Goal: Information Seeking & Learning: Check status

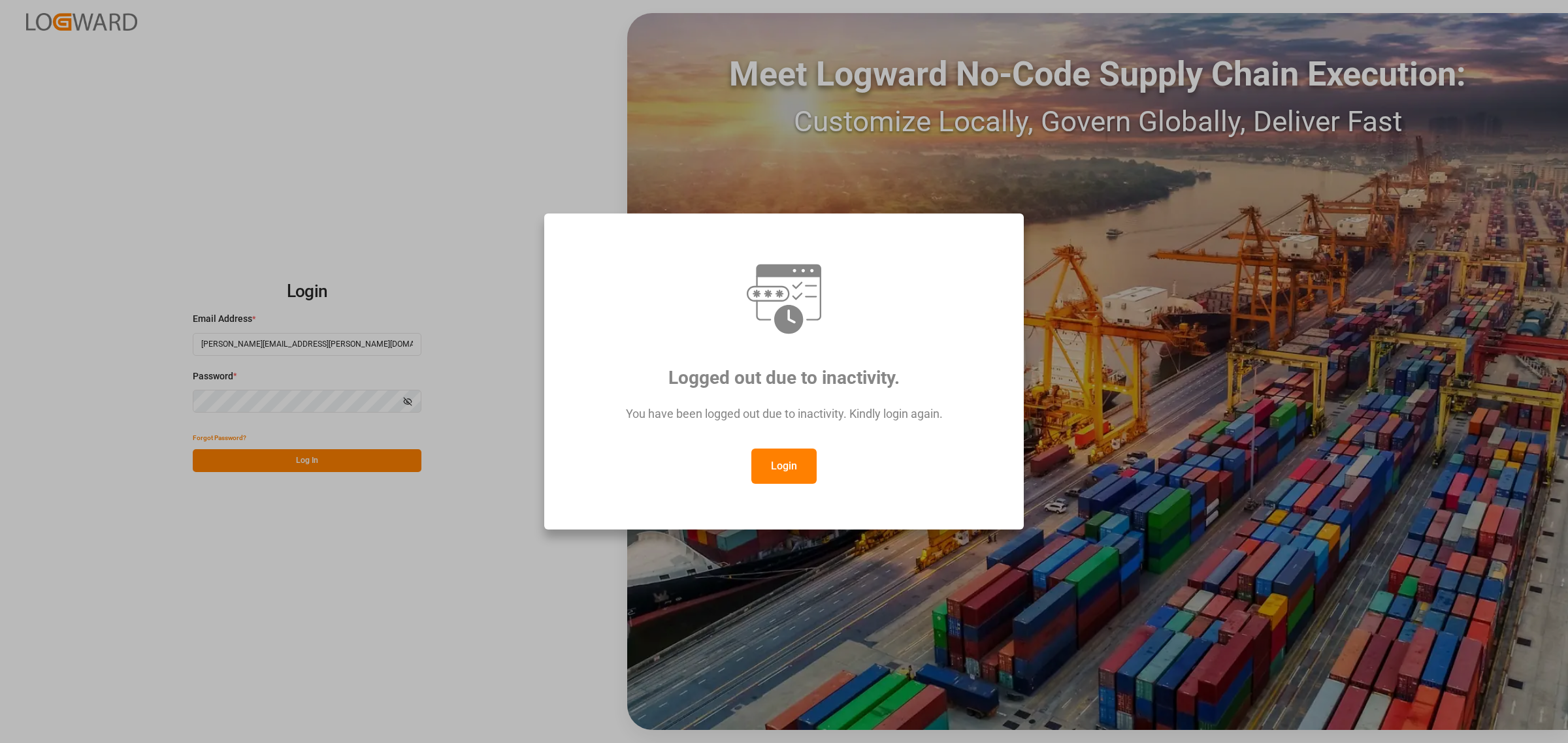
click at [796, 471] on button "Login" at bounding box center [783, 466] width 66 height 36
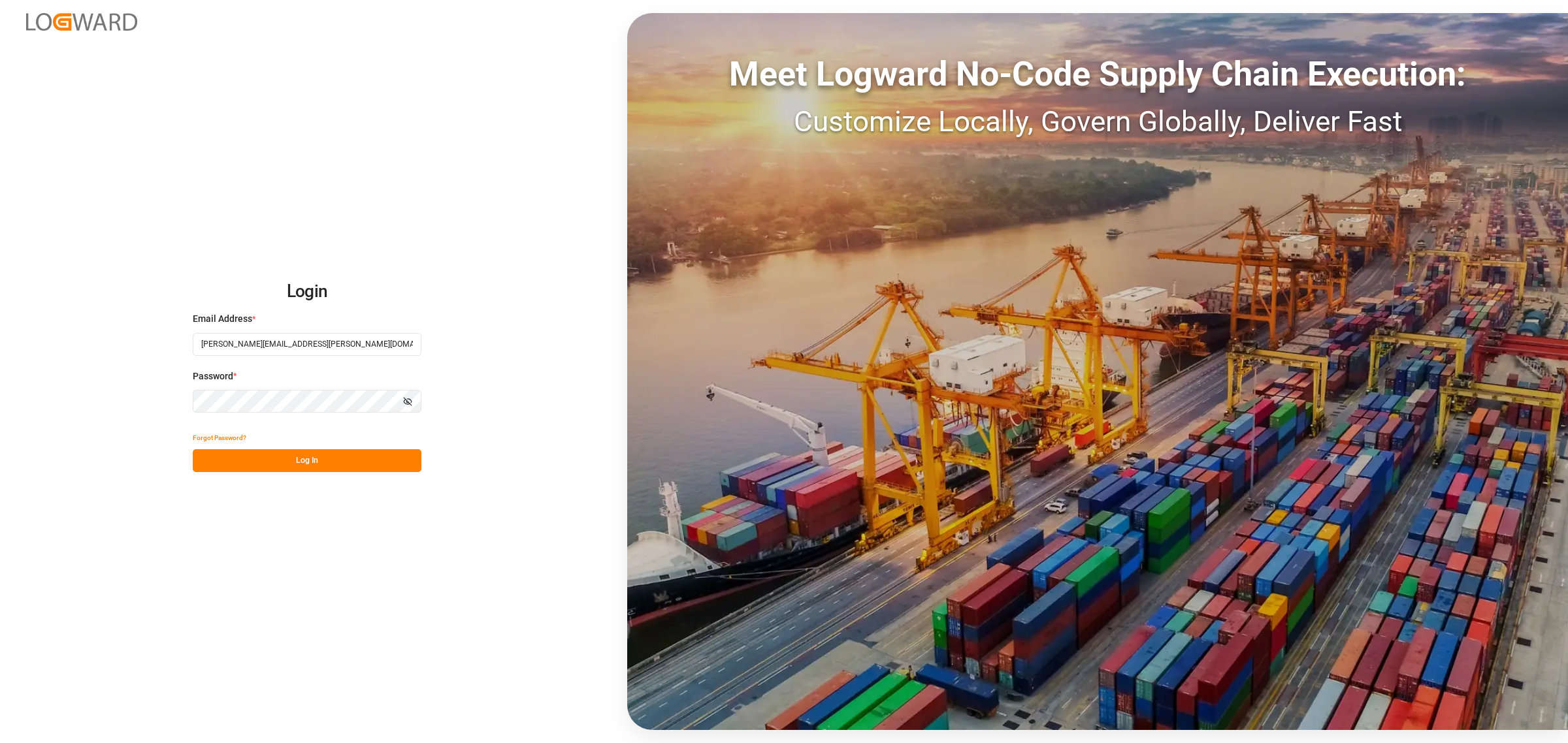
click at [369, 463] on button "Log In" at bounding box center [307, 460] width 229 height 23
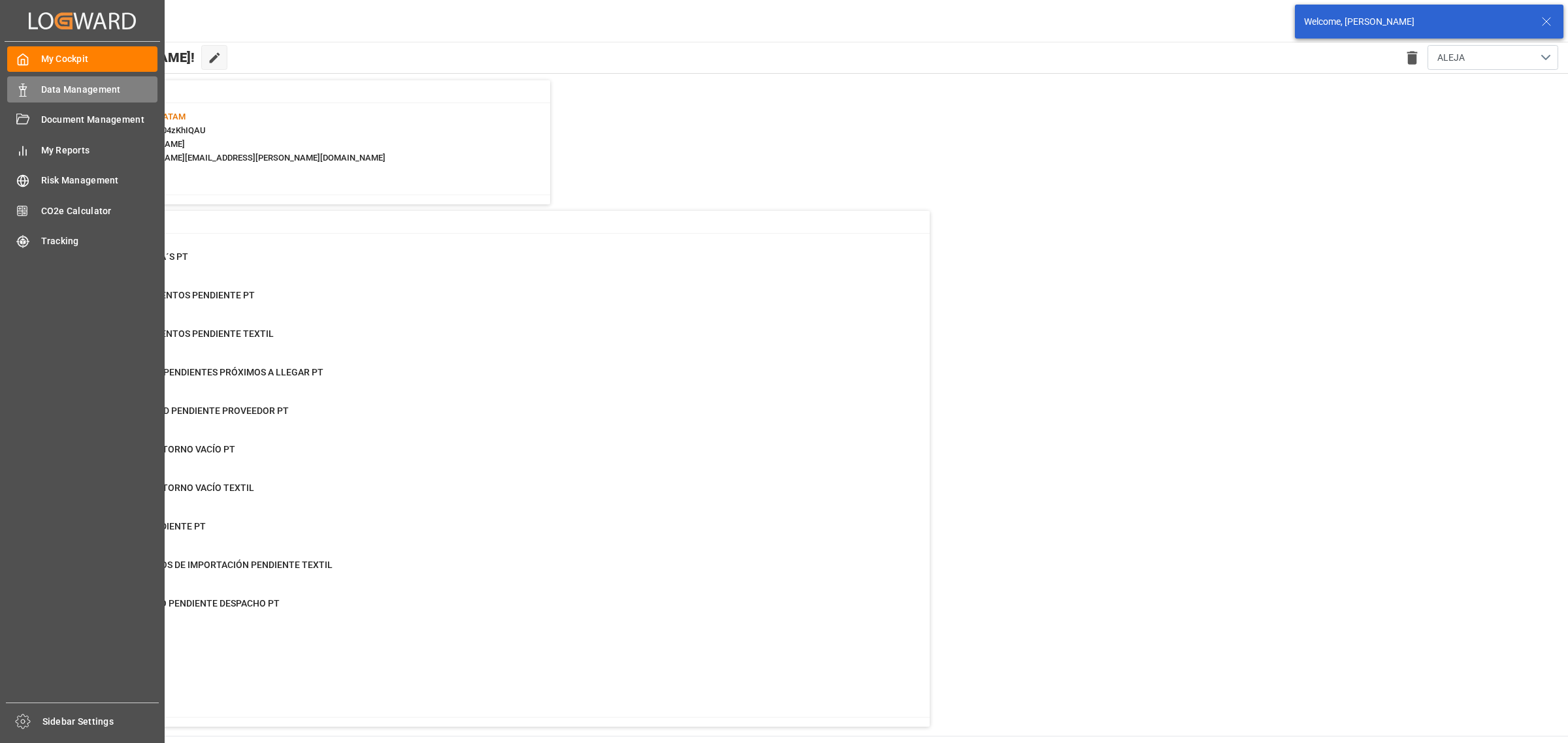
click at [46, 89] on span "Data Management" at bounding box center [99, 89] width 117 height 13
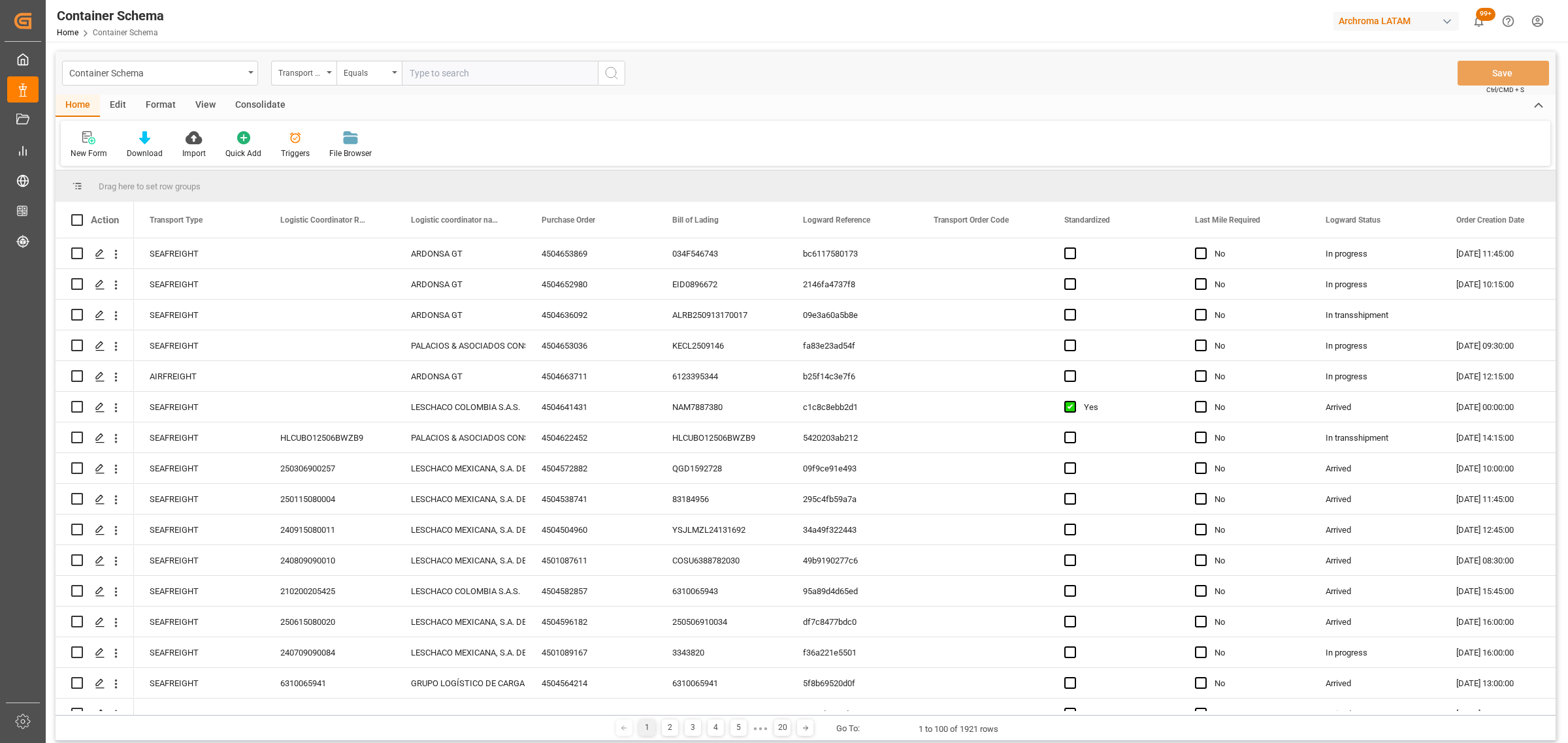
click at [247, 77] on div "Container Schema" at bounding box center [160, 73] width 196 height 24
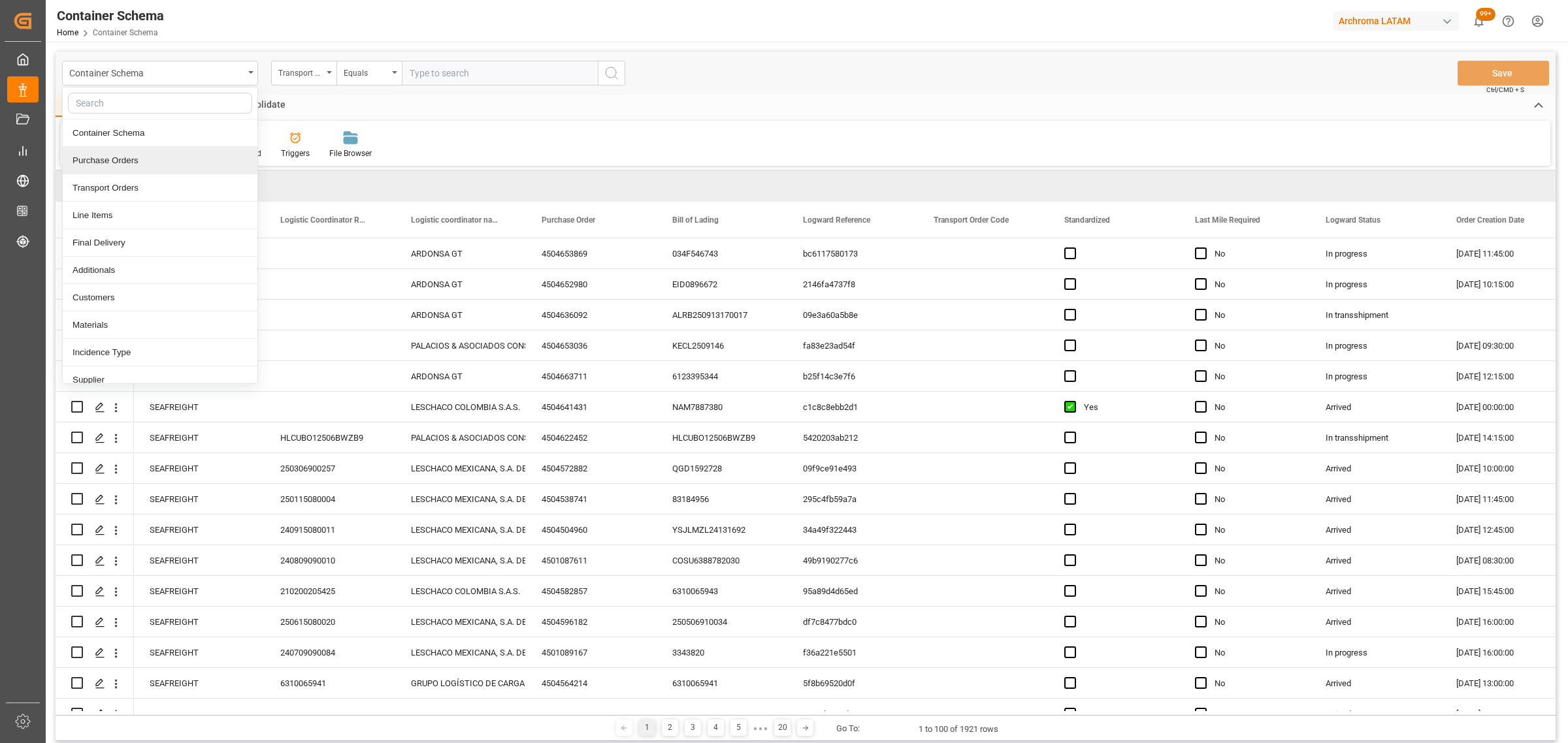
click at [124, 167] on div "Purchase Orders" at bounding box center [159, 160] width 195 height 28
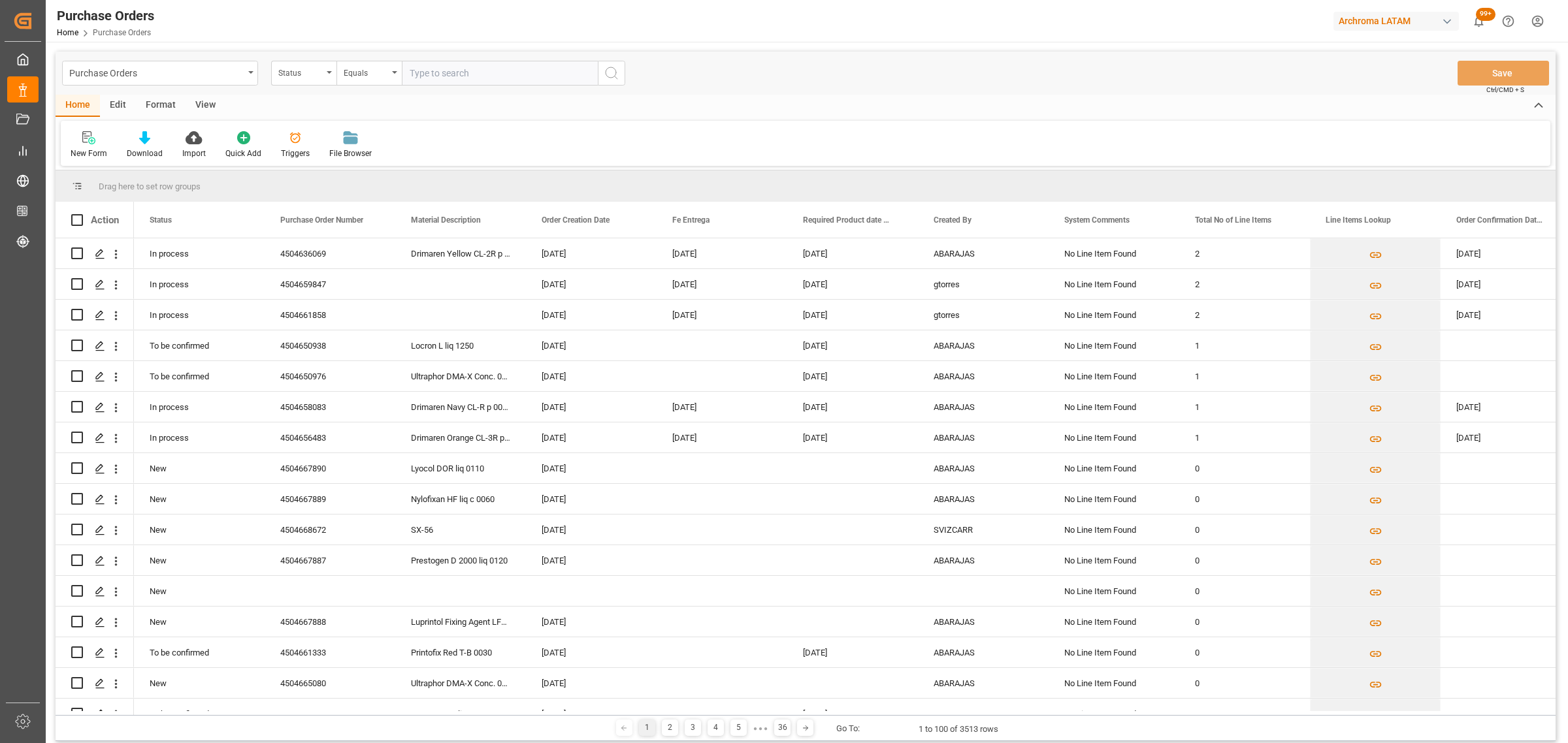
click at [312, 81] on div "Status" at bounding box center [303, 73] width 66 height 24
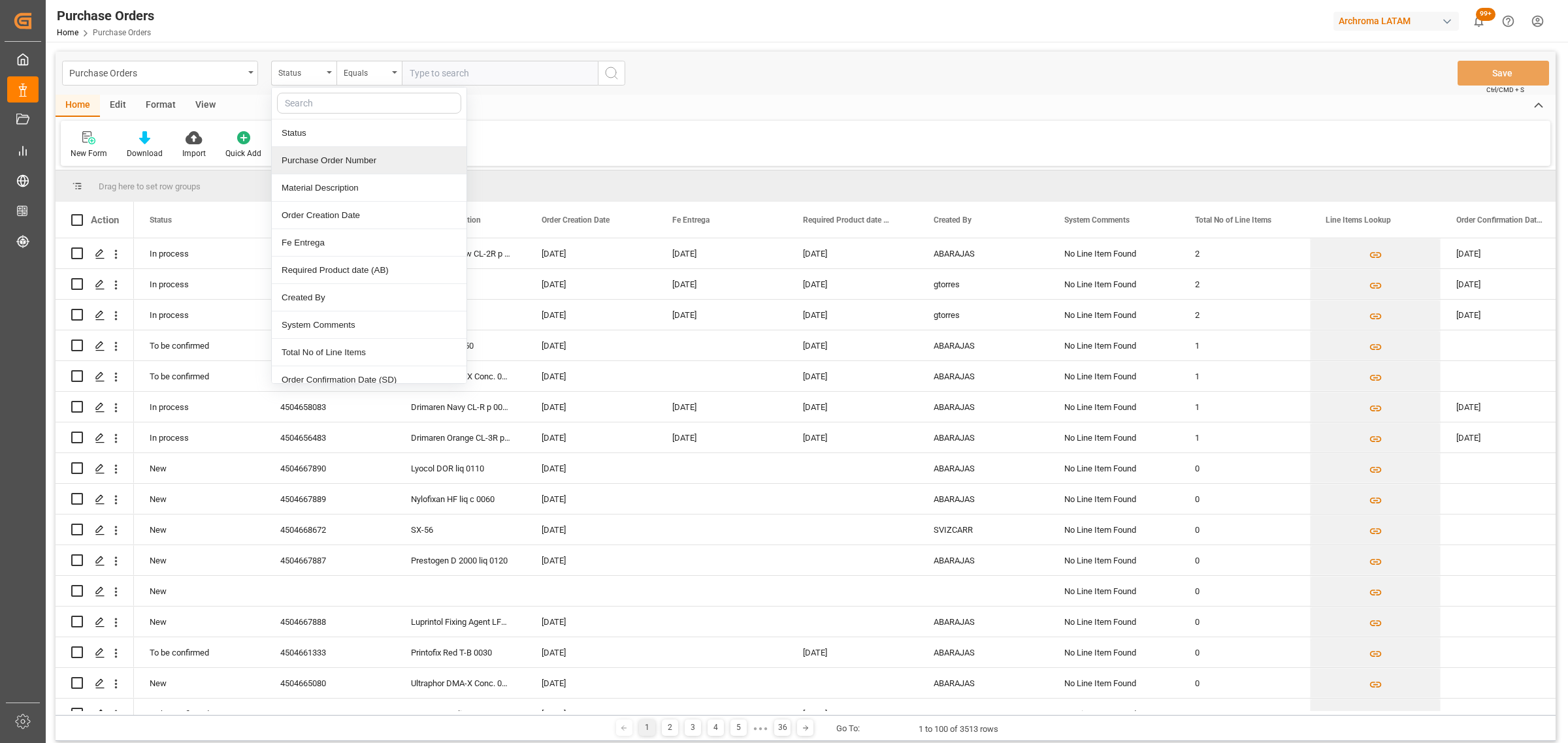
click at [325, 164] on div "Purchase Order Number" at bounding box center [369, 160] width 195 height 28
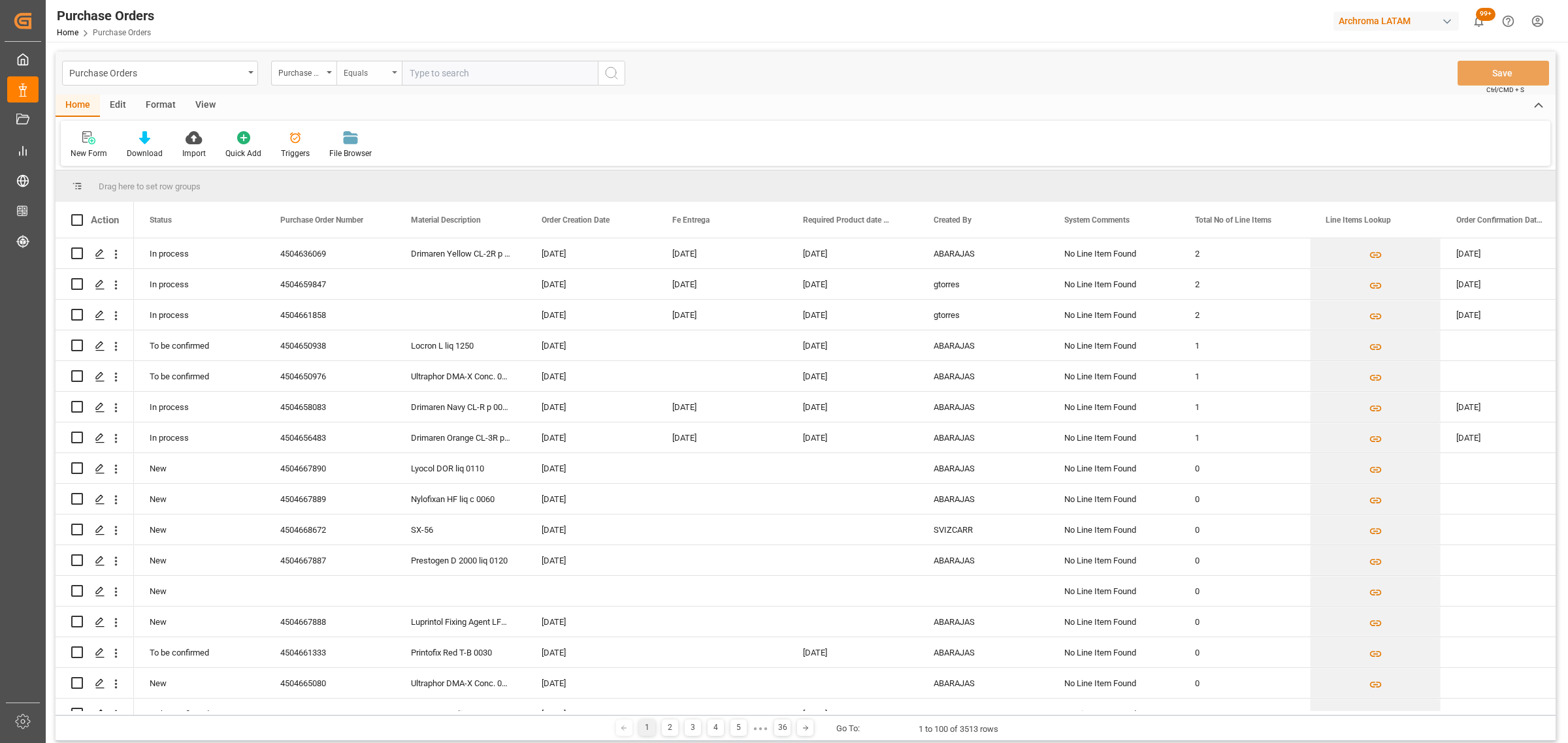
click at [373, 62] on div "Equals" at bounding box center [369, 73] width 66 height 24
click at [389, 148] on div "Fuzzy search" at bounding box center [434, 160] width 195 height 28
paste input "4504648998"
type input "4504648998"
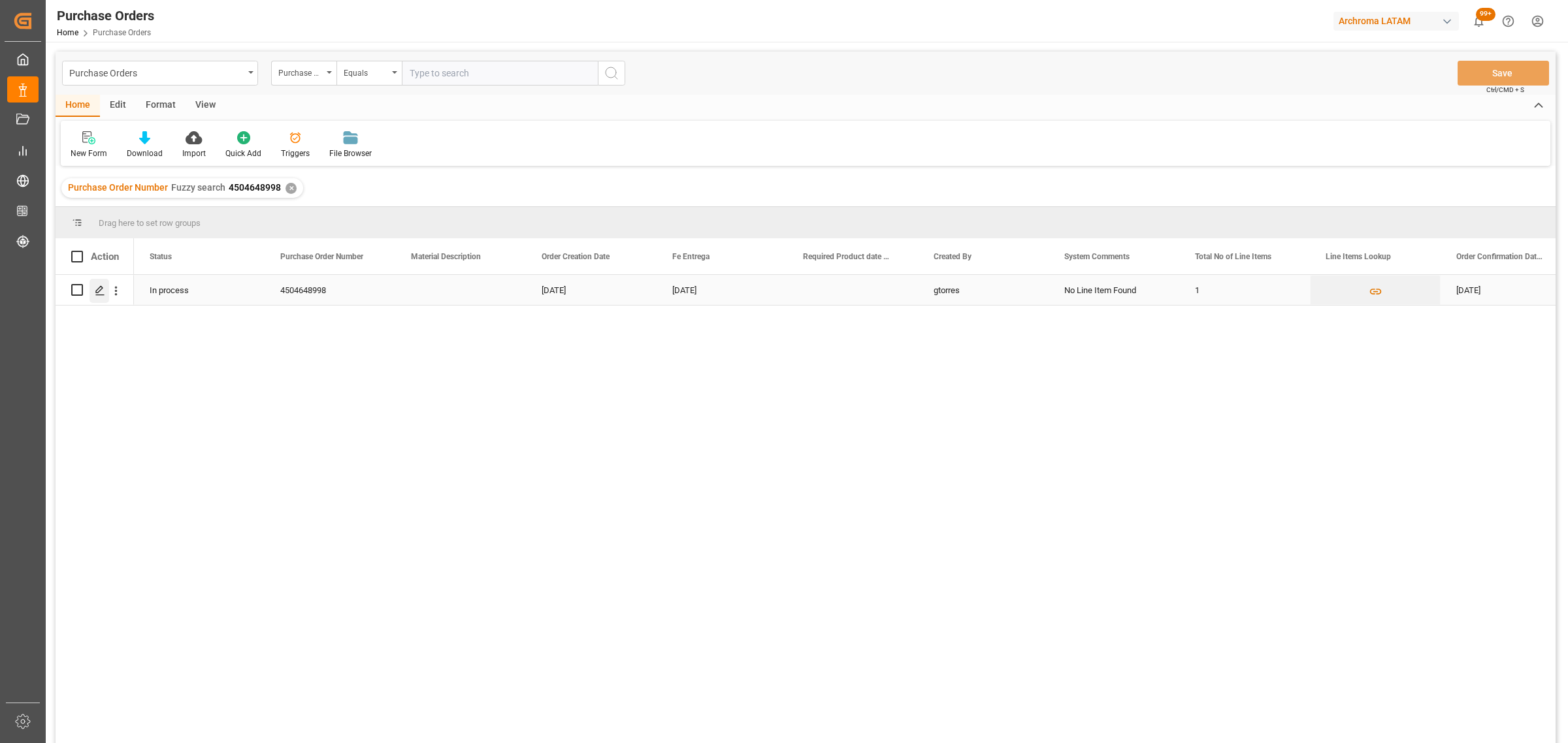
click at [104, 292] on icon "Press SPACE to select this row." at bounding box center [99, 291] width 10 height 10
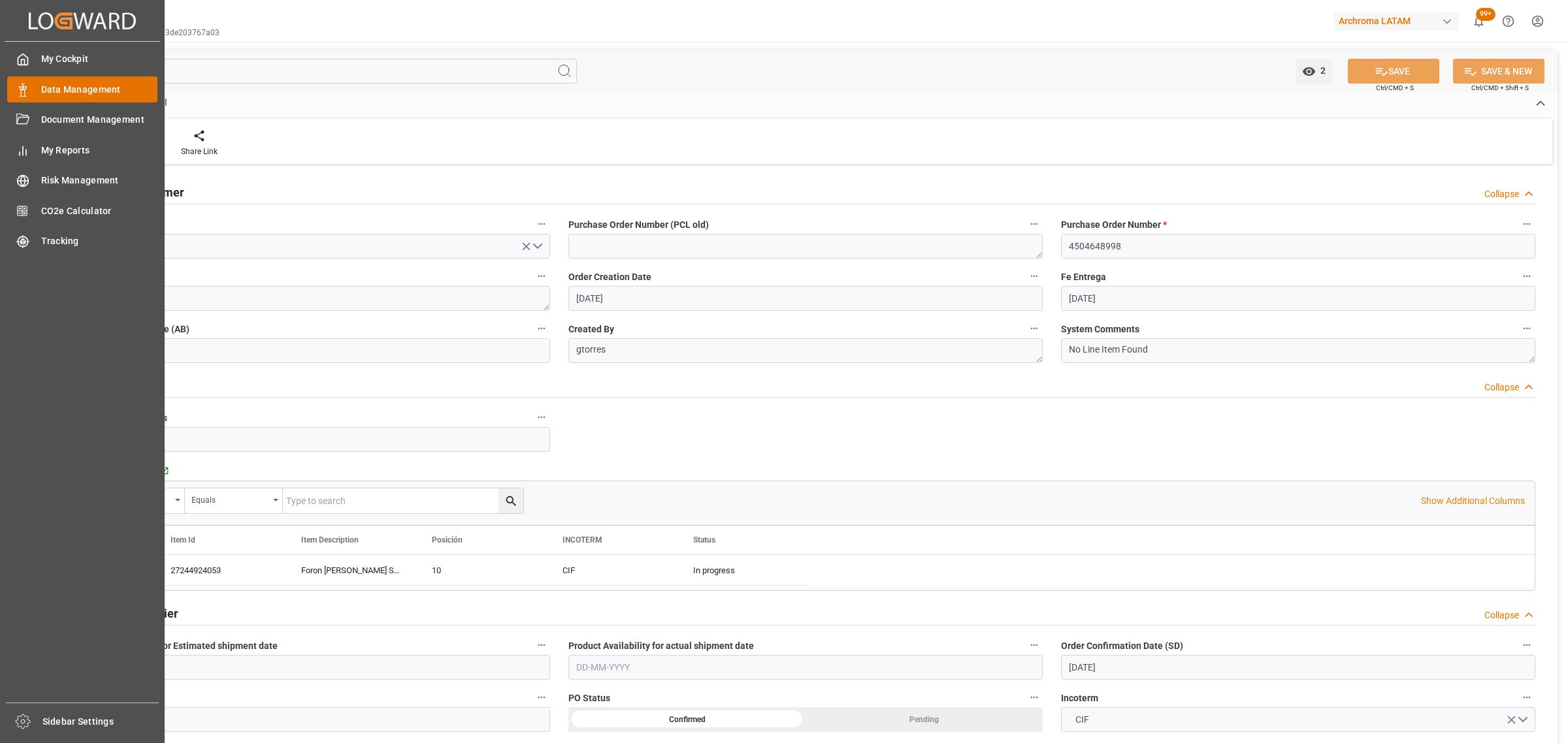
click at [29, 89] on div "Data Management Data Management" at bounding box center [82, 89] width 150 height 25
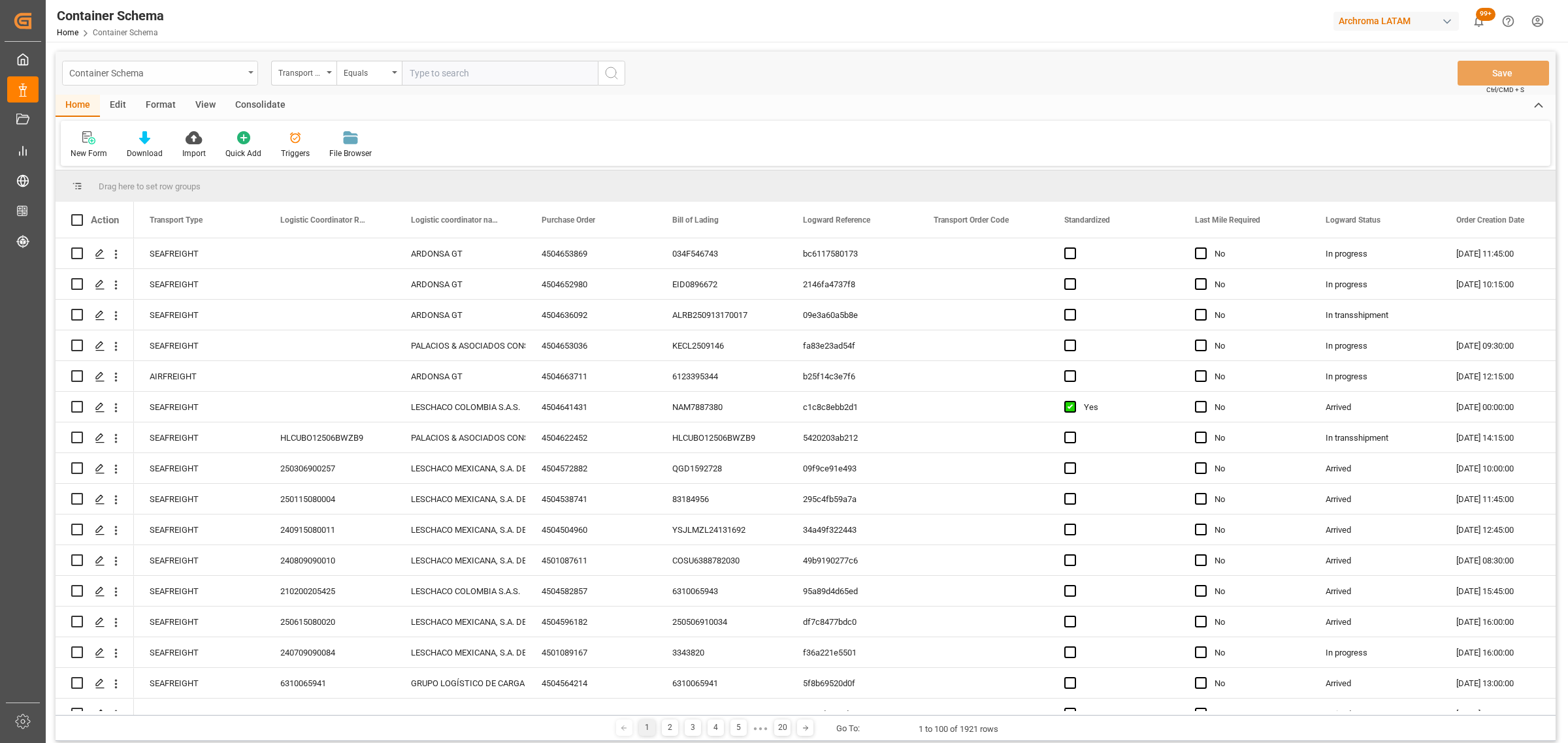
click at [231, 75] on div "Container Schema" at bounding box center [156, 72] width 174 height 17
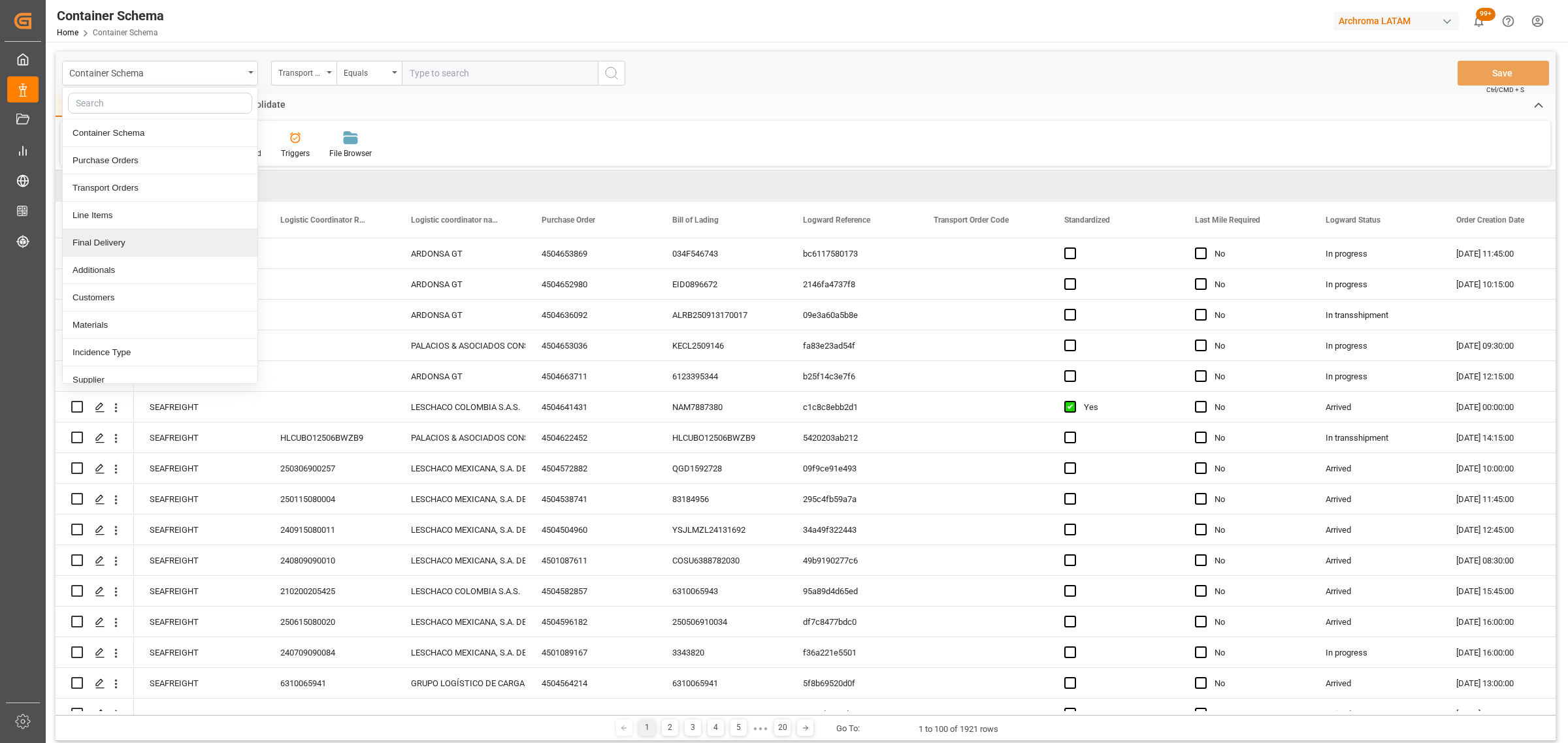
click at [157, 249] on div "Final Delivery" at bounding box center [159, 242] width 195 height 28
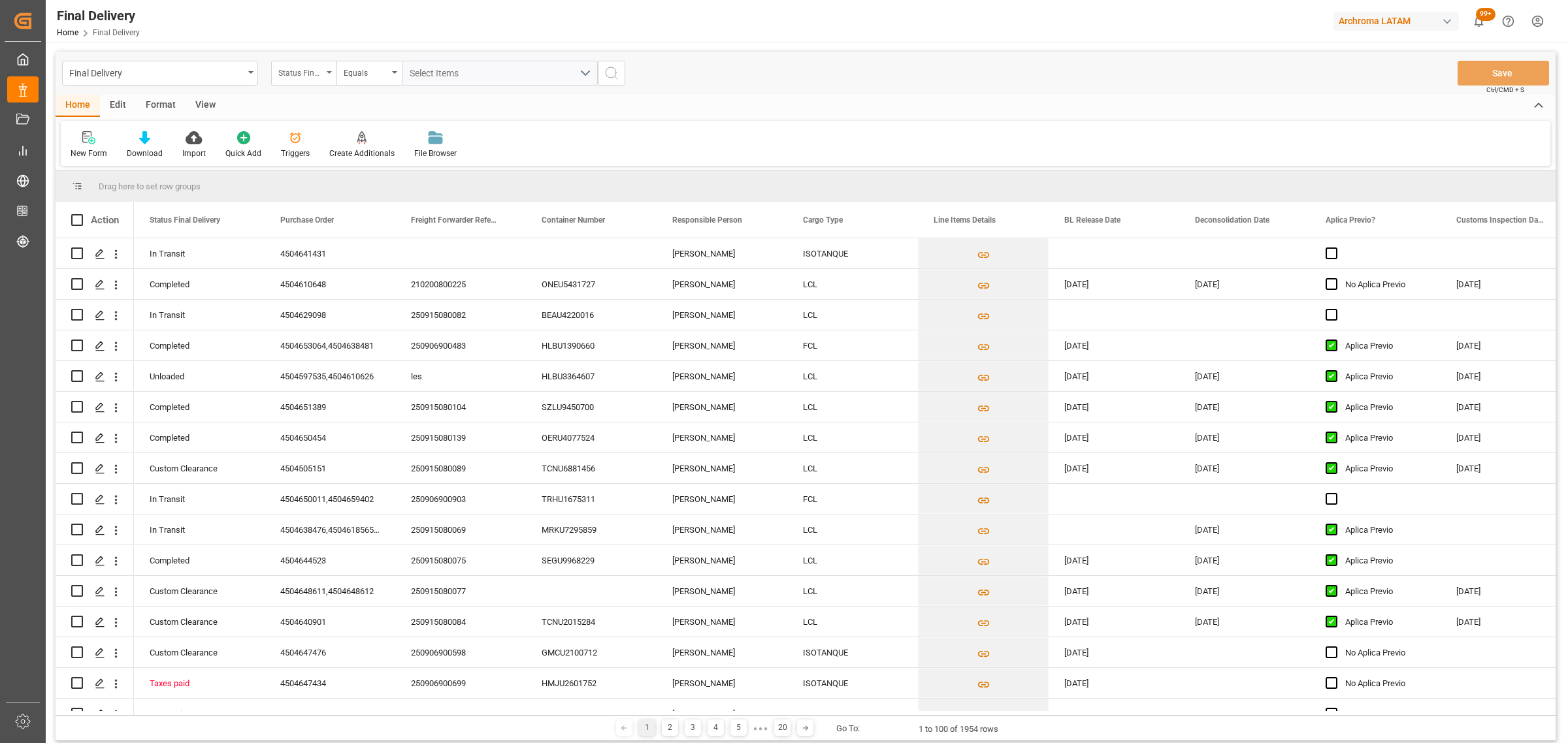
click at [318, 72] on div "Status Final Delivery" at bounding box center [300, 71] width 44 height 15
click at [340, 159] on div "Purchase Order" at bounding box center [369, 160] width 195 height 28
click at [360, 81] on div "Equals" at bounding box center [369, 73] width 66 height 24
click at [385, 159] on div "Fuzzy search" at bounding box center [434, 160] width 195 height 28
click at [441, 73] on input "text" at bounding box center [500, 73] width 196 height 24
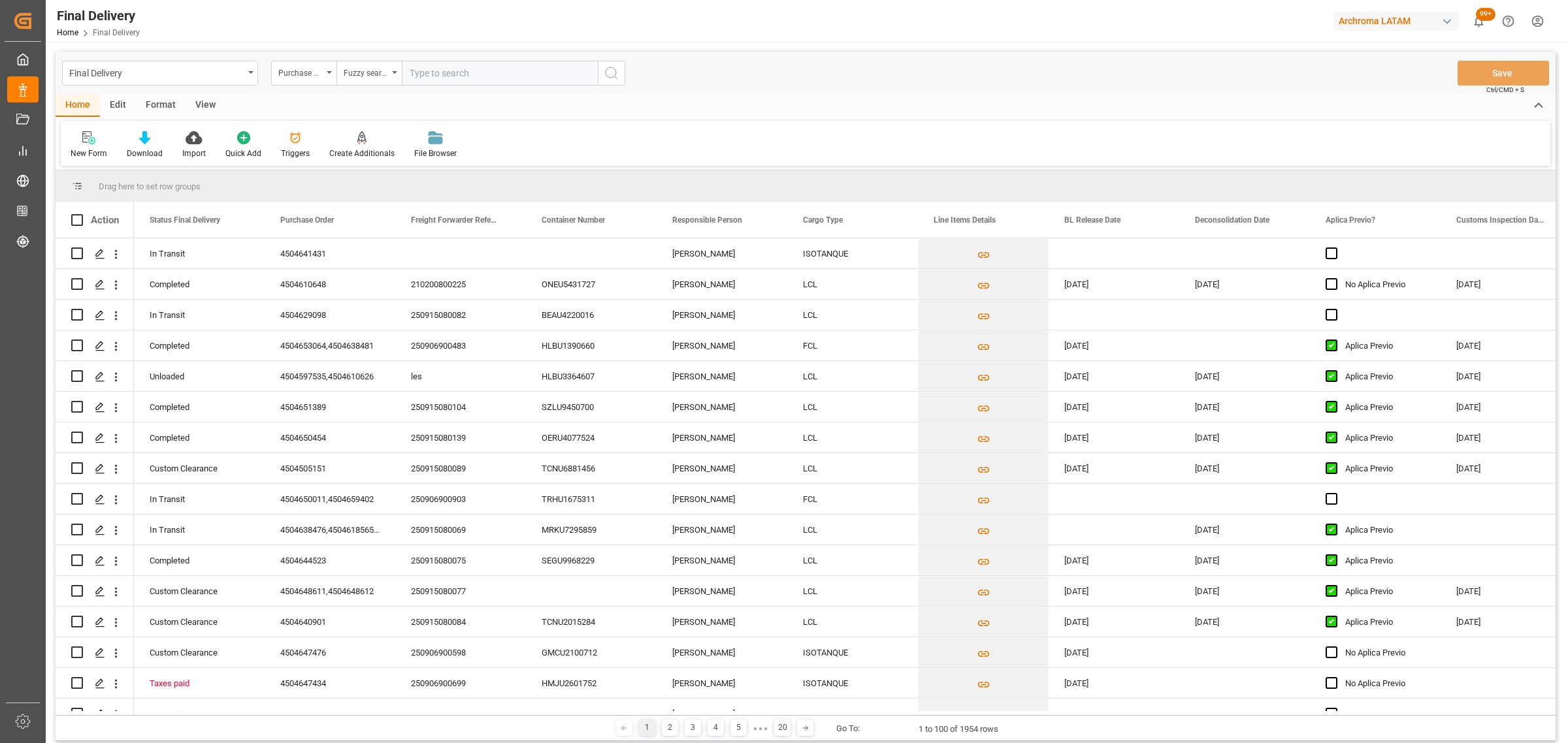
paste input "4504648998"
type input "4504648998"
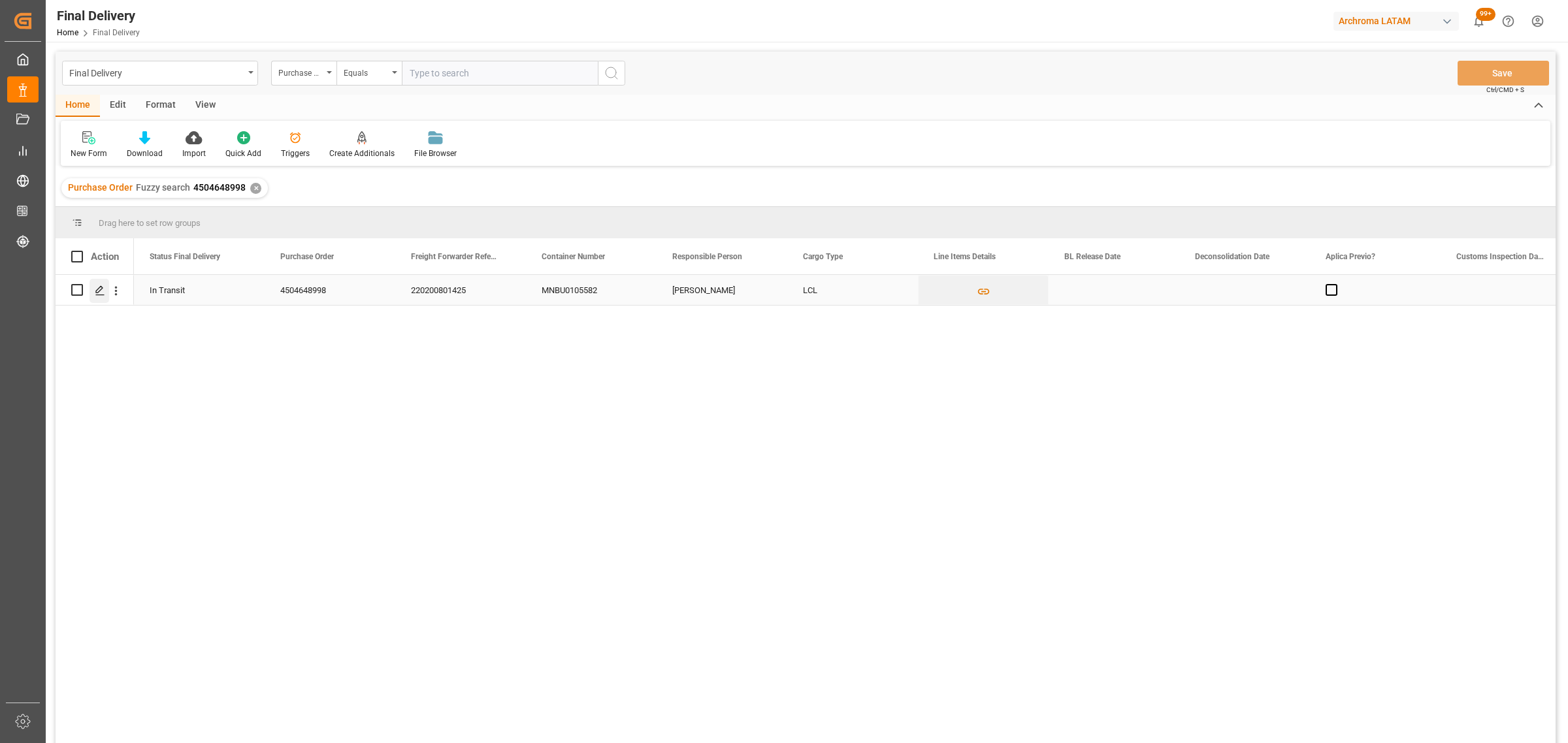
click at [90, 291] on div "Press SPACE to select this row." at bounding box center [99, 291] width 20 height 24
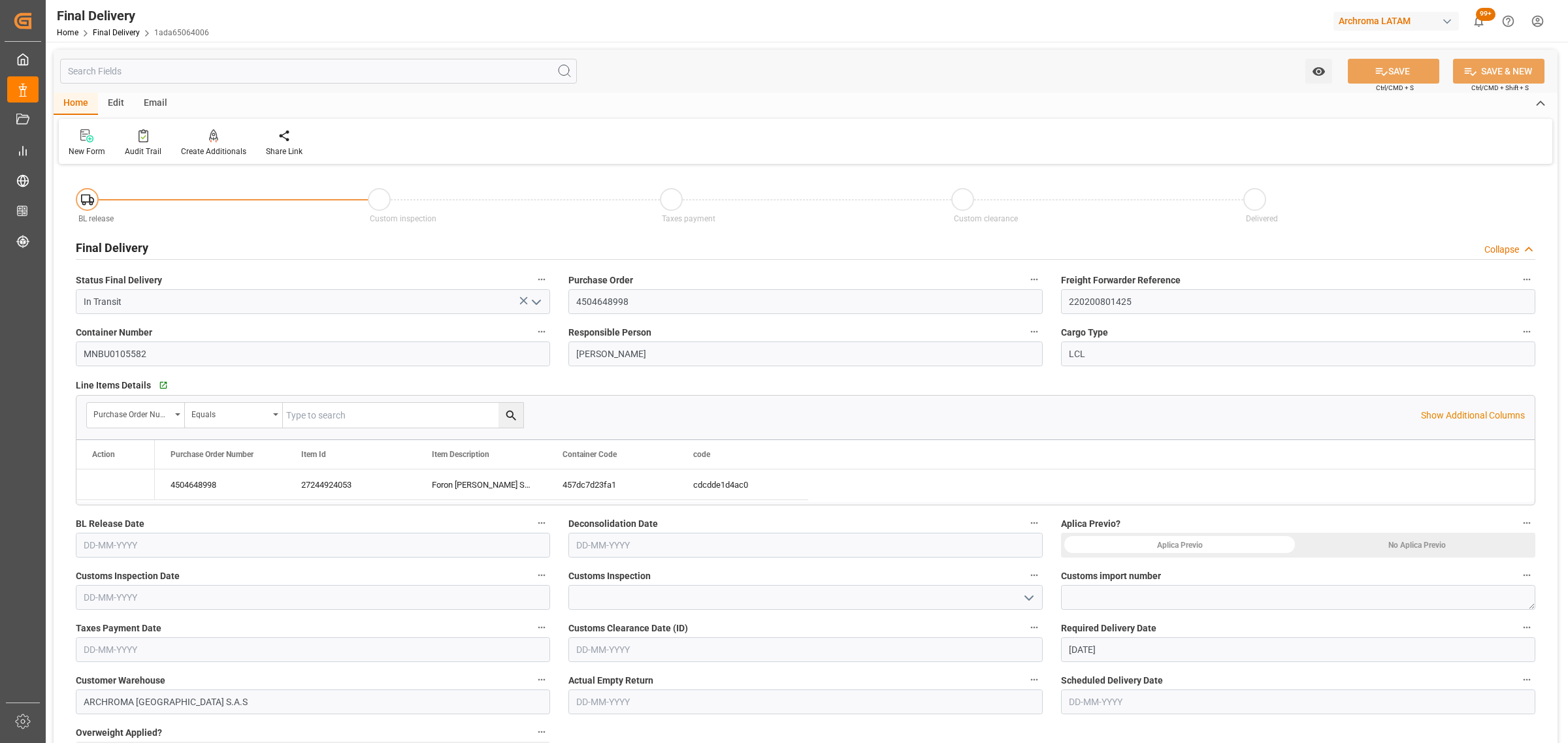
type input "[DATE]"
click at [223, 538] on input "text" at bounding box center [313, 545] width 475 height 24
click at [85, 419] on div "8 9 10 11 12 13 14" at bounding box center [170, 429] width 178 height 25
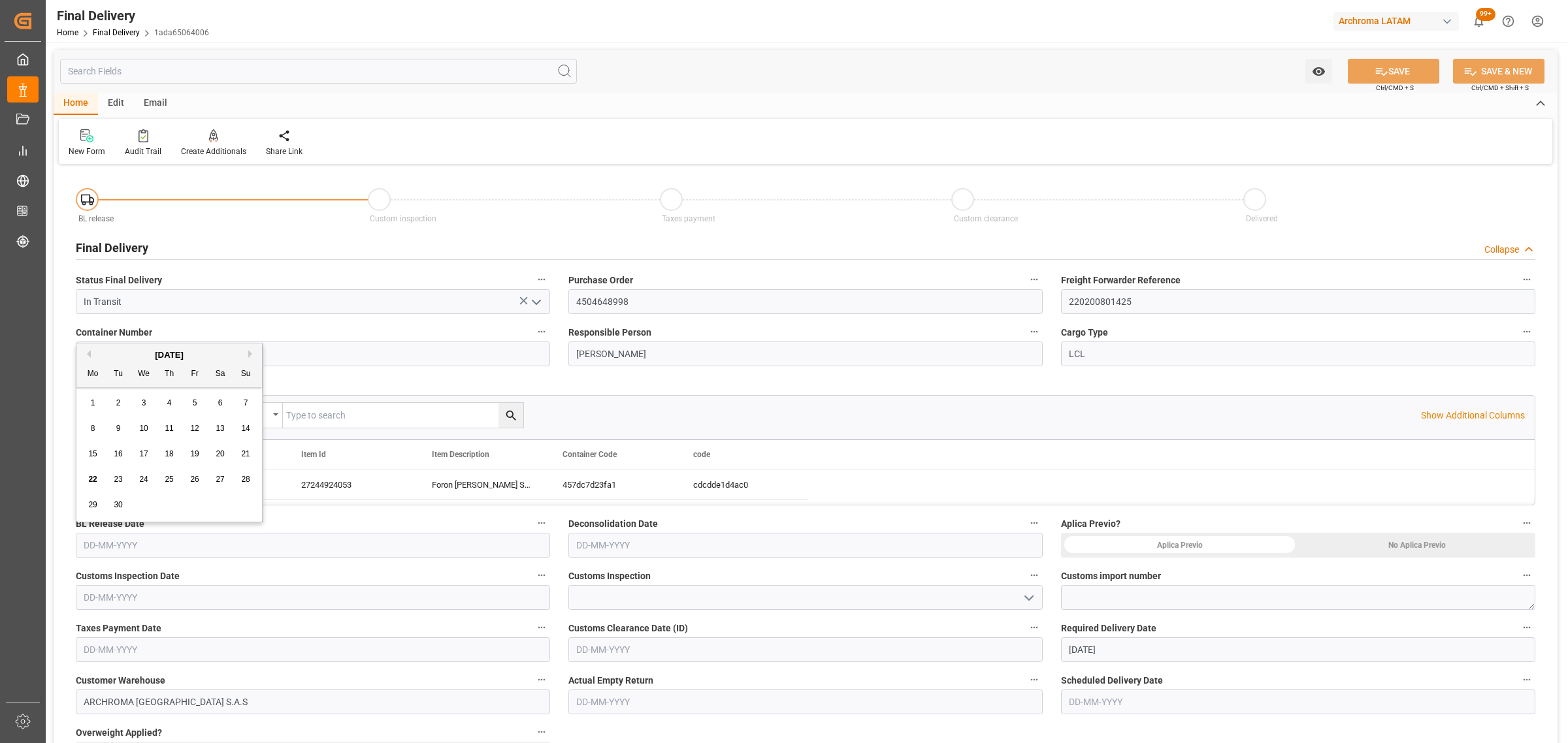
click at [87, 480] on div "22" at bounding box center [93, 480] width 17 height 16
type input "[DATE]"
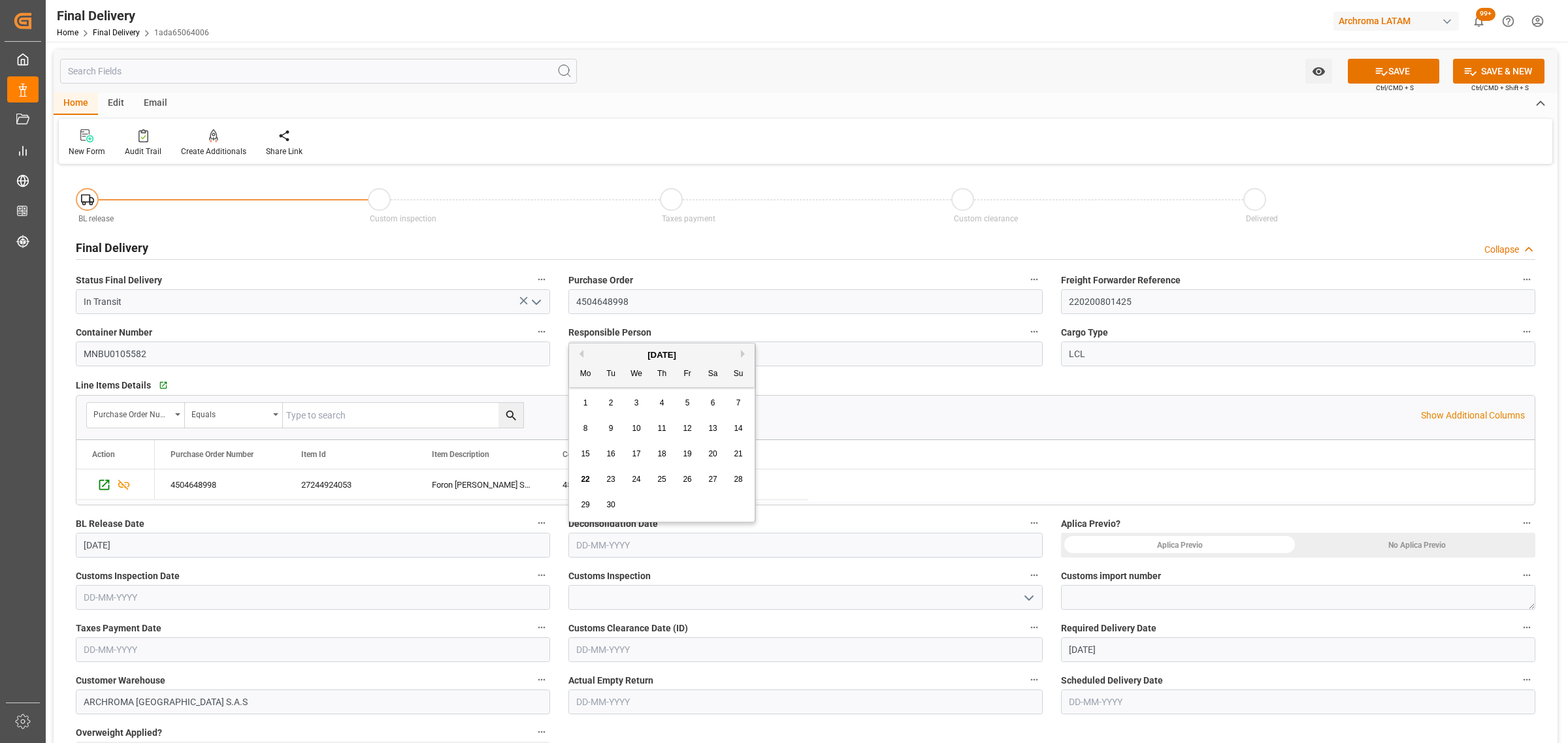
click at [700, 546] on input "text" at bounding box center [805, 545] width 475 height 24
click at [687, 448] on div "19" at bounding box center [687, 455] width 17 height 16
type input "[DATE]"
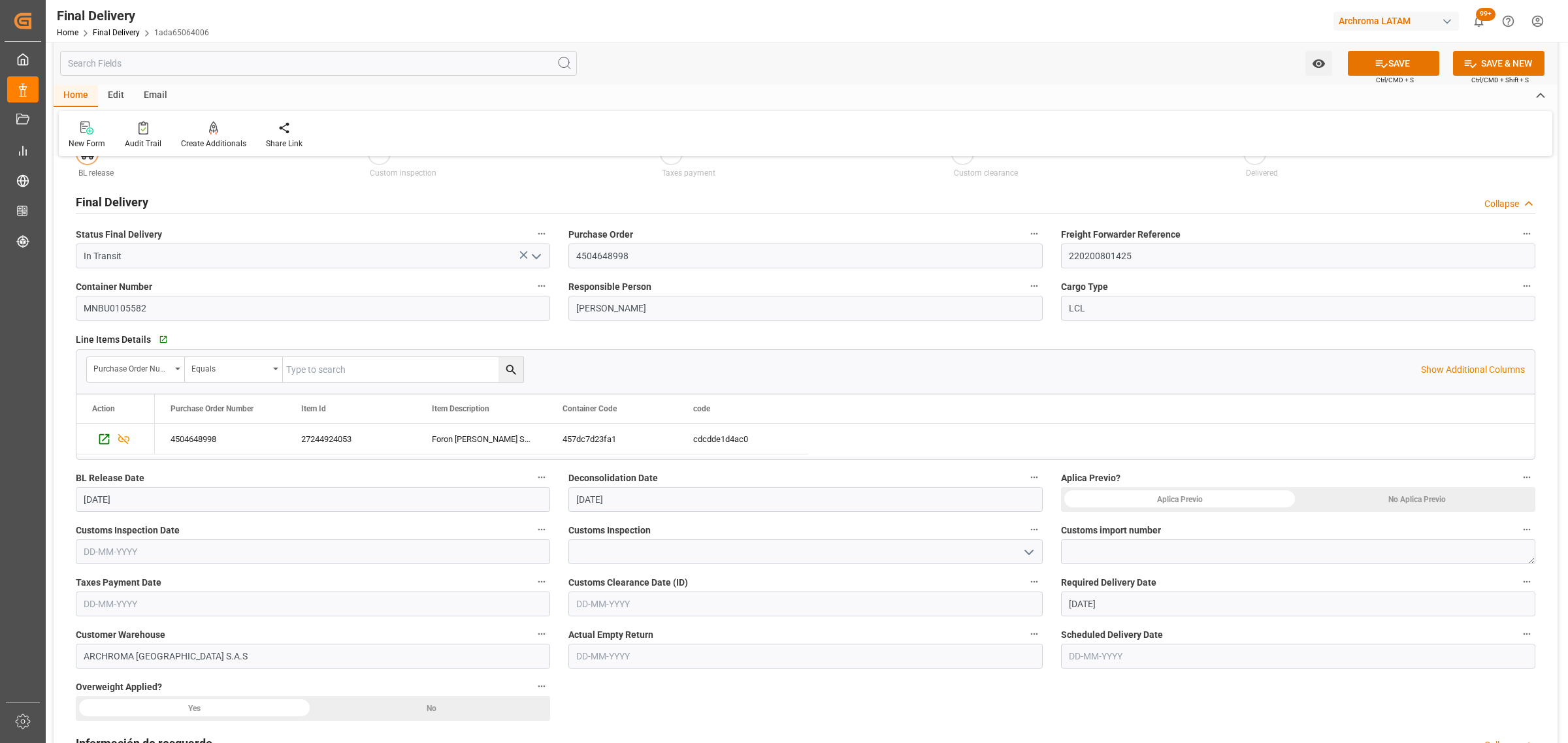
scroll to position [81, 0]
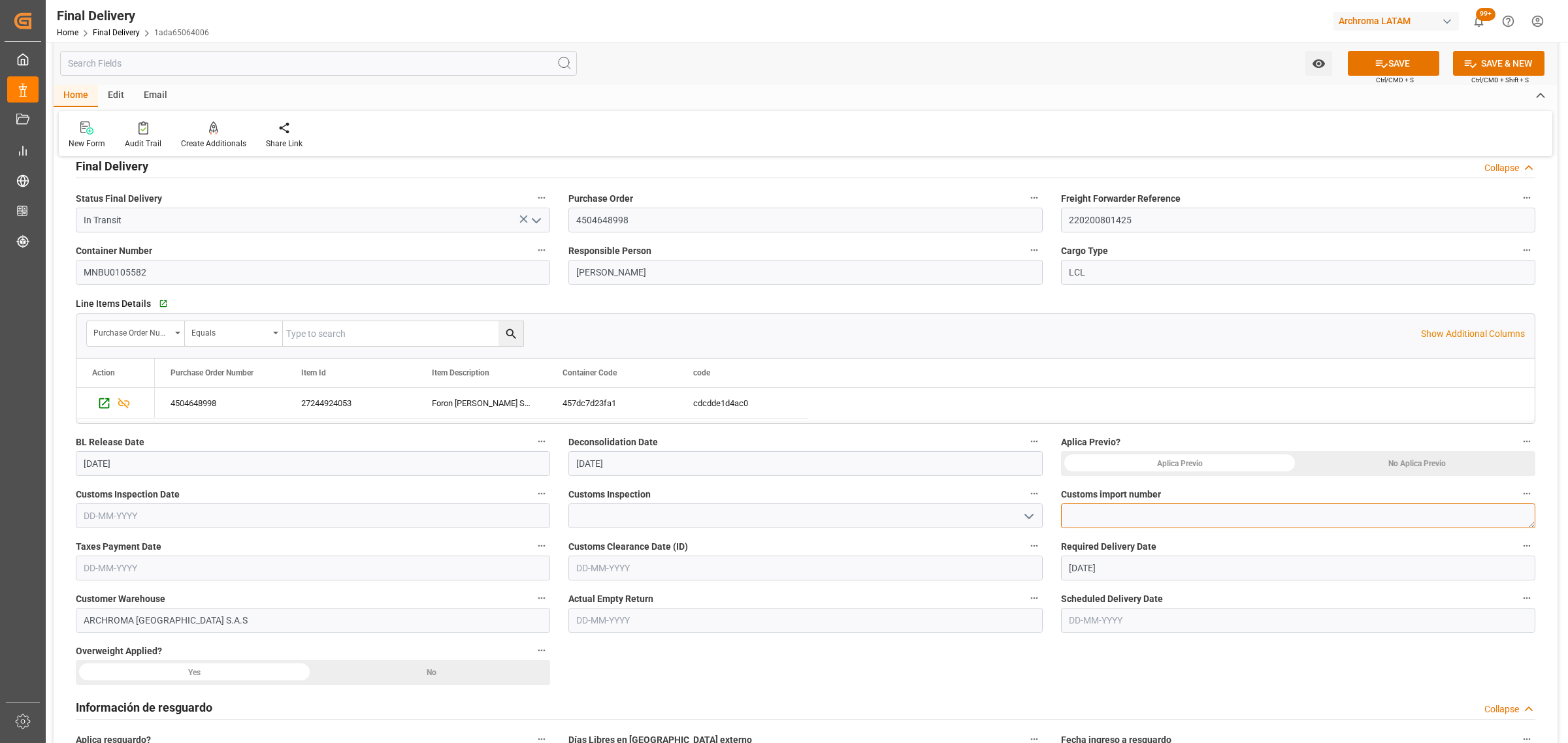
click at [1230, 523] on textarea at bounding box center [1298, 516] width 475 height 24
paste textarea "3520250303611332"
type textarea "3520250303611332"
click at [317, 513] on input "text" at bounding box center [313, 516] width 475 height 24
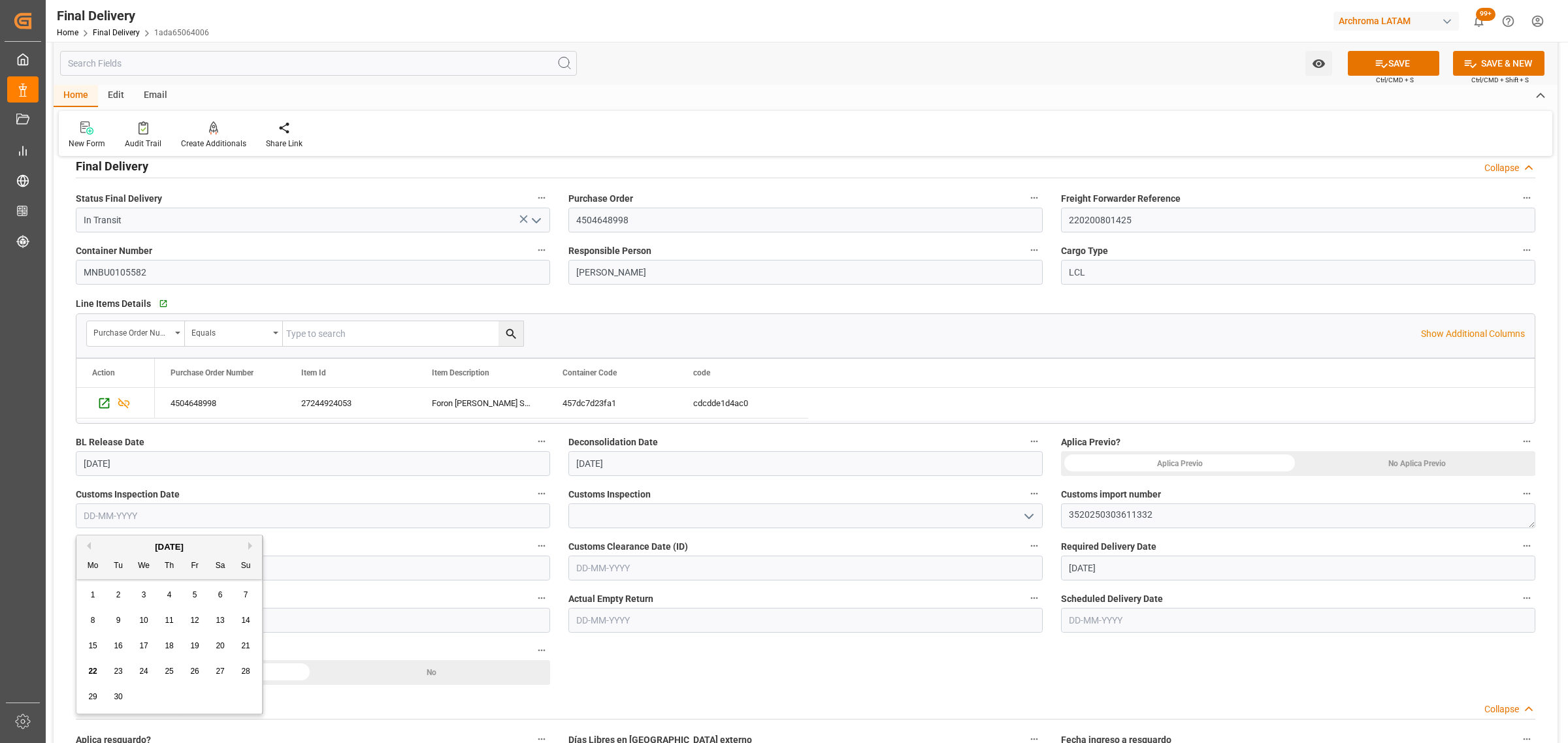
click at [467, 570] on input "text" at bounding box center [313, 568] width 475 height 24
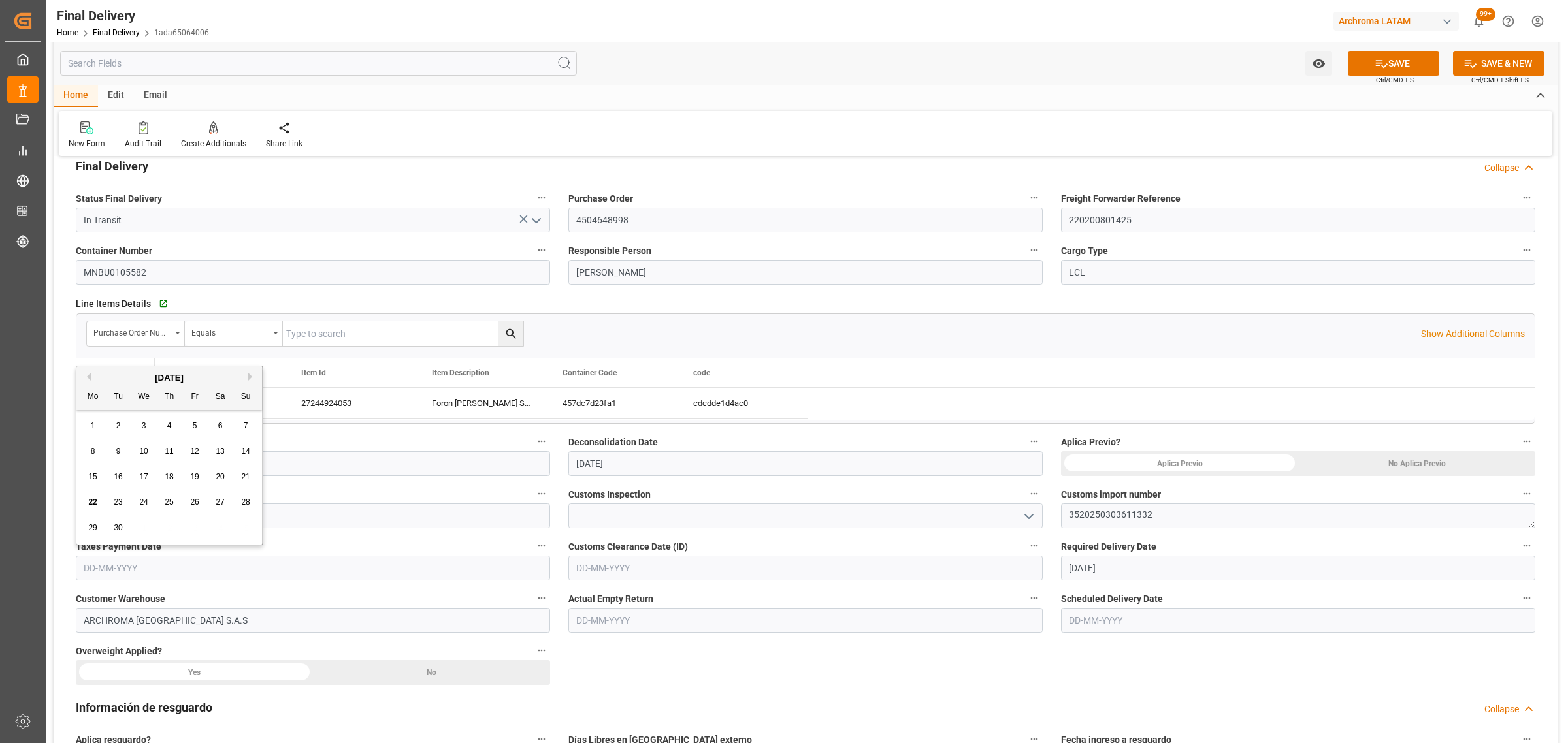
click at [92, 503] on span "22" at bounding box center [92, 502] width 9 height 9
type input "[DATE]"
click at [1405, 75] on span "Ctrl/CMD + S" at bounding box center [1394, 80] width 38 height 9
click at [1405, 66] on button "SAVE" at bounding box center [1394, 63] width 92 height 24
click at [288, 128] on div at bounding box center [284, 127] width 36 height 13
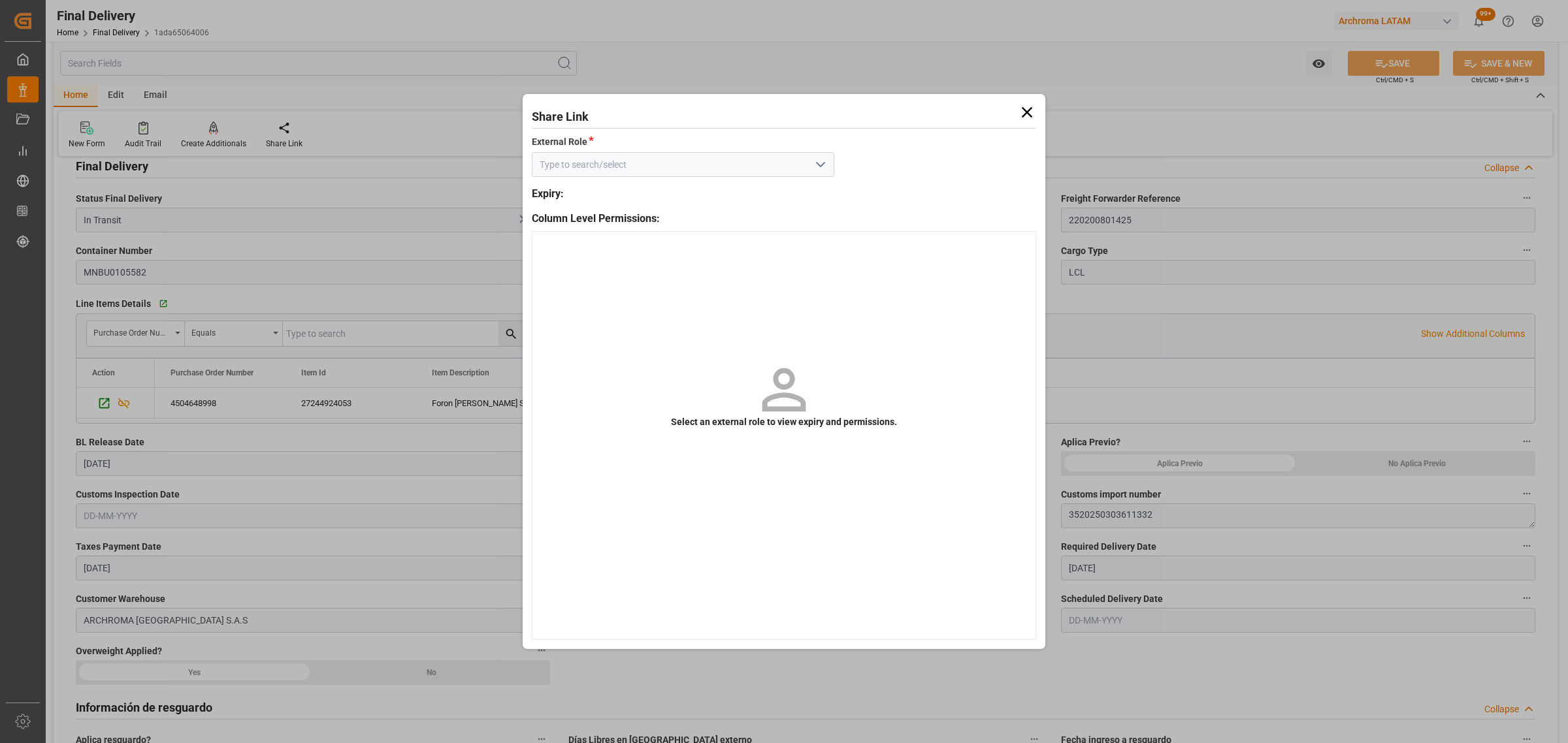
click at [818, 164] on polyline "open menu" at bounding box center [820, 164] width 8 height 4
click at [751, 190] on div "External - finalDelivery" at bounding box center [682, 193] width 301 height 29
type input "External - finalDelivery"
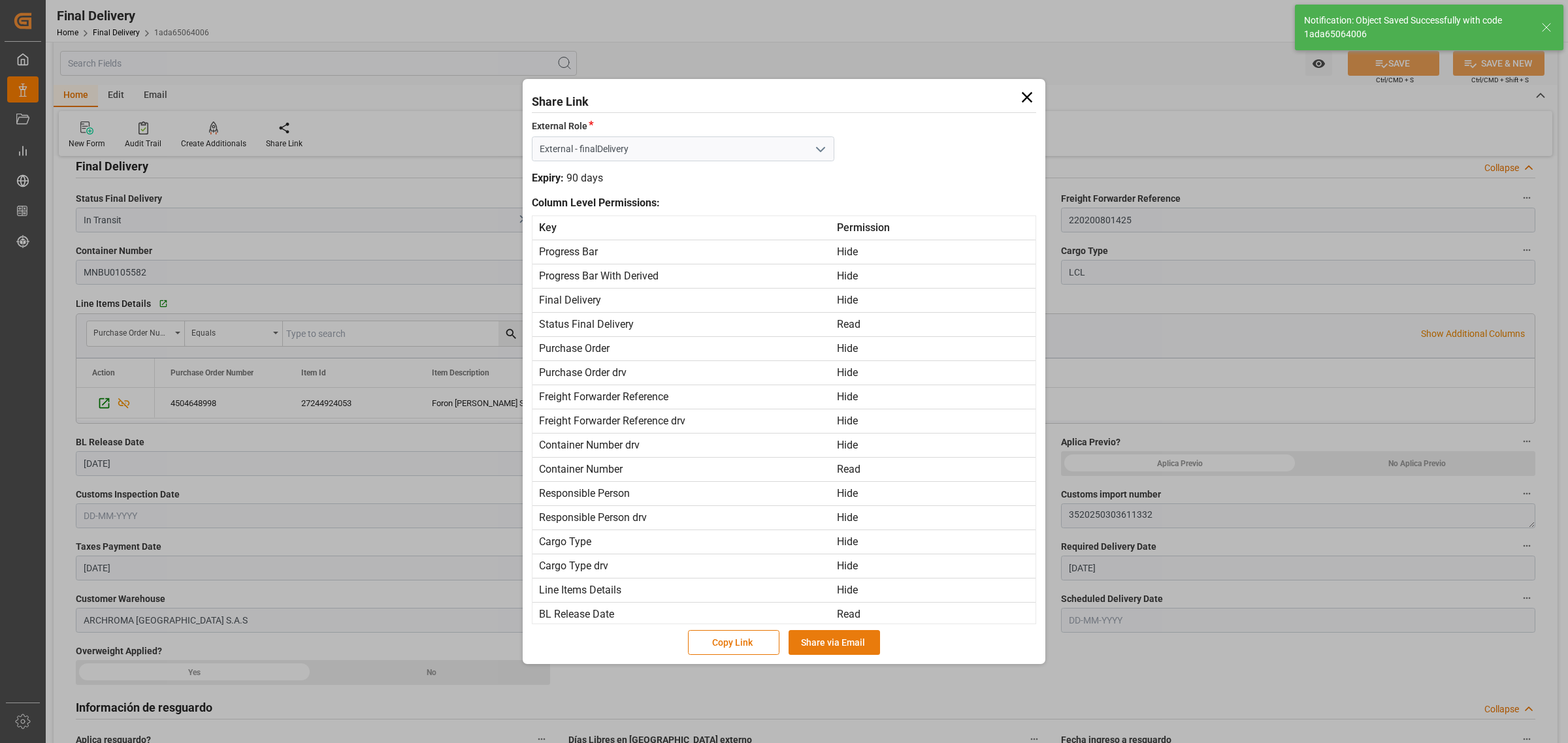
type textarea "1"
type input "Taxes paid"
type input "12"
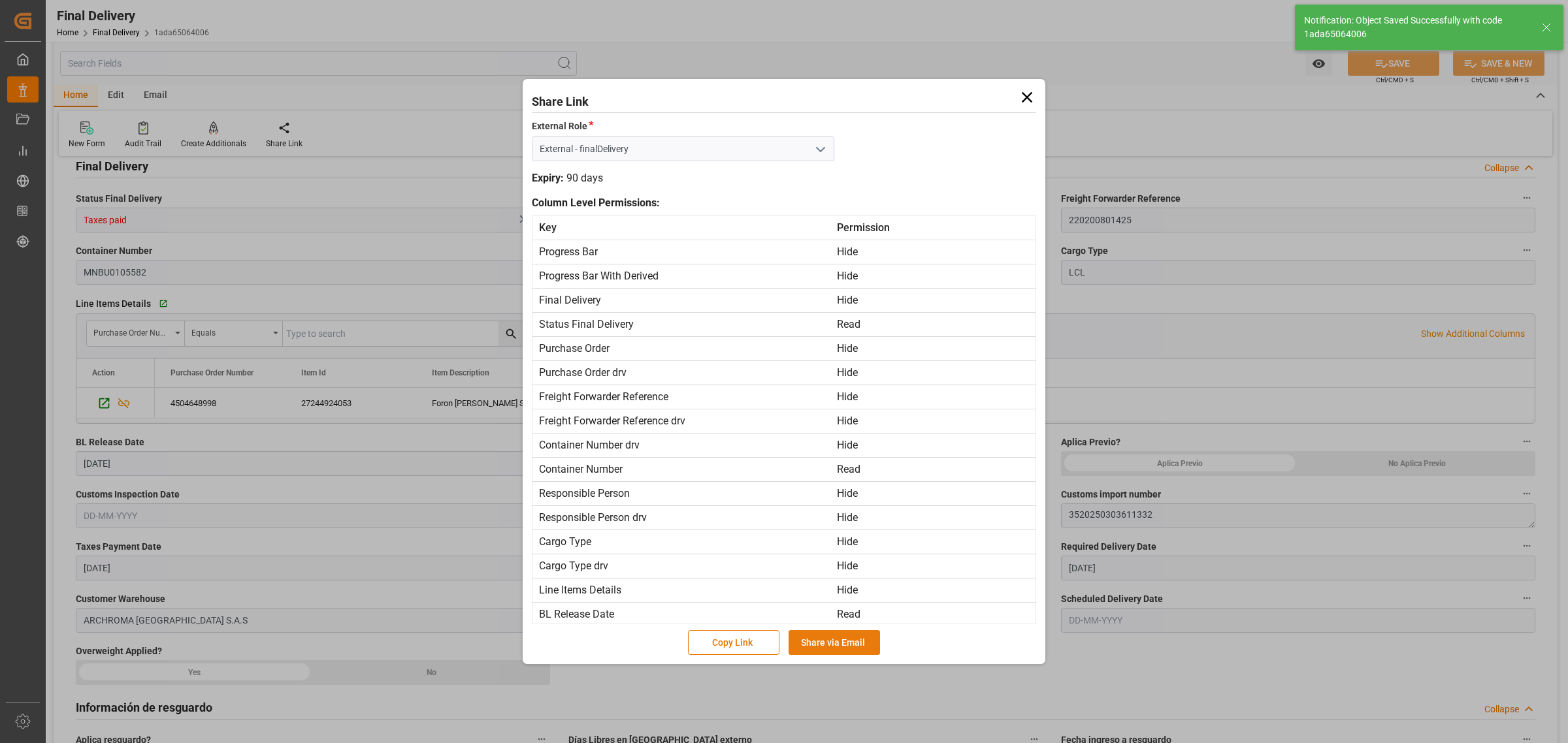
click at [842, 640] on button "Share via Email" at bounding box center [835, 642] width 92 height 24
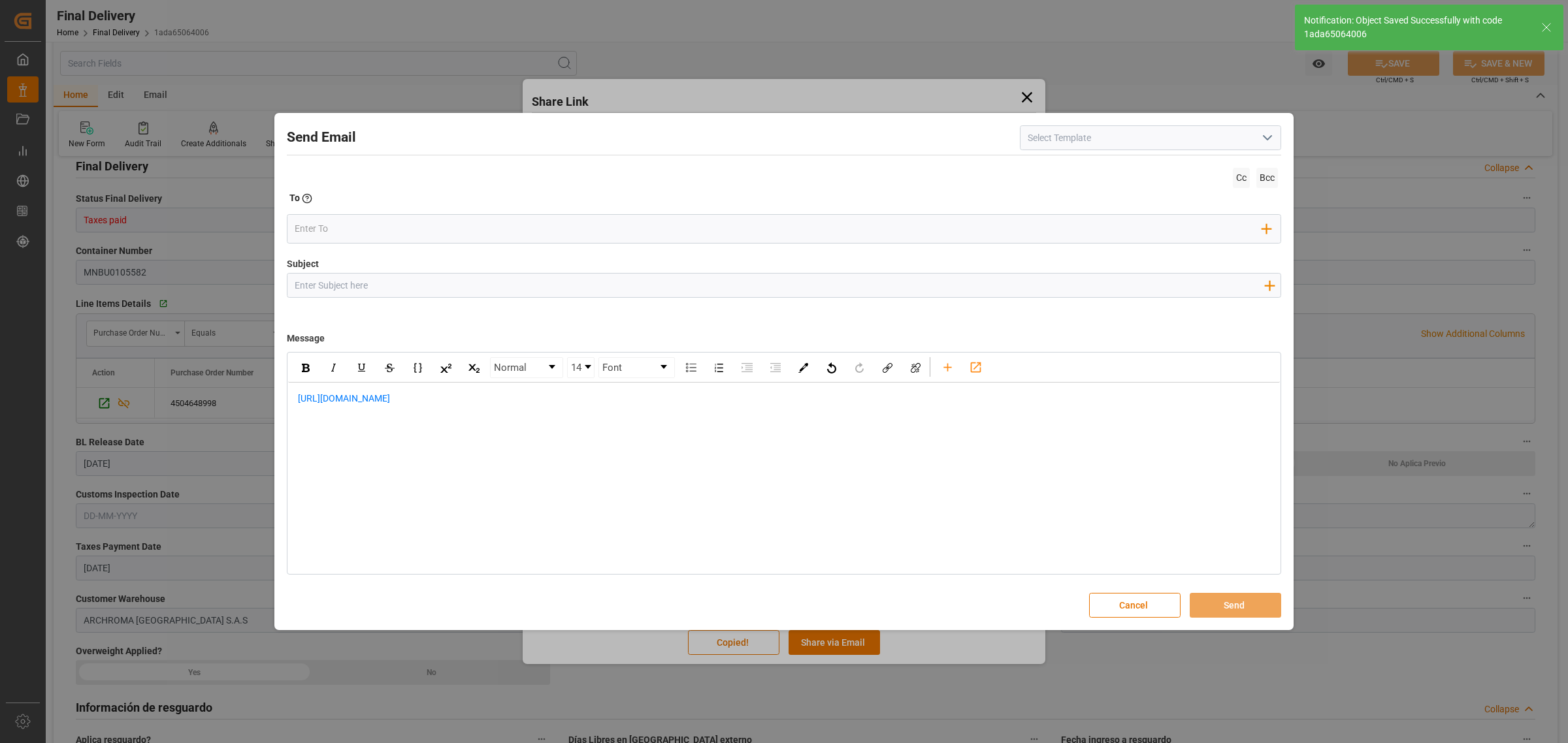
drag, startPoint x: 402, startPoint y: 293, endPoint x: 397, endPoint y: 286, distance: 8.6
click at [402, 293] on input "Subject" at bounding box center [778, 285] width 983 height 23
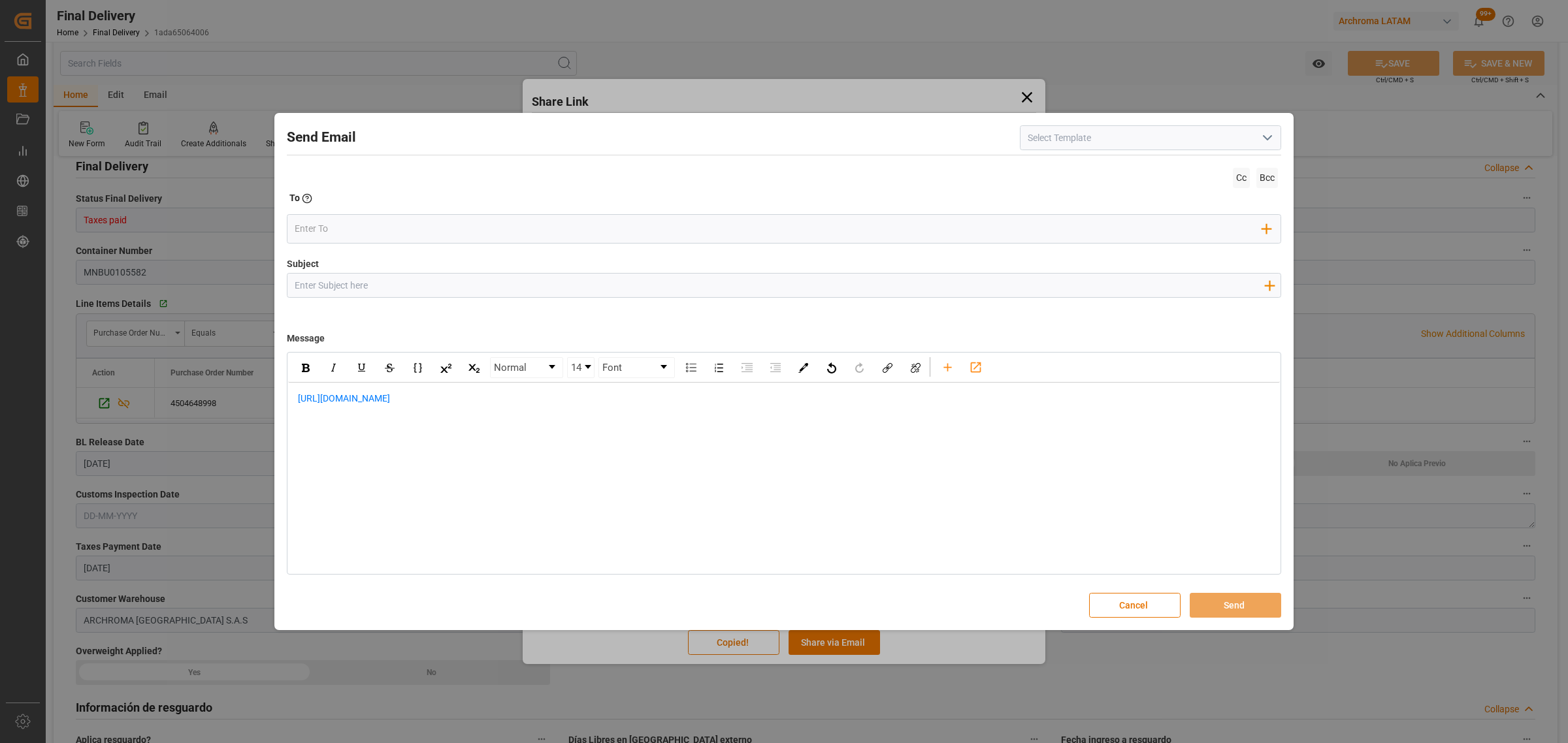
click at [495, 287] on input "Subject" at bounding box center [778, 285] width 983 height 23
paste input "PO 4504648998//TE//LOGWARD STATUS//ZHEJIANG BOAO NEW MATERIAL CO,LTD//ARCHROMA …"
type input "PO 4504648998//TE//LOGWARD STATUS//ZHEJIANG BOAO NEW MATERIAL CO,LTD//ARCHROMA …"
click at [296, 402] on div "[URL][DOMAIN_NAME]" at bounding box center [784, 406] width 992 height 46
click at [343, 407] on div "rdw-editor" at bounding box center [784, 412] width 973 height 13
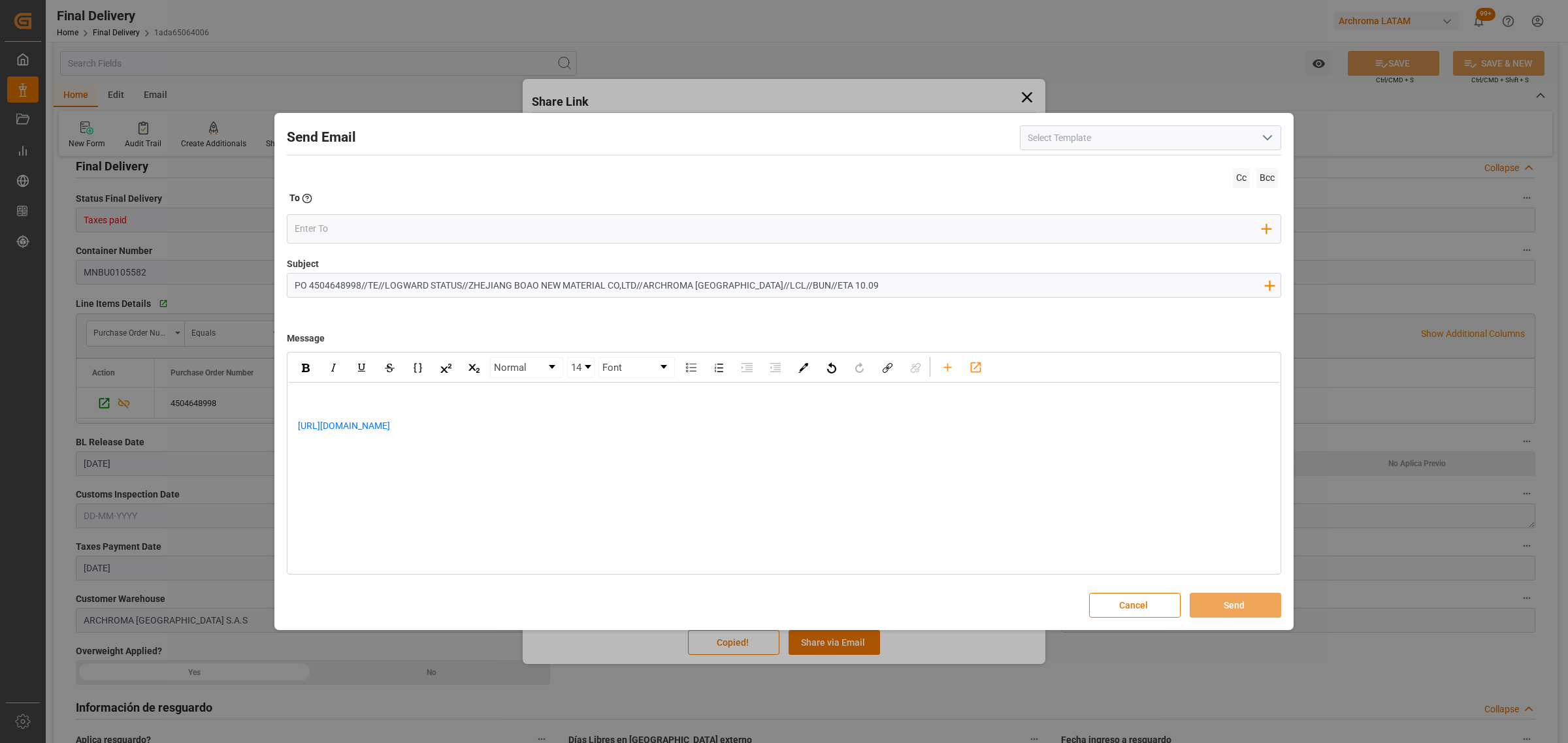
click at [364, 392] on div "[URL][DOMAIN_NAME]" at bounding box center [784, 419] width 992 height 73
drag, startPoint x: 534, startPoint y: 467, endPoint x: 520, endPoint y: 460, distance: 15.7
click at [533, 467] on div "[URL][DOMAIN_NAME]" at bounding box center [784, 460] width 973 height 28
click at [514, 456] on div "[URL][DOMAIN_NAME]" at bounding box center [784, 460] width 973 height 28
click at [403, 481] on div "rdw-editor" at bounding box center [784, 488] width 973 height 28
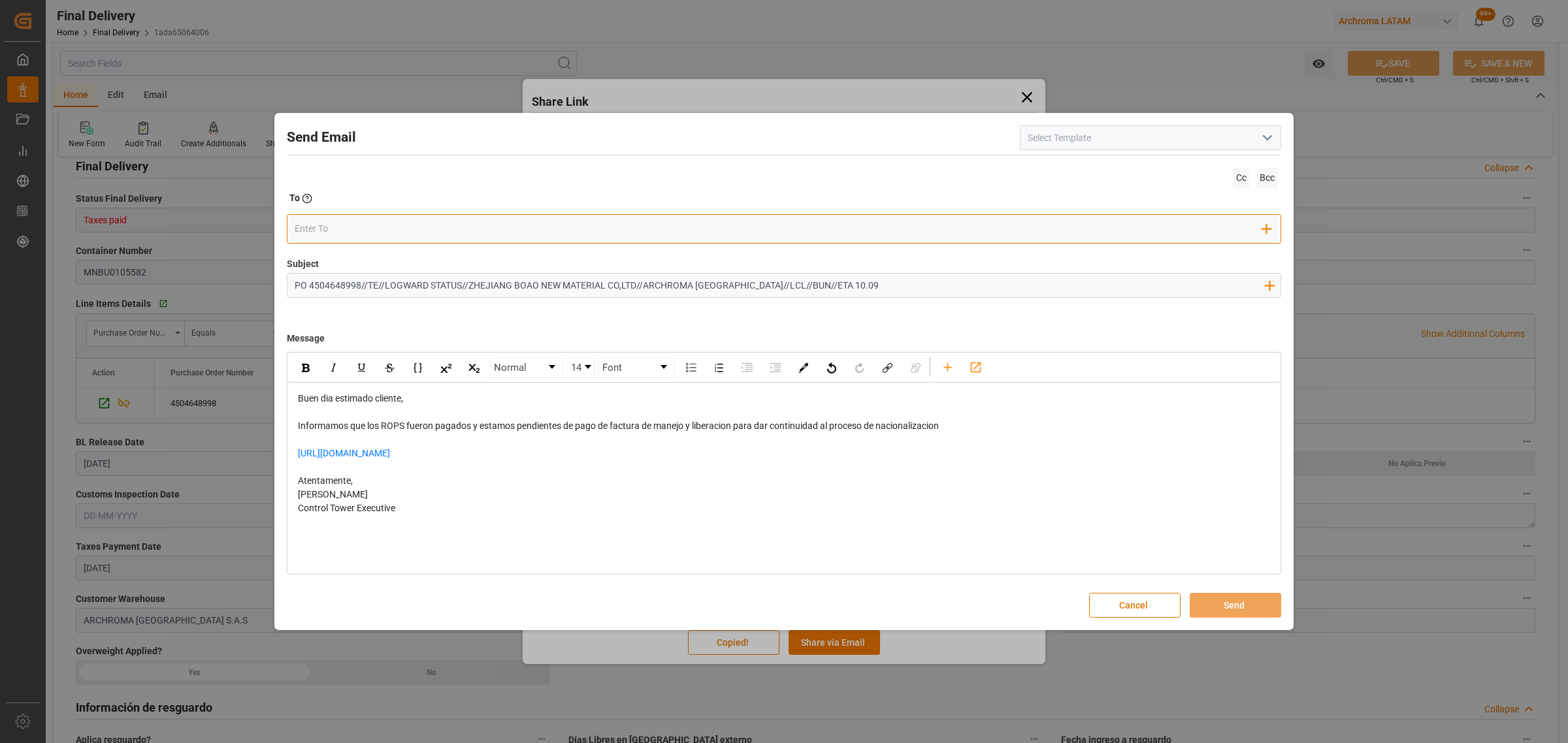
click at [381, 239] on div "Add Field to To" at bounding box center [783, 228] width 994 height 29
click at [384, 234] on input "email" at bounding box center [778, 228] width 968 height 20
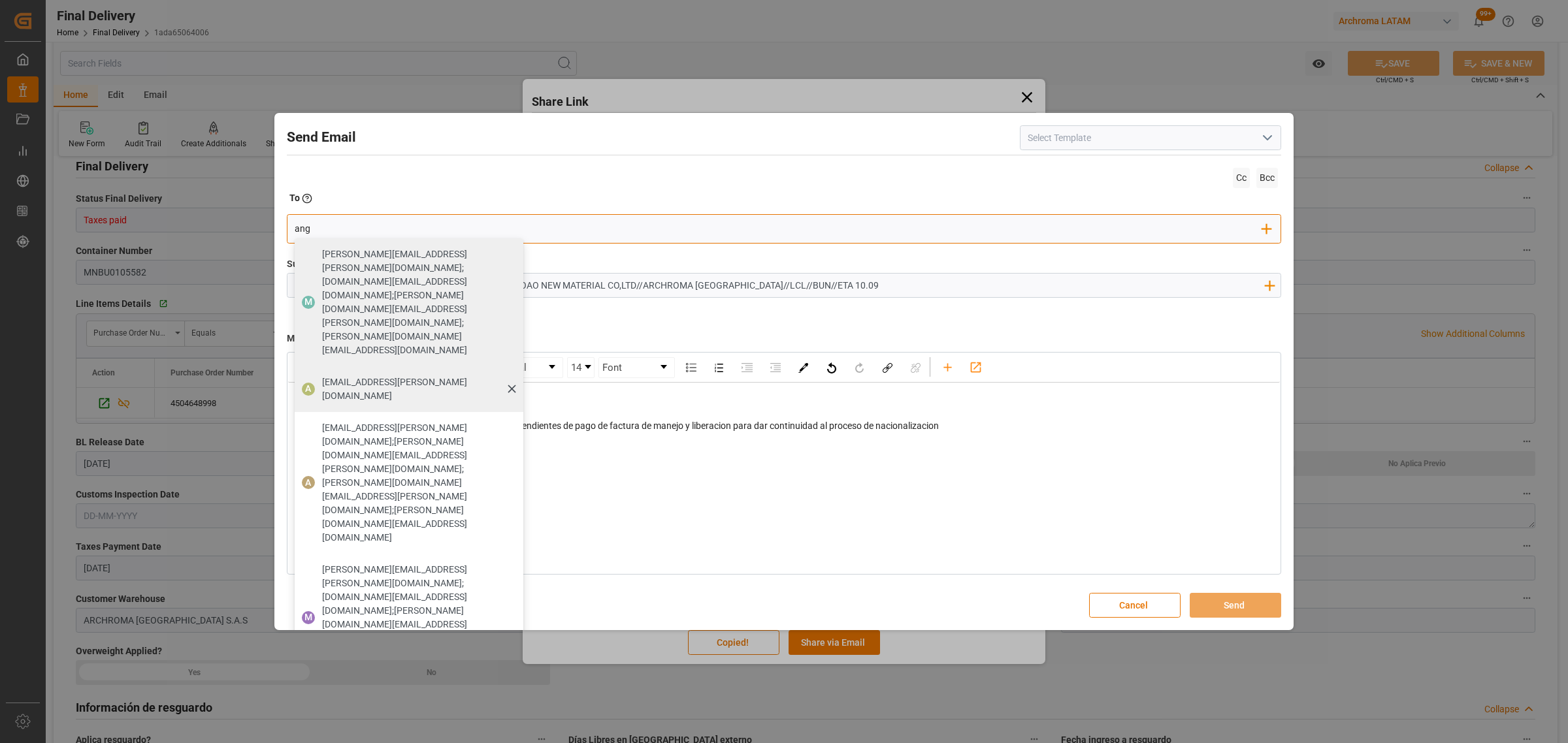
type input "ang"
click at [356, 376] on span "[EMAIL_ADDRESS][PERSON_NAME][DOMAIN_NAME]" at bounding box center [418, 389] width 192 height 28
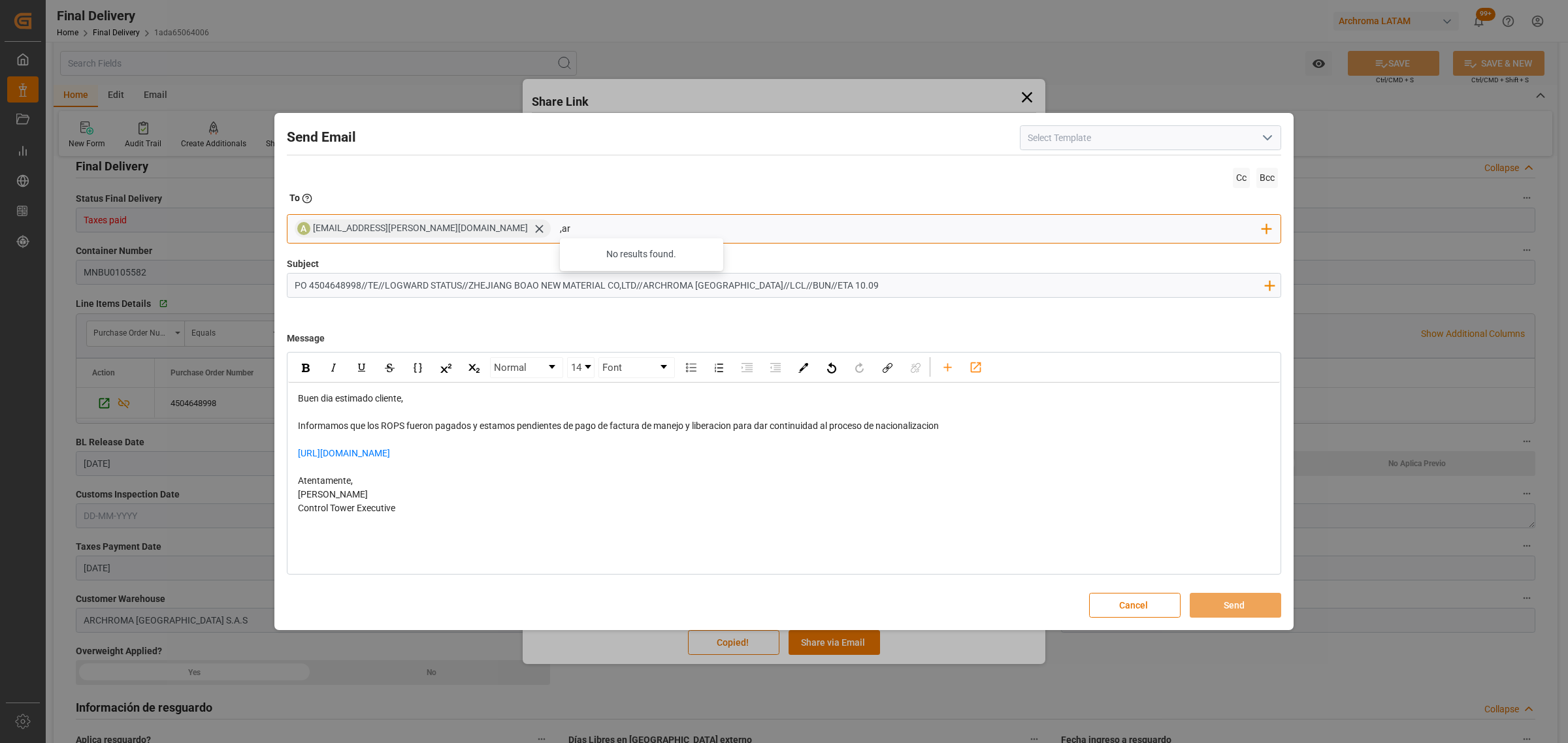
drag, startPoint x: 501, startPoint y: 227, endPoint x: 467, endPoint y: 227, distance: 34.0
click at [467, 227] on div "A [EMAIL_ADDRESS][PERSON_NAME][DOMAIN_NAME] ,ar No results found. Add Field to …" at bounding box center [783, 228] width 994 height 29
type input ","
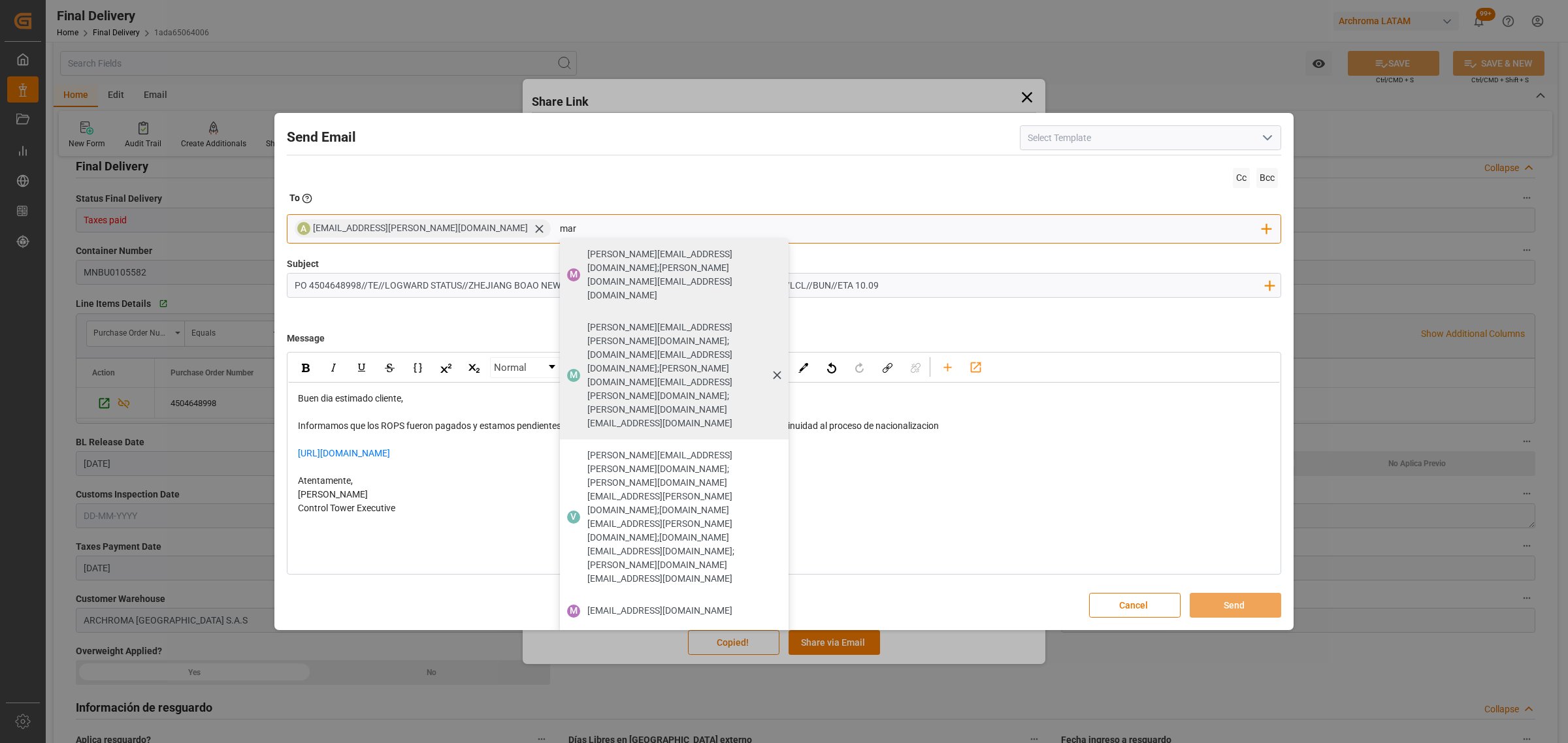
type input "maria"
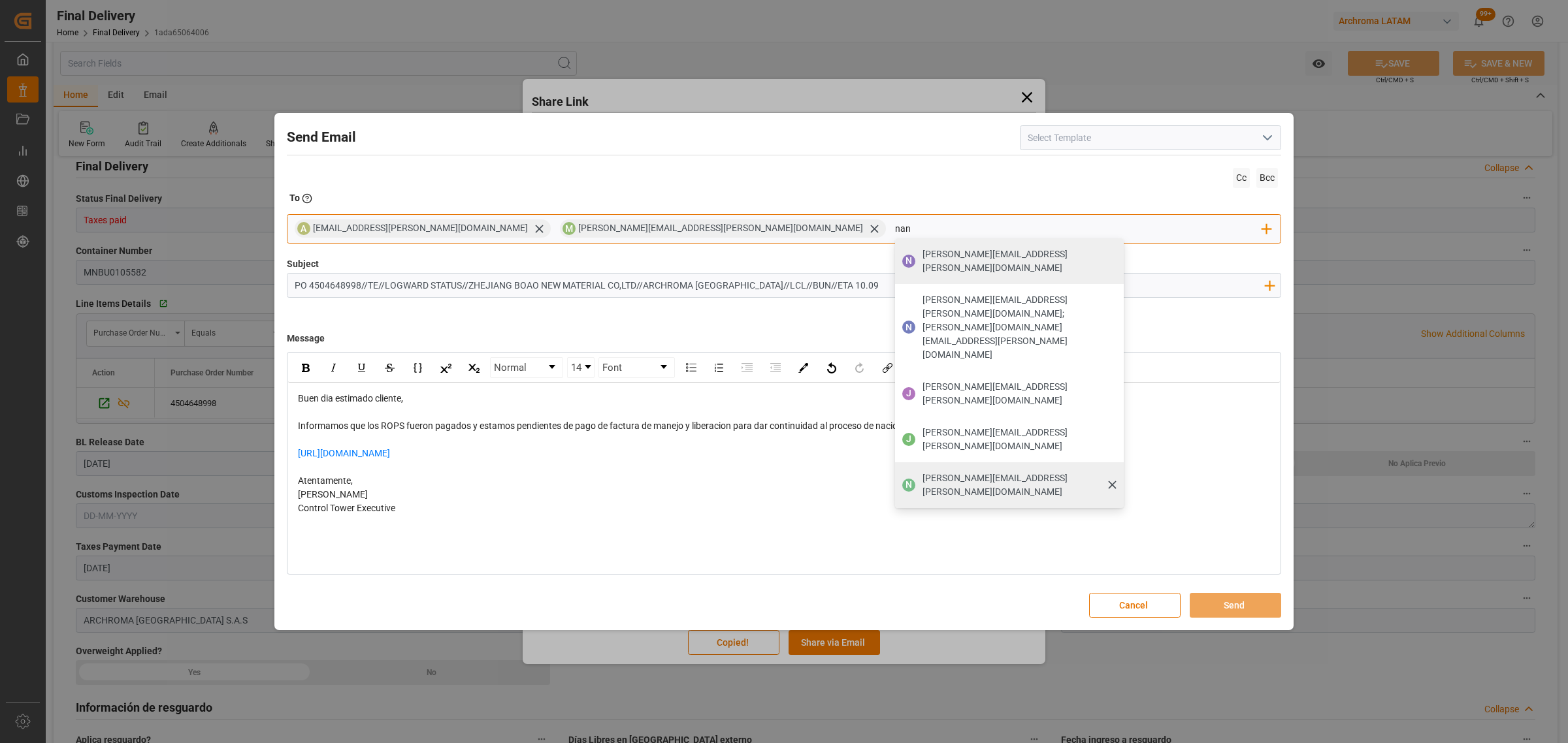
type input "nan"
click at [922, 471] on span "[PERSON_NAME][EMAIL_ADDRESS][PERSON_NAME][DOMAIN_NAME]" at bounding box center [1018, 485] width 192 height 28
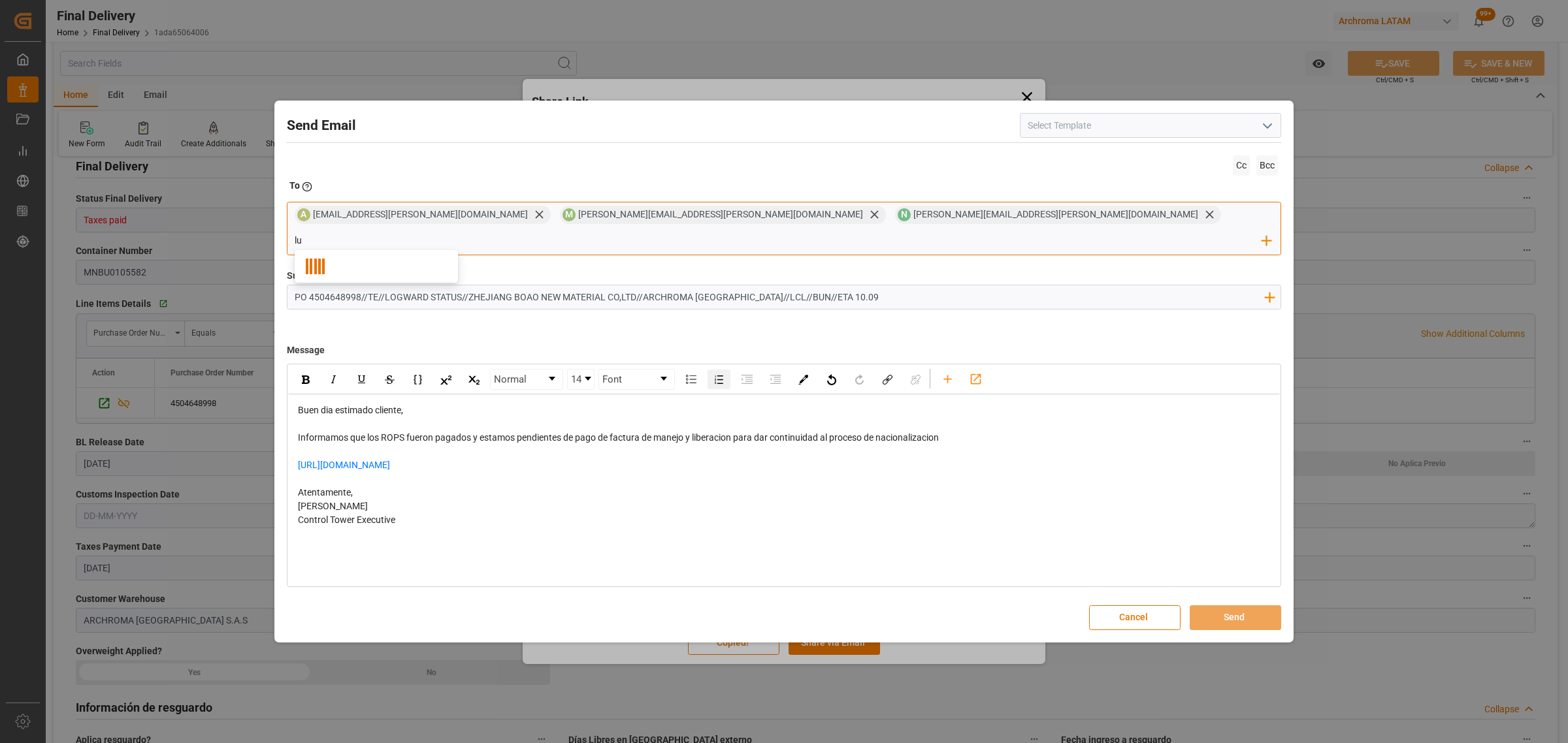
type input "lui"
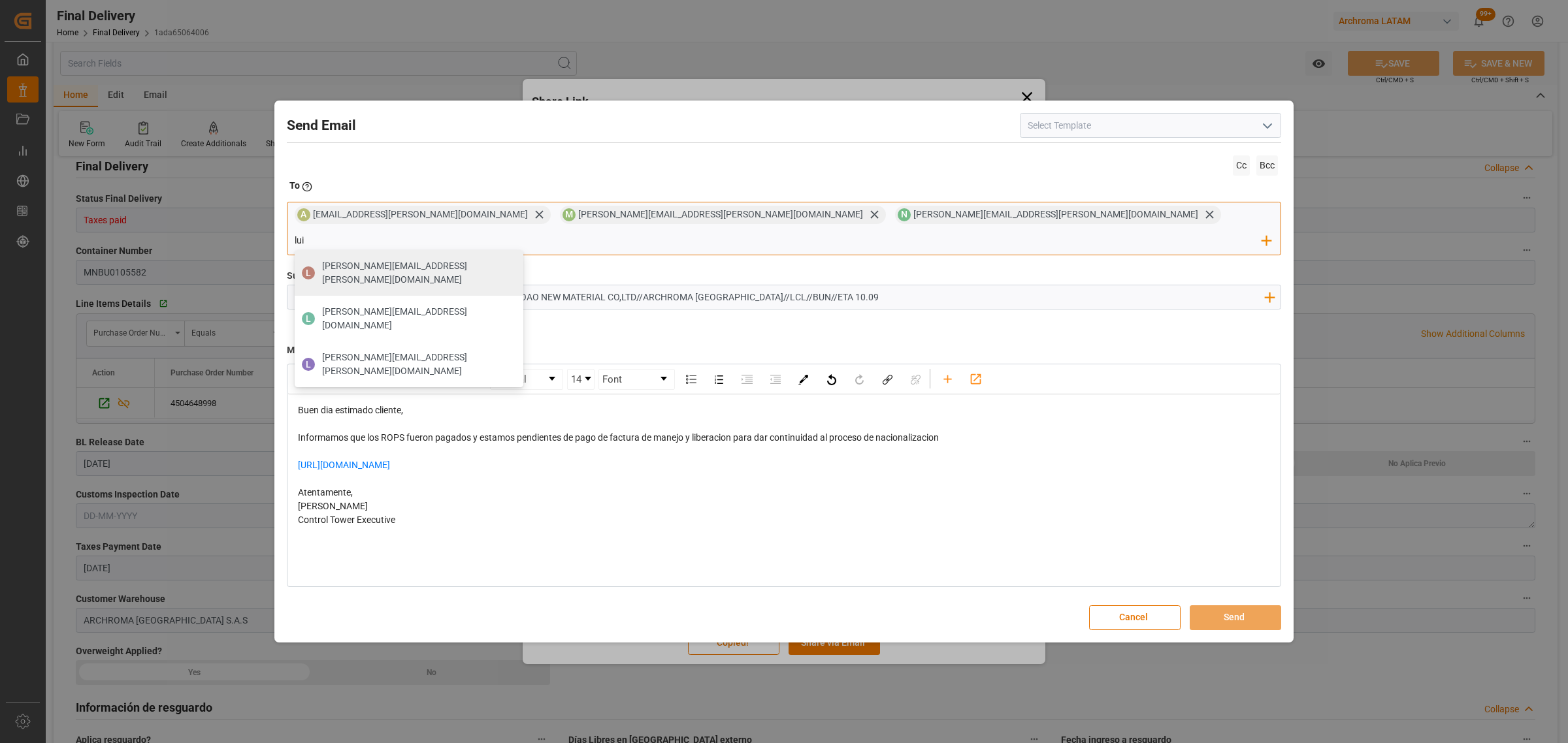
drag, startPoint x: 876, startPoint y: 219, endPoint x: 835, endPoint y: 223, distance: 41.2
click at [835, 223] on div "A [EMAIL_ADDRESS][PERSON_NAME][DOMAIN_NAME] M [PERSON_NAME][DOMAIN_NAME][EMAIL_…" at bounding box center [783, 228] width 994 height 53
click at [1215, 606] on button "Send" at bounding box center [1236, 617] width 92 height 24
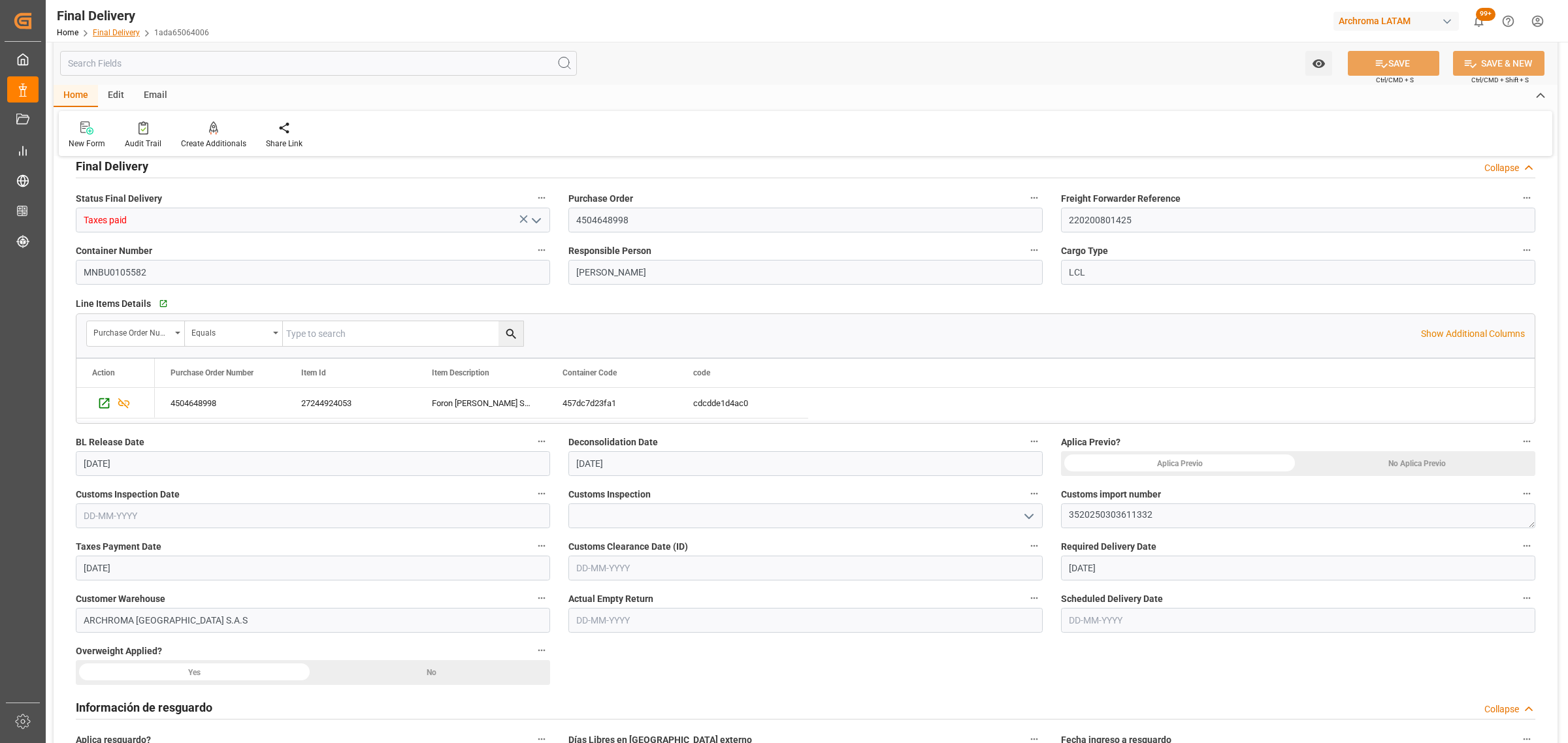
drag, startPoint x: 115, startPoint y: 40, endPoint x: 109, endPoint y: 30, distance: 11.7
click at [114, 40] on div "Final Delivery Home Final Delivery 1ada65064006" at bounding box center [133, 21] width 161 height 42
click at [110, 29] on link "Final Delivery" at bounding box center [116, 33] width 47 height 9
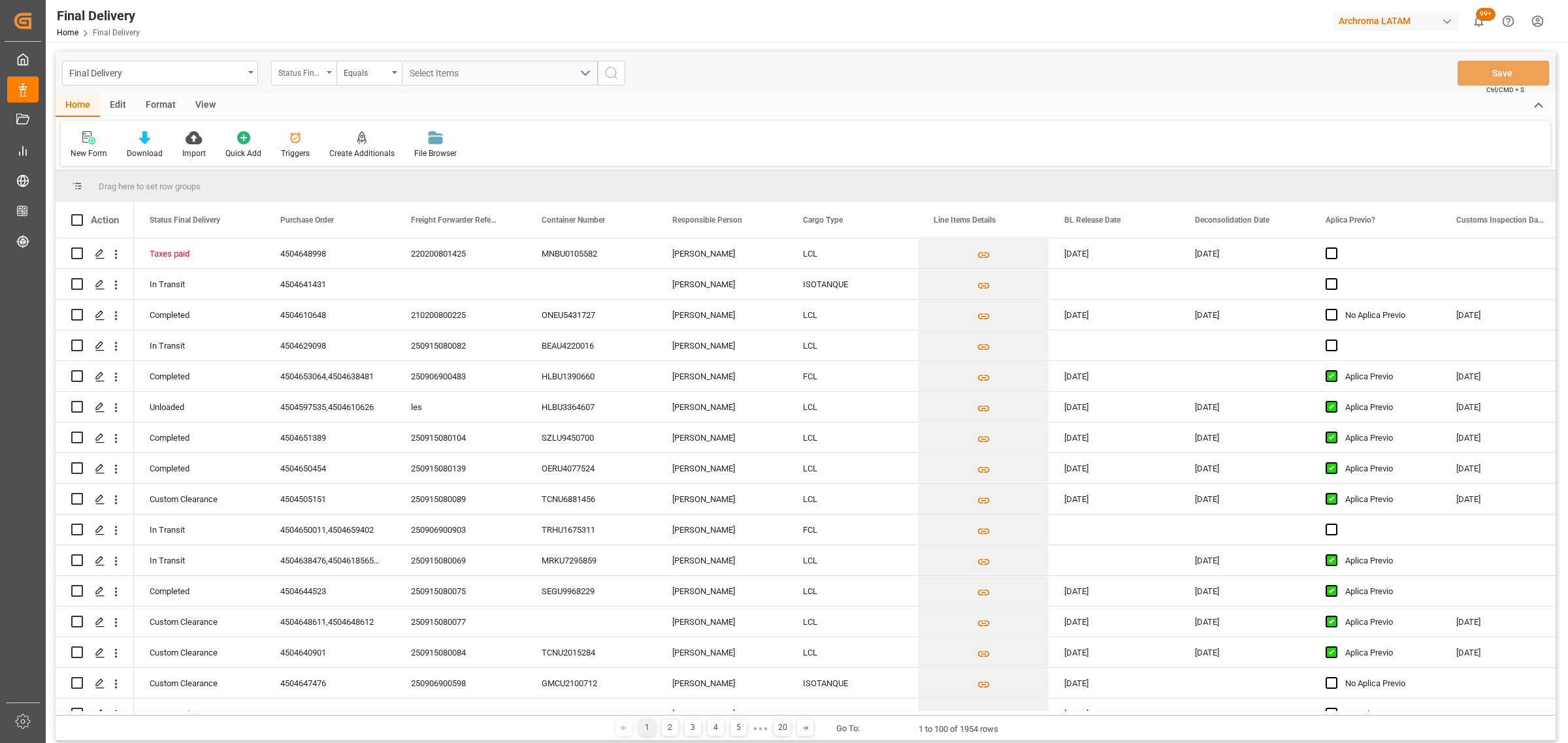
click at [275, 73] on div "Status Final Delivery" at bounding box center [303, 73] width 66 height 24
click at [319, 167] on div "Purchase Order" at bounding box center [369, 160] width 195 height 28
click at [357, 86] on div "Final Delivery Purchase Order Equals Save Ctrl/CMD + S" at bounding box center [805, 73] width 1499 height 43
click at [360, 79] on div "Equals" at bounding box center [369, 73] width 66 height 24
click at [422, 157] on div "Fuzzy search" at bounding box center [434, 160] width 195 height 28
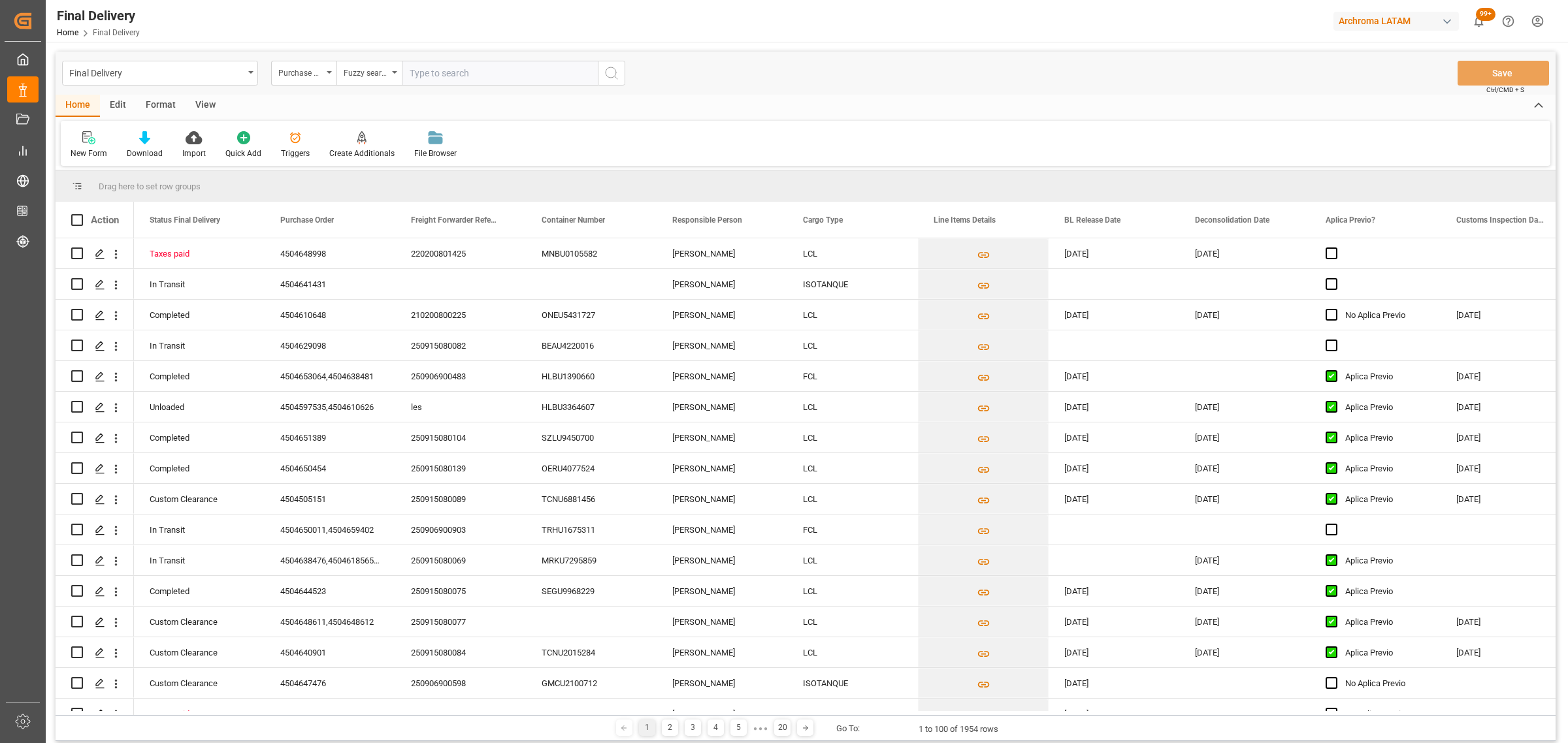
click at [471, 70] on input "text" at bounding box center [500, 73] width 196 height 24
paste input "4504645159"
type input "4504645159"
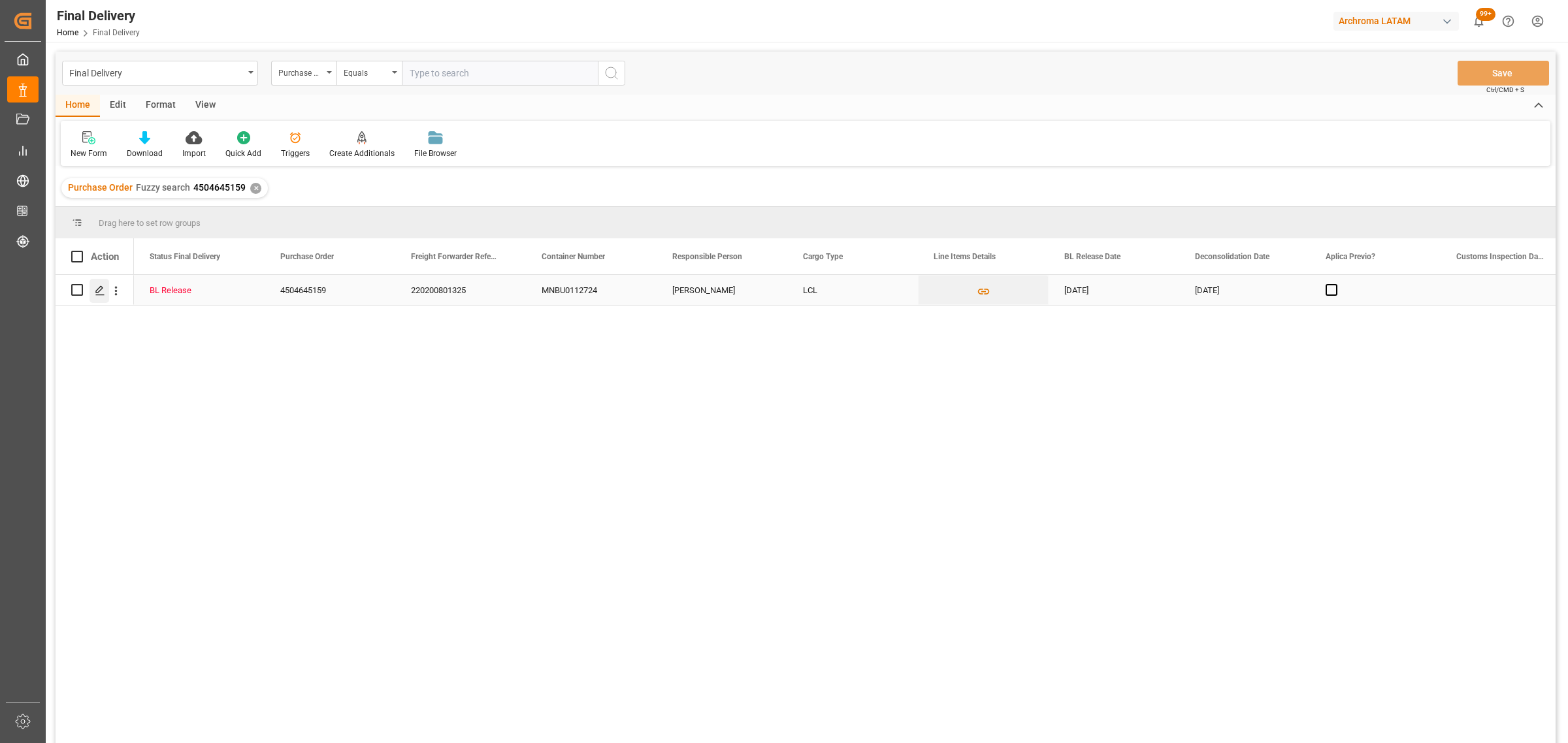
click at [93, 286] on div "Press SPACE to select this row." at bounding box center [99, 291] width 20 height 24
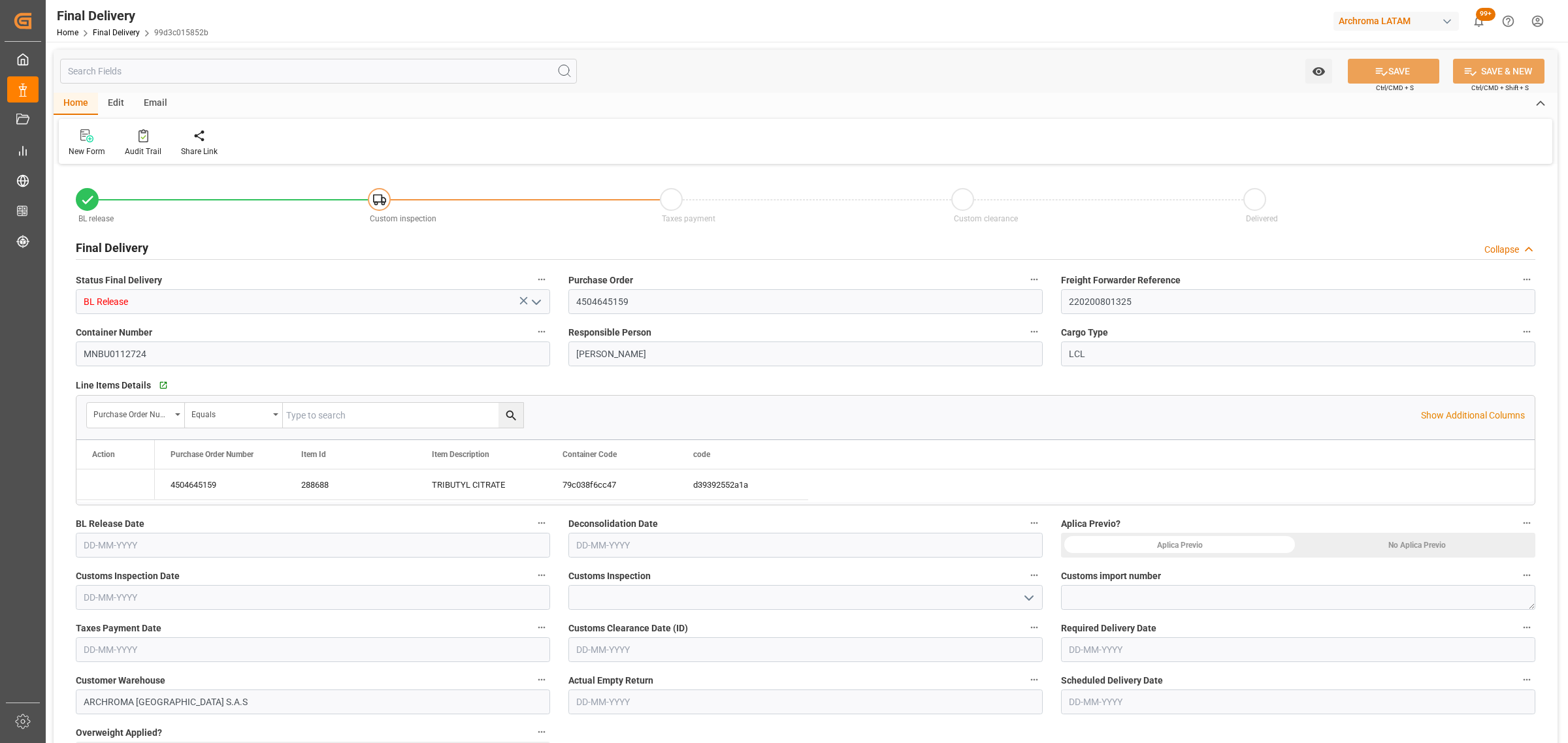
type input "5"
type input "[DATE]"
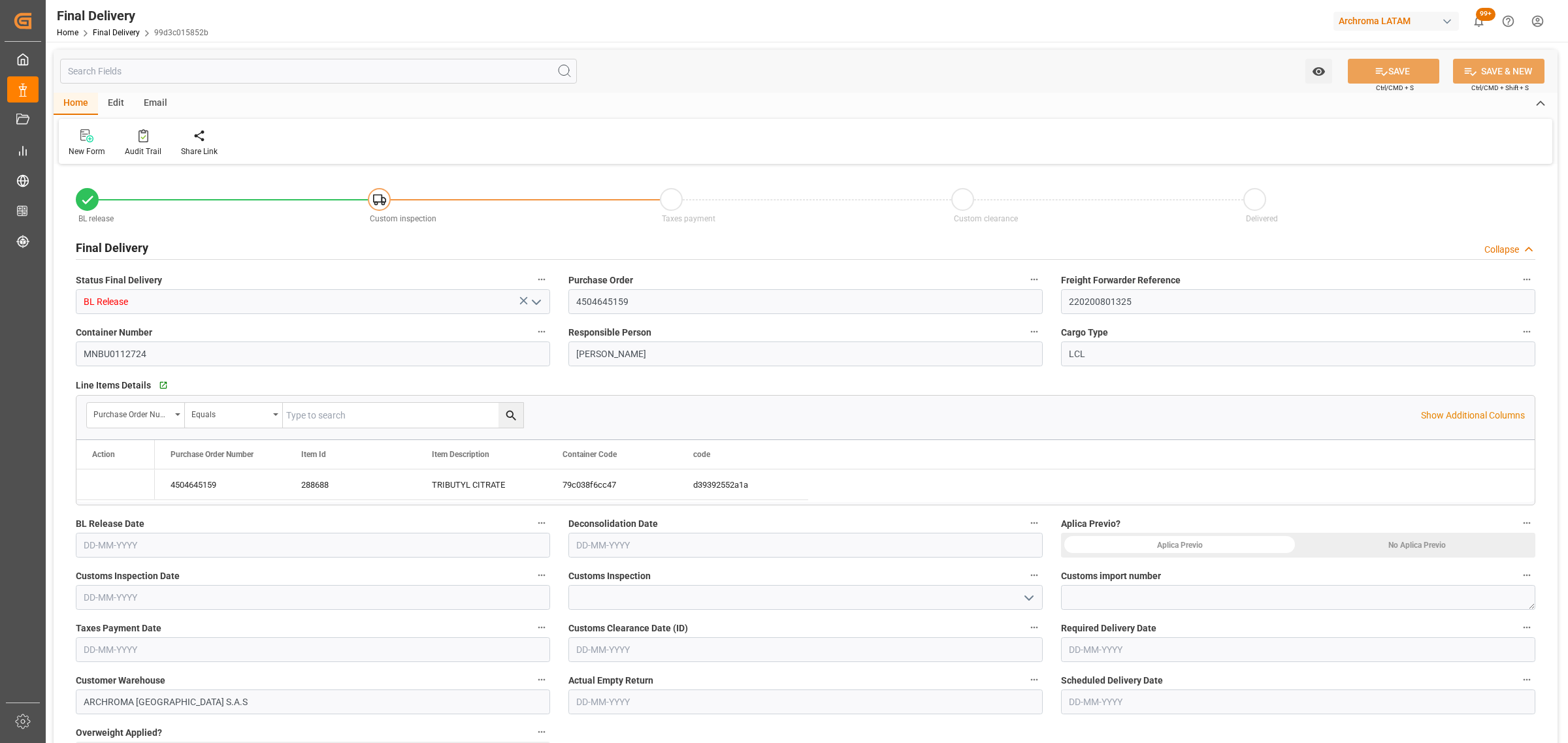
type input "[DATE]"
drag, startPoint x: 1155, startPoint y: 601, endPoint x: 1137, endPoint y: 585, distance: 24.1
click at [1154, 601] on textarea at bounding box center [1298, 597] width 475 height 24
paste textarea "3520250303614661"
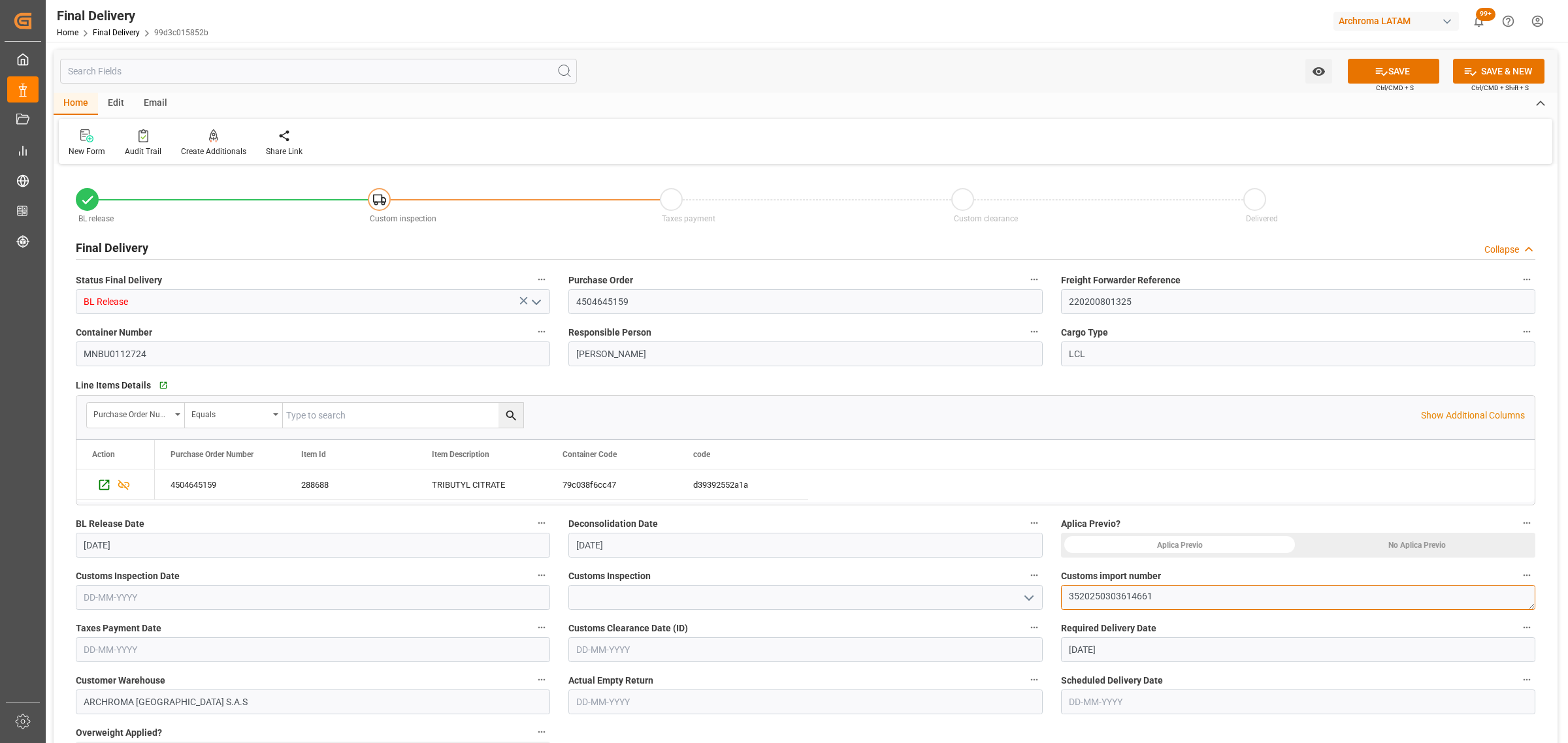
click at [1072, 592] on textarea "3520250303614661" at bounding box center [1298, 597] width 475 height 24
type textarea "3520250303614661"
click at [216, 602] on input "text" at bounding box center [313, 597] width 475 height 24
click at [193, 651] on input "text" at bounding box center [313, 649] width 475 height 24
click at [92, 590] on div "22" at bounding box center [93, 585] width 17 height 16
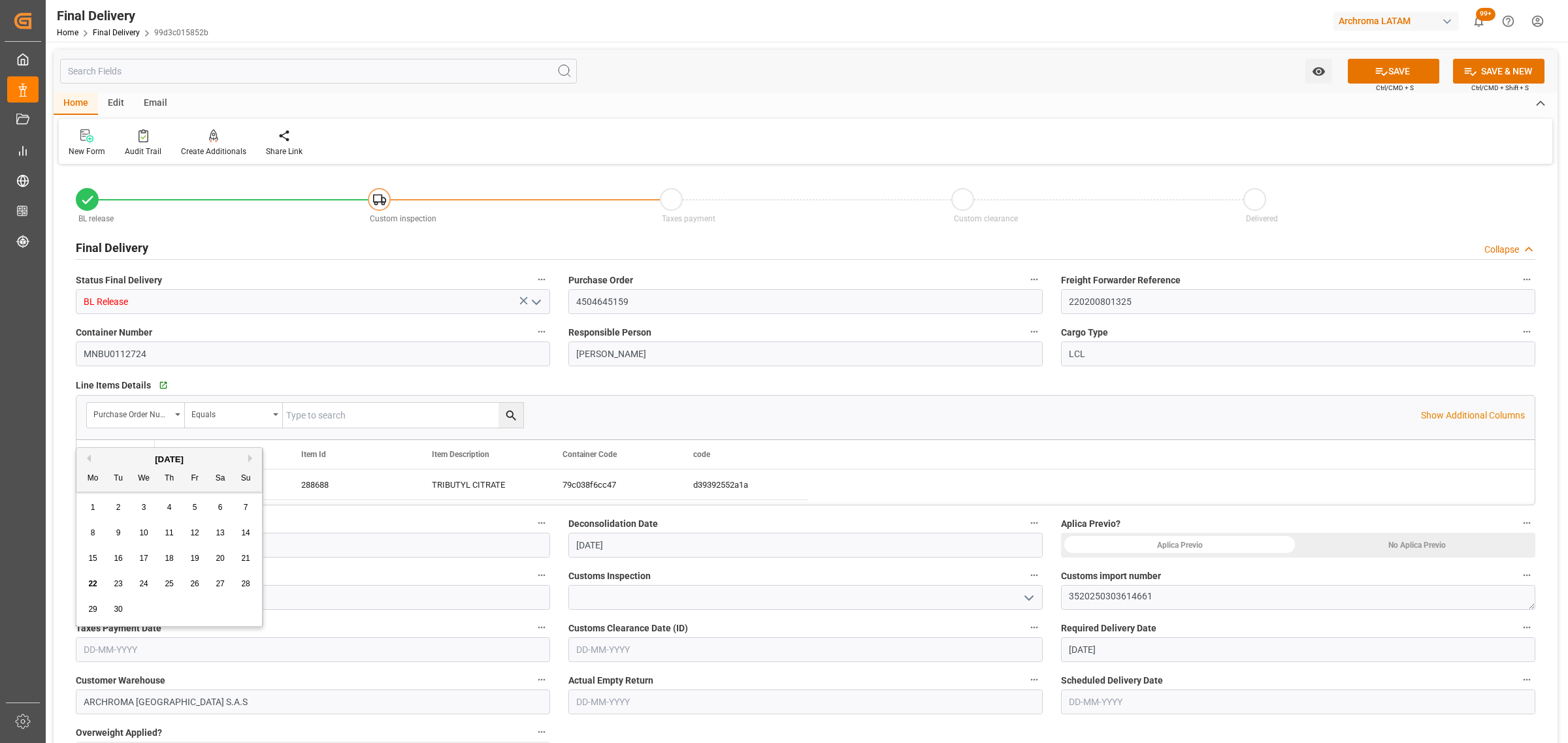
type input "[DATE]"
drag, startPoint x: 1393, startPoint y: 69, endPoint x: 1197, endPoint y: 62, distance: 196.1
click at [1393, 69] on button "SAVE" at bounding box center [1394, 70] width 92 height 24
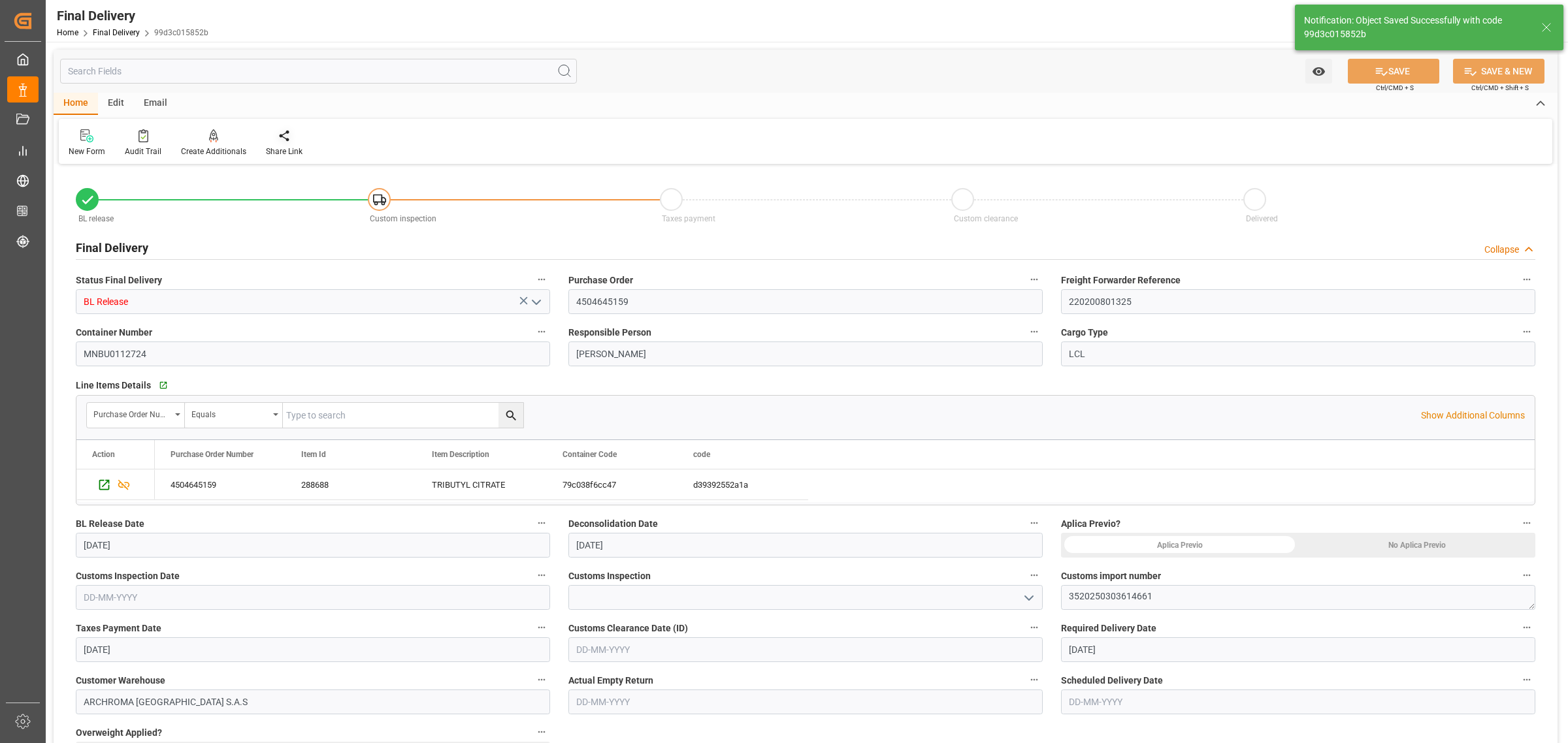
type textarea "1"
type input "Taxes paid"
click at [282, 134] on icon at bounding box center [284, 136] width 13 height 13
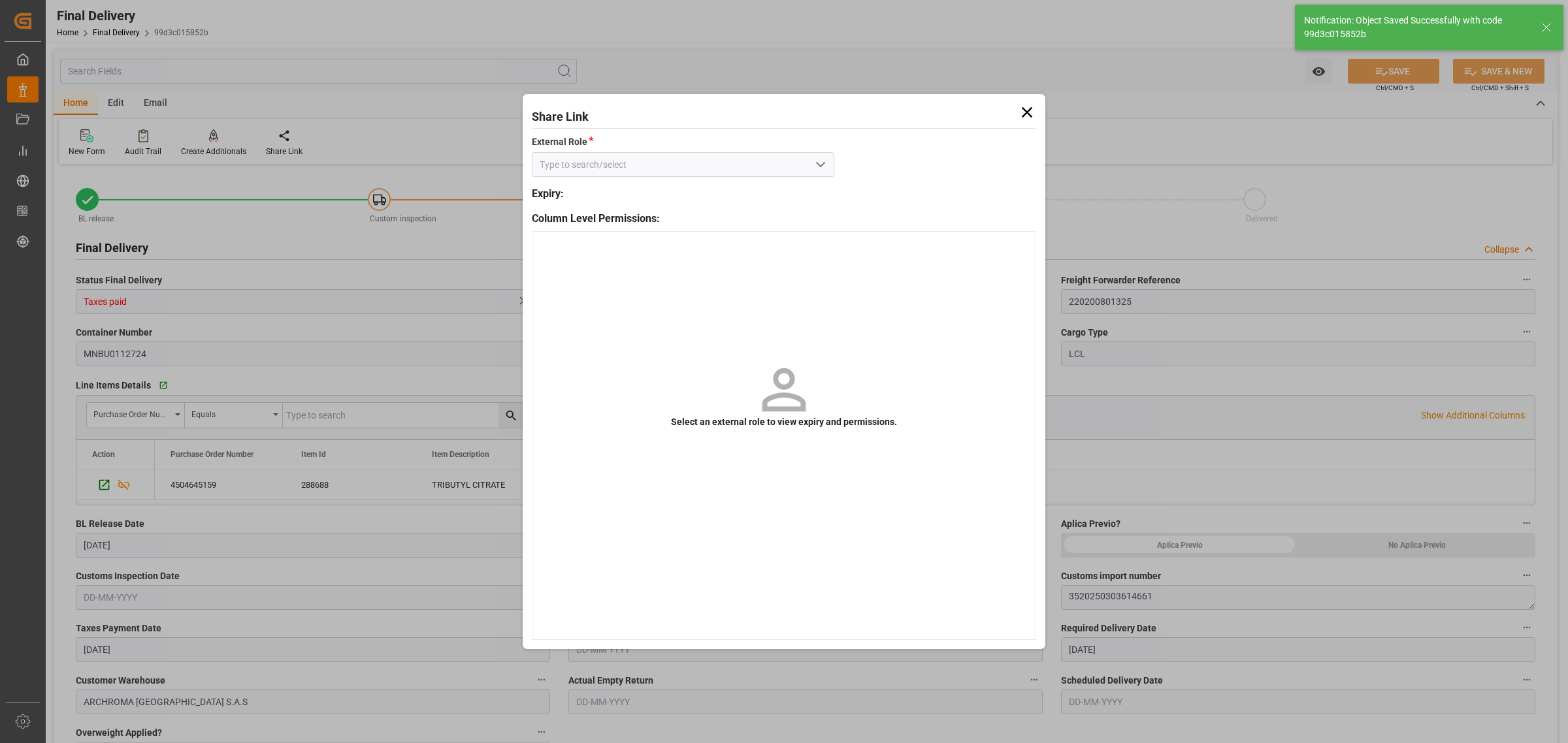
click at [823, 168] on icon "open menu" at bounding box center [820, 165] width 16 height 16
click at [792, 194] on div "External - finalDelivery" at bounding box center [682, 193] width 301 height 29
type input "External - finalDelivery"
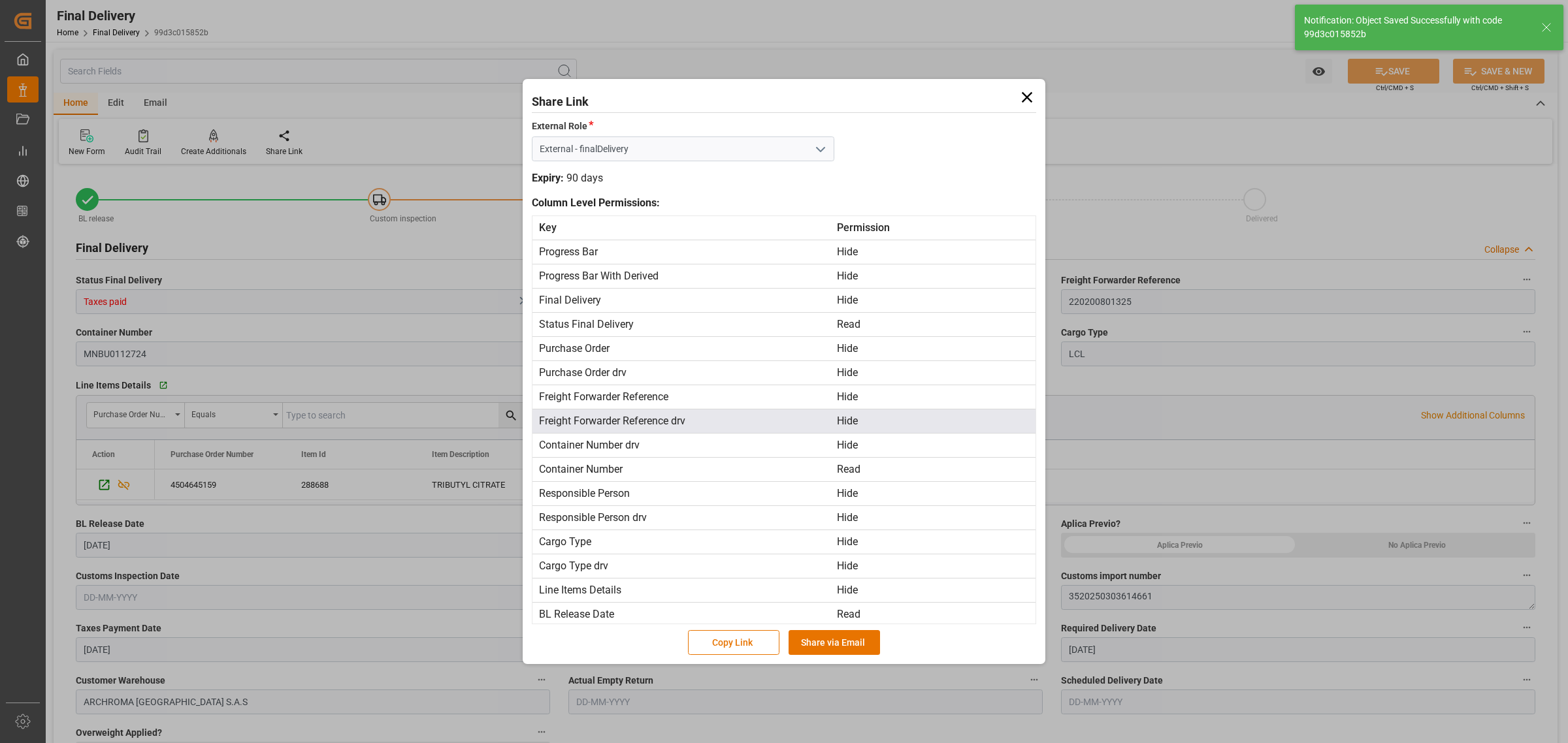
drag, startPoint x: 840, startPoint y: 638, endPoint x: 680, endPoint y: 431, distance: 261.6
click at [840, 637] on button "Share via Email" at bounding box center [835, 642] width 92 height 24
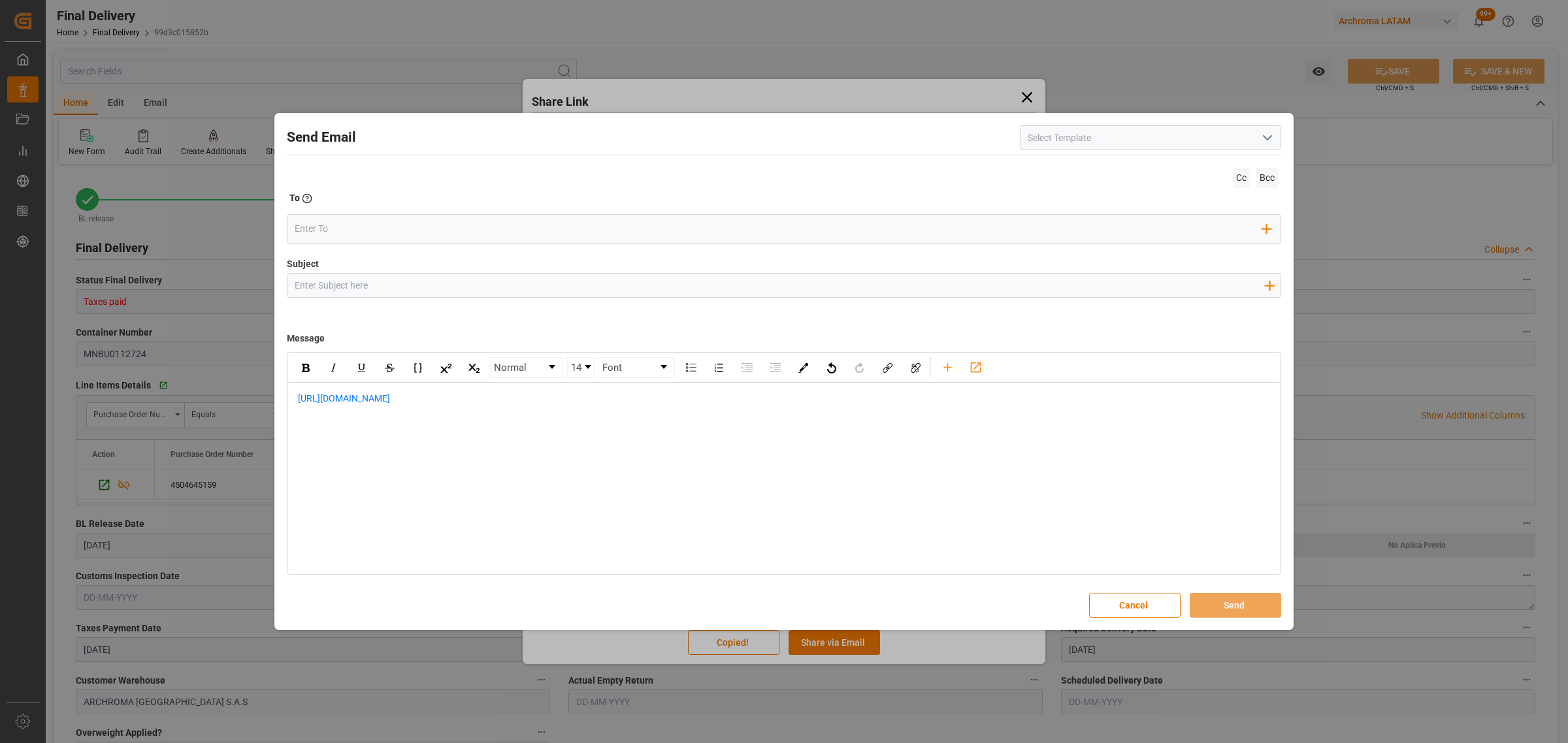
click at [432, 286] on input "Subject" at bounding box center [778, 285] width 983 height 23
paste input "PO 4504645159 /TE//LOGWARD STATUS//BAJOR CHEMICAL JIANGSU CO,LTD//ARCHROMA [GEO…"
type input "PO 4504645159 /TE//LOGWARD STATUS//BAJOR CHEMICAL JIANGSU CO,LTD//ARCHROMA [GEO…"
click at [297, 399] on div "[URL][DOMAIN_NAME]" at bounding box center [783, 405] width 973 height 28
click at [406, 400] on div "rdw-editor" at bounding box center [784, 398] width 973 height 13
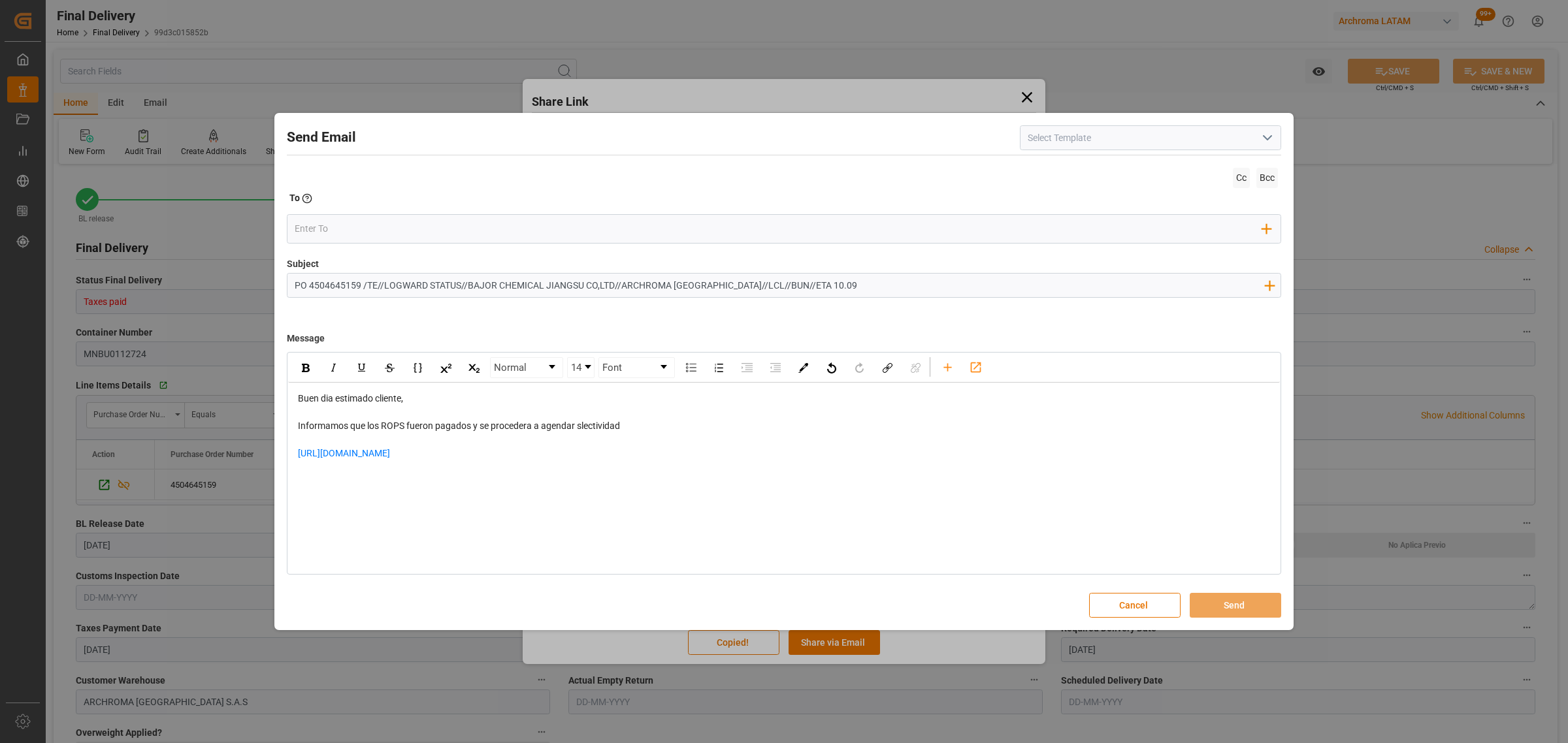
drag, startPoint x: 512, startPoint y: 440, endPoint x: 505, endPoint y: 445, distance: 8.6
click at [512, 441] on div "rdw-editor" at bounding box center [784, 440] width 973 height 13
click at [501, 448] on div "[URL][DOMAIN_NAME]" at bounding box center [784, 460] width 973 height 28
click at [580, 433] on div "Informamos que los ROPS fueron pagados y se procedera a agendar slectividad" at bounding box center [784, 426] width 973 height 13
click at [546, 448] on div "[URL][DOMAIN_NAME]" at bounding box center [784, 453] width 973 height 13
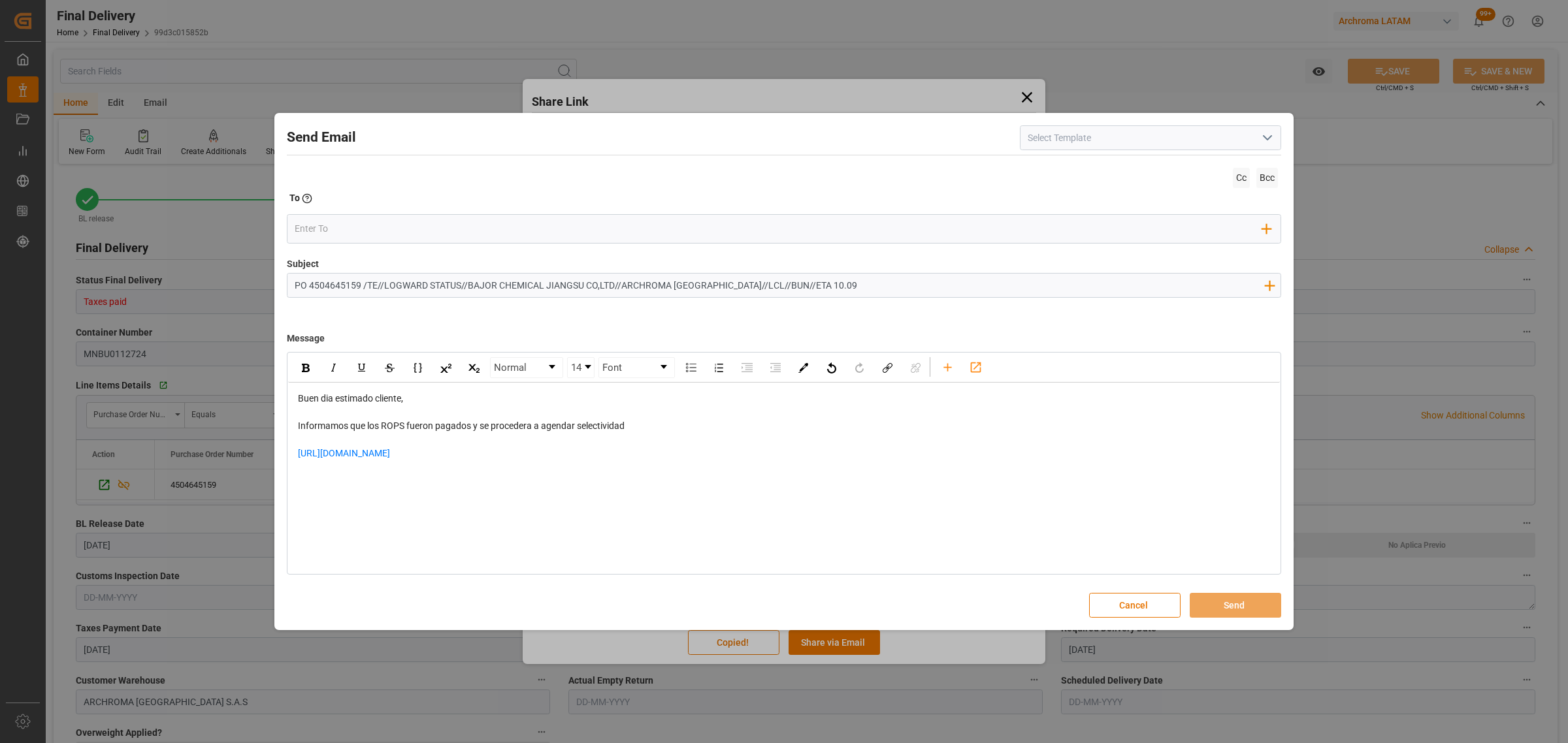
click at [366, 481] on div "rdw-editor" at bounding box center [784, 481] width 973 height 13
click at [332, 223] on input "email" at bounding box center [778, 228] width 968 height 20
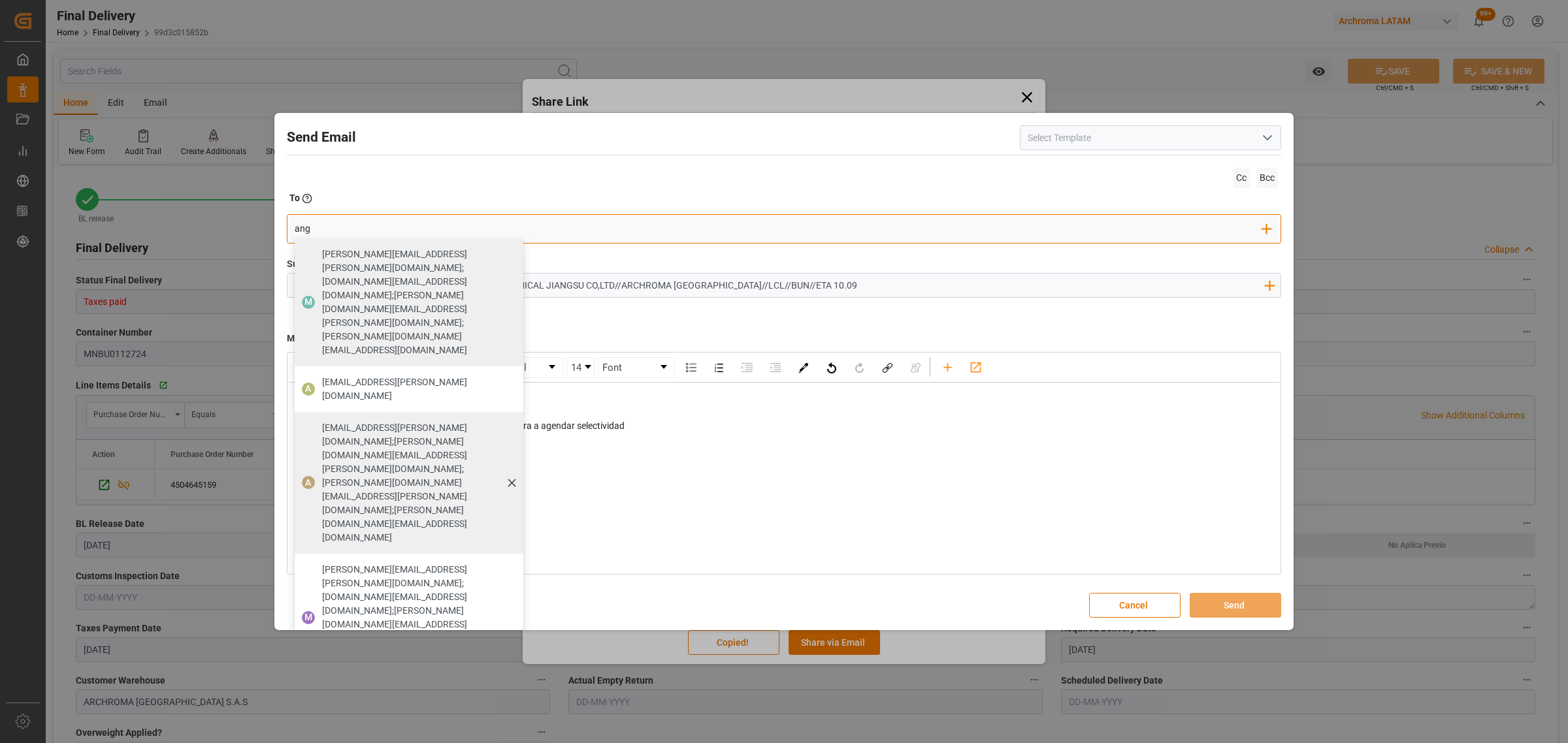
type input "ang"
click at [344, 412] on div "A [EMAIL_ADDRESS][PERSON_NAME][DOMAIN_NAME];[PERSON_NAME][DOMAIN_NAME][EMAIL_AD…" at bounding box center [409, 483] width 229 height 142
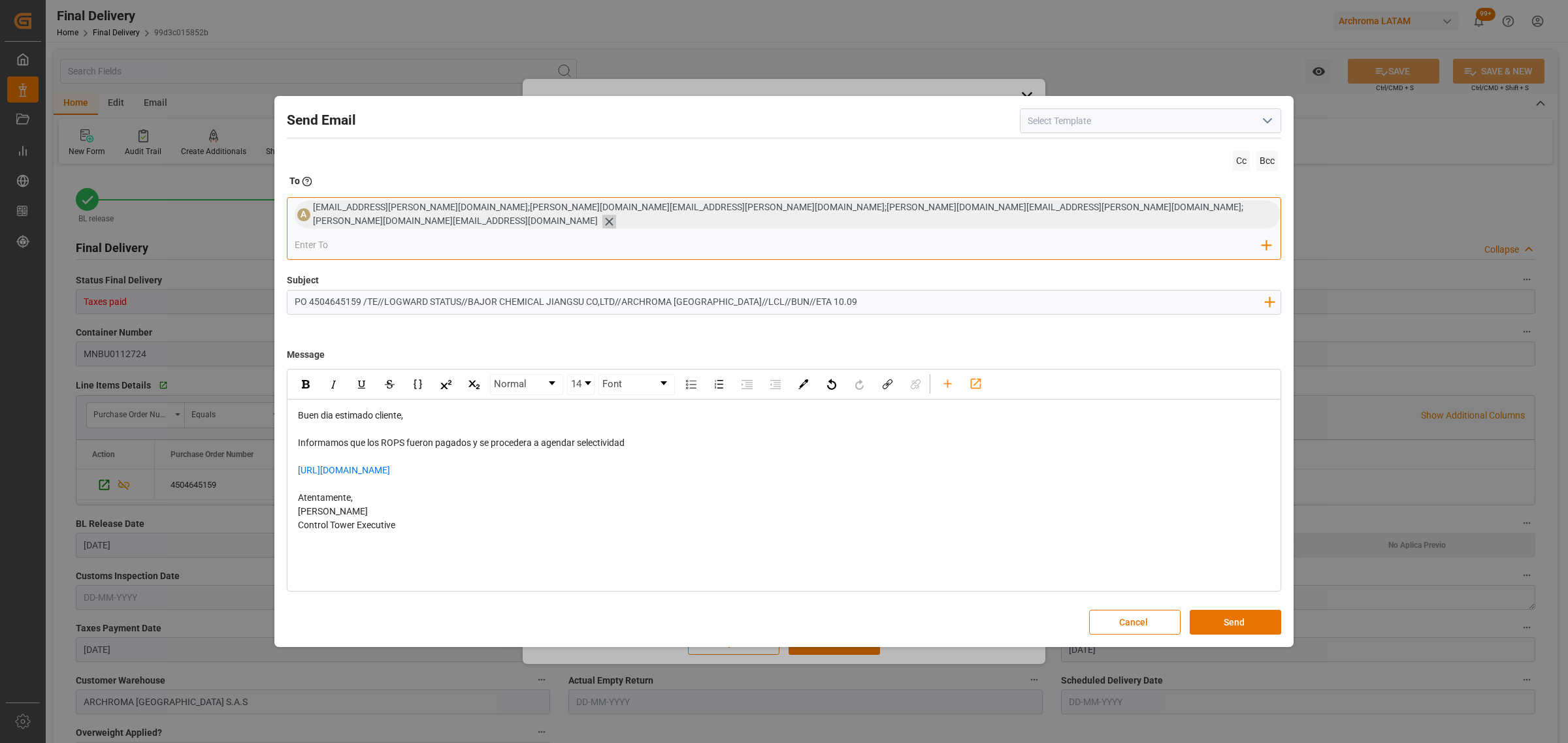
click at [616, 229] on icon at bounding box center [609, 221] width 13 height 13
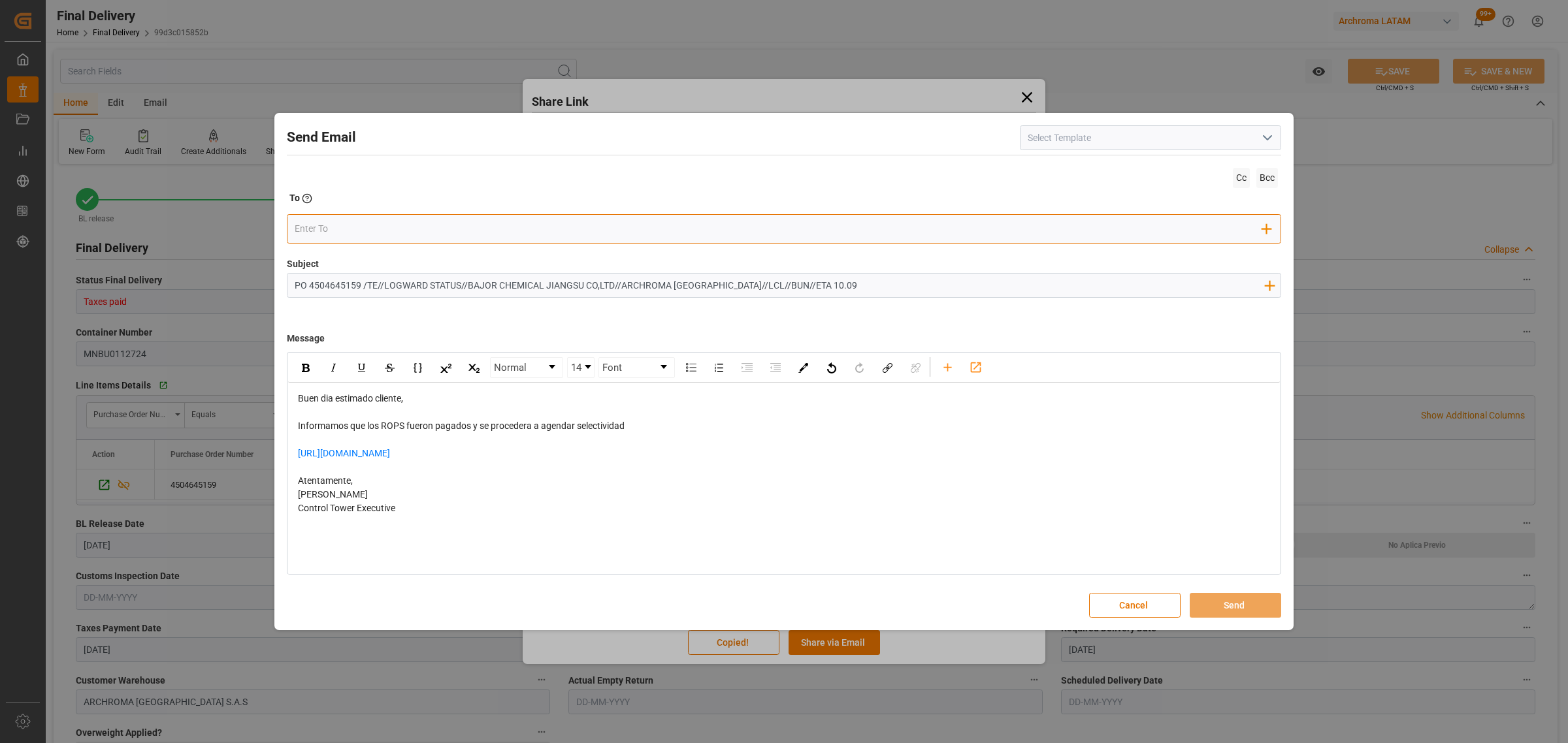
click at [747, 232] on input "email" at bounding box center [778, 228] width 968 height 20
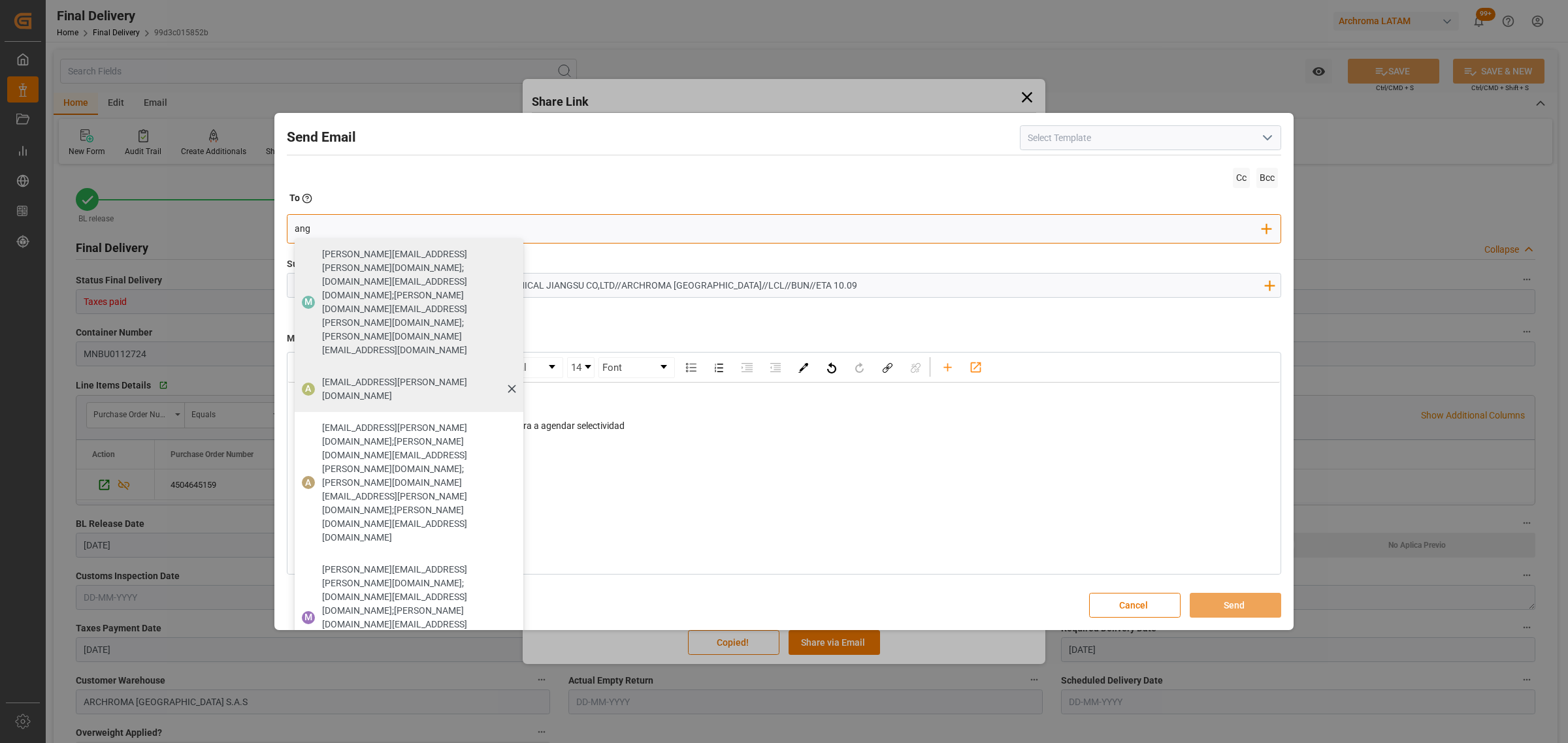
type input "ang"
click at [346, 376] on span "[EMAIL_ADDRESS][PERSON_NAME][DOMAIN_NAME]" at bounding box center [418, 389] width 192 height 28
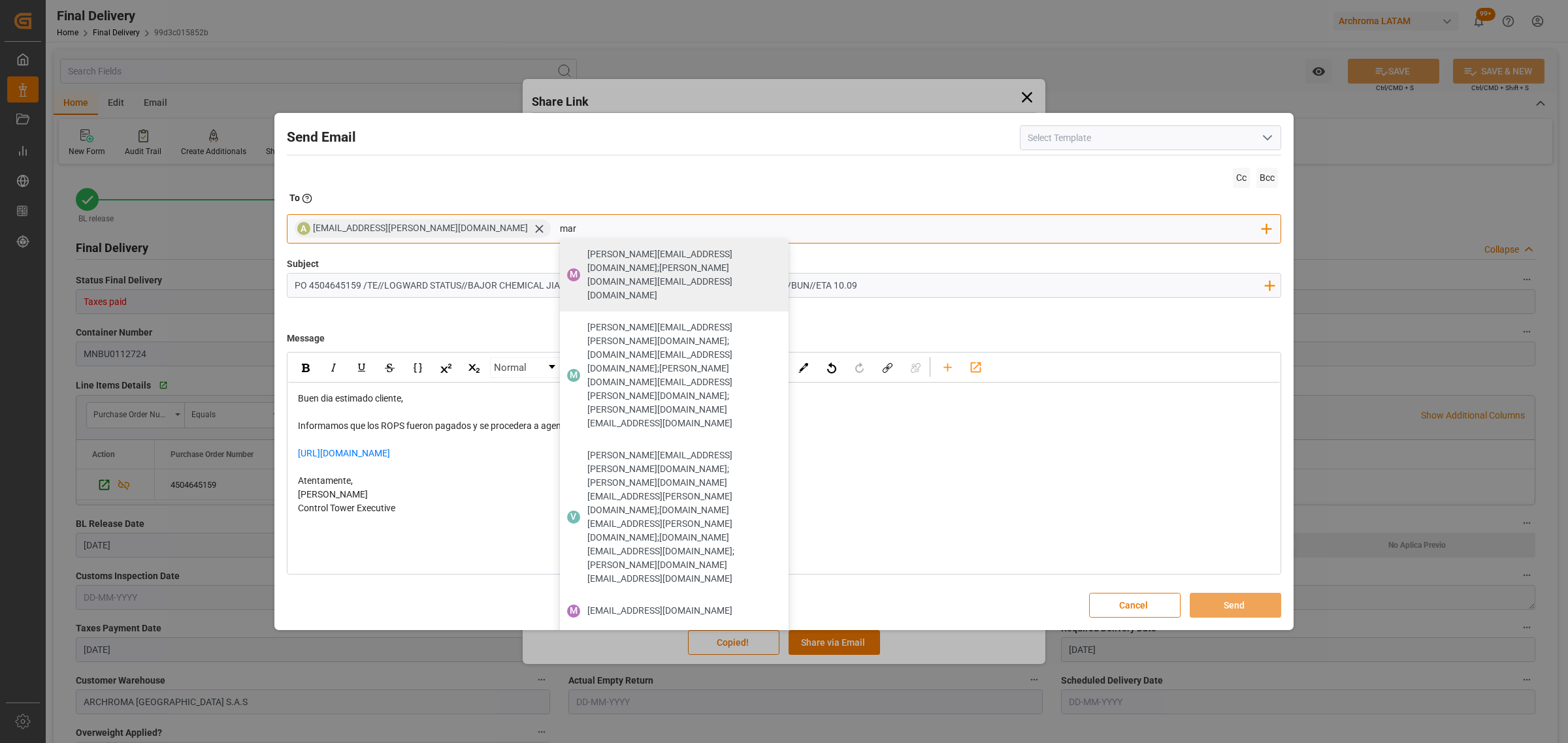
type input "maria"
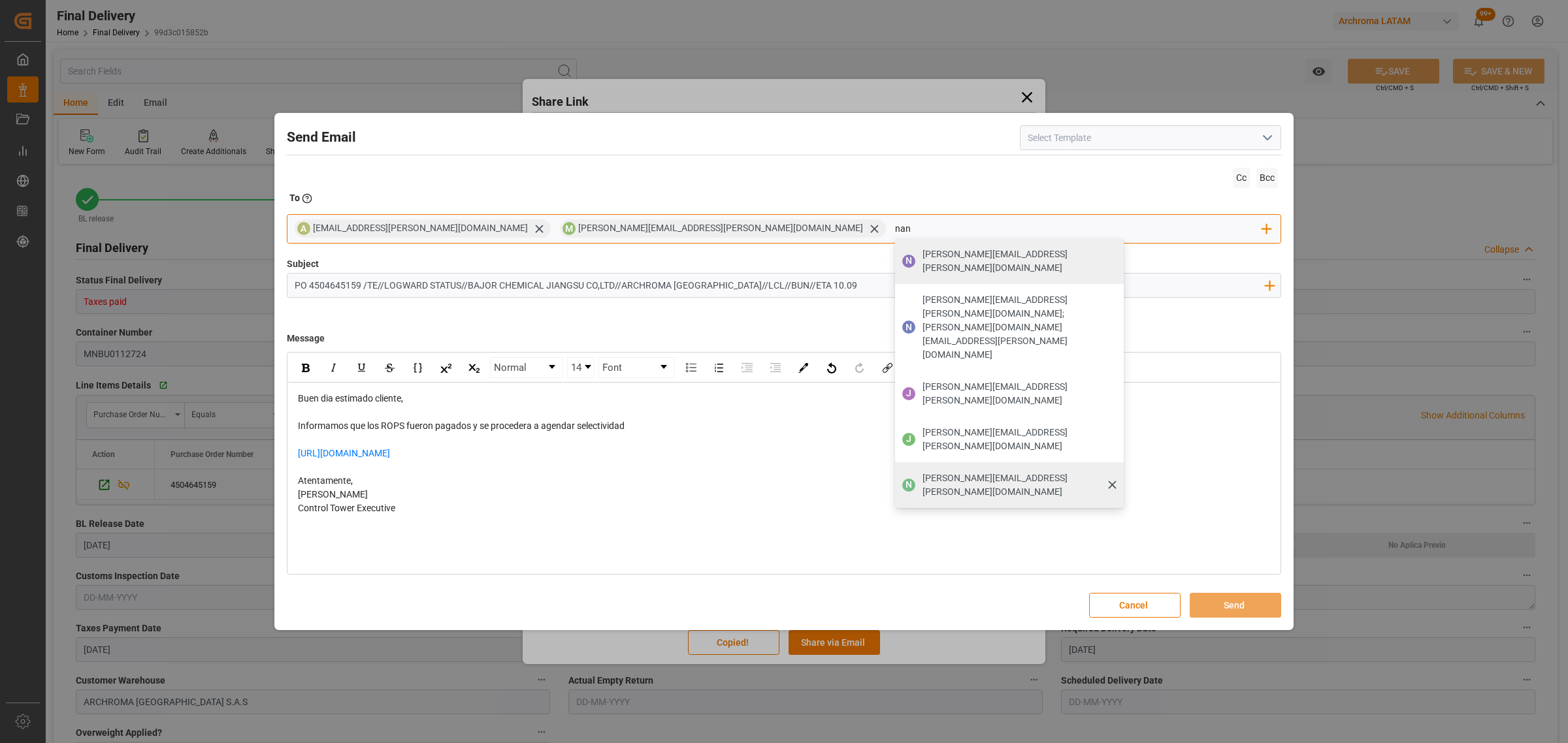
type input "nan"
click at [922, 471] on span "[PERSON_NAME][EMAIL_ADDRESS][PERSON_NAME][DOMAIN_NAME]" at bounding box center [1018, 485] width 192 height 28
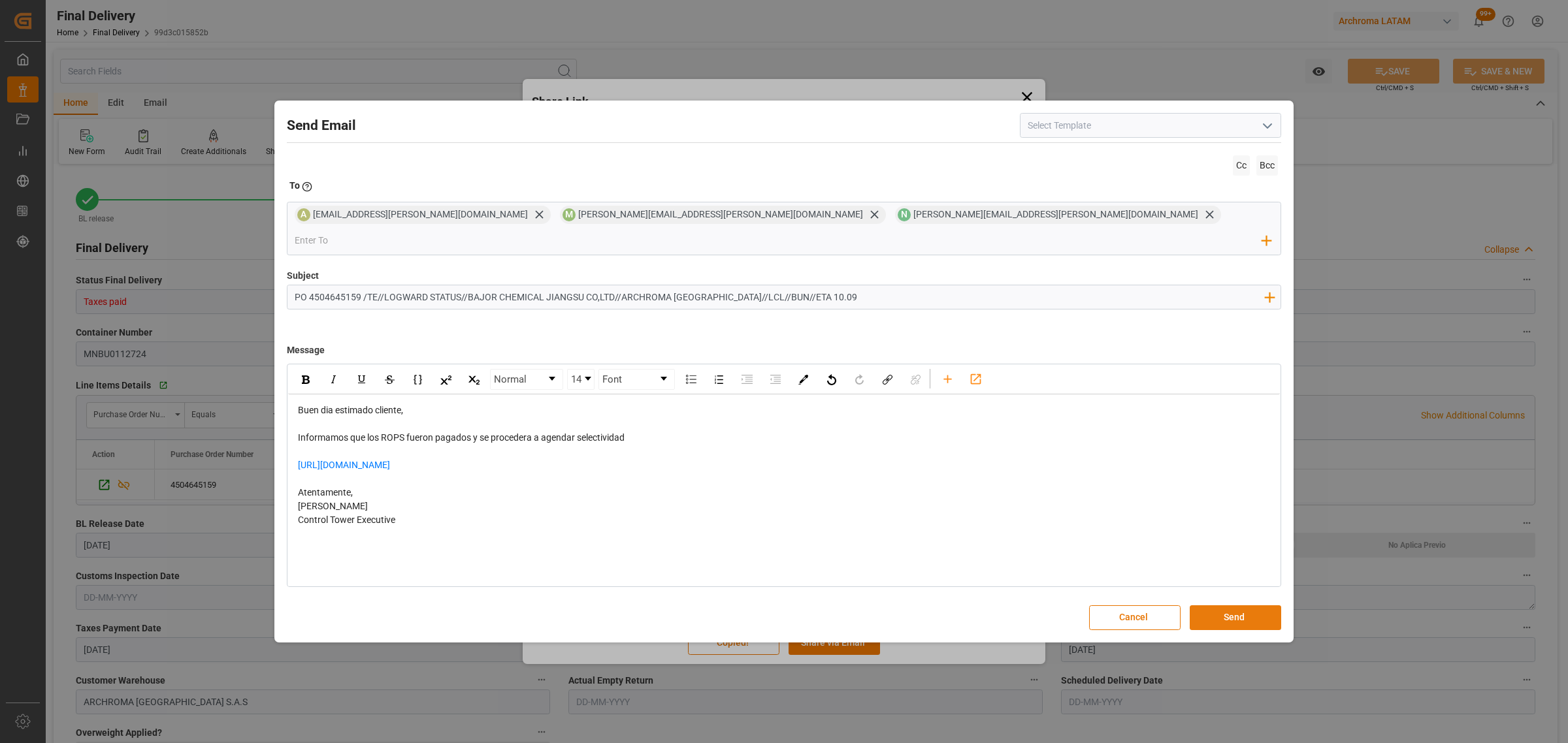
click at [1228, 607] on button "Send" at bounding box center [1236, 617] width 92 height 24
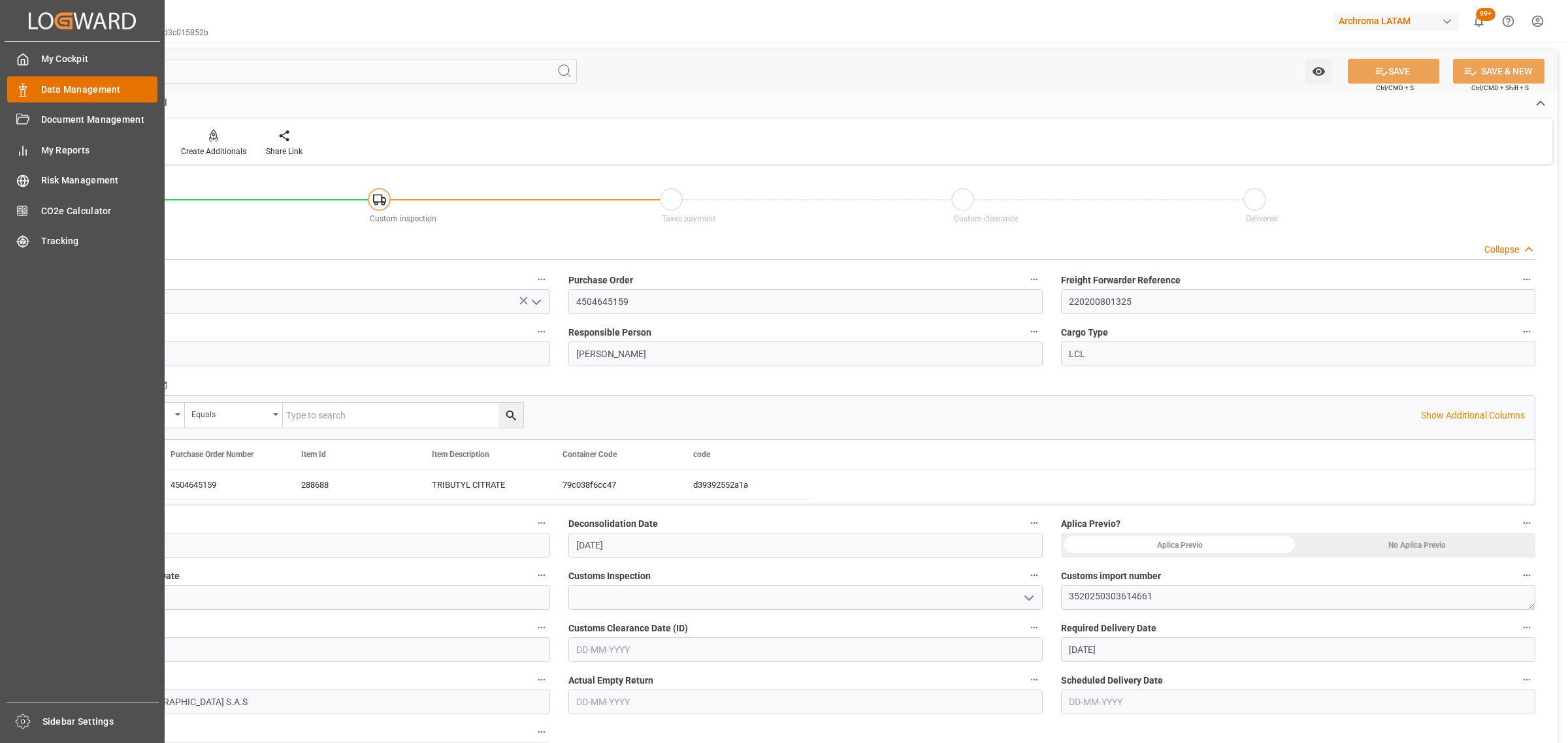
click at [37, 92] on div "Data Management Data Management" at bounding box center [82, 89] width 150 height 25
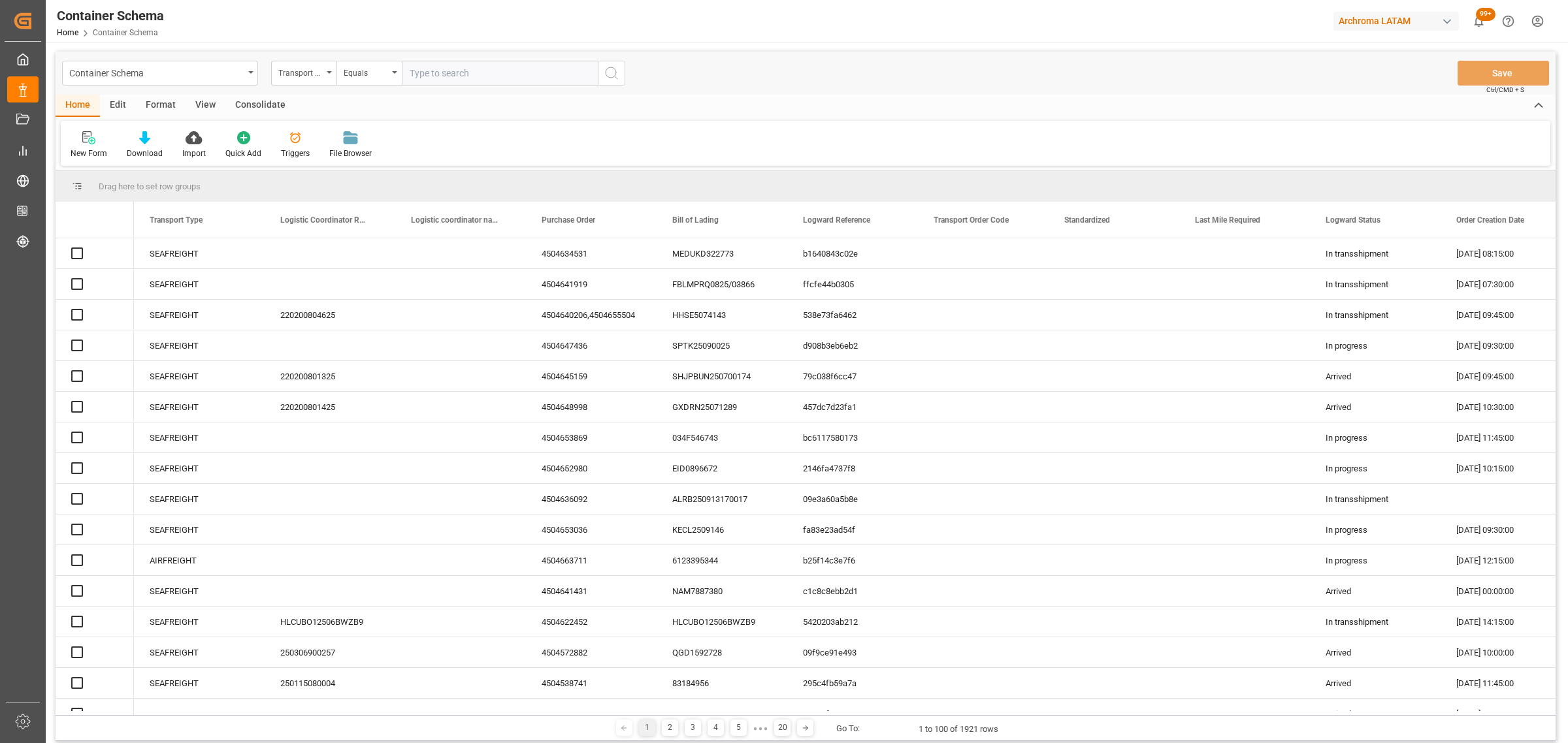
click at [327, 73] on icon "open menu" at bounding box center [329, 72] width 6 height 2
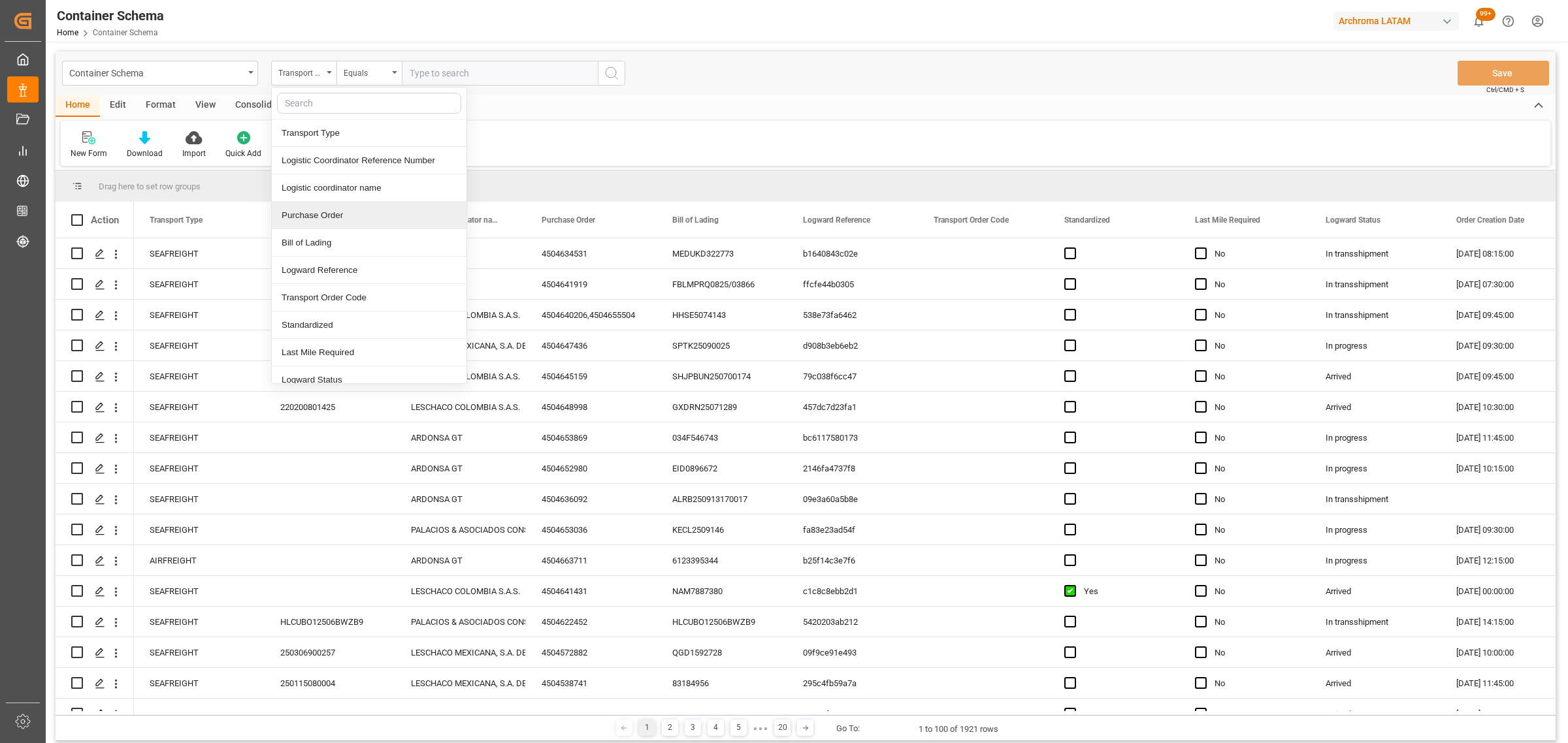
click at [327, 210] on div "Purchase Order" at bounding box center [369, 216] width 195 height 28
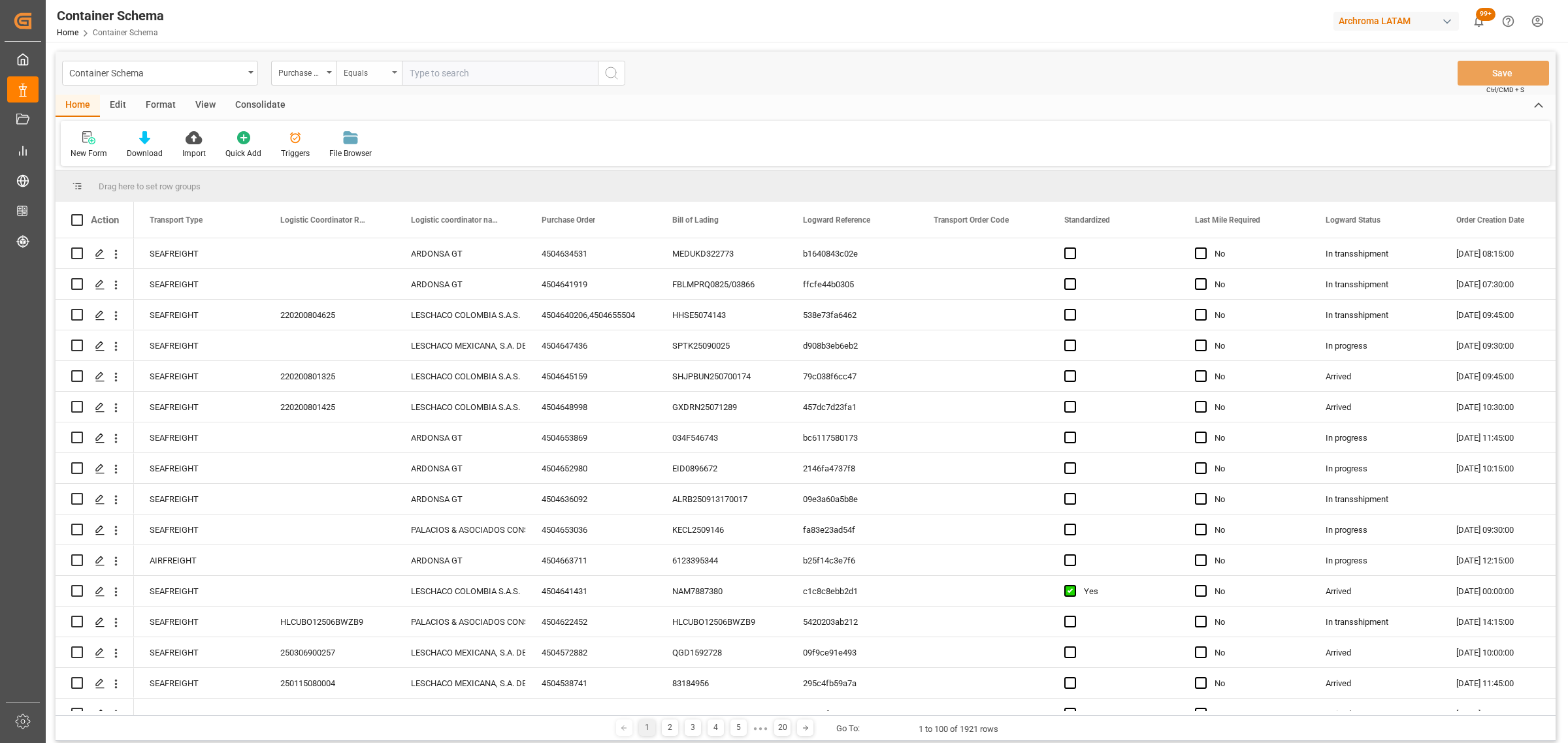
click at [361, 77] on div "Equals" at bounding box center [366, 71] width 44 height 15
click at [377, 161] on div "Fuzzy search" at bounding box center [434, 160] width 195 height 28
click at [514, 61] on input "text" at bounding box center [500, 73] width 196 height 24
paste input "DSV1083416"
type input "DSV1083416"
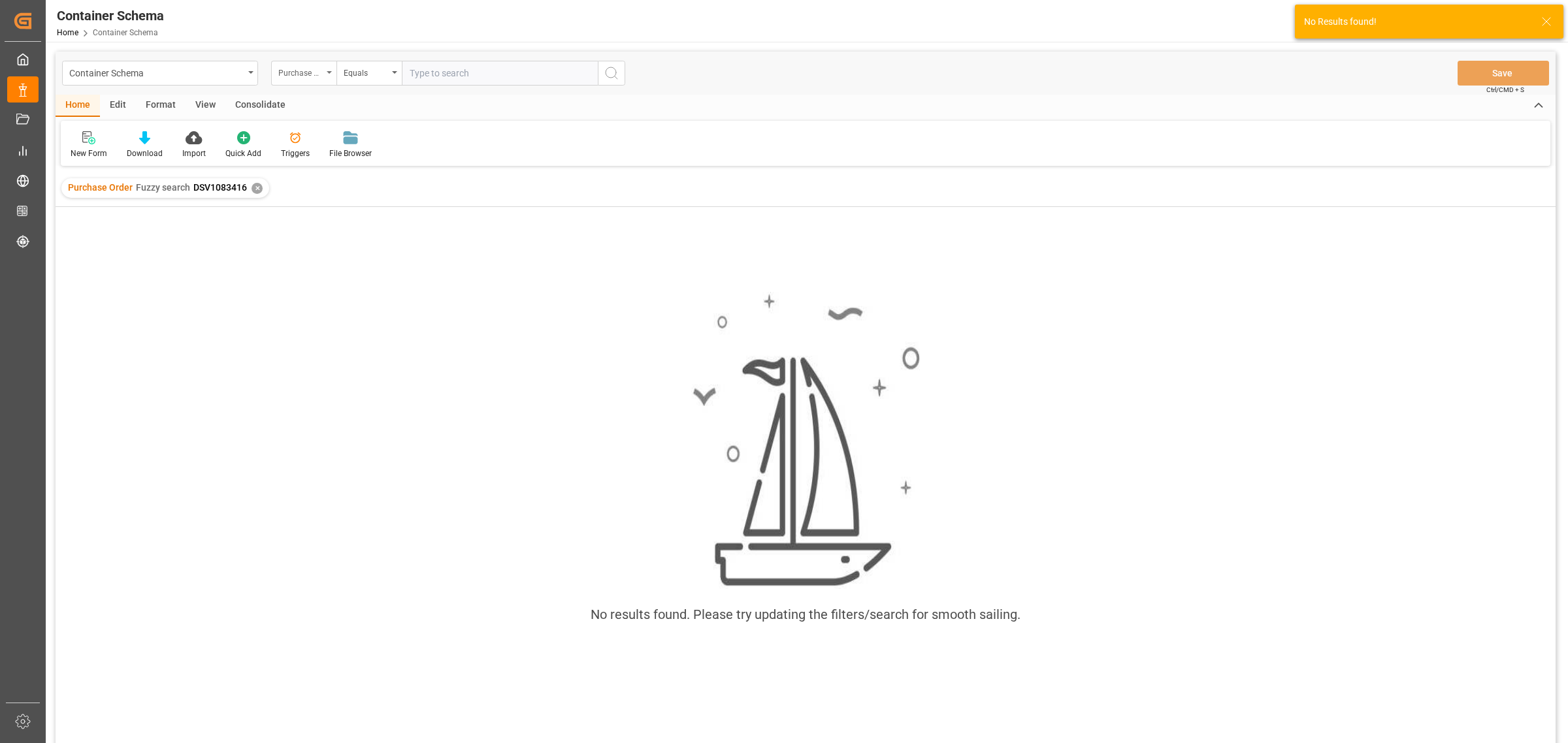
click at [318, 82] on div "Purchase Order" at bounding box center [303, 73] width 66 height 24
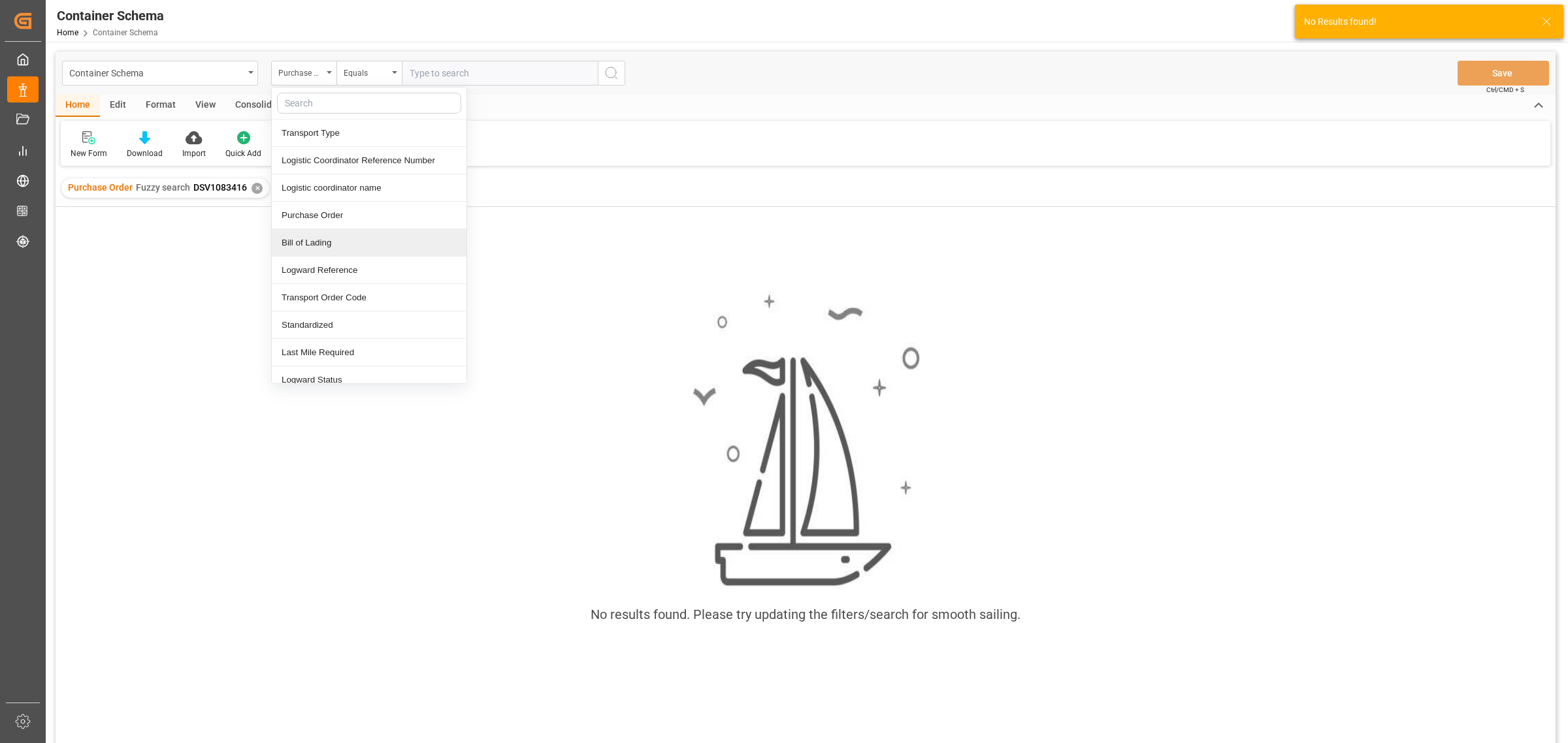
click at [318, 248] on div "Bill of Lading" at bounding box center [369, 242] width 195 height 28
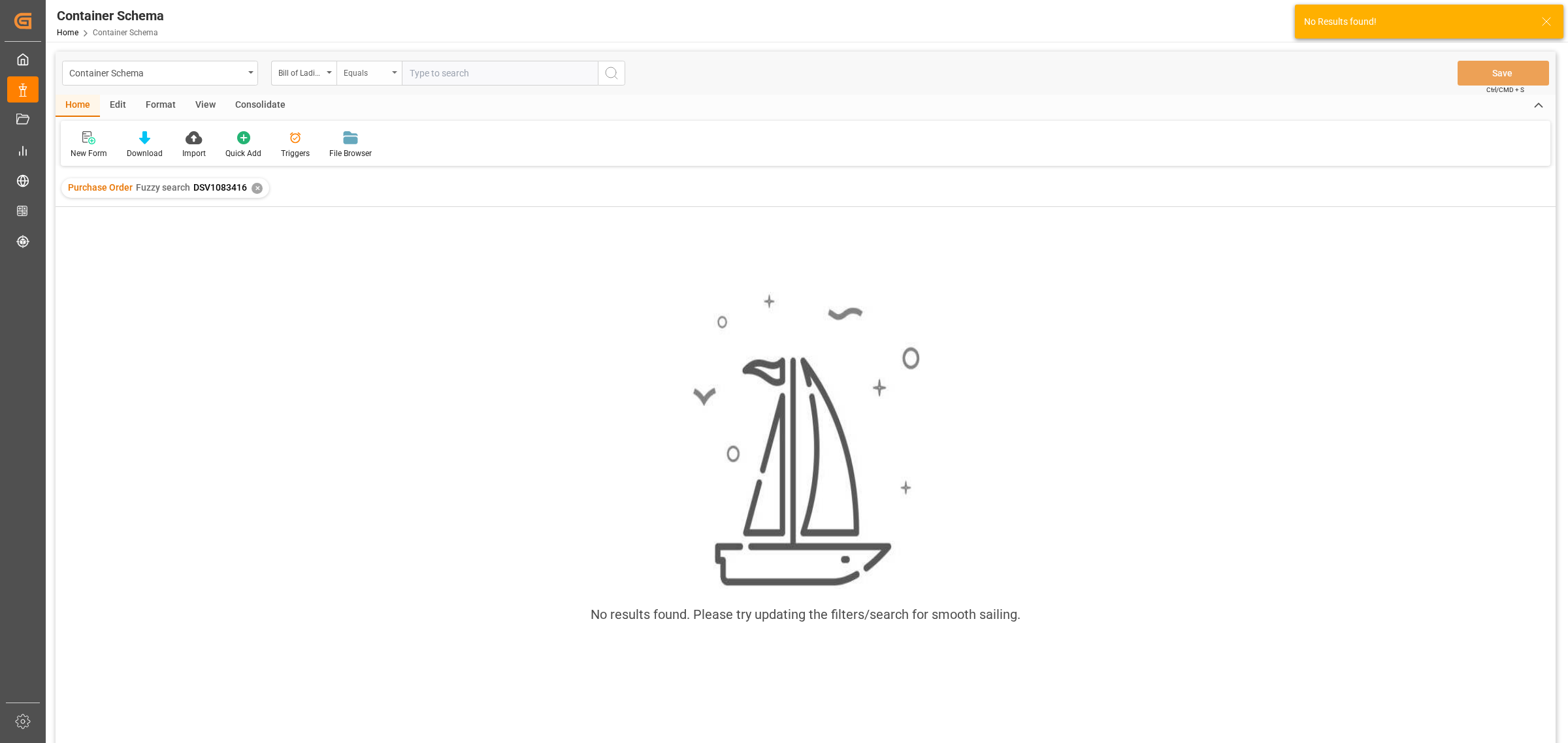
click at [377, 79] on div "Equals" at bounding box center [369, 73] width 66 height 24
click at [392, 173] on div "Equals Fuzzy search Not equal Starts with Ends with Case insensitive equals Not…" at bounding box center [434, 213] width 196 height 253
click at [415, 165] on div "Fuzzy search" at bounding box center [434, 160] width 195 height 28
click at [449, 73] on input "text" at bounding box center [500, 73] width 196 height 24
paste input "DSV1083416"
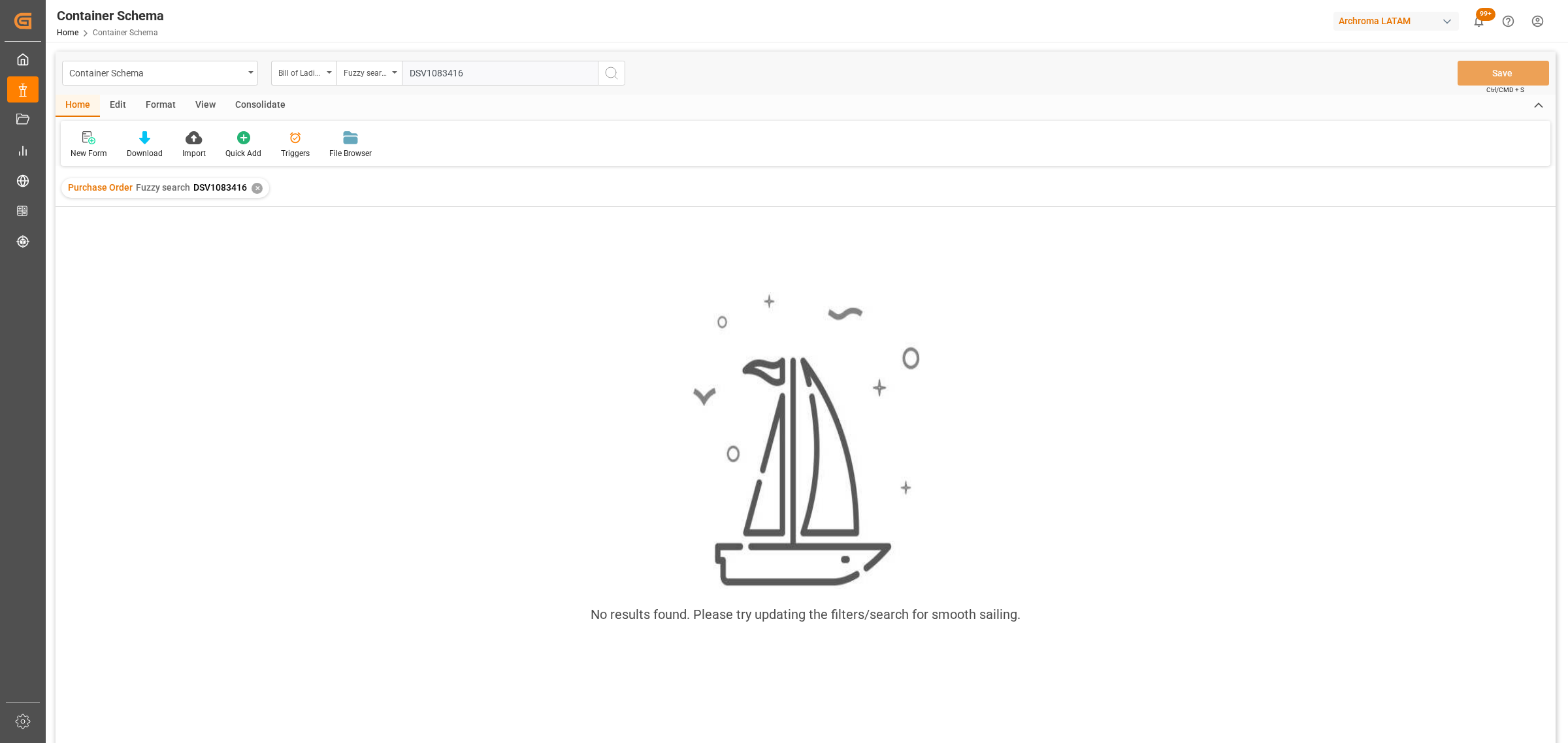
type input "DSV1083416"
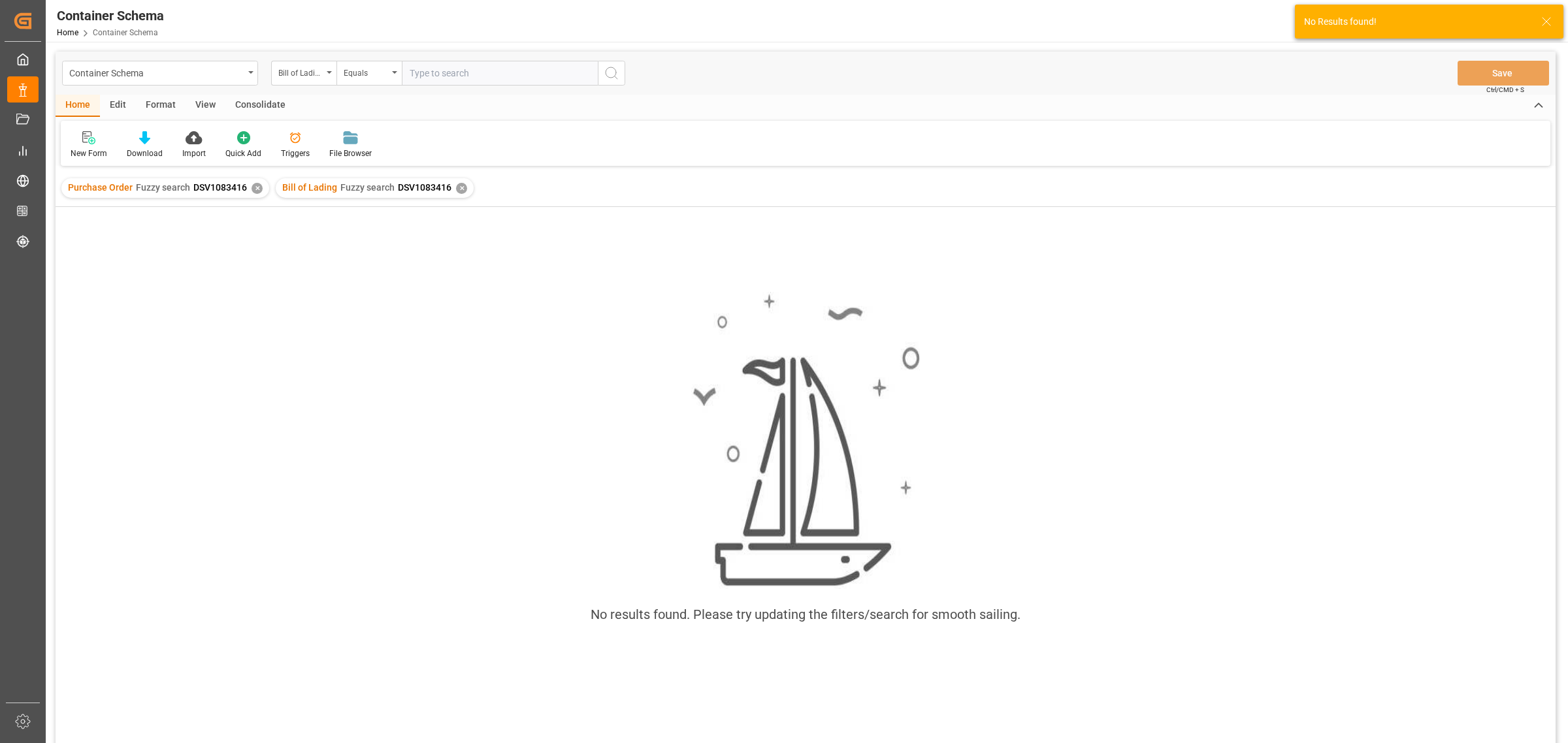
click at [249, 191] on div "Purchase Order Fuzzy search DSV1083416 ✕" at bounding box center [165, 188] width 208 height 20
click at [255, 188] on div "✕" at bounding box center [257, 189] width 11 height 11
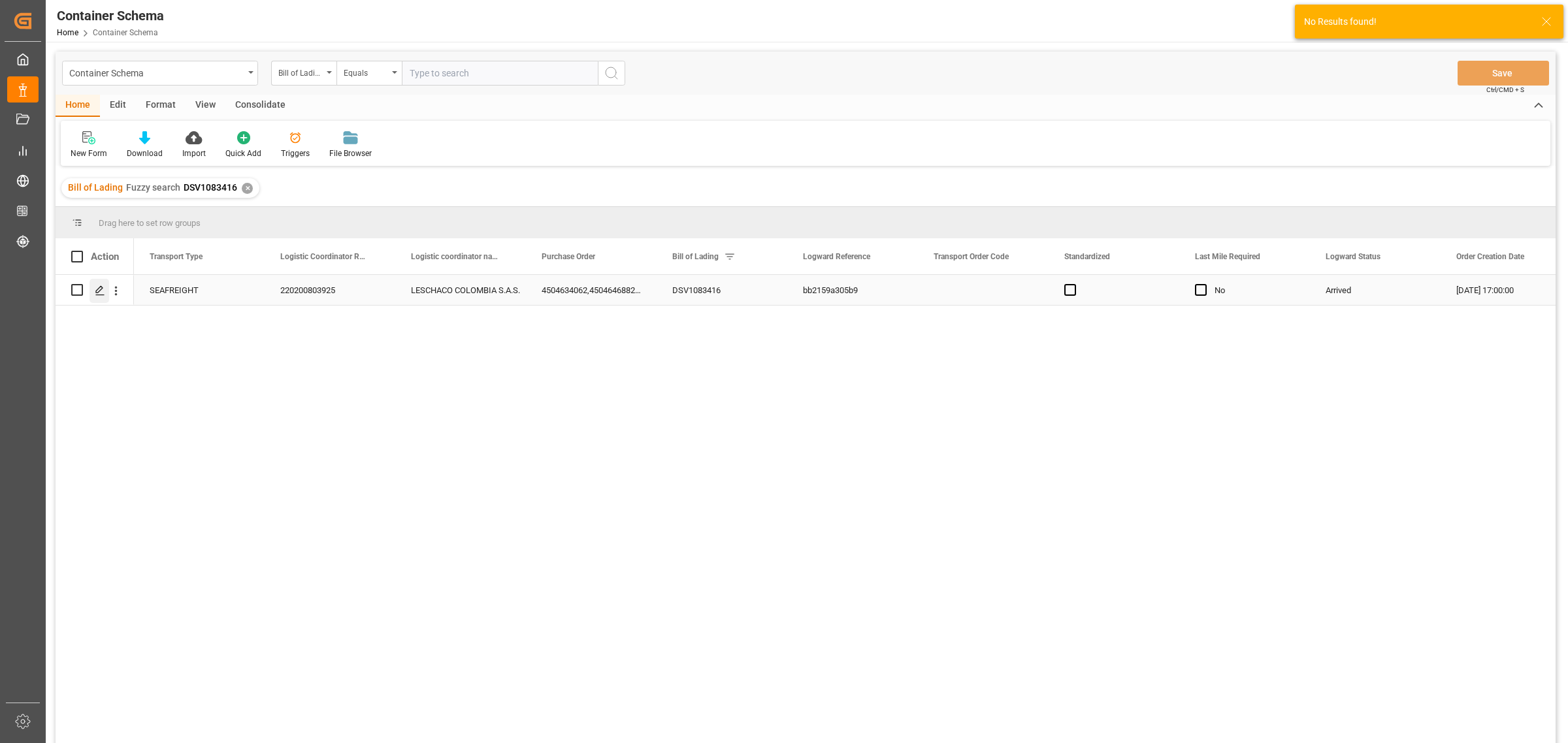
click at [101, 295] on line "Press SPACE to select this row." at bounding box center [100, 295] width 8 height 0
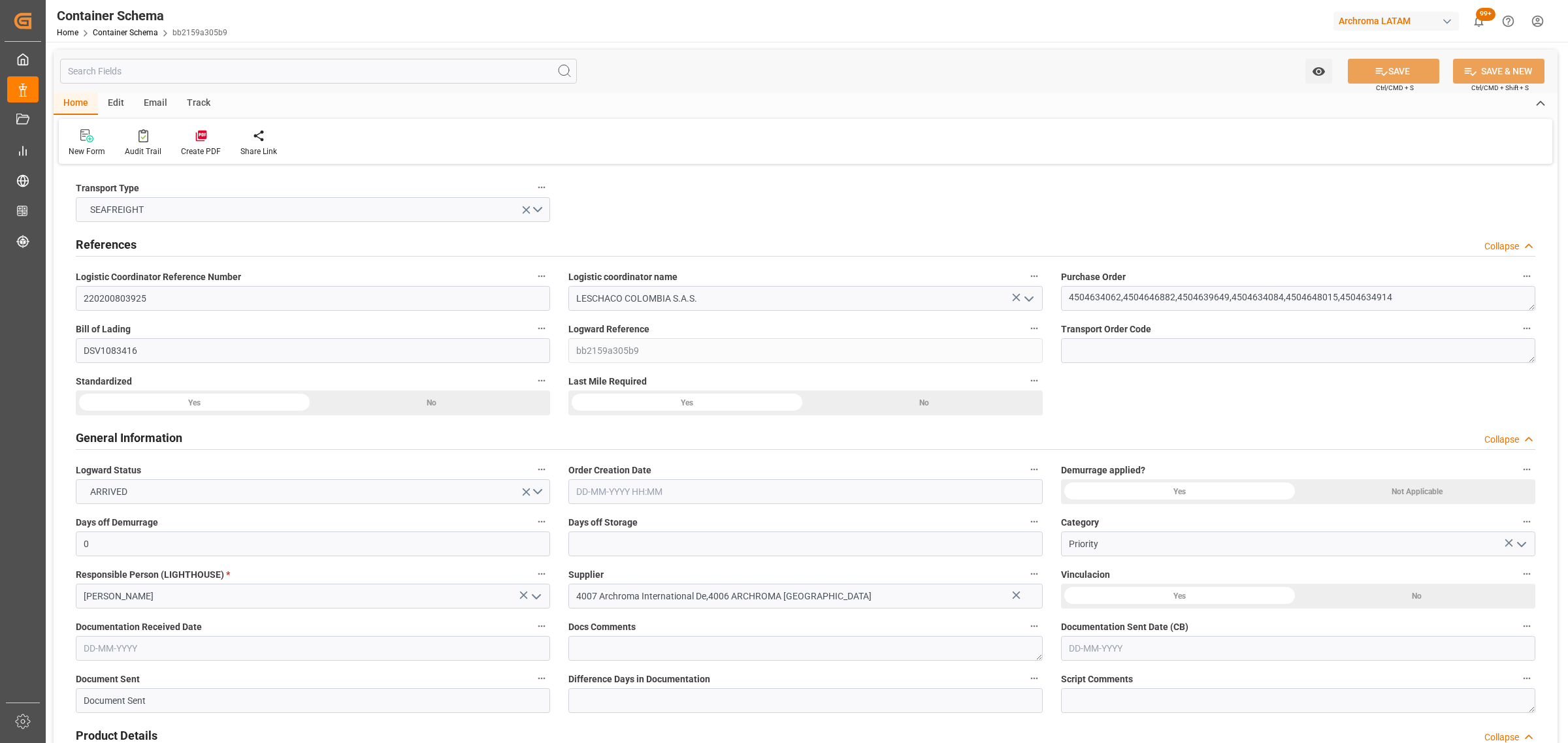
type input "0"
type input "9"
type input "34"
type input "15140"
type input "14697.1"
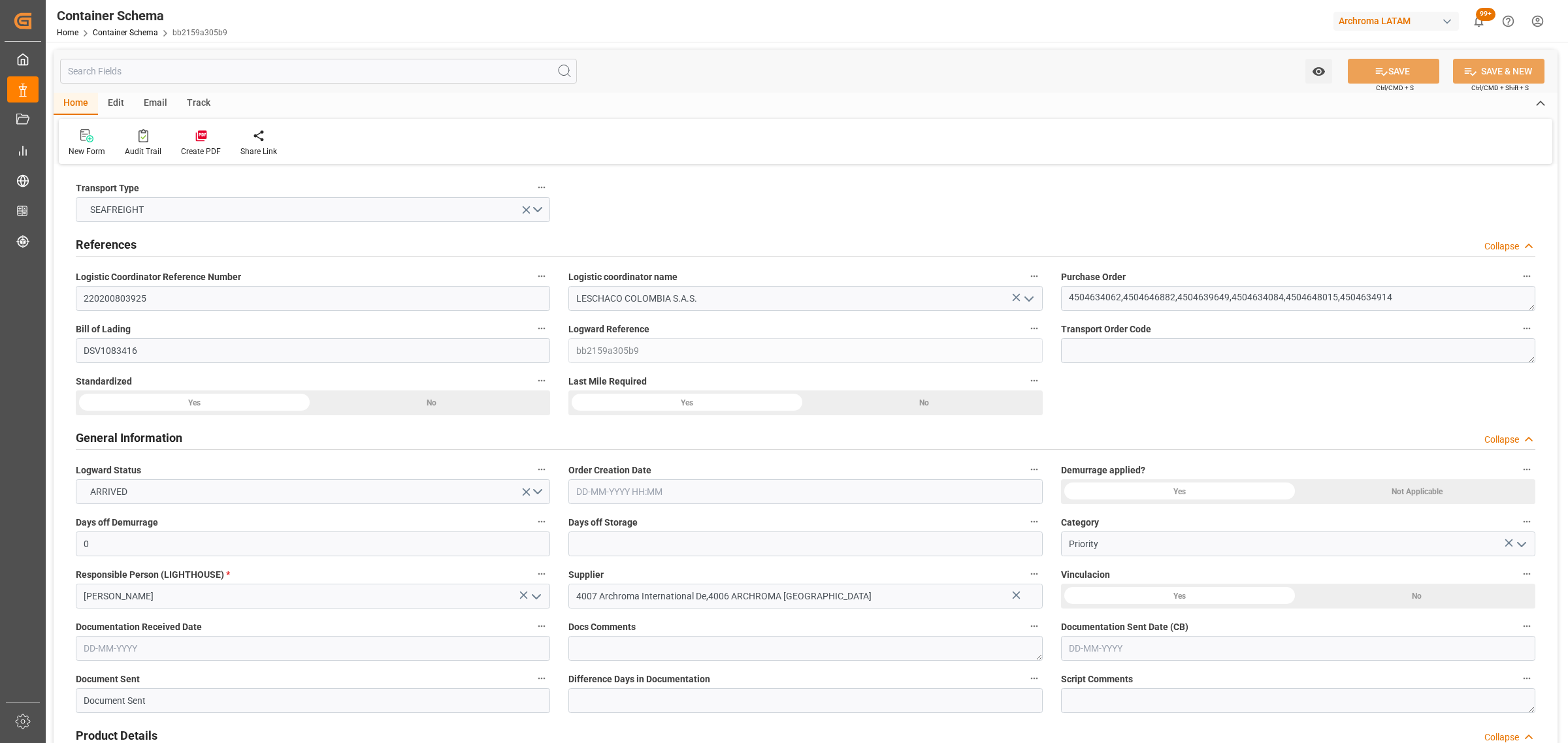
type input "Evergreen"
type input "Evergreen Marine Corp."
type input "MXZLO"
type input "COBUN"
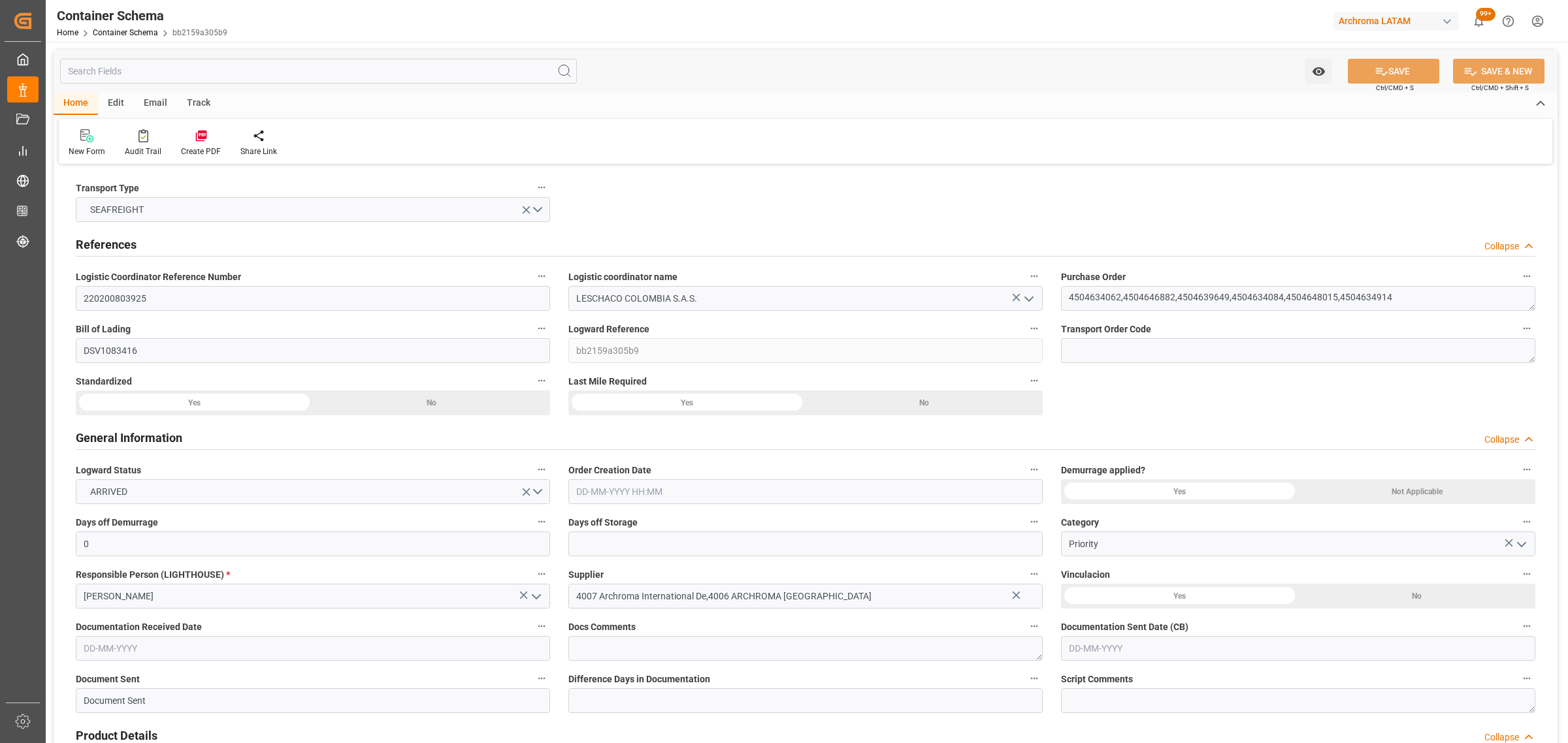
type input "9595503"
type input "[DATE] 17:00"
type input "[DATE]"
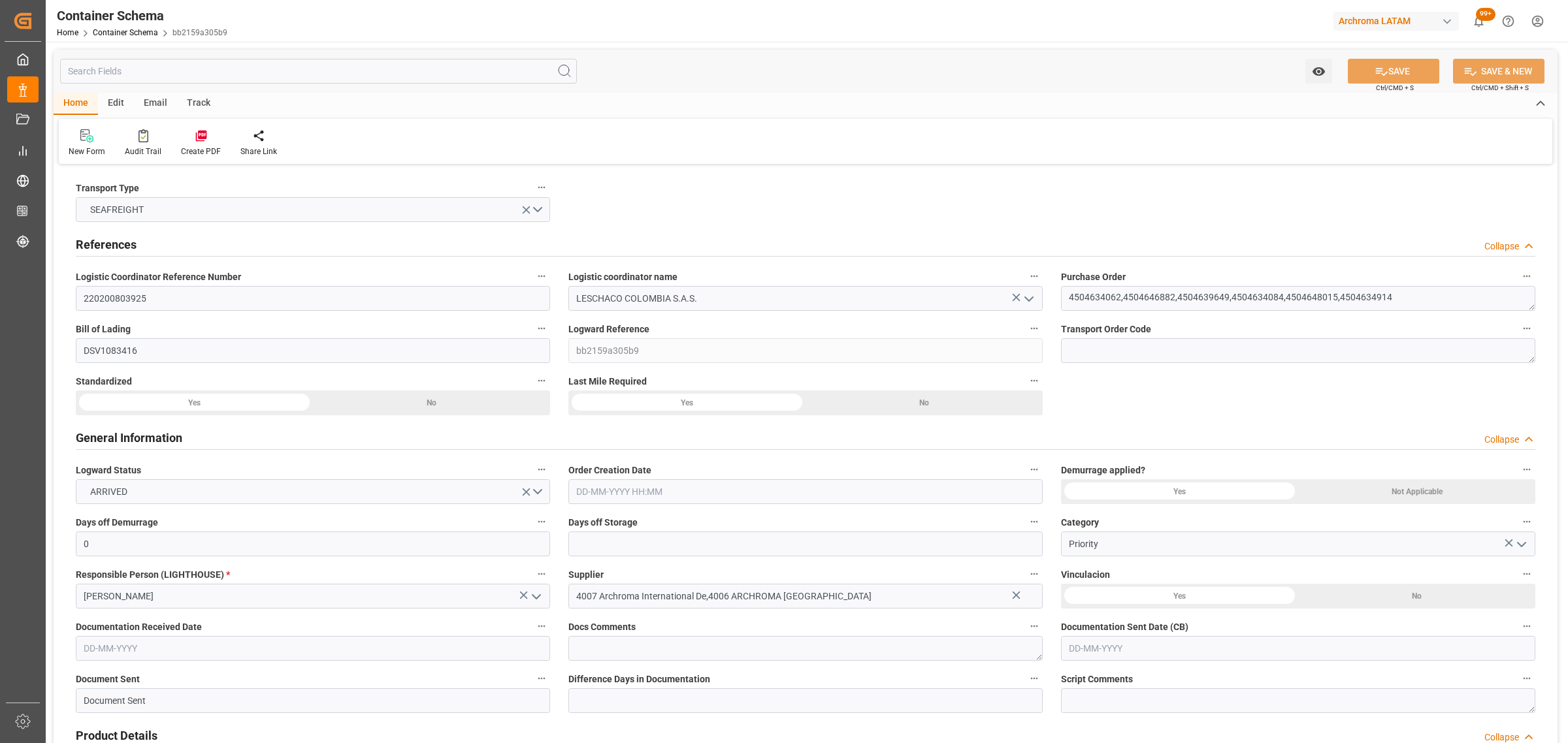
type input "[DATE]"
type input "[DATE] 00:00"
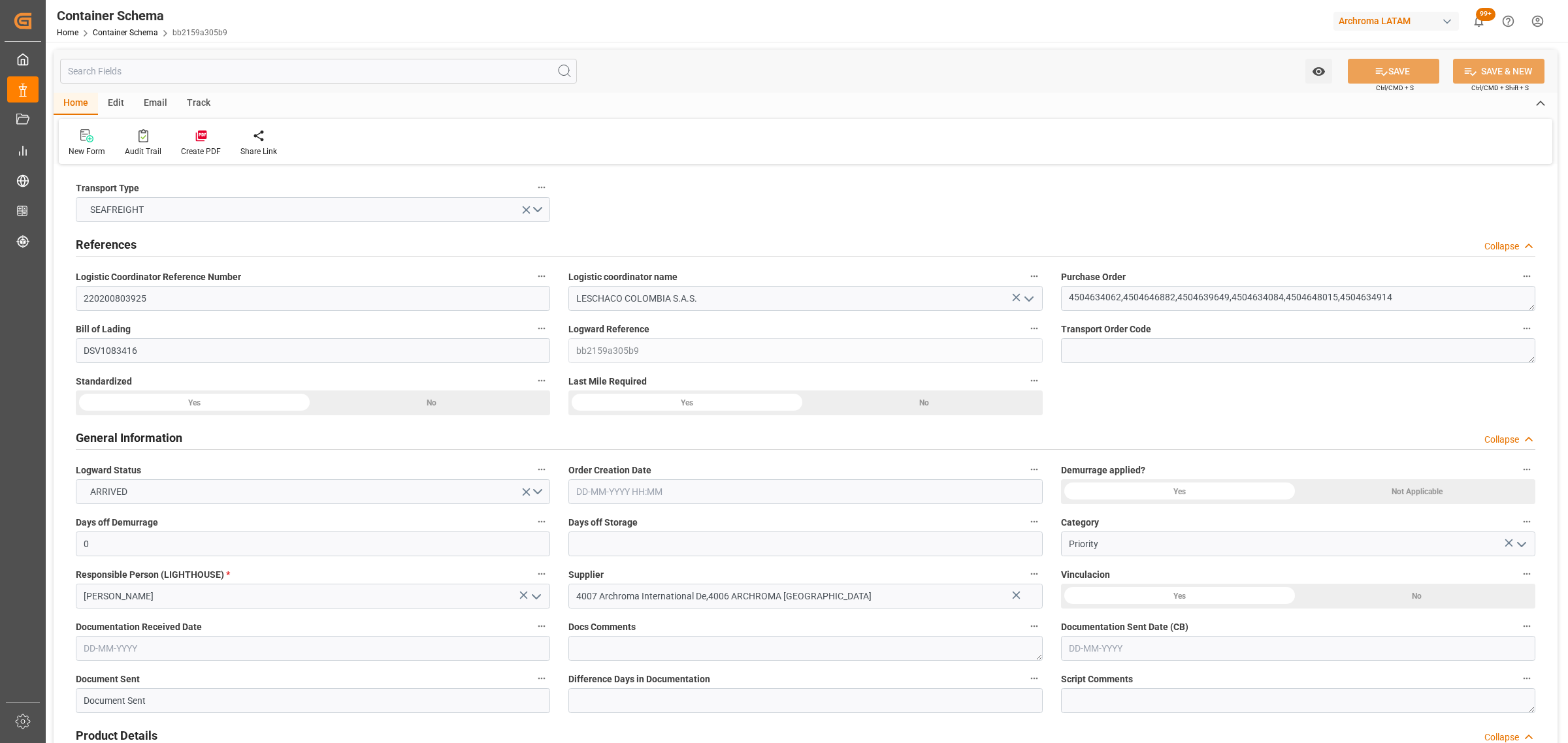
type input "[DATE] 00:00"
click at [676, 546] on input "text" at bounding box center [805, 543] width 475 height 24
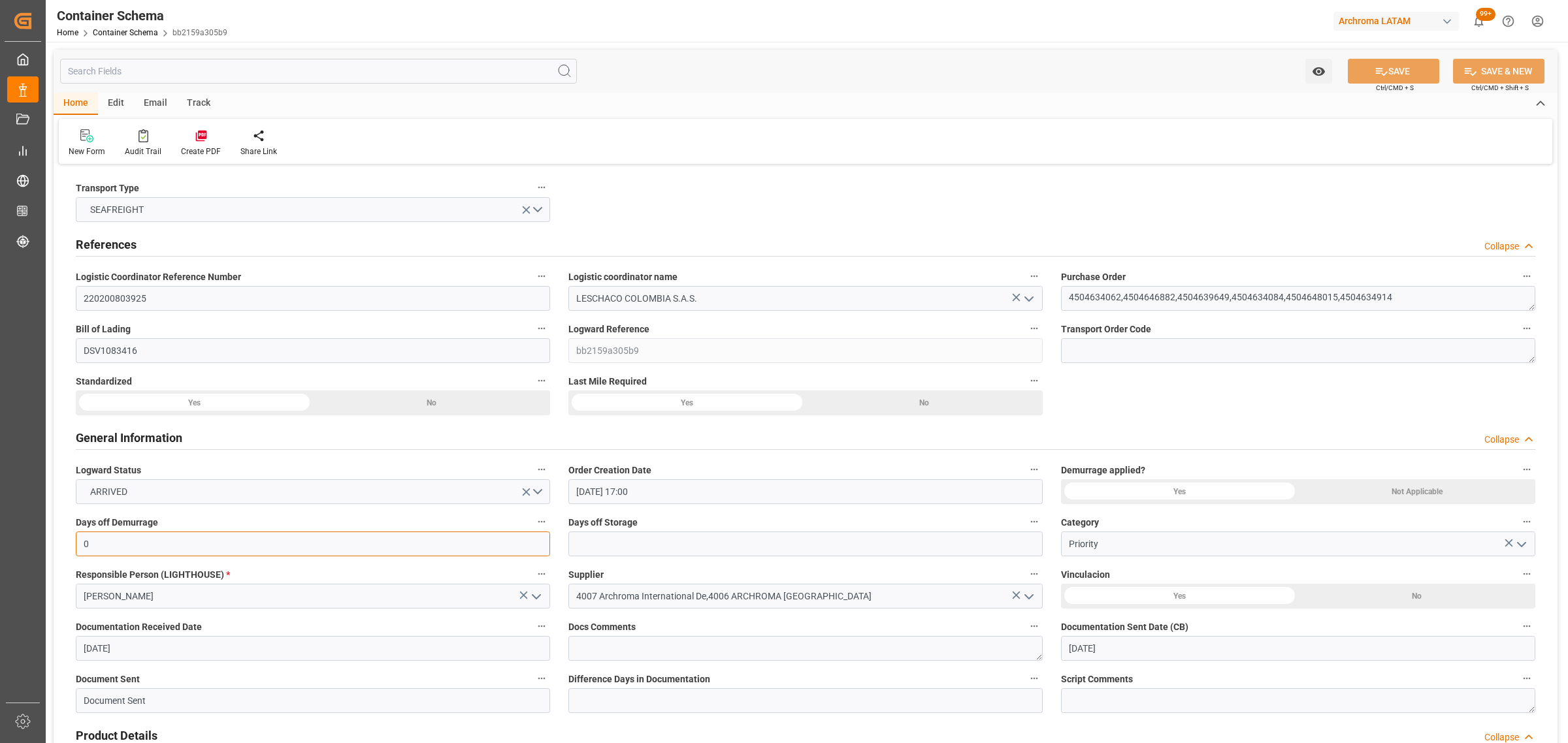
click at [191, 546] on input "0" at bounding box center [313, 543] width 475 height 24
drag, startPoint x: 122, startPoint y: 546, endPoint x: 76, endPoint y: 546, distance: 46.0
click at [76, 546] on input "0" at bounding box center [313, 543] width 475 height 24
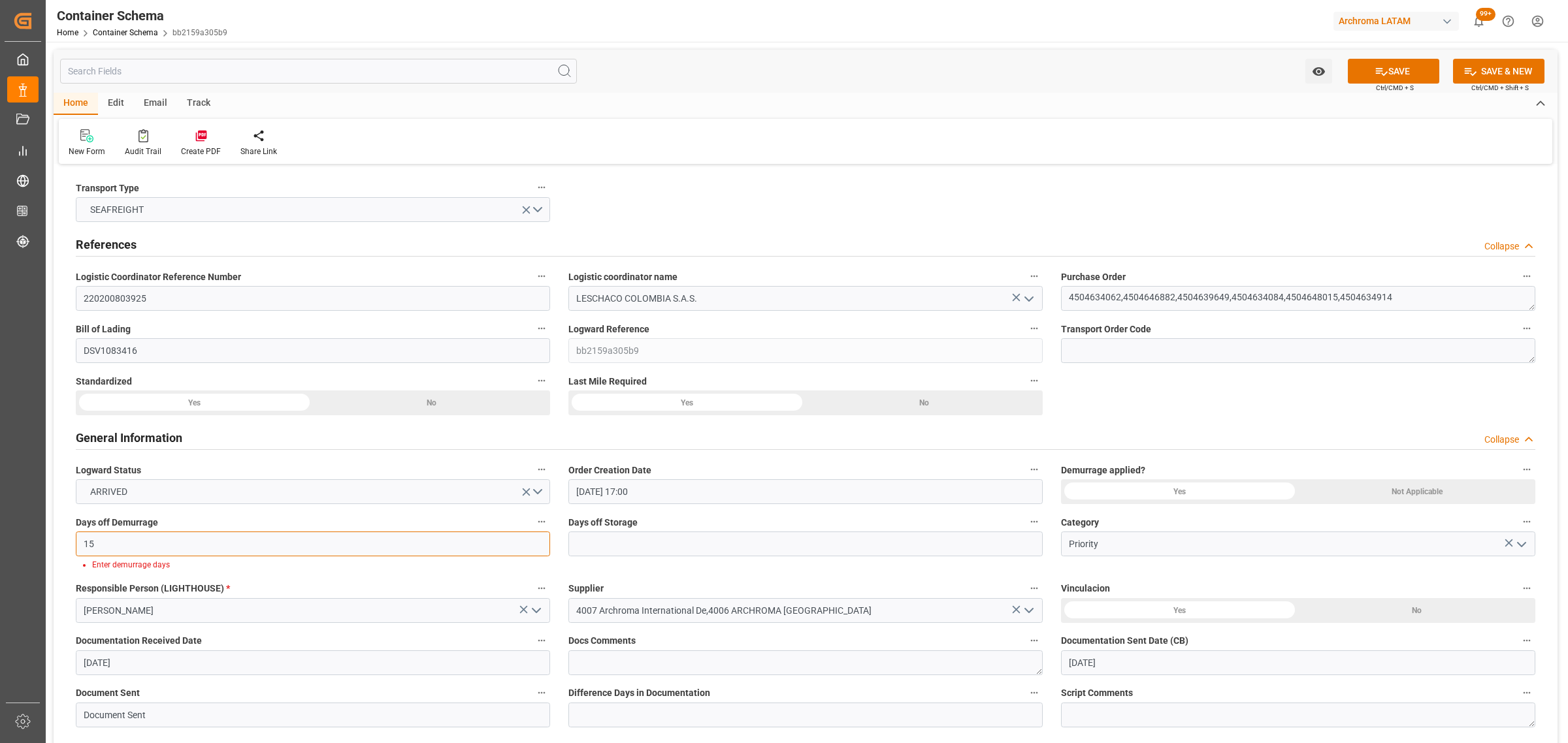
type input "15"
click at [1216, 493] on div "Yes" at bounding box center [1180, 491] width 237 height 24
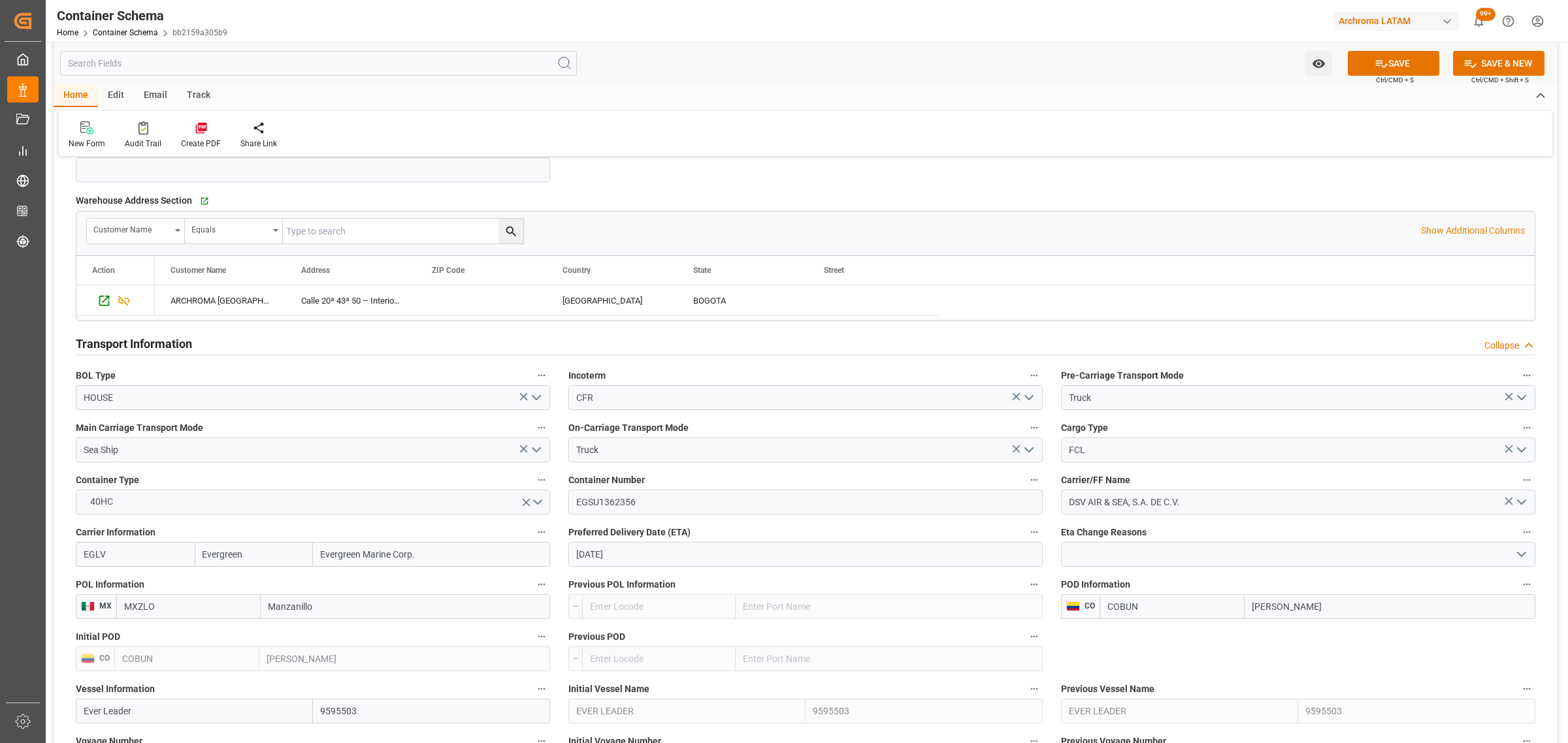
scroll to position [1225, 0]
click at [1379, 66] on icon at bounding box center [1381, 64] width 12 height 8
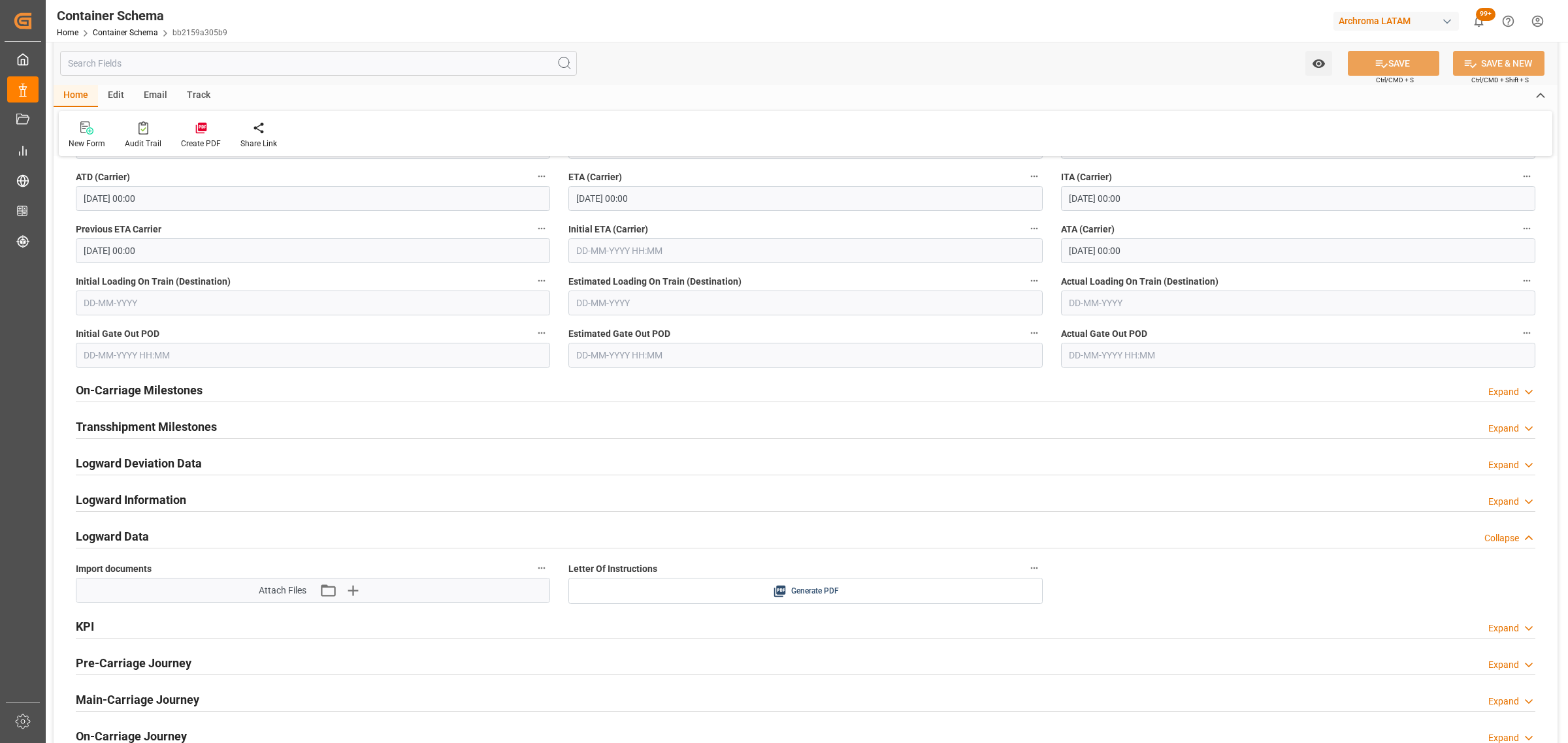
scroll to position [1968, 0]
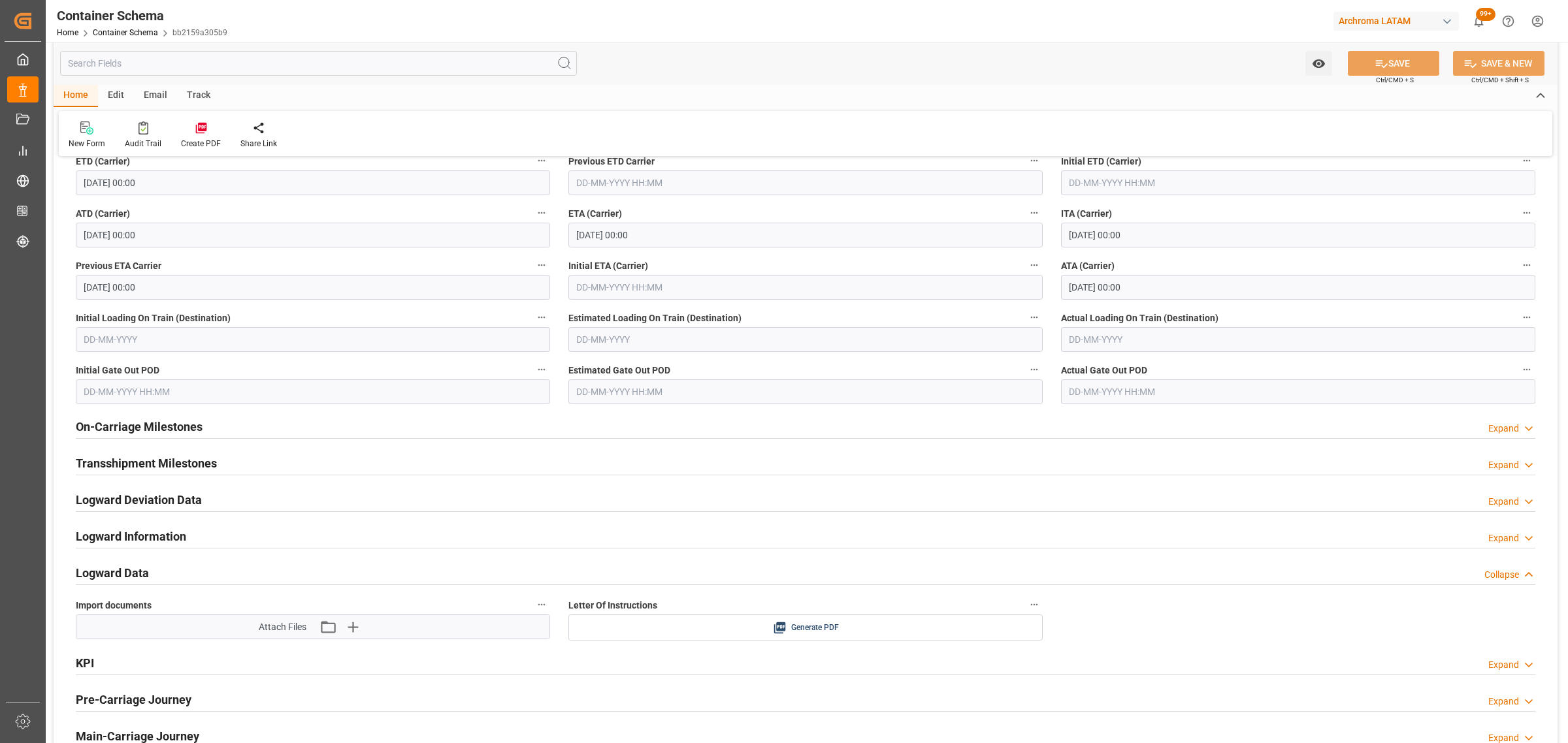
click at [126, 537] on h2 "Logward Information" at bounding box center [131, 536] width 111 height 17
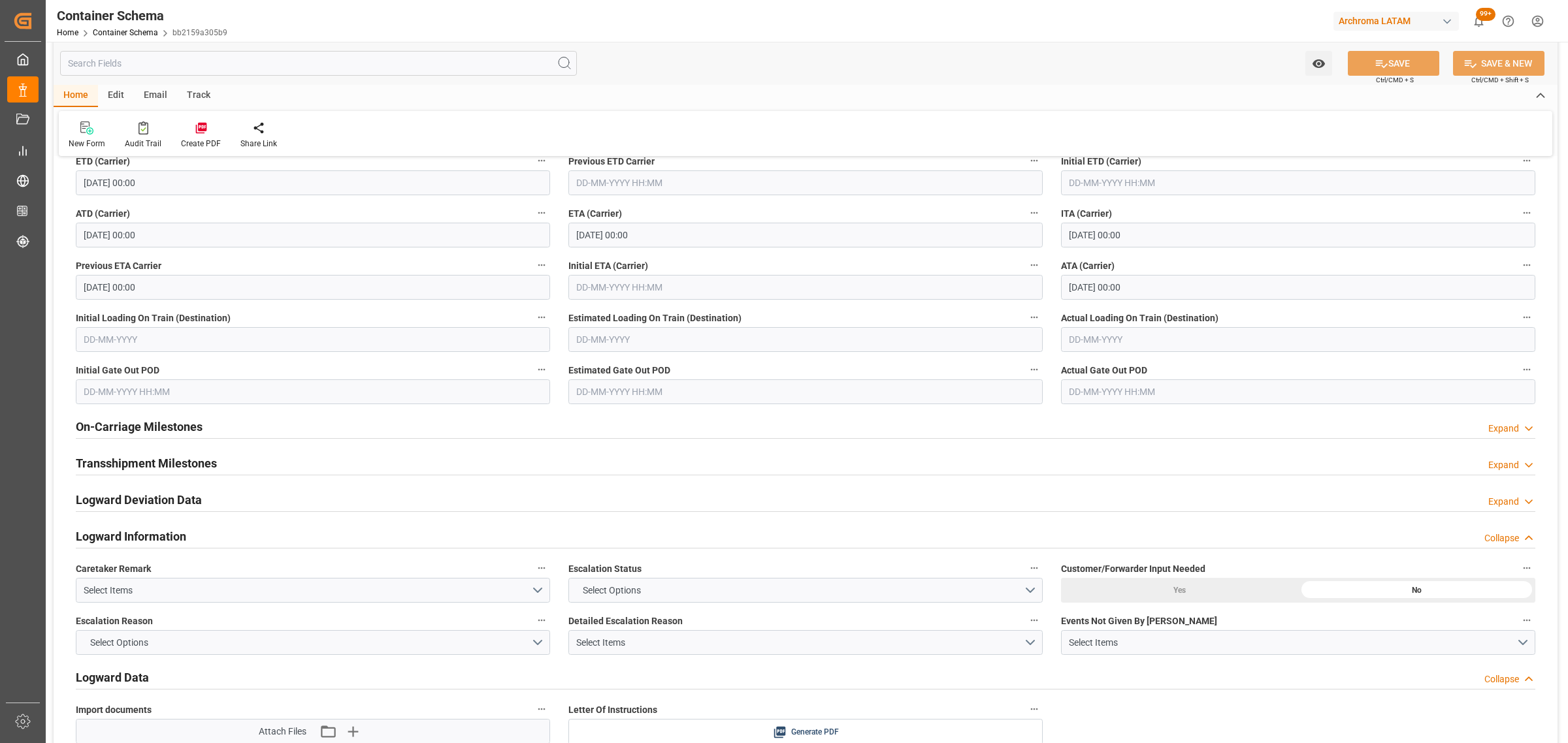
click at [125, 537] on h2 "Logward Information" at bounding box center [131, 536] width 111 height 17
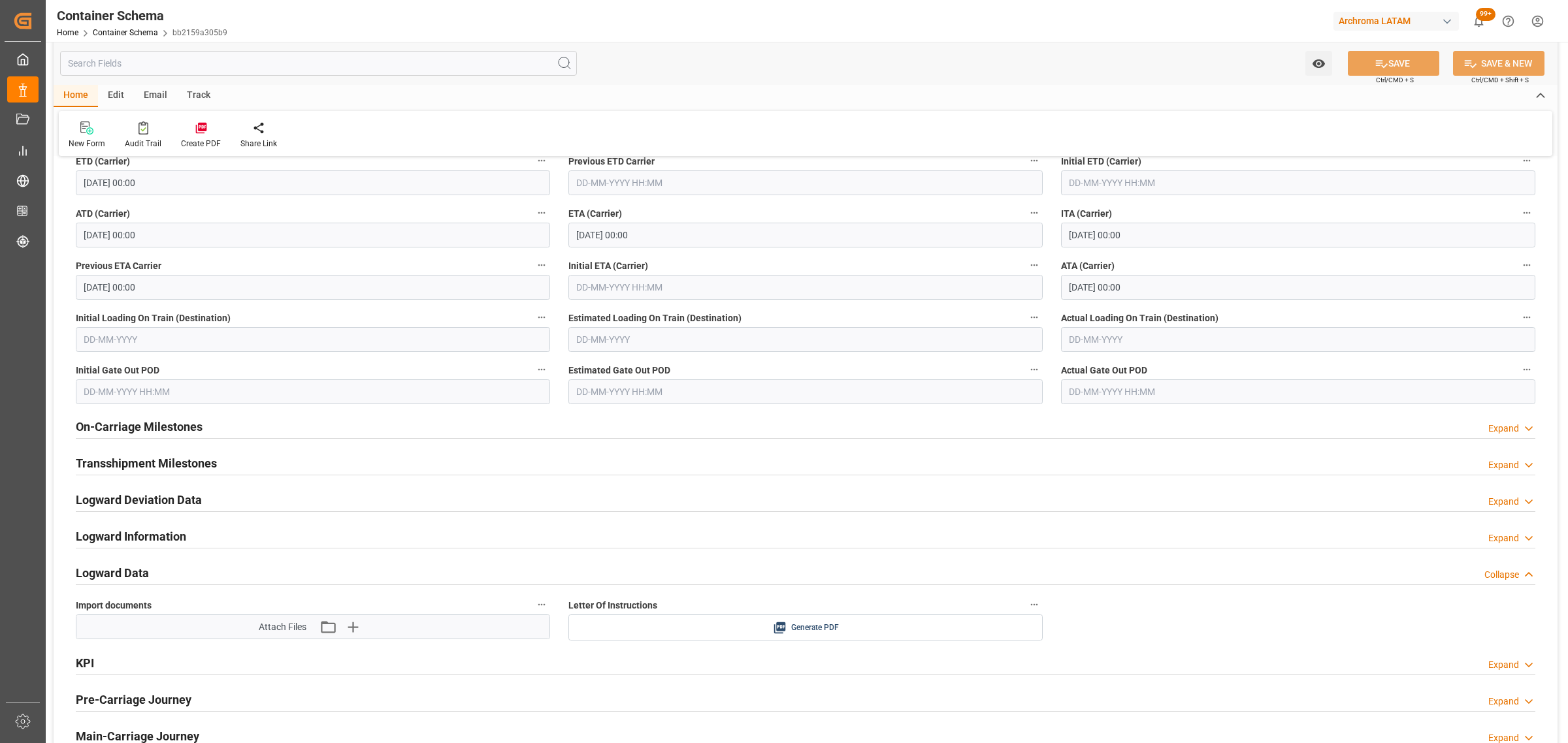
click at [106, 506] on h2 "Logward Deviation Data" at bounding box center [139, 500] width 126 height 17
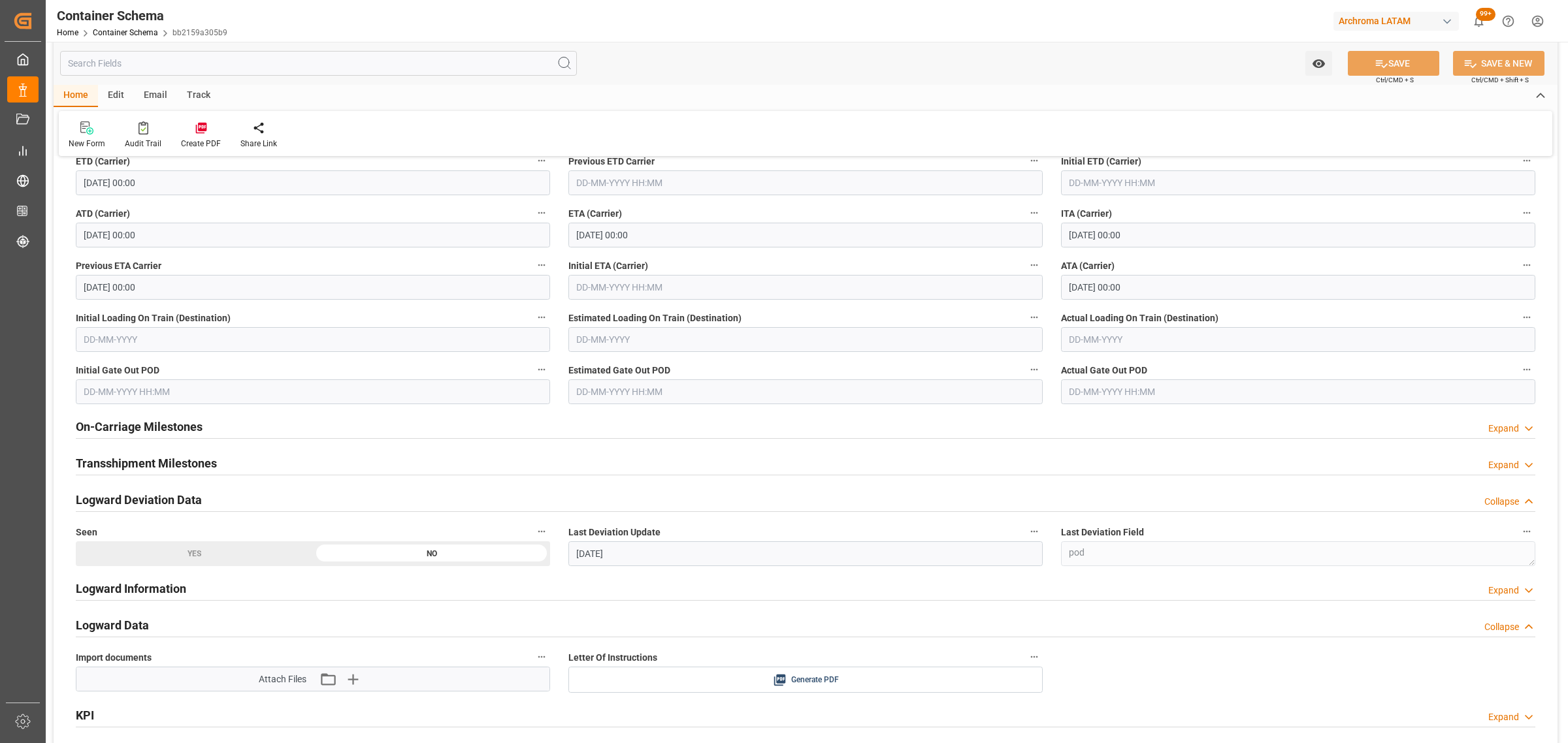
click at [106, 506] on h2 "Logward Deviation Data" at bounding box center [139, 500] width 126 height 17
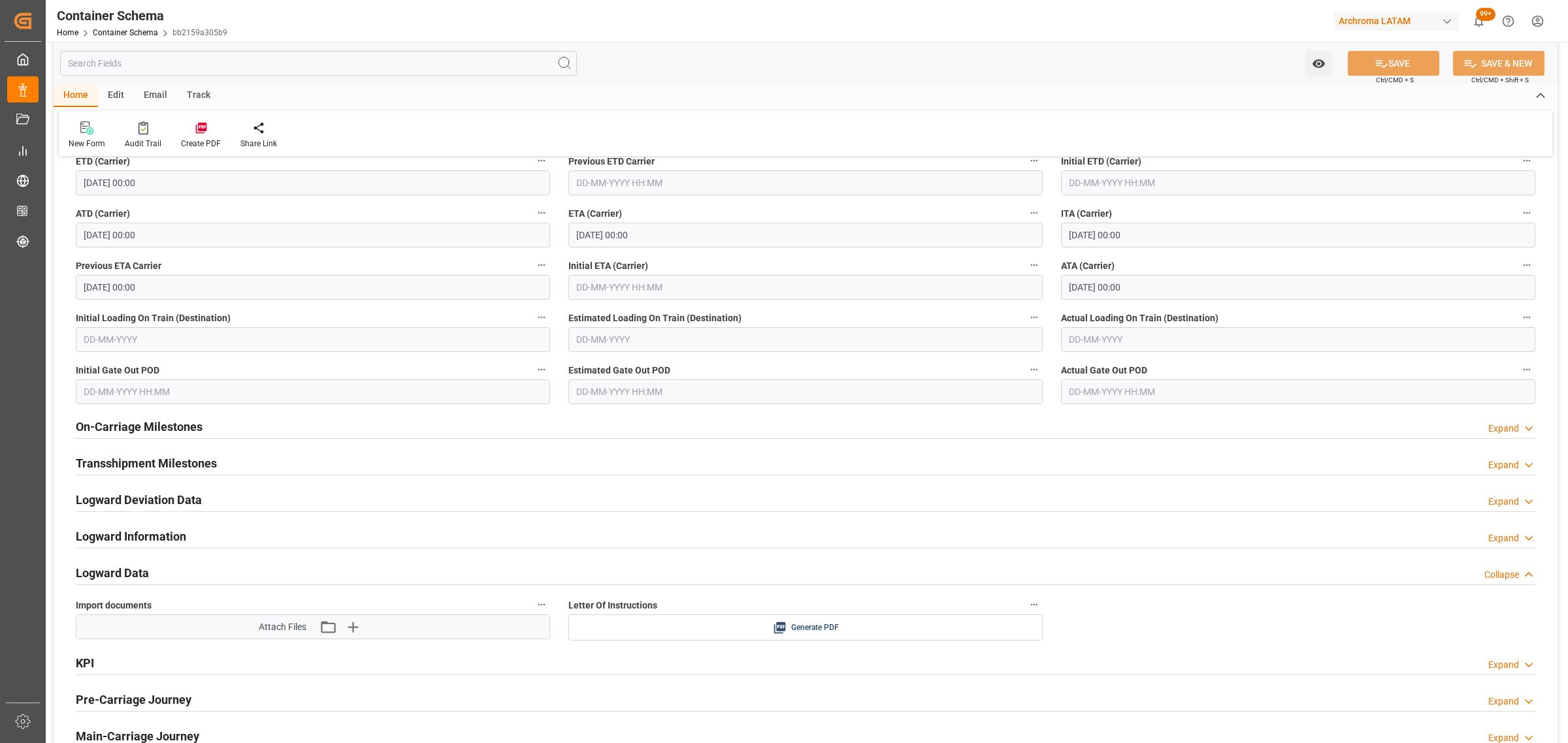
click at [122, 475] on div at bounding box center [805, 475] width 1459 height 1
click at [144, 460] on h2 "Transshipment Milestones" at bounding box center [146, 463] width 141 height 17
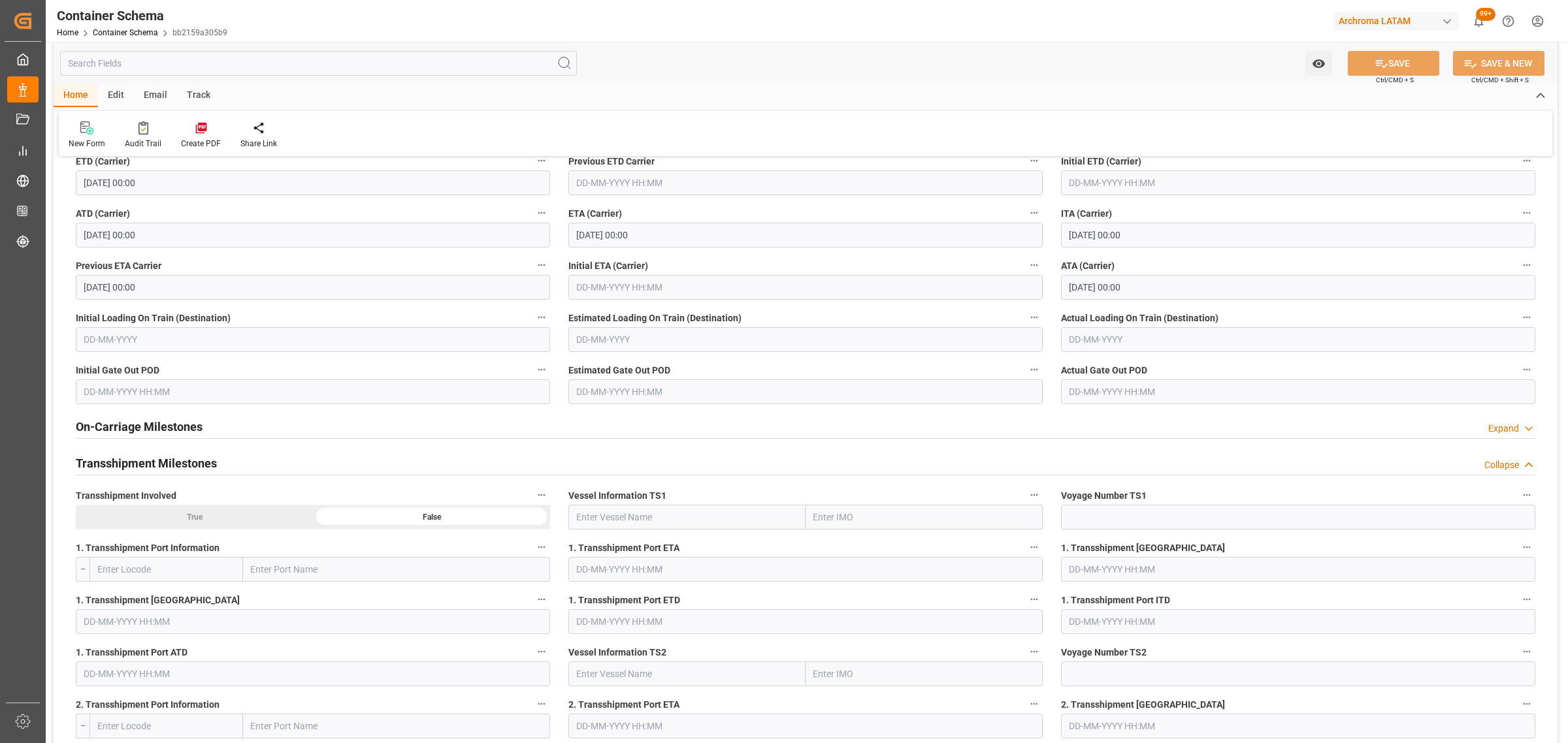
click at [144, 460] on h2 "Transshipment Milestones" at bounding box center [146, 463] width 141 height 17
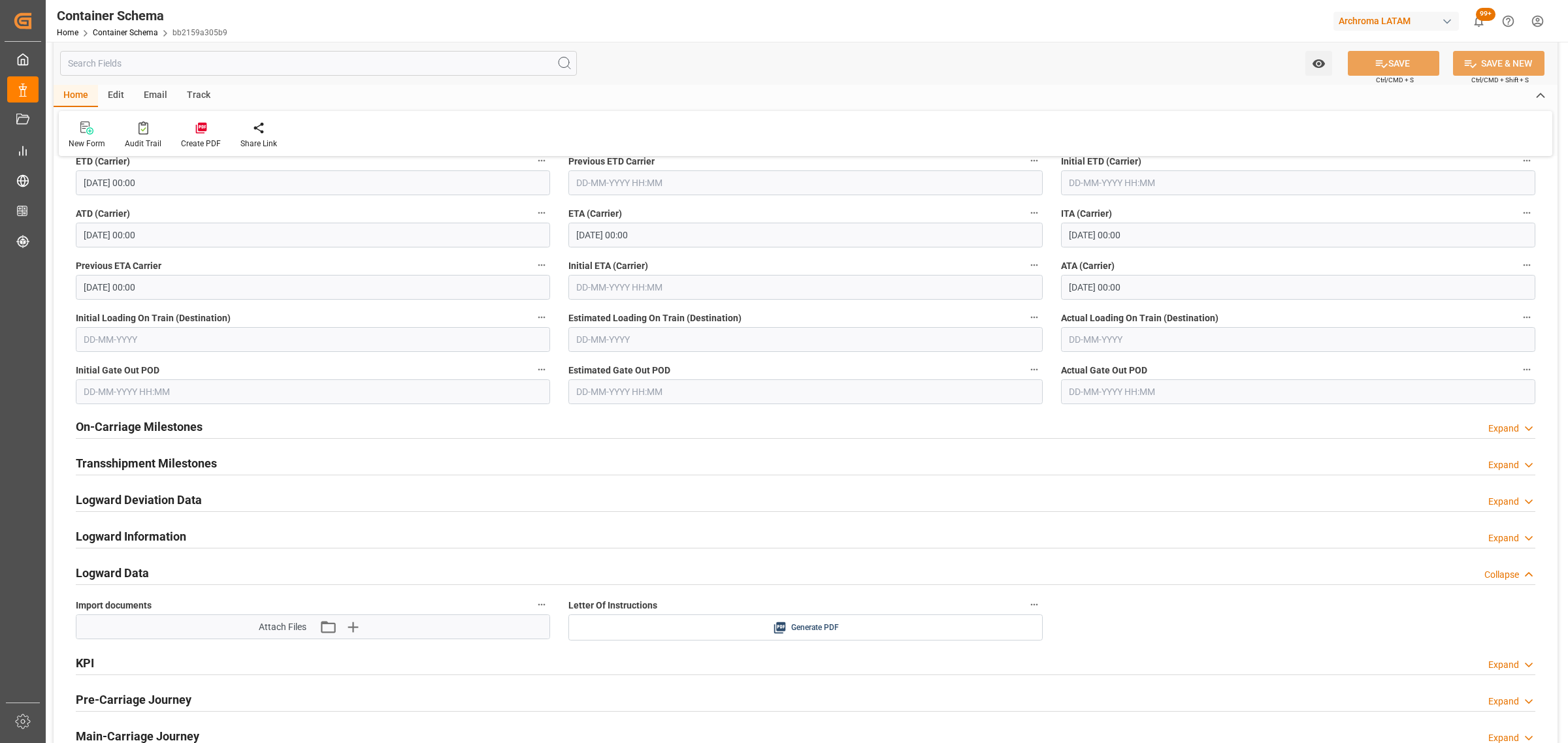
click at [141, 430] on h2 "On-Carriage Milestones" at bounding box center [139, 426] width 126 height 17
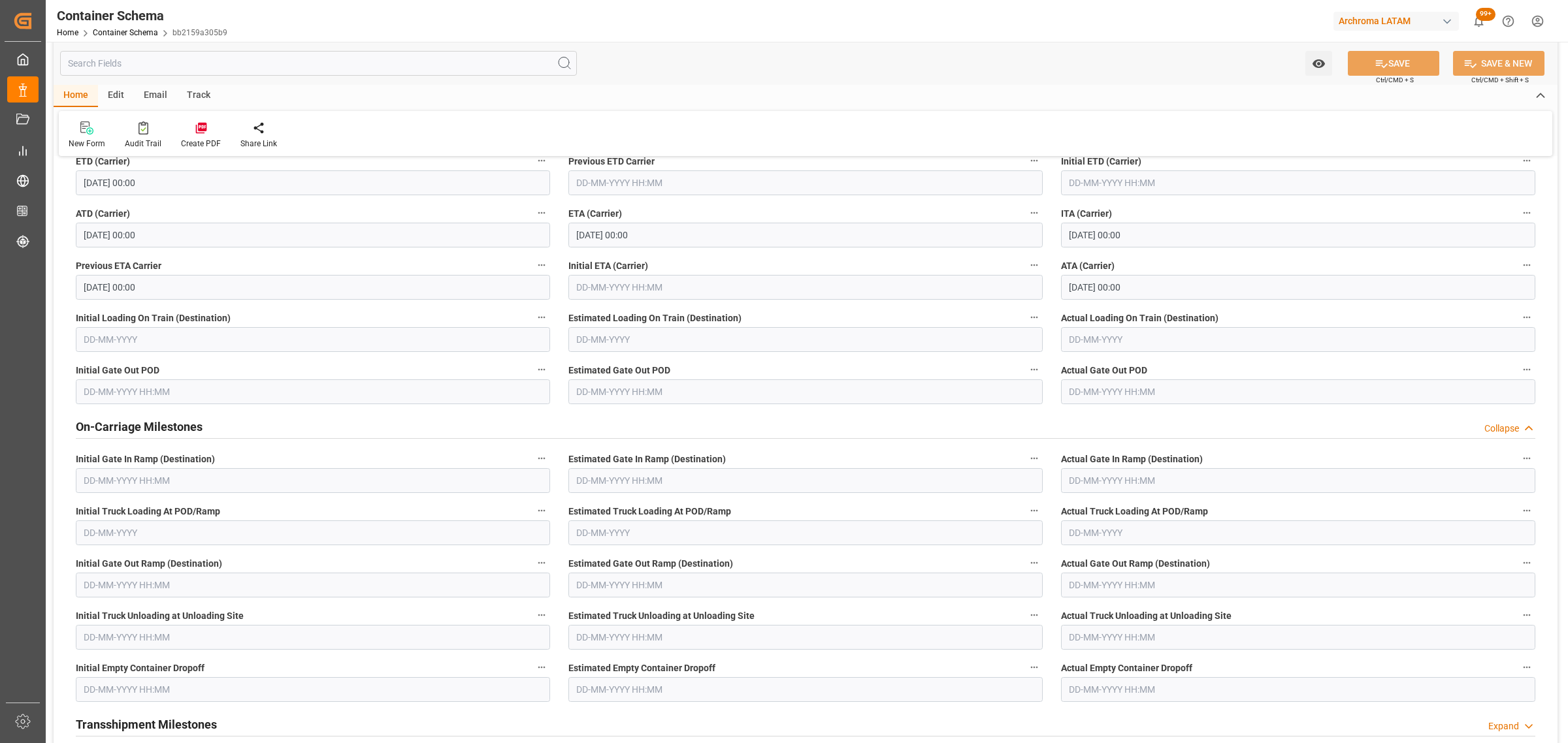
click at [141, 430] on h2 "On-Carriage Milestones" at bounding box center [139, 426] width 126 height 17
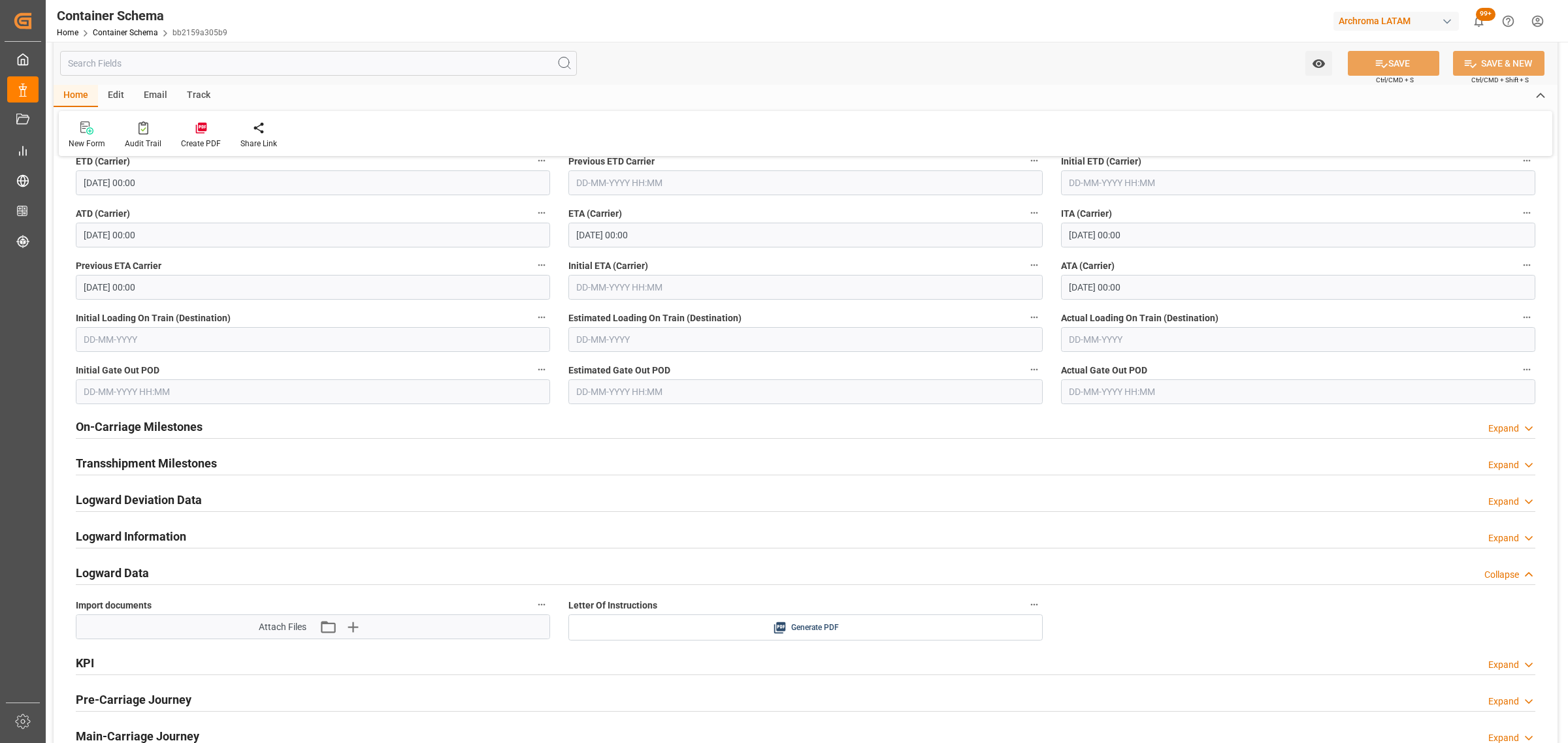
click at [95, 569] on h2 "Logward Data" at bounding box center [112, 573] width 73 height 17
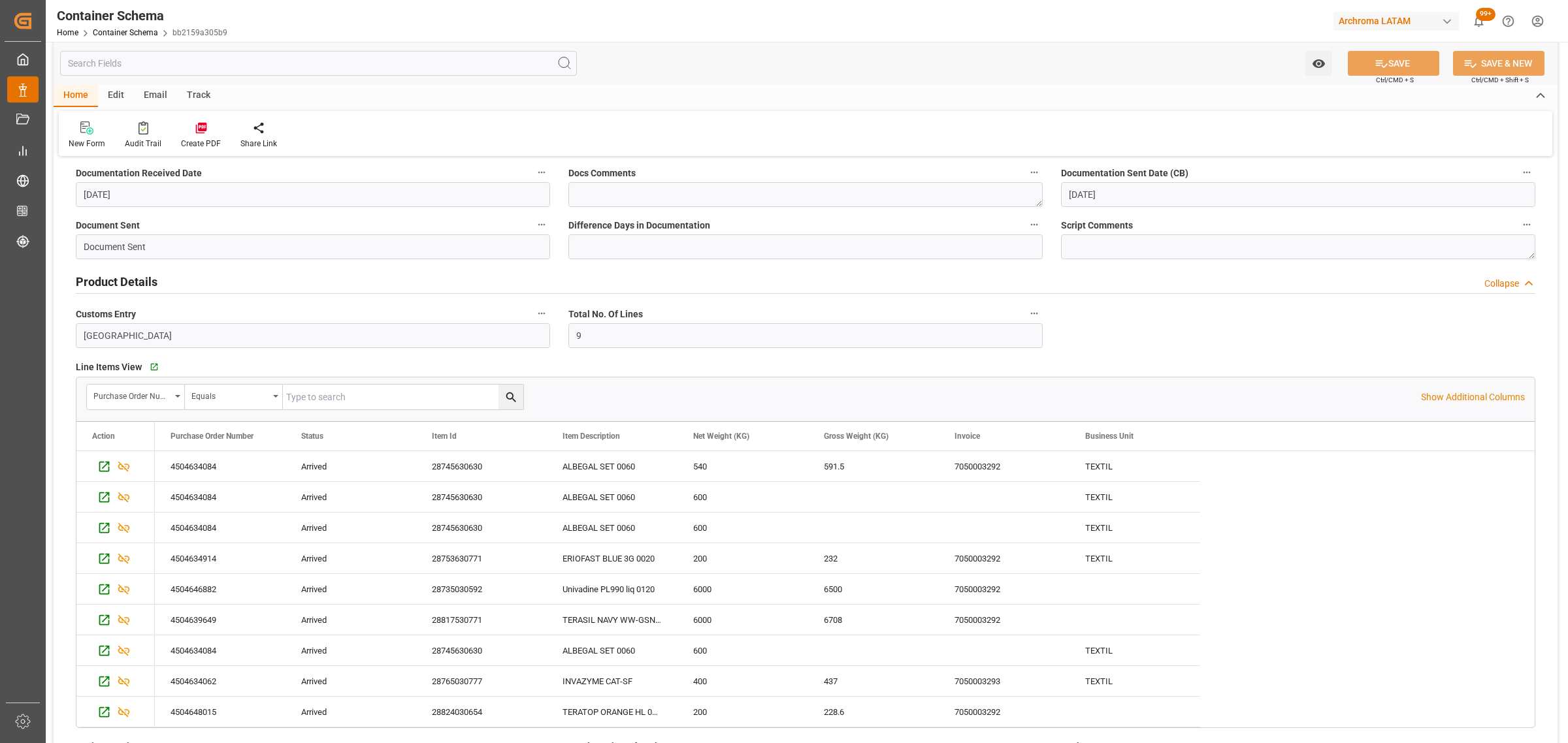
scroll to position [416, 0]
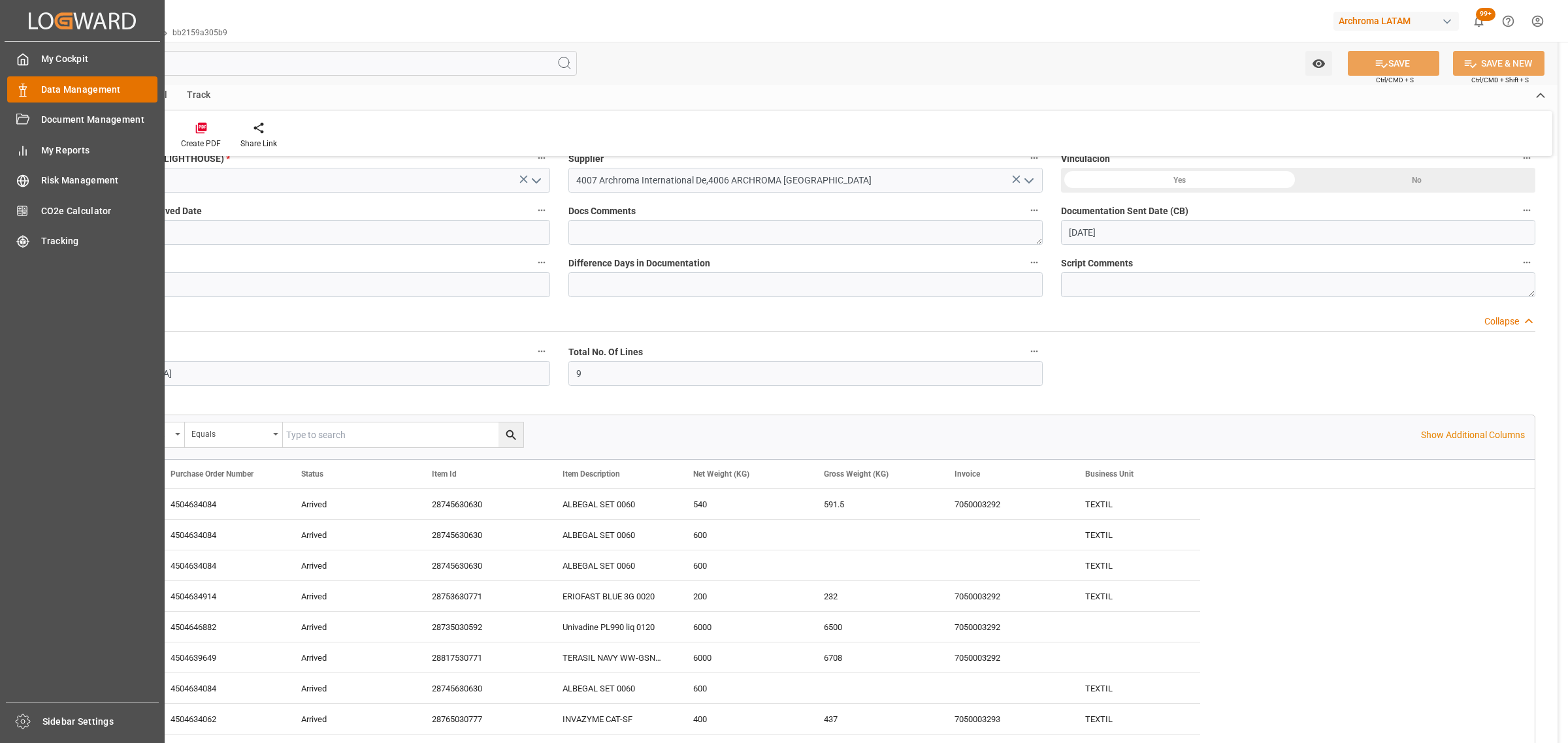
click at [21, 80] on div "Data Management Data Management" at bounding box center [82, 89] width 150 height 25
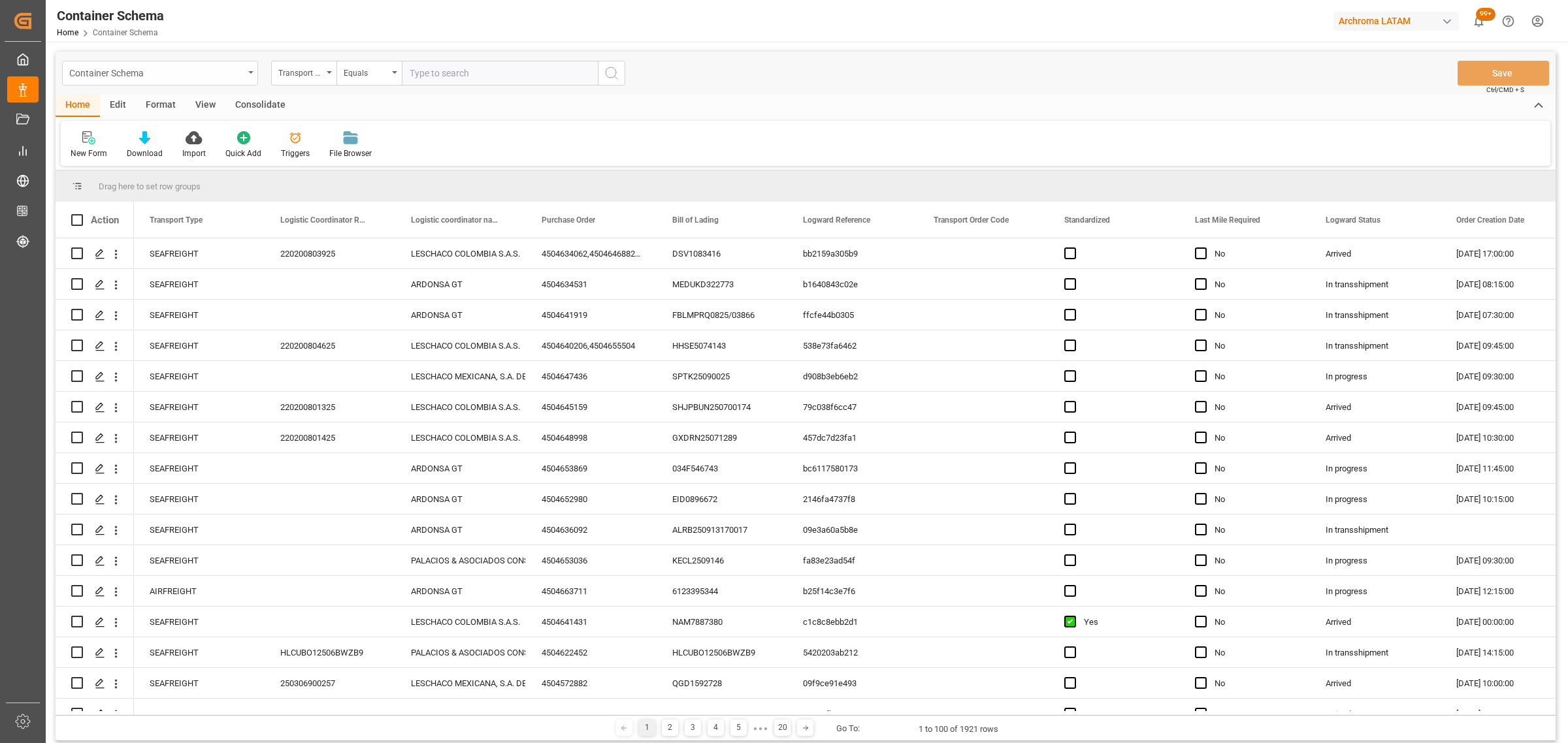
click at [229, 76] on div "Container Schema" at bounding box center [156, 72] width 174 height 17
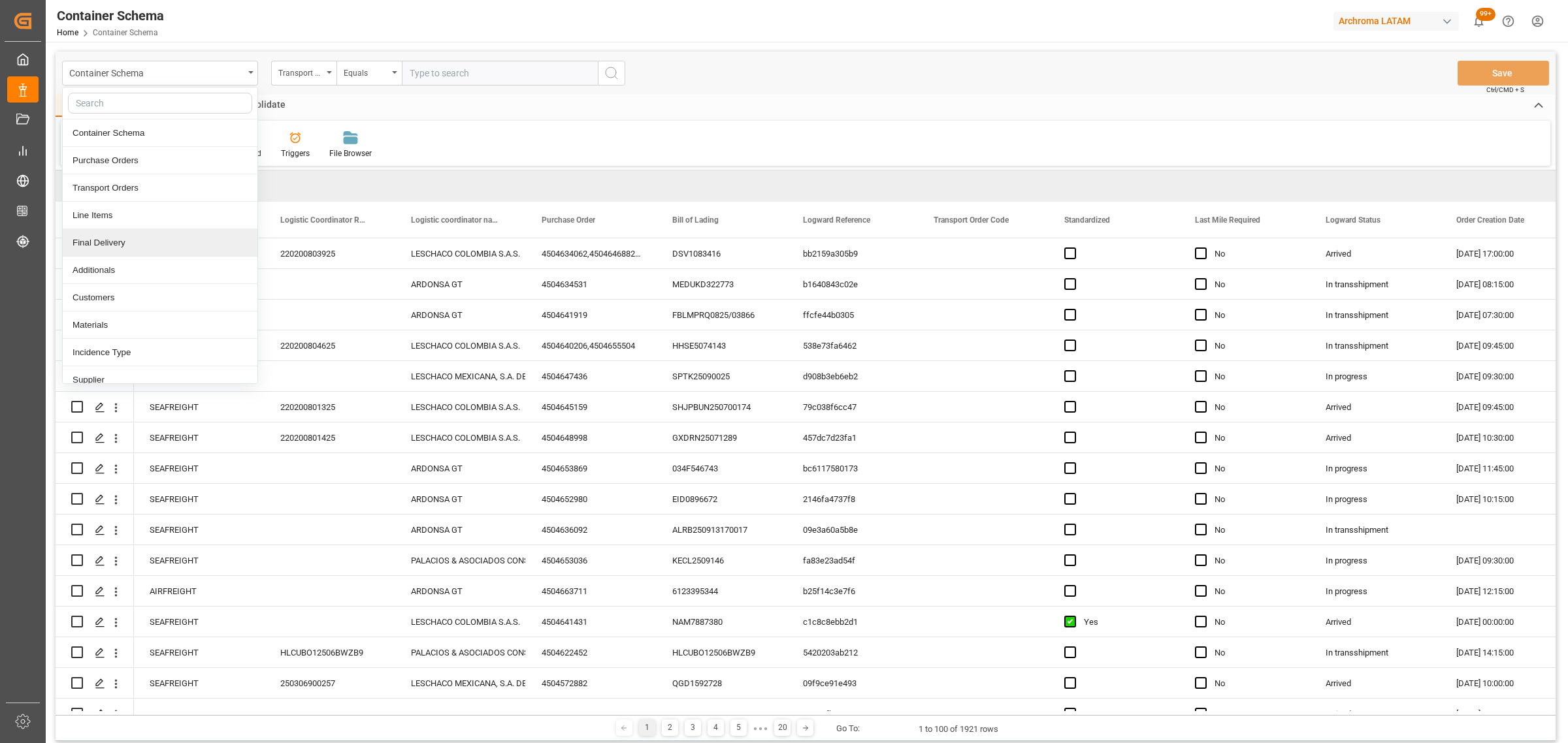
click at [124, 244] on div "Final Delivery" at bounding box center [159, 242] width 195 height 28
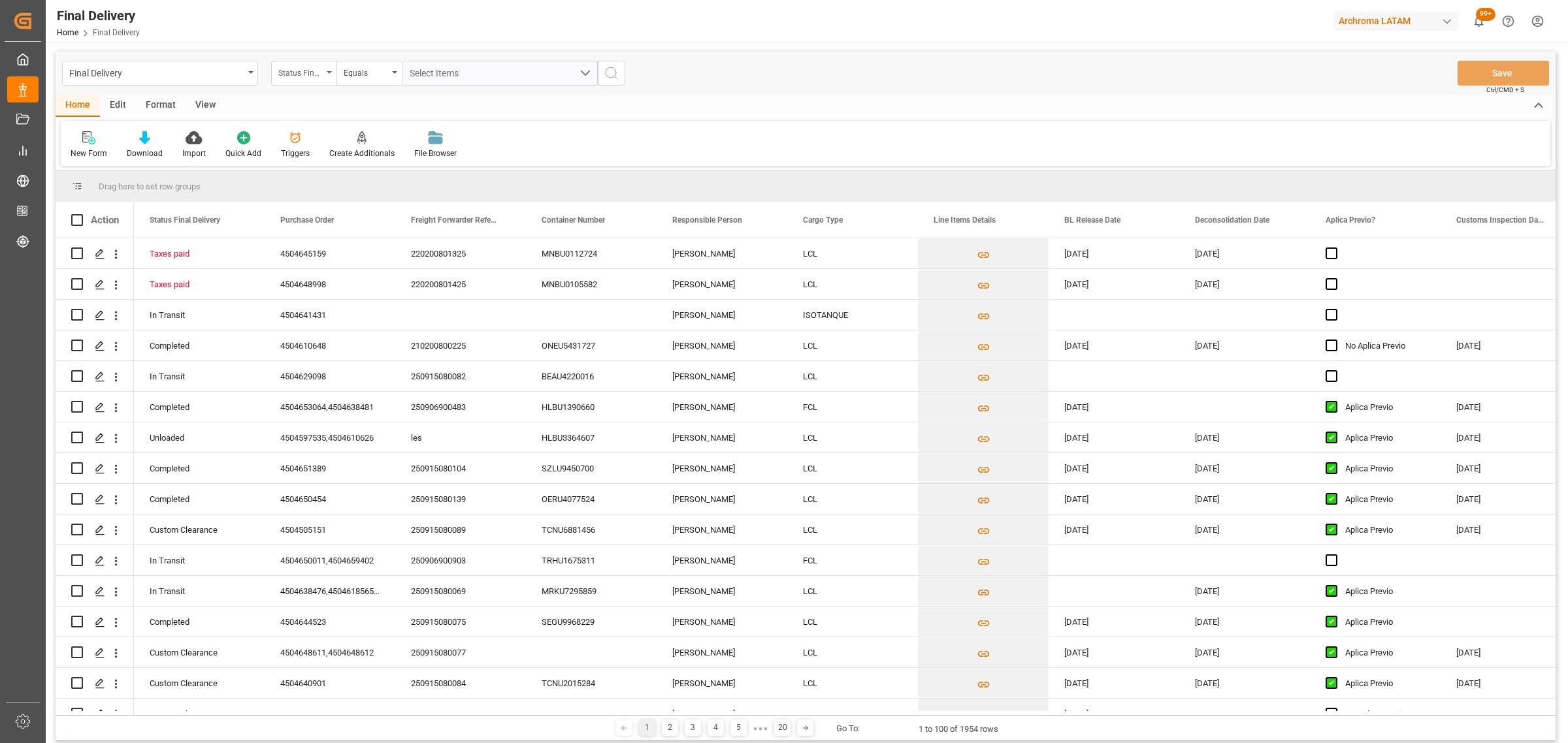
click at [322, 77] on div "Status Final Delivery" at bounding box center [300, 71] width 44 height 15
click at [365, 164] on div "Purchase Order" at bounding box center [369, 160] width 195 height 28
click at [369, 85] on div "Final Delivery Purchase Order Equals Save Ctrl/CMD + S" at bounding box center [805, 73] width 1499 height 43
click at [374, 82] on div "Equals" at bounding box center [369, 73] width 66 height 24
click at [410, 168] on div "Fuzzy search" at bounding box center [434, 160] width 195 height 28
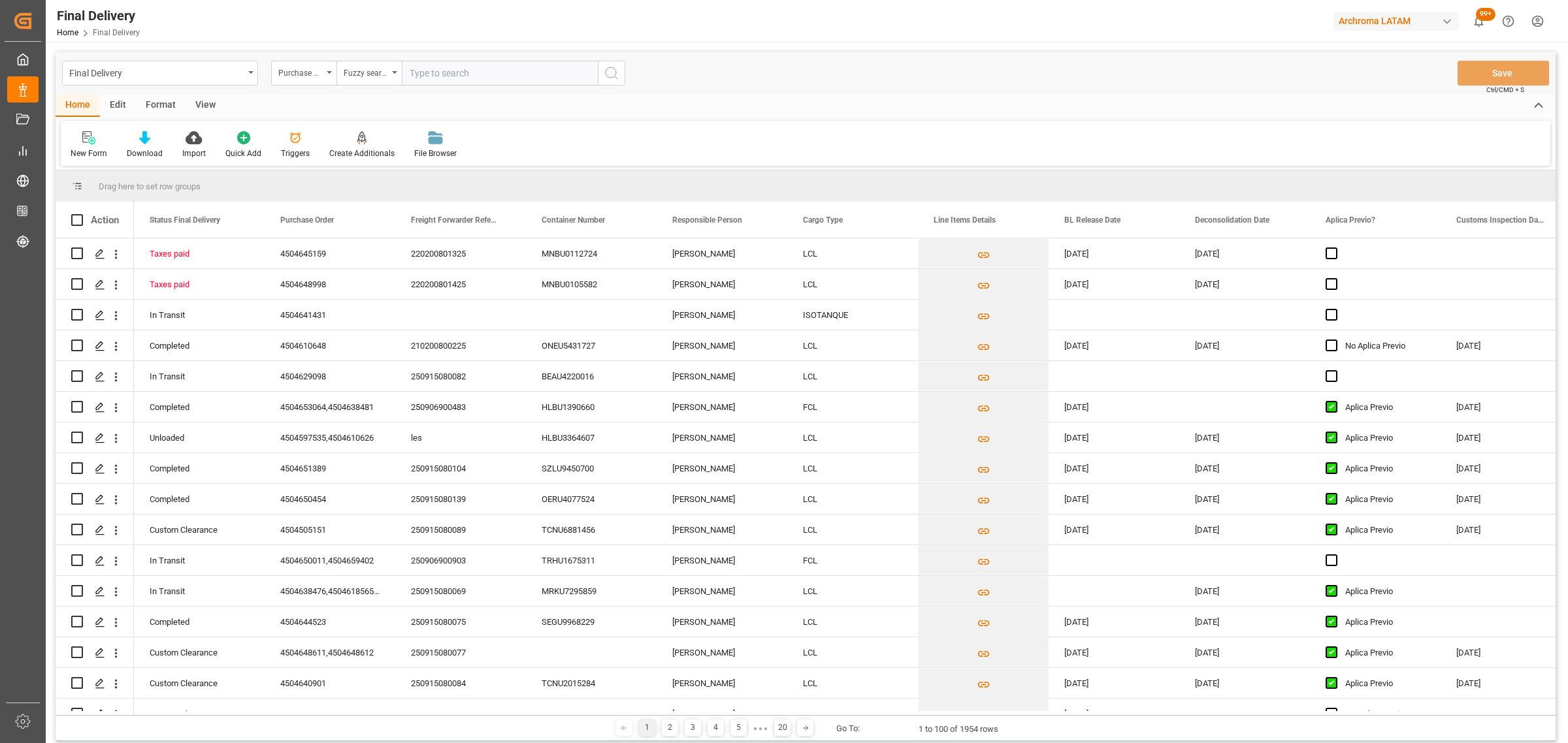
click at [464, 78] on input "text" at bounding box center [500, 73] width 196 height 24
paste input "DSV1083416"
type input "DSV1083416"
click at [301, 61] on div "Purchase Order" at bounding box center [303, 73] width 66 height 24
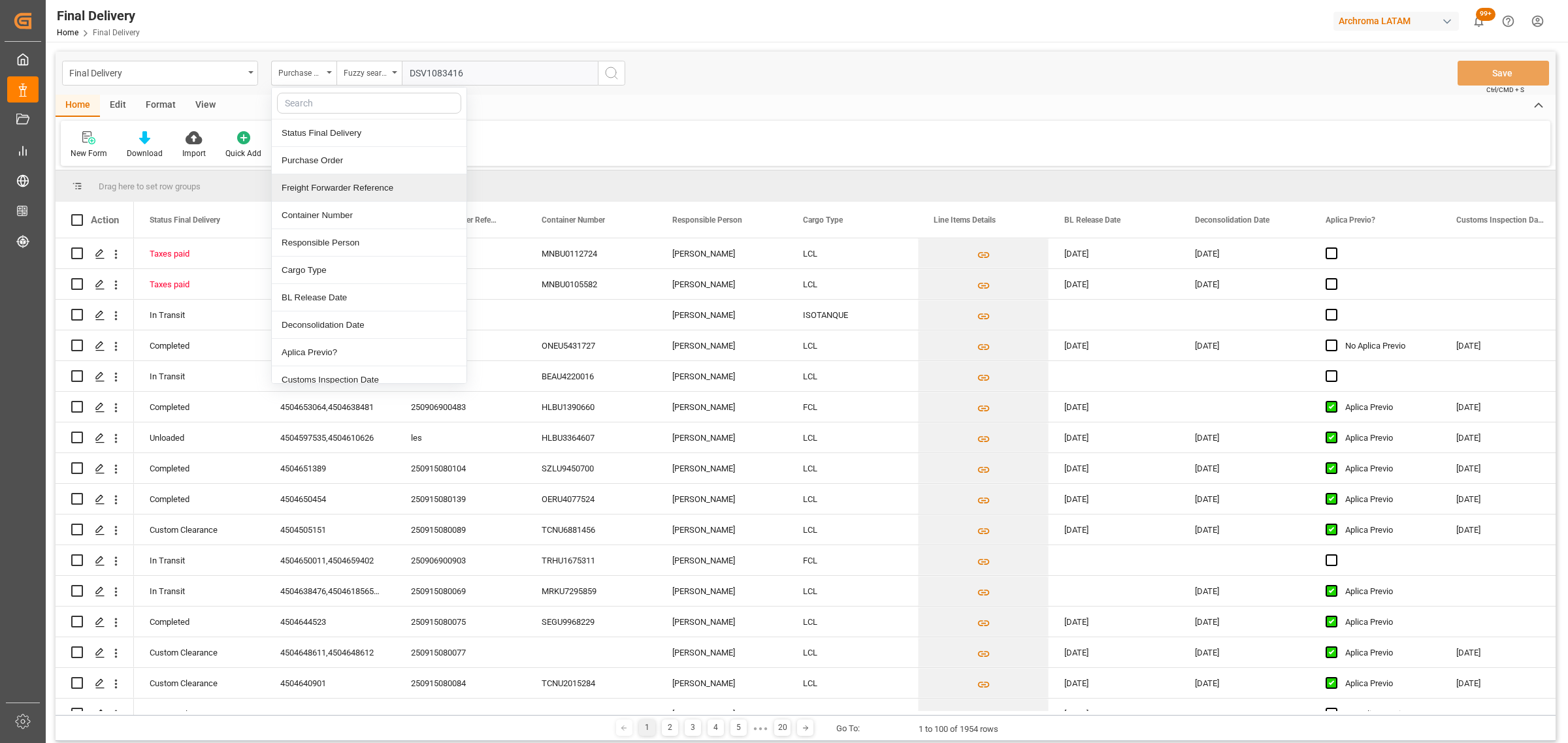
click at [366, 187] on div "Freight Forwarder Reference" at bounding box center [369, 188] width 195 height 28
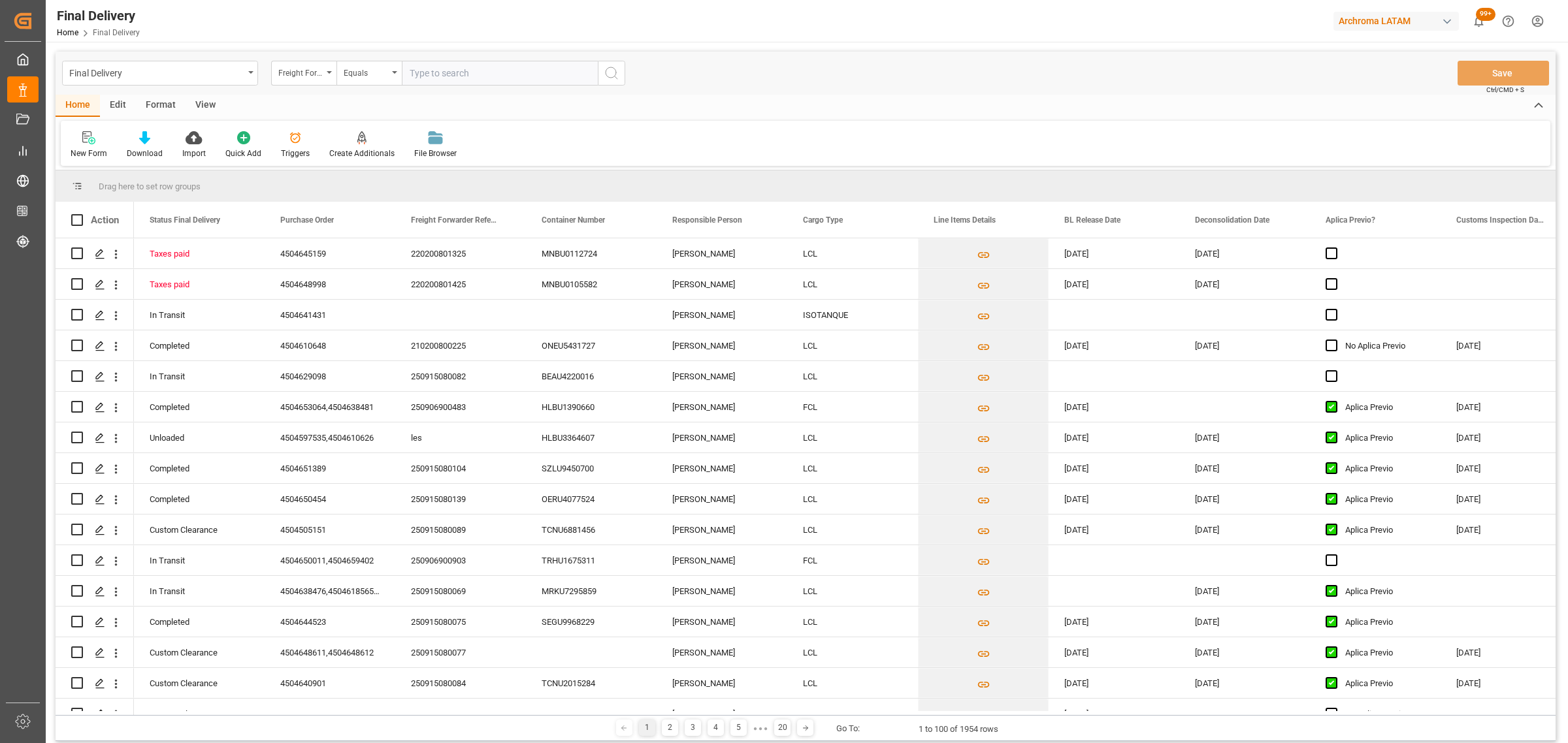
click at [435, 72] on input "text" at bounding box center [500, 73] width 196 height 24
paste input "220200803925"
type input "220200803925"
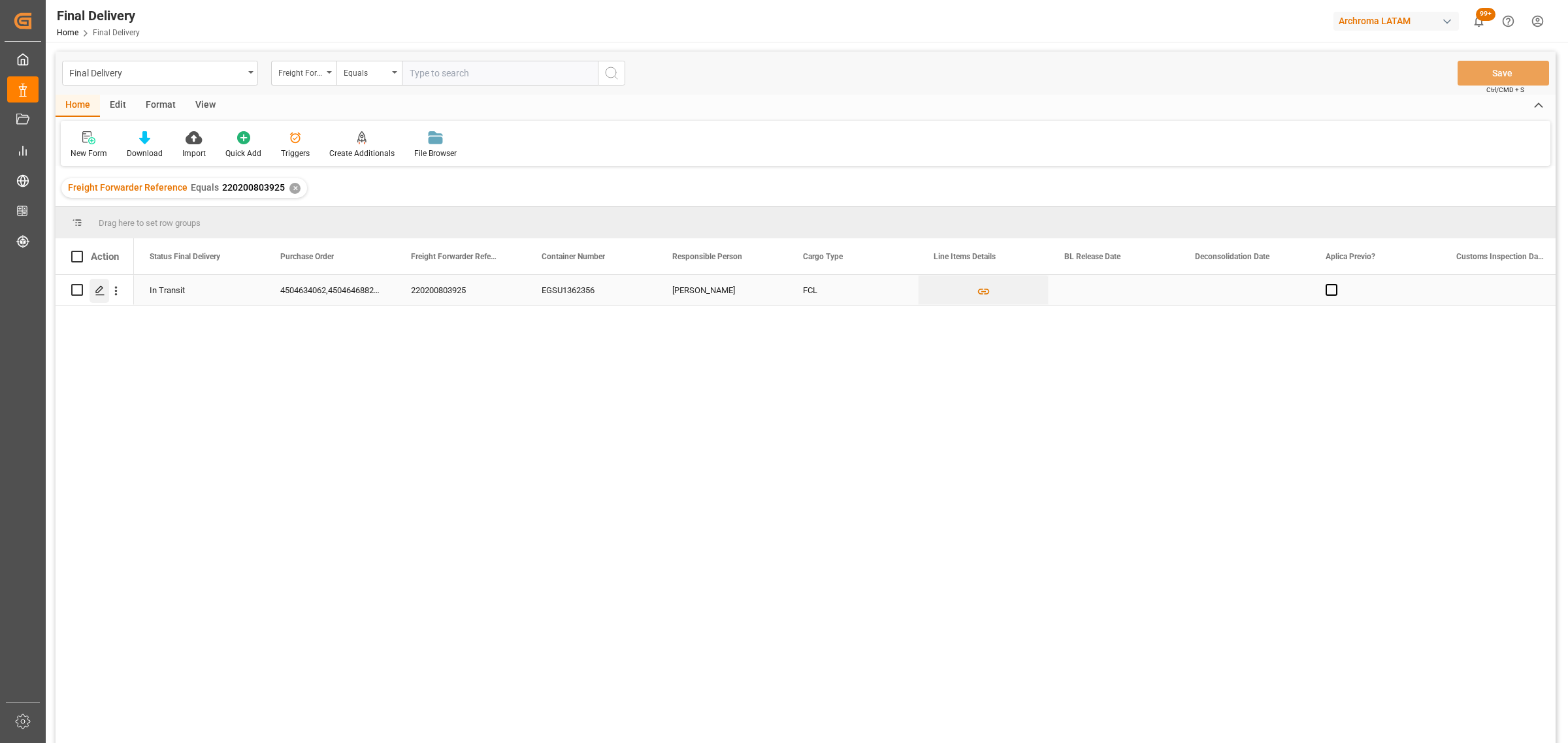
click at [93, 296] on div "Press SPACE to select this row." at bounding box center [99, 291] width 20 height 24
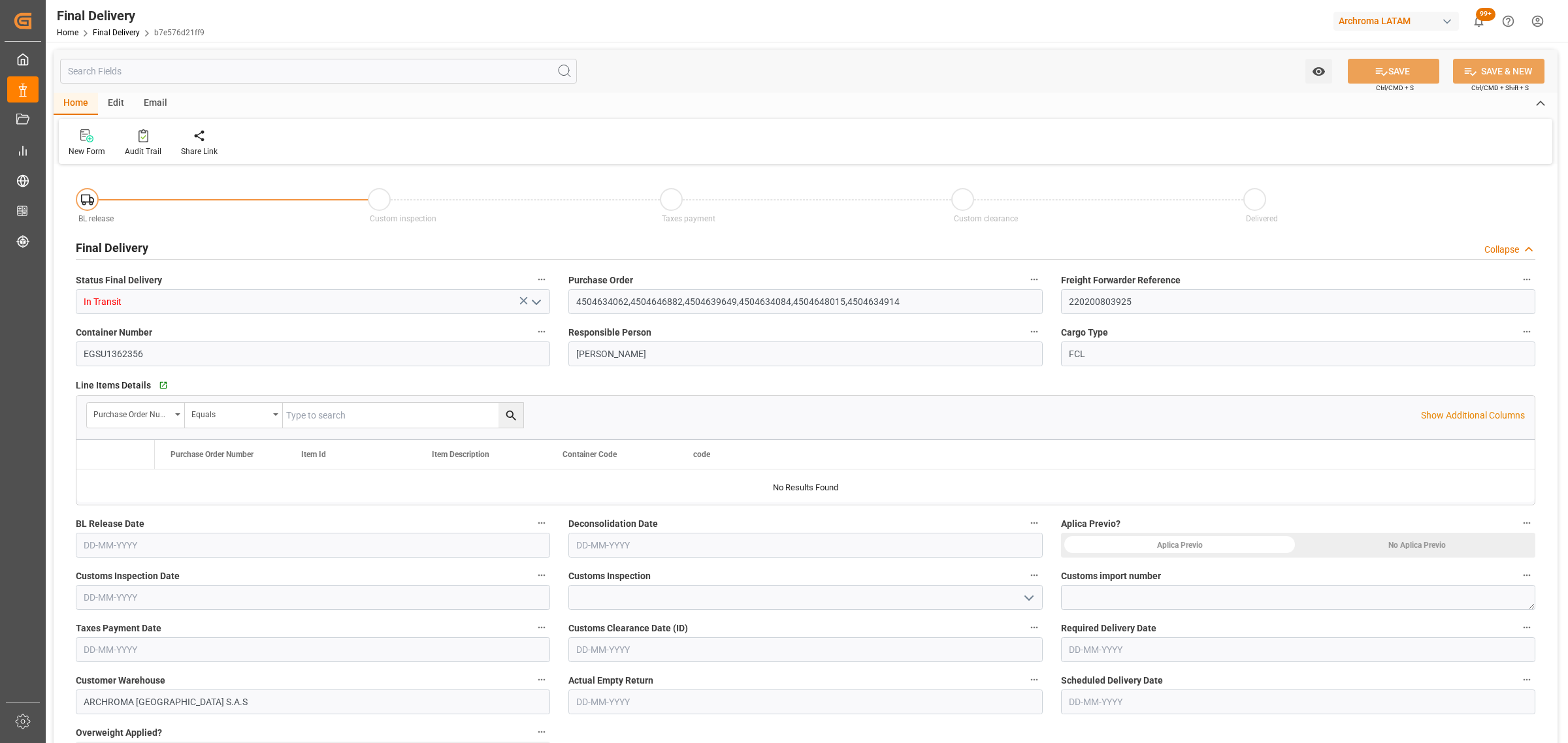
type input "[DATE]"
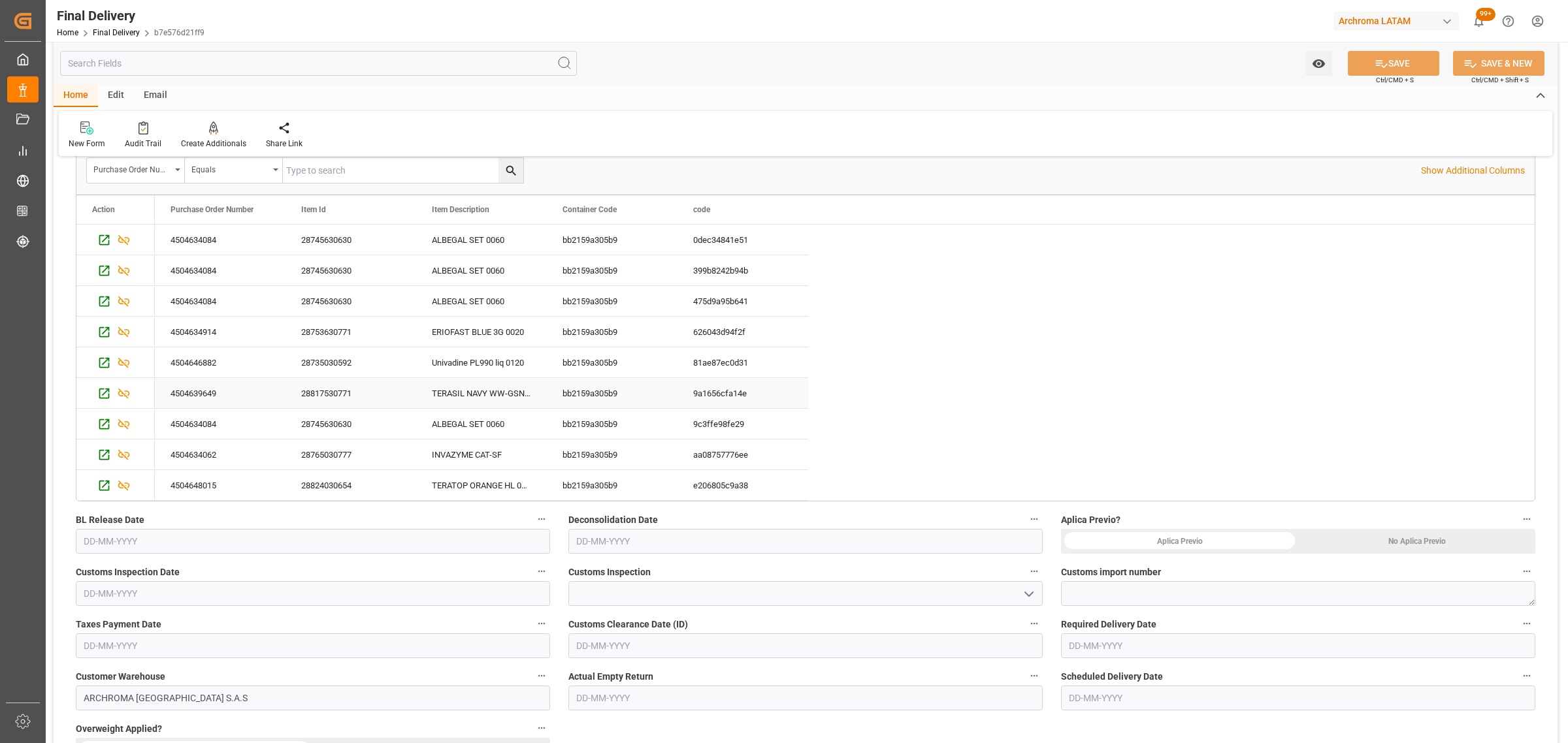
scroll to position [327, 0]
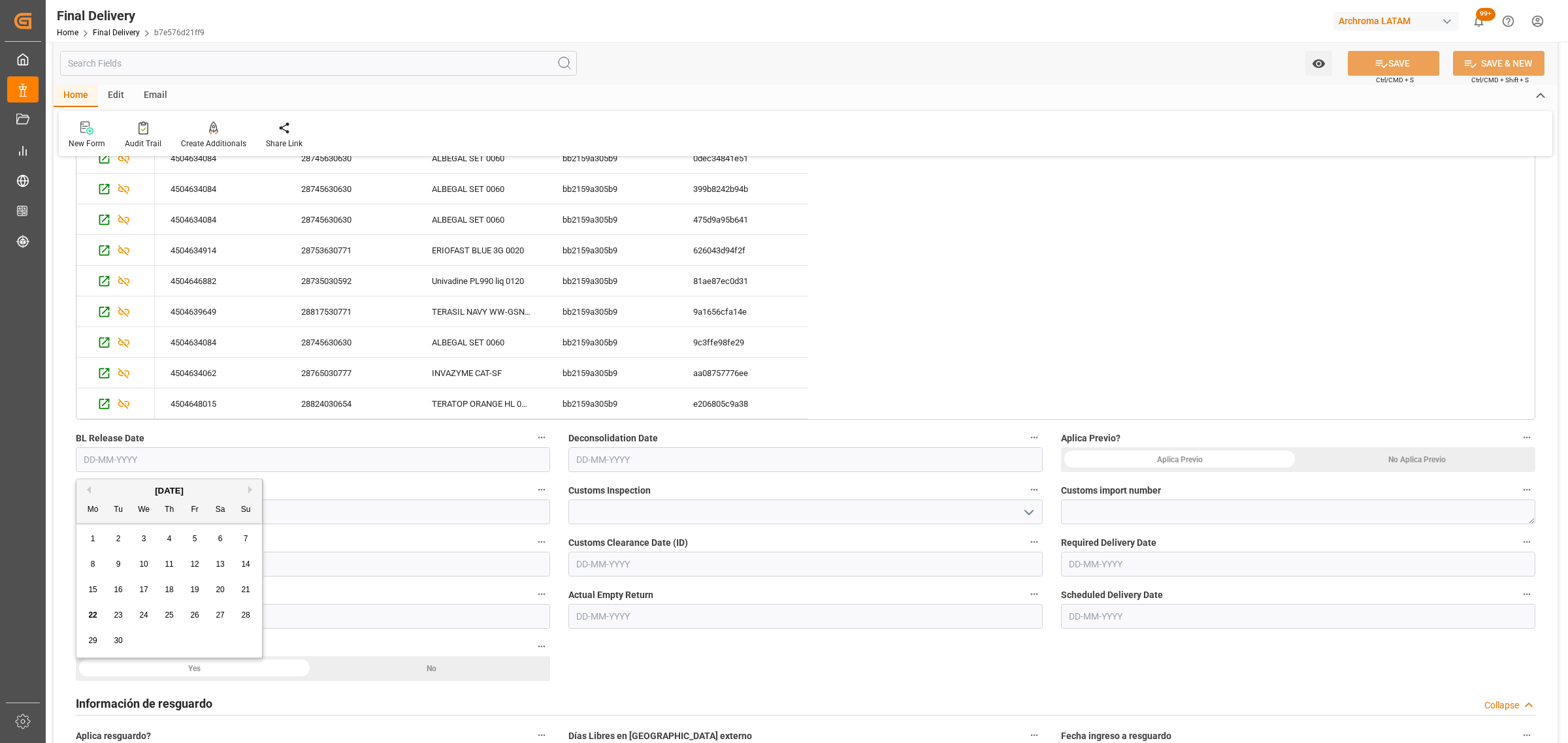
click at [287, 461] on input "text" at bounding box center [313, 460] width 475 height 24
drag, startPoint x: 89, startPoint y: 615, endPoint x: 161, endPoint y: 586, distance: 77.6
click at [89, 615] on span "22" at bounding box center [92, 616] width 9 height 9
type input "[DATE]"
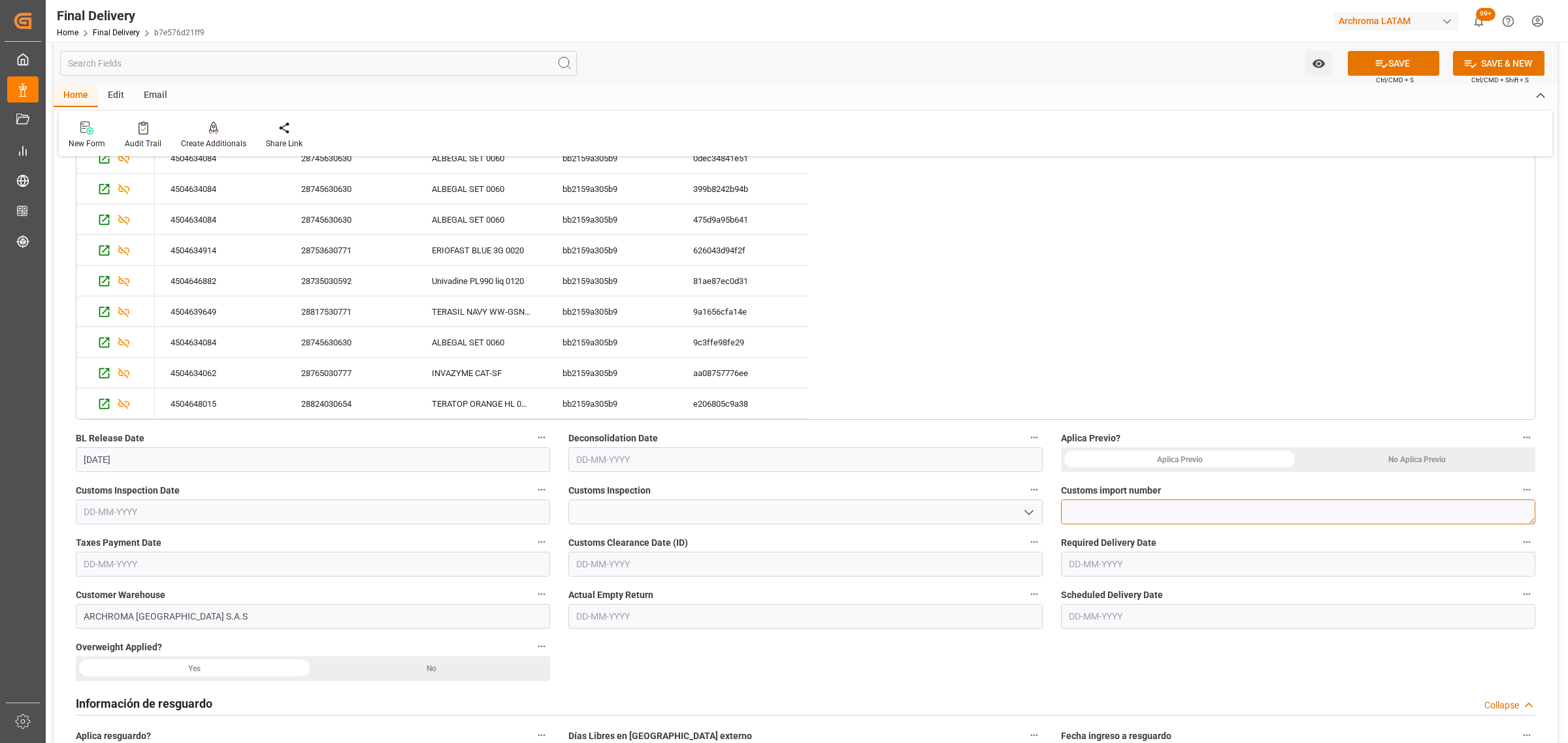
click at [1109, 515] on textarea at bounding box center [1298, 512] width 475 height 24
paste textarea "3520250303618211"
type textarea "3520250303618211"
click at [1386, 61] on button "SAVE" at bounding box center [1394, 63] width 92 height 24
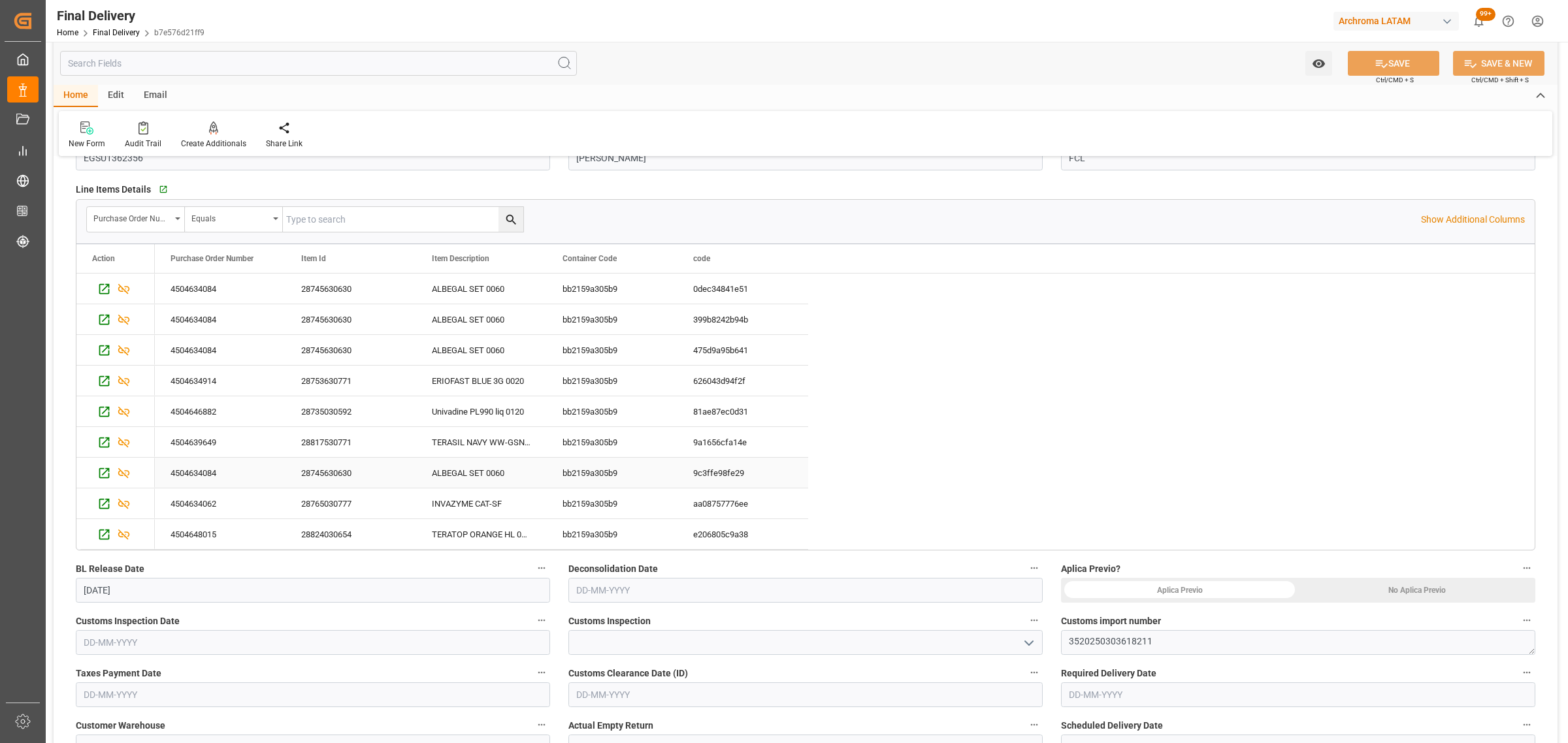
scroll to position [0, 0]
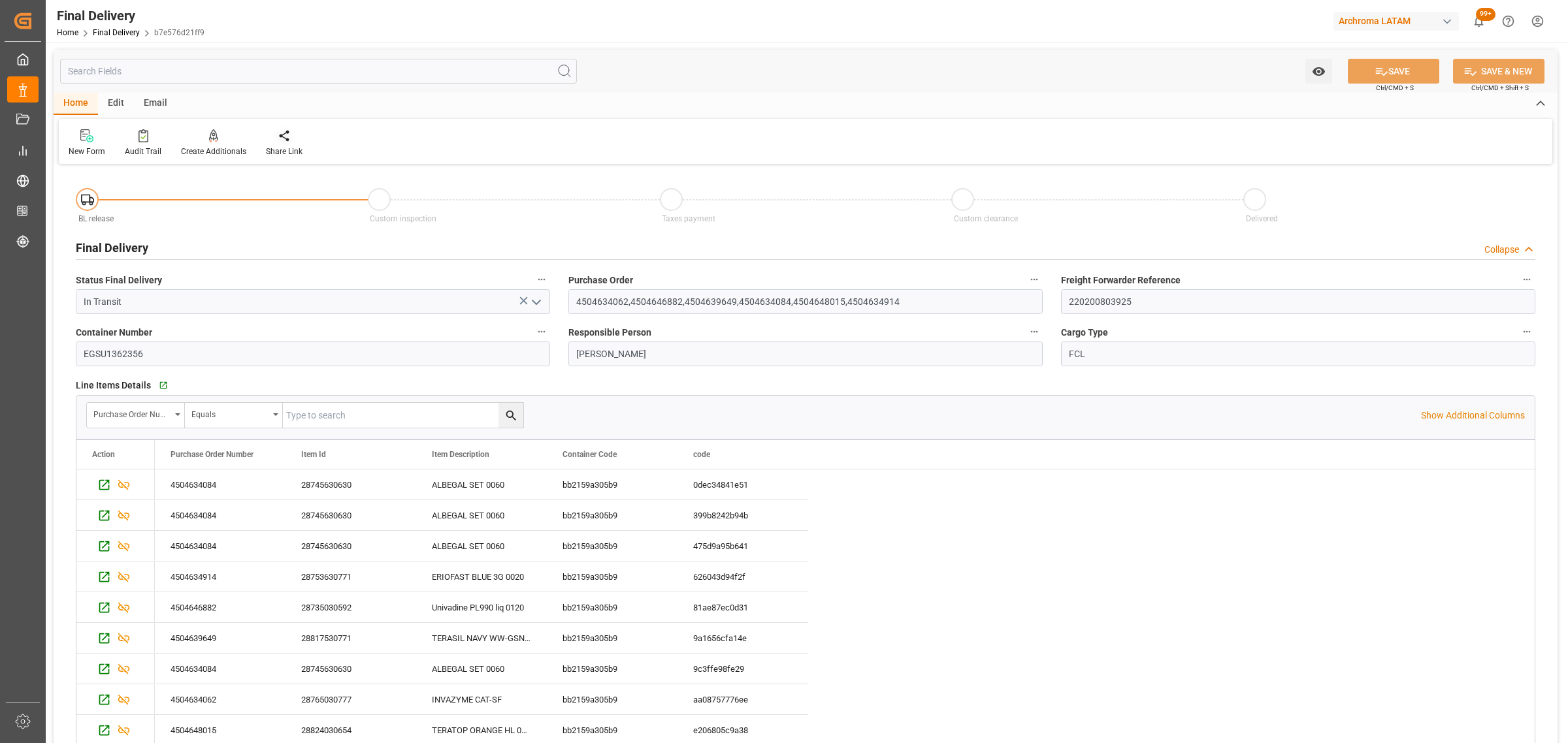
click at [286, 130] on icon at bounding box center [284, 136] width 13 height 13
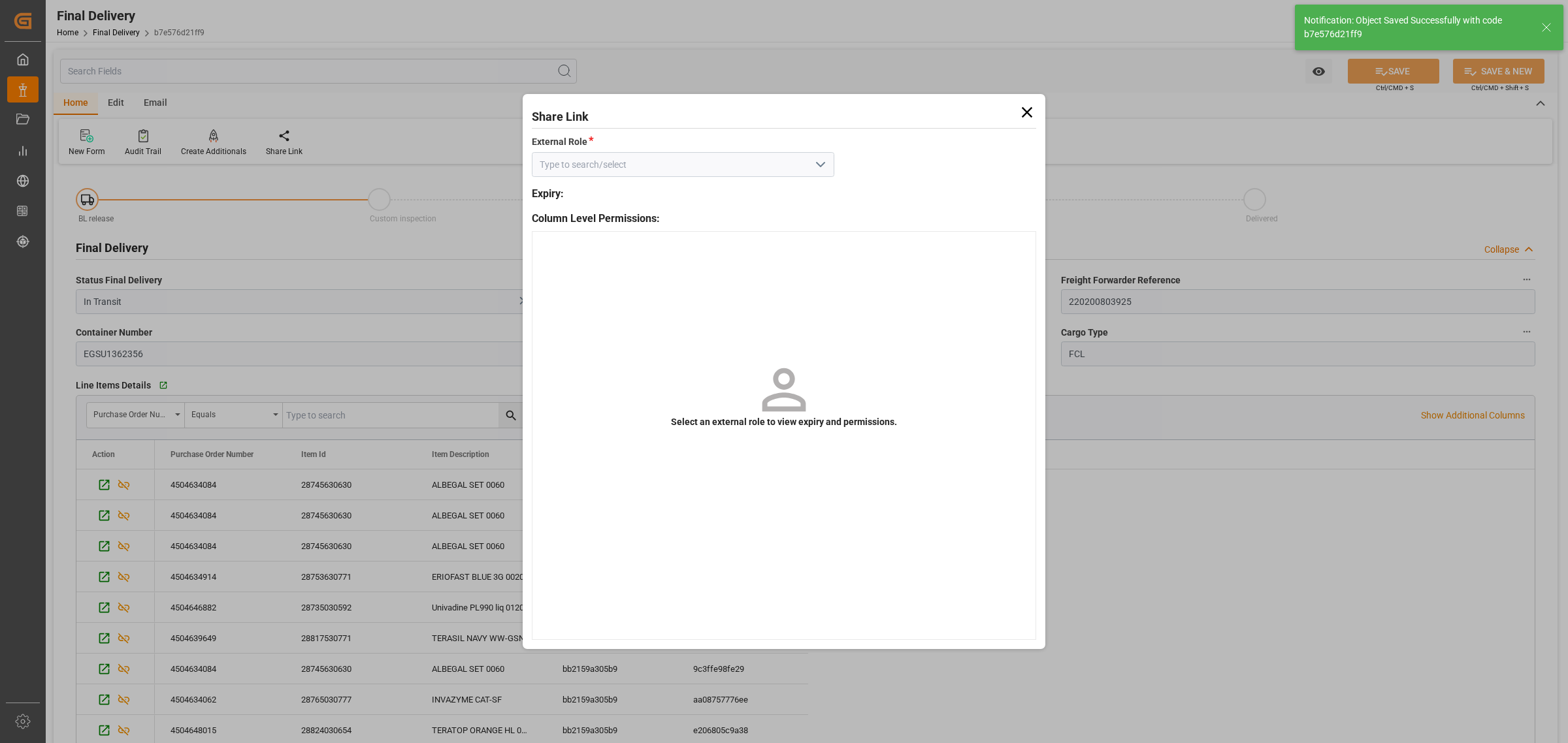
type textarea "1"
type input "BL Release"
type input "5"
click at [821, 170] on icon "open menu" at bounding box center [820, 165] width 16 height 16
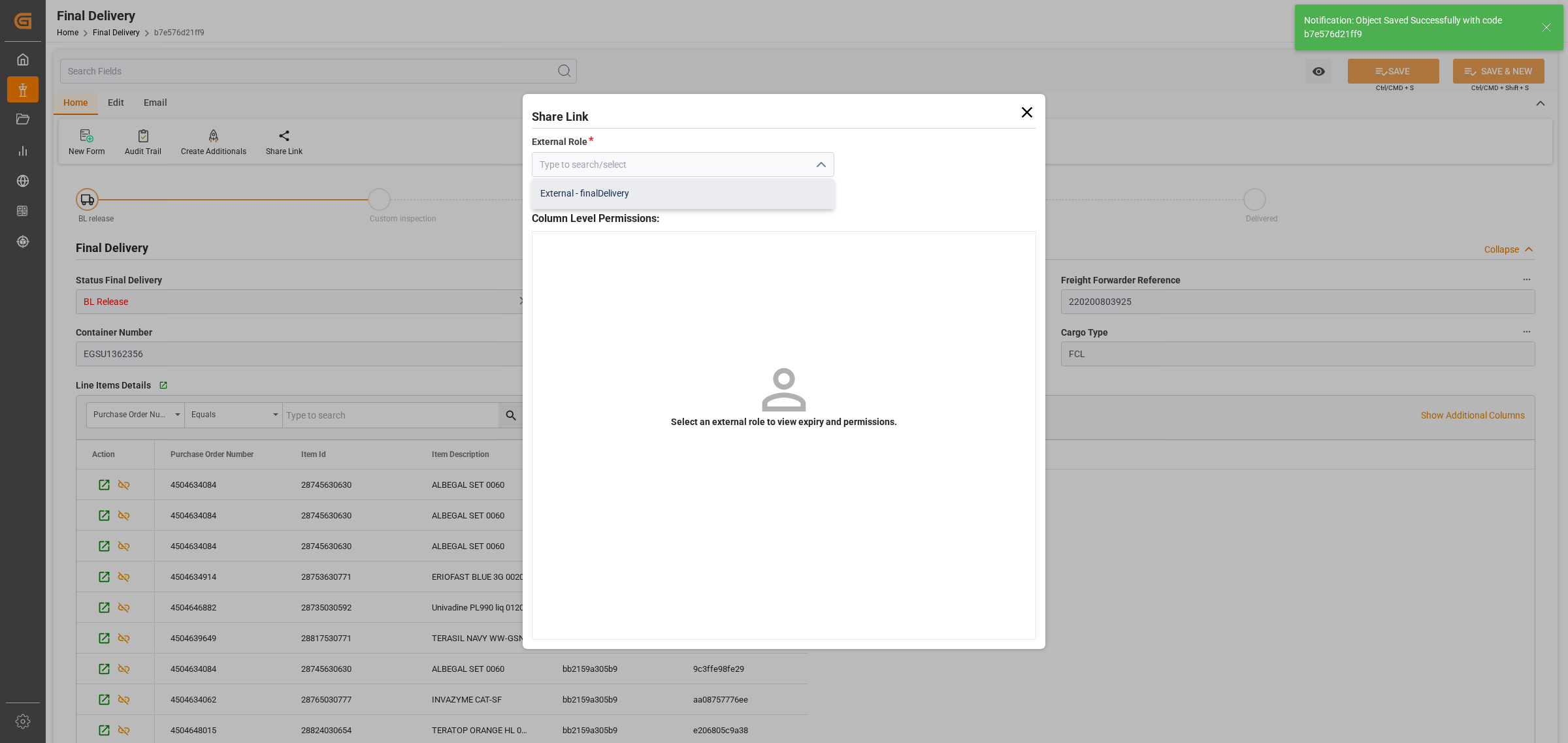
click at [726, 199] on div "External - finalDelivery" at bounding box center [682, 193] width 301 height 29
type input "External - finalDelivery"
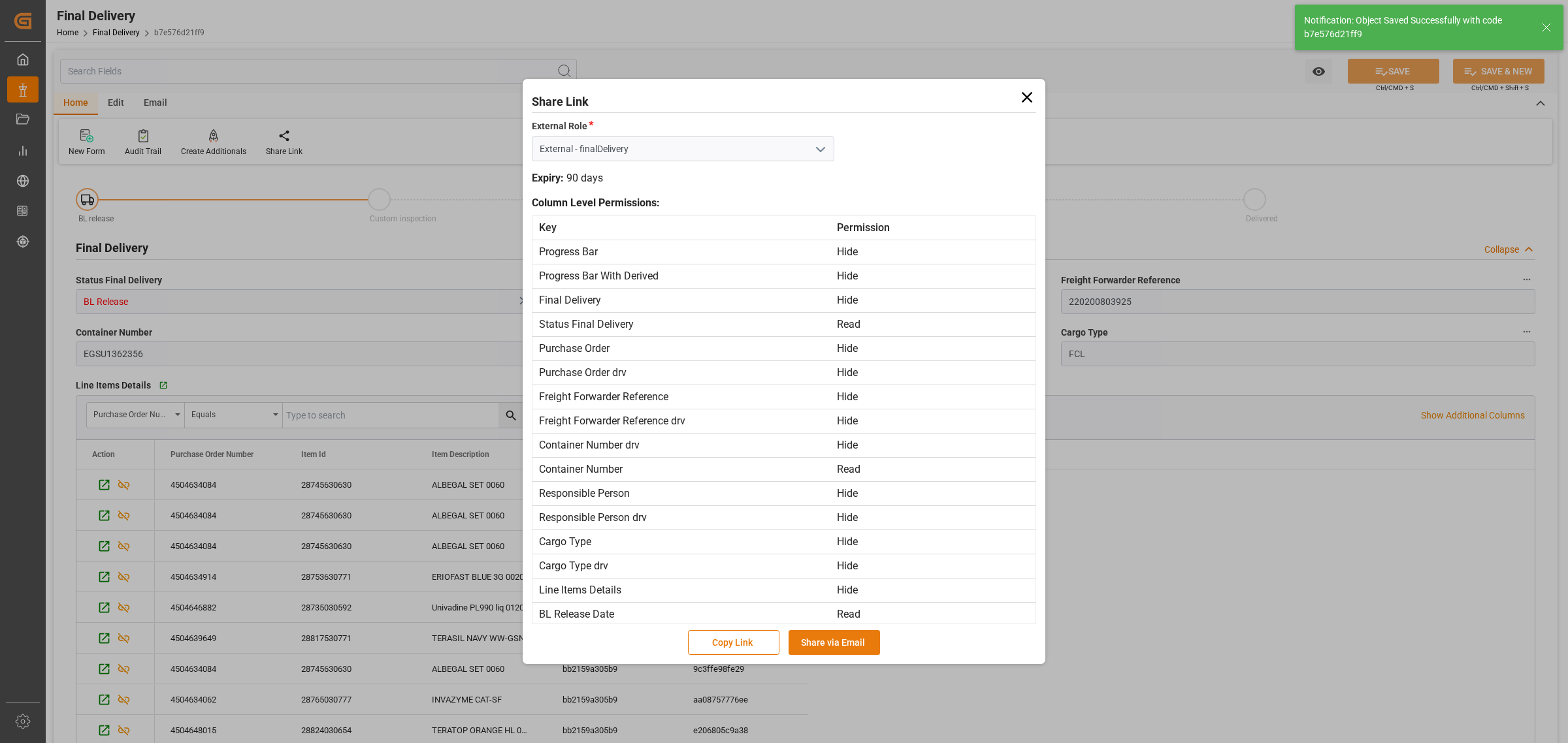
click at [831, 639] on button "Share via Email" at bounding box center [835, 642] width 92 height 24
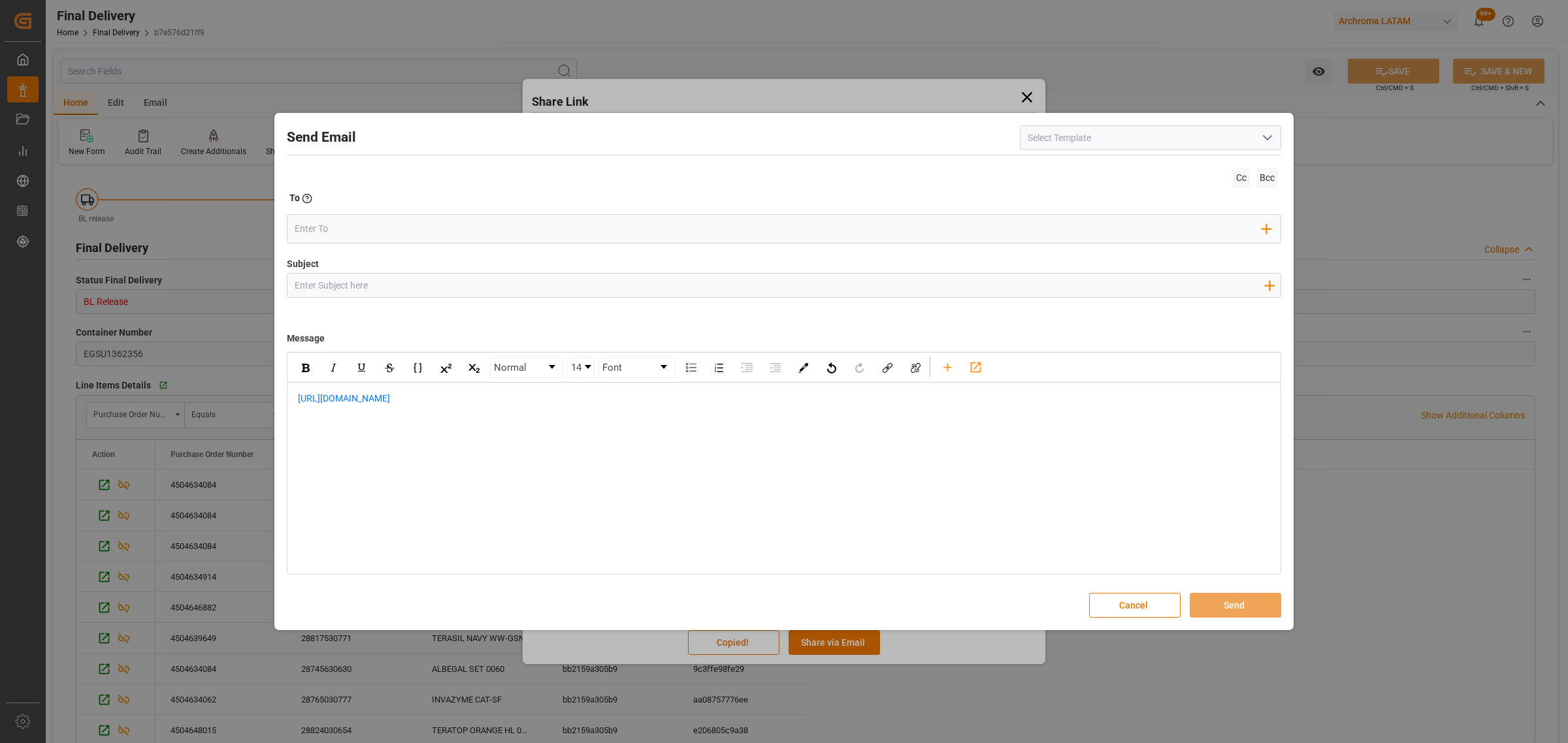
click at [580, 278] on input "Subject" at bounding box center [778, 285] width 983 height 23
click at [469, 283] on input "Subject" at bounding box center [778, 285] width 983 height 23
paste input "PO 4504634914,4504648015,4504634084,4504639649,4504646882,4504634062 // TE // L…"
type input "PO 4504634914,4504648015,4504634084,4504639649,4504646882,4504634062 // TE // L…"
click at [299, 400] on span "[URL][DOMAIN_NAME]" at bounding box center [343, 398] width 92 height 10
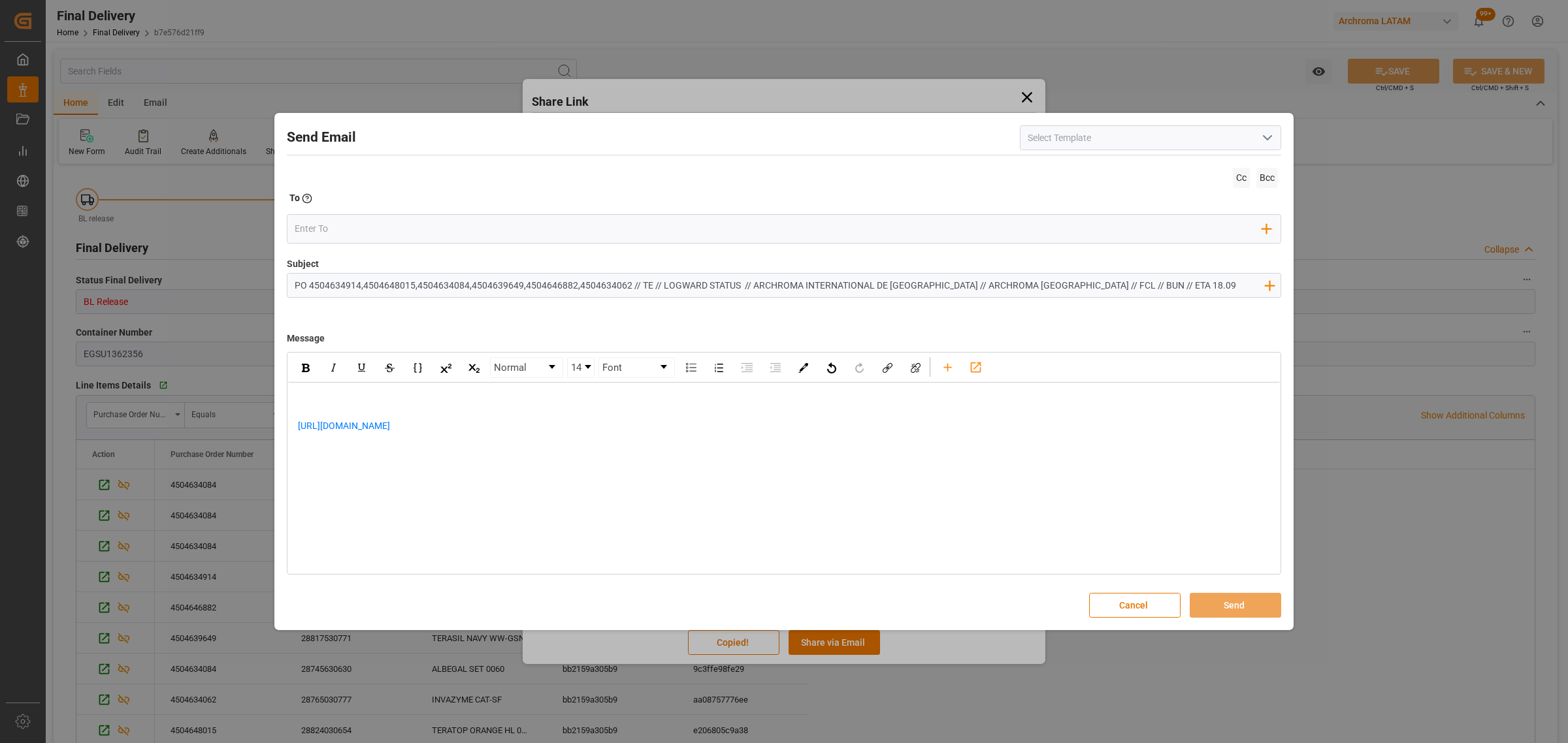
click at [455, 386] on div "[URL][DOMAIN_NAME]" at bounding box center [784, 419] width 992 height 73
click at [512, 461] on div "[URL][DOMAIN_NAME]" at bounding box center [784, 460] width 973 height 28
click at [313, 468] on div "rdw-editor" at bounding box center [784, 467] width 973 height 13
click at [366, 236] on input "email" at bounding box center [778, 228] width 968 height 20
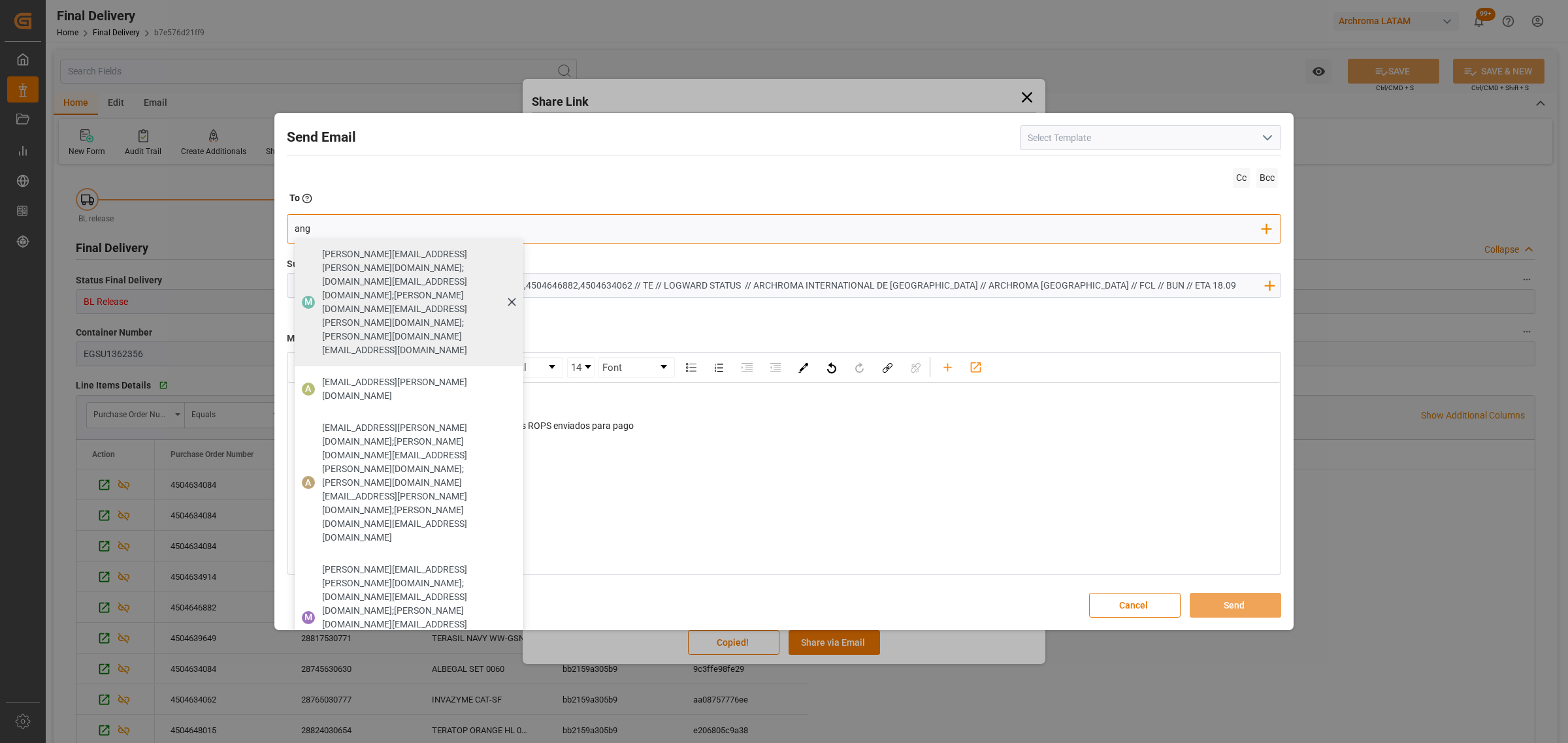
type input "[PERSON_NAME]"
click at [414, 376] on span "[EMAIL_ADDRESS][PERSON_NAME][DOMAIN_NAME]" at bounding box center [418, 389] width 192 height 28
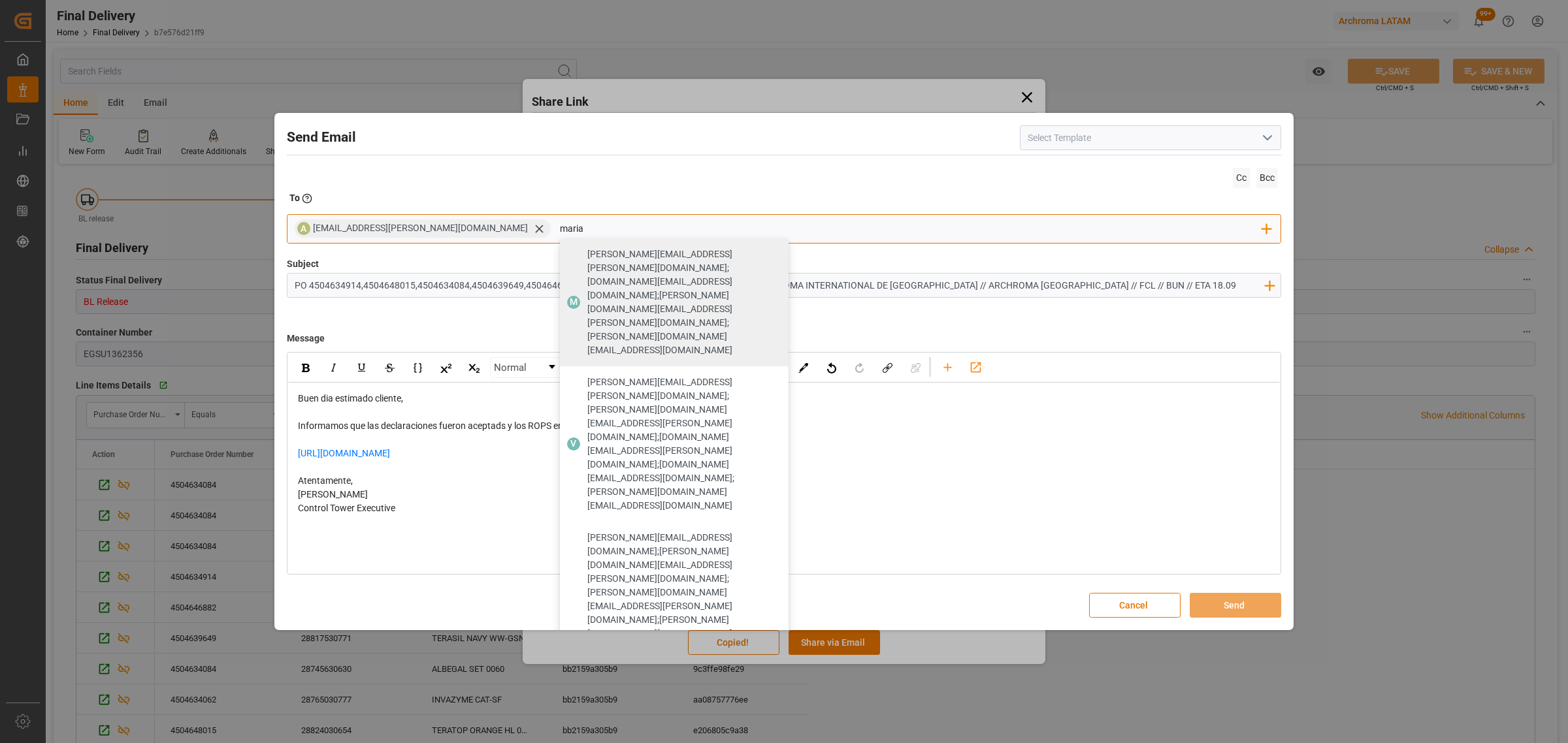
type input "maria"
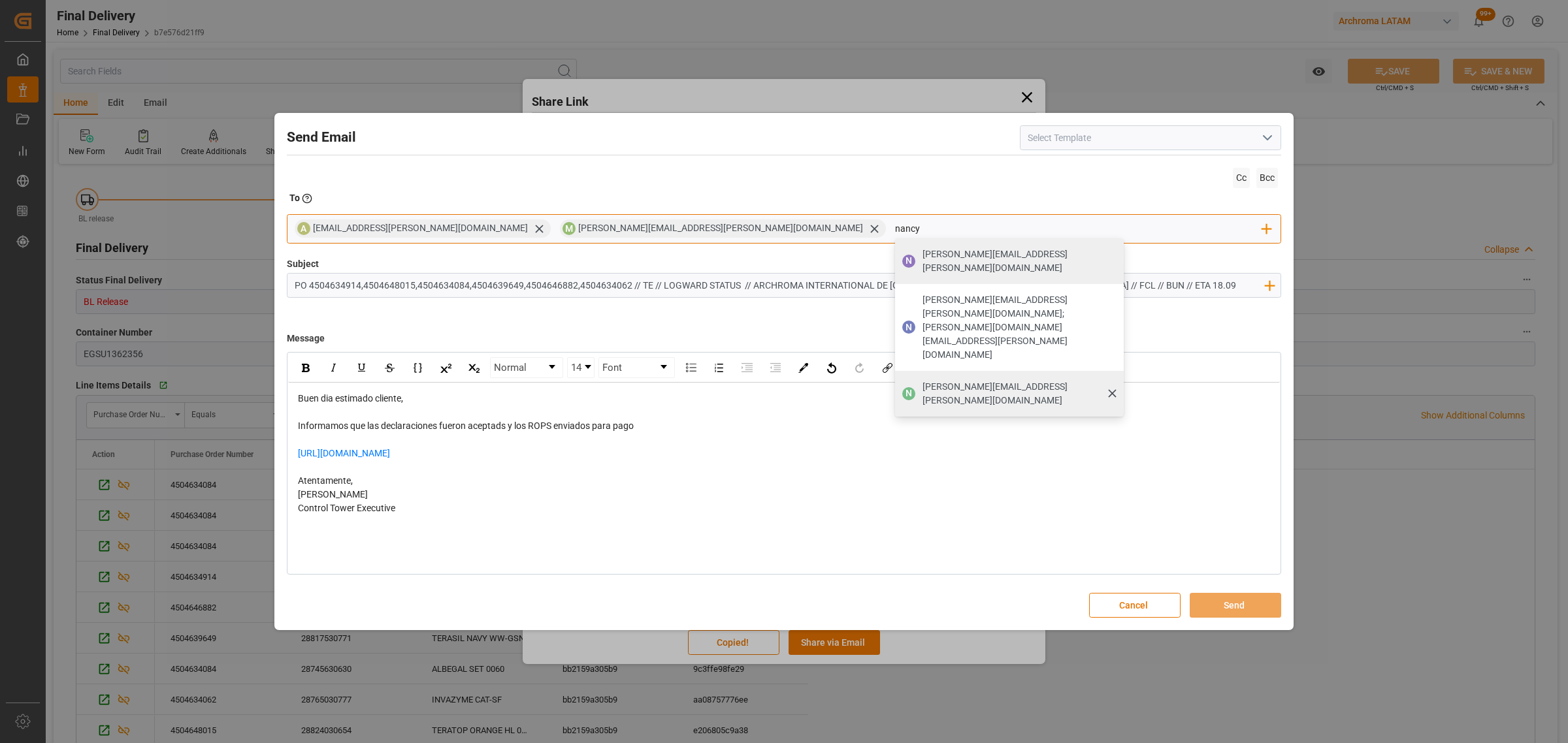
type input "nancy"
click at [922, 380] on span "[PERSON_NAME][EMAIL_ADDRESS][PERSON_NAME][DOMAIN_NAME]" at bounding box center [1018, 393] width 192 height 28
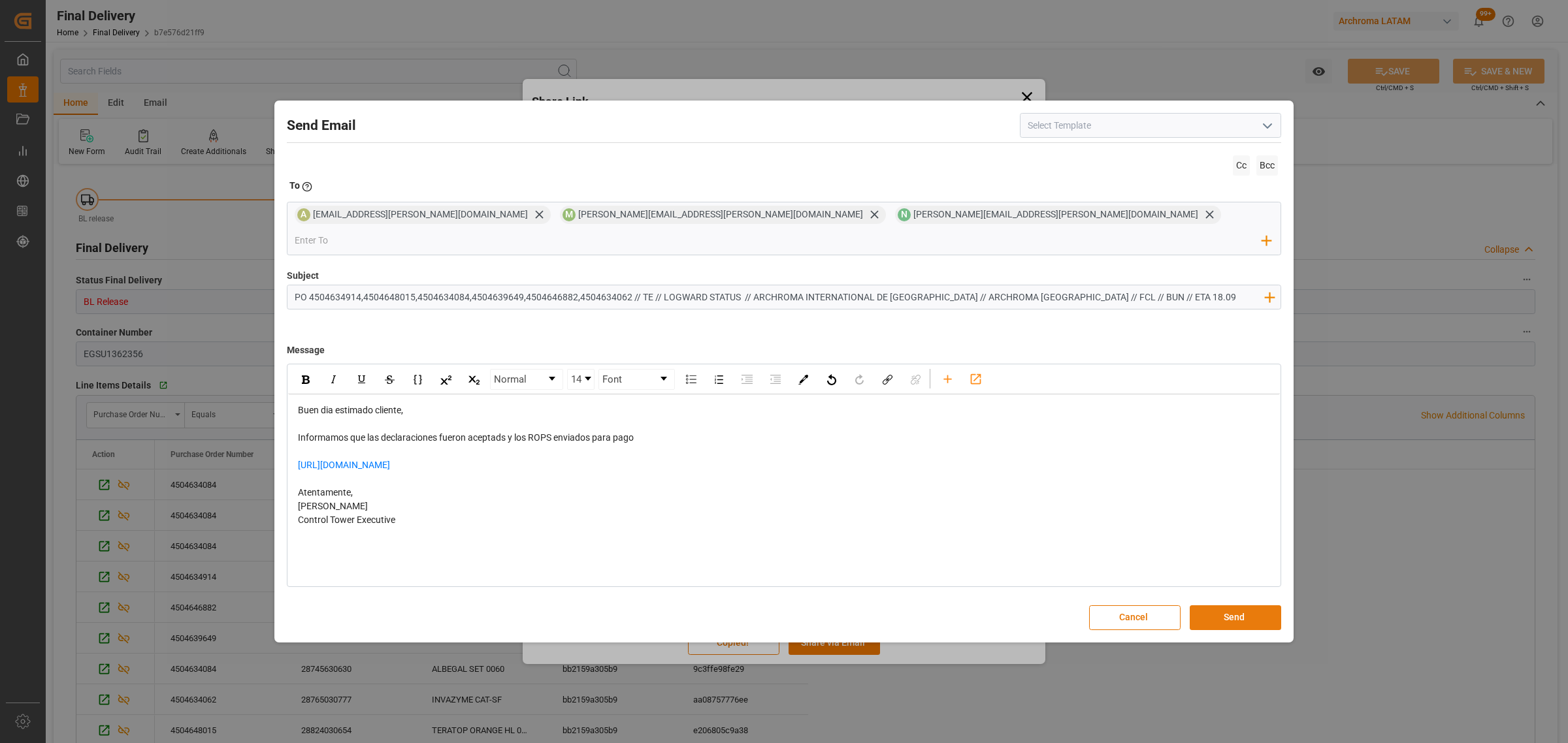
click at [1224, 609] on button "Send" at bounding box center [1236, 617] width 92 height 24
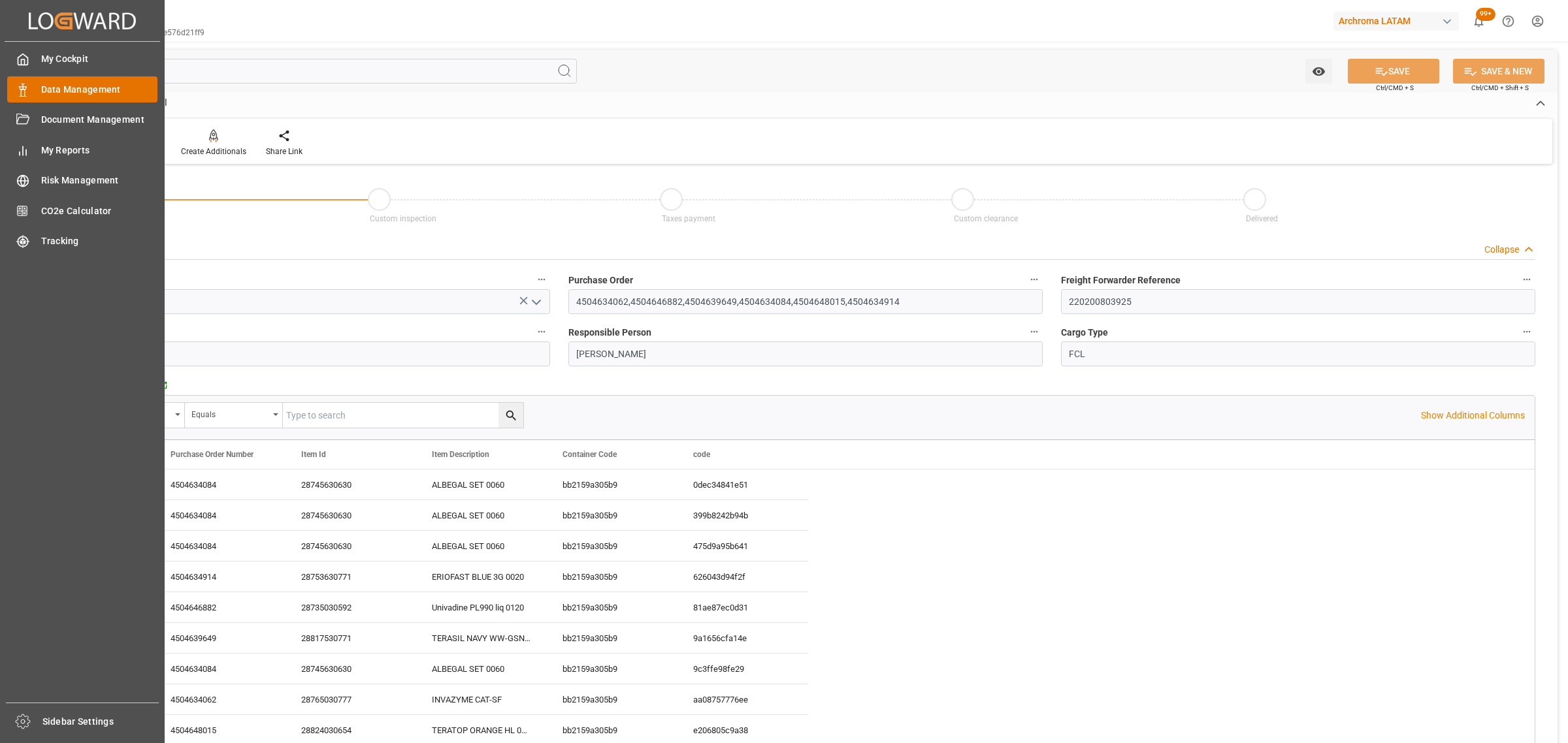
click at [41, 85] on span "Data Management" at bounding box center [99, 89] width 117 height 13
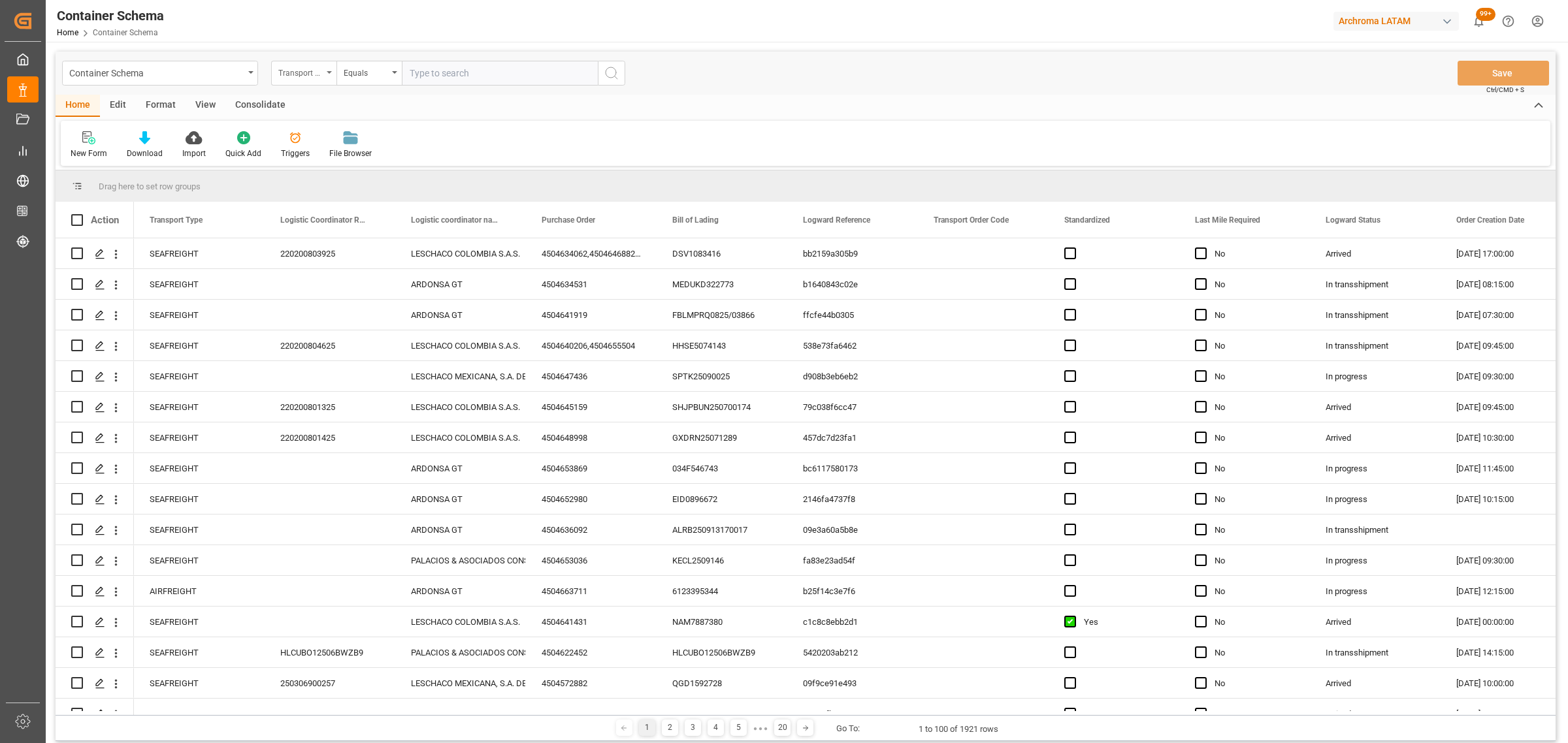
click at [310, 73] on div "Transport Type" at bounding box center [300, 71] width 44 height 15
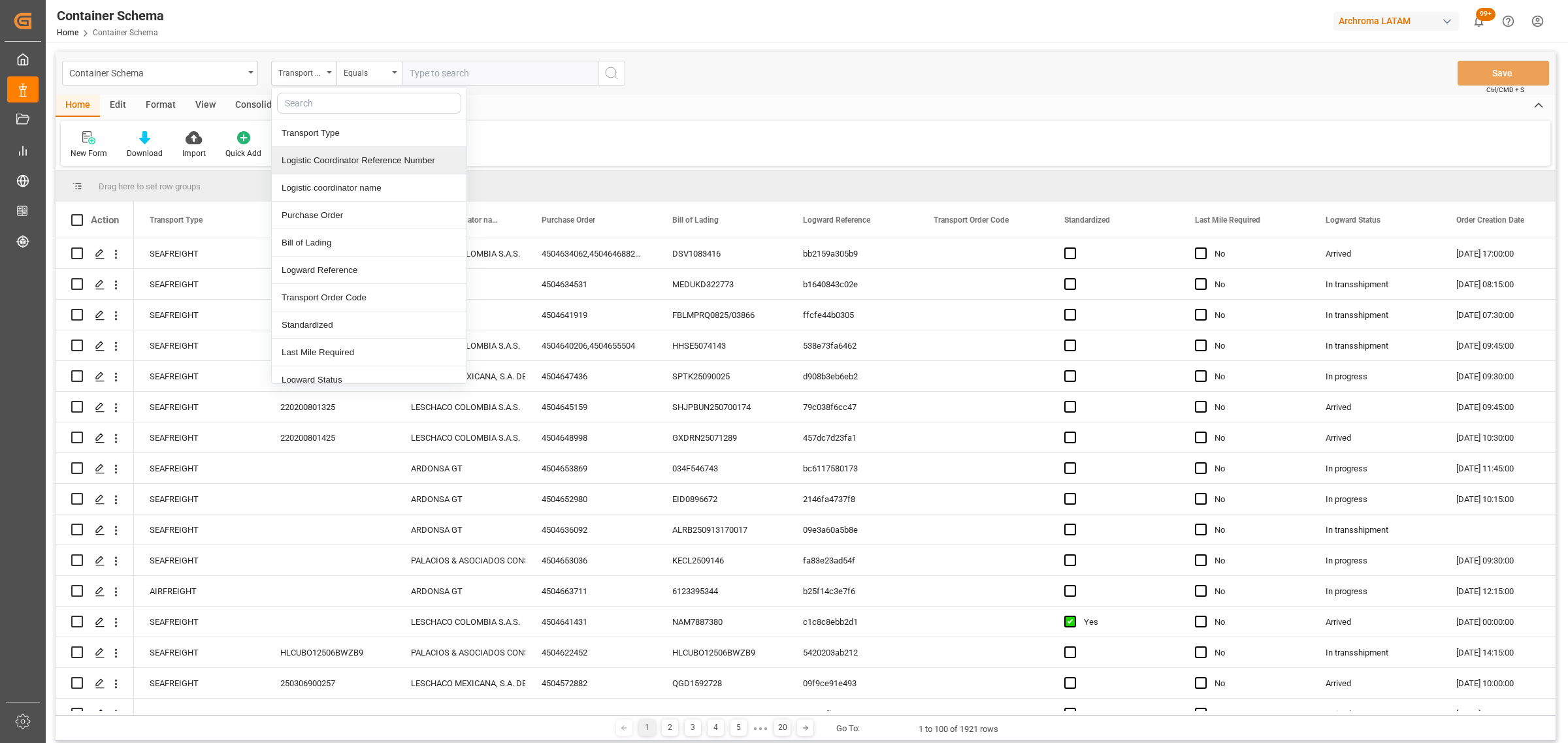
click at [348, 162] on div "Logistic Coordinator Reference Number" at bounding box center [369, 160] width 195 height 28
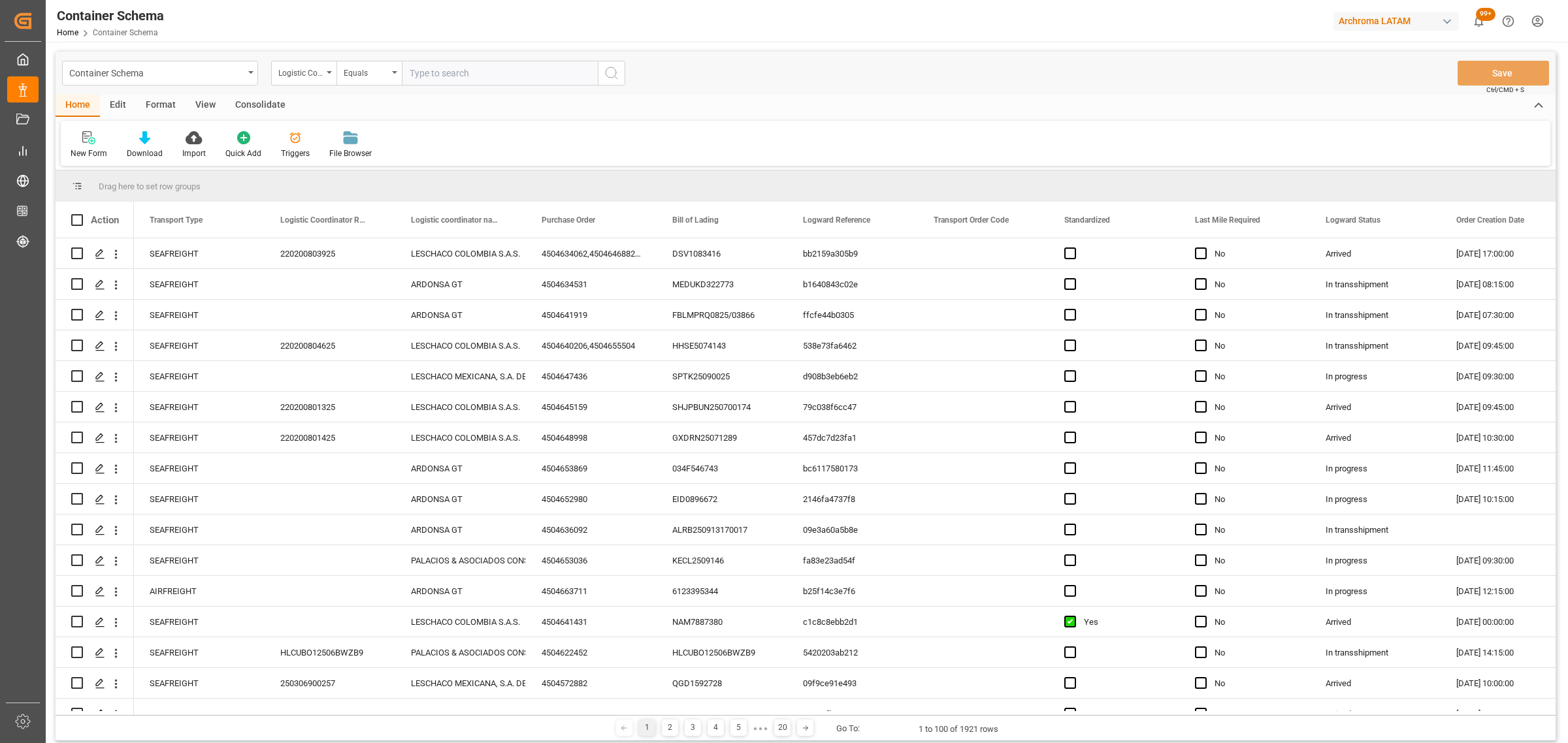
click at [373, 87] on div "Container Schema Logistic Coordinator Reference Number Equals Save Ctrl/CMD + S" at bounding box center [805, 73] width 1499 height 43
click at [376, 81] on div "Equals" at bounding box center [369, 73] width 66 height 24
click at [392, 167] on div "Fuzzy search" at bounding box center [434, 160] width 195 height 28
click at [435, 80] on input "text" at bounding box center [500, 73] width 196 height 24
paste input "210200805125"
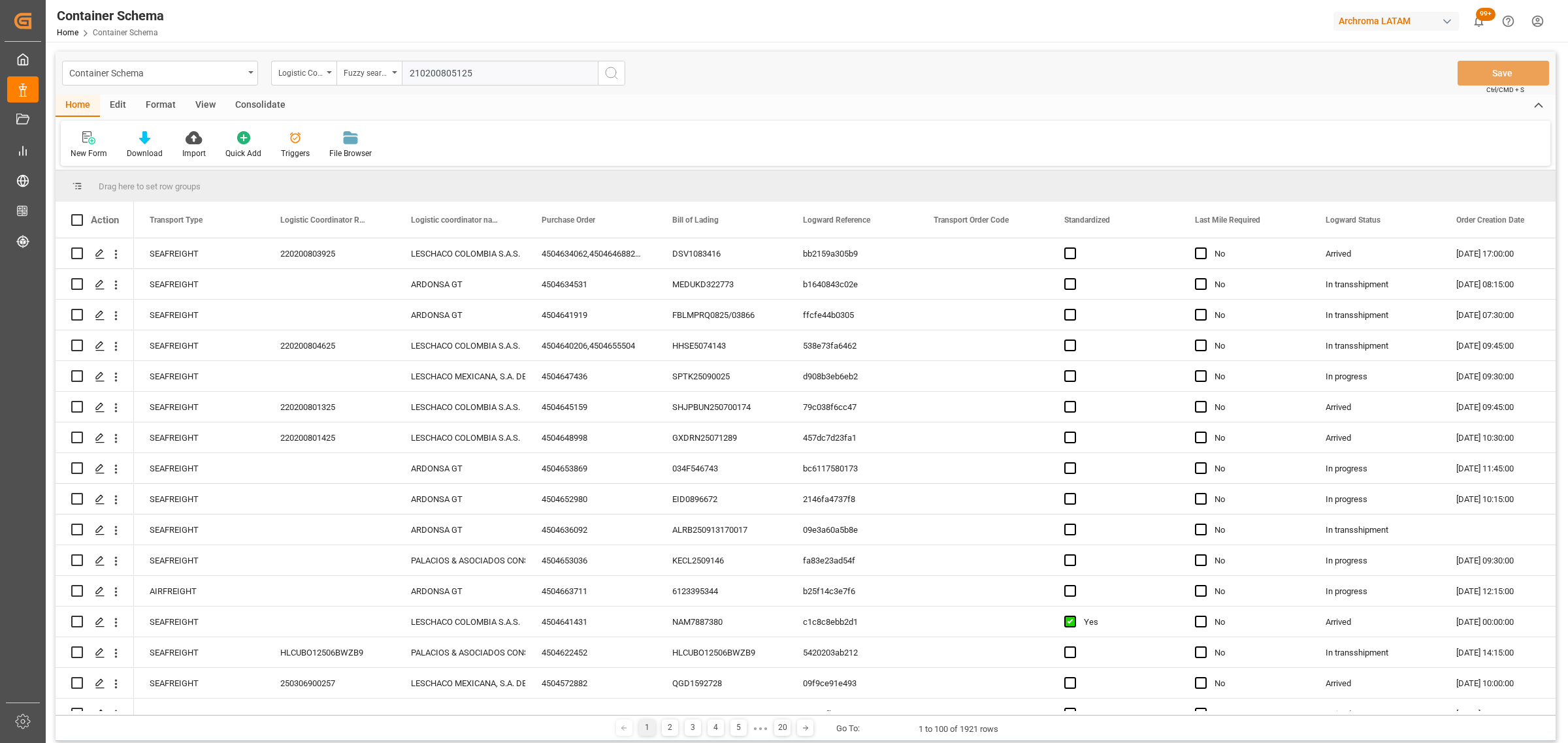
type input "210200805125"
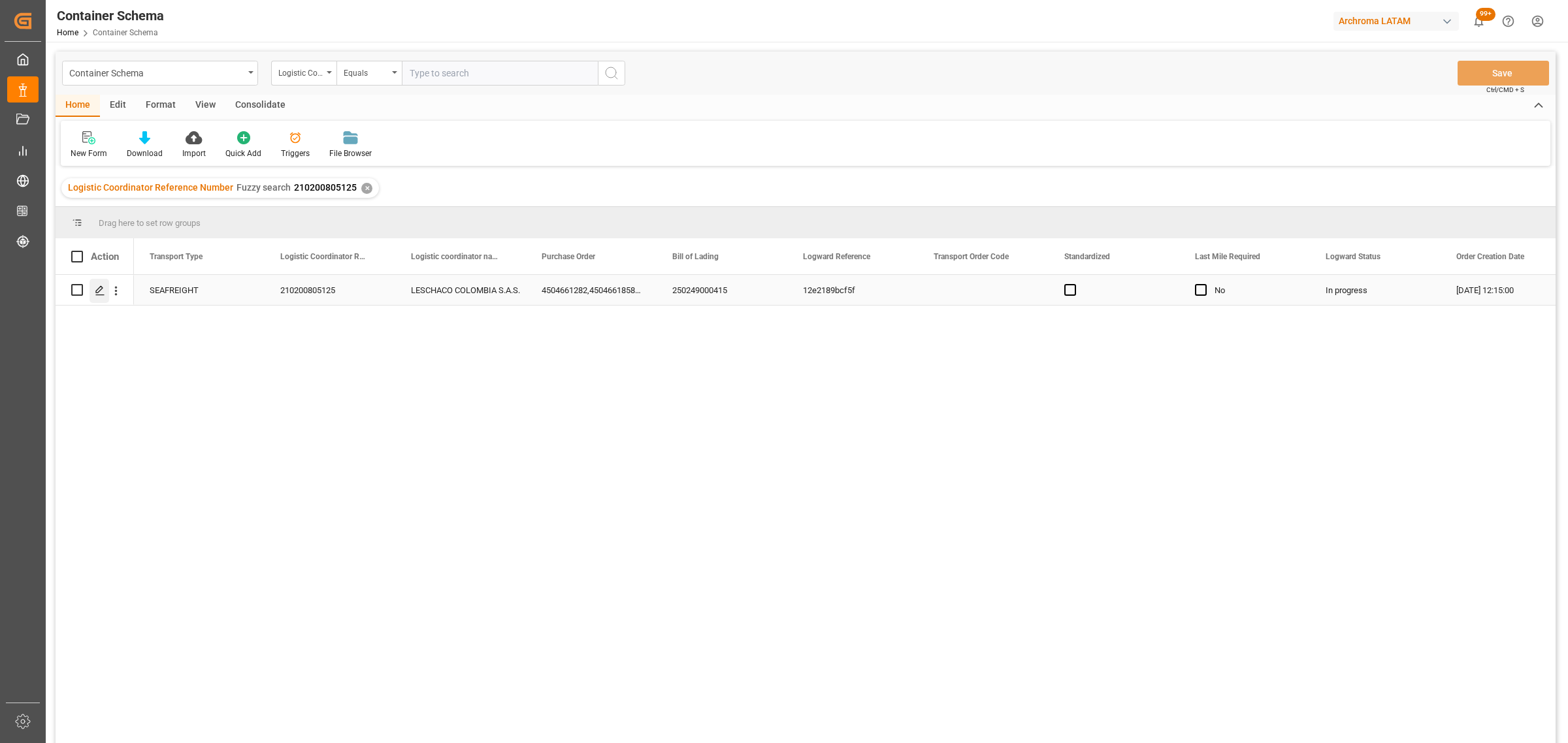
click at [96, 291] on icon "Press SPACE to select this row." at bounding box center [99, 291] width 10 height 10
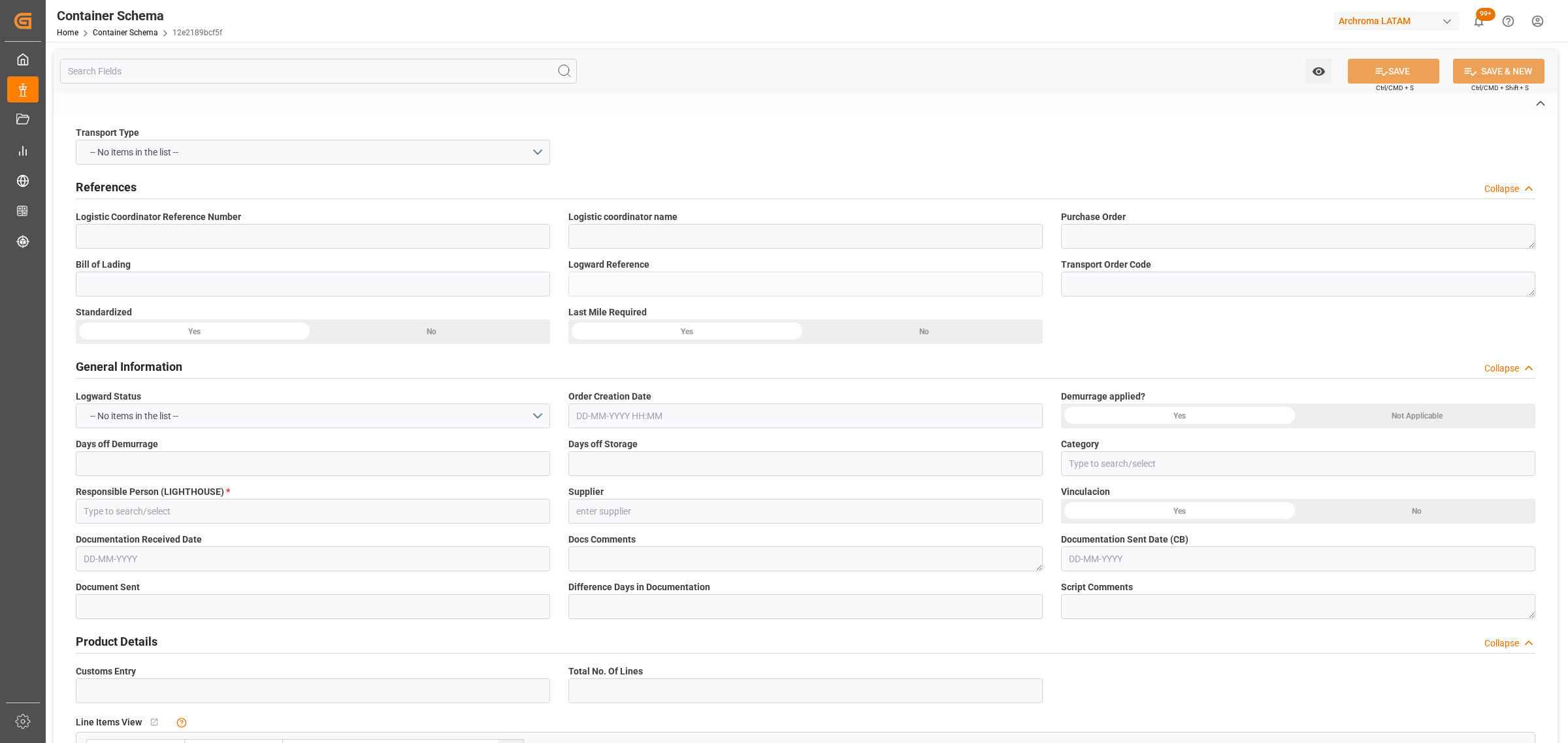
type input "210200805125"
type input "LESCHACO COLOMBIA S.A.S."
type textarea "4504661282,4504661858,4504654263,4504662323,4504659847,4504653897"
type input "250249000415"
type input "12e2189bcf5f"
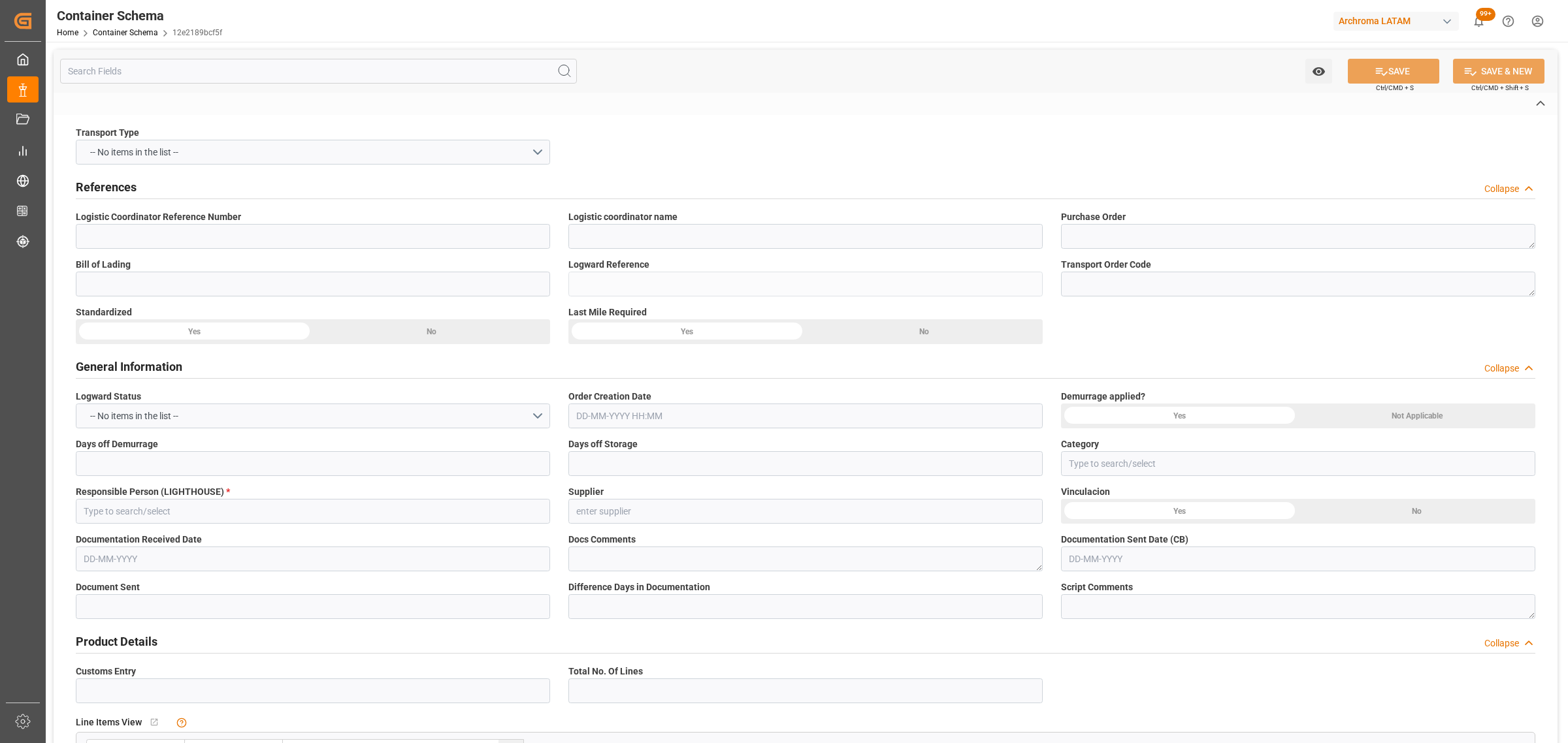
type input "Priority"
type input "[PERSON_NAME]"
type input "7001 [GEOGRAPHIC_DATA],[GEOGRAPHIC_DATA]"
type input "Document Sent"
type input "[GEOGRAPHIC_DATA]"
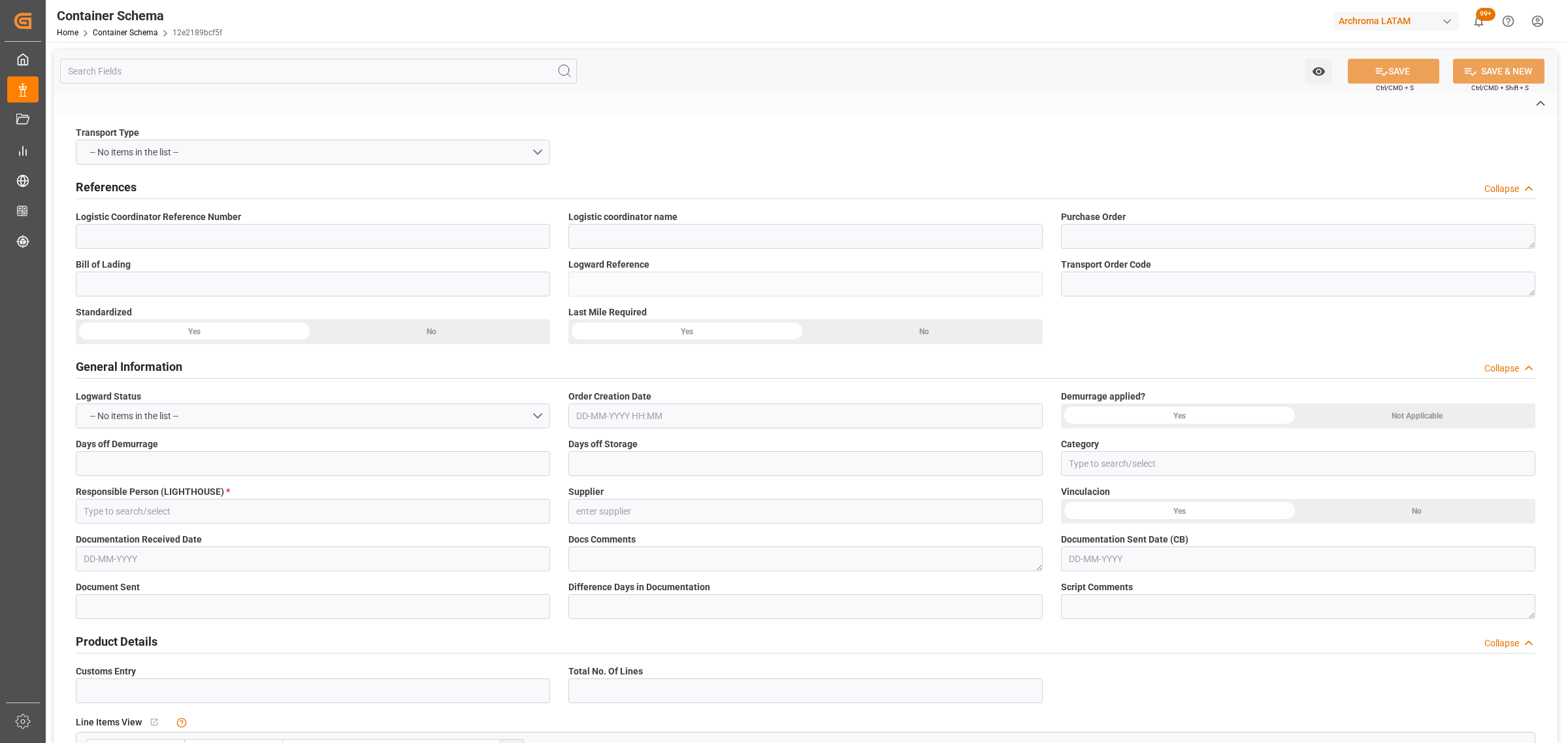
type input "TEXTIL"
type textarea "BIG BAG"
type input "79 BIG BAG"
type input "ARCHROMA [GEOGRAPHIC_DATA] S.A.S"
type textarea "[STREET_ADDRESS]"
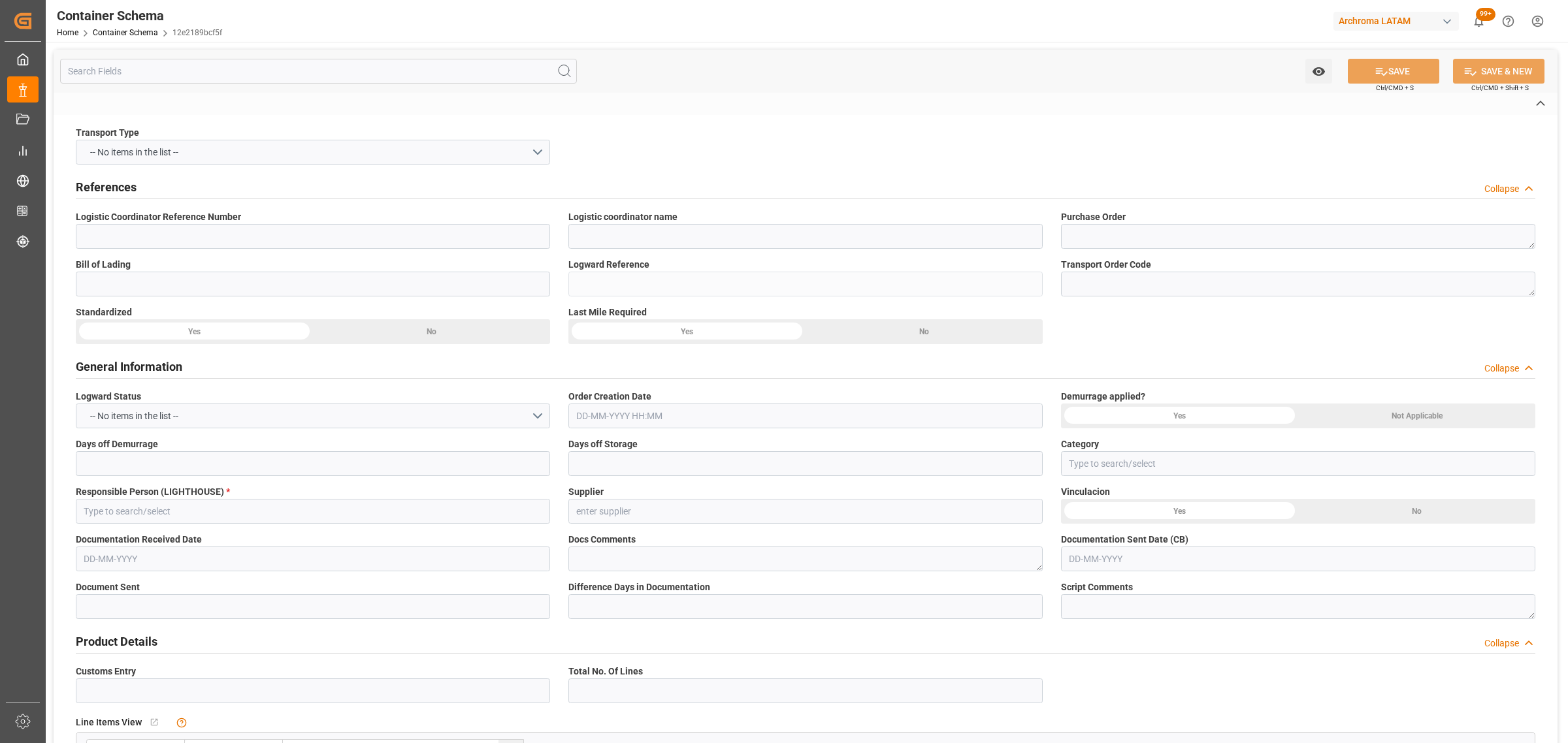
type input "HOUSE"
type input "CFR"
type input "Truck"
type input "Sea Ship"
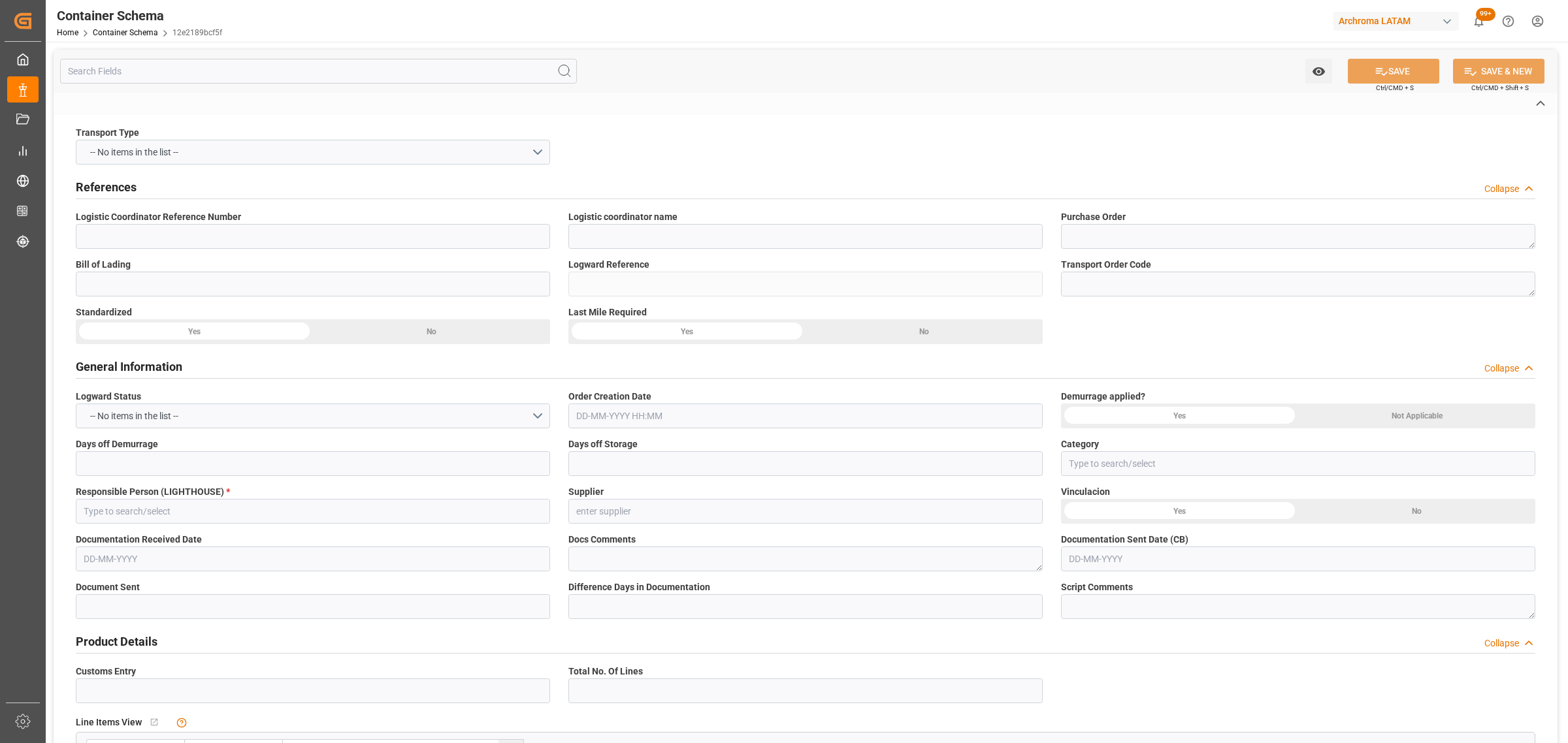
type input "FCL"
type input "TCNU1773850"
type input "[PERSON_NAME] FORWARDING"
type input "CMDU"
type input "Manzanillo"
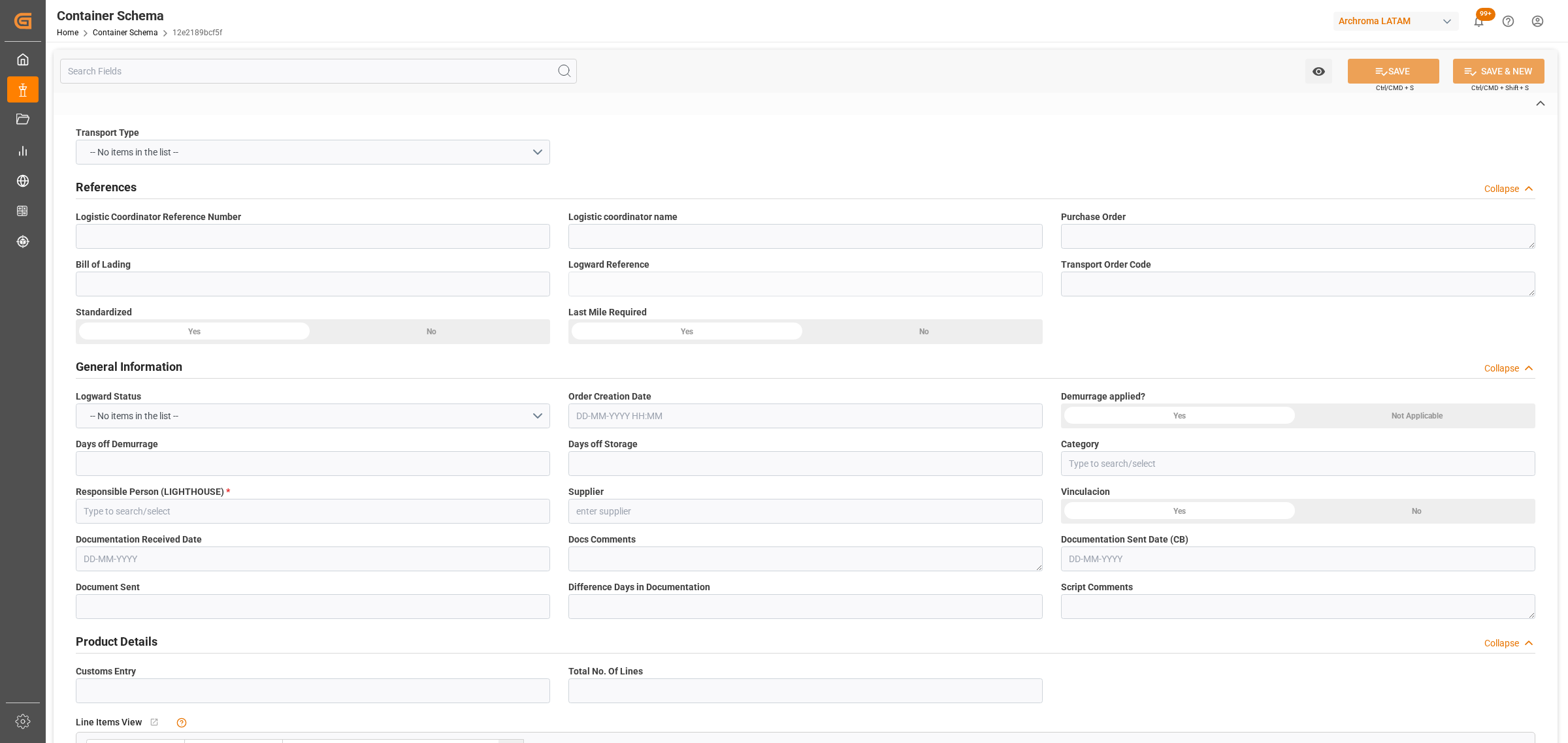
type input "[GEOGRAPHIC_DATA]"
type input "Marfret Guyane"
type input "CMA CGM Vela"
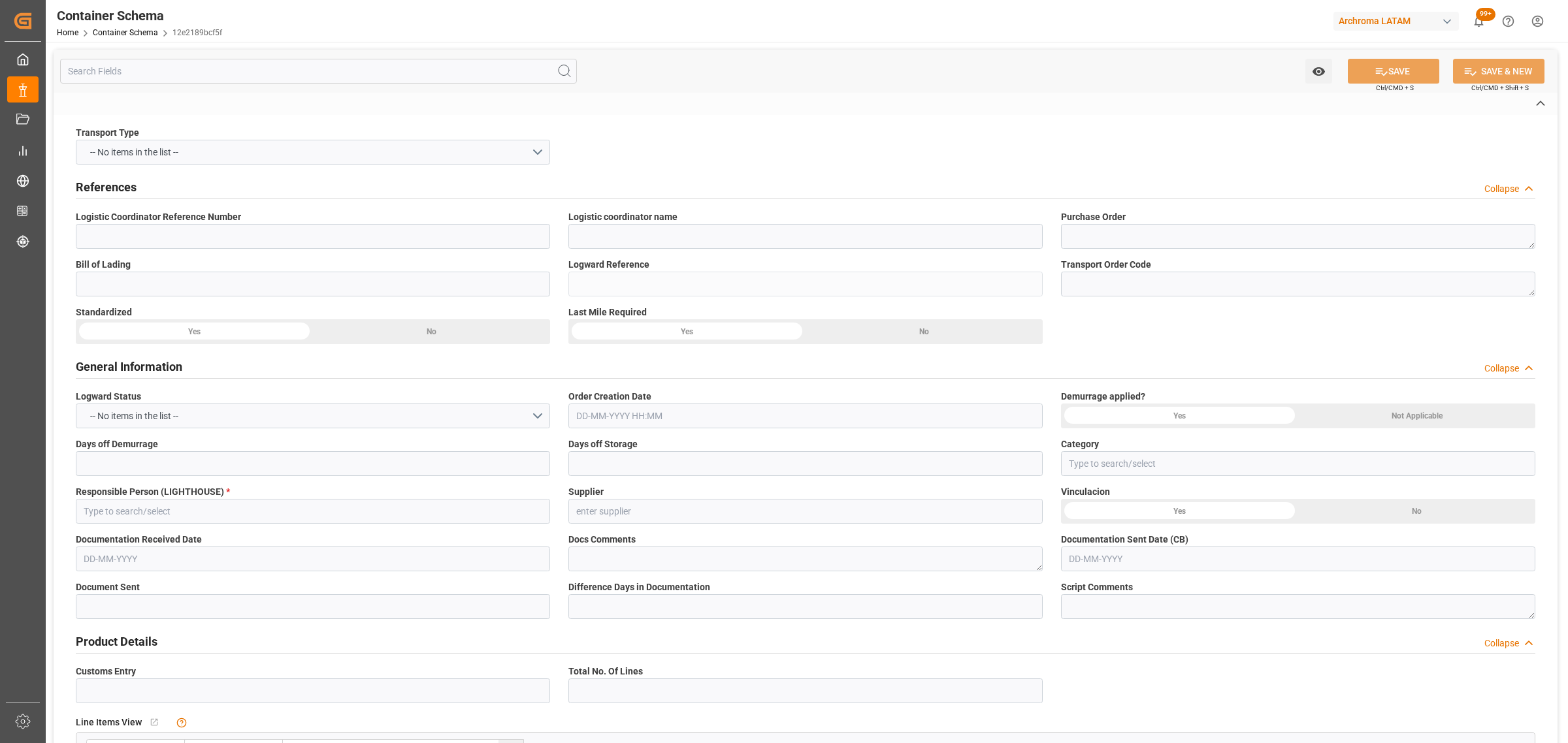
type input "0UR8YR1MA"
type input "0PPLJW2MA"
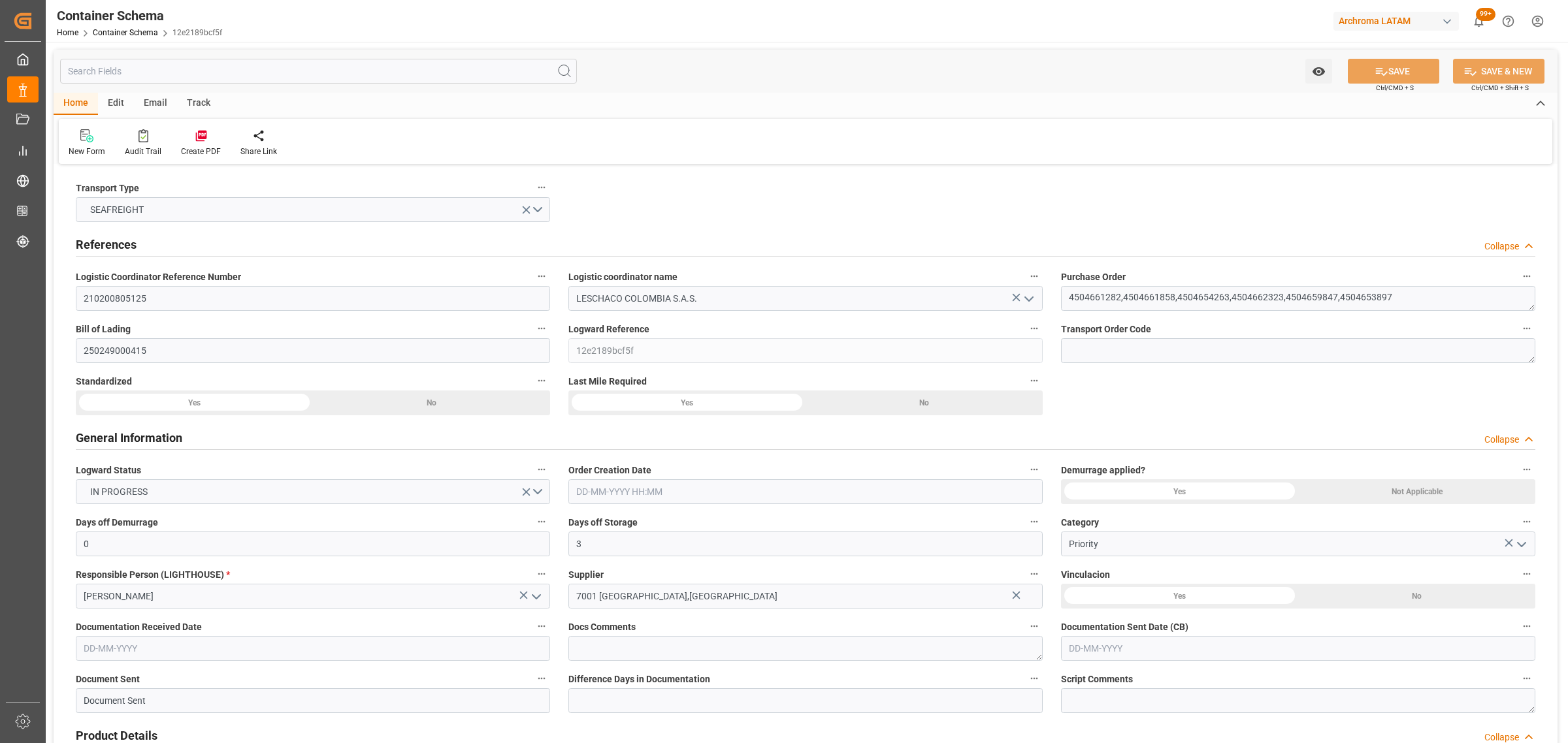
type input "0"
type input "3"
type input "14"
type input "79"
type input "5755"
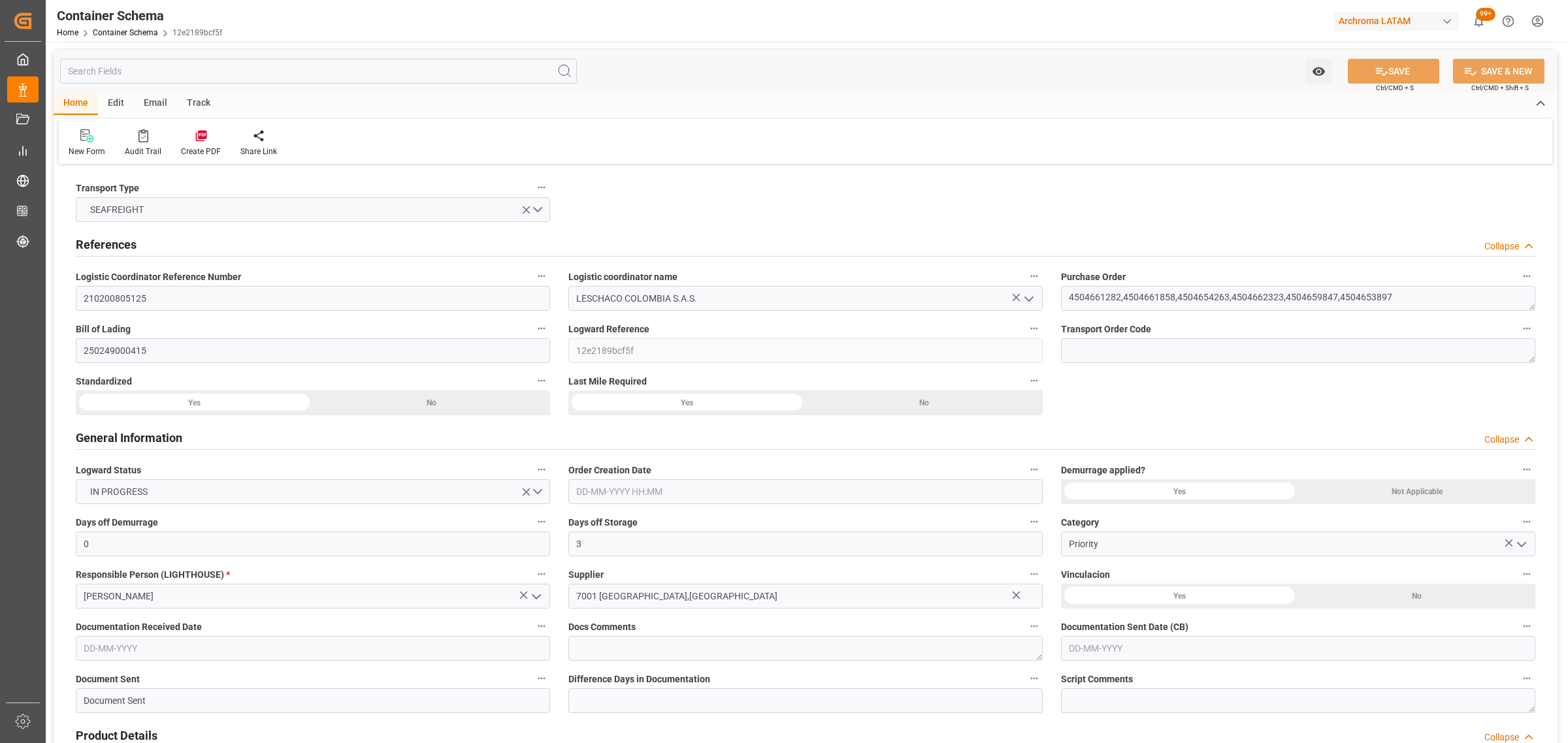
type input "6052.47"
type input "CMACGM"
type input "CMA CGM Group"
type input "PAMIT"
type input "COCTG"
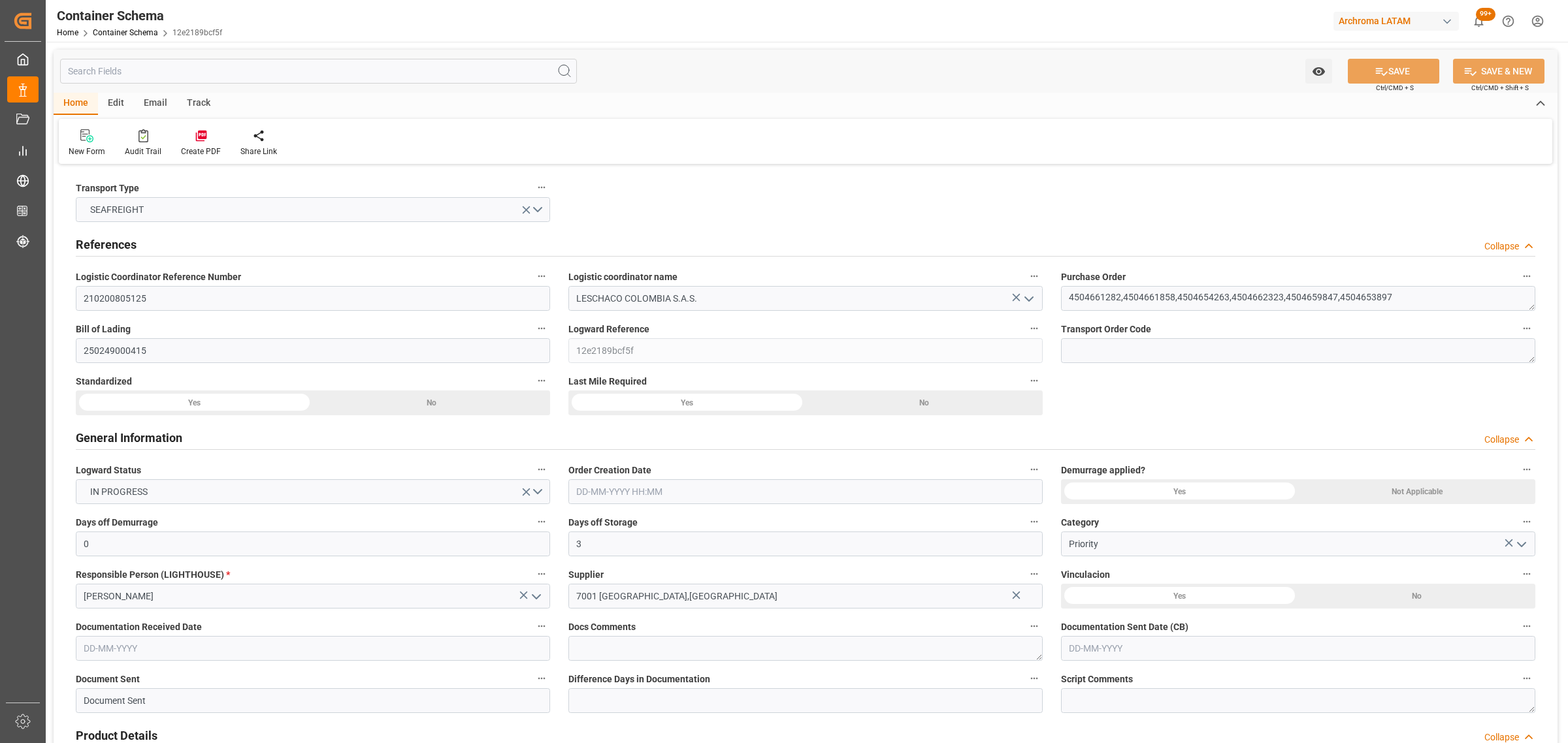
type input "COCTG"
type input "9362334"
type input "9354923"
type input "[DATE] 12:15"
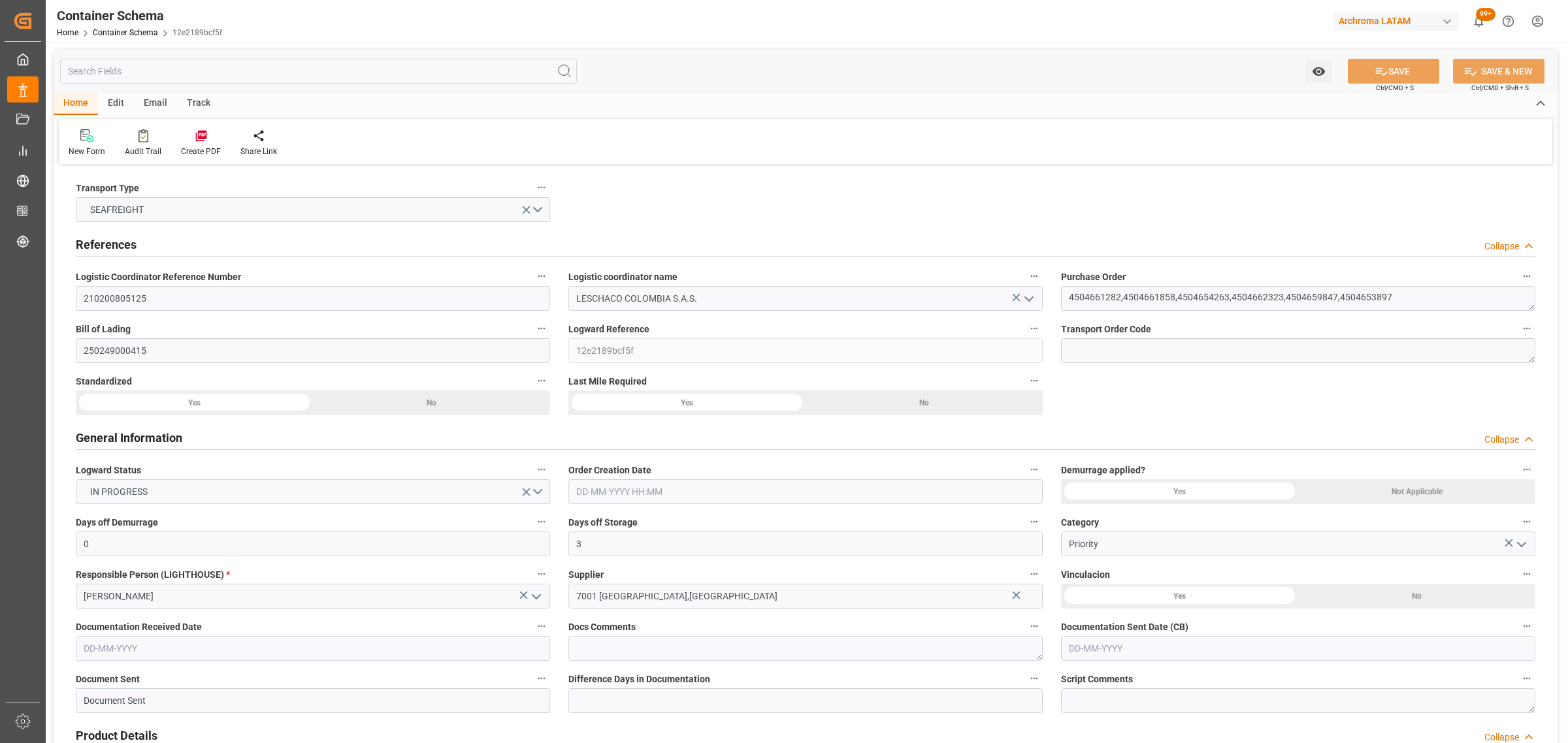
type input "[DATE]"
type input "[DATE] 00:00"
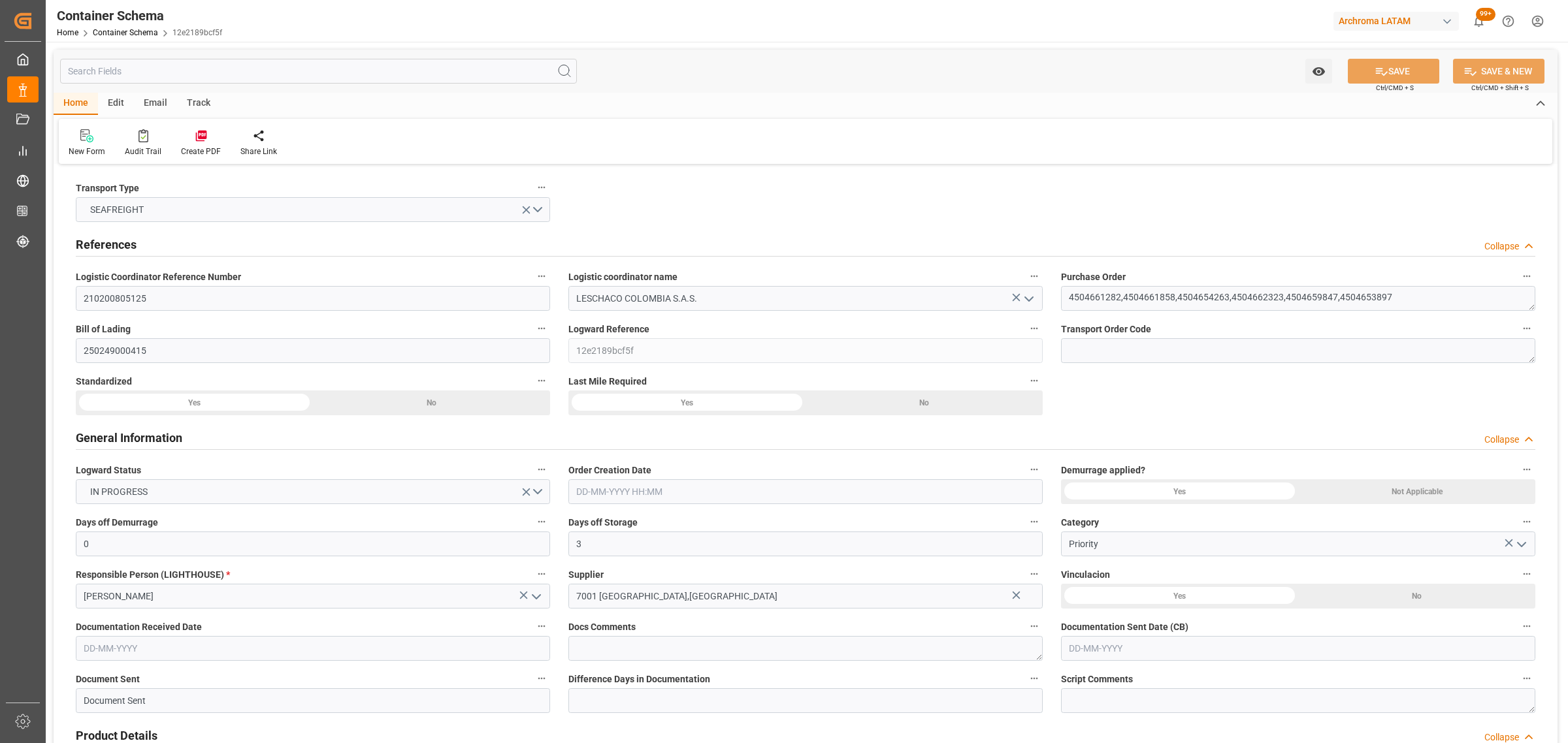
type input "[DATE] 00:00"
click at [198, 102] on div "Track" at bounding box center [198, 103] width 43 height 22
click at [89, 145] on div "Tracking" at bounding box center [84, 151] width 31 height 12
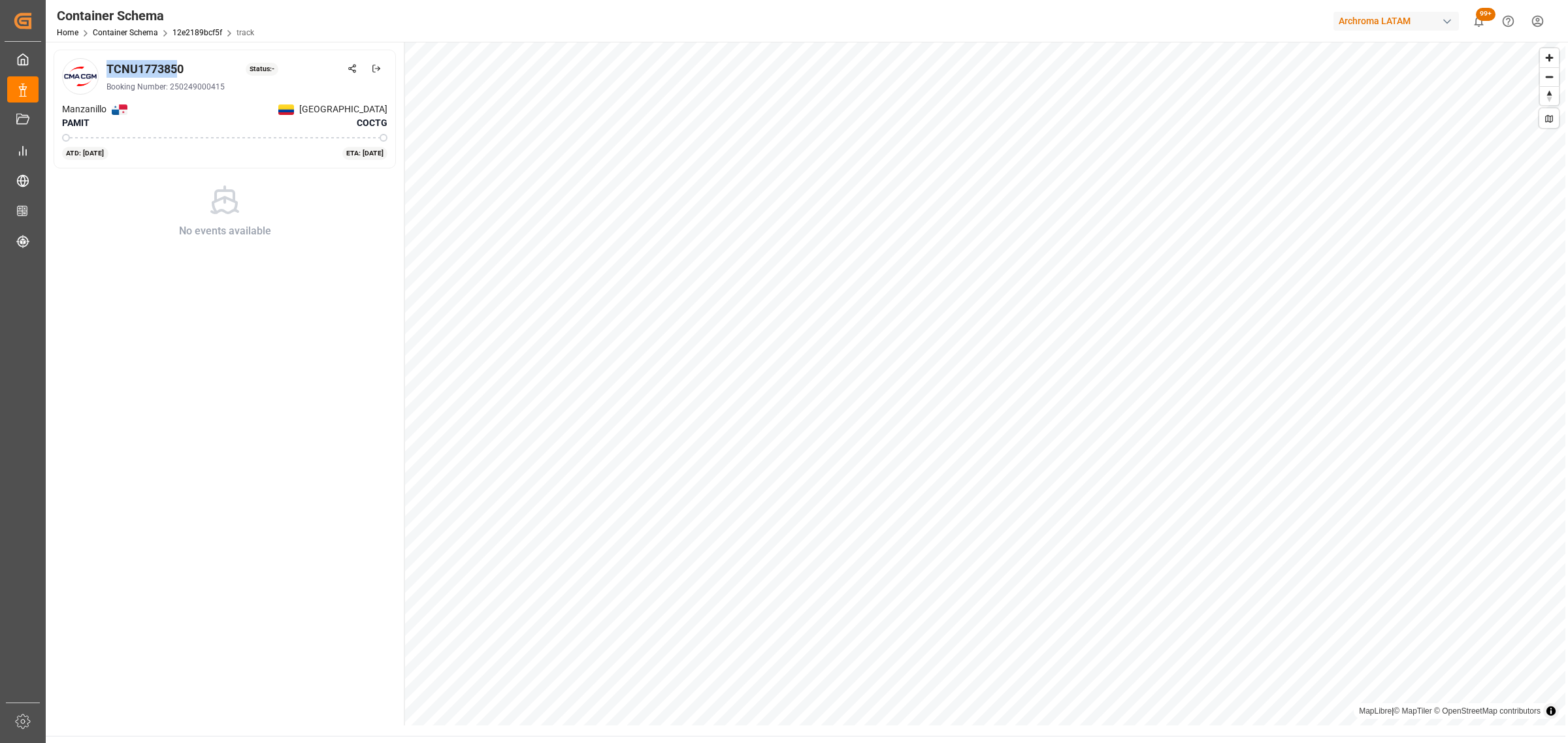
drag, startPoint x: 176, startPoint y: 70, endPoint x: 108, endPoint y: 70, distance: 68.0
click at [108, 70] on div "TCNU1773850" at bounding box center [145, 69] width 77 height 17
drag, startPoint x: 186, startPoint y: 69, endPoint x: 107, endPoint y: 70, distance: 79.0
click at [107, 70] on div "TCNU1773850 Status: -" at bounding box center [247, 69] width 281 height 17
copy div "TCNU1773850"
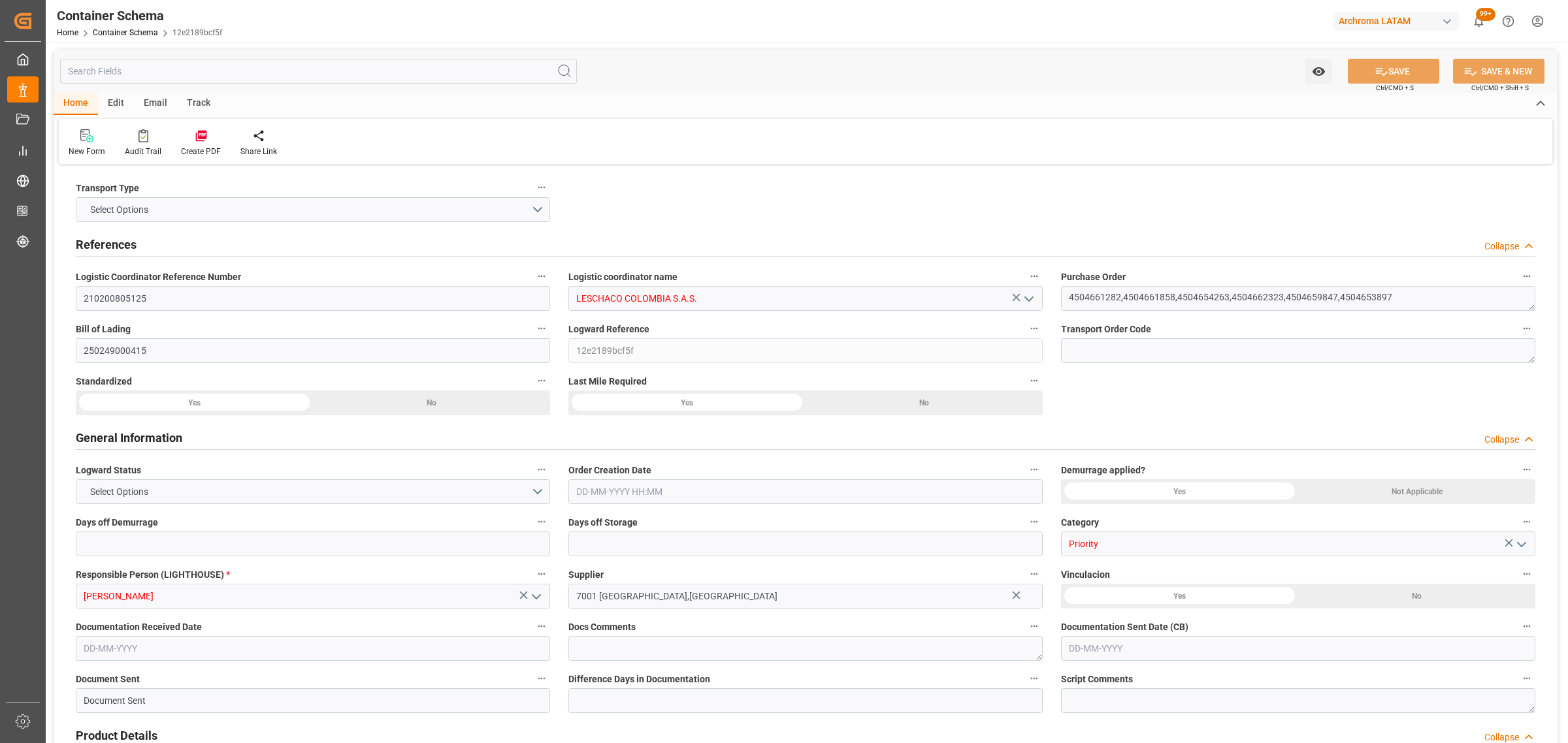
type input "0"
type input "3"
type input "14"
type input "79"
type input "5755"
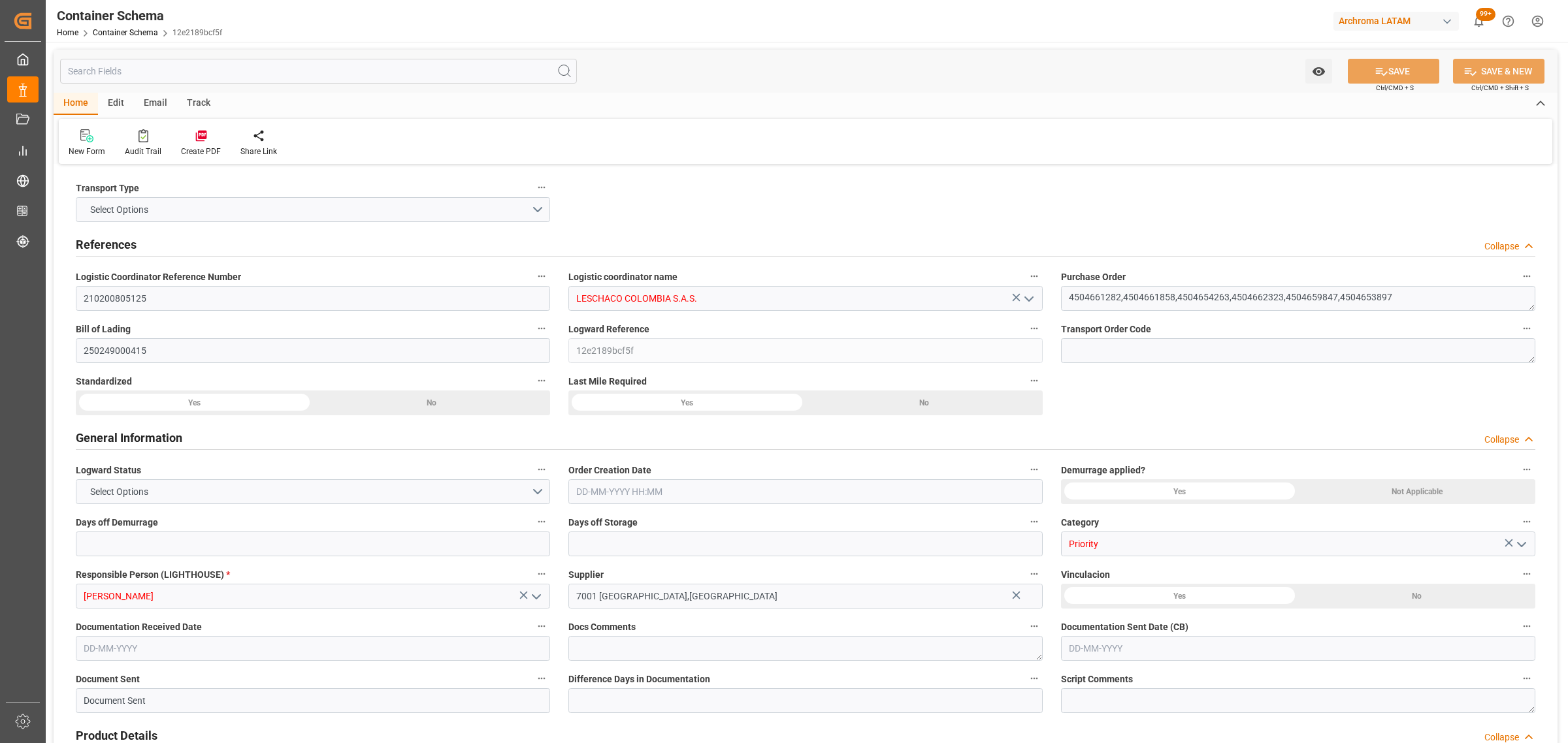
type input "6052.47"
type input "CMACGM"
type input "CMA CGM Group"
type input "PAMIT"
type input "COCTG"
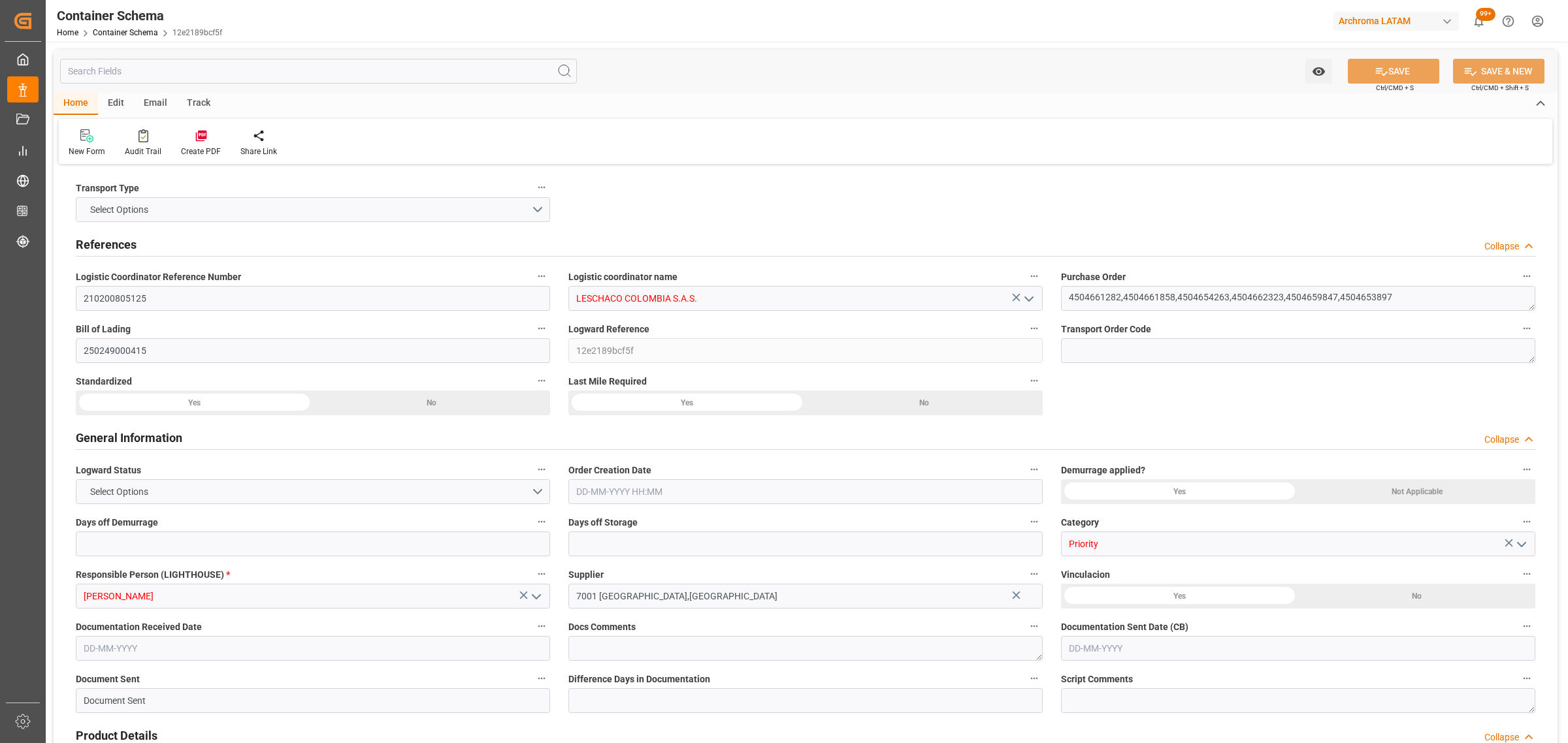
type input "COCTG"
type input "9362334"
type input "9354923"
type input "[DATE] 12:15"
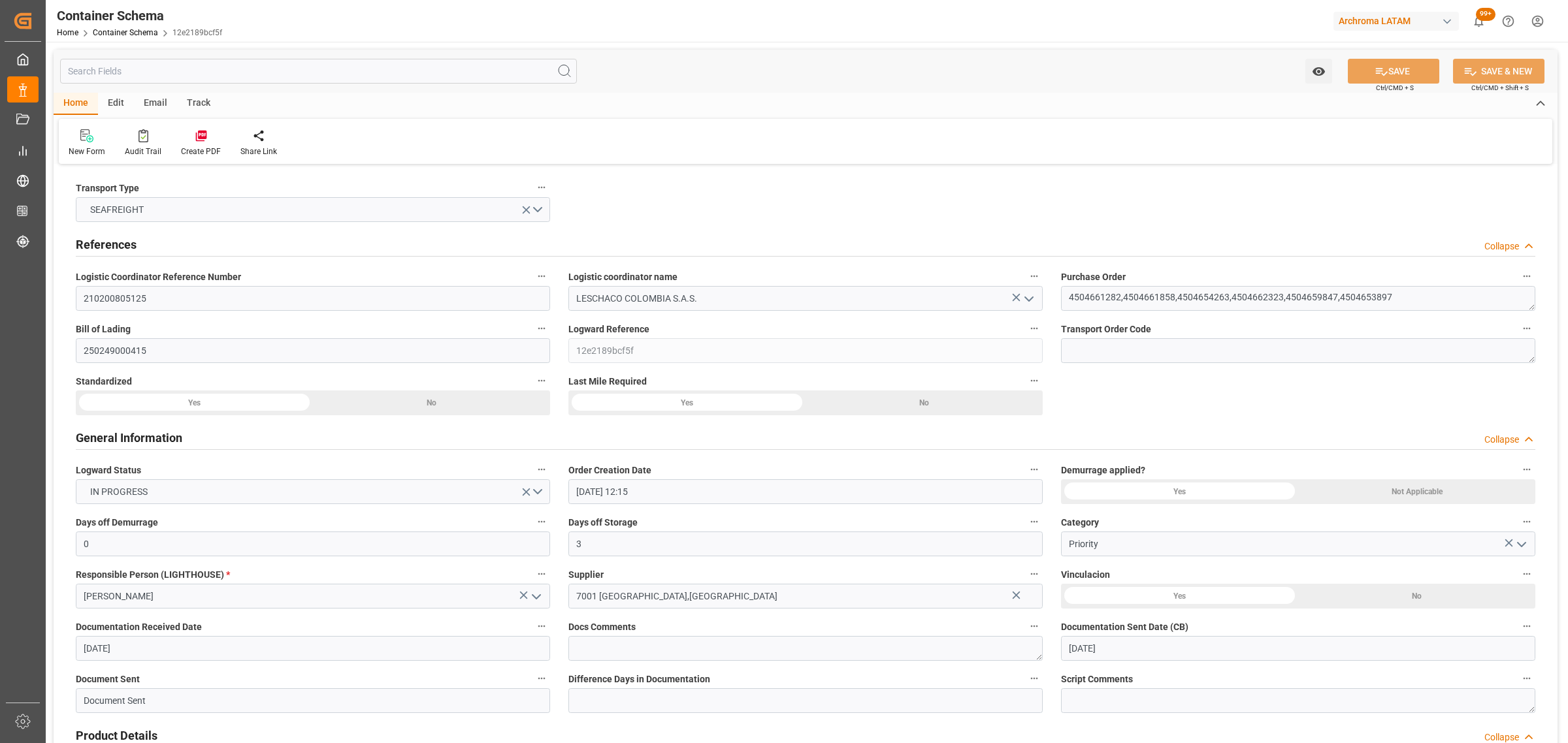
type input "[DATE]"
type input "[DATE] 00:00"
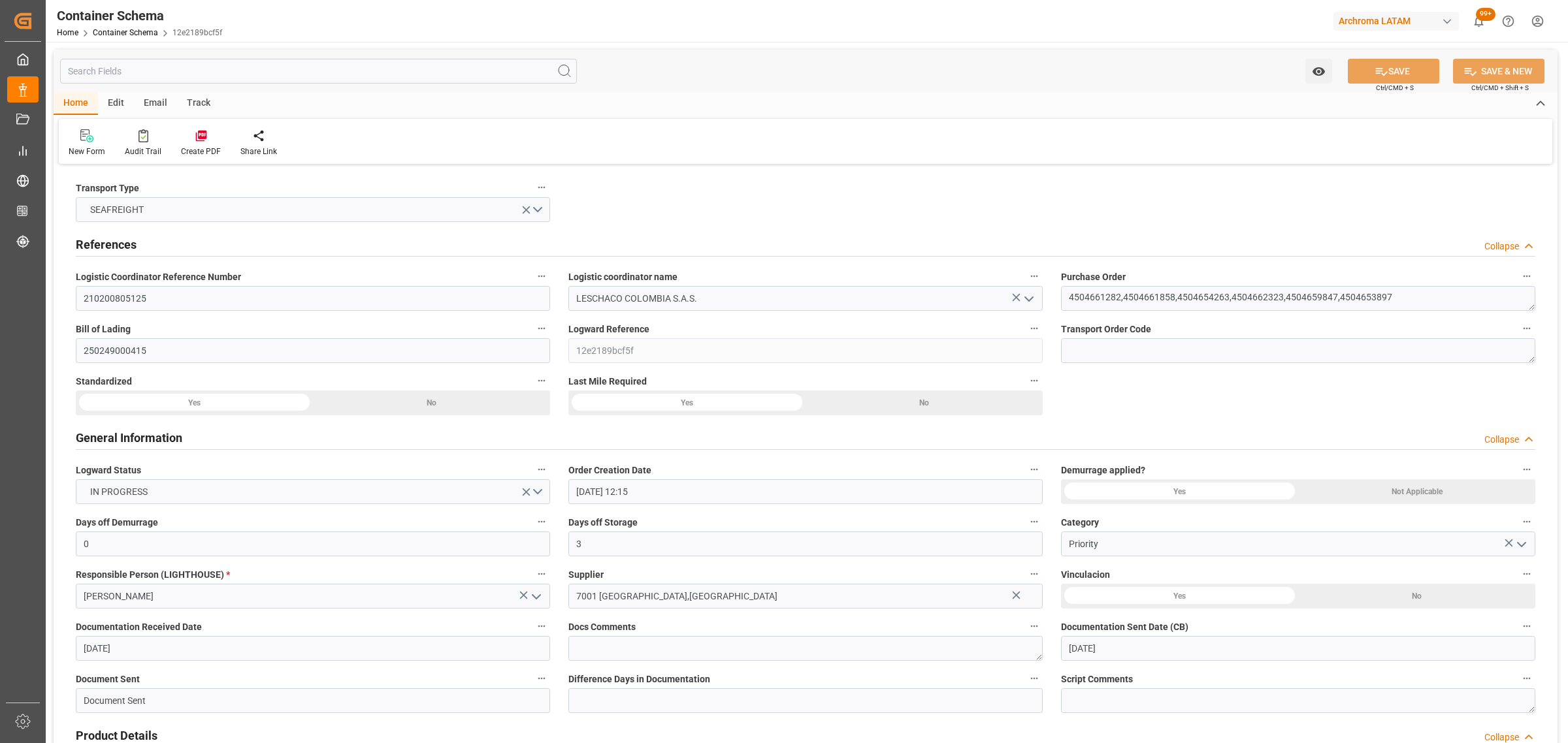
type input "[DATE] 00:00"
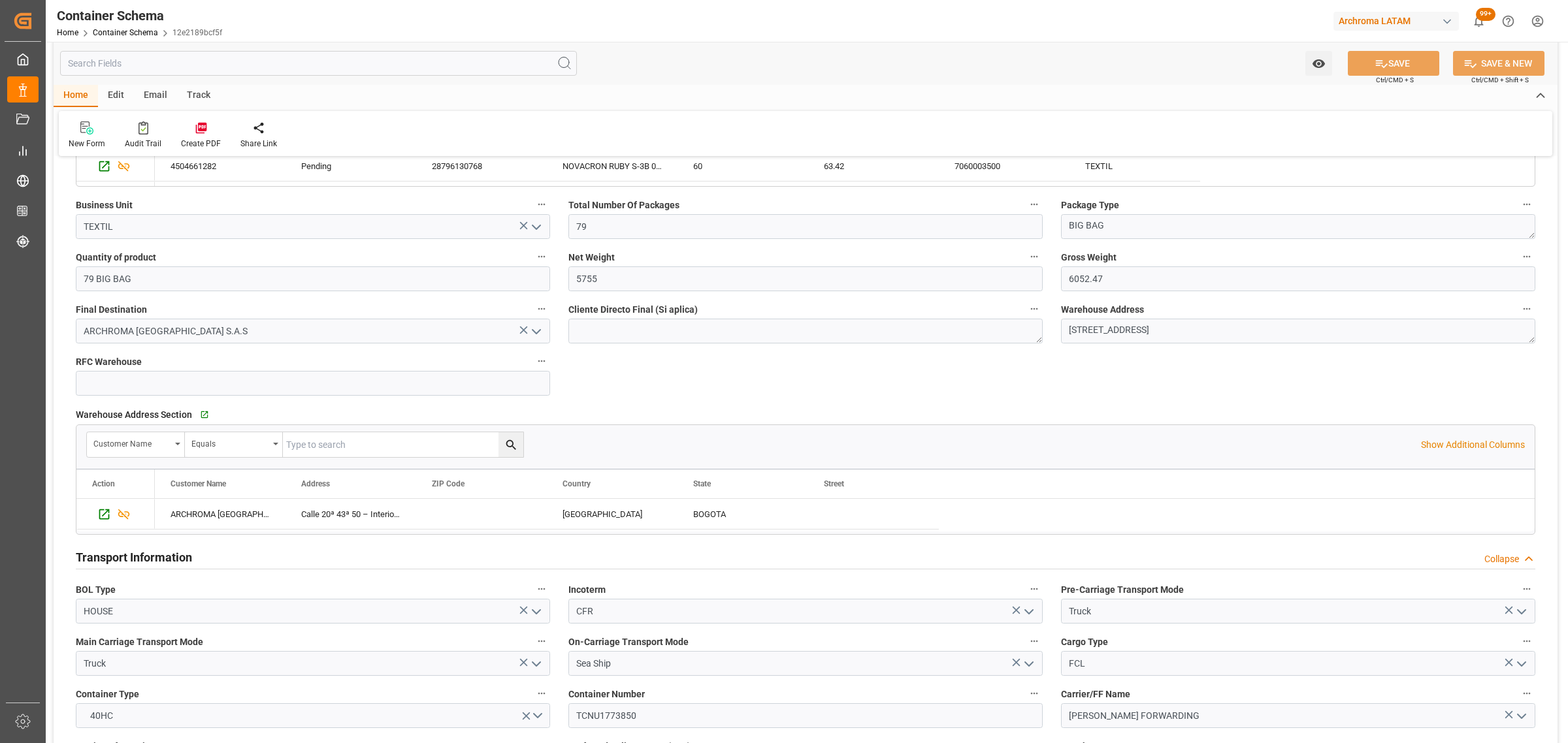
scroll to position [1307, 0]
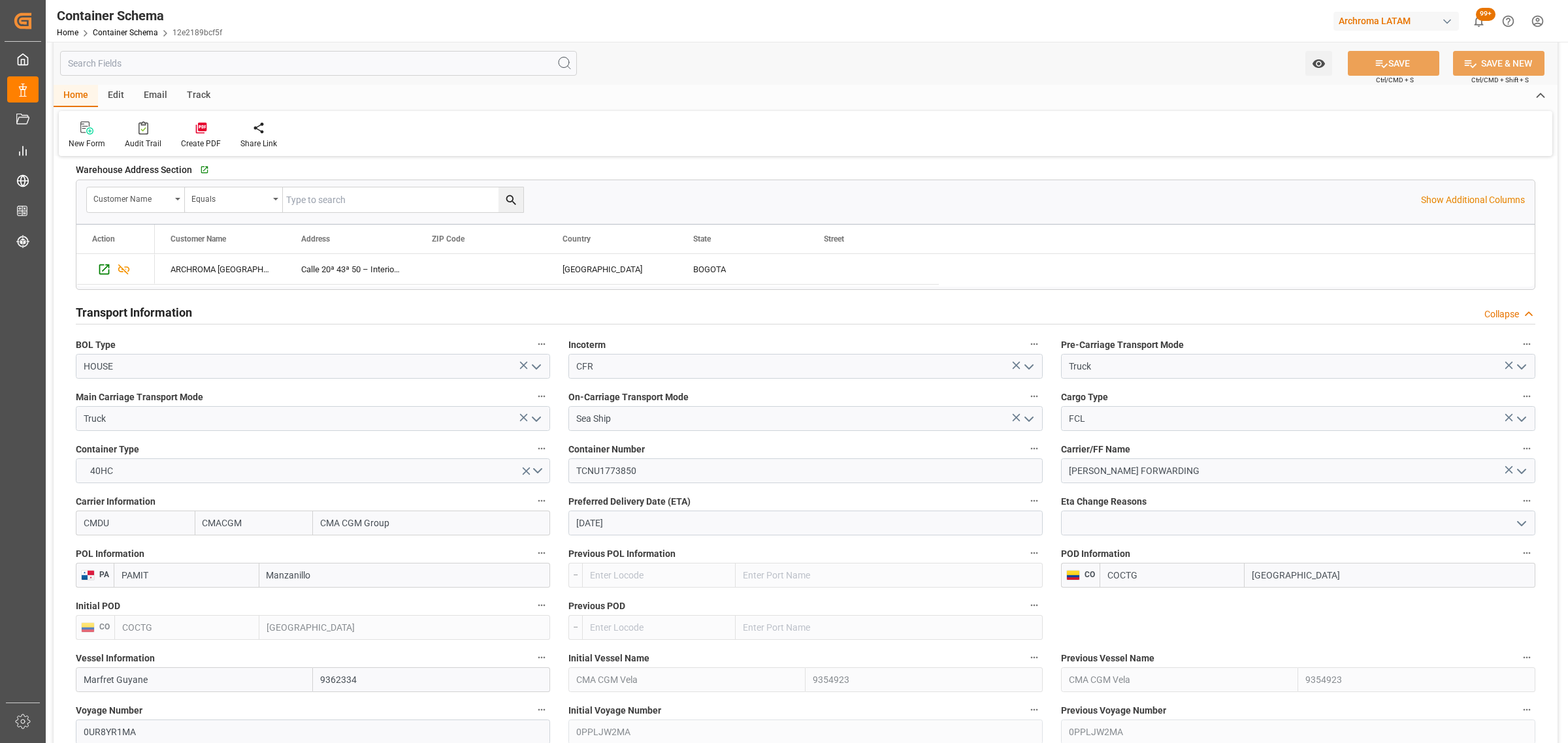
click at [658, 531] on input "[DATE]" at bounding box center [805, 523] width 475 height 24
click at [1047, 553] on div "Previous POL Information --" at bounding box center [805, 566] width 493 height 52
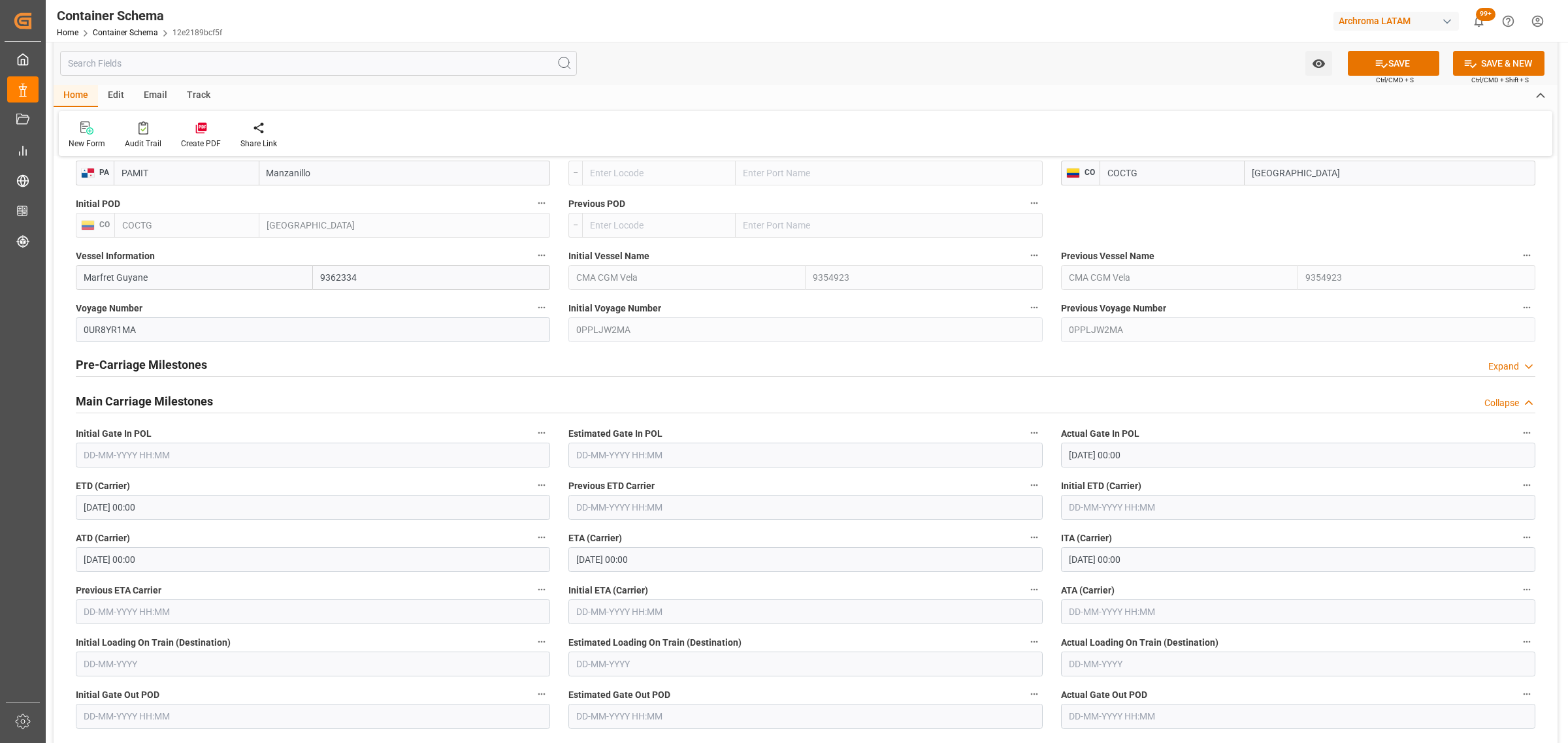
scroll to position [1715, 0]
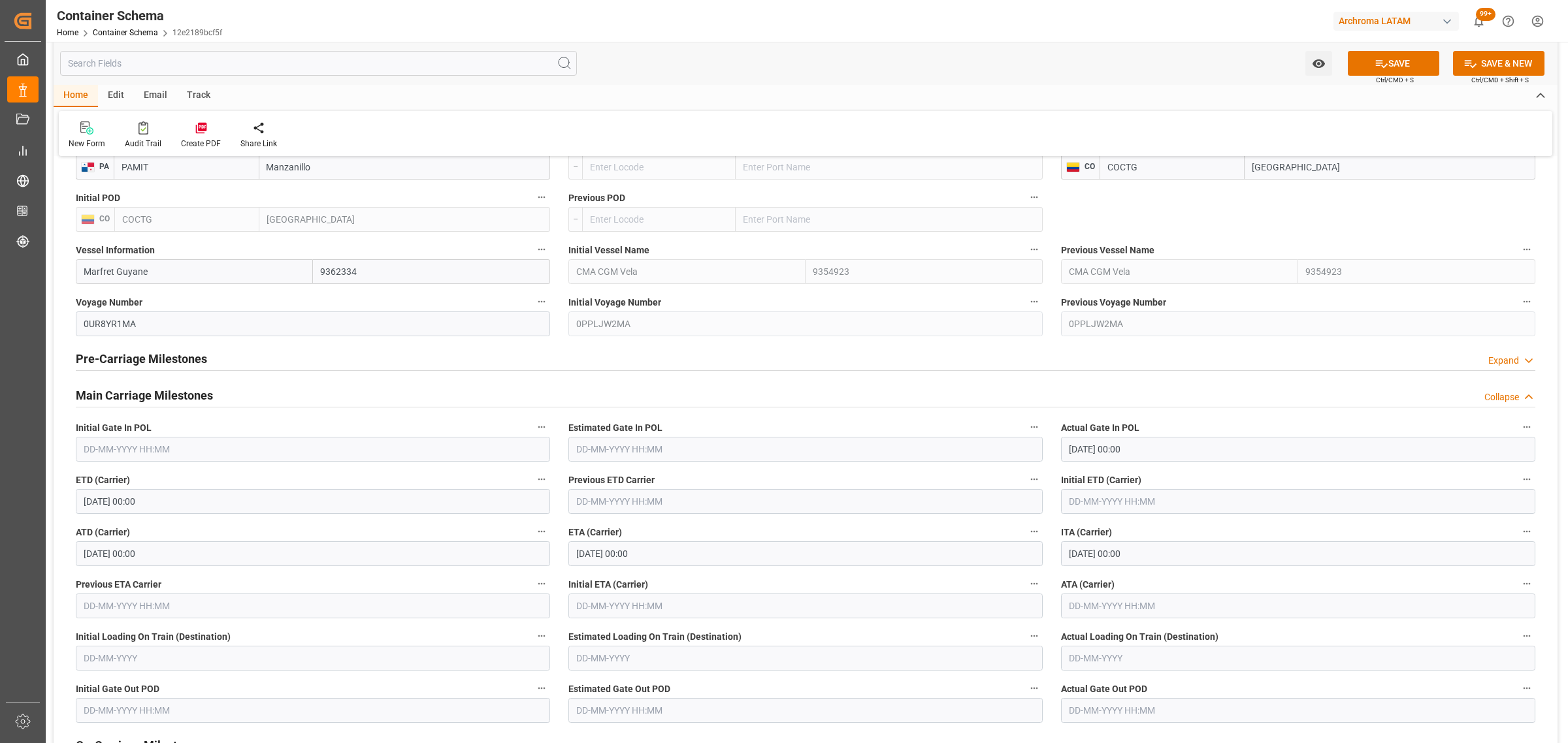
click at [677, 557] on input "[DATE] 00:00" at bounding box center [805, 553] width 475 height 24
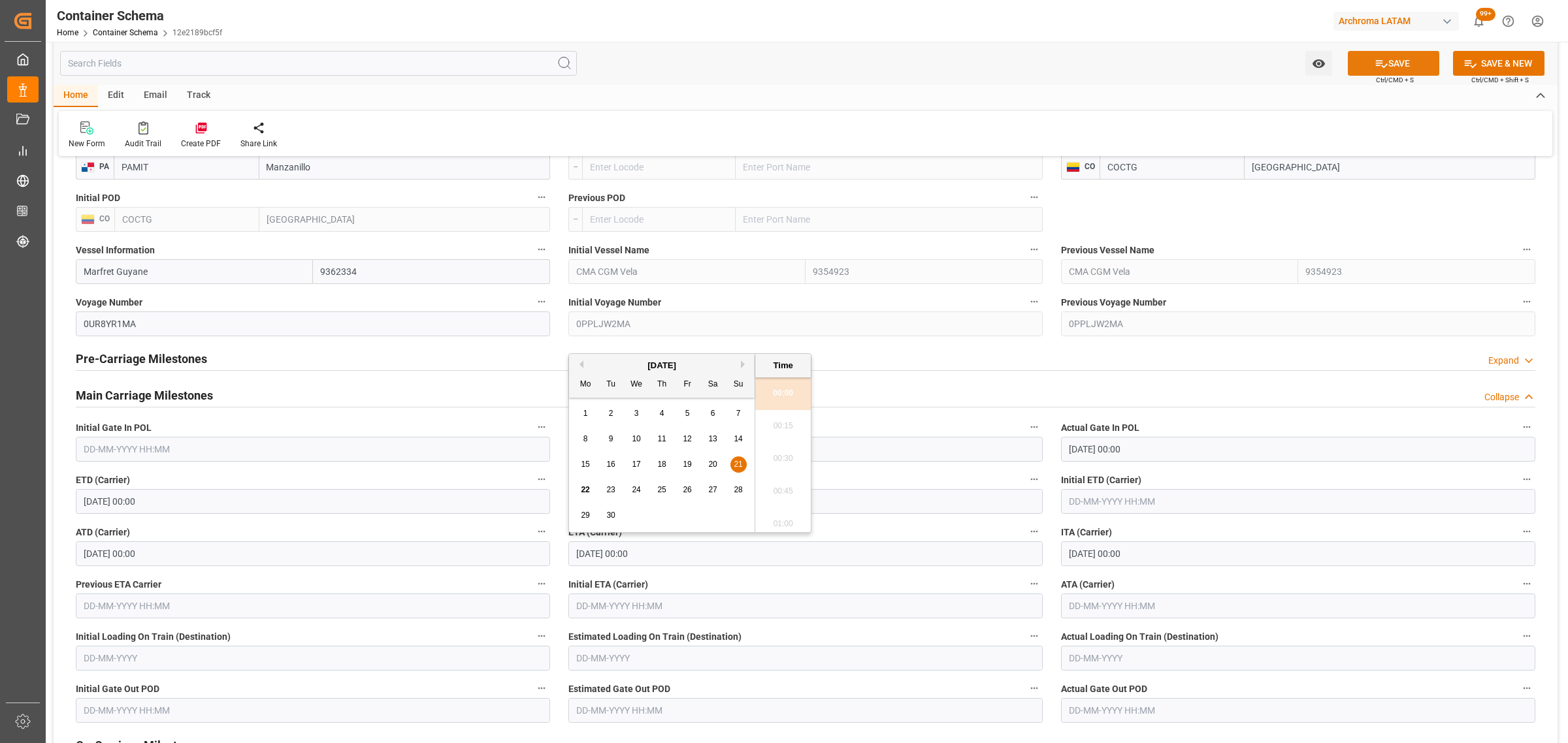
click at [1403, 57] on button "SAVE" at bounding box center [1394, 63] width 92 height 24
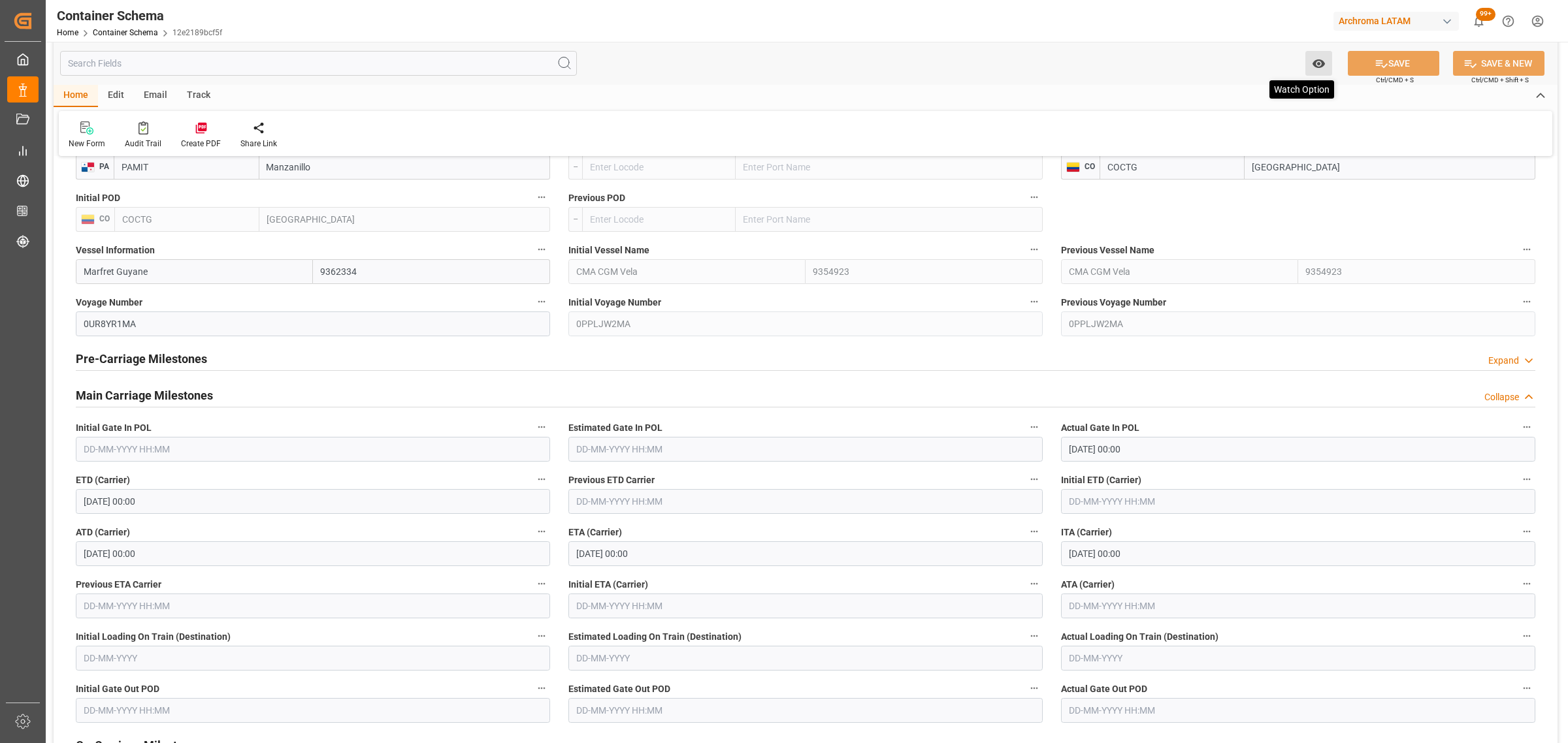
click at [1319, 61] on icon "open menu" at bounding box center [1318, 63] width 13 height 13
click at [1259, 85] on span "Start Watching" at bounding box center [1264, 92] width 119 height 13
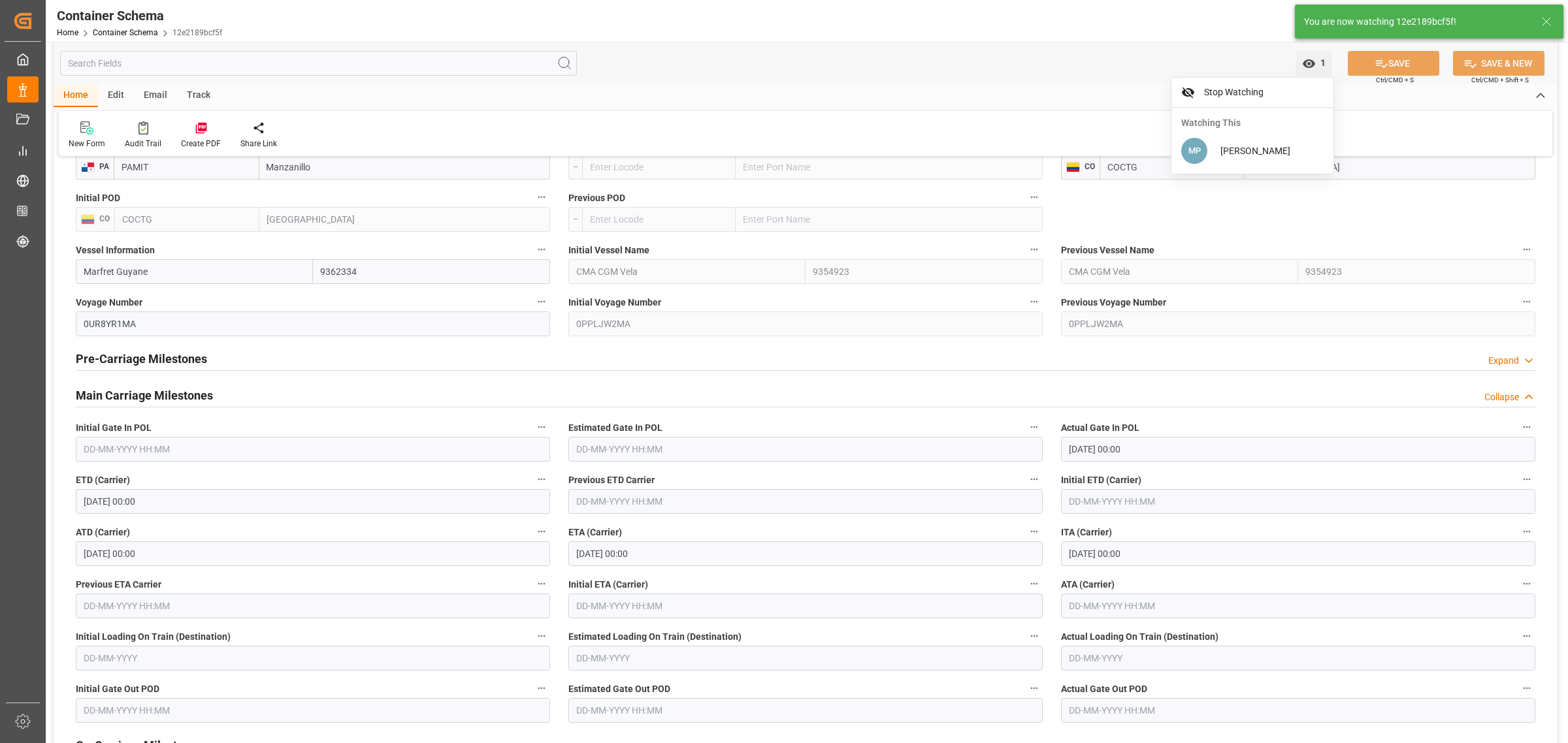
click at [156, 99] on div "Email" at bounding box center [156, 96] width 43 height 22
click at [76, 134] on div at bounding box center [88, 127] width 39 height 13
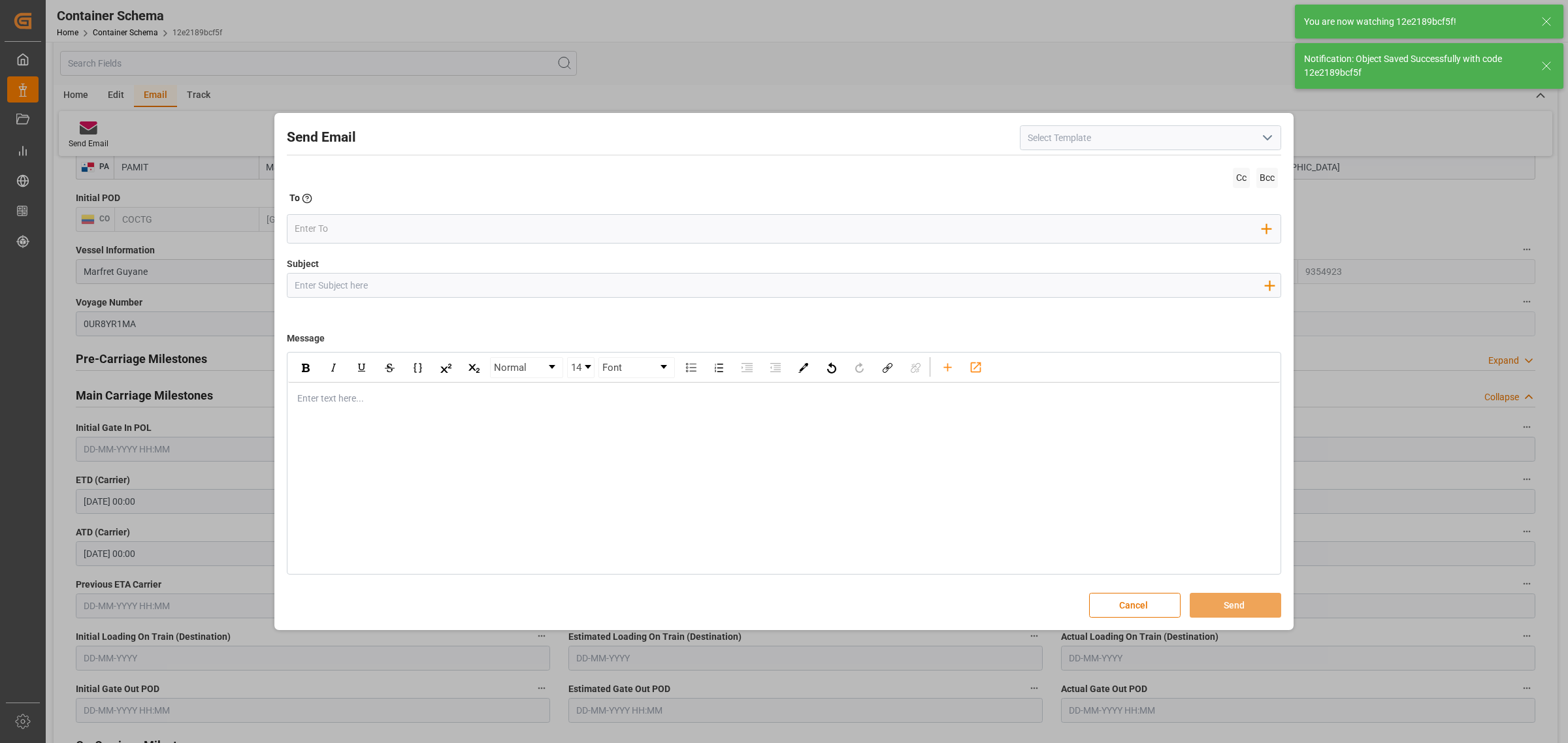
click at [403, 298] on div "Subject Add field to Subject" at bounding box center [783, 290] width 994 height 66
click at [1274, 130] on icon "open menu" at bounding box center [1267, 138] width 16 height 16
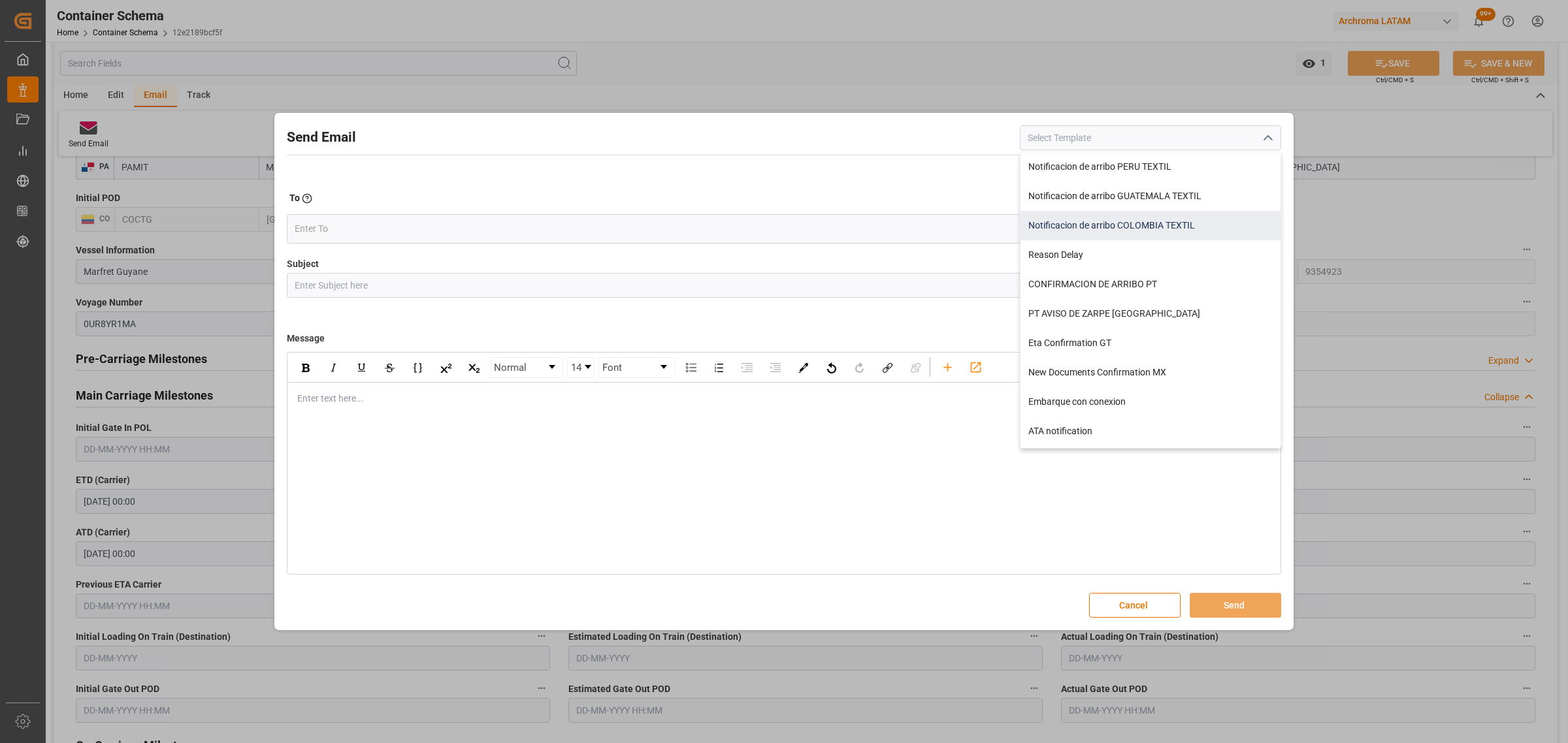
click at [1174, 220] on div "Notificacion de arribo COLOMBIA TEXTIL" at bounding box center [1150, 225] width 260 height 29
type input "Notificacion de arribo COLOMBIA TEXTIL"
type input "Aviso de llegada || PO {{purchaseOrder}} | BL {{bookingNumber}} || CONTENEDOR {…"
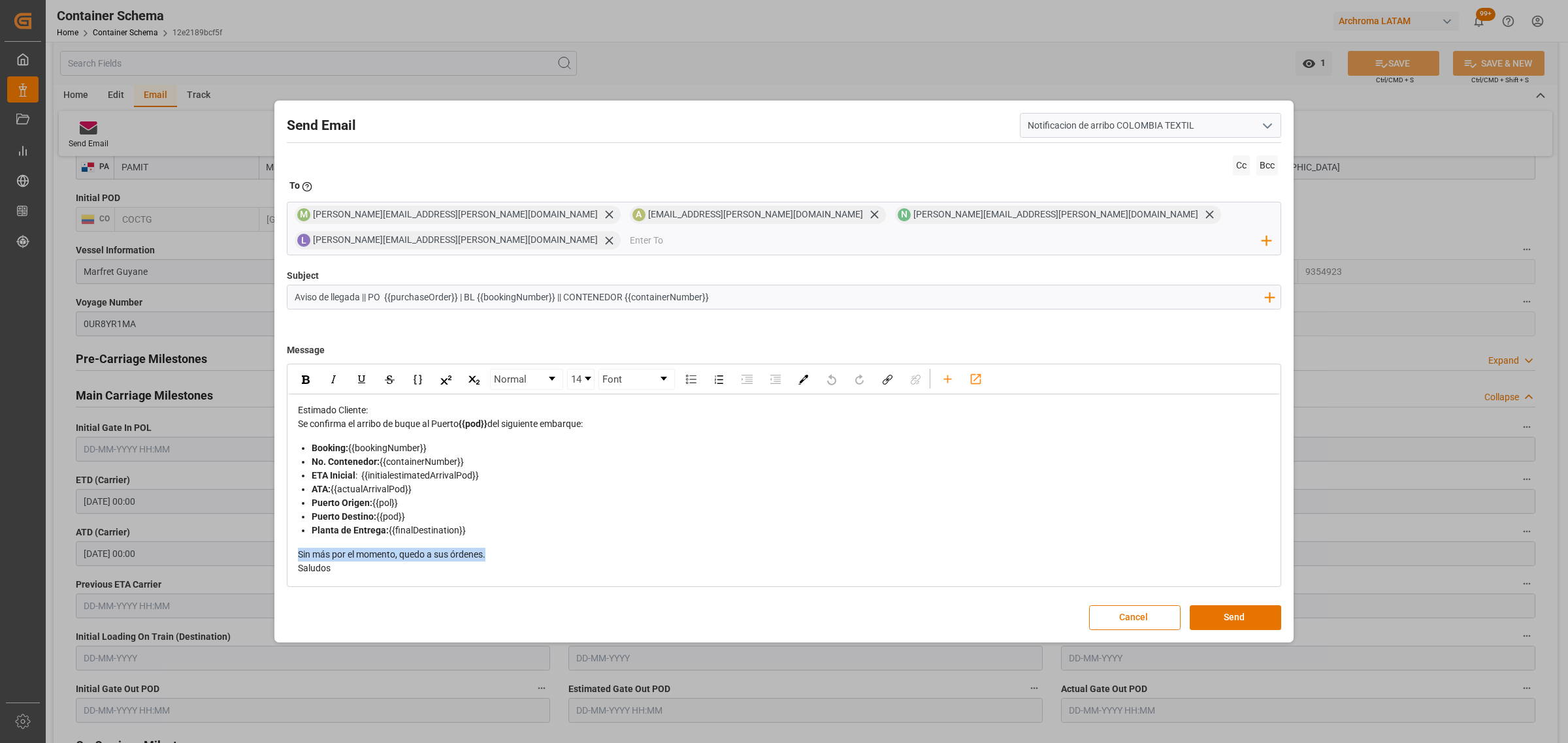
drag, startPoint x: 495, startPoint y: 546, endPoint x: 296, endPoint y: 546, distance: 199.0
click at [296, 546] on div "Estimado Cliente: Se confirma el arribo de buque al Puerto {{pod}} del siguient…" at bounding box center [784, 490] width 992 height 190
click at [1063, 231] on input "email" at bounding box center [947, 240] width 633 height 20
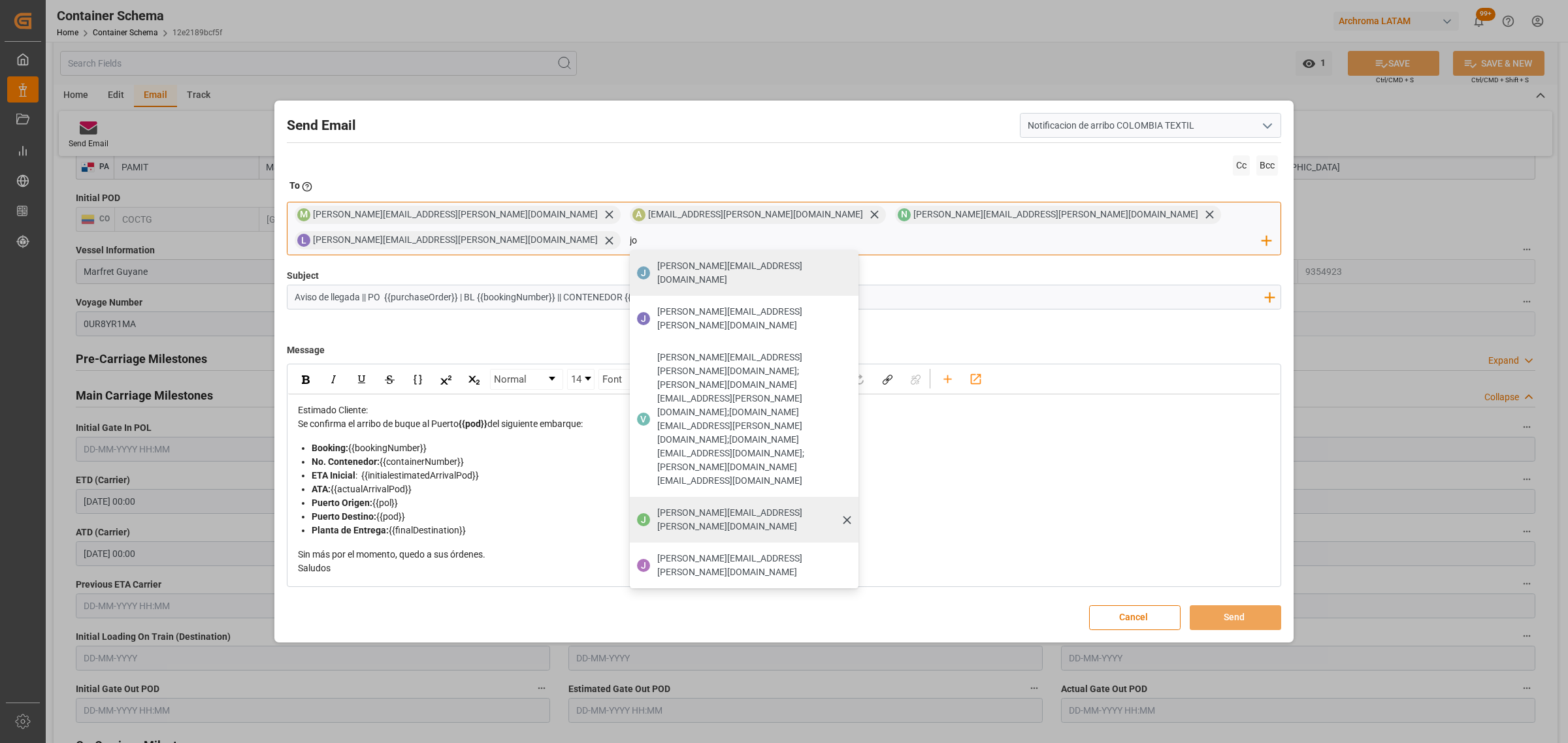
type input "jo"
click at [849, 506] on span "[PERSON_NAME][EMAIL_ADDRESS][PERSON_NAME][DOMAIN_NAME]" at bounding box center [752, 520] width 192 height 28
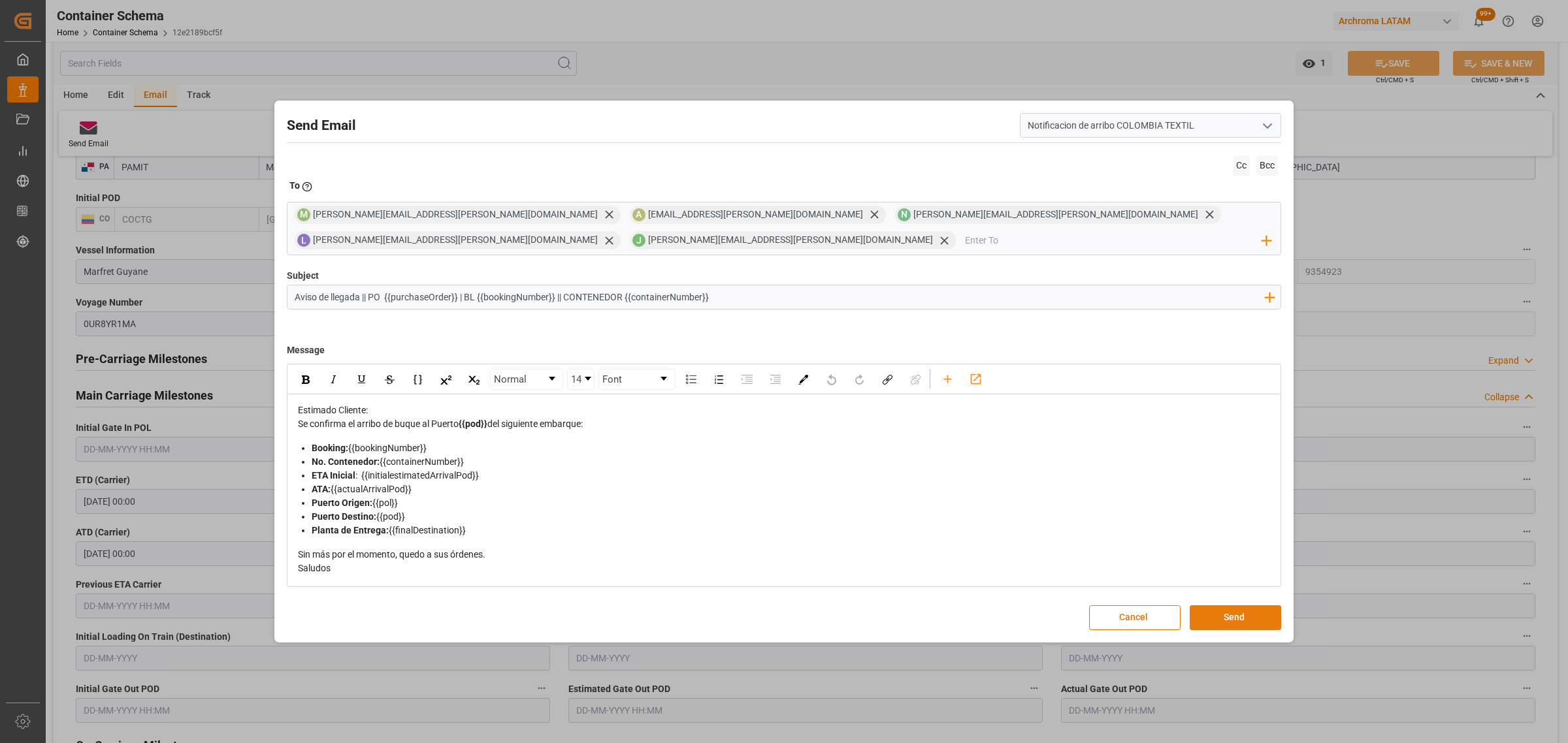
click at [1214, 614] on button "Send" at bounding box center [1236, 617] width 92 height 24
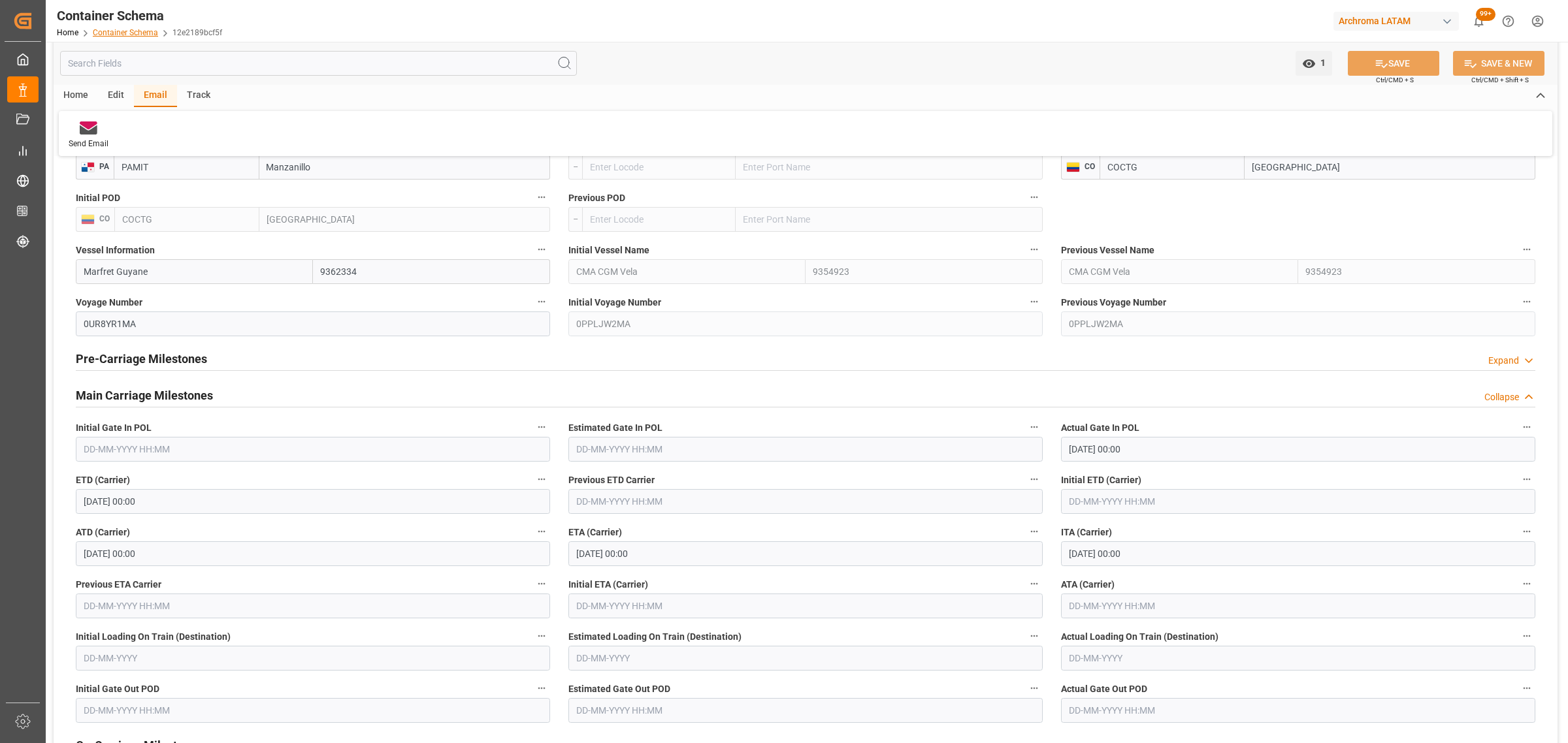
click at [126, 34] on link "Container Schema" at bounding box center [125, 33] width 66 height 9
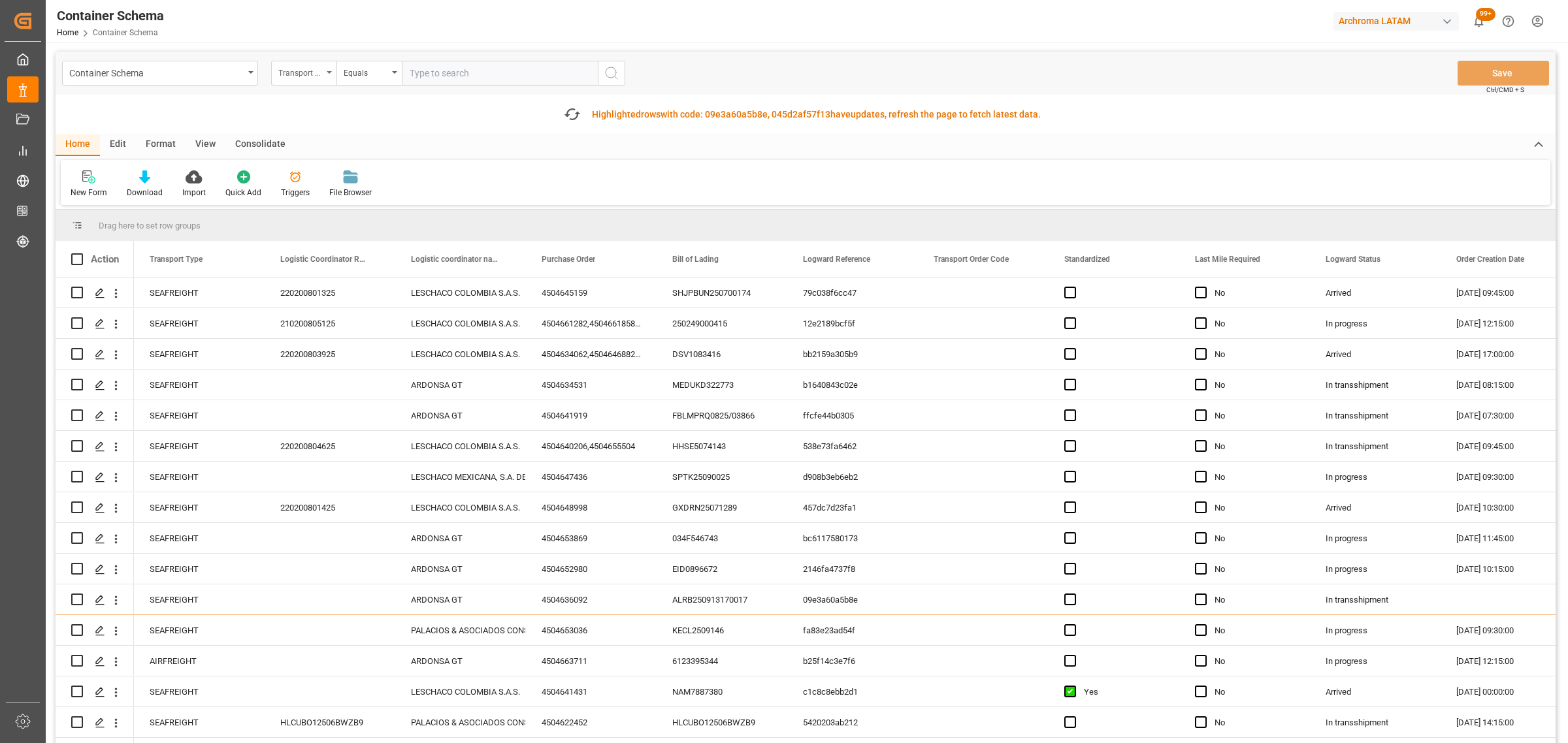
click at [284, 70] on div "Transport Type" at bounding box center [300, 71] width 44 height 15
click at [317, 207] on div "Purchase Order" at bounding box center [369, 216] width 195 height 28
click at [377, 67] on div "Equals" at bounding box center [366, 71] width 44 height 15
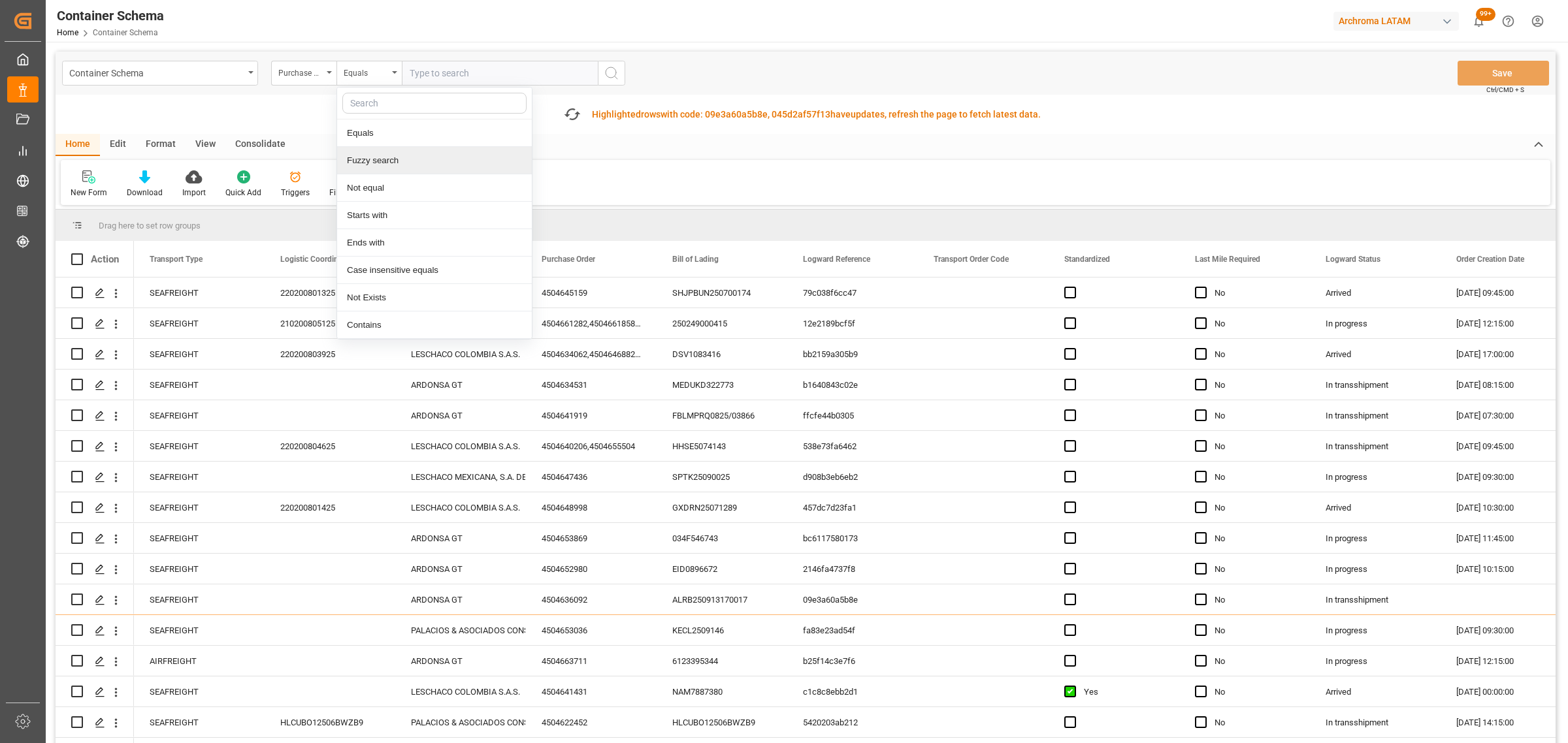
click at [391, 162] on div "Fuzzy search" at bounding box center [434, 160] width 195 height 28
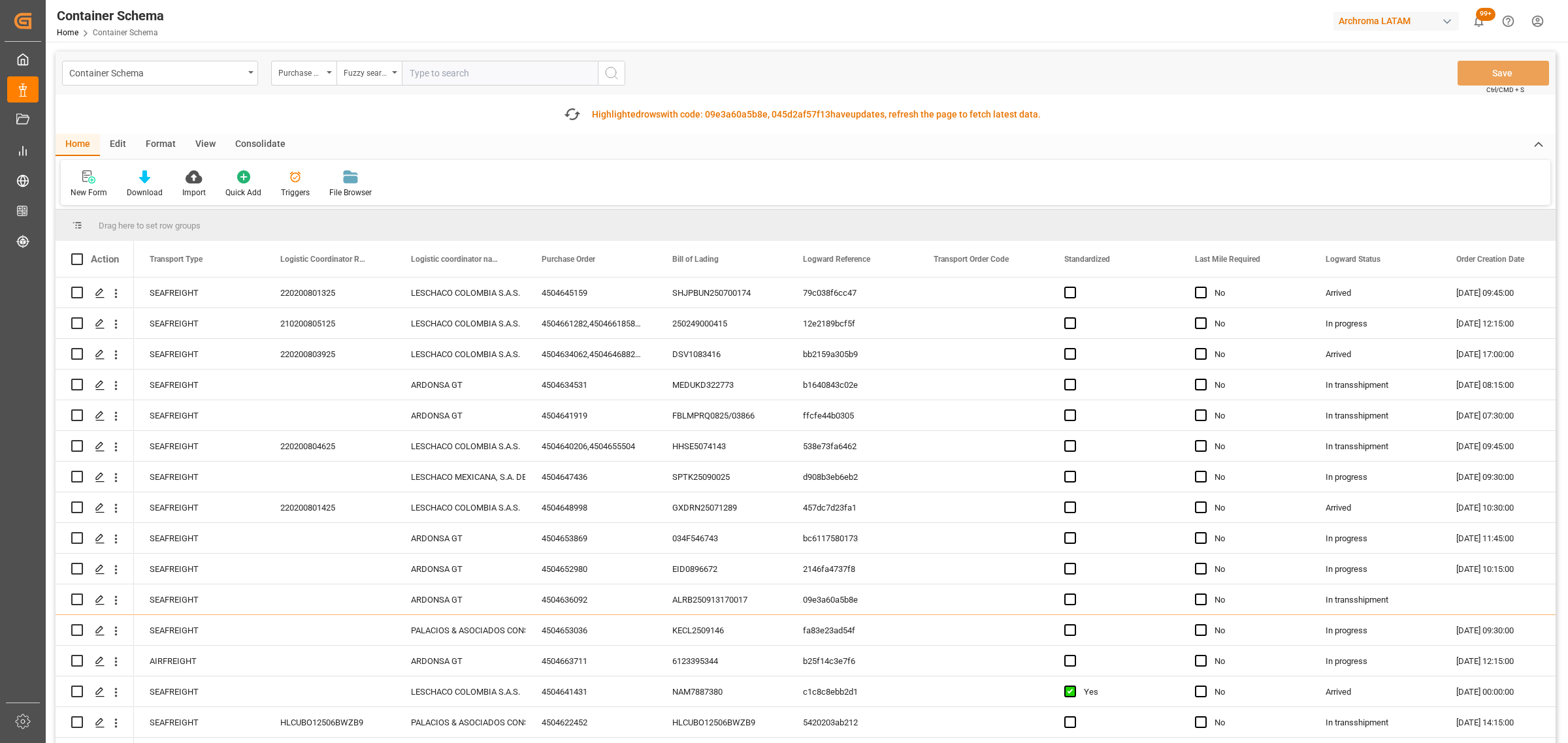
click at [452, 73] on input "text" at bounding box center [500, 73] width 196 height 24
paste input "4504664202"
type input "4504664202"
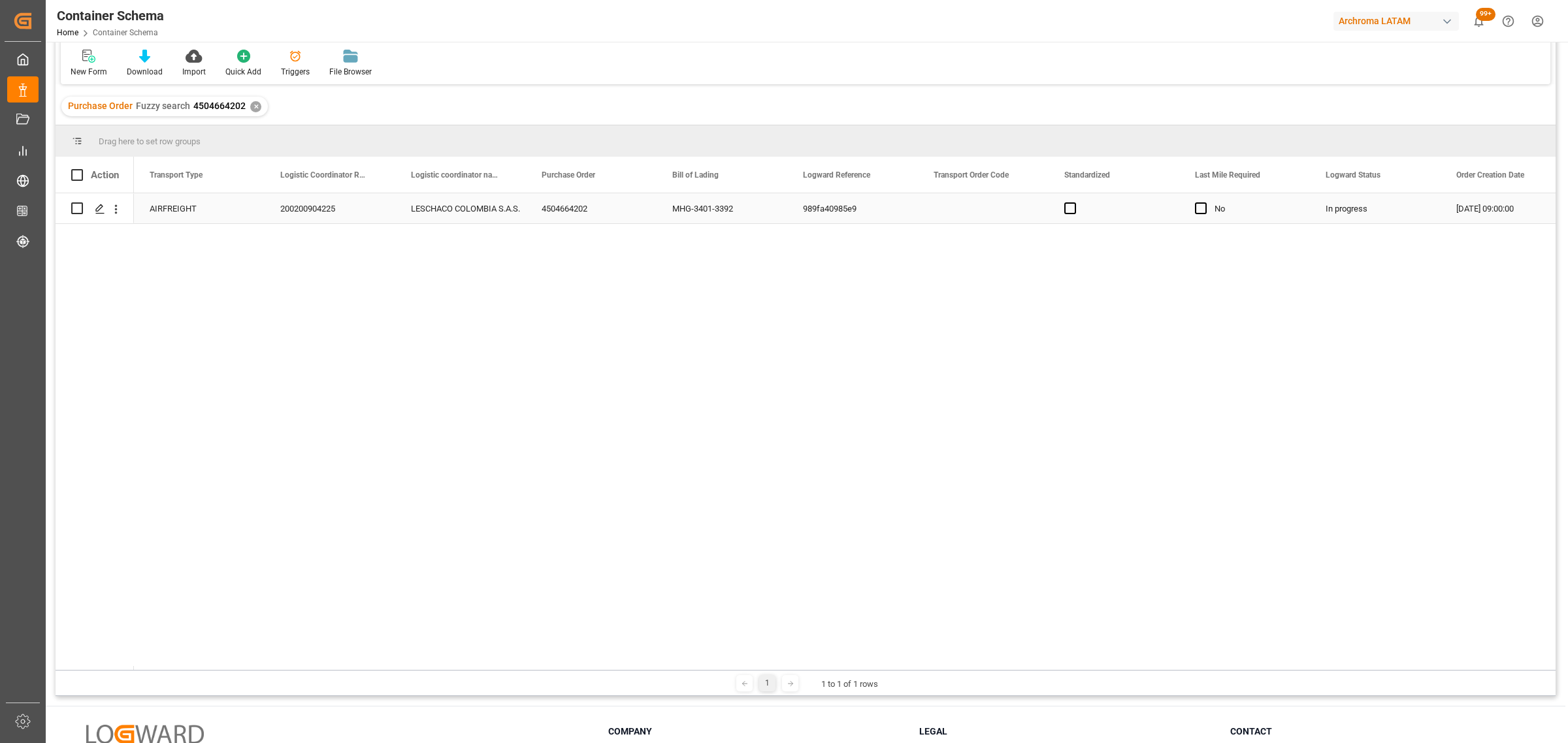
scroll to position [43, 0]
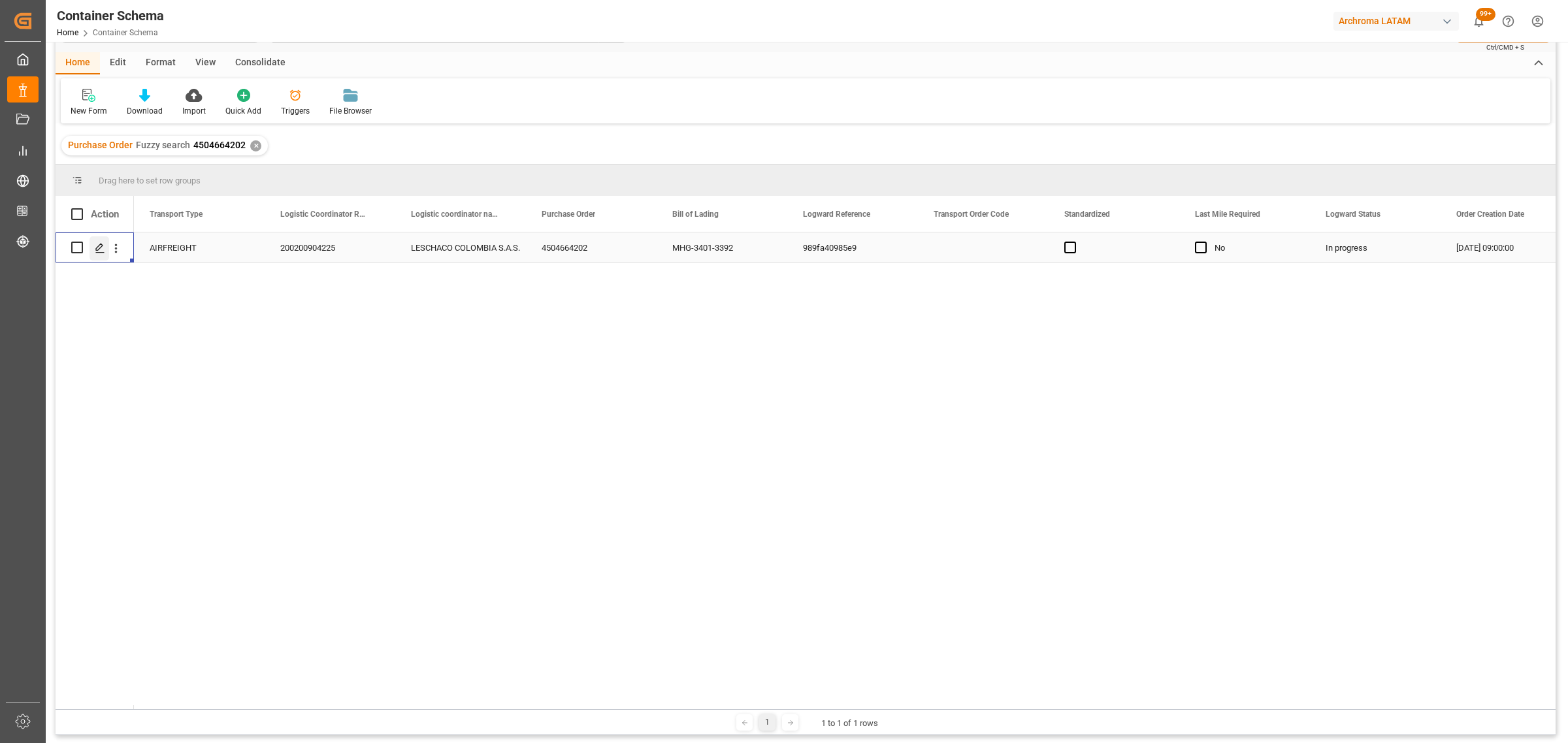
click at [99, 246] on icon "Press SPACE to select this row." at bounding box center [99, 248] width 10 height 10
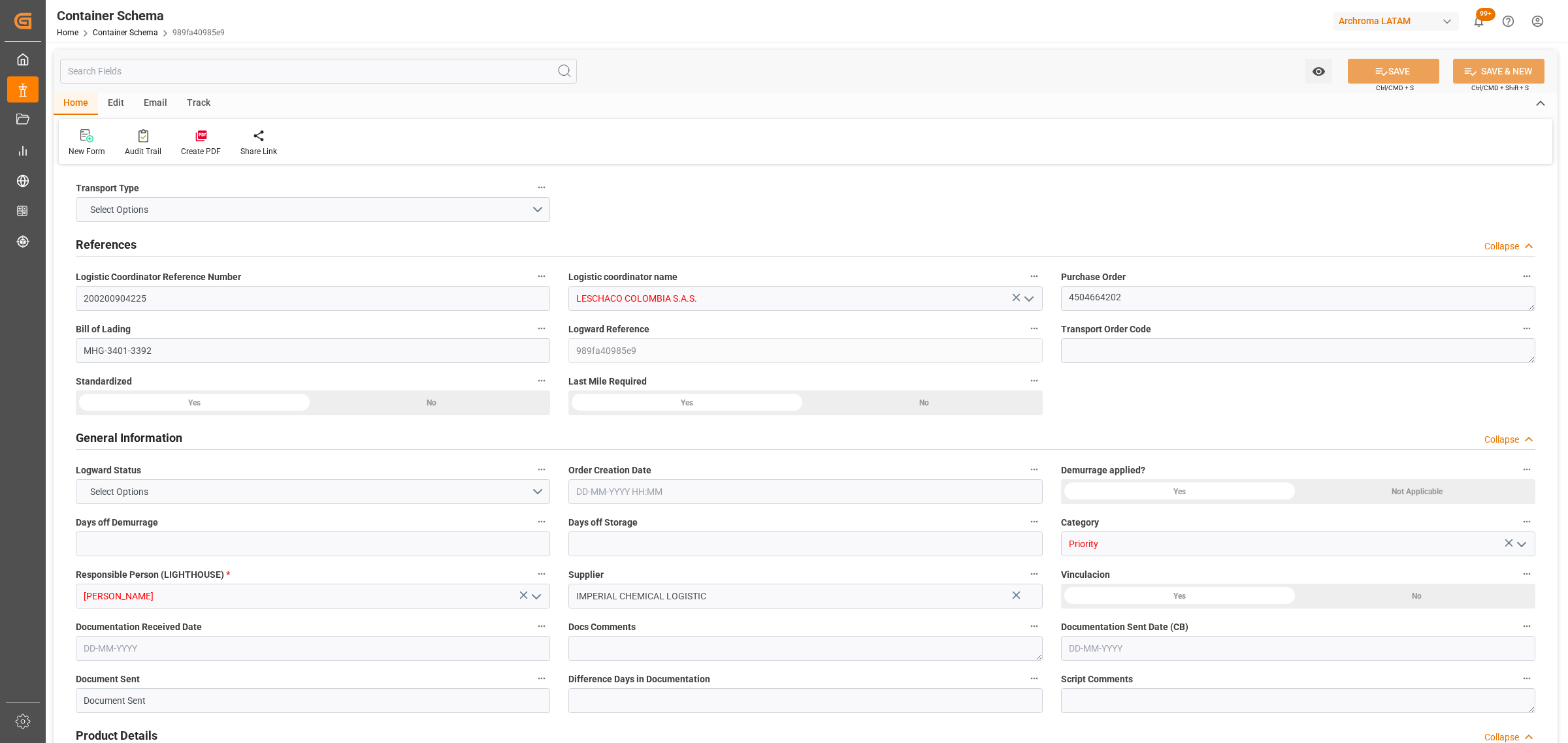
type input "0"
type input "3"
type input "1"
type input "3"
type input "75"
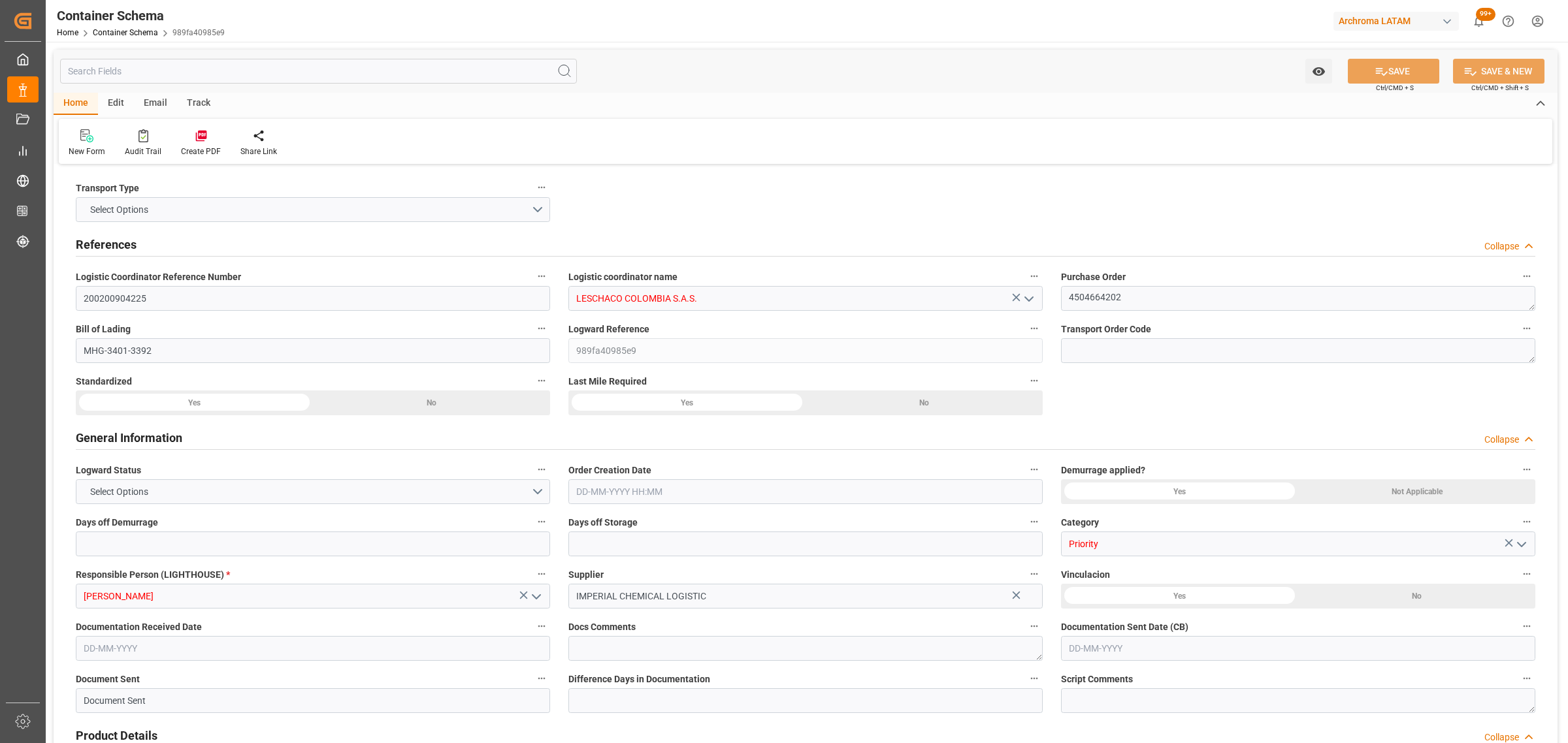
type input "80.1"
type input "DENFW"
type input "COBOG"
type input "[DATE] 09:00"
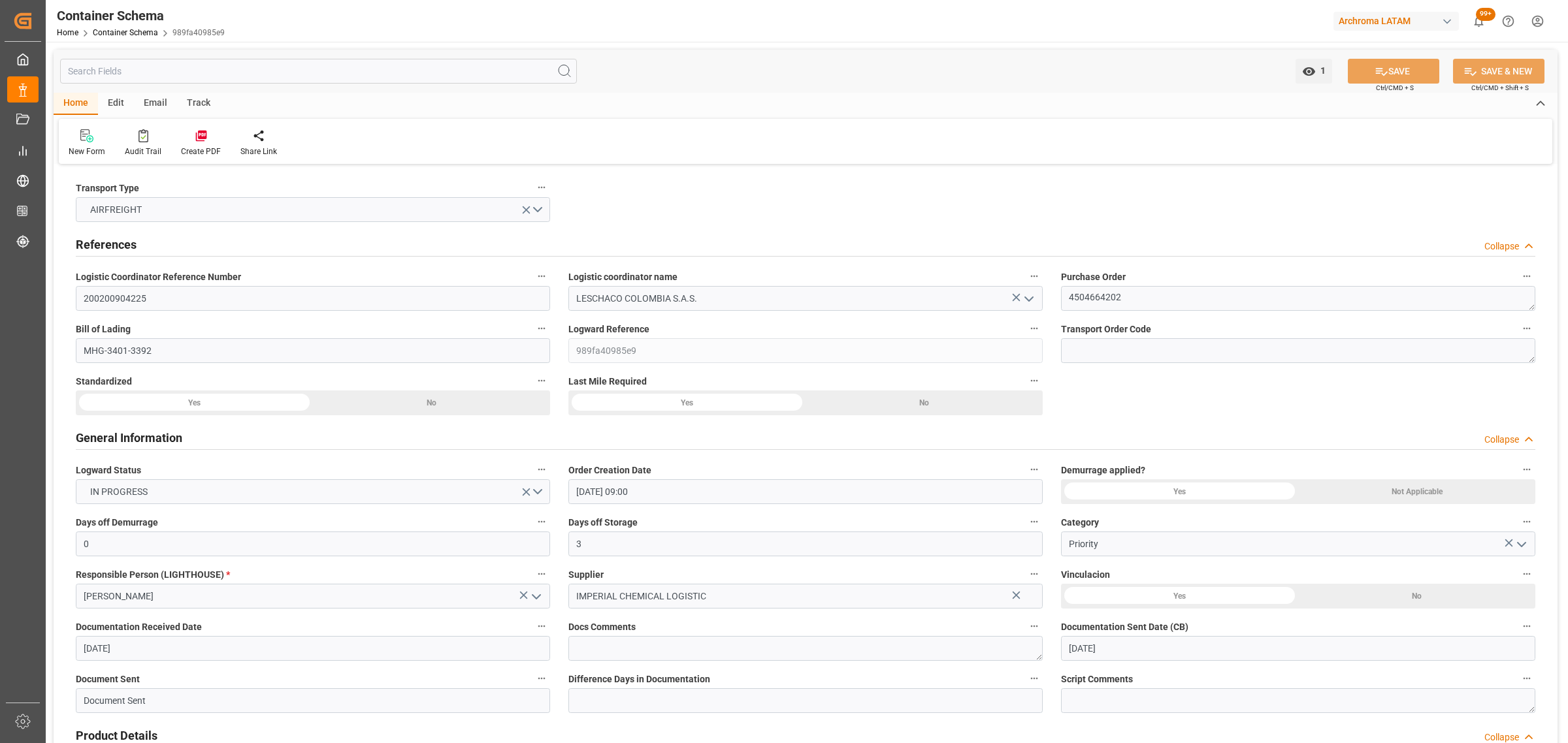
type input "[DATE]"
type input "[DATE] 00:00"
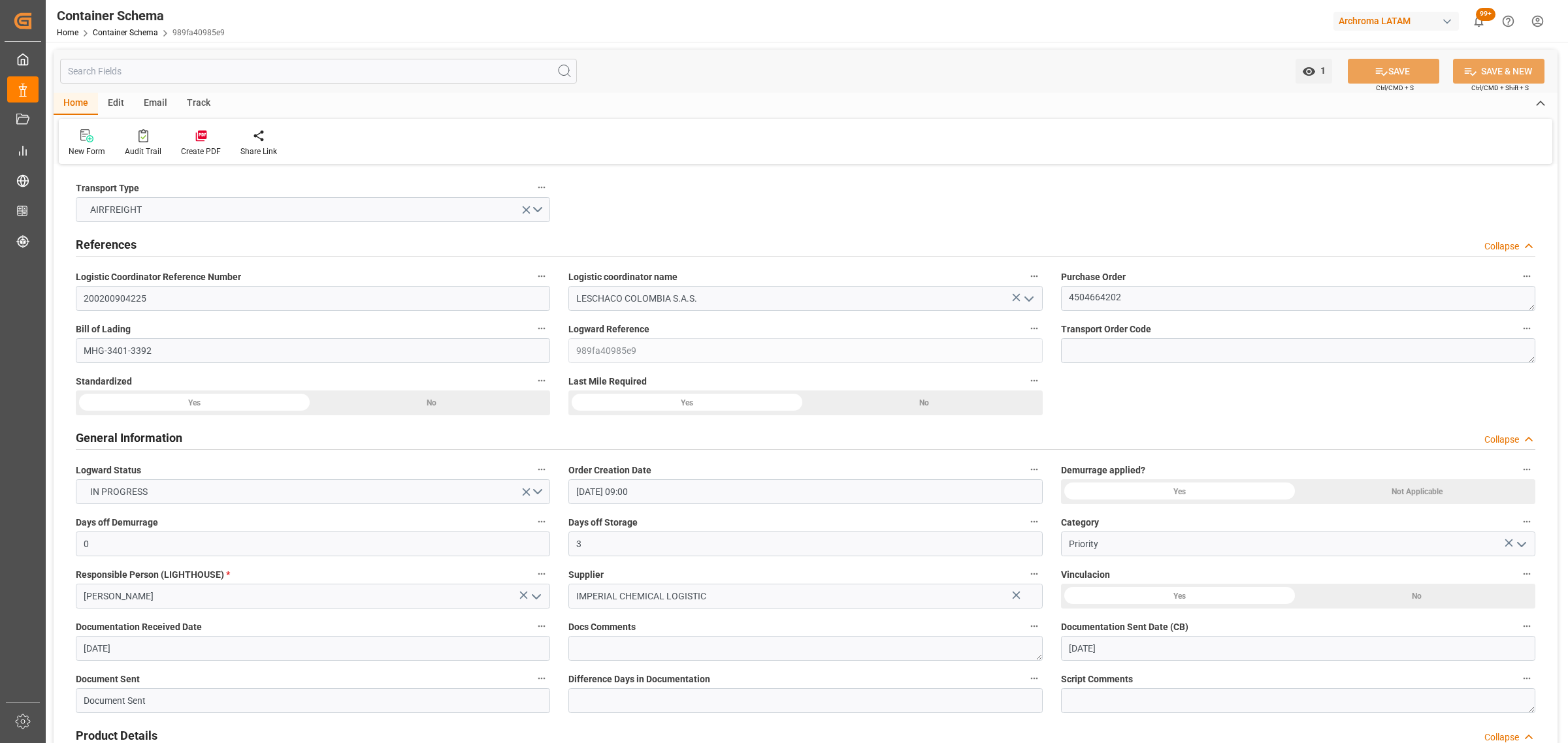
type input "[DATE] 00:00"
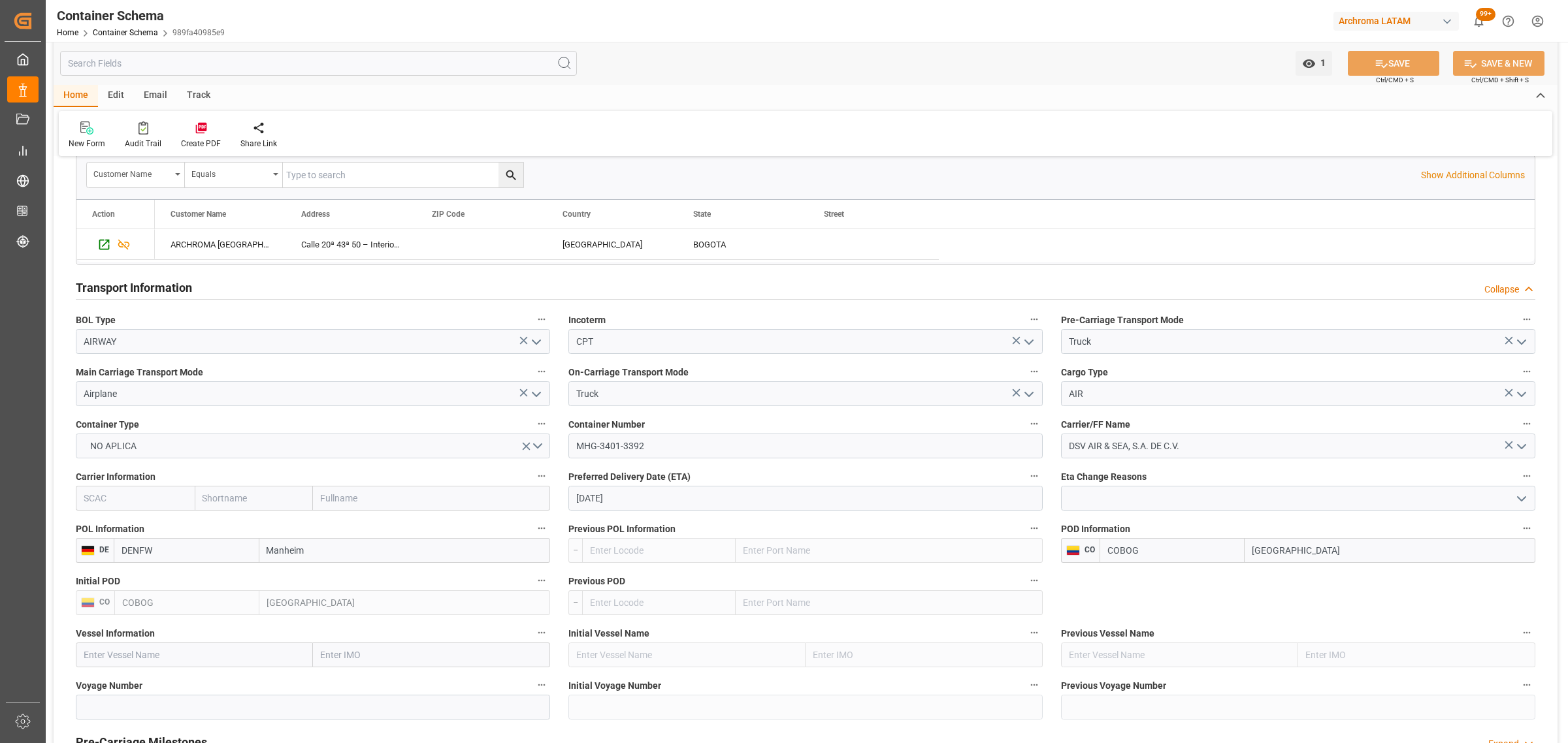
scroll to position [1061, 0]
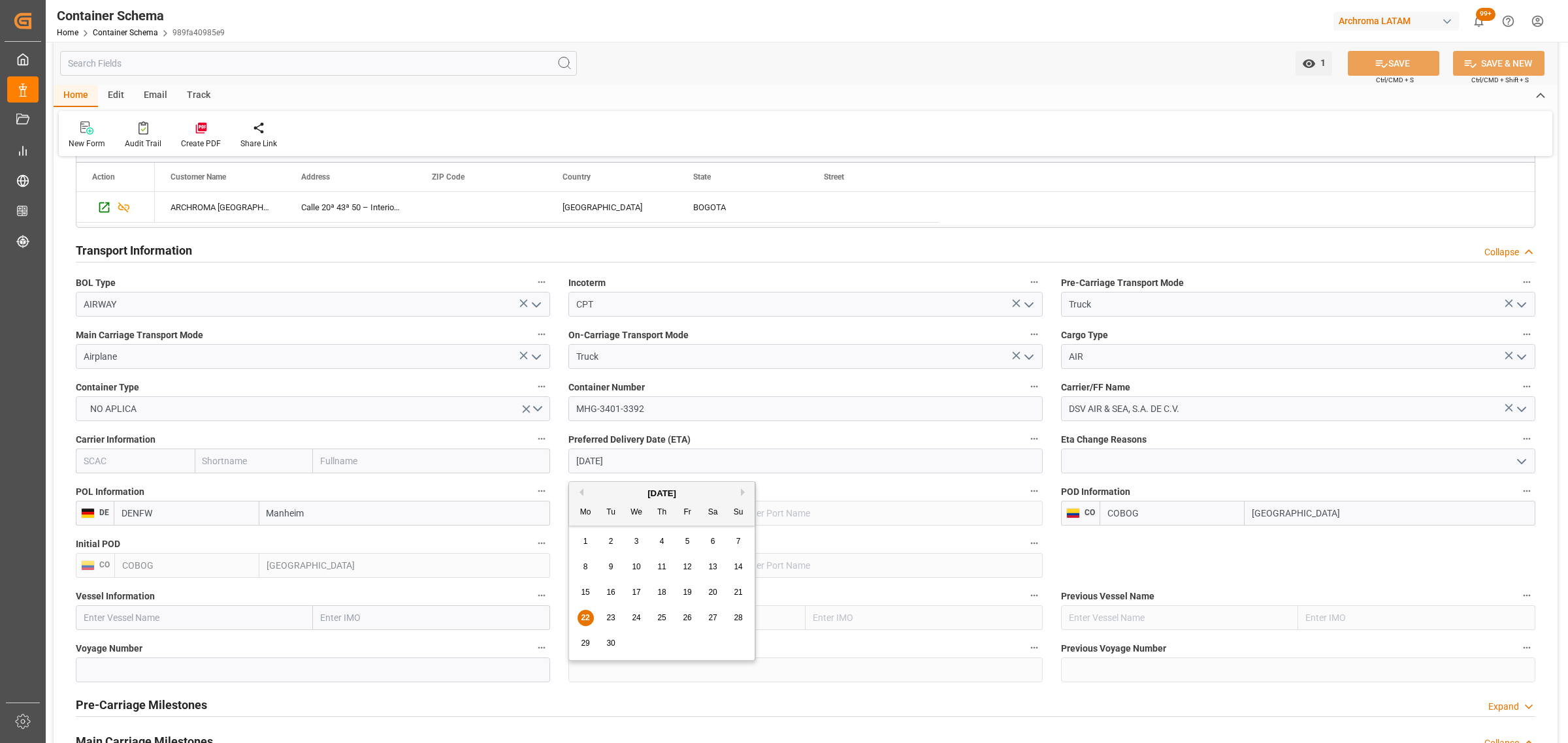
click at [666, 463] on input "[DATE]" at bounding box center [805, 460] width 475 height 24
click at [609, 616] on span "23" at bounding box center [610, 618] width 9 height 9
type input "[DATE]"
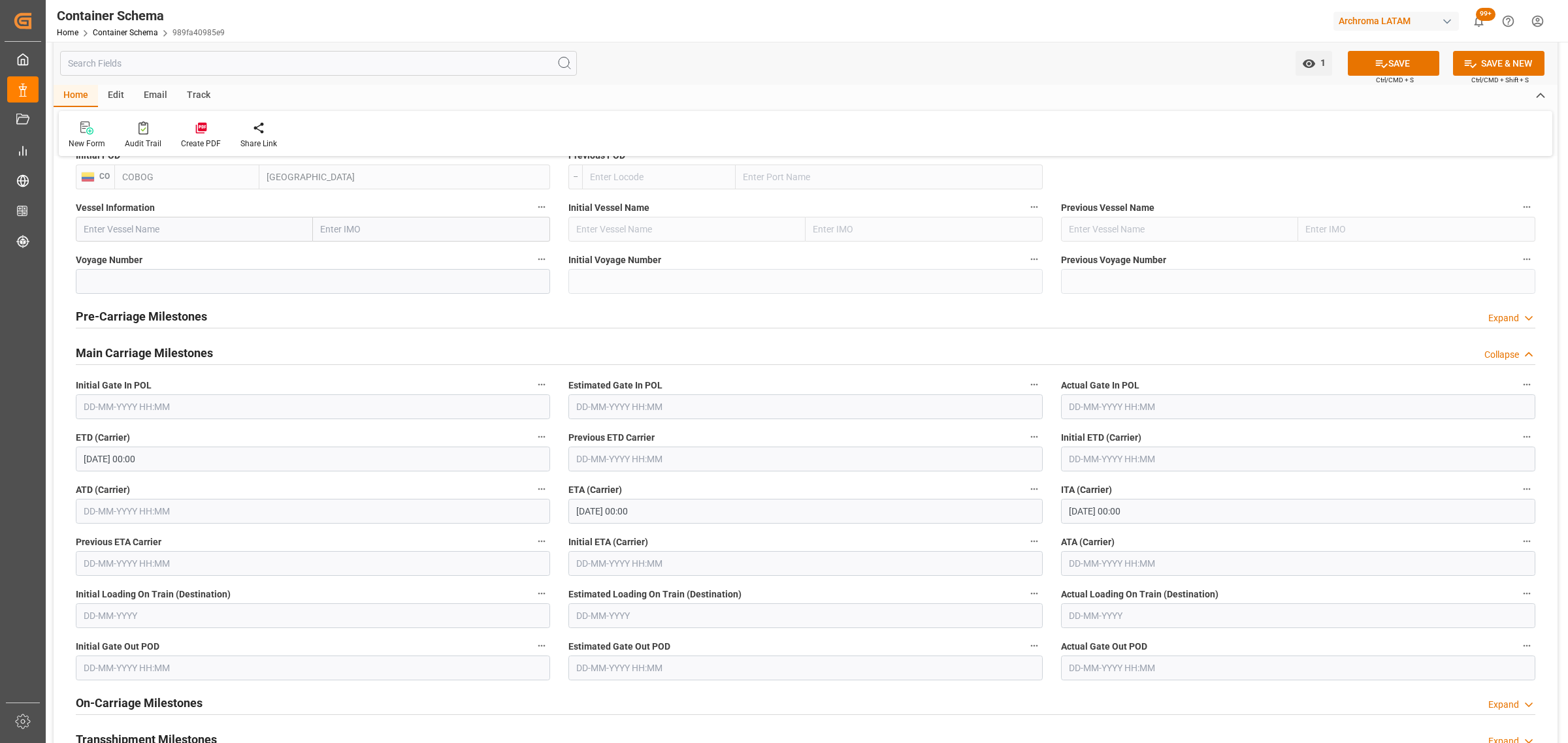
scroll to position [1552, 0]
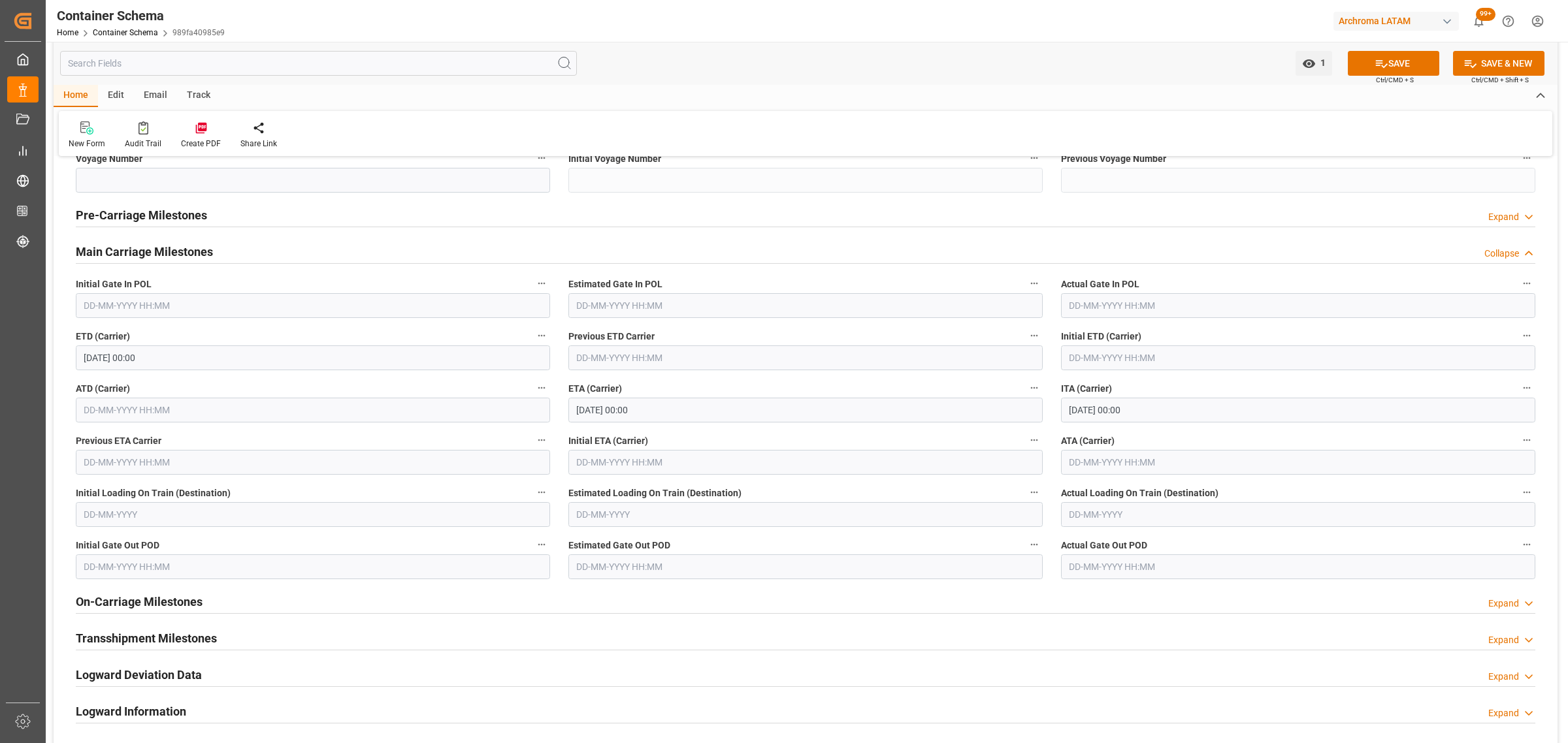
click at [683, 411] on input "[DATE] 00:00" at bounding box center [805, 410] width 475 height 24
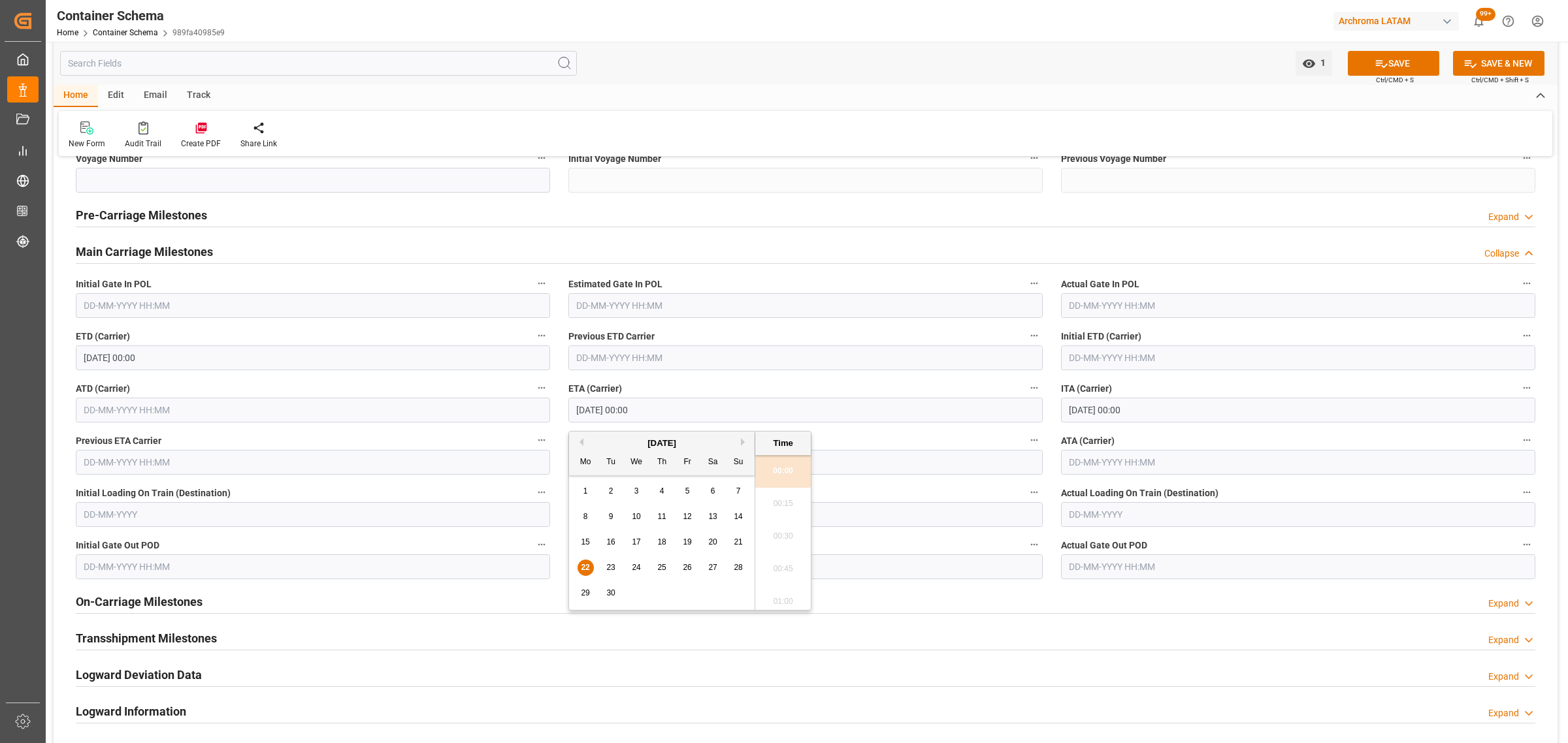
click at [613, 572] on span "23" at bounding box center [610, 568] width 9 height 9
type input "[DATE] 00:00"
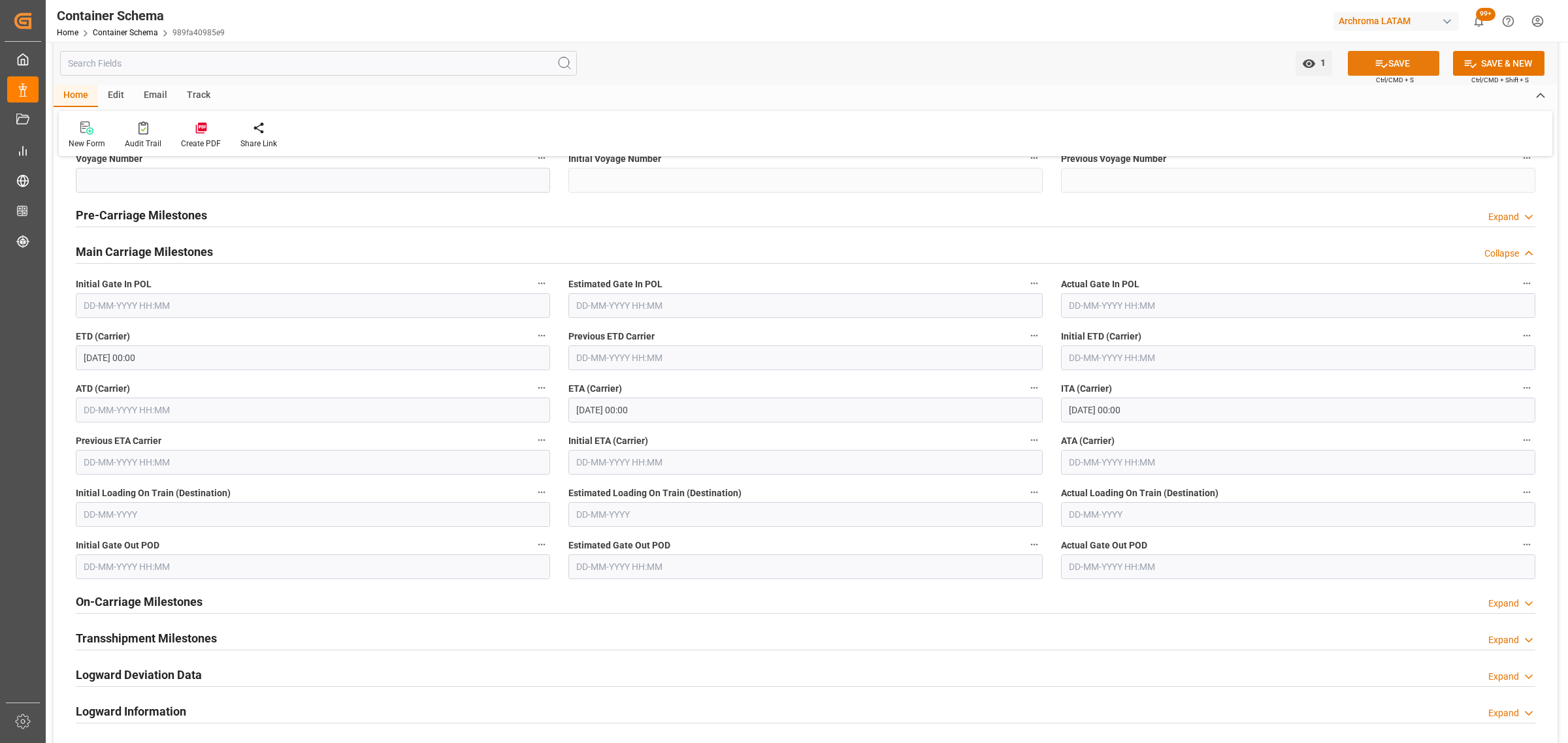
click at [1386, 62] on button "SAVE" at bounding box center [1394, 63] width 92 height 24
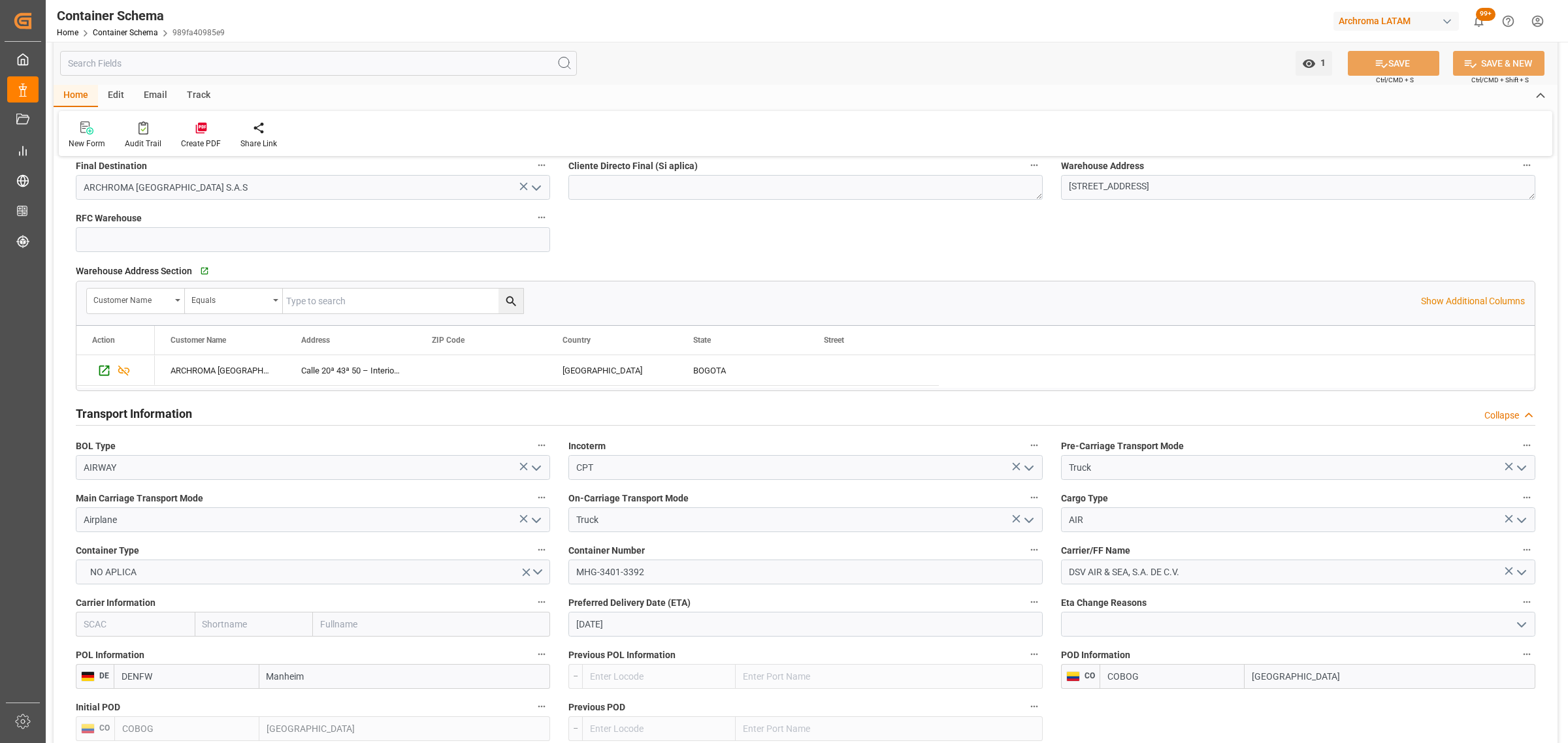
scroll to position [245, 0]
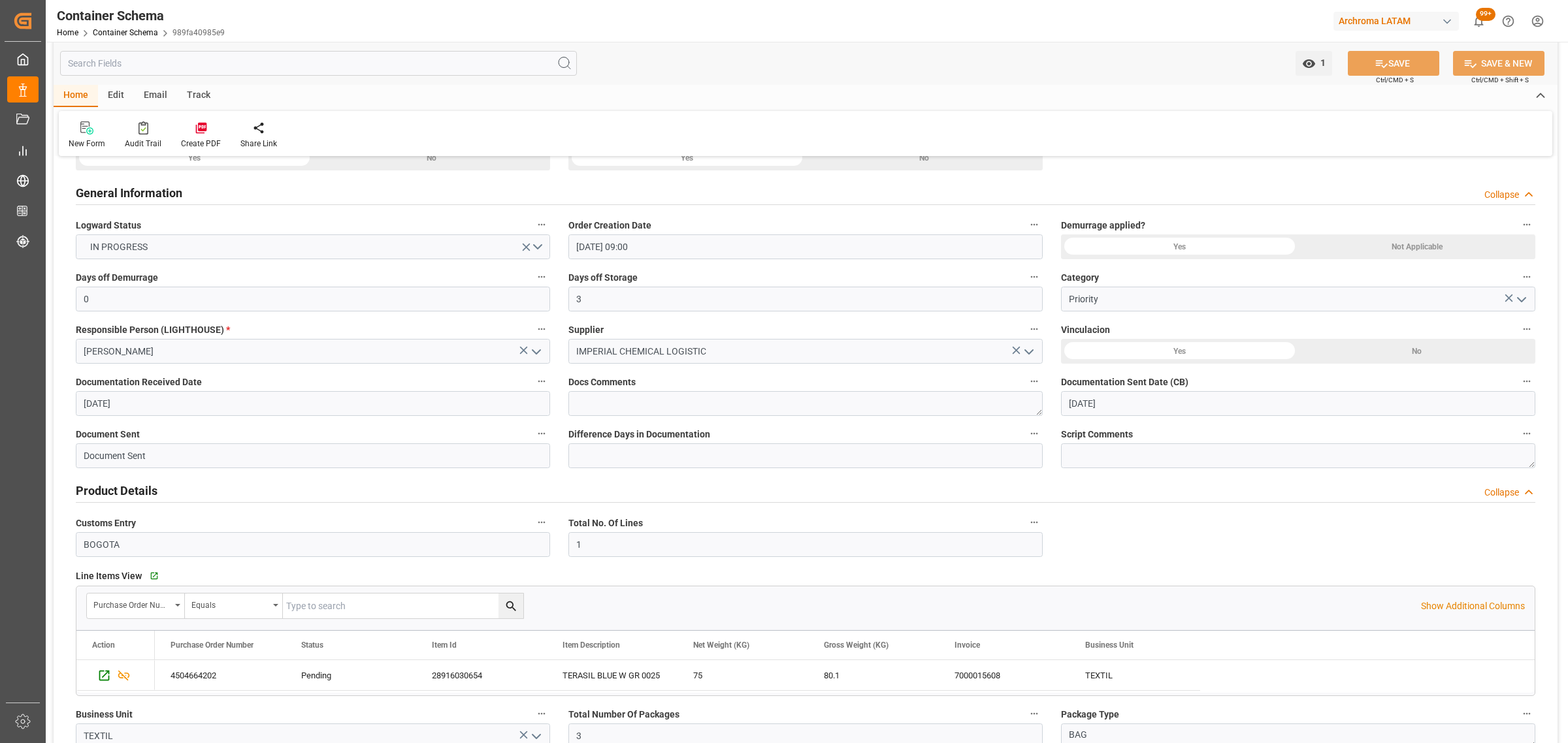
click at [183, 93] on div "Track" at bounding box center [198, 96] width 43 height 22
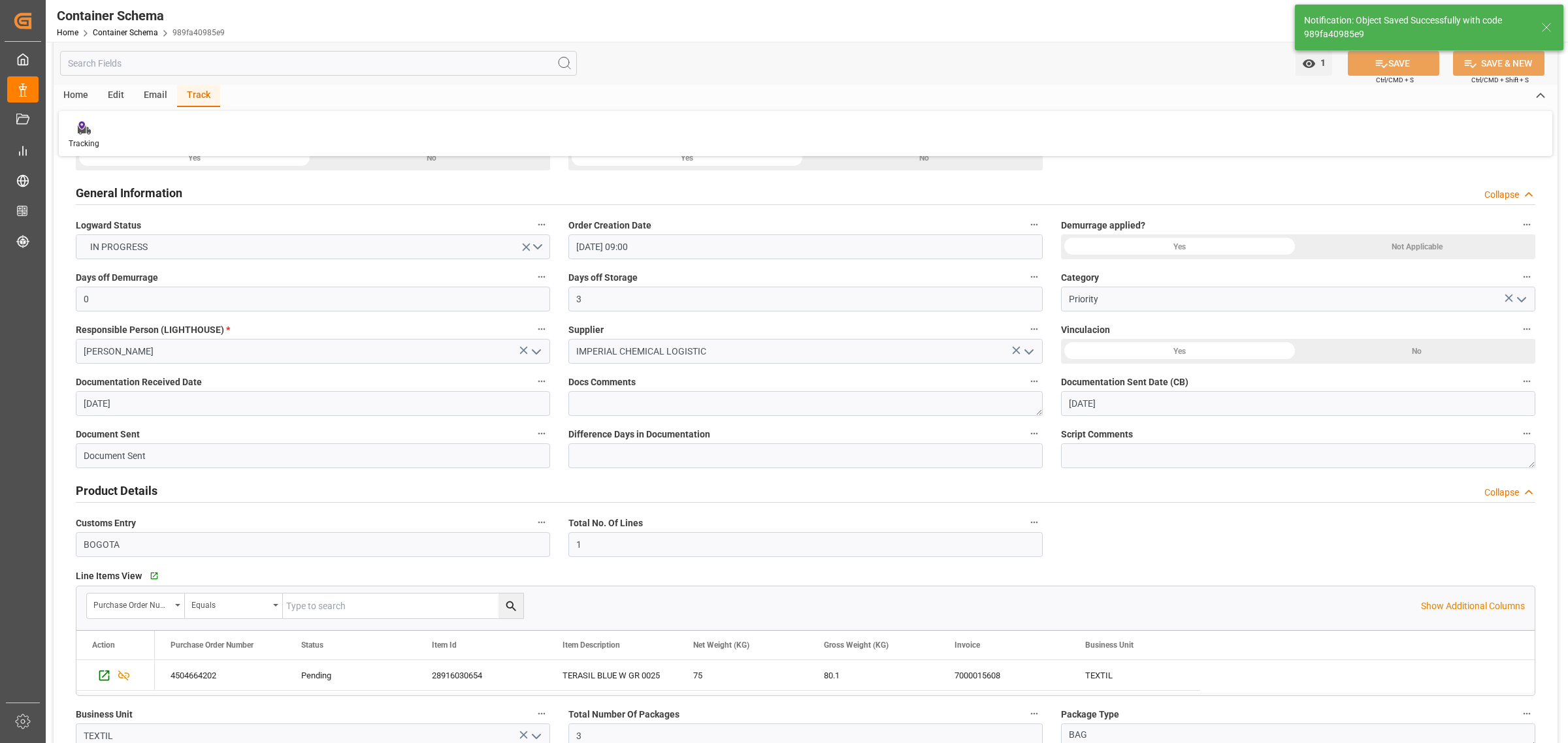
type input "[DATE] 00:00"
click at [160, 93] on div "Email" at bounding box center [156, 96] width 43 height 22
click at [98, 123] on div at bounding box center [88, 127] width 39 height 13
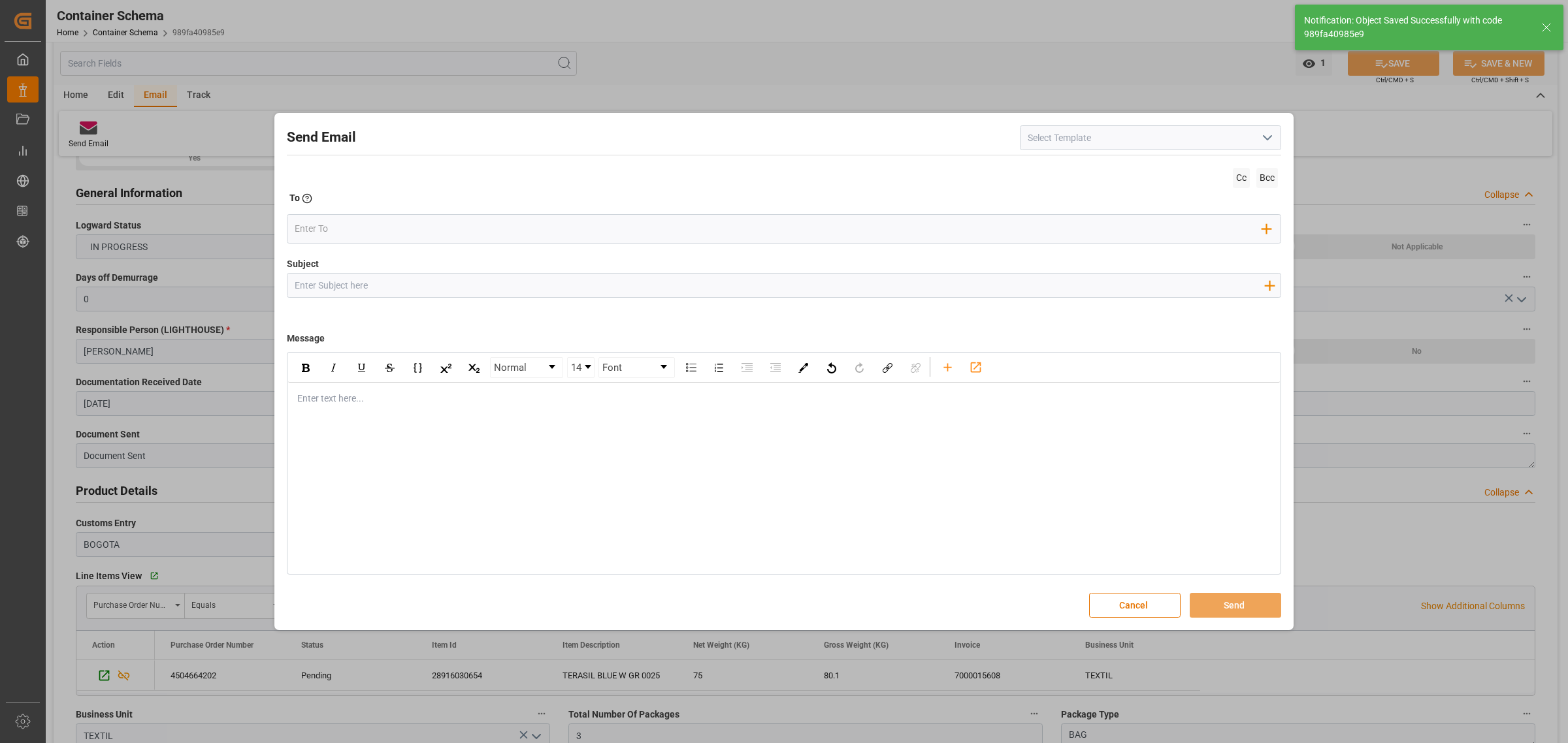
click at [369, 291] on input "Subject" at bounding box center [778, 285] width 983 height 23
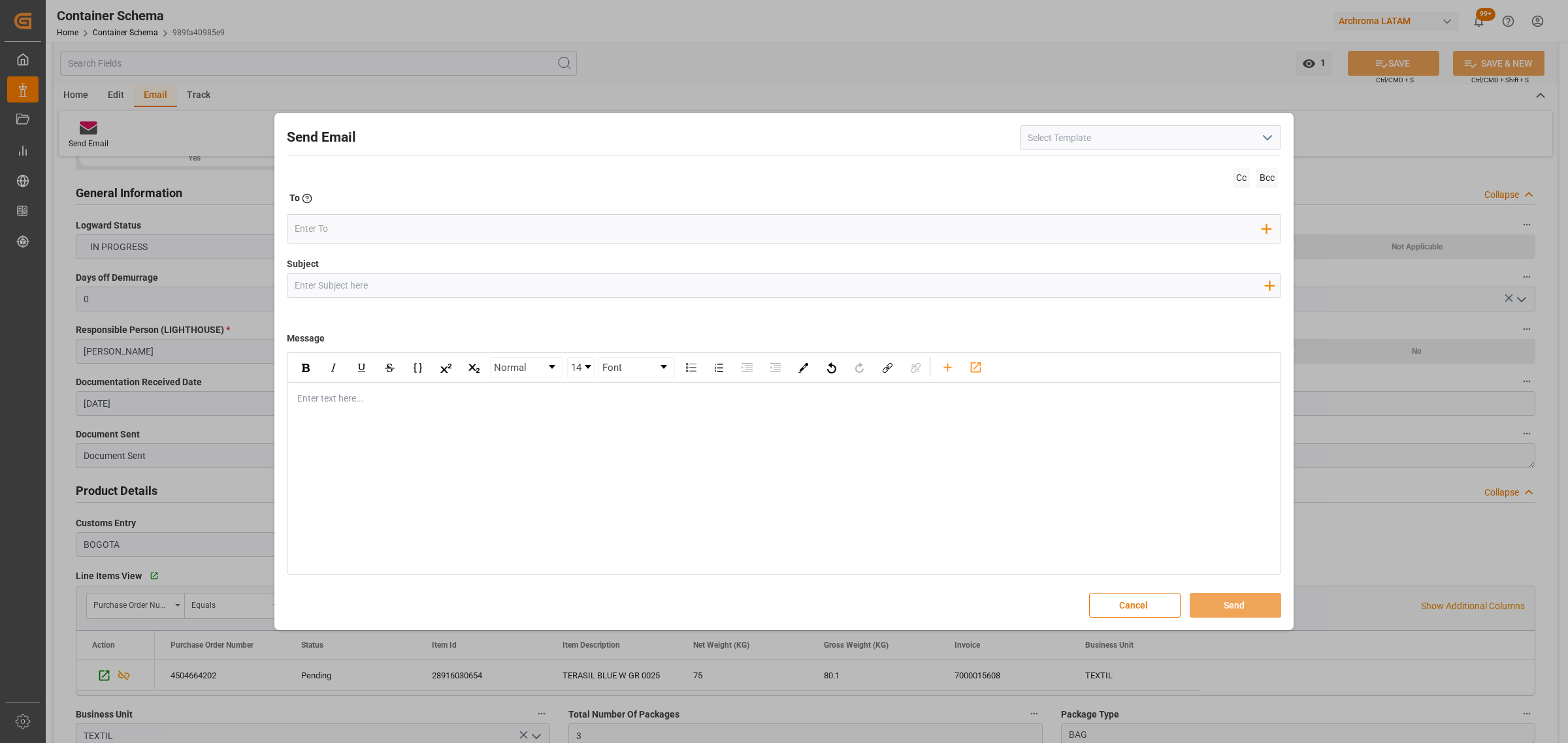
paste input "PO 4504664202 //TE//AIR//LOGWARD STATUS//ARCHROMA SWIFTZERLAND//ARCHROMA [GEOGR…"
click at [358, 408] on div "Enter text here..." at bounding box center [784, 399] width 992 height 32
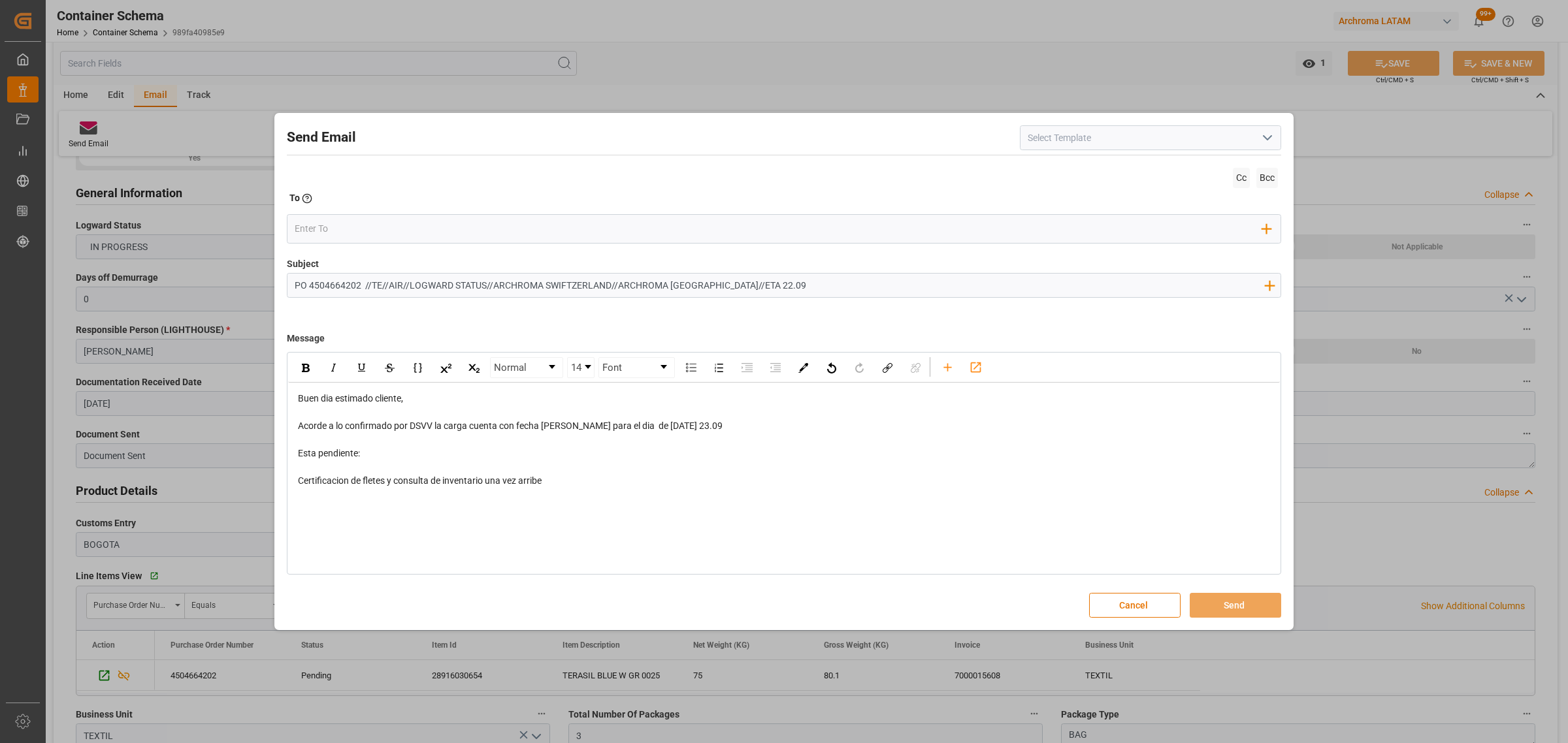
click at [369, 516] on div "rdw-editor" at bounding box center [784, 522] width 973 height 13
click at [354, 500] on div "rdw-editor" at bounding box center [784, 494] width 973 height 13
click at [321, 217] on div "Add Field to To" at bounding box center [783, 228] width 994 height 29
click at [328, 259] on div "Subject PO 4504664202 //TE//AIR//LOGWARD STATUS//ARCHROMA SWIFTZERLAND//ARCHROM…" at bounding box center [783, 290] width 994 height 66
click at [335, 237] on input "email" at bounding box center [778, 228] width 968 height 20
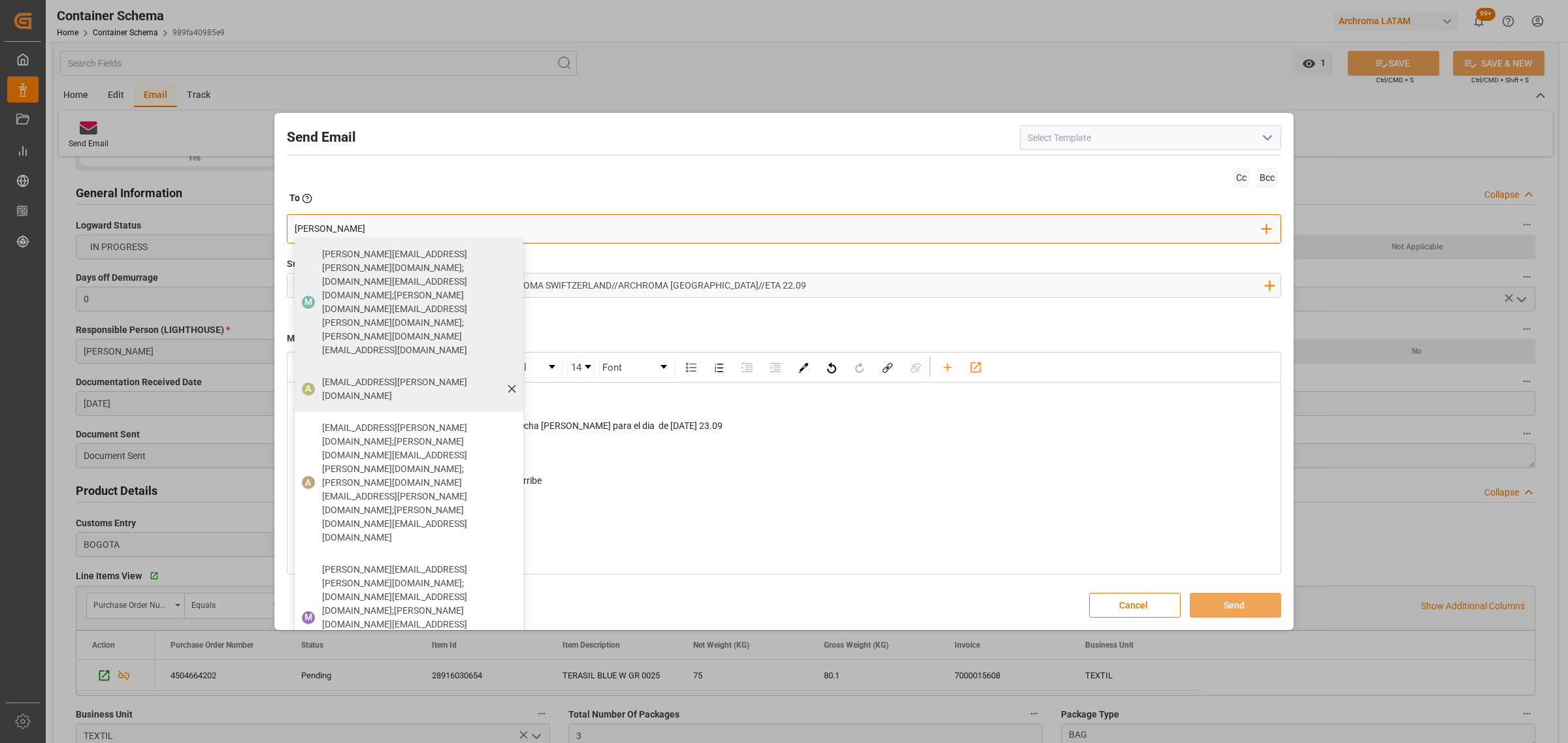
click at [399, 376] on span "[EMAIL_ADDRESS][PERSON_NAME][DOMAIN_NAME]" at bounding box center [418, 389] width 192 height 28
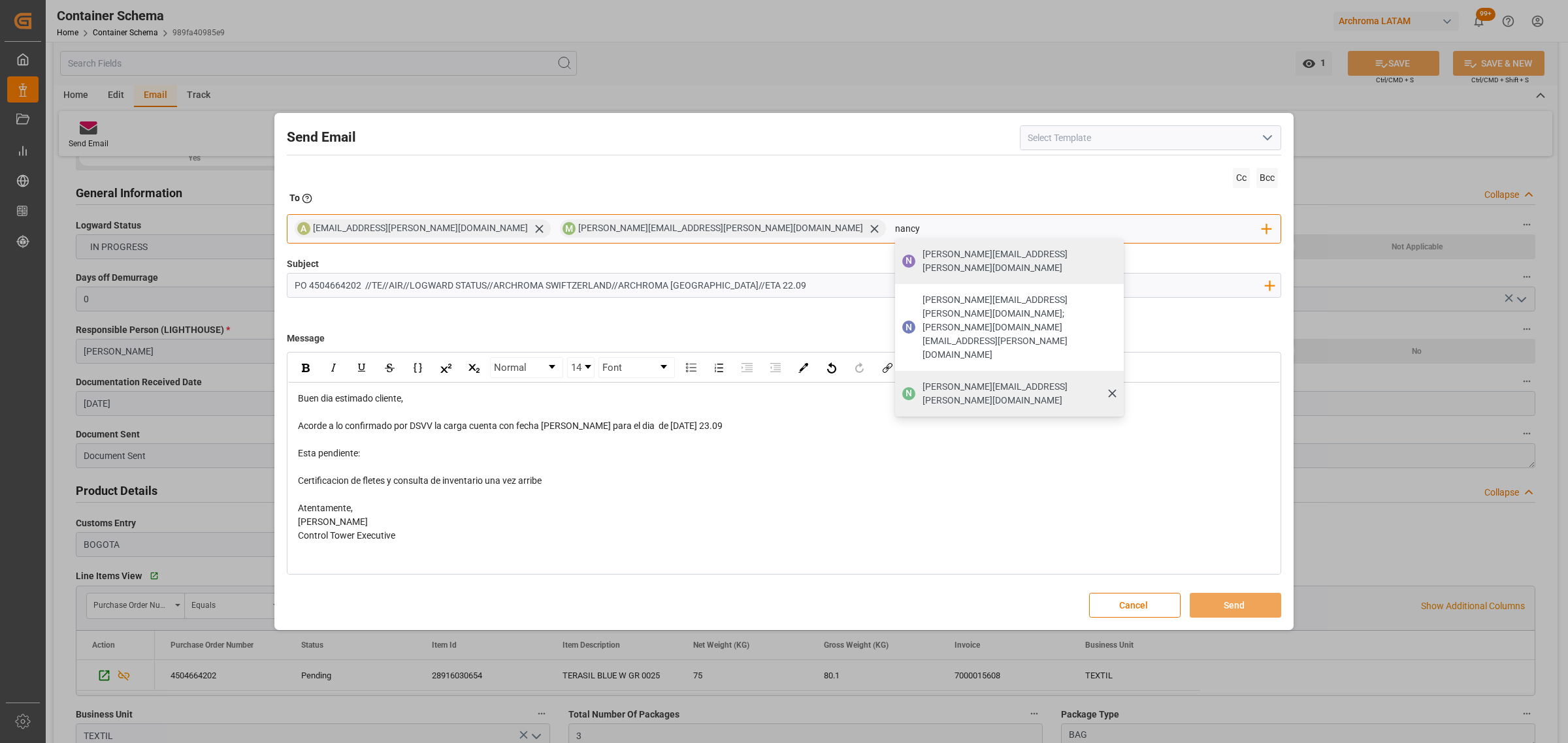
click at [895, 371] on div "N [PERSON_NAME][EMAIL_ADDRESS][PERSON_NAME][DOMAIN_NAME]" at bounding box center [1009, 394] width 229 height 46
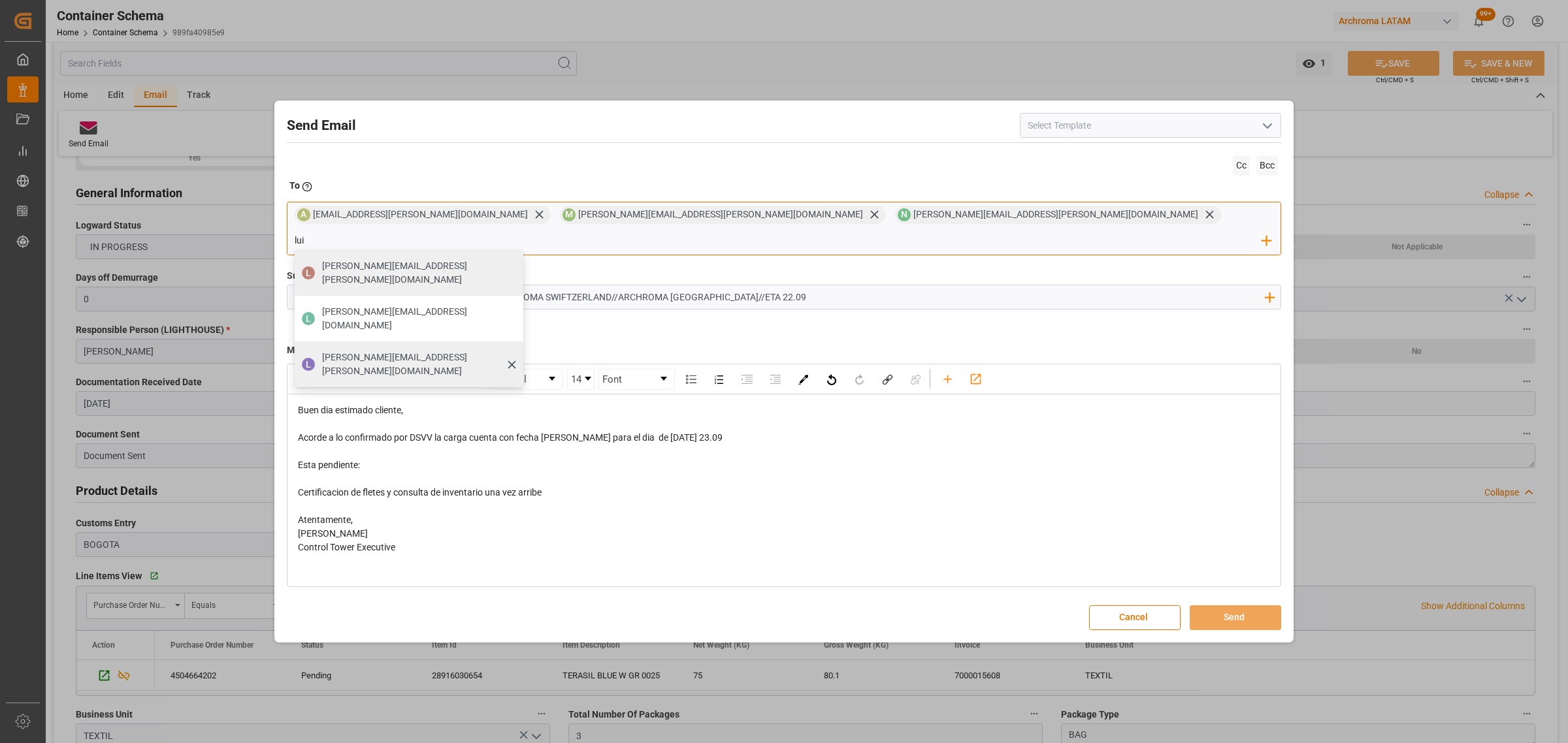
click at [315, 358] on span "L" at bounding box center [308, 364] width 13 height 13
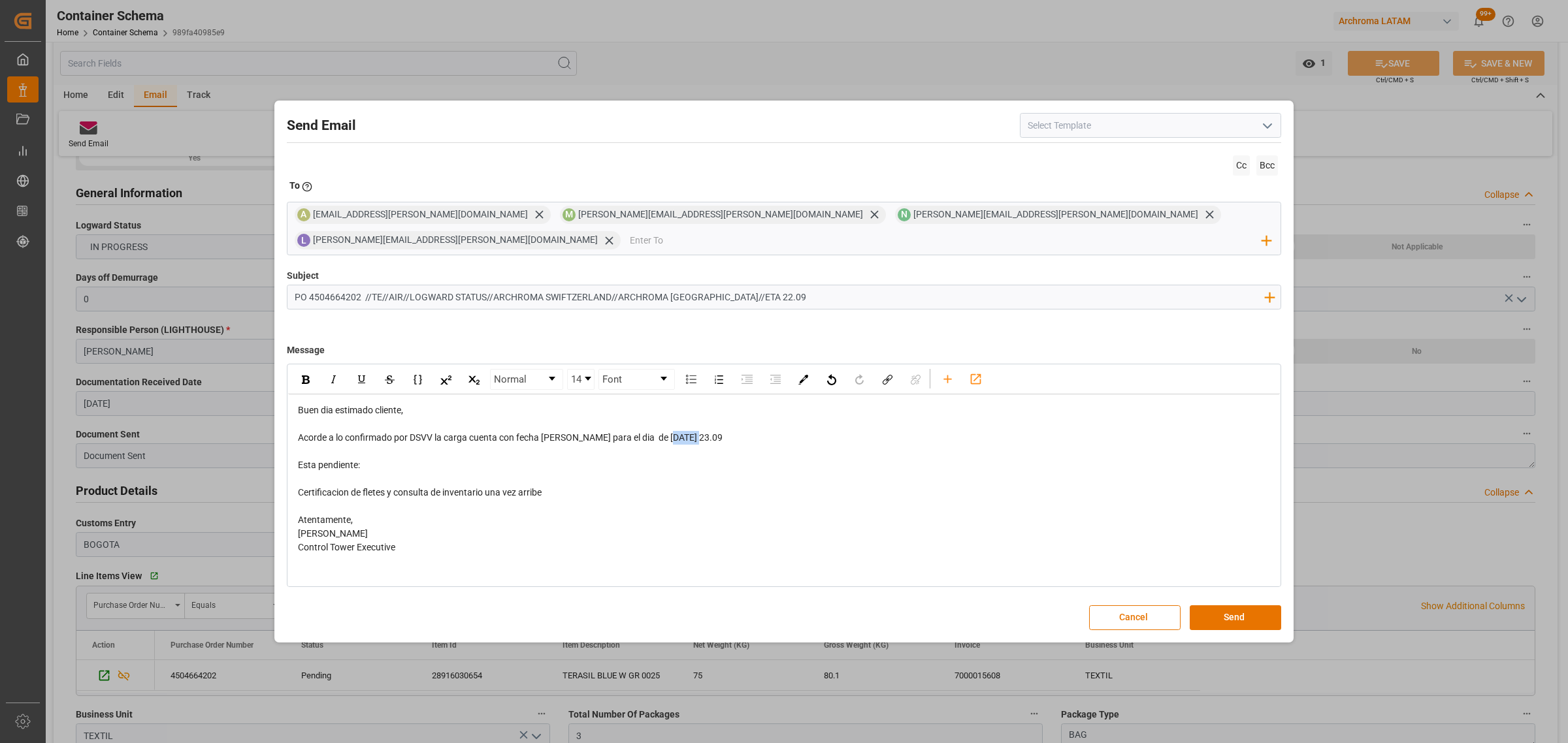
drag, startPoint x: 688, startPoint y: 433, endPoint x: 668, endPoint y: 428, distance: 20.6
click at [668, 431] on div "Acorde a lo confirmado por DSVV la carga cuenta con fecha [PERSON_NAME] para el…" at bounding box center [784, 437] width 973 height 13
click at [298, 373] on div "rdw-inline-control" at bounding box center [305, 379] width 23 height 20
click at [651, 486] on div "Certificacion de fletes y consulta de inventario una vez arribe" at bounding box center [784, 493] width 973 height 13
click at [428, 433] on span "Acorde a lo confirmado por DSVV la carga cuenta con fecha [PERSON_NAME] para el…" at bounding box center [497, 437] width 399 height 10
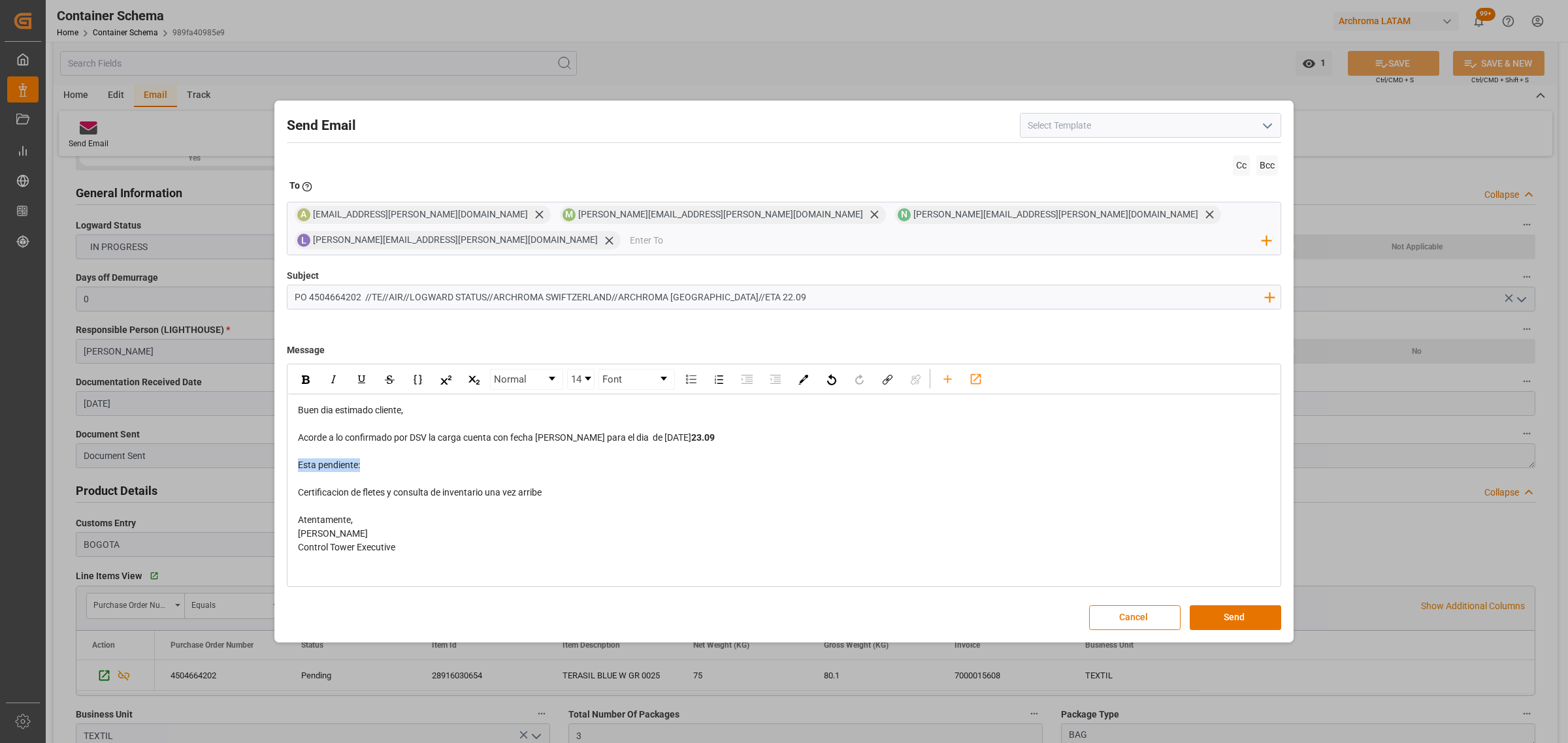
drag, startPoint x: 354, startPoint y: 454, endPoint x: 291, endPoint y: 452, distance: 63.0
click at [291, 452] on div "Buen dia estimado cliente, Acorde a lo confirmado por DSV la carga cuenta con f…" at bounding box center [784, 500] width 992 height 210
drag, startPoint x: 422, startPoint y: 482, endPoint x: 317, endPoint y: 481, distance: 105.0
click at [317, 486] on div "Certificacion de fletes y consulta de inventario una vez arribe" at bounding box center [784, 493] width 973 height 13
click at [516, 474] on div "rdw-editor" at bounding box center [784, 478] width 973 height 13
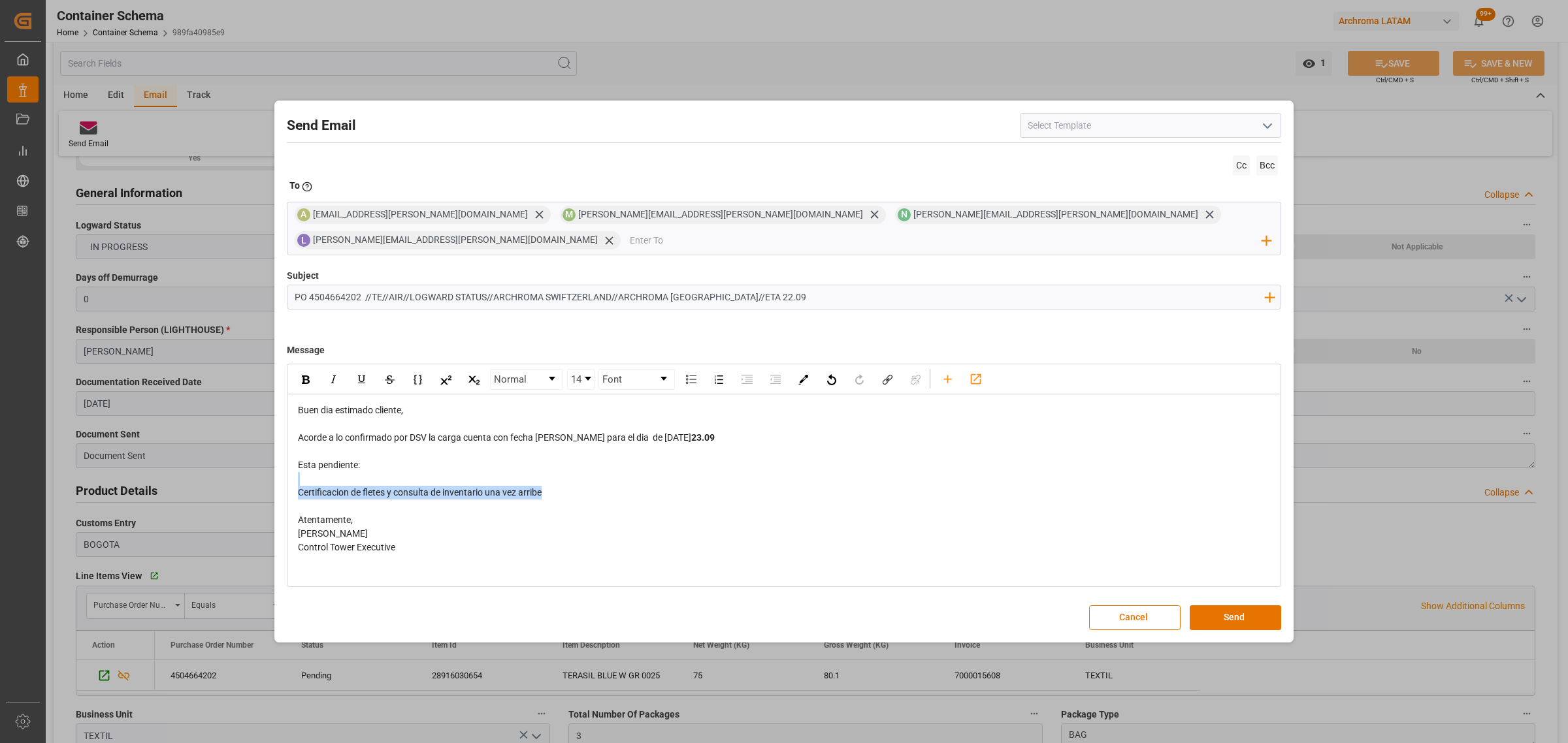
drag, startPoint x: 546, startPoint y: 478, endPoint x: 308, endPoint y: 474, distance: 238.0
click at [308, 474] on div "Buen dia estimado cliente, Acorde a lo confirmado por DSV la carga cuenta con f…" at bounding box center [784, 499] width 973 height 192
click at [308, 376] on img "rdw-inline-control" at bounding box center [306, 380] width 8 height 9
click at [1222, 607] on button "Send" at bounding box center [1236, 617] width 92 height 24
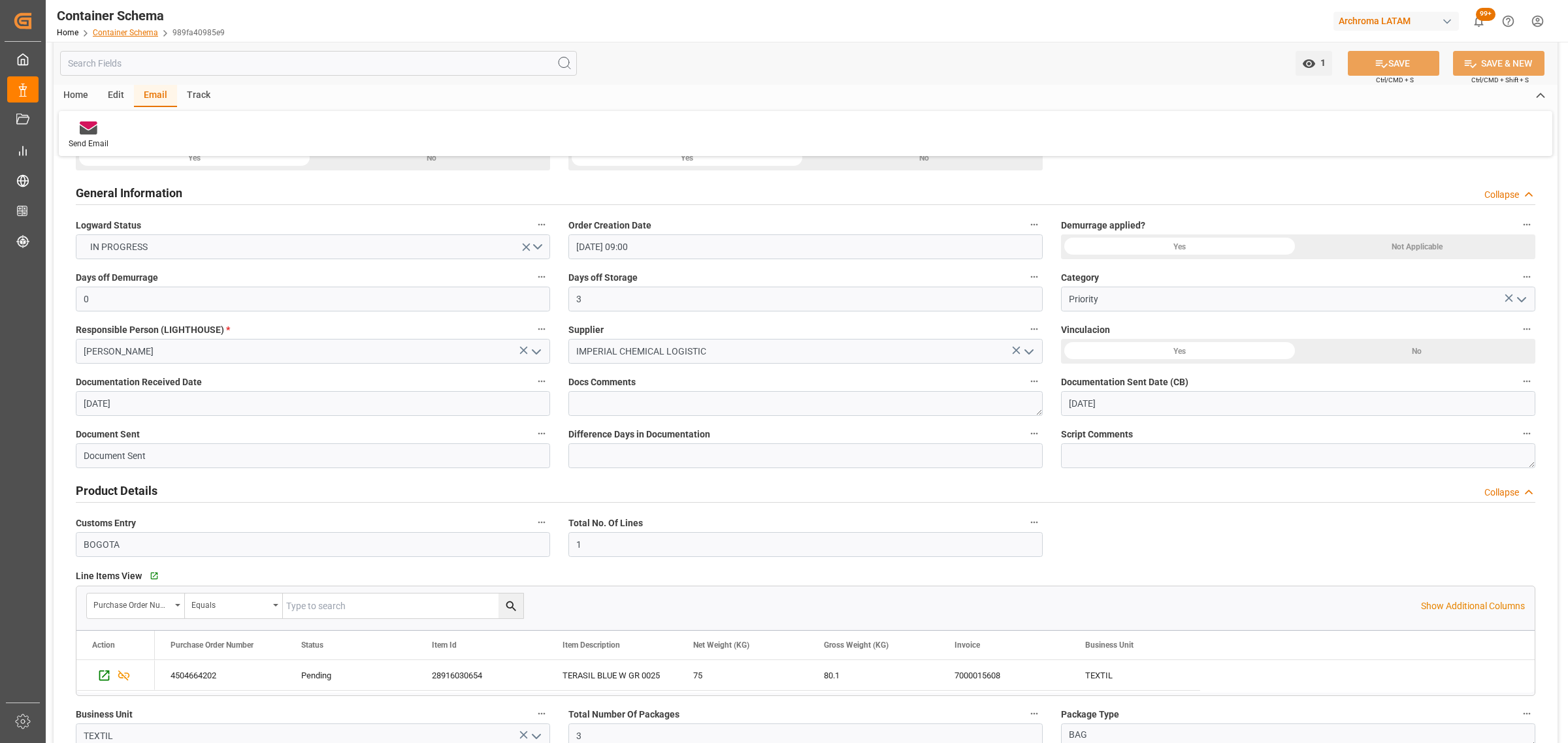
click at [122, 36] on link "Container Schema" at bounding box center [125, 33] width 66 height 9
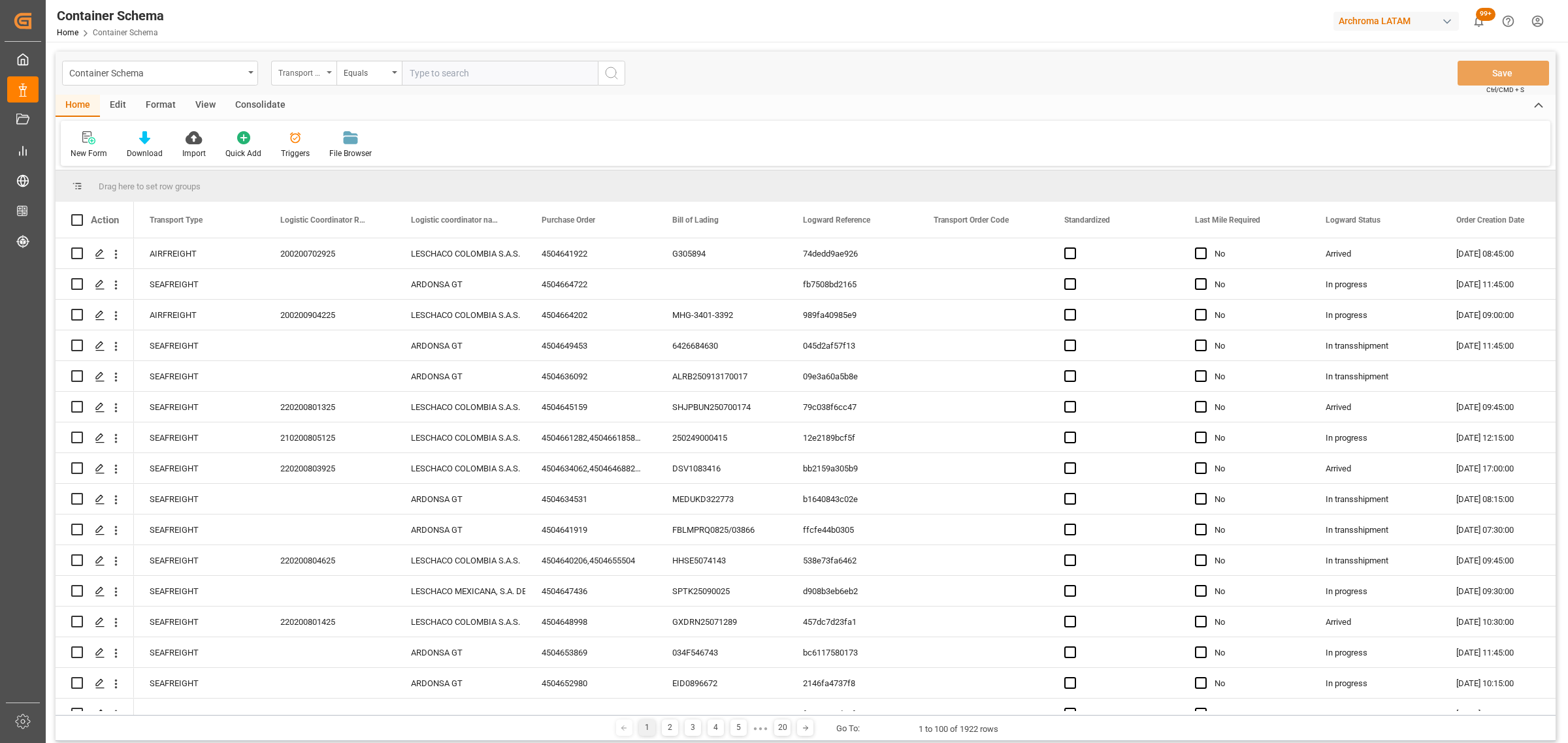
click at [298, 73] on div "Transport Type" at bounding box center [300, 71] width 44 height 15
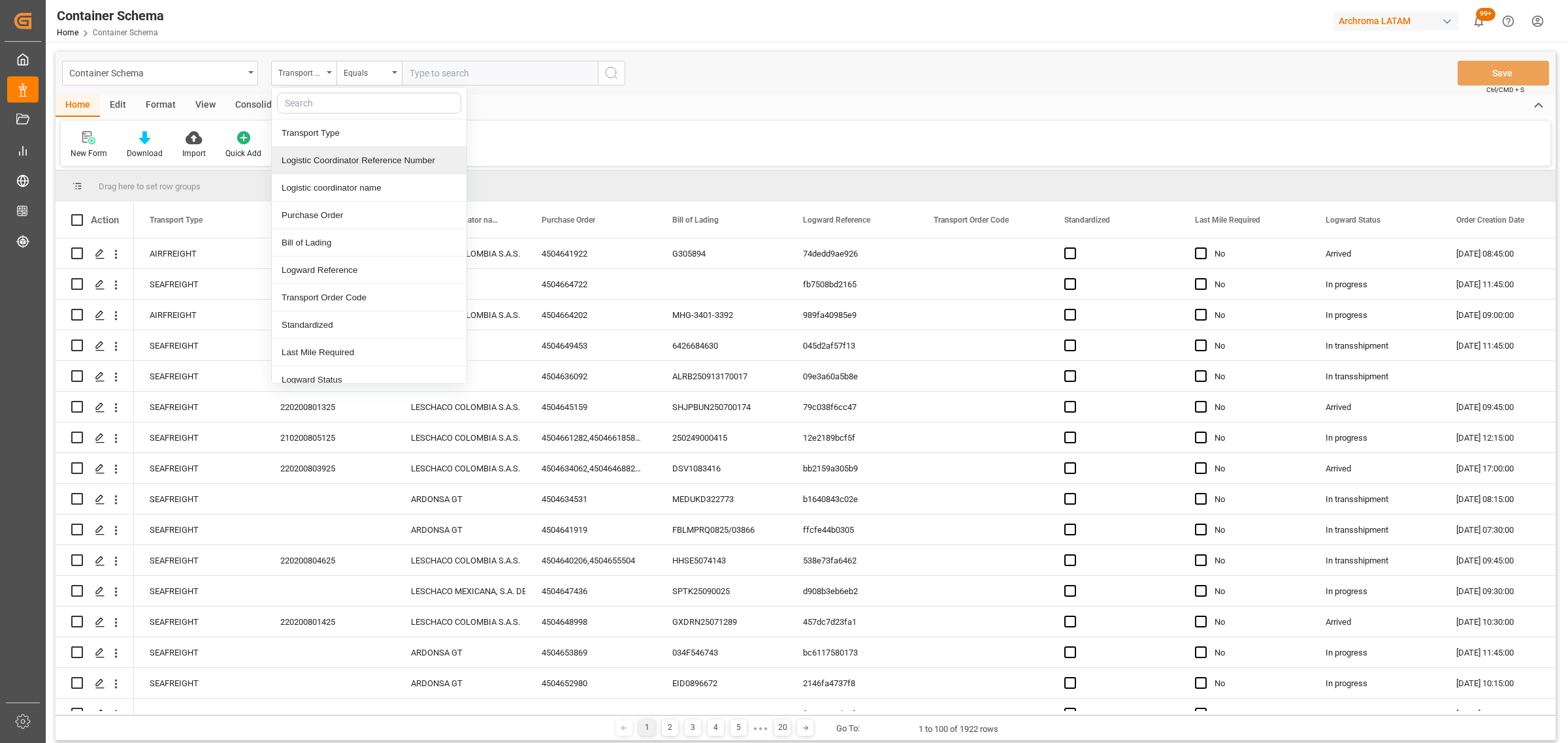
click at [357, 167] on div "Logistic Coordinator Reference Number" at bounding box center [369, 160] width 195 height 28
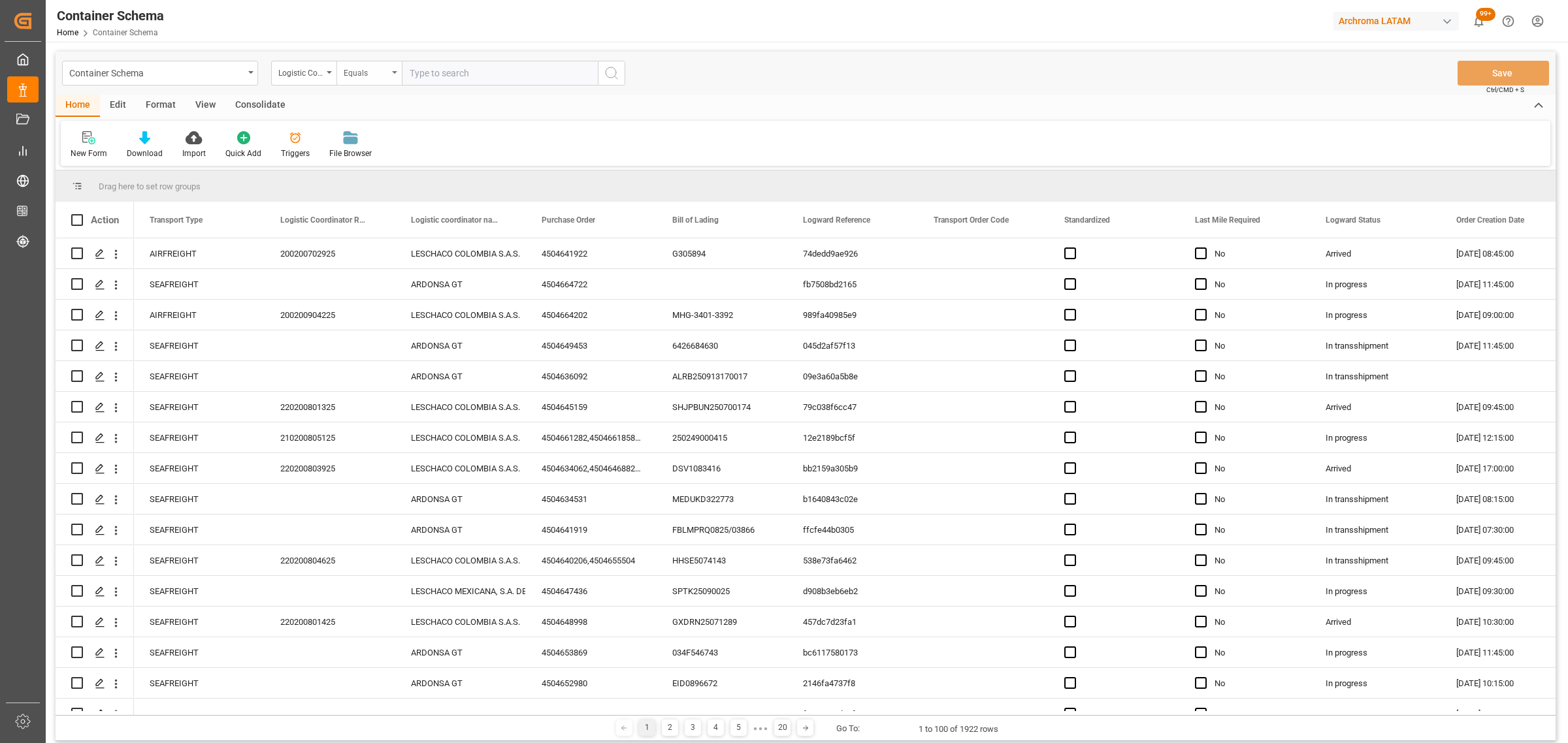
click at [367, 77] on div "Equals" at bounding box center [366, 71] width 44 height 15
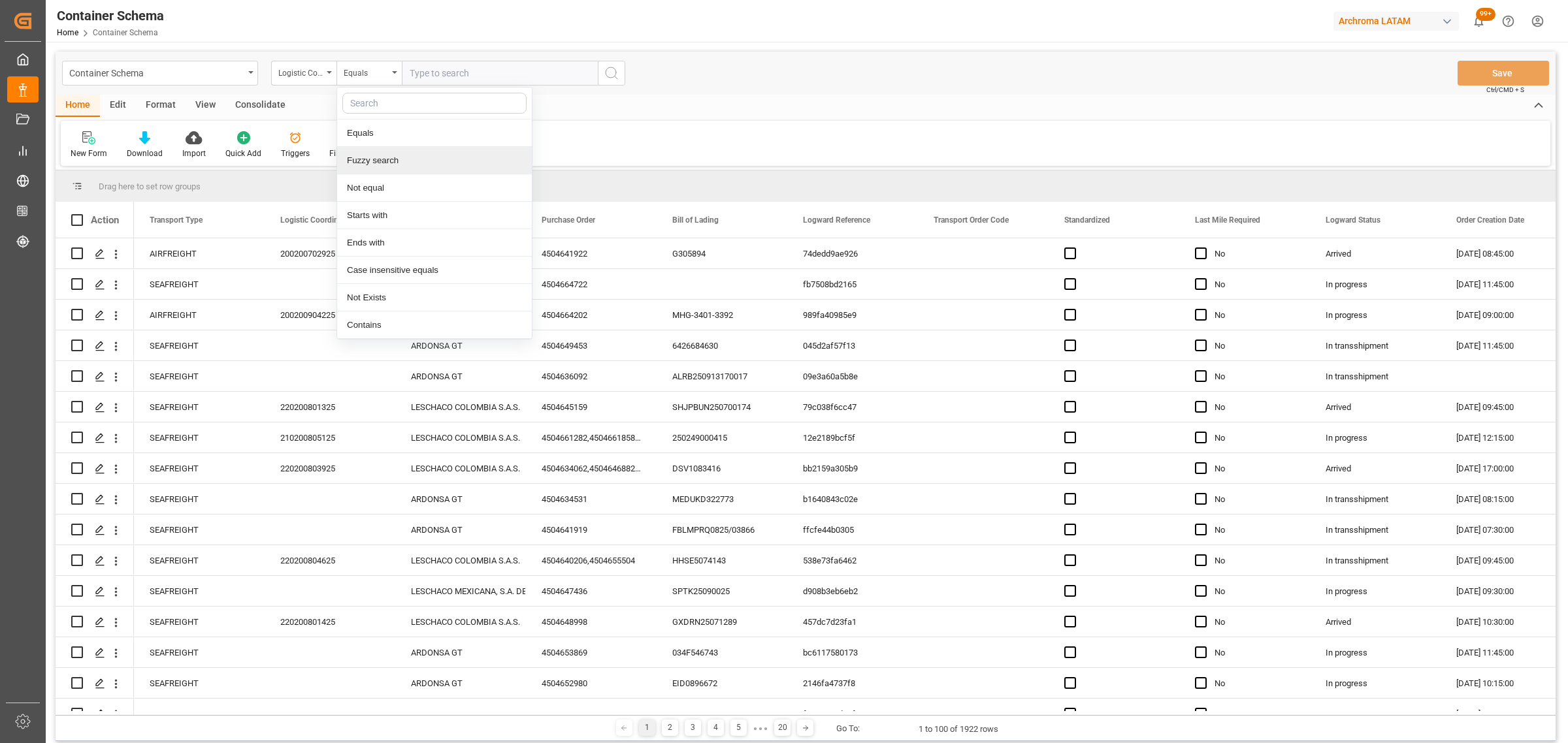
click at [406, 161] on div "Fuzzy search" at bounding box center [434, 160] width 195 height 28
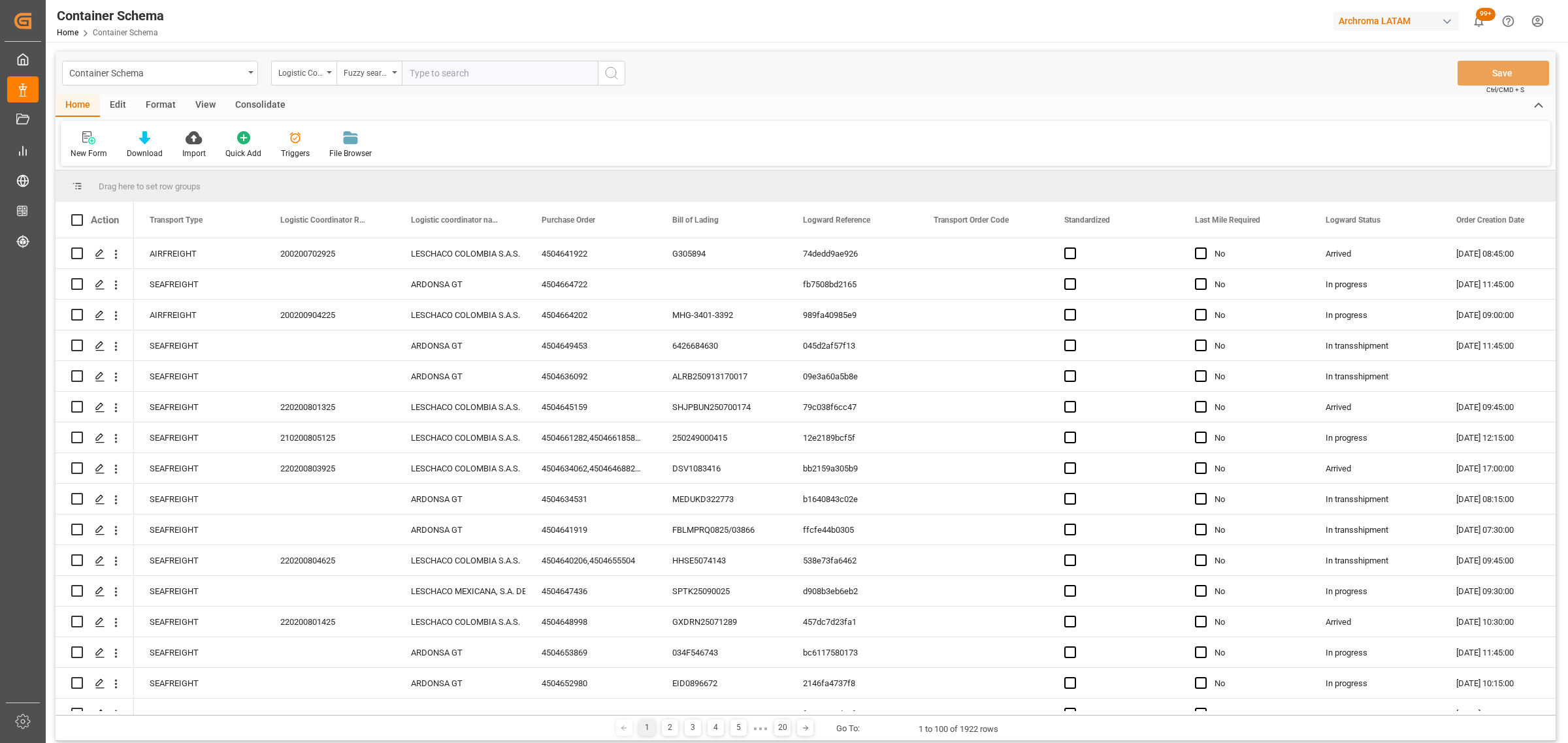
click at [441, 69] on input "text" at bounding box center [500, 73] width 196 height 24
paste input "210200903925"
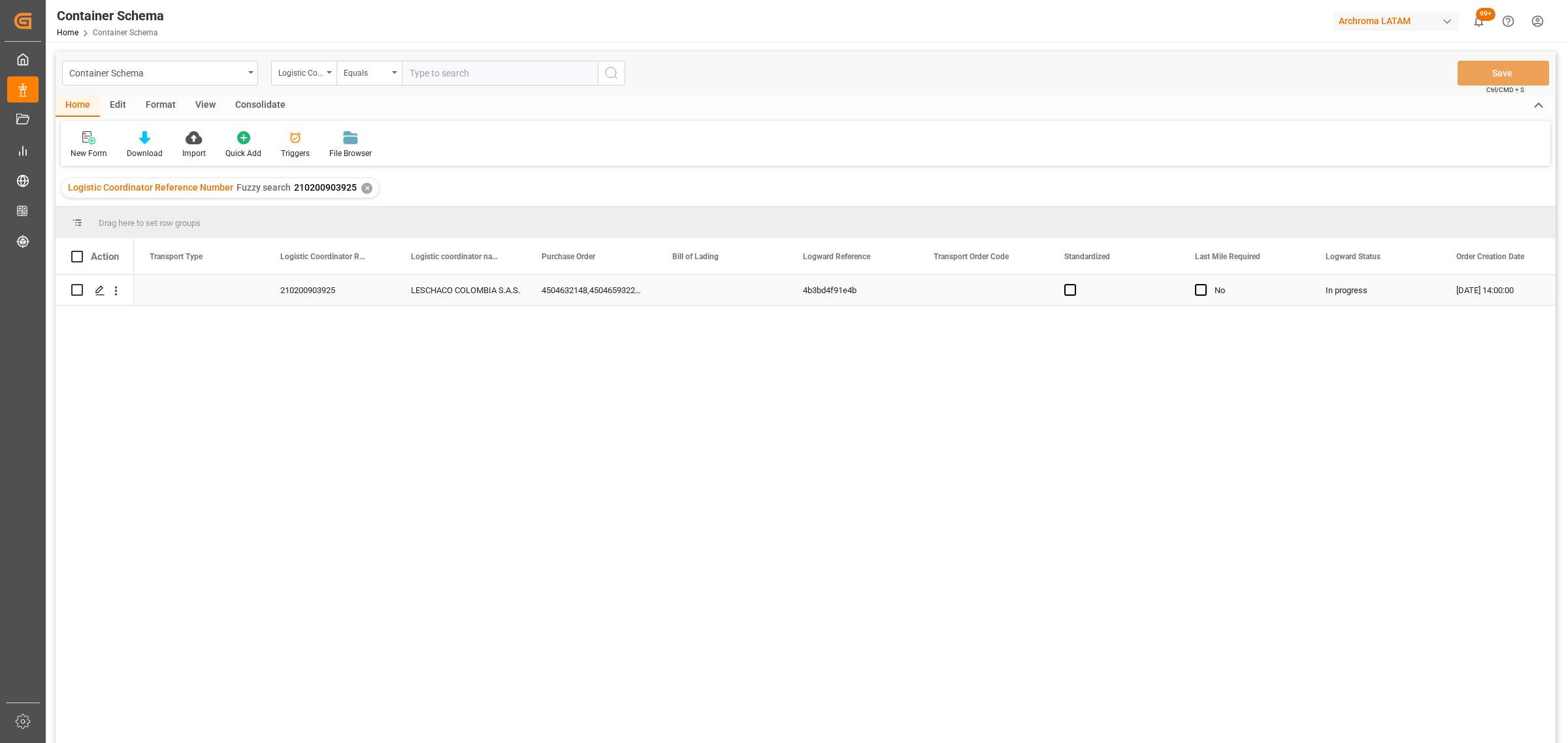
click at [149, 295] on div "Press SPACE to select this row." at bounding box center [199, 290] width 130 height 30
click at [252, 302] on button "Select" at bounding box center [199, 298] width 110 height 24
click at [210, 331] on div "SEAFREIGHT" at bounding box center [200, 332] width 95 height 13
click at [876, 289] on div "4b3bd4f91e4b" at bounding box center [852, 290] width 130 height 30
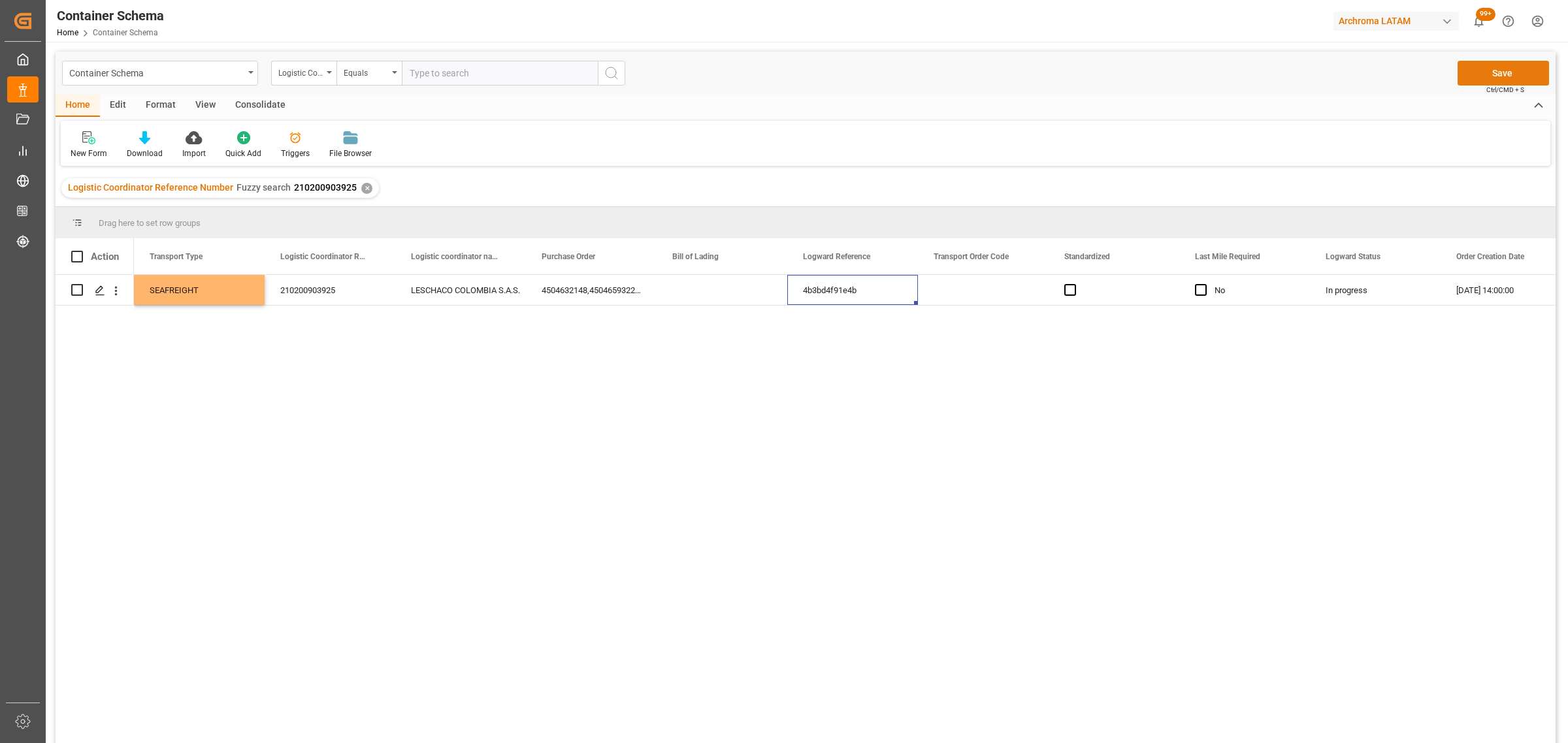
click at [1519, 73] on button "Save" at bounding box center [1503, 73] width 92 height 24
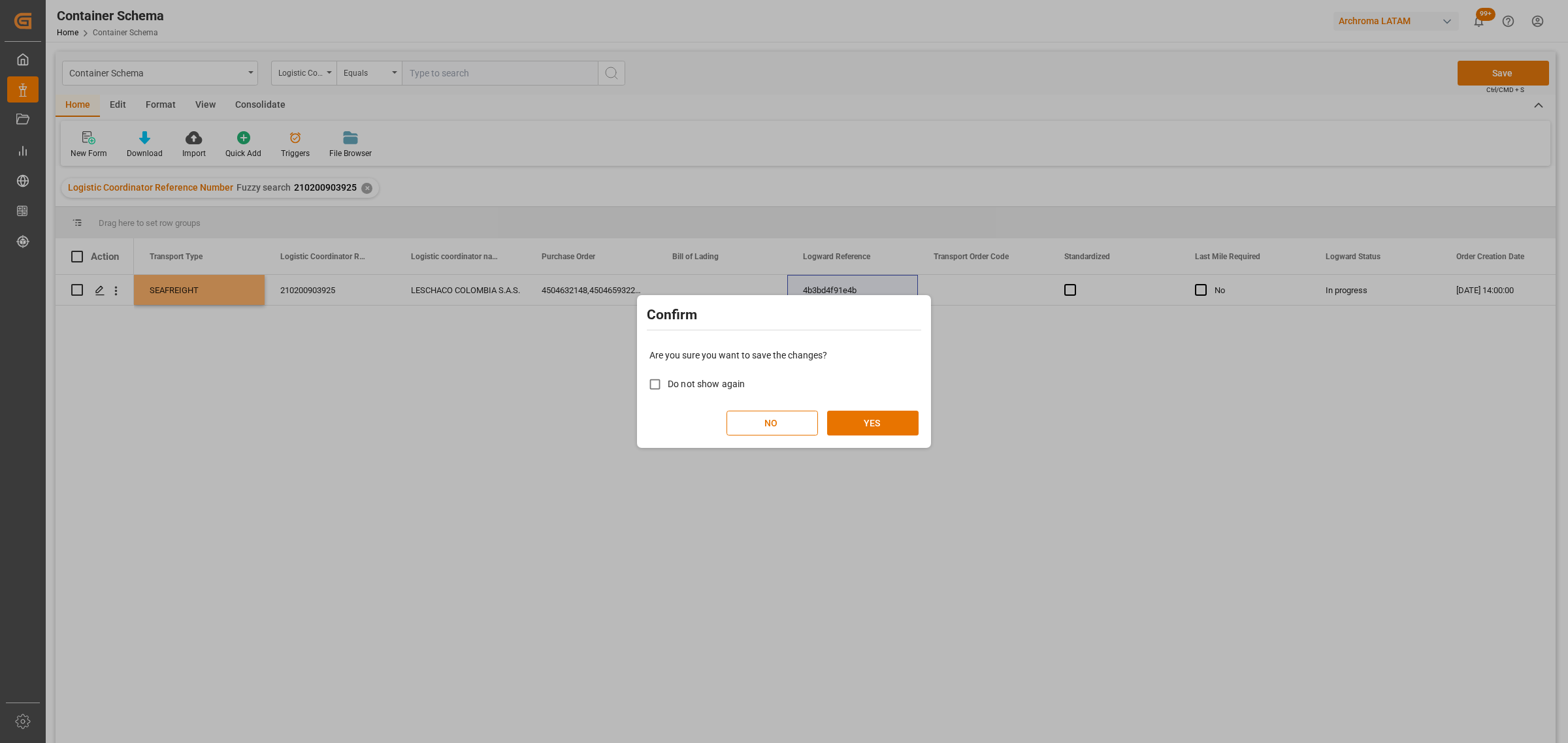
click at [1519, 73] on div "Confirm Are you sure you want to save the changes? Do not show again NO YES" at bounding box center [784, 371] width 1568 height 743
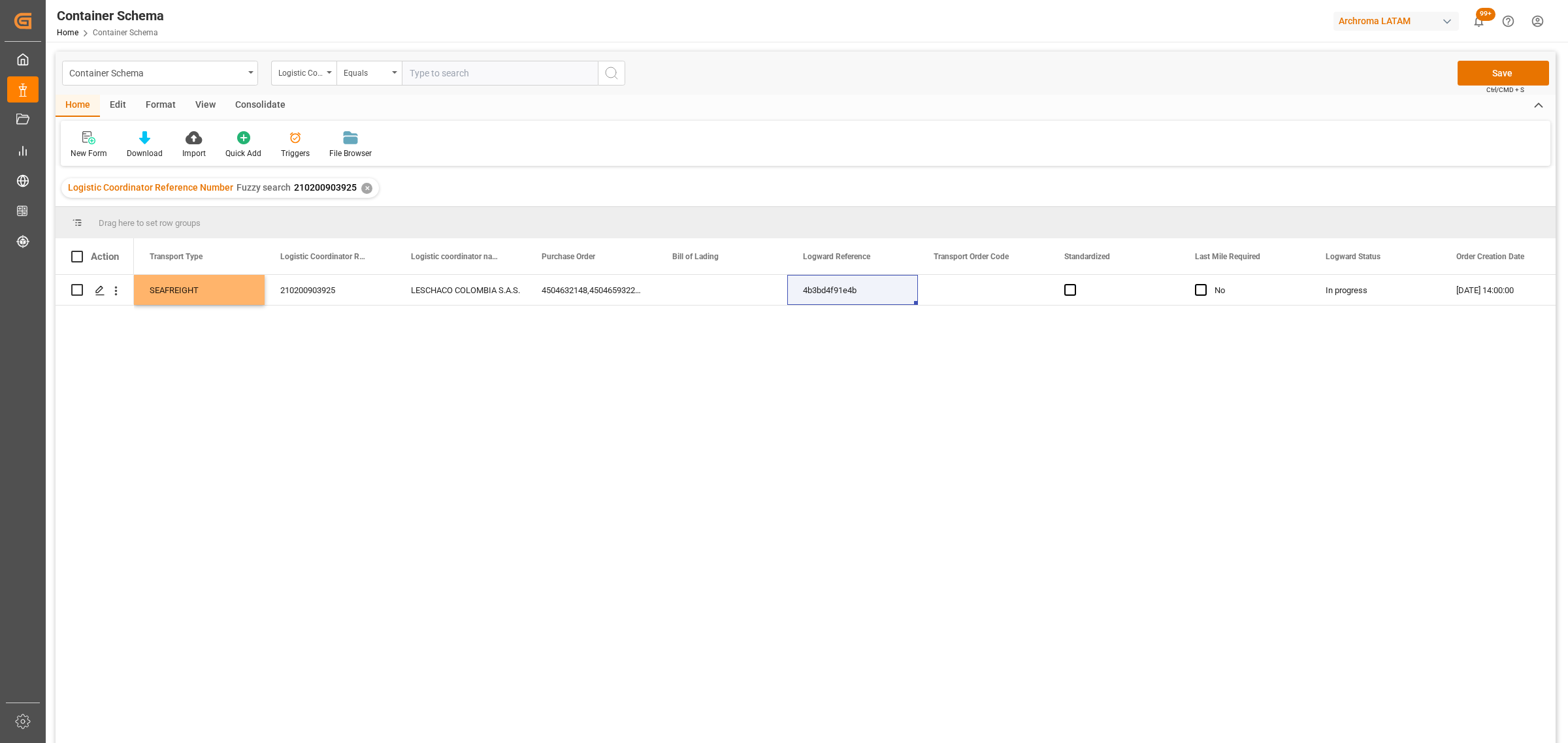
click at [1555, 73] on div "Container Schema Logistic Coordinator Reference Number Equals Save Ctrl/CMD + S" at bounding box center [805, 73] width 1499 height 43
click at [1488, 66] on button "Save" at bounding box center [1503, 73] width 92 height 24
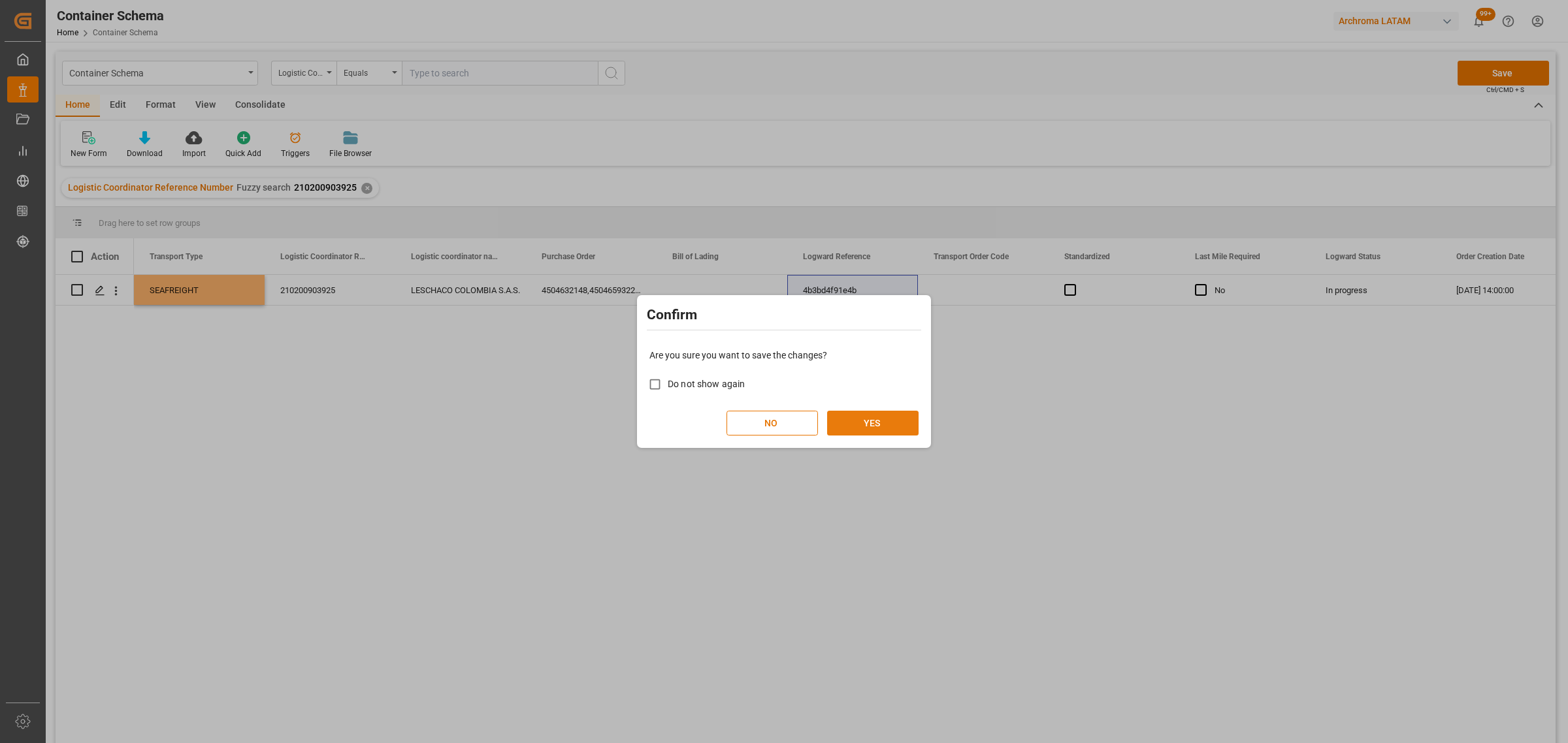
click at [894, 417] on button "YES" at bounding box center [872, 422] width 92 height 24
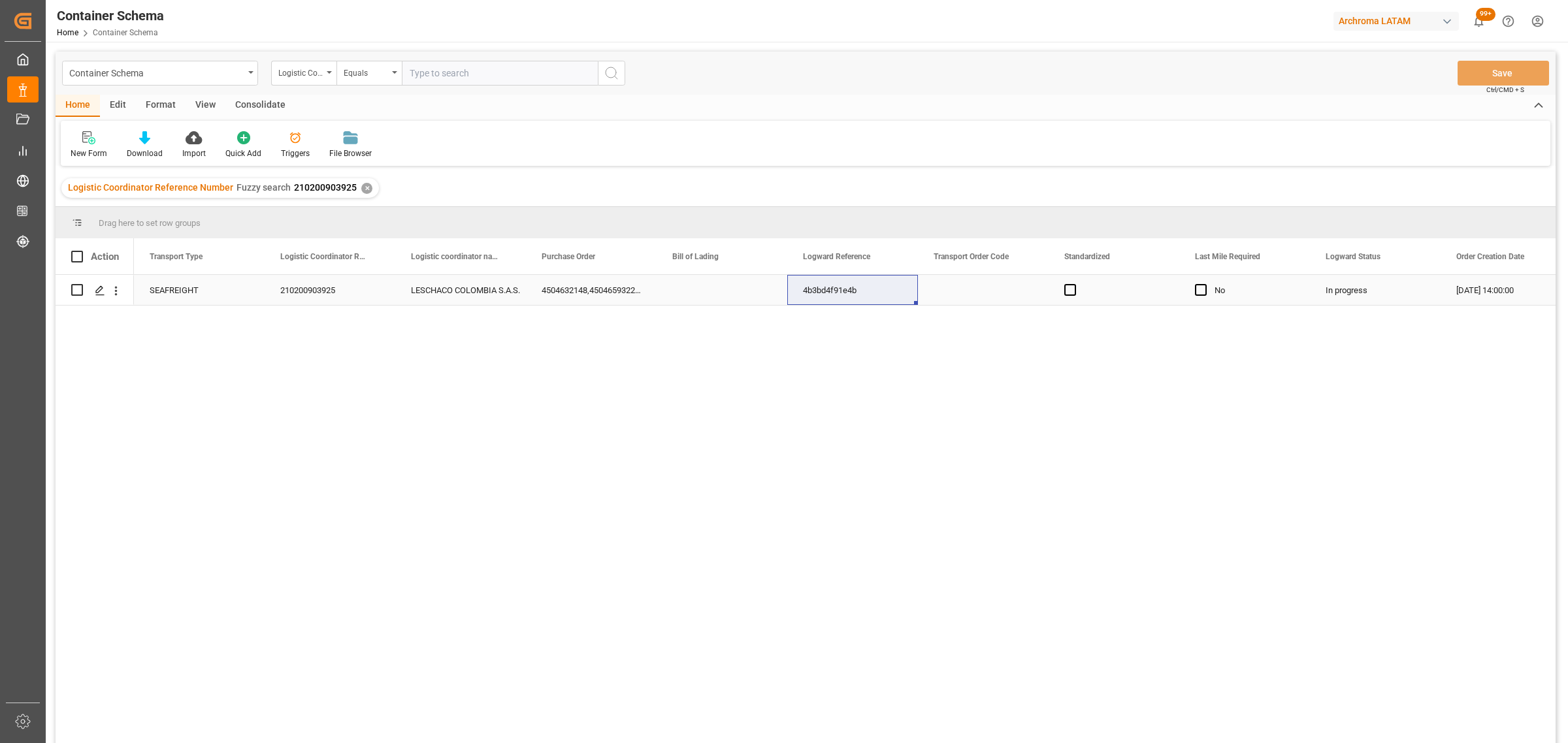
click at [706, 289] on div "Press SPACE to select this row." at bounding box center [721, 290] width 130 height 30
click at [706, 289] on input "Press SPACE to select this row." at bounding box center [722, 298] width 110 height 24
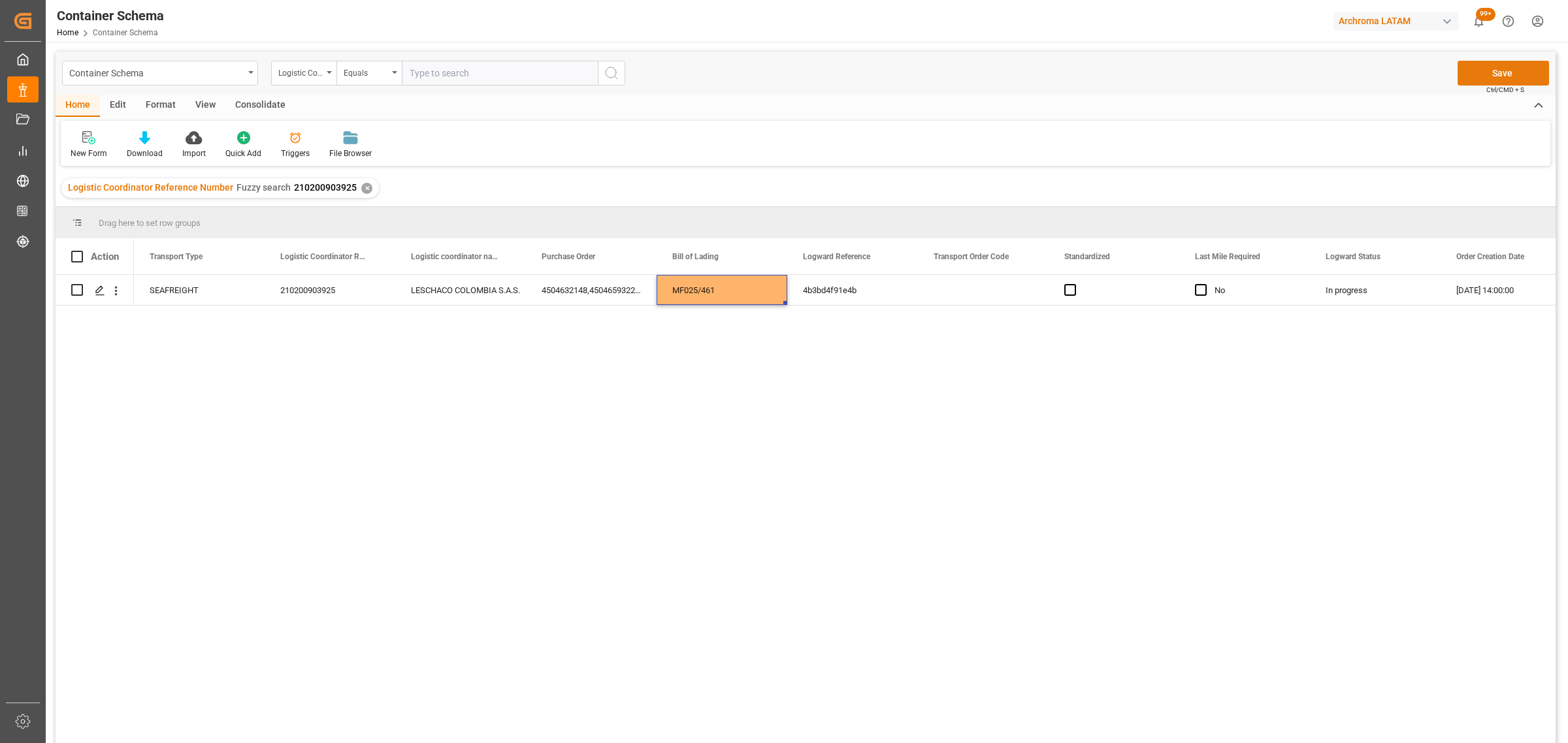
click at [1513, 73] on button "Save" at bounding box center [1503, 73] width 92 height 24
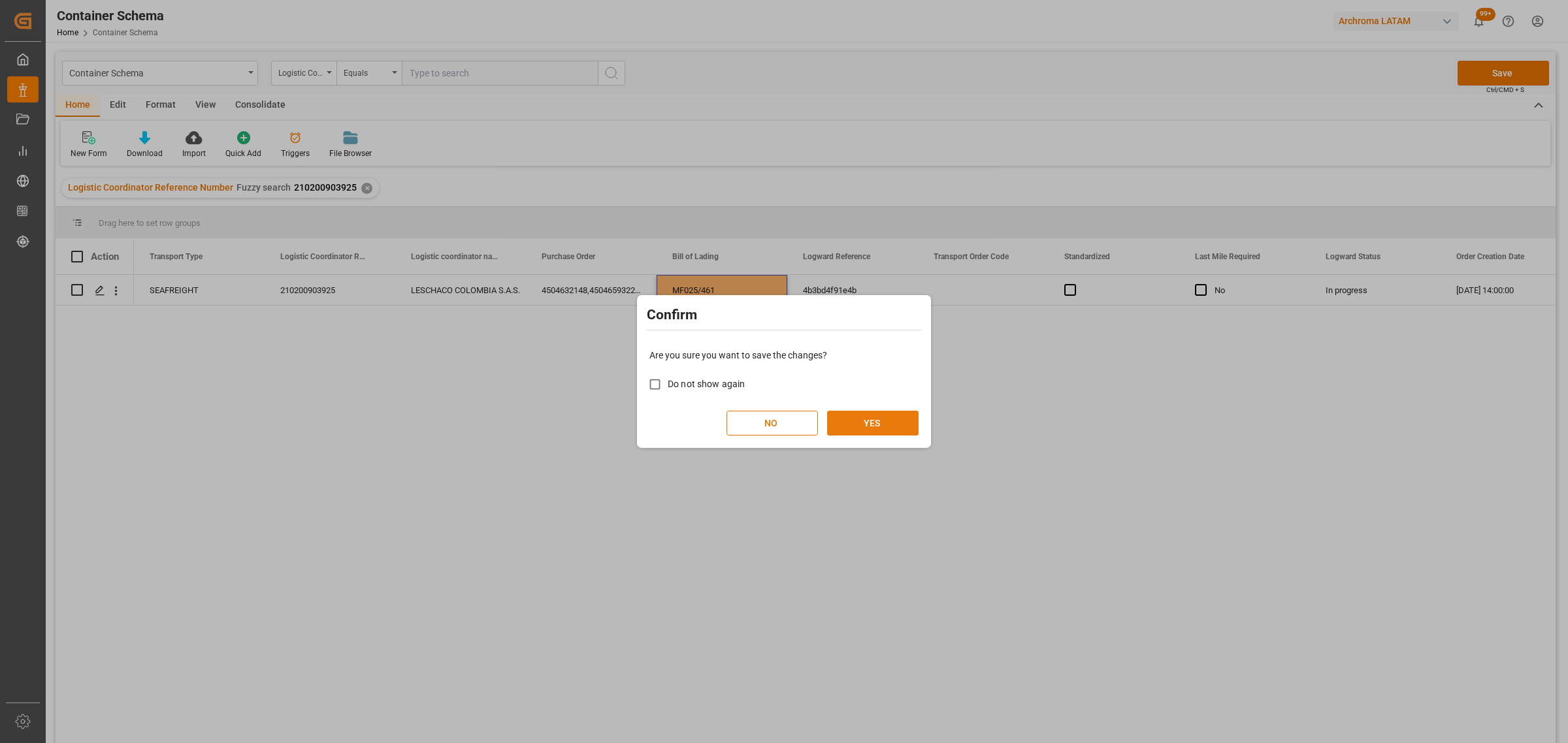
click at [882, 434] on button "YES" at bounding box center [872, 422] width 92 height 24
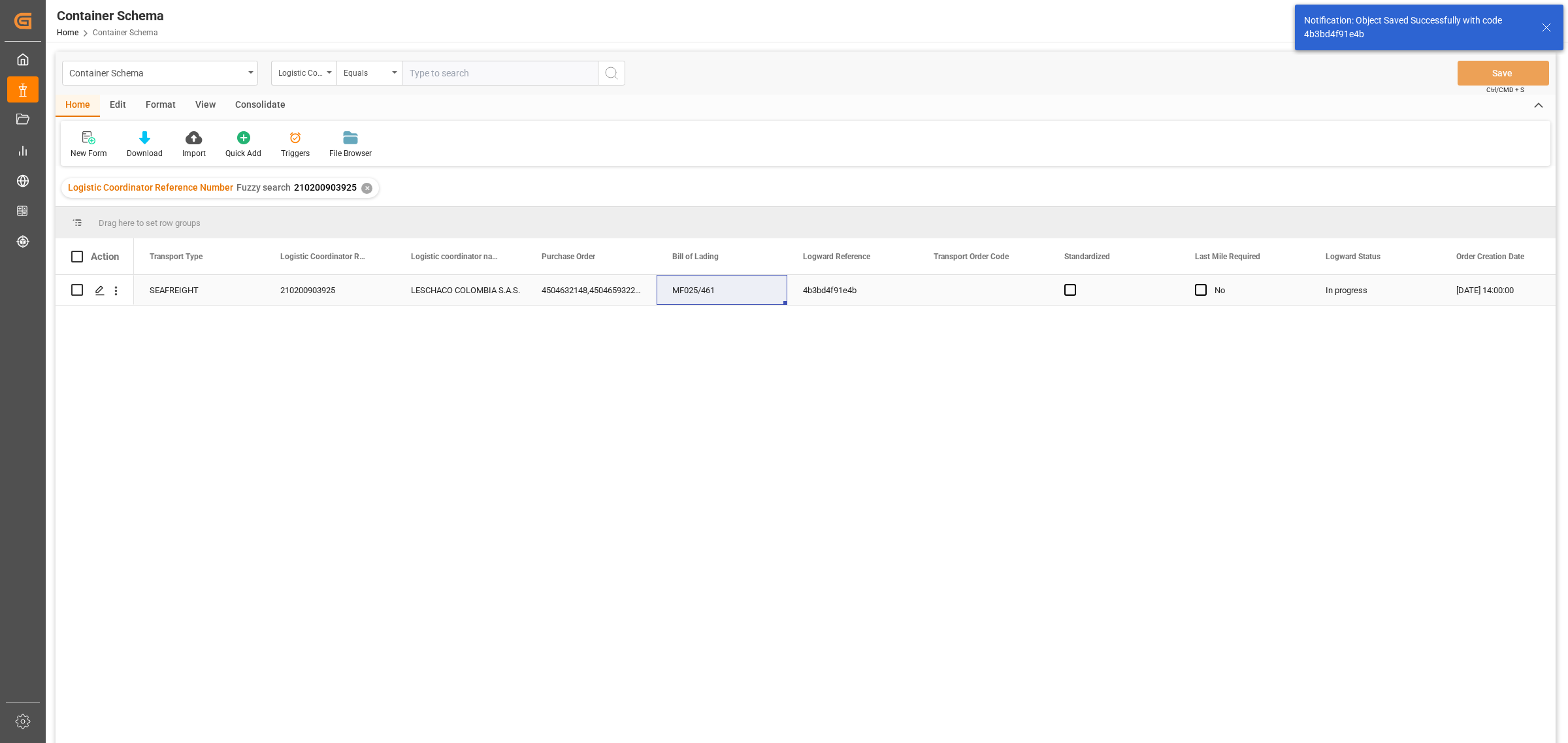
click at [101, 293] on icon "Press SPACE to select this row." at bounding box center [99, 291] width 10 height 10
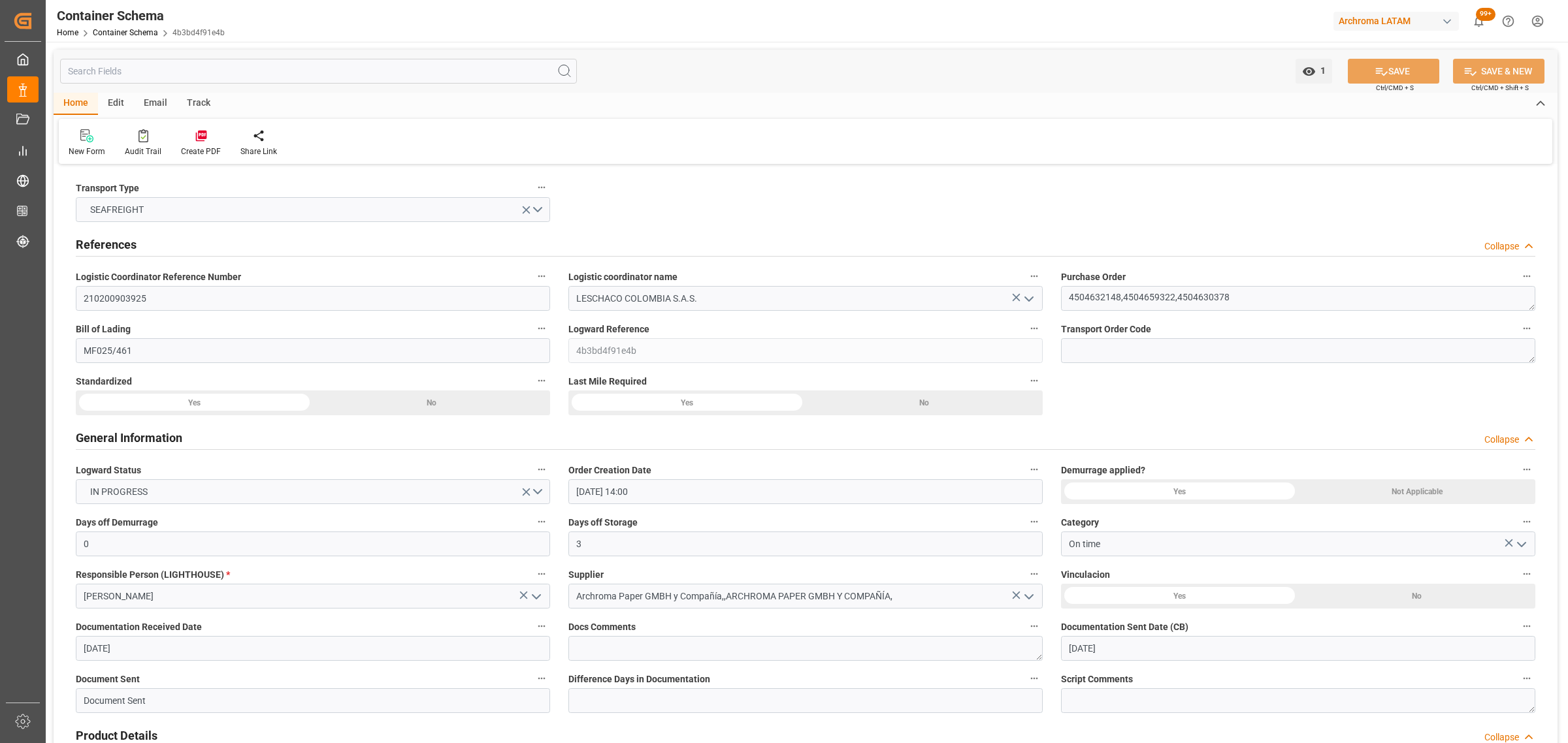
click at [196, 101] on div "Track" at bounding box center [198, 103] width 43 height 22
click at [78, 144] on div "Tracking" at bounding box center [84, 143] width 51 height 28
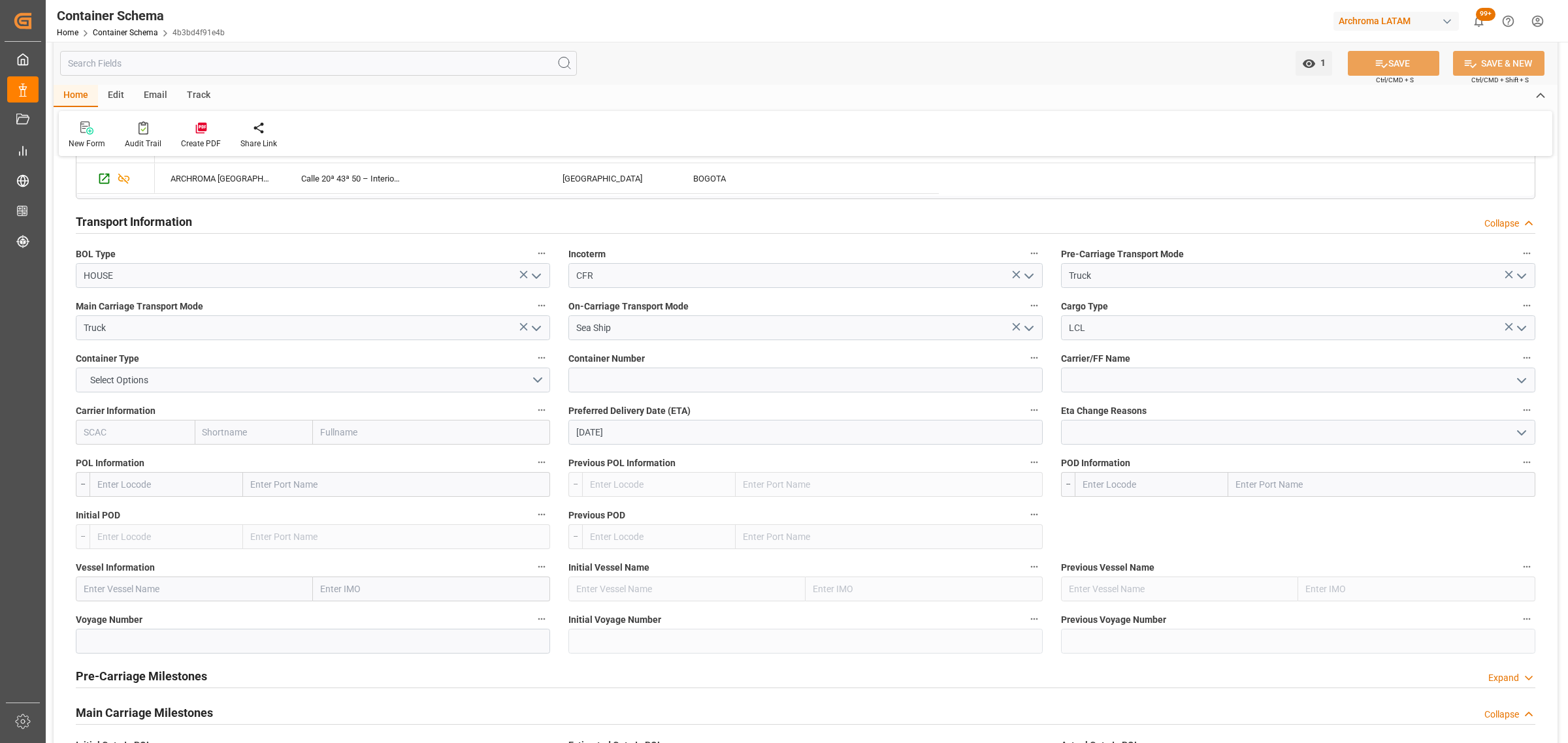
scroll to position [1225, 0]
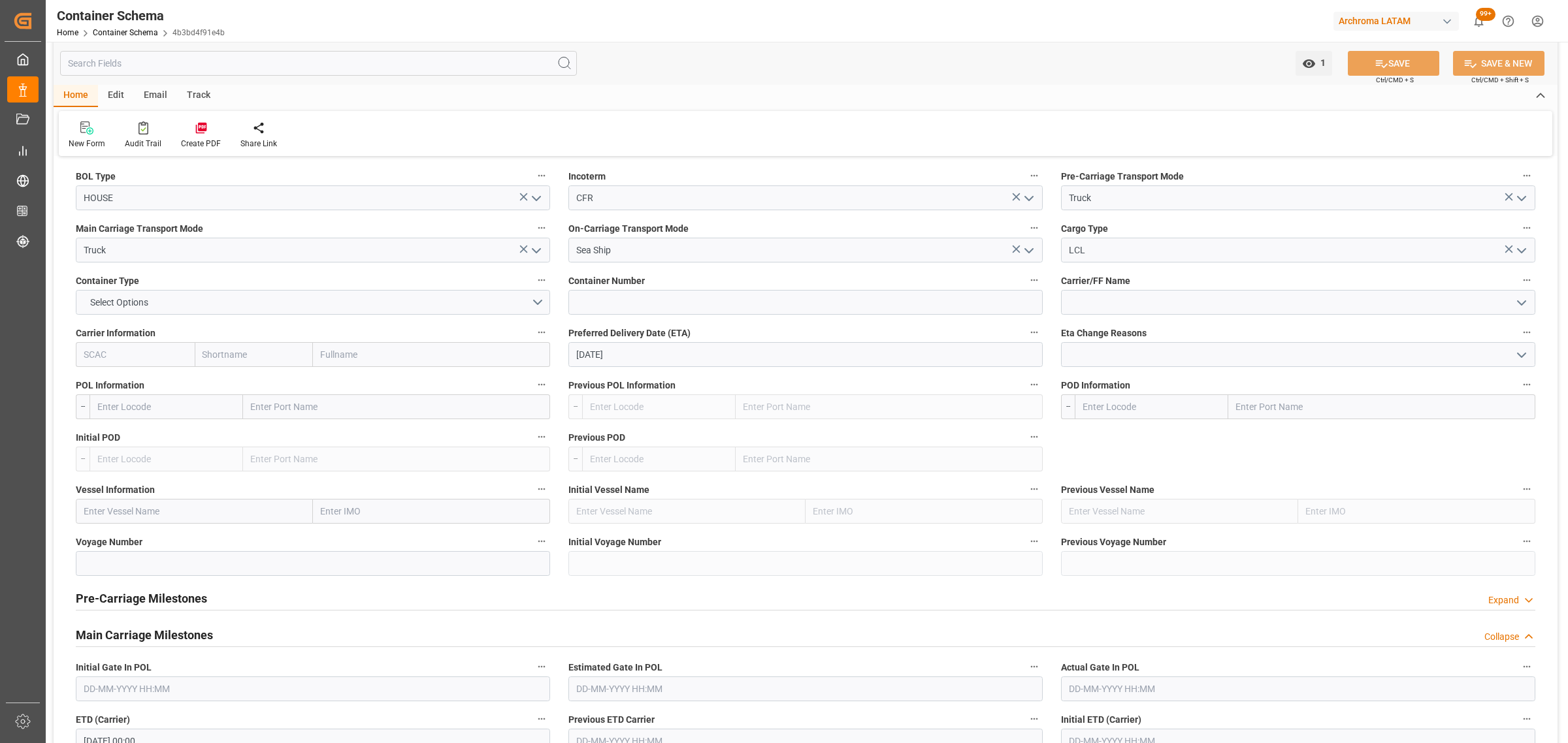
click at [174, 395] on label "POL Information" at bounding box center [313, 385] width 475 height 18
click at [533, 393] on button "POL Information" at bounding box center [542, 385] width 17 height 17
click at [159, 411] on div at bounding box center [784, 371] width 1568 height 743
click at [154, 403] on input "text" at bounding box center [166, 407] width 153 height 24
click at [137, 513] on input "text" at bounding box center [194, 511] width 237 height 24
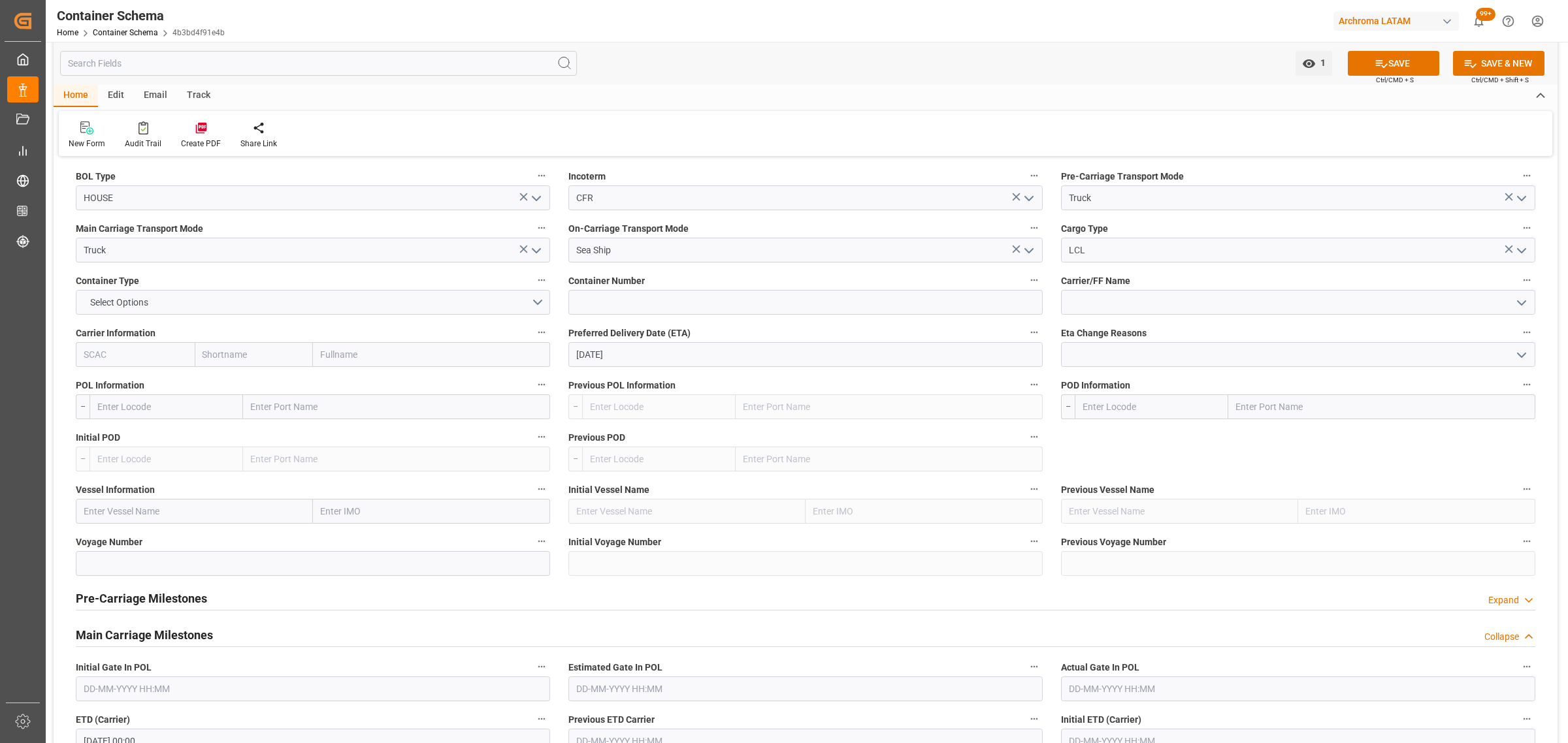
click at [137, 512] on input "text" at bounding box center [194, 511] width 237 height 24
paste input "CONTSHIP [PERSON_NAME]"
click at [137, 512] on input "CONTSHIP [PERSON_NAME]" at bounding box center [194, 511] width 237 height 24
click at [189, 518] on input "CONTSHIP [PERSON_NAME]" at bounding box center [194, 511] width 237 height 24
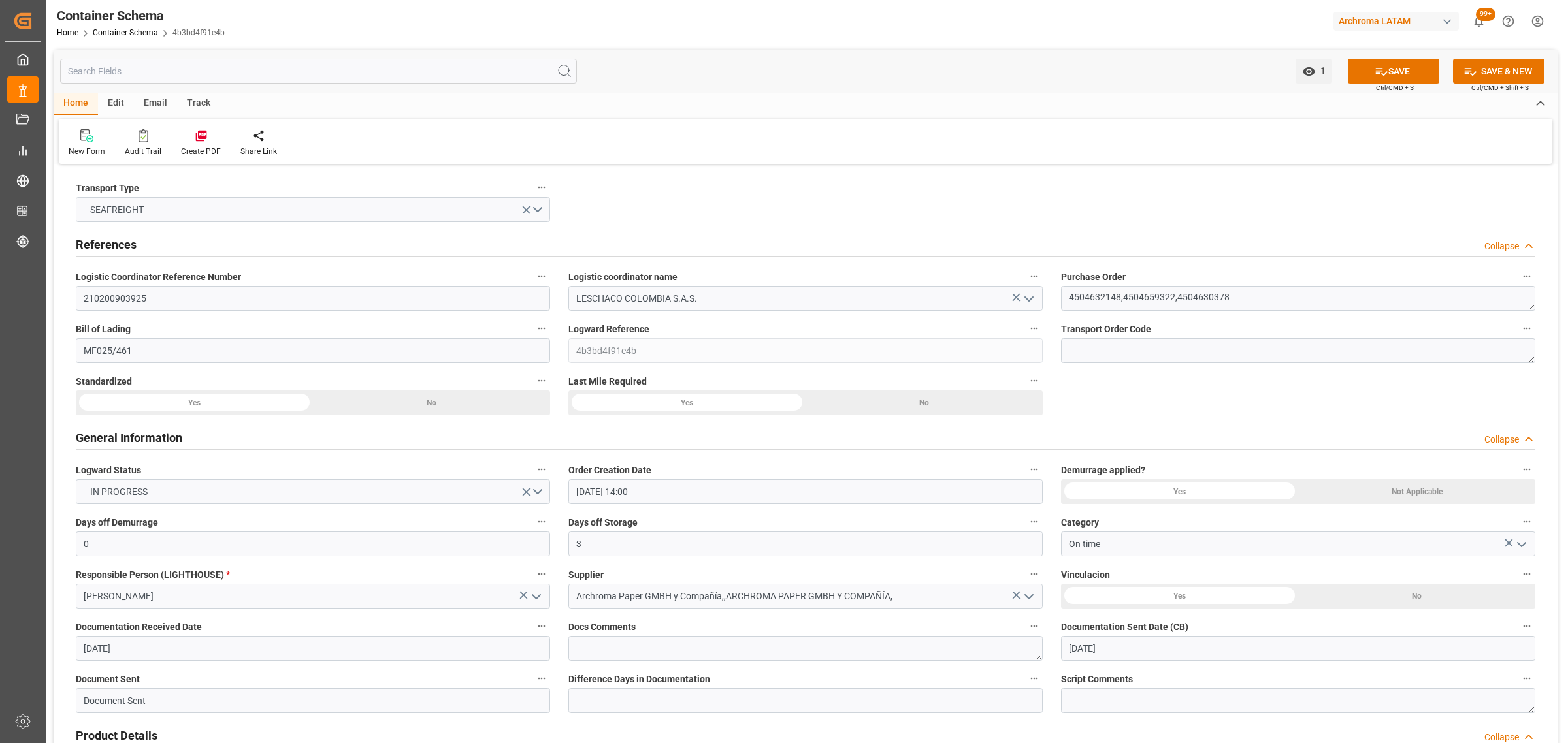
scroll to position [1225, 0]
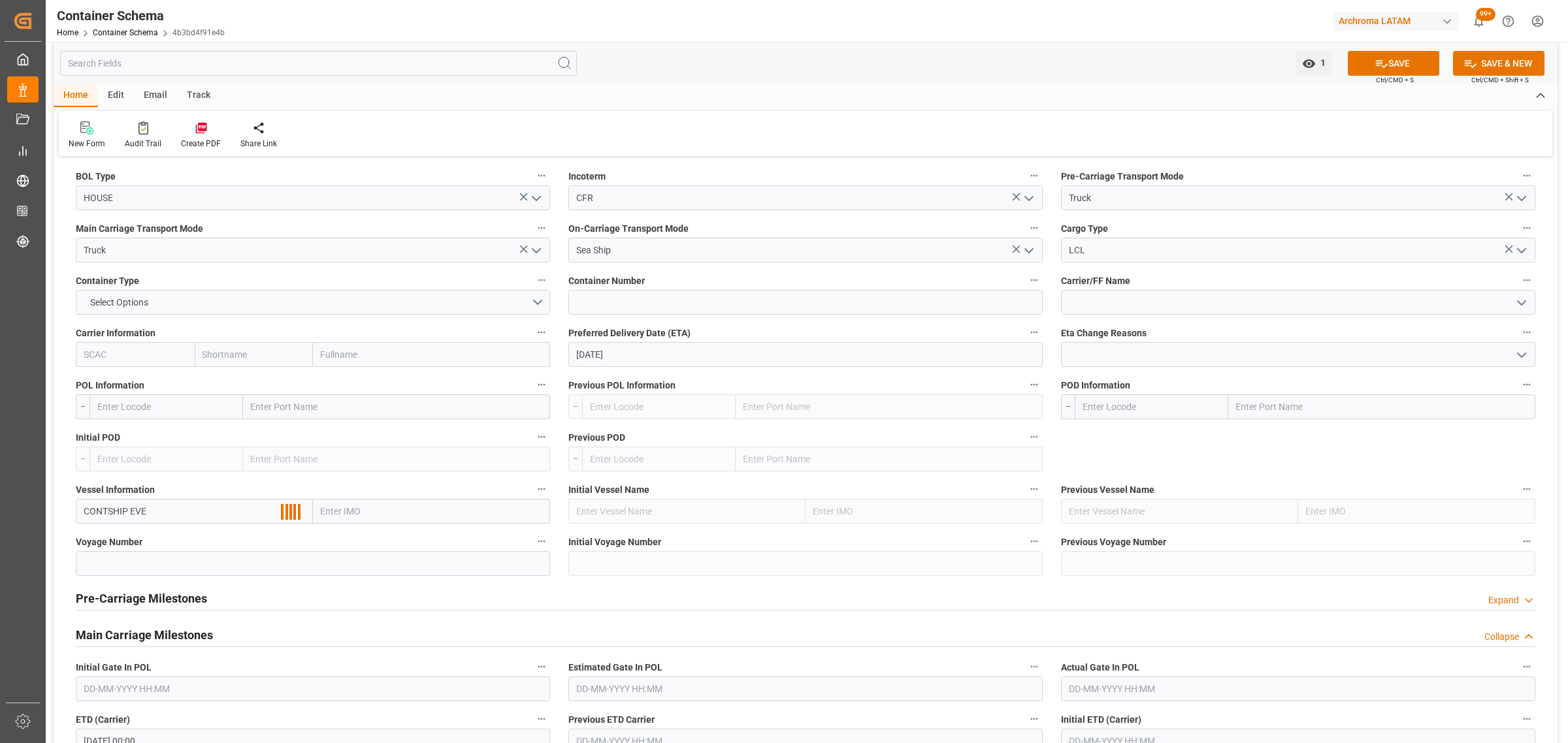
type input "CONTSHIP [PERSON_NAME]"
click at [160, 544] on label "Voyage Number" at bounding box center [313, 542] width 475 height 18
click at [533, 544] on button "Voyage Number" at bounding box center [542, 542] width 17 height 17
click at [157, 565] on div at bounding box center [784, 371] width 1568 height 743
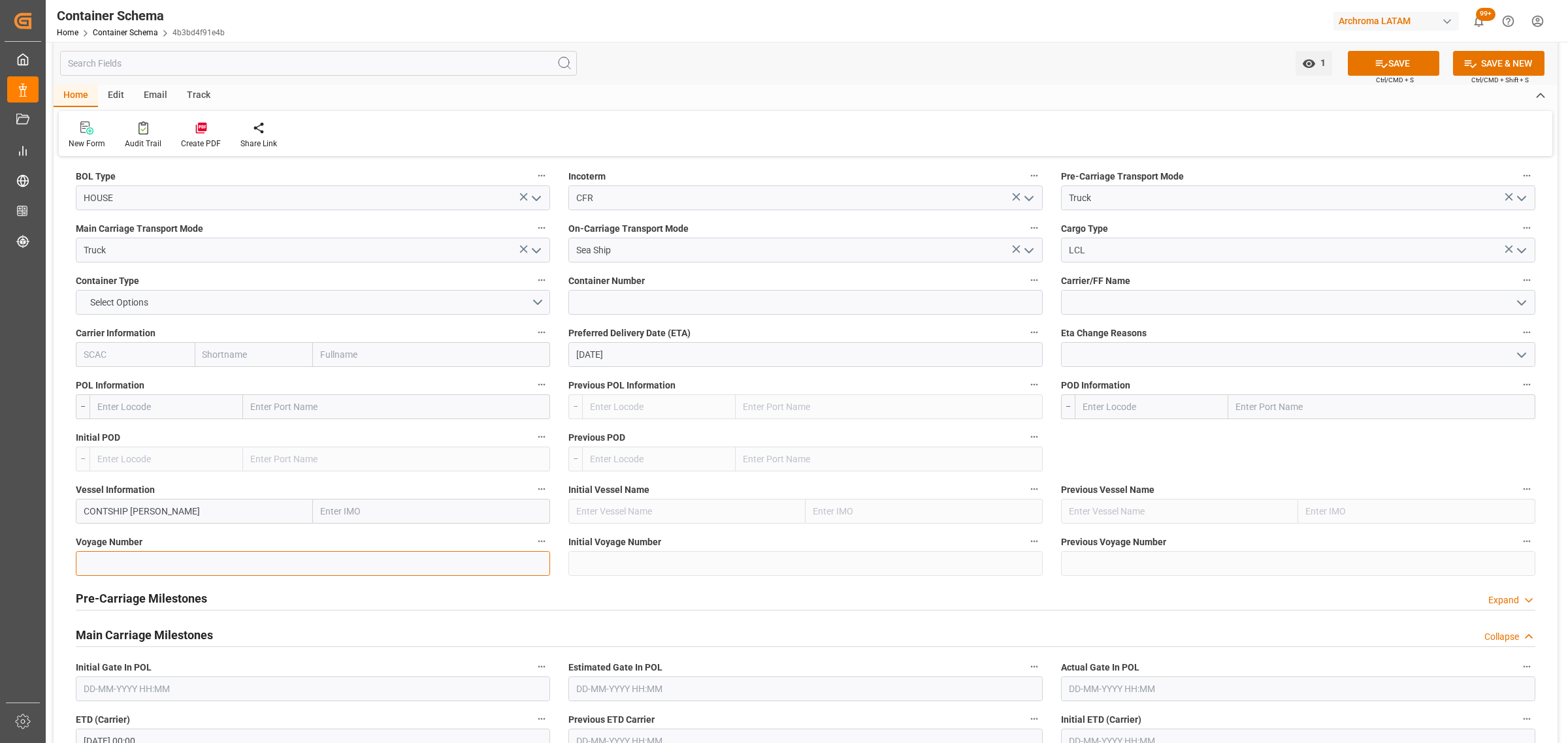
click at [138, 557] on input at bounding box center [313, 563] width 475 height 24
click at [130, 560] on input at bounding box center [313, 563] width 475 height 24
paste input "25036"
type input "25036"
click at [125, 412] on input "text" at bounding box center [166, 407] width 153 height 24
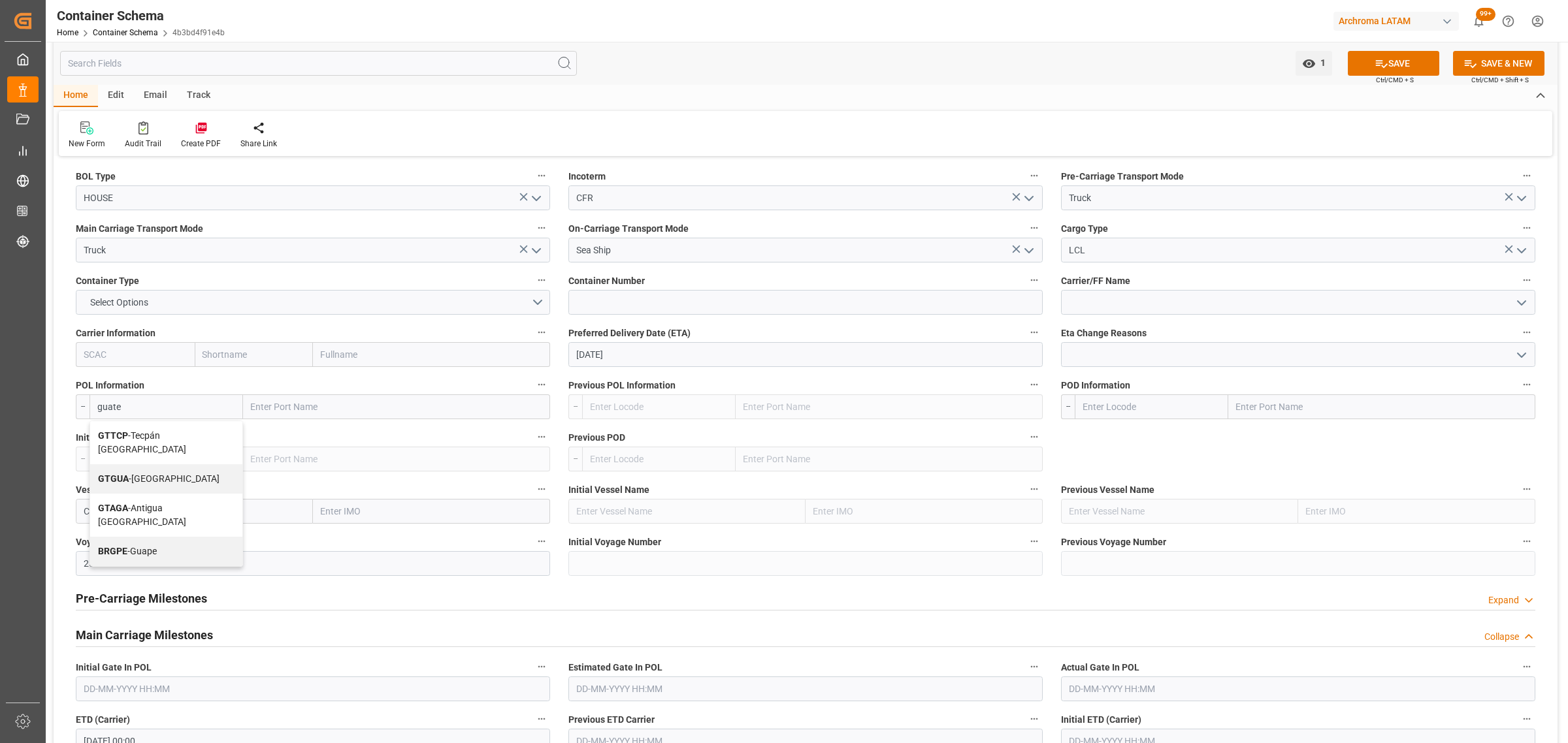
click at [196, 464] on div "GTGUA - Guatemala City" at bounding box center [166, 478] width 152 height 29
type input "GTGUA"
type input "Guatemala City"
type input "GTGUA"
click at [1094, 403] on input "text" at bounding box center [1151, 407] width 153 height 24
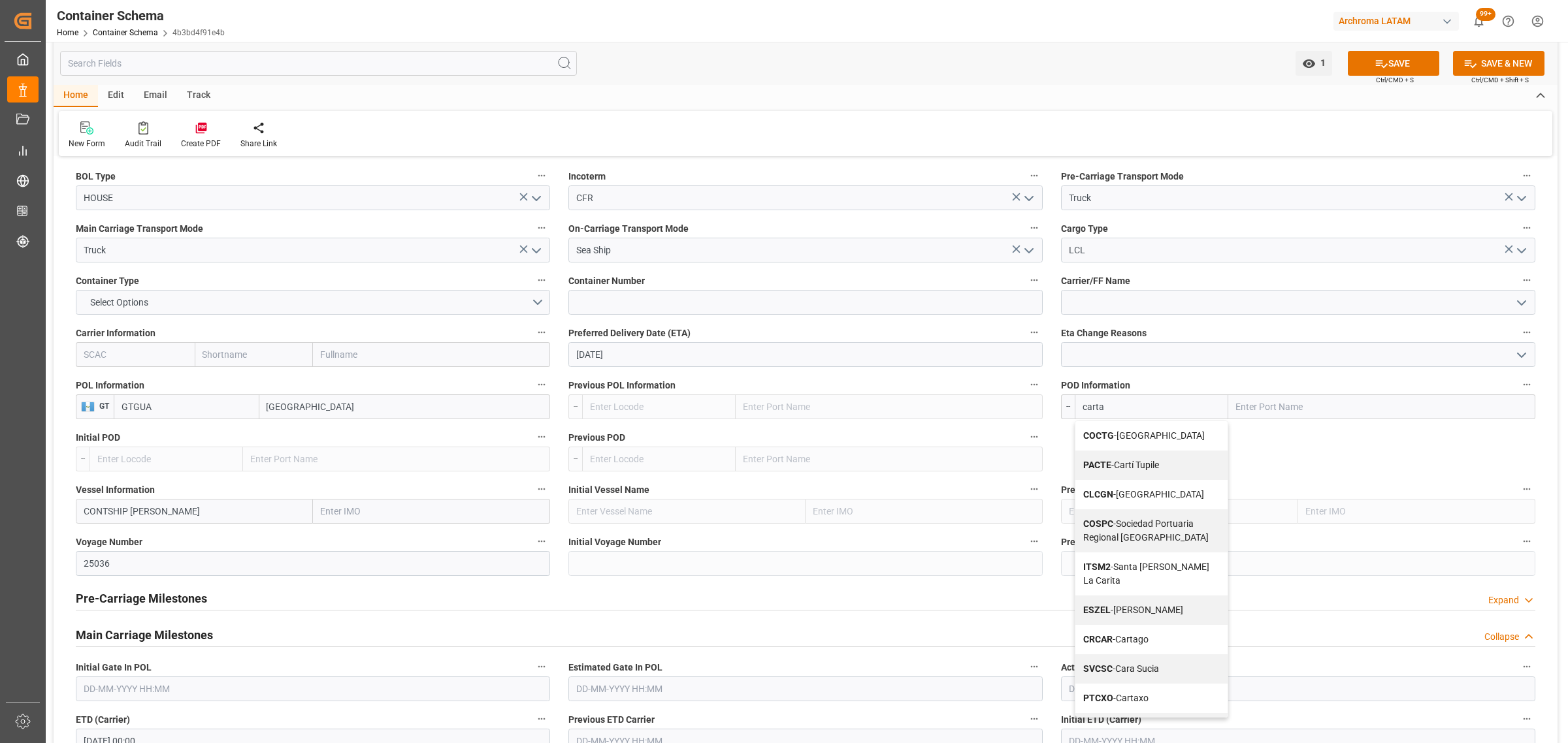
click at [1151, 439] on span "COCTG - Cartagena" at bounding box center [1144, 435] width 122 height 10
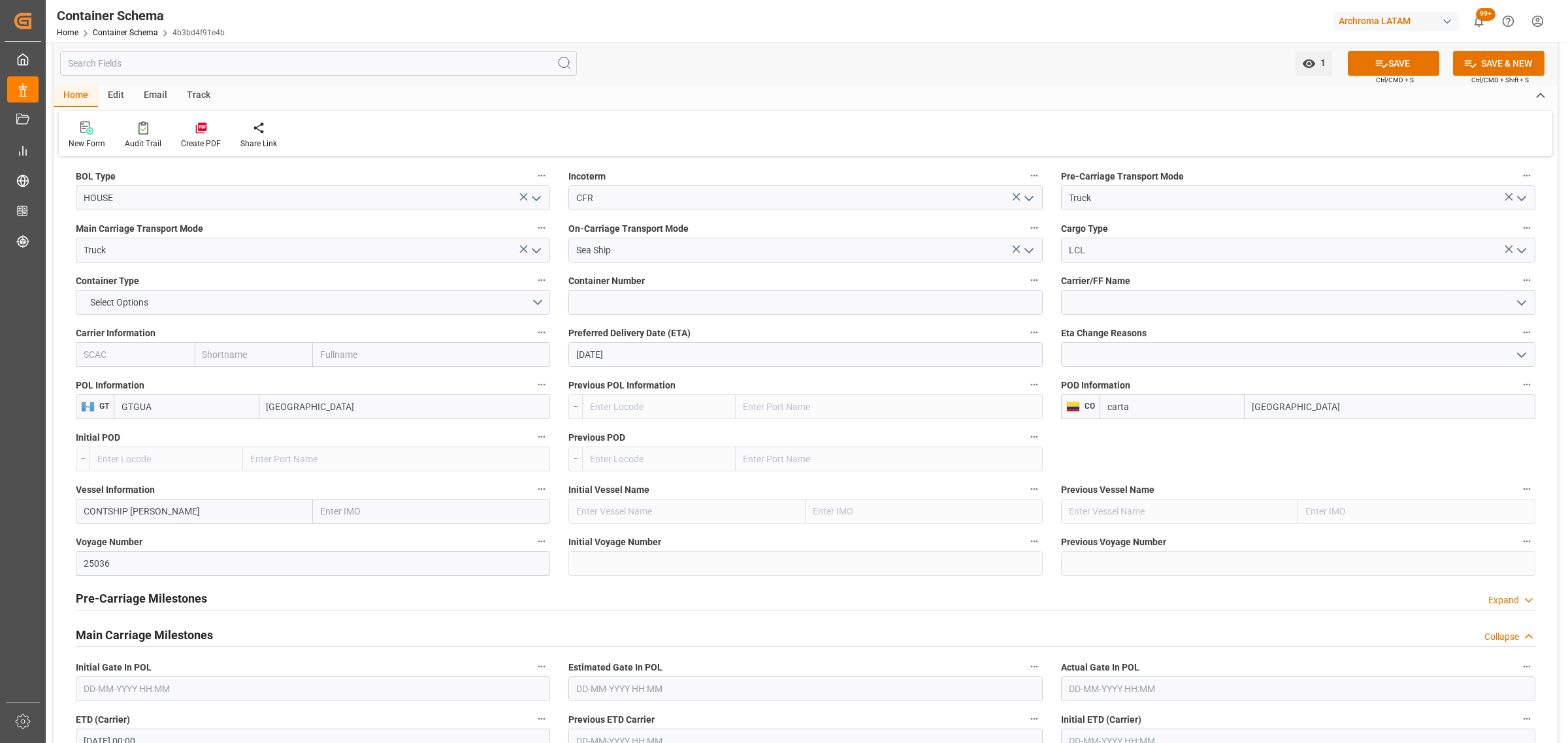
type input "COCTG"
type input "[GEOGRAPHIC_DATA]"
type input "COCTG"
click at [1391, 64] on button "SAVE" at bounding box center [1394, 63] width 92 height 24
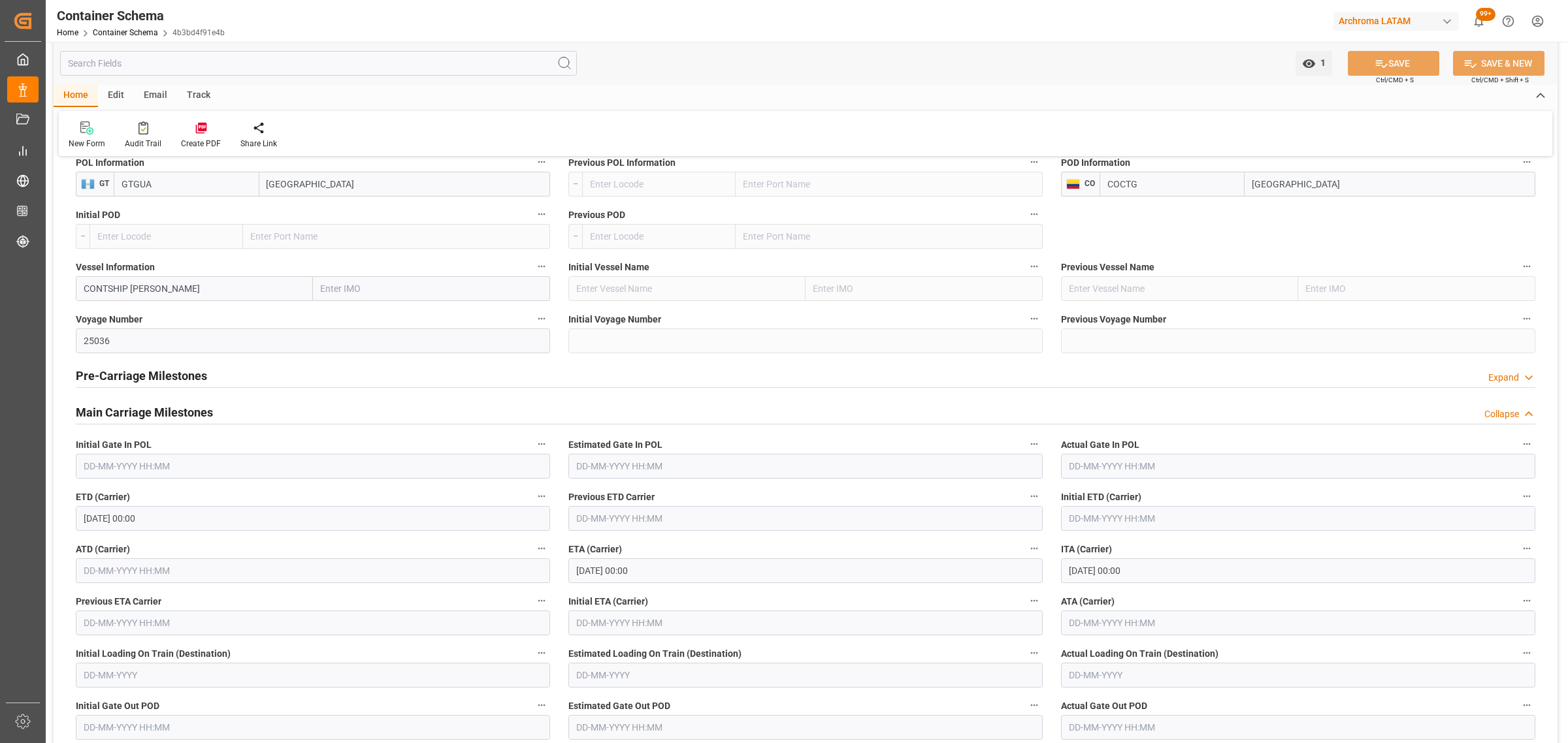
scroll to position [1469, 0]
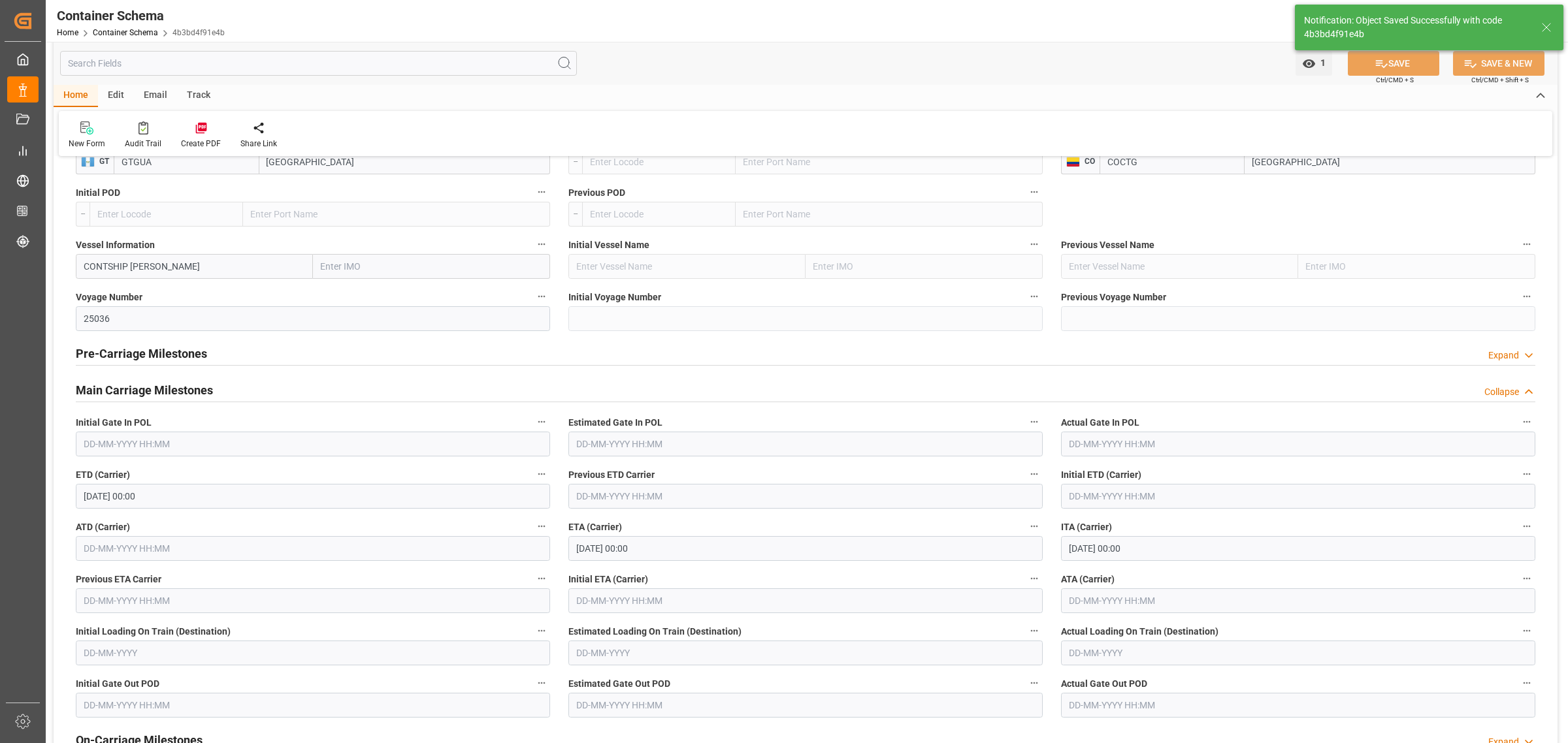
type input "COCTG"
type input "[GEOGRAPHIC_DATA]"
type input "25036"
type input "CONTSHIP [PERSON_NAME]"
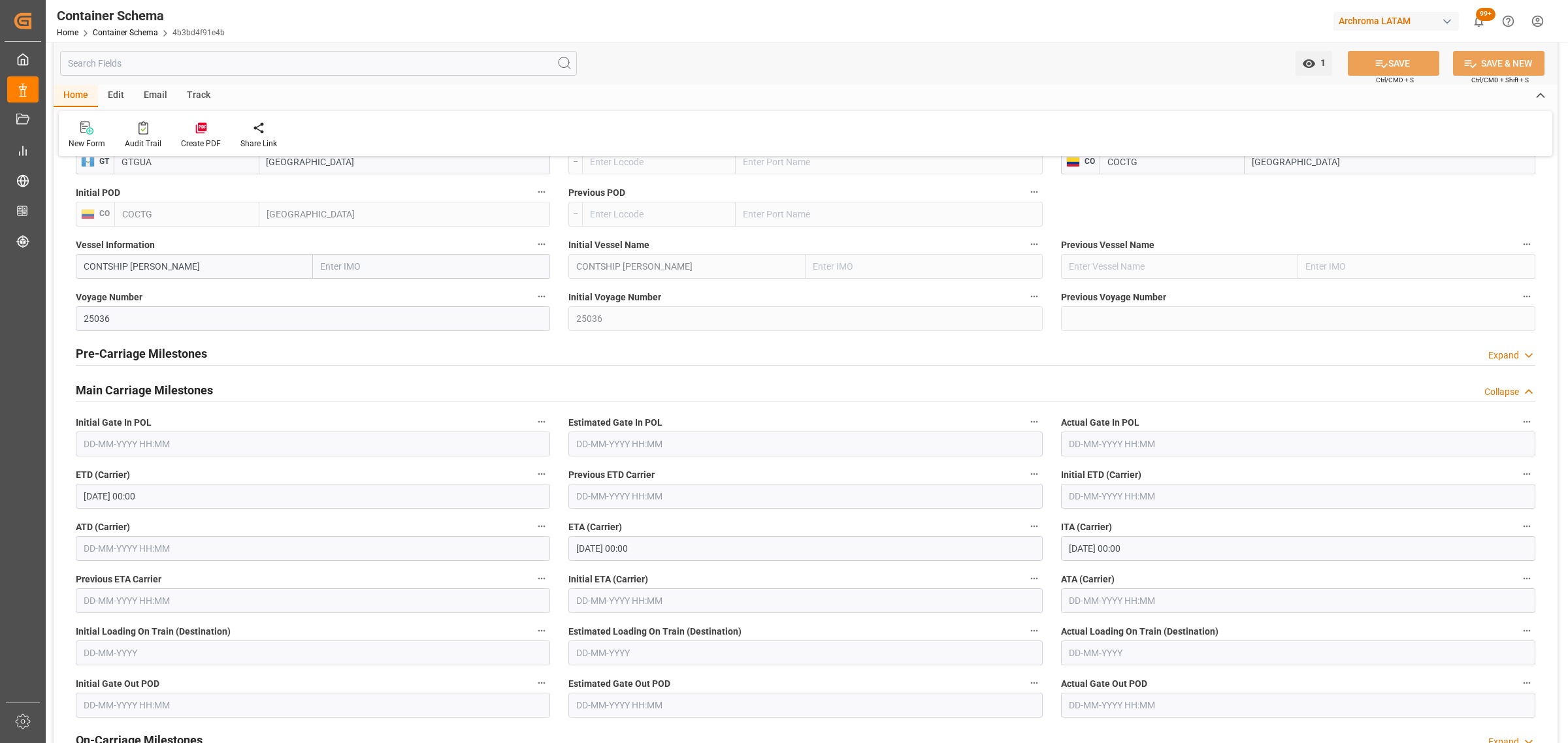
click at [658, 554] on input "[DATE] 00:00" at bounding box center [805, 548] width 475 height 24
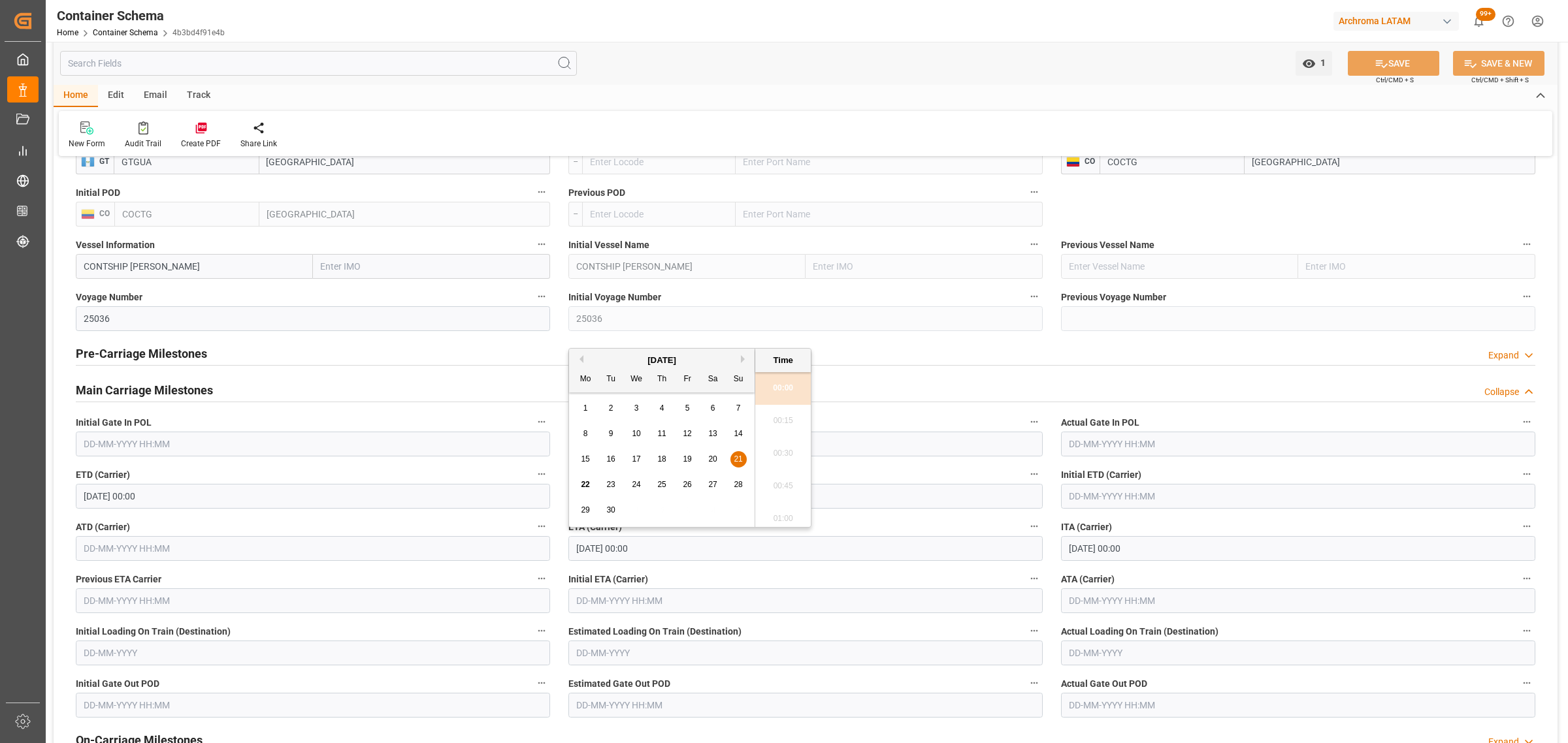
click at [1097, 609] on input "text" at bounding box center [1298, 600] width 475 height 24
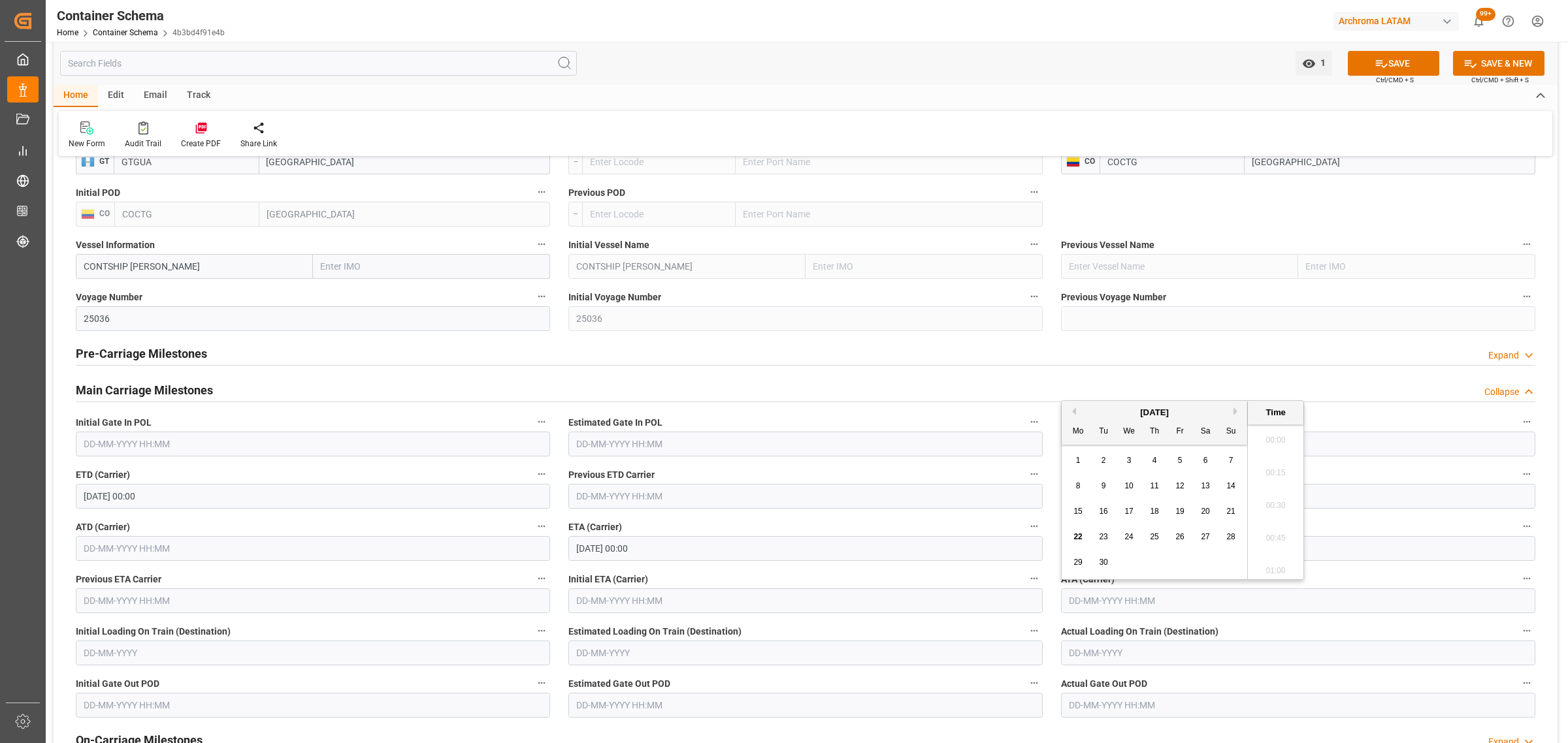
scroll to position [1473, 0]
click at [1209, 512] on span "20" at bounding box center [1205, 512] width 9 height 9
type input "[DATE] 00:00"
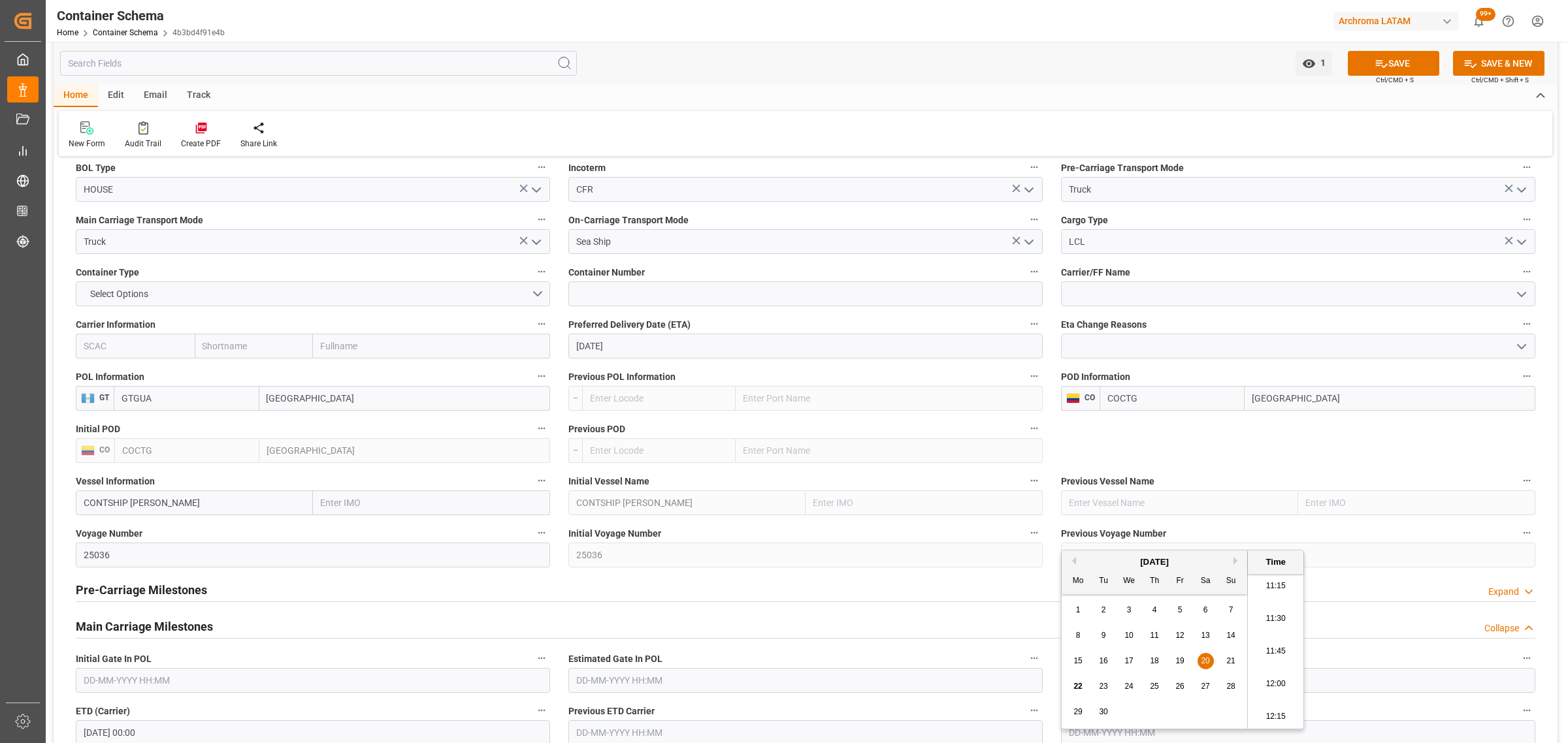
scroll to position [1225, 0]
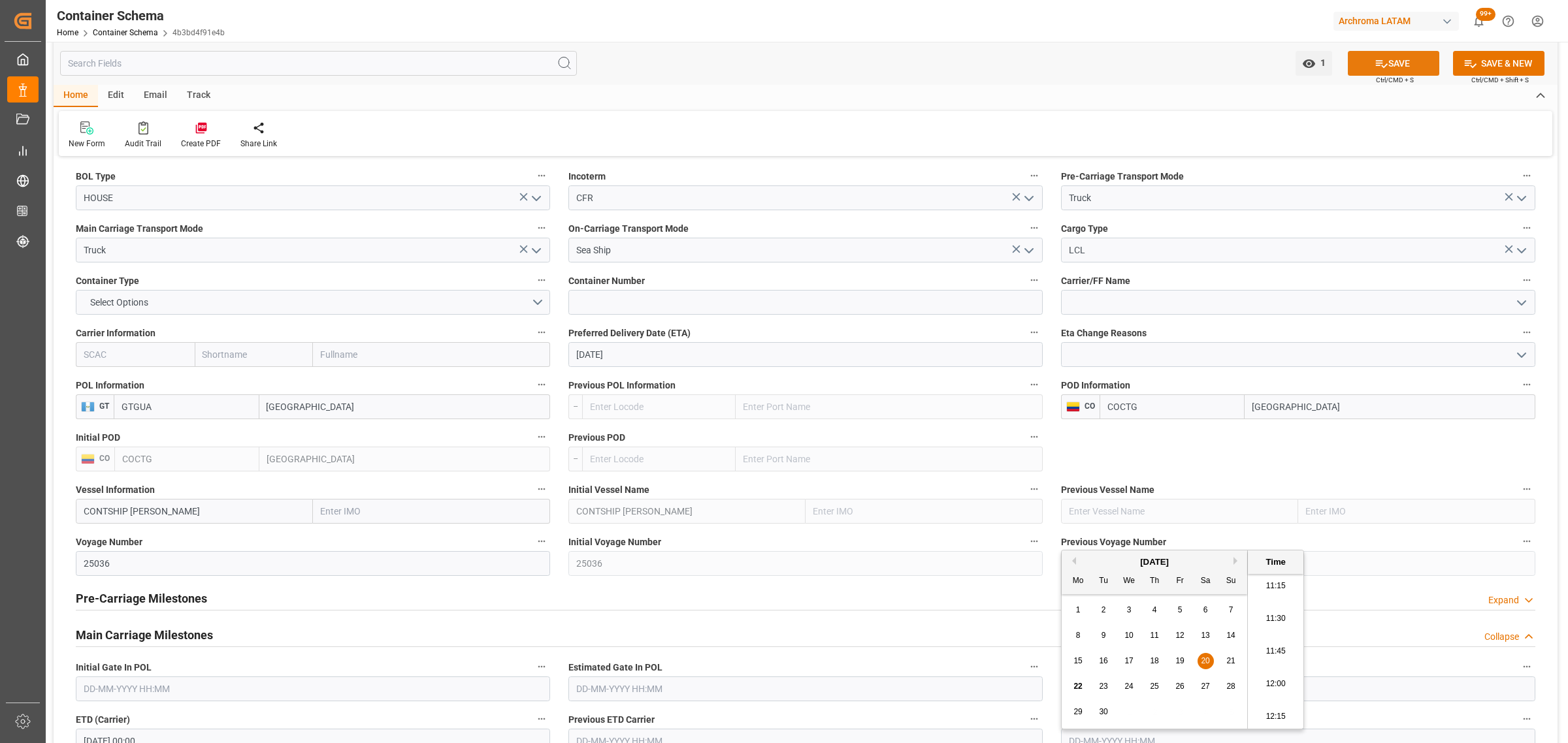
click at [1400, 58] on button "SAVE" at bounding box center [1394, 63] width 92 height 24
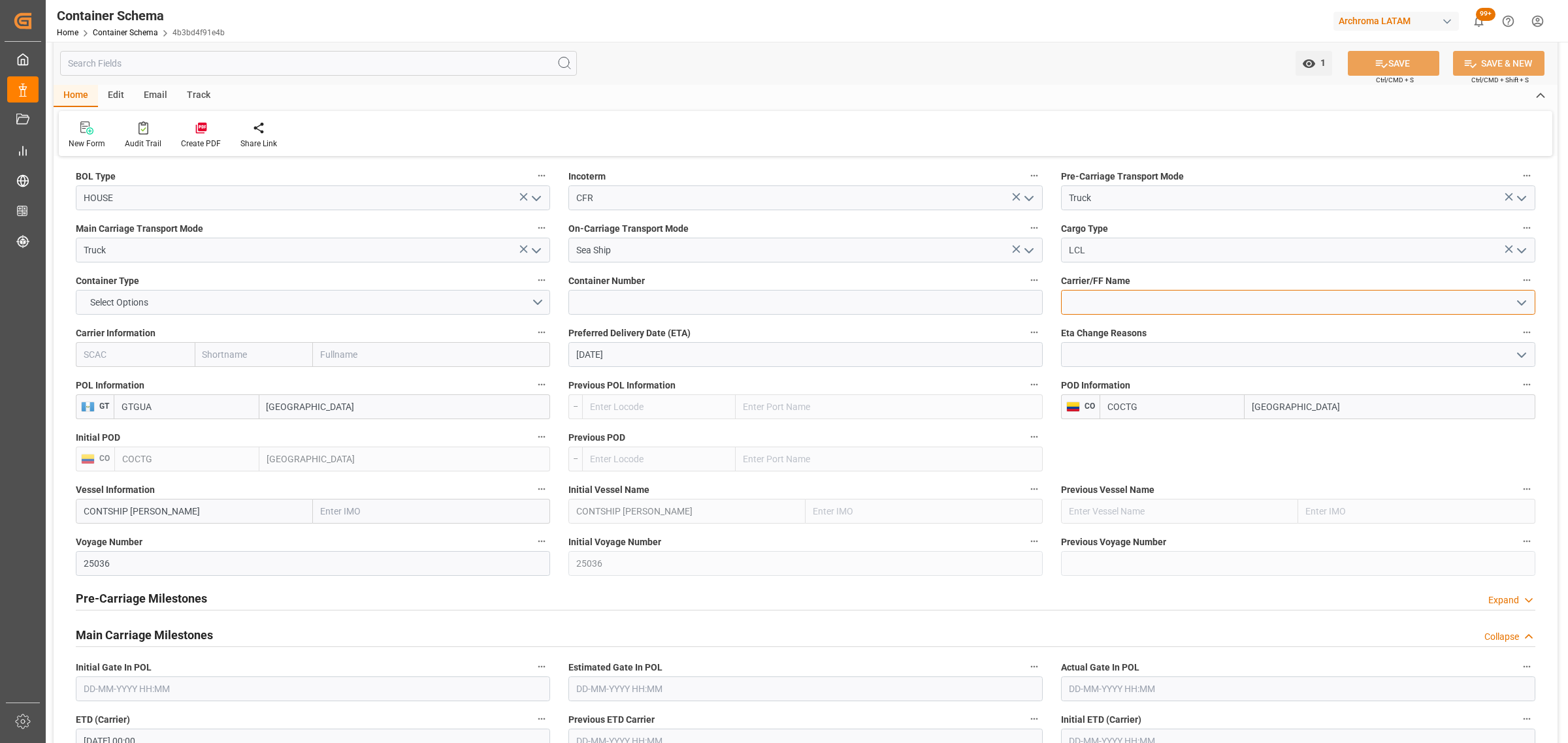
click at [1532, 306] on input at bounding box center [1298, 302] width 475 height 24
click at [1409, 302] on input at bounding box center [1298, 302] width 475 height 24
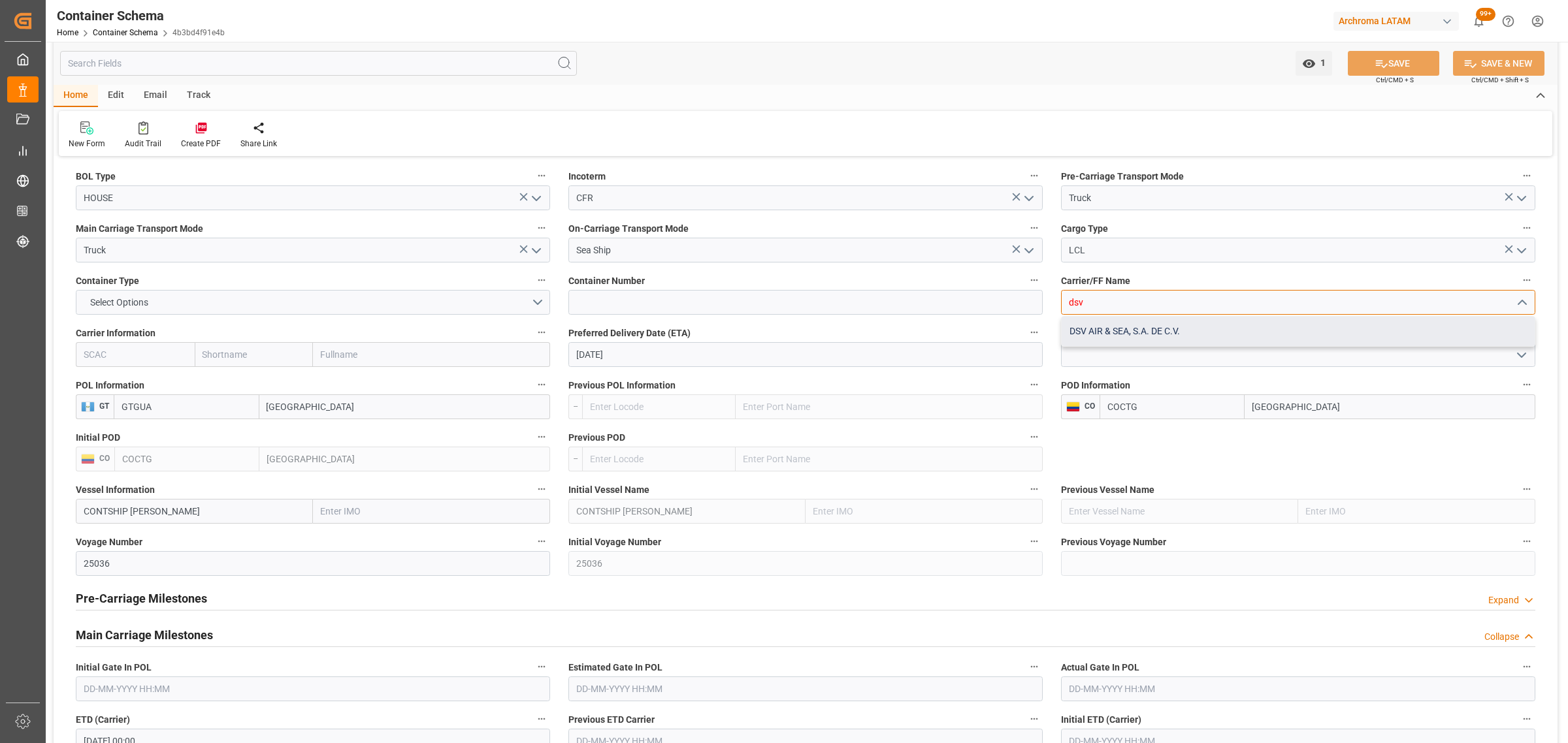
click at [1213, 322] on div "DSV AIR & SEA, S.A. DE C.V." at bounding box center [1297, 331] width 473 height 29
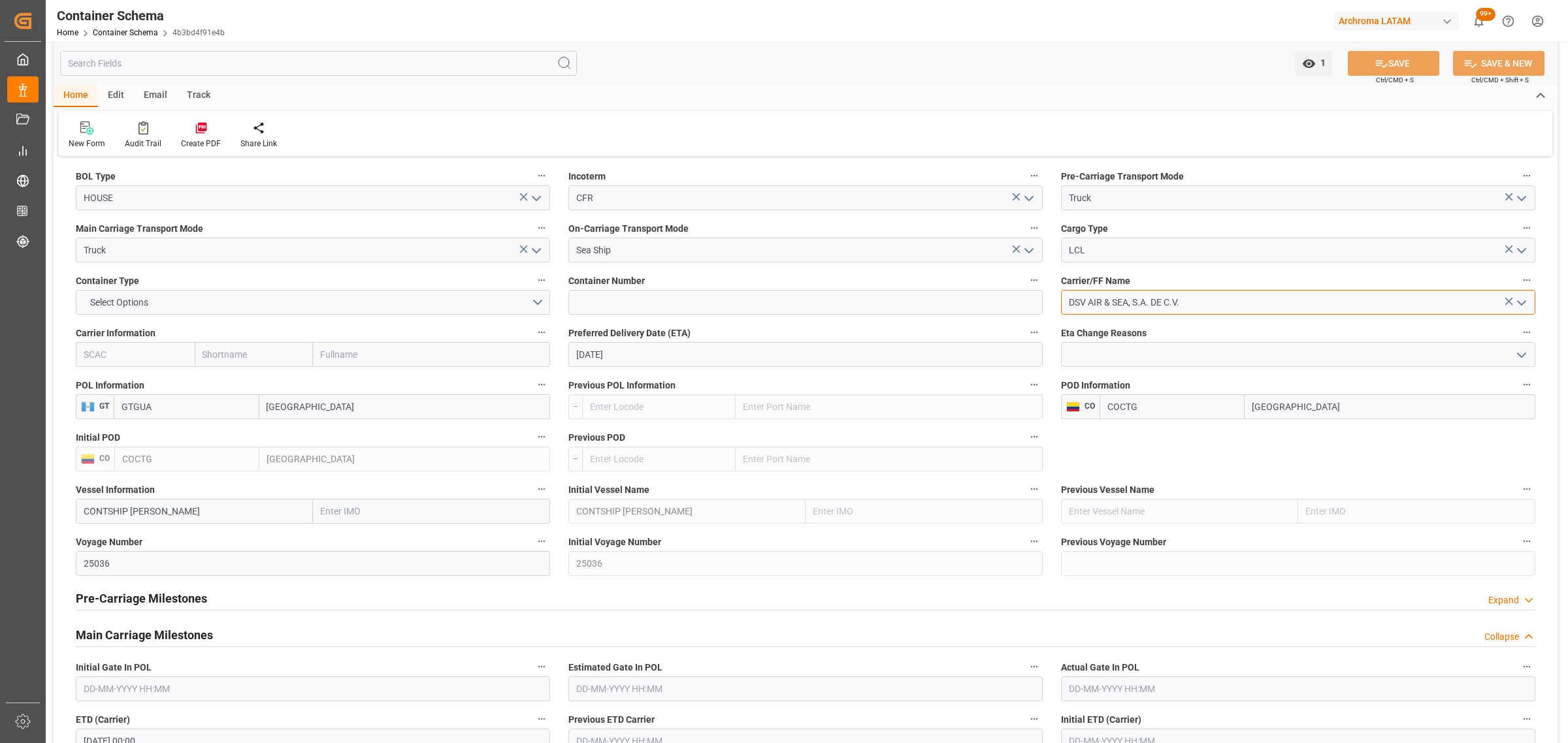
type input "DSV AIR & SEA, S.A. DE C.V."
click at [216, 354] on input "text" at bounding box center [254, 355] width 119 height 24
type input "s"
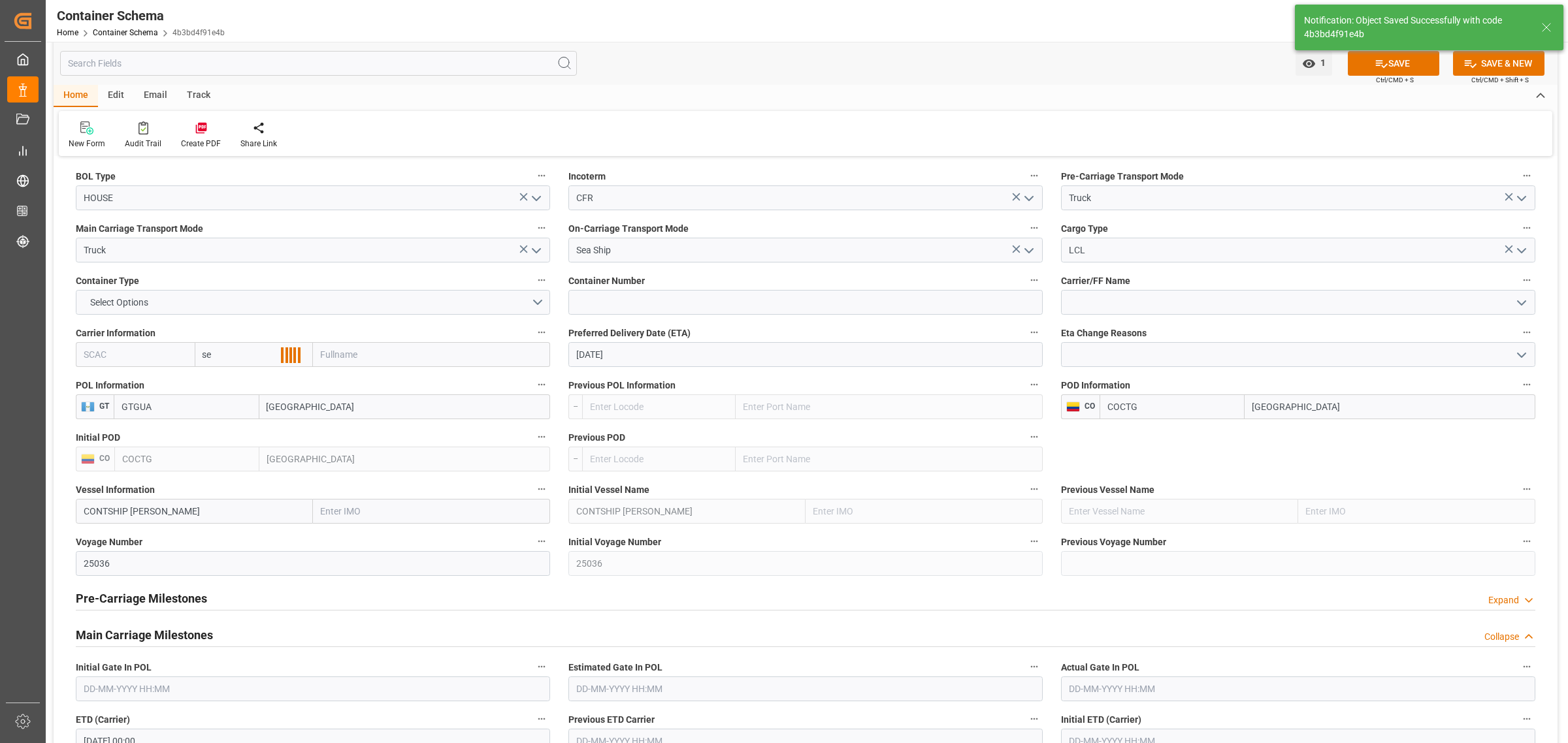
type input "sea"
click at [249, 416] on div "Seaboard" at bounding box center [229, 413] width 69 height 29
type input "SMLU"
type input "Seaboard"
type input "Seaboard Marine Ltd"
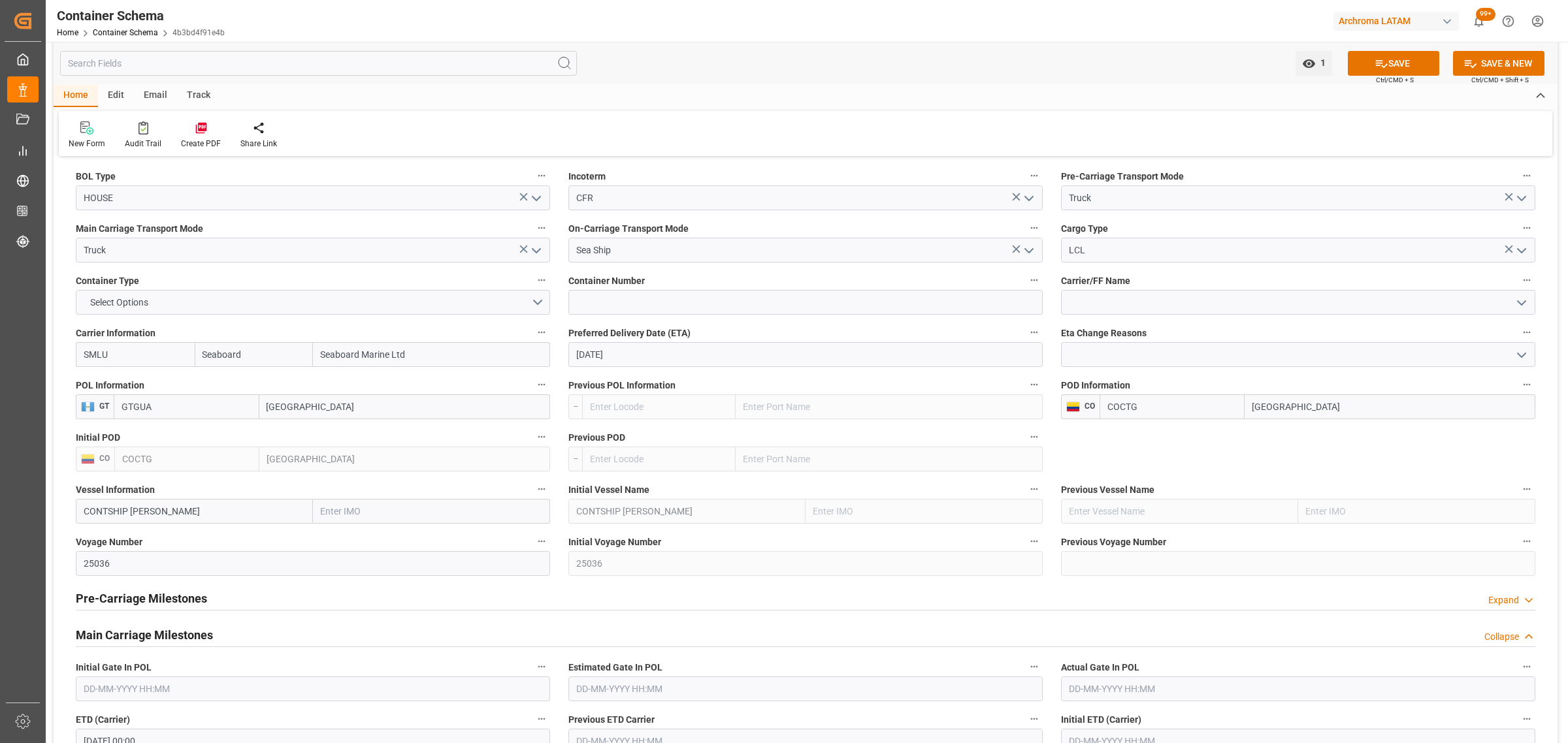
type input "Seaboard"
click at [696, 302] on input at bounding box center [805, 302] width 475 height 24
paste input "SMLU7899657"
type input "SMLU7899657"
click at [1403, 62] on button "SAVE" at bounding box center [1394, 63] width 92 height 24
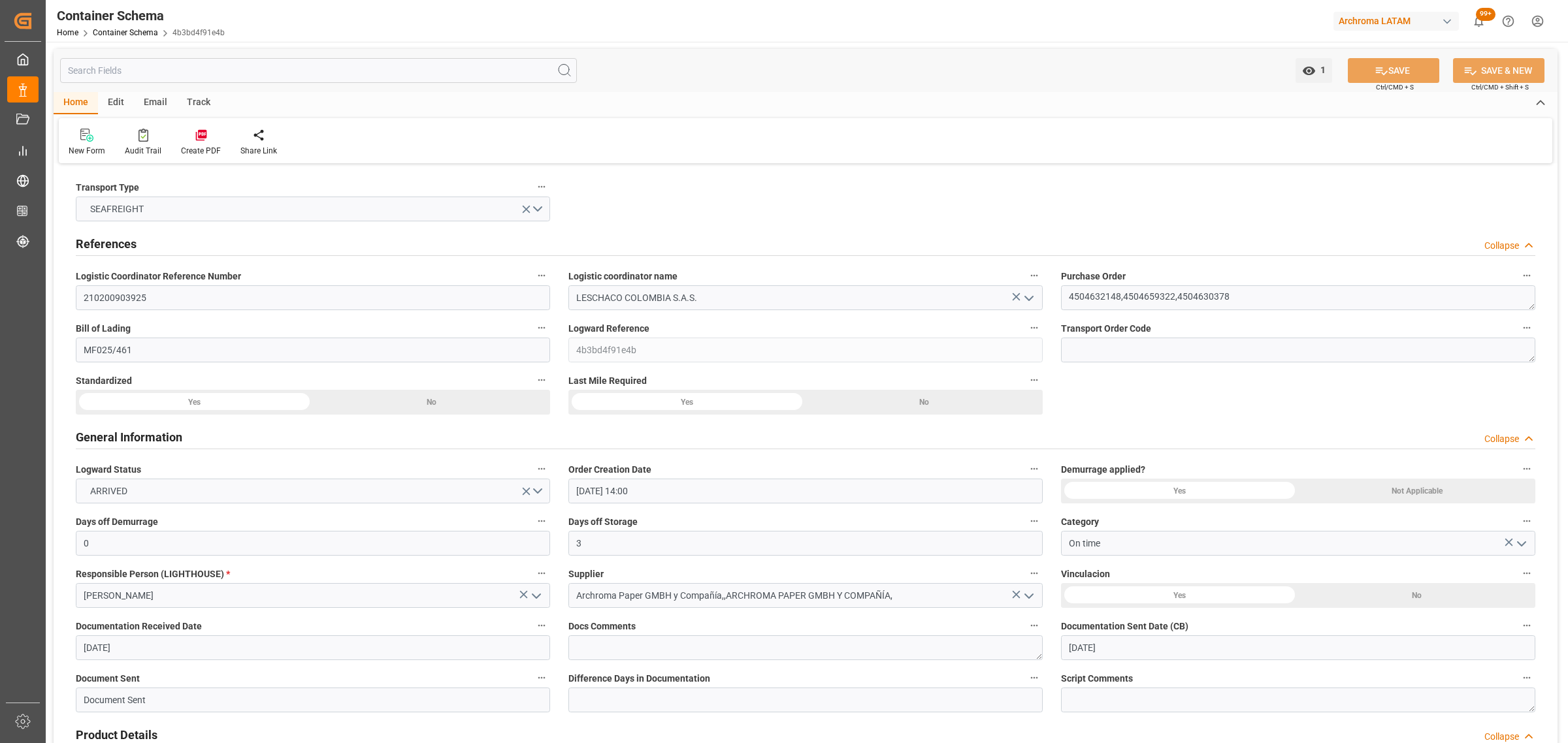
scroll to position [0, 0]
click at [145, 103] on div "Email" at bounding box center [156, 103] width 43 height 22
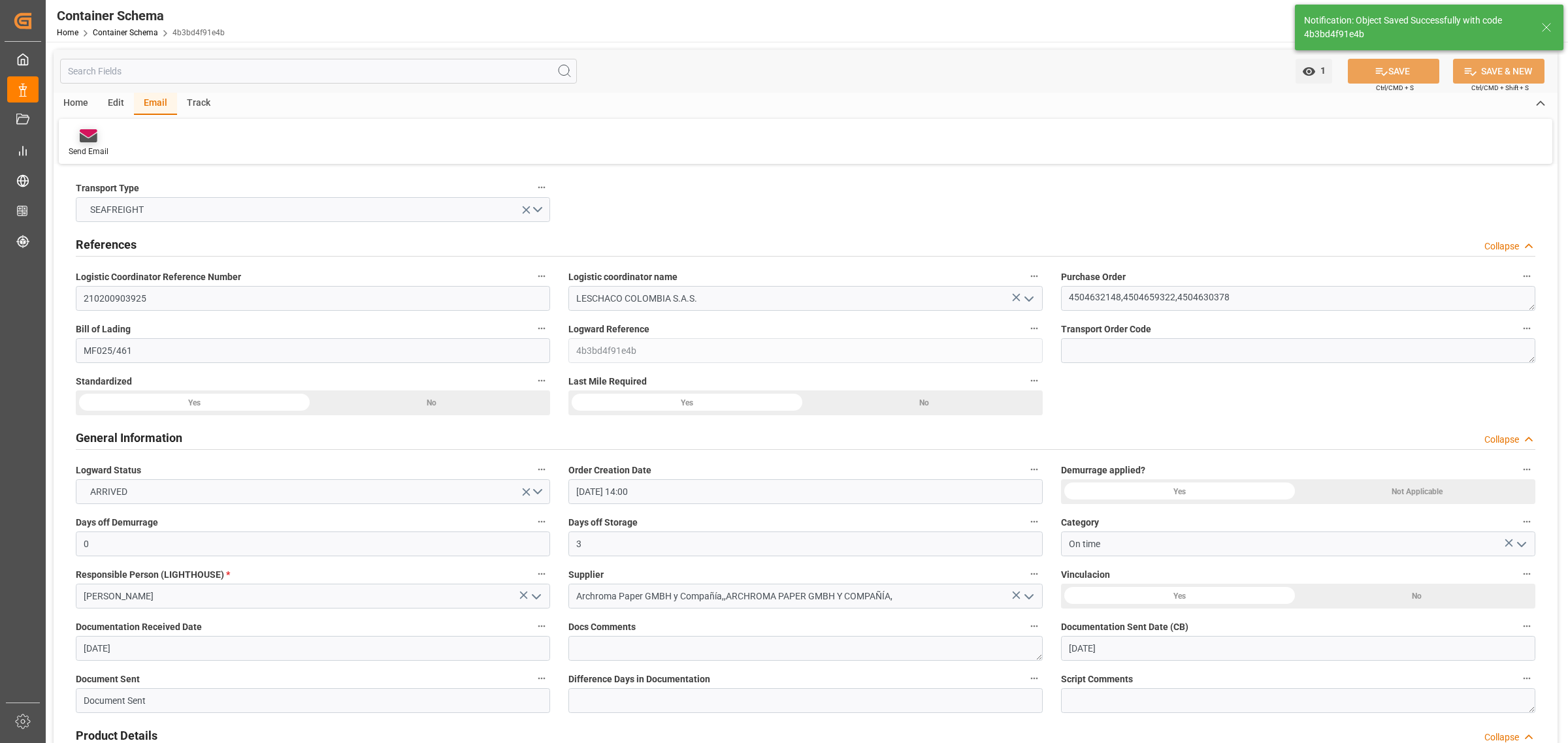
click at [81, 144] on div "Send Email" at bounding box center [88, 143] width 59 height 28
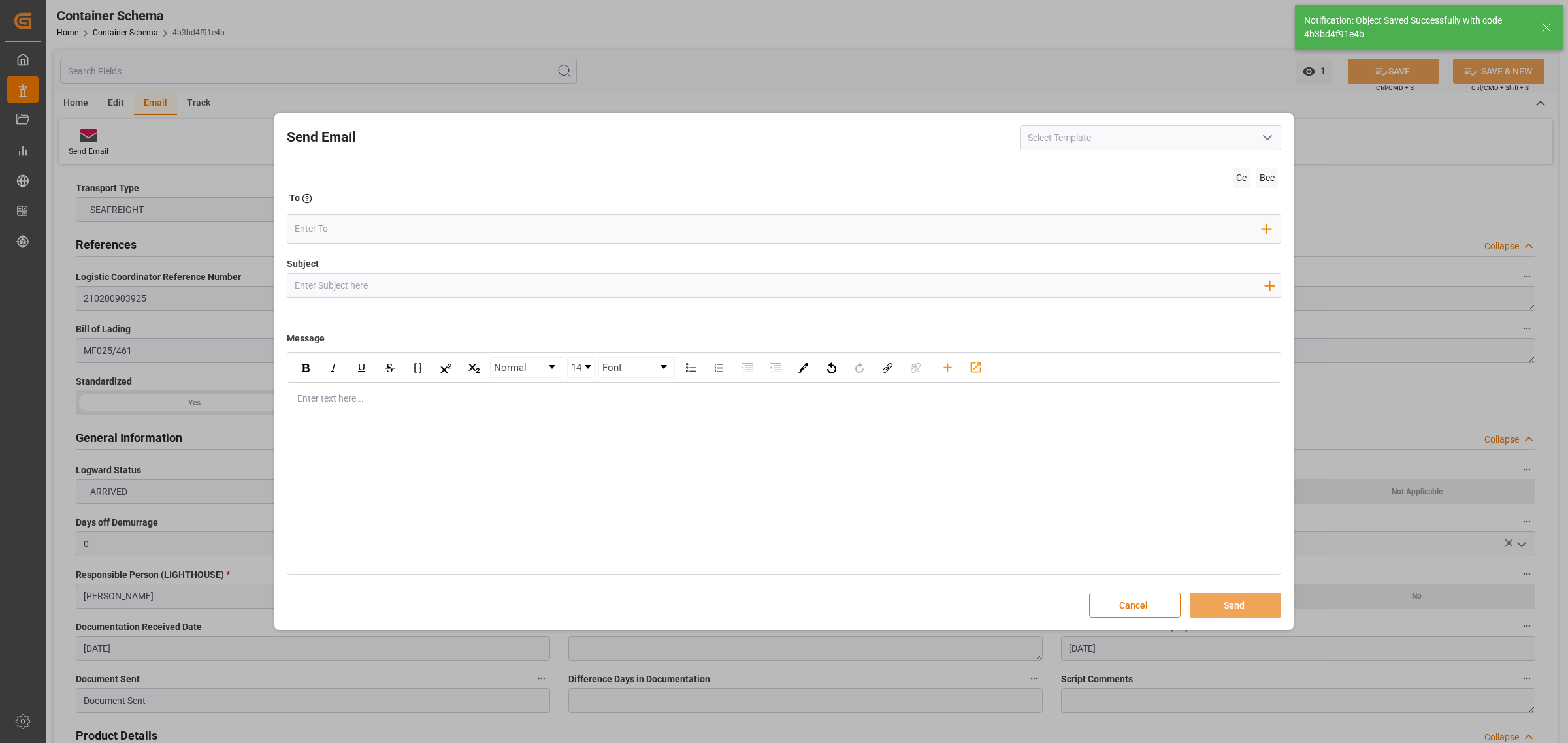
click at [1267, 134] on icon "open menu" at bounding box center [1267, 138] width 16 height 16
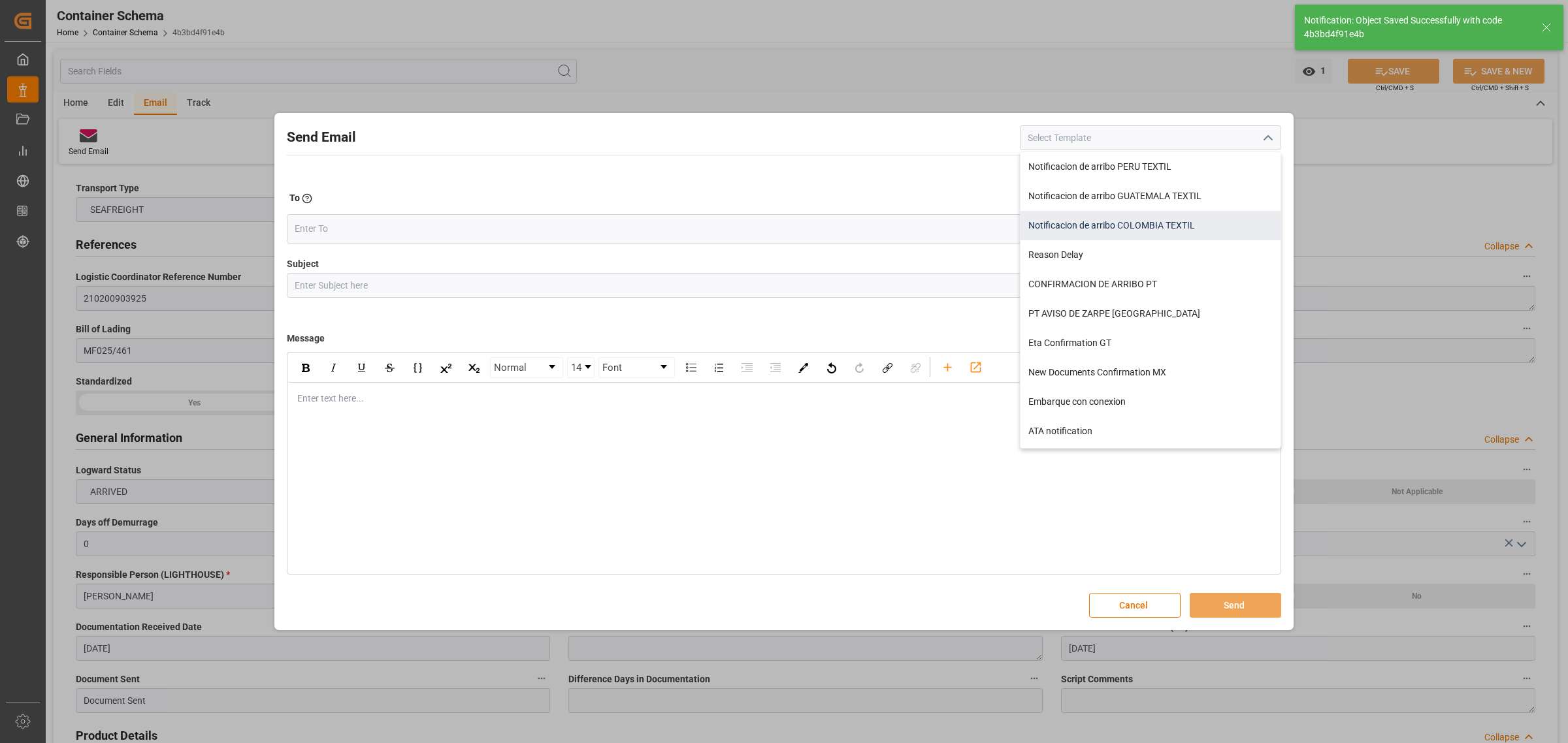
click at [1125, 227] on div "Notificacion de arribo COLOMBIA TEXTIL" at bounding box center [1150, 225] width 260 height 29
type input "Notificacion de arribo COLOMBIA TEXTIL"
type input "Aviso de llegada || PO {{purchaseOrder}} | BL {{bookingNumber}} || CONTENEDOR {…"
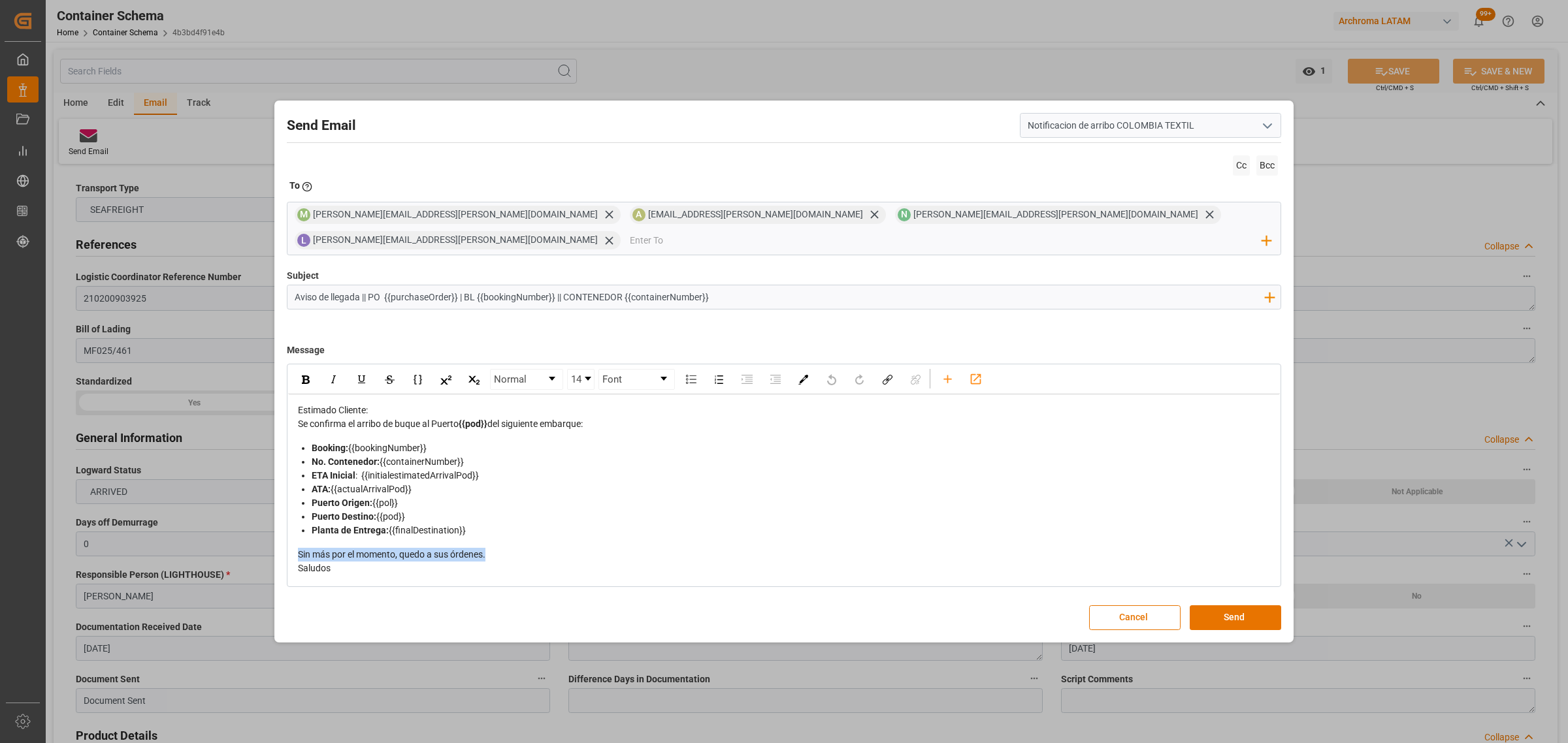
drag, startPoint x: 400, startPoint y: 537, endPoint x: 279, endPoint y: 541, distance: 121.1
click at [279, 541] on div "Send Email Notificacion de arribo COLOMBIA TEXTIL Cc Bcc To Enter the TO Email …" at bounding box center [784, 372] width 1012 height 535
click at [1238, 606] on button "Send" at bounding box center [1236, 617] width 92 height 24
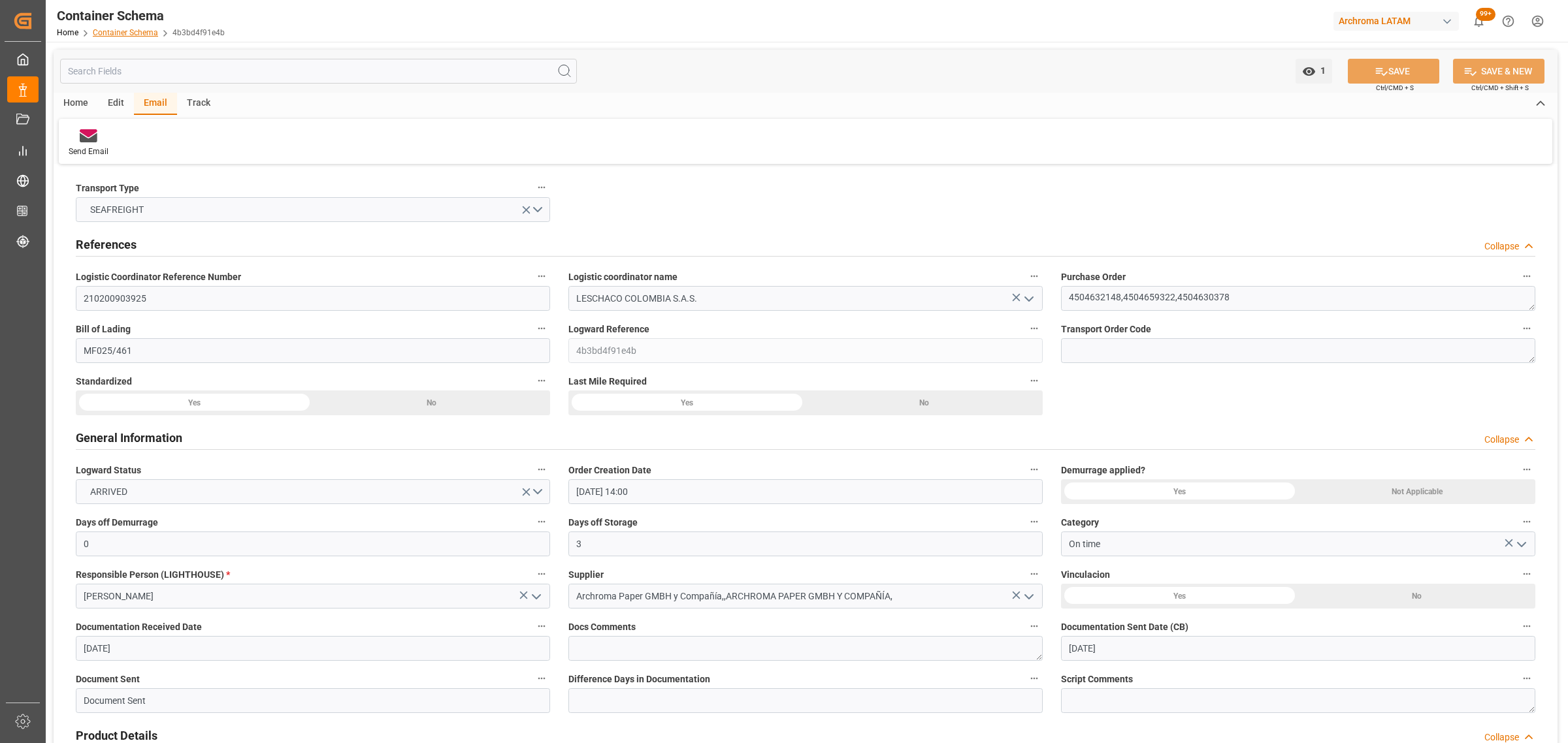
click at [141, 35] on link "Container Schema" at bounding box center [125, 33] width 66 height 9
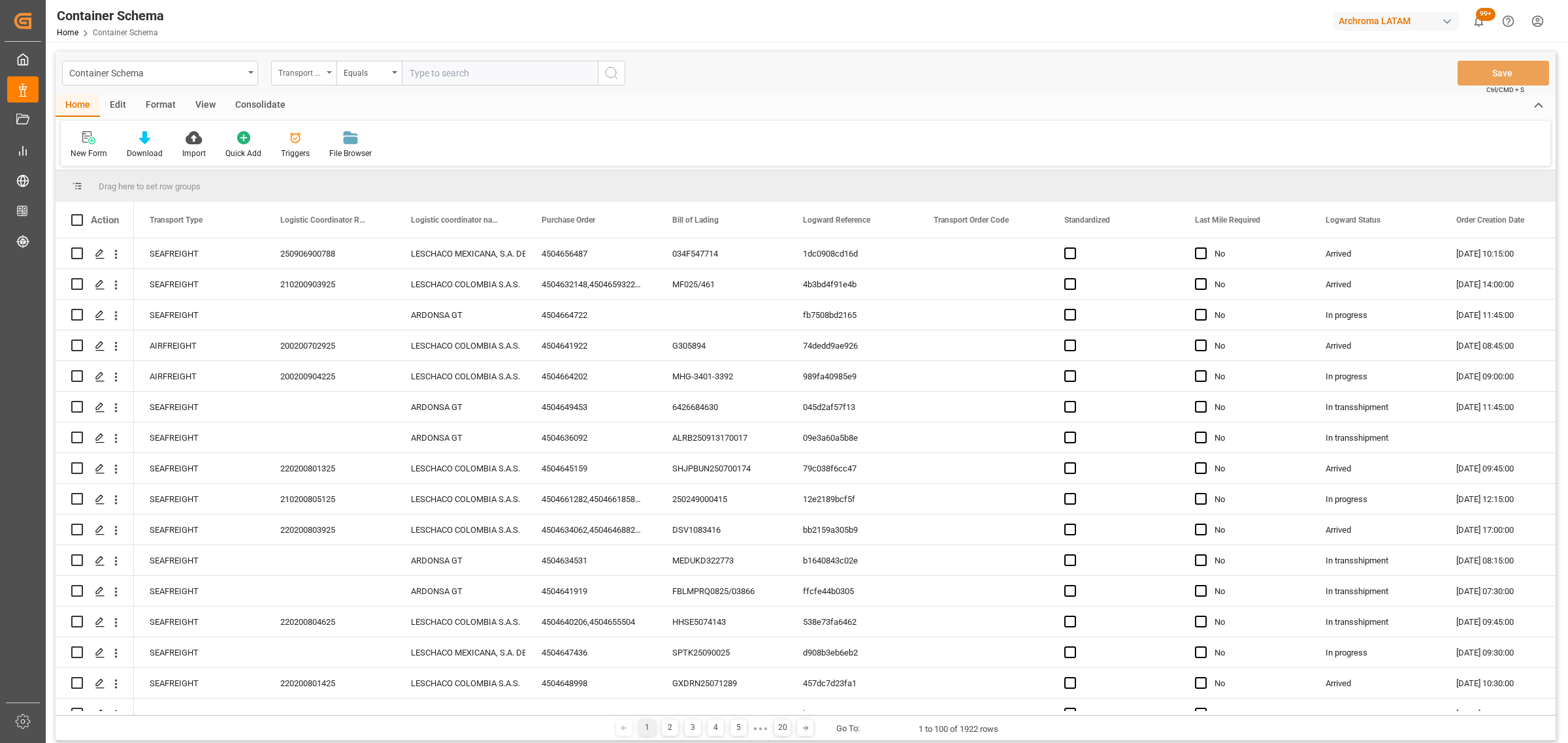
drag, startPoint x: 312, startPoint y: 73, endPoint x: 325, endPoint y: 75, distance: 13.2
click at [312, 73] on div "Transport Type" at bounding box center [300, 71] width 44 height 15
click at [333, 217] on div "Purchase Order" at bounding box center [369, 216] width 195 height 28
click at [327, 77] on div "Purchase Order" at bounding box center [303, 73] width 66 height 24
click at [356, 76] on div "Equals" at bounding box center [366, 71] width 44 height 15
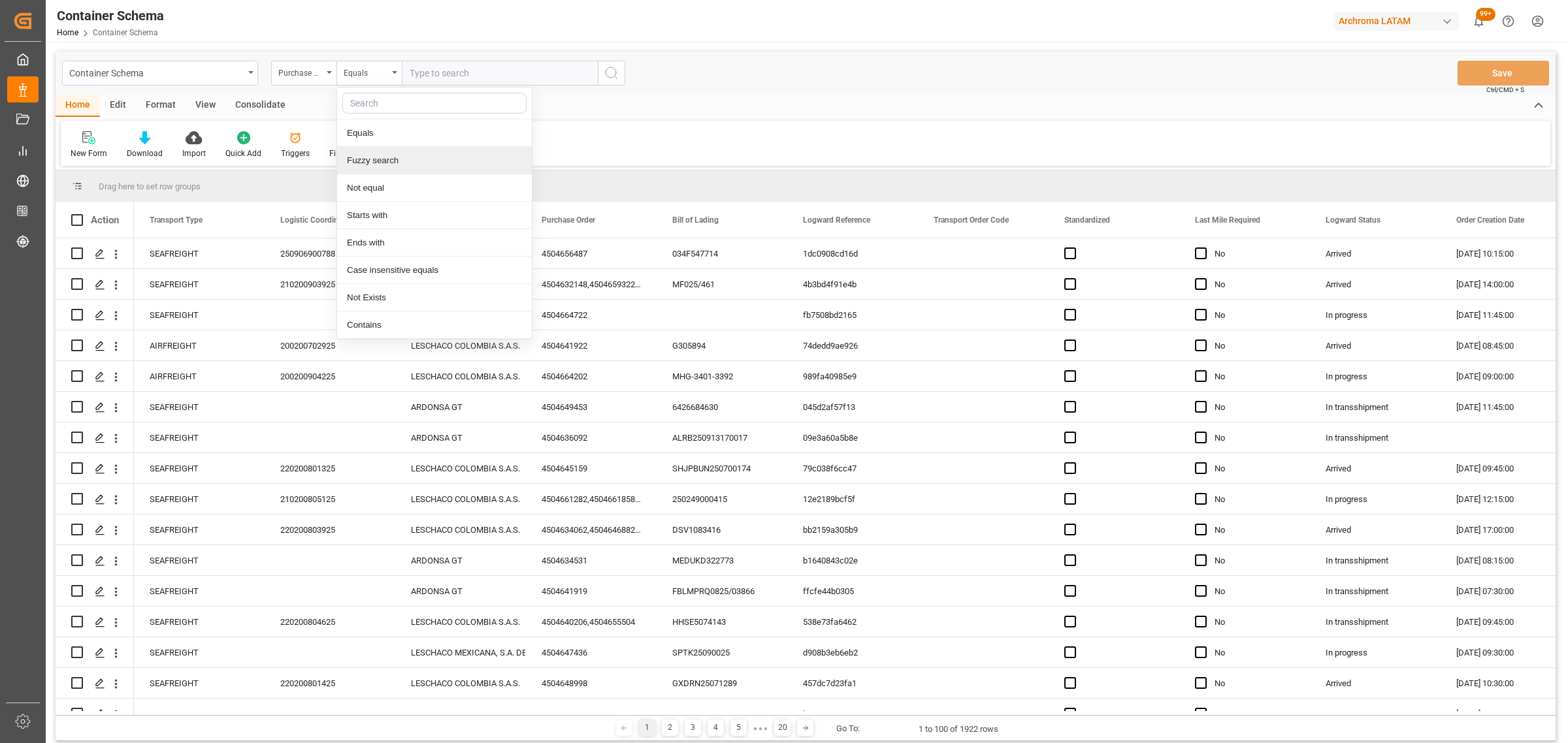
click at [385, 159] on div "Fuzzy search" at bounding box center [434, 160] width 195 height 28
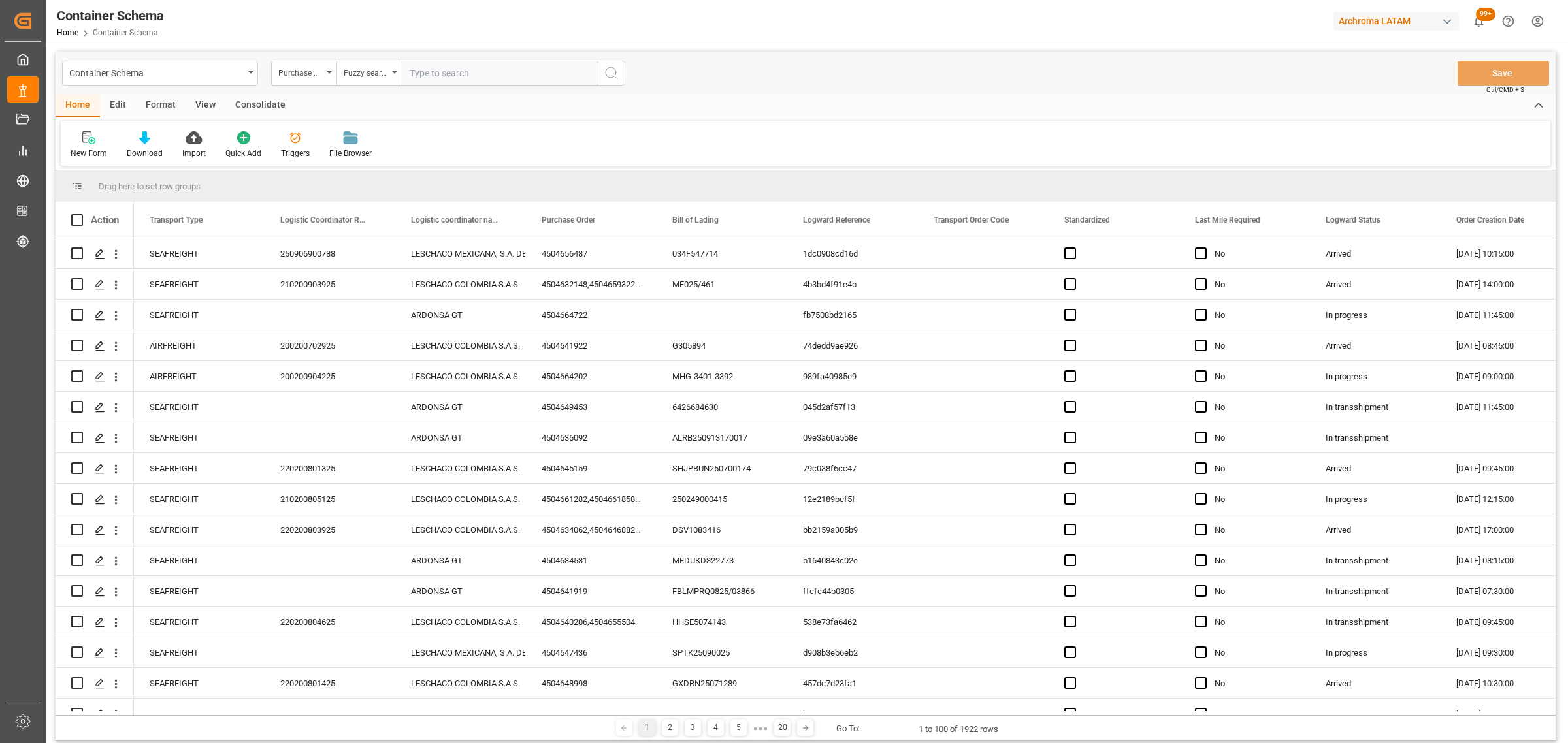
click at [443, 73] on input "text" at bounding box center [500, 73] width 196 height 24
paste input "4504632776"
type input "4504632776"
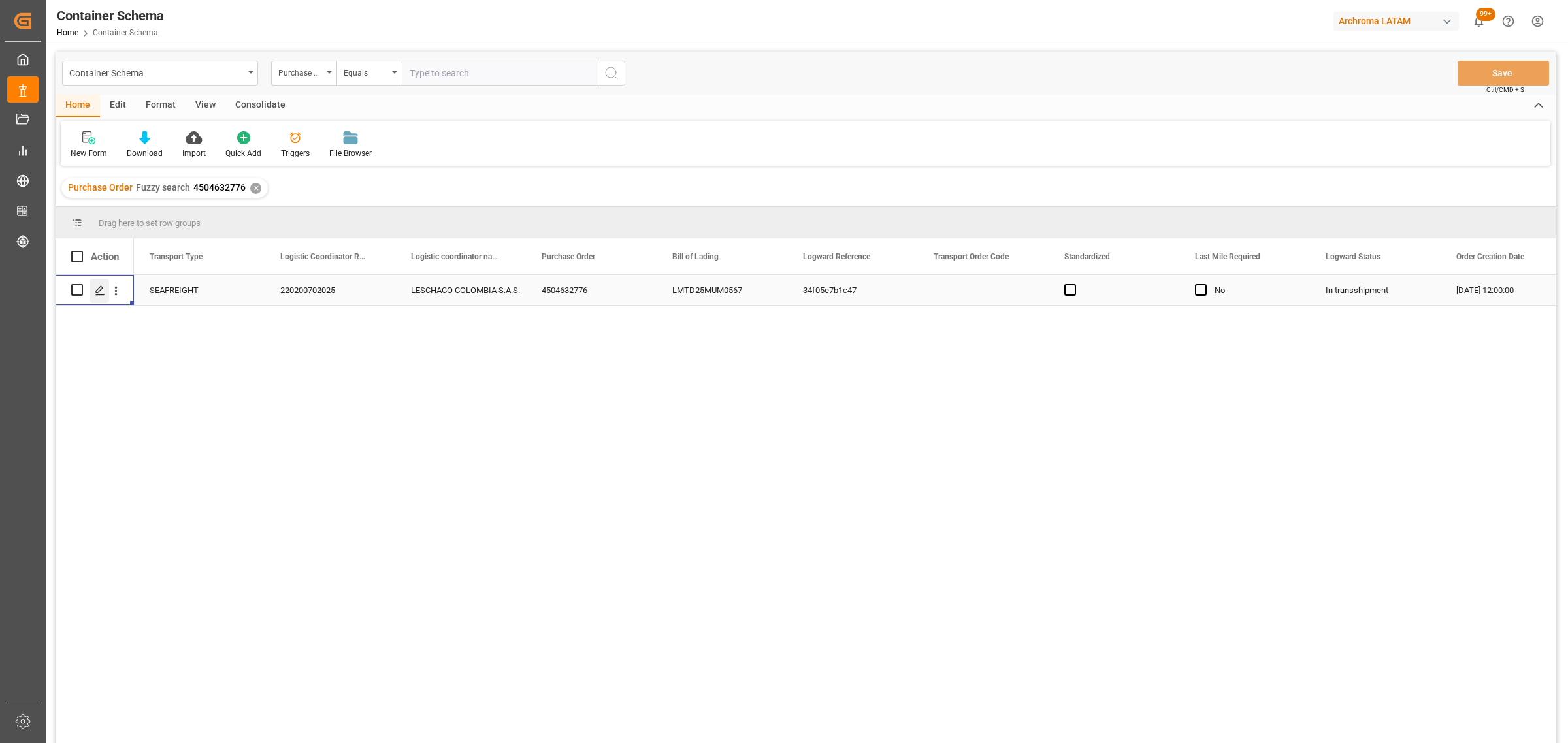
click at [90, 298] on div "Press SPACE to select this row." at bounding box center [99, 291] width 20 height 24
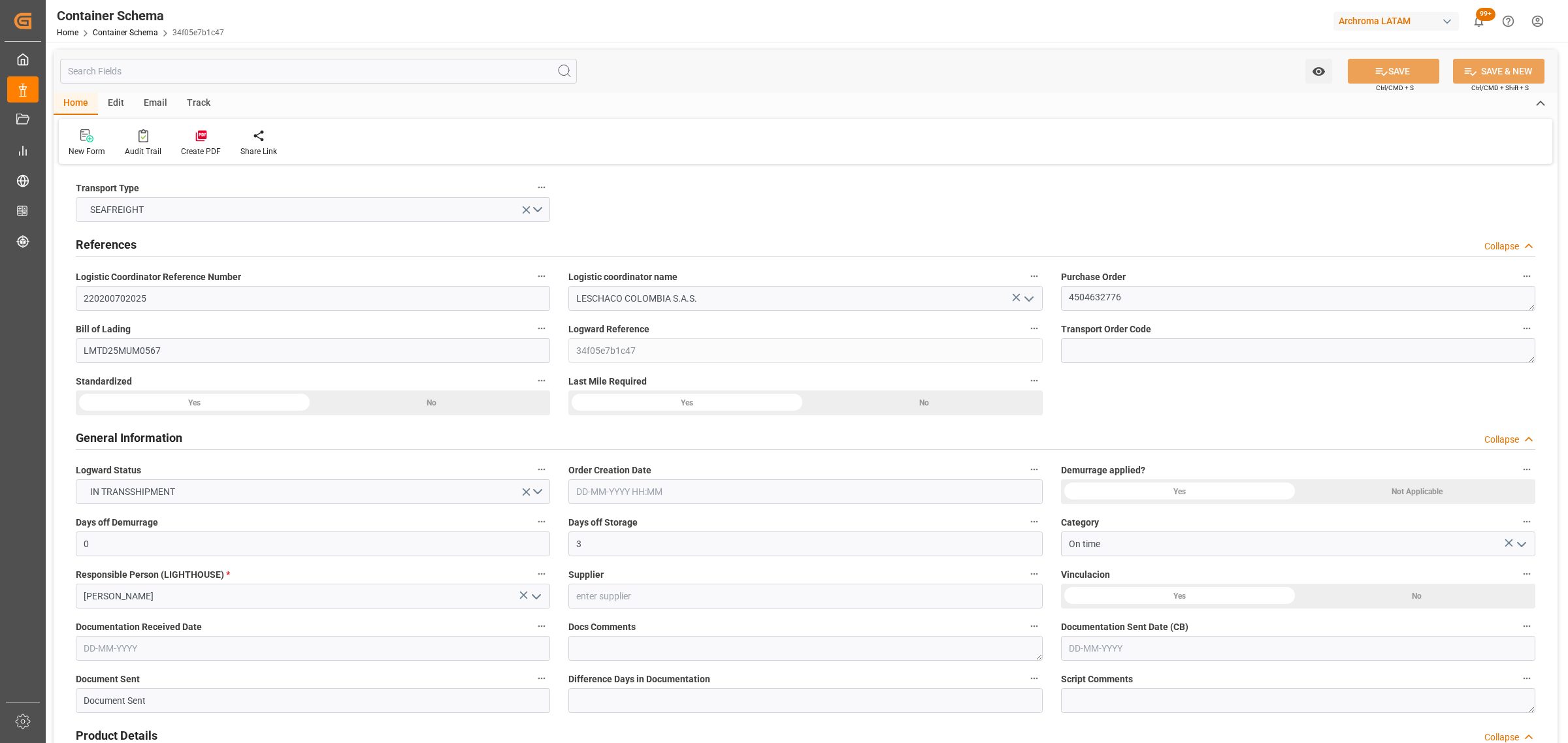
type input "0"
type input "3"
type input "1"
type input "10"
type input "5000"
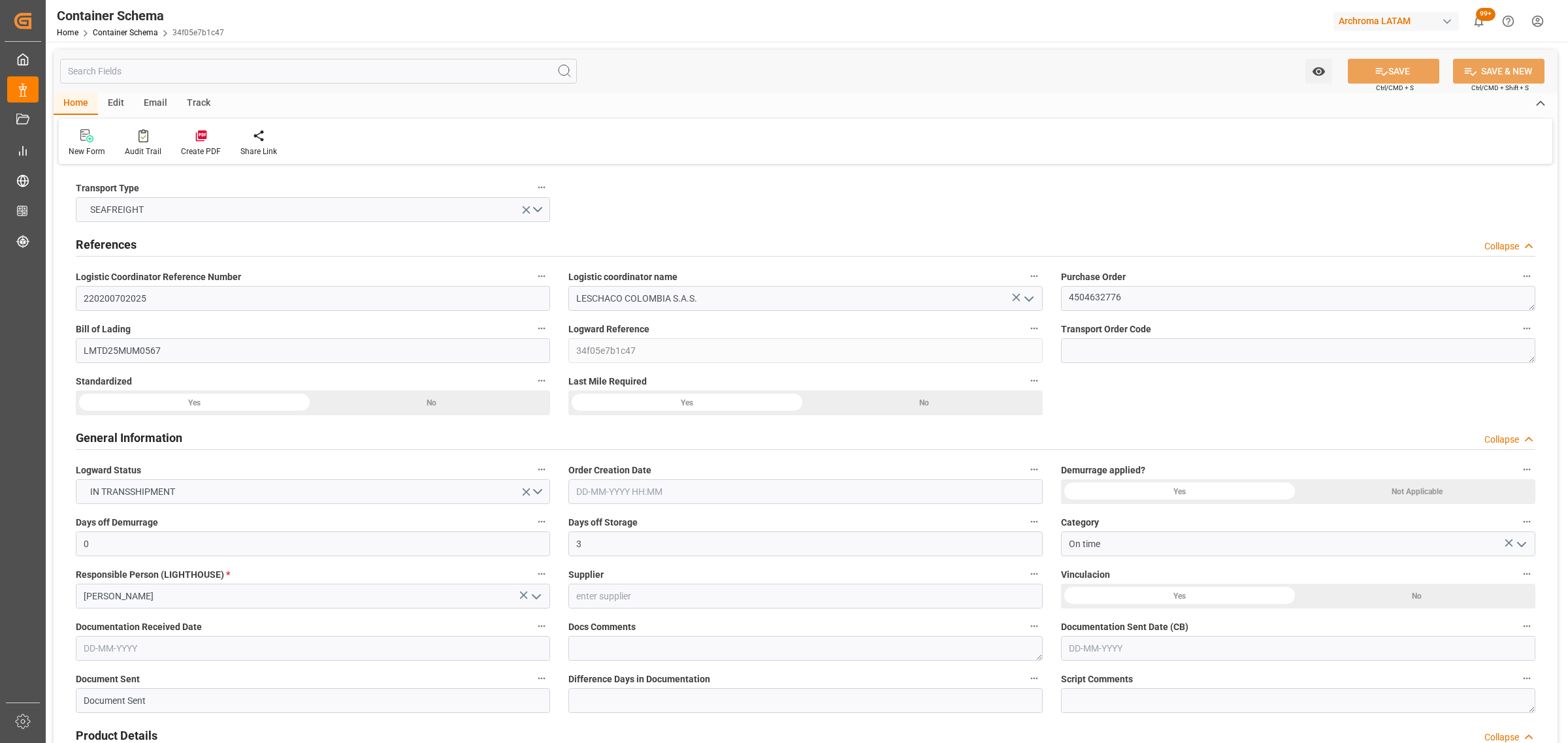
type input "5245"
type input "CMACGM"
type input "CMA CGM Group"
type input "INNSA"
type input "COBUN"
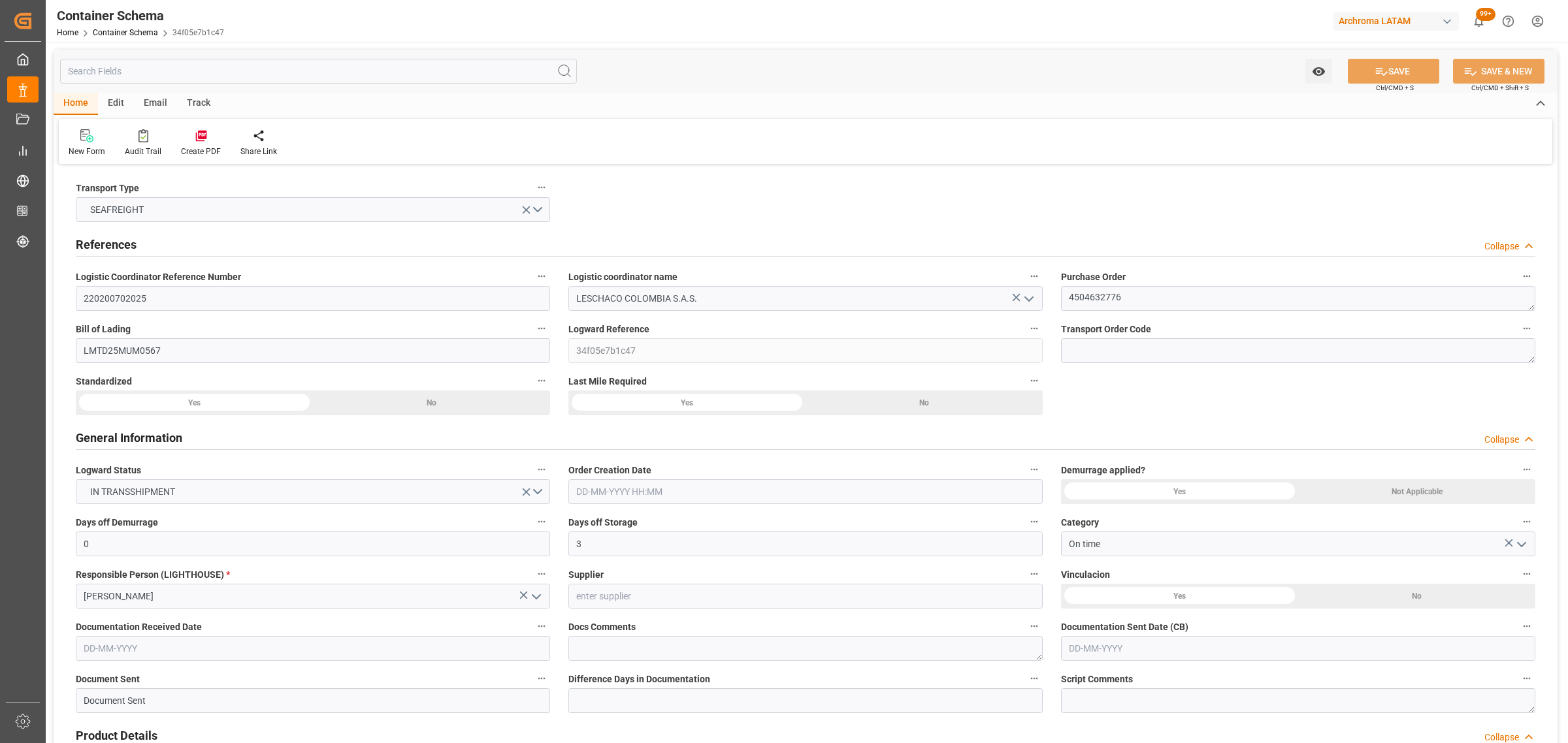
type input "COBUN"
type input "9410741"
type input "16-07-2025 12:00"
type input "[DATE]"
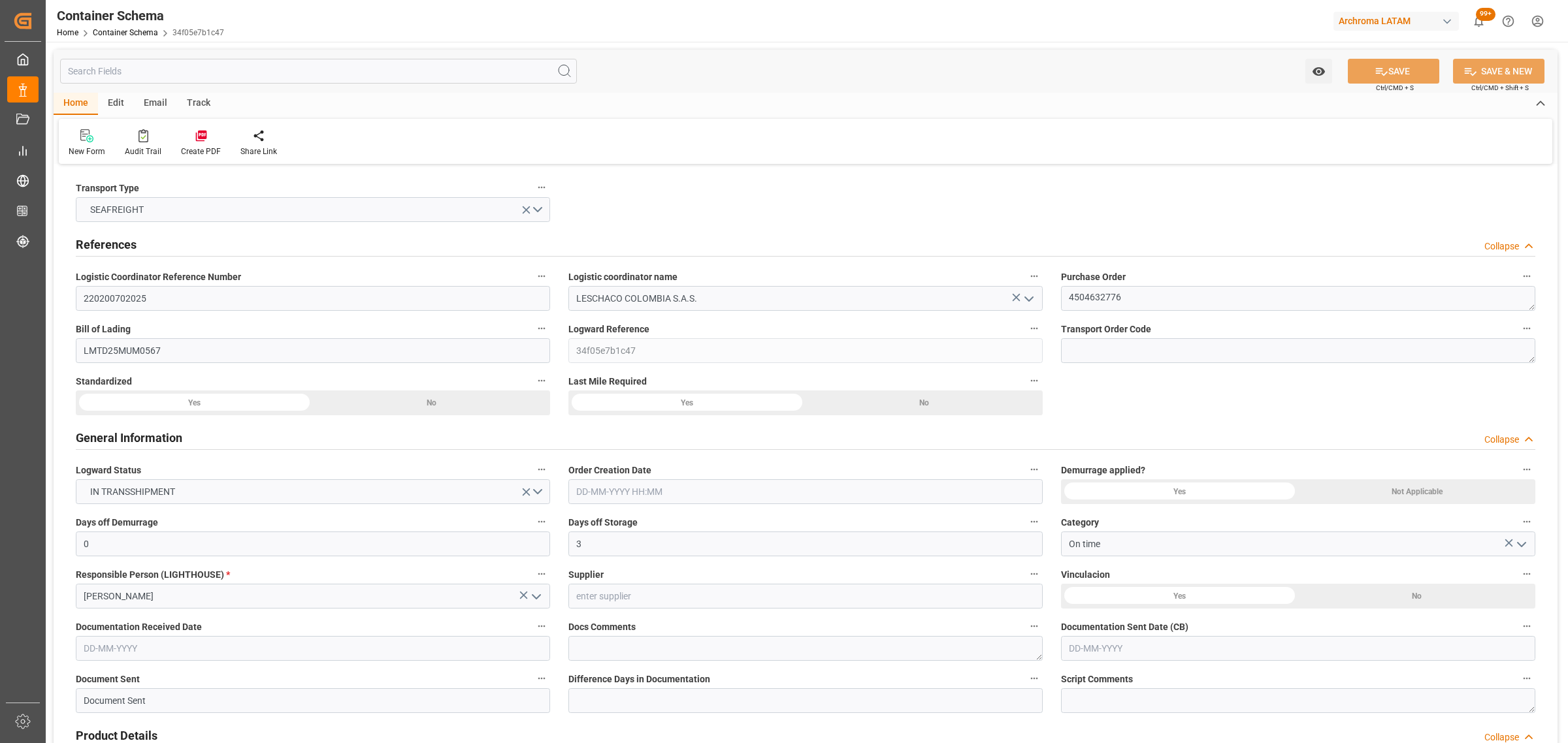
type input "[DATE]"
type input "07-07-2025 00:00"
type input "10-07-2025 00:00"
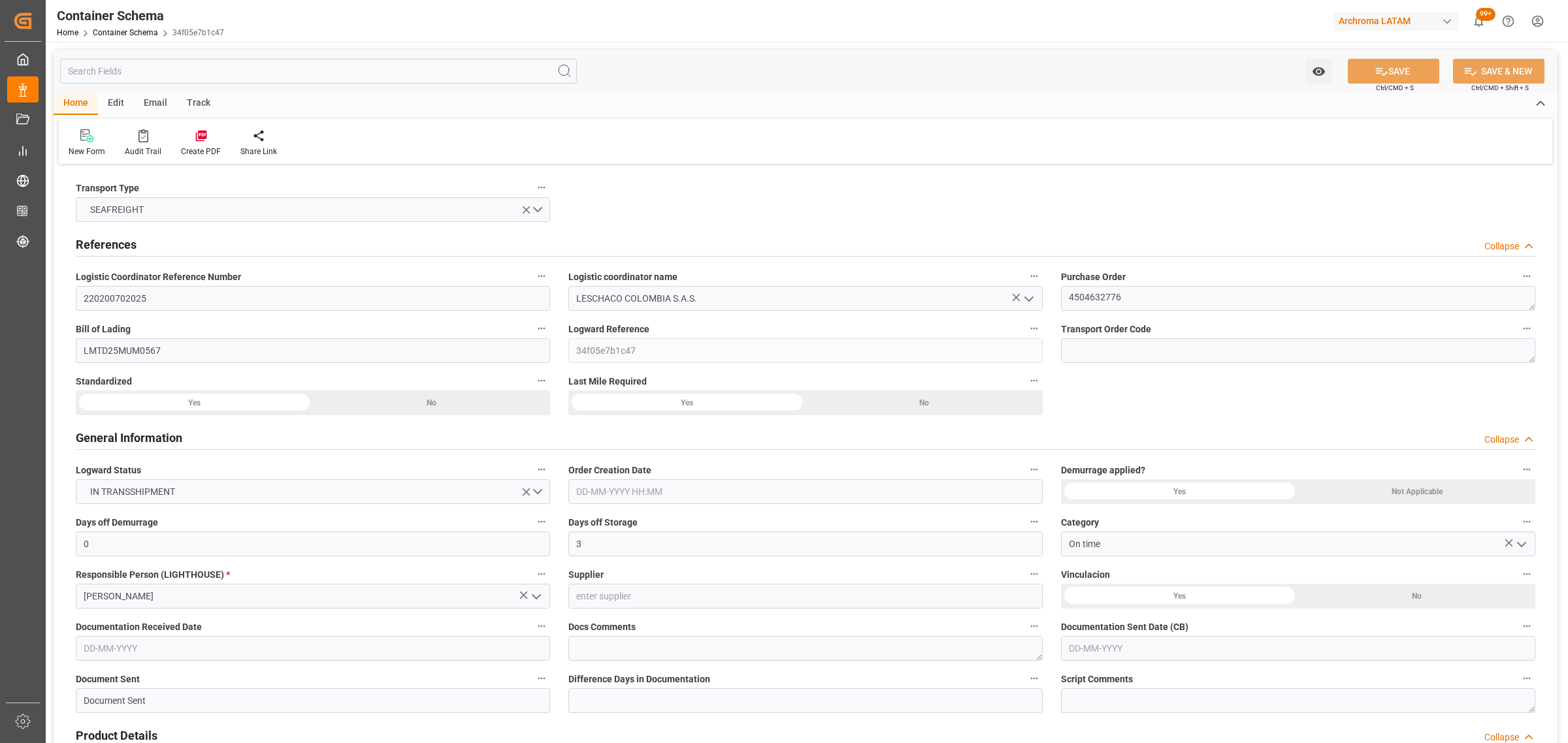
type input "10-07-2025 00:00"
type input "27-09-2025 00:00"
type input "20-09-2025 02:00"
type input "[DATE] 00:00"
type input "20-09-2025 02:00"
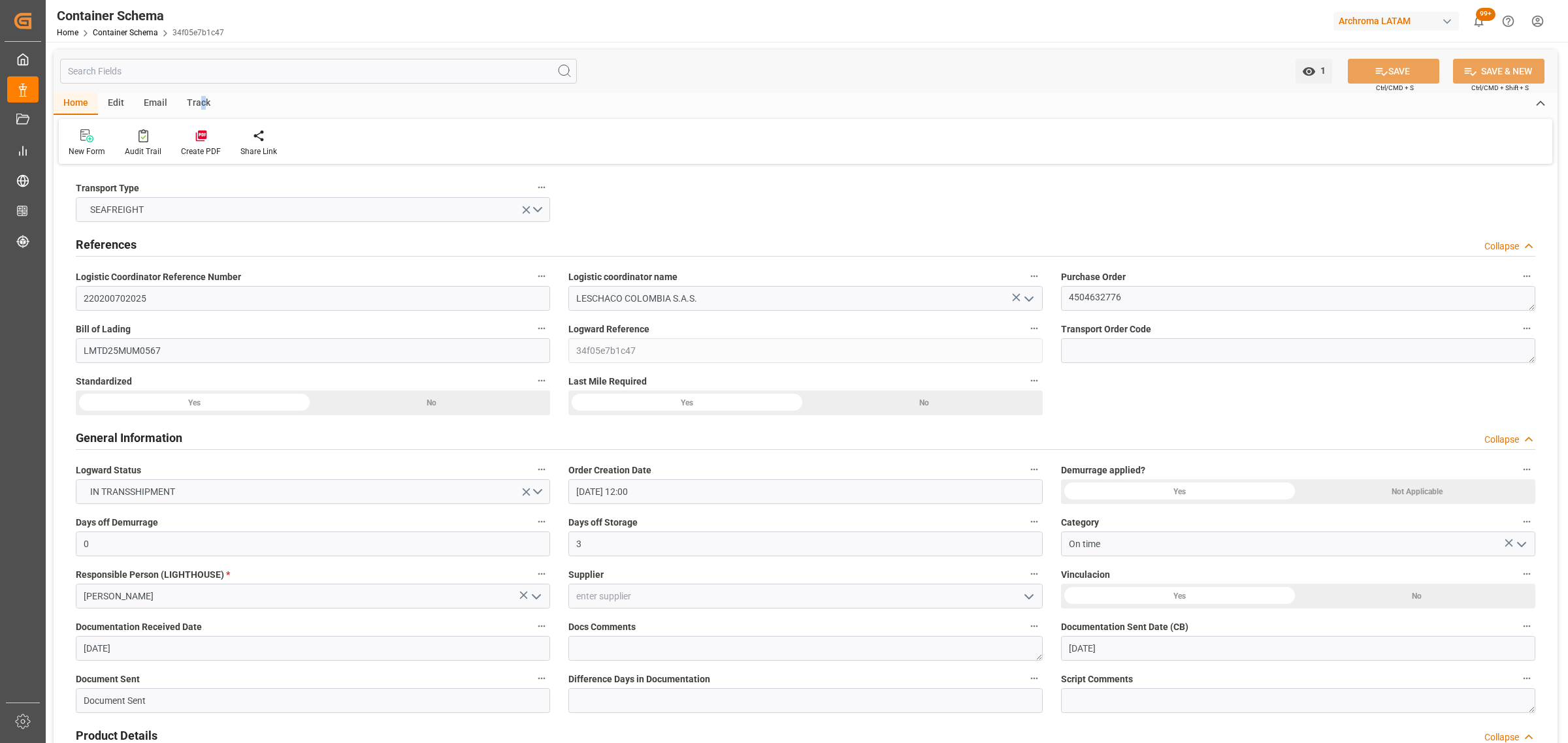
click at [199, 108] on div "Track" at bounding box center [198, 103] width 43 height 22
click at [93, 157] on div "Tracking" at bounding box center [84, 151] width 31 height 12
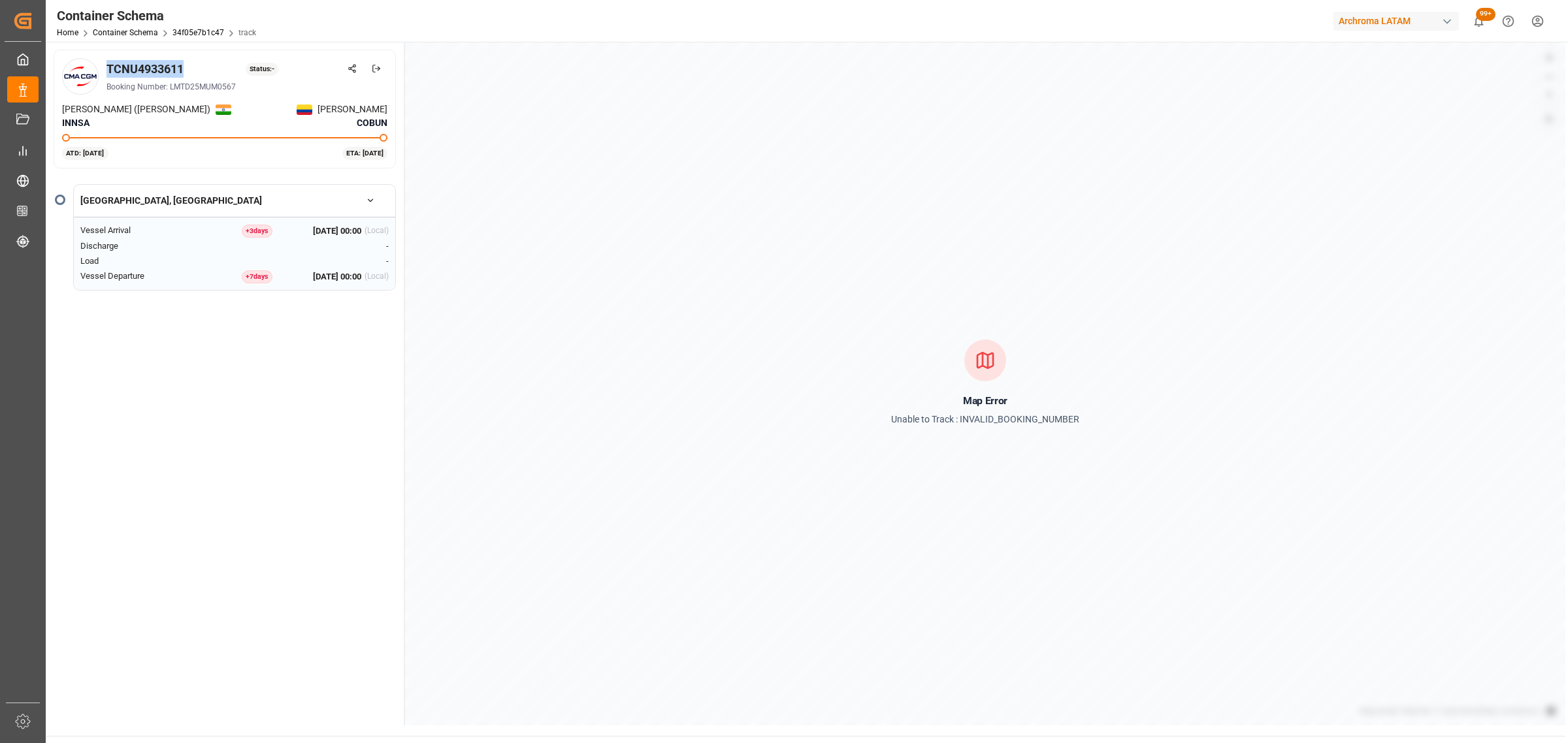
drag, startPoint x: 156, startPoint y: 66, endPoint x: 103, endPoint y: 64, distance: 53.0
click at [103, 64] on div "TCNU4933611 Status: - Booking Number: LMTD25MUM0567" at bounding box center [225, 77] width 325 height 36
copy div "TCNU4933611"
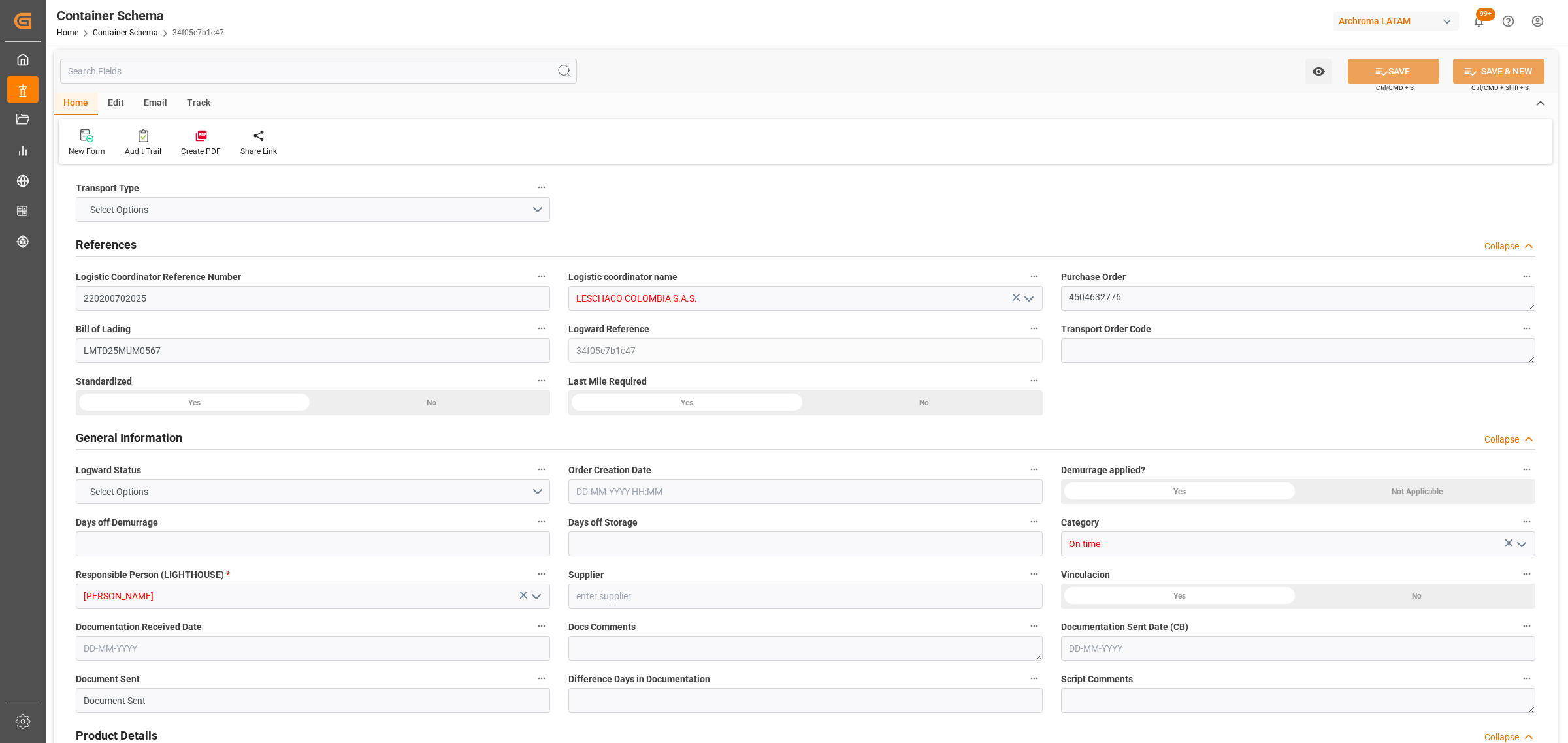
type input "0"
type input "3"
type input "1"
type input "10"
type input "5000"
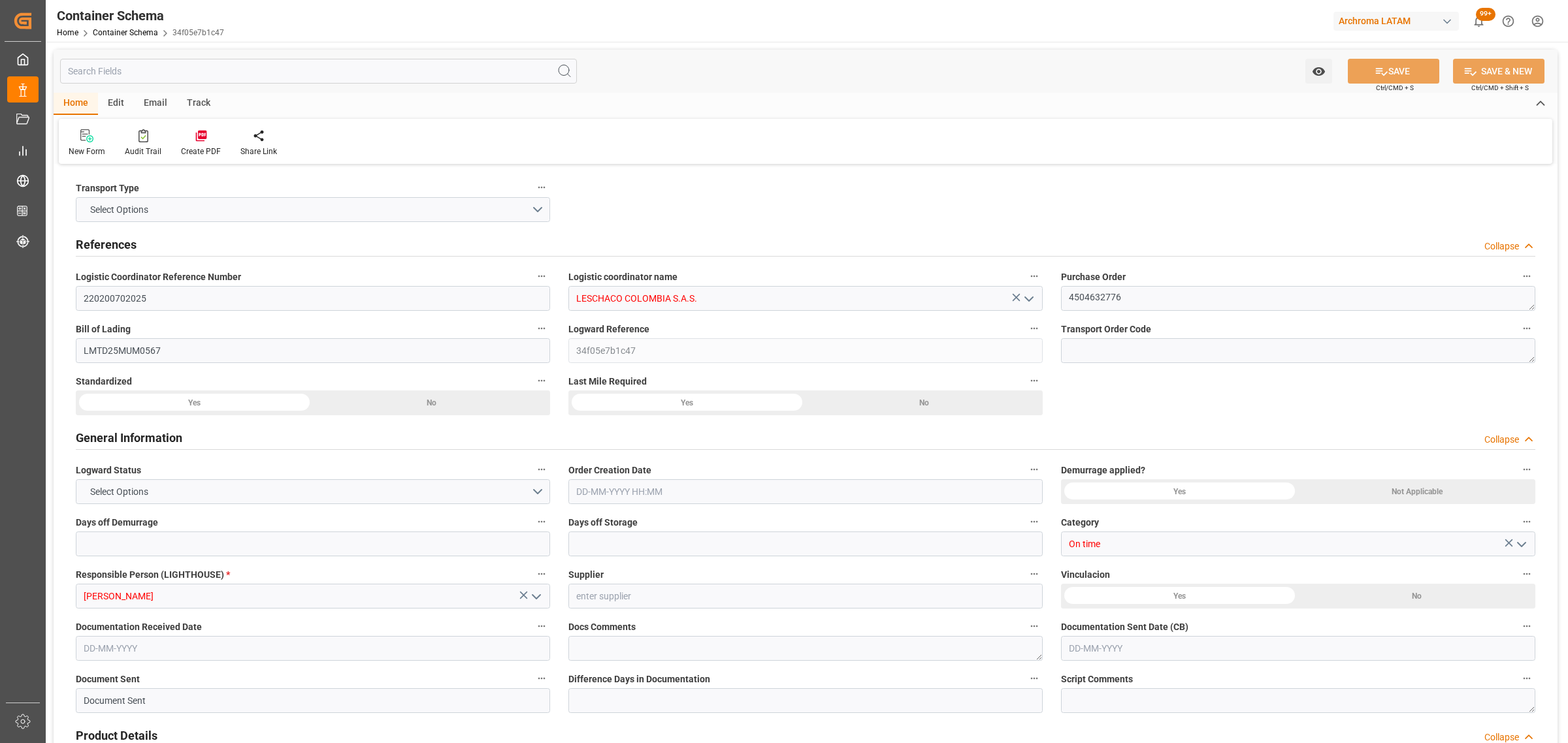
type input "5245"
type input "CMACGM"
type input "CMA CGM Group"
type input "INNSA"
type input "COBUN"
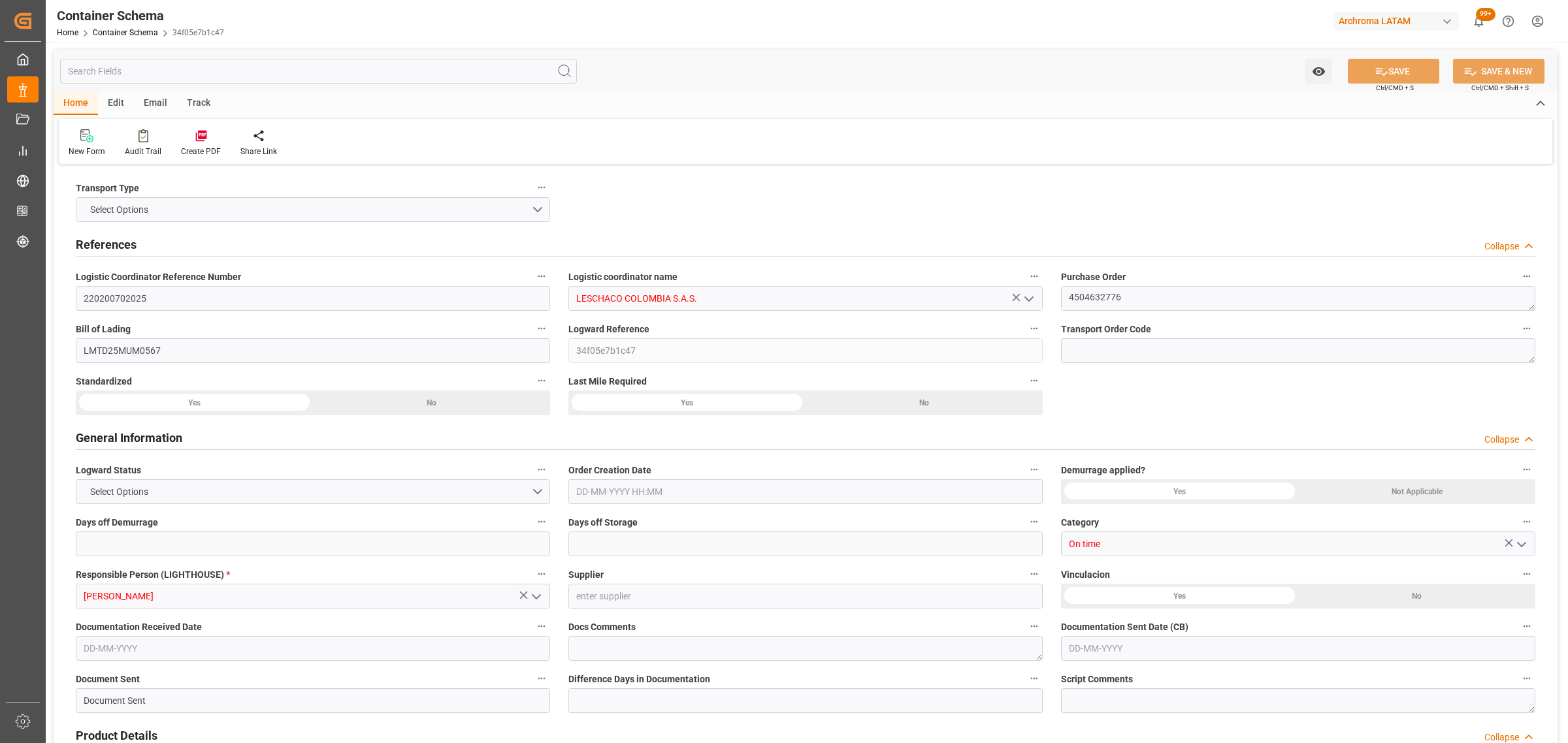
type input "COBUN"
type input "9410741"
type input "16-07-2025 12:00"
type input "[DATE]"
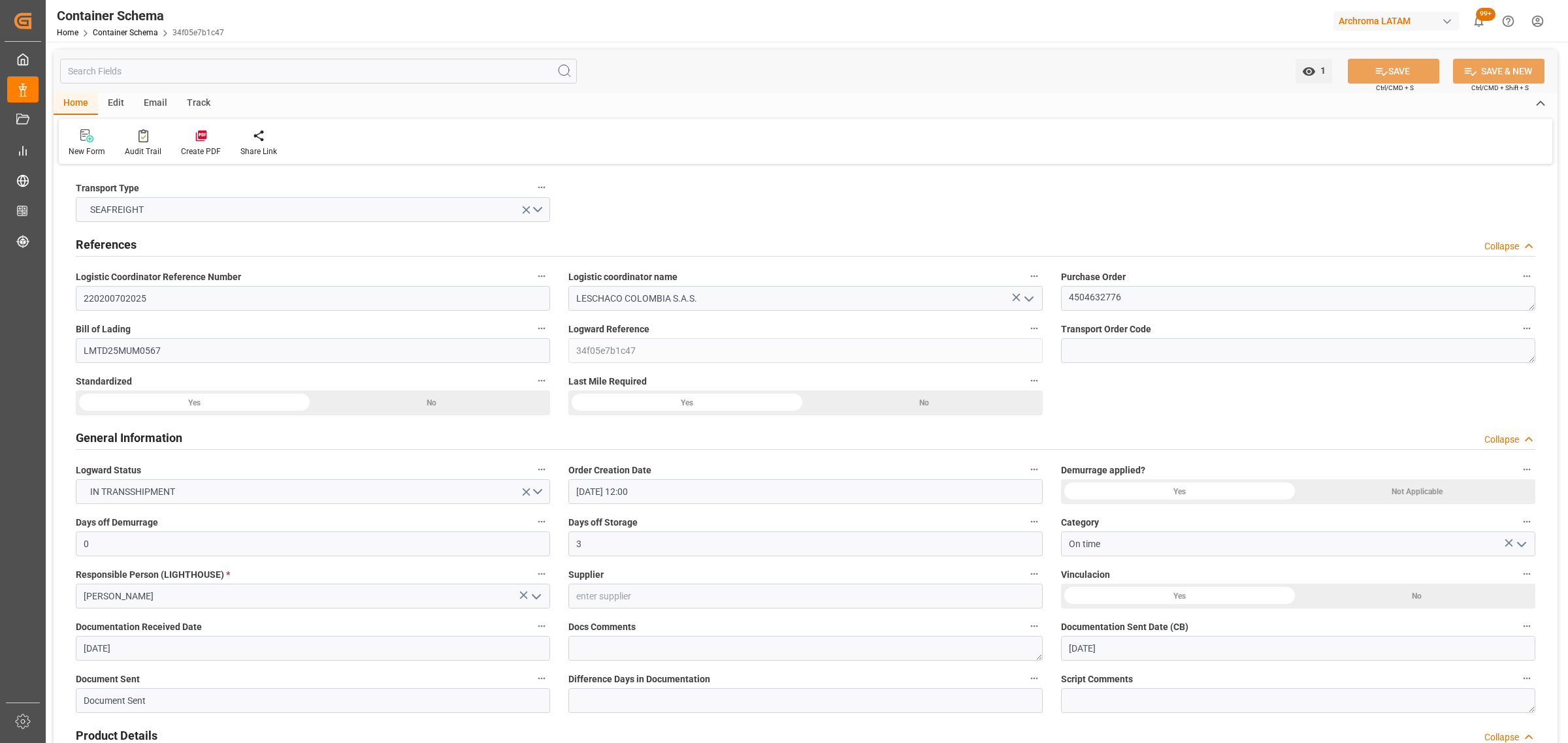
type input "[DATE]"
type input "07-07-2025 00:00"
type input "10-07-2025 00:00"
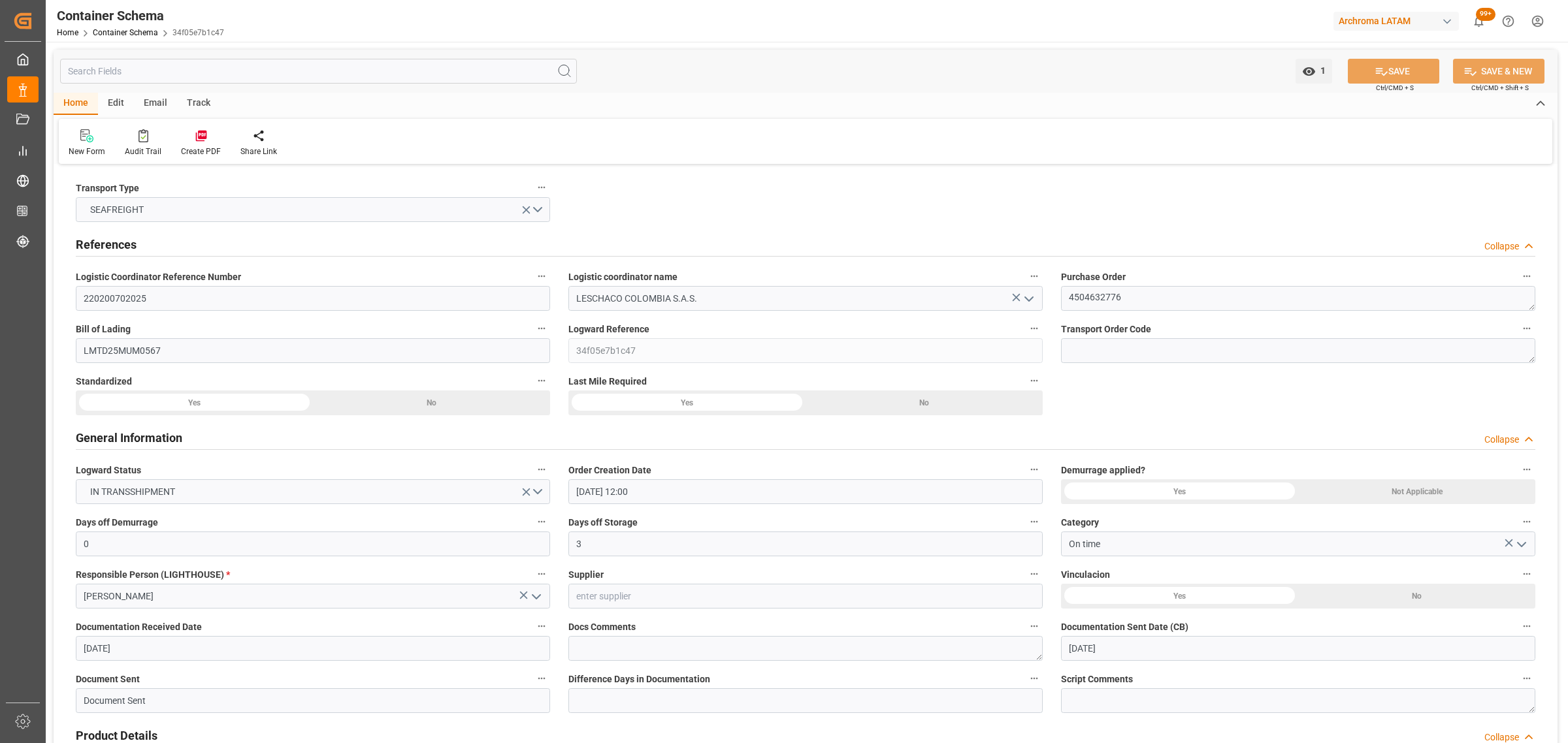
type input "10-07-2025 00:00"
type input "27-09-2025 00:00"
type input "20-09-2025 02:00"
type input "[DATE] 00:00"
type input "20-09-2025 02:00"
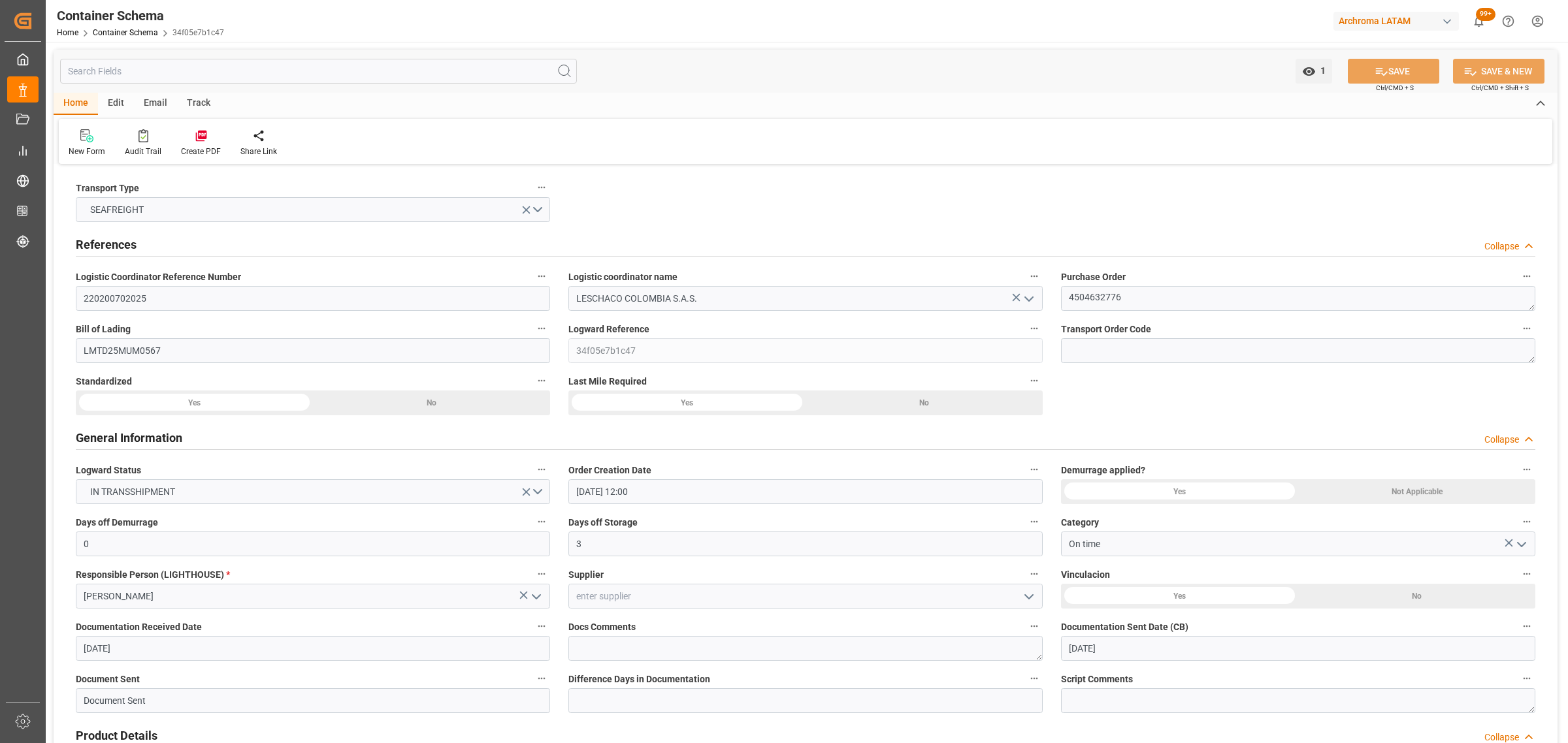
click at [162, 106] on div "Email" at bounding box center [156, 103] width 43 height 22
click at [86, 138] on icon at bounding box center [88, 138] width 17 height 9
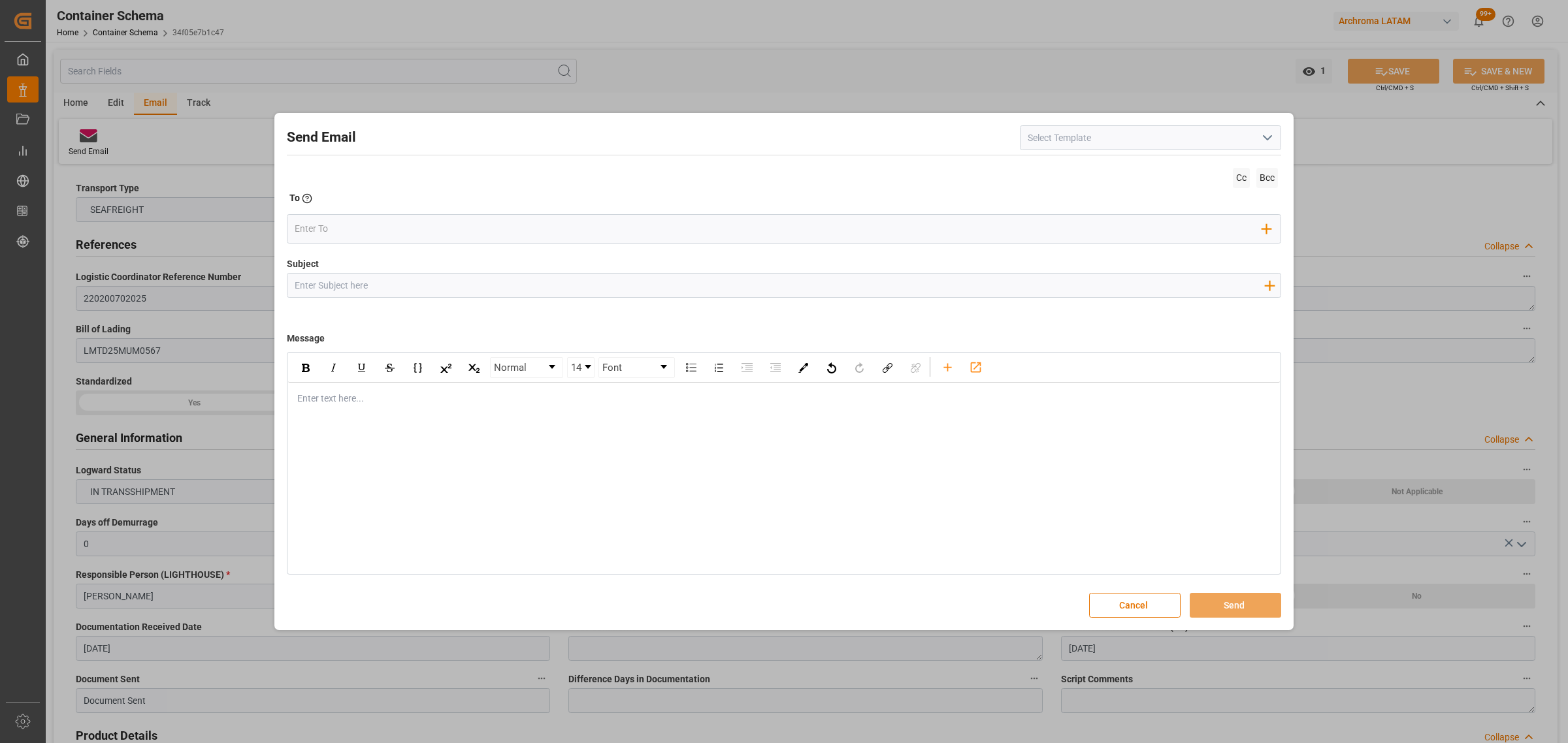
click at [416, 291] on input "Subject" at bounding box center [778, 285] width 983 height 23
paste input "PO 4504632776//TE//LOGWARD STATUS//PRIORIDAD//ARCHROMA SINGAPORE//ARCHROMA COLO…"
type input "PO 4504632776//TE//LOGWARD STATUS//PRIORIDAD//ARCHROMA SINGAPORE//ARCHROMA COLO…"
click at [369, 396] on div "rdw-editor" at bounding box center [784, 398] width 973 height 13
click at [335, 415] on div "Enter text here..." at bounding box center [784, 399] width 992 height 32
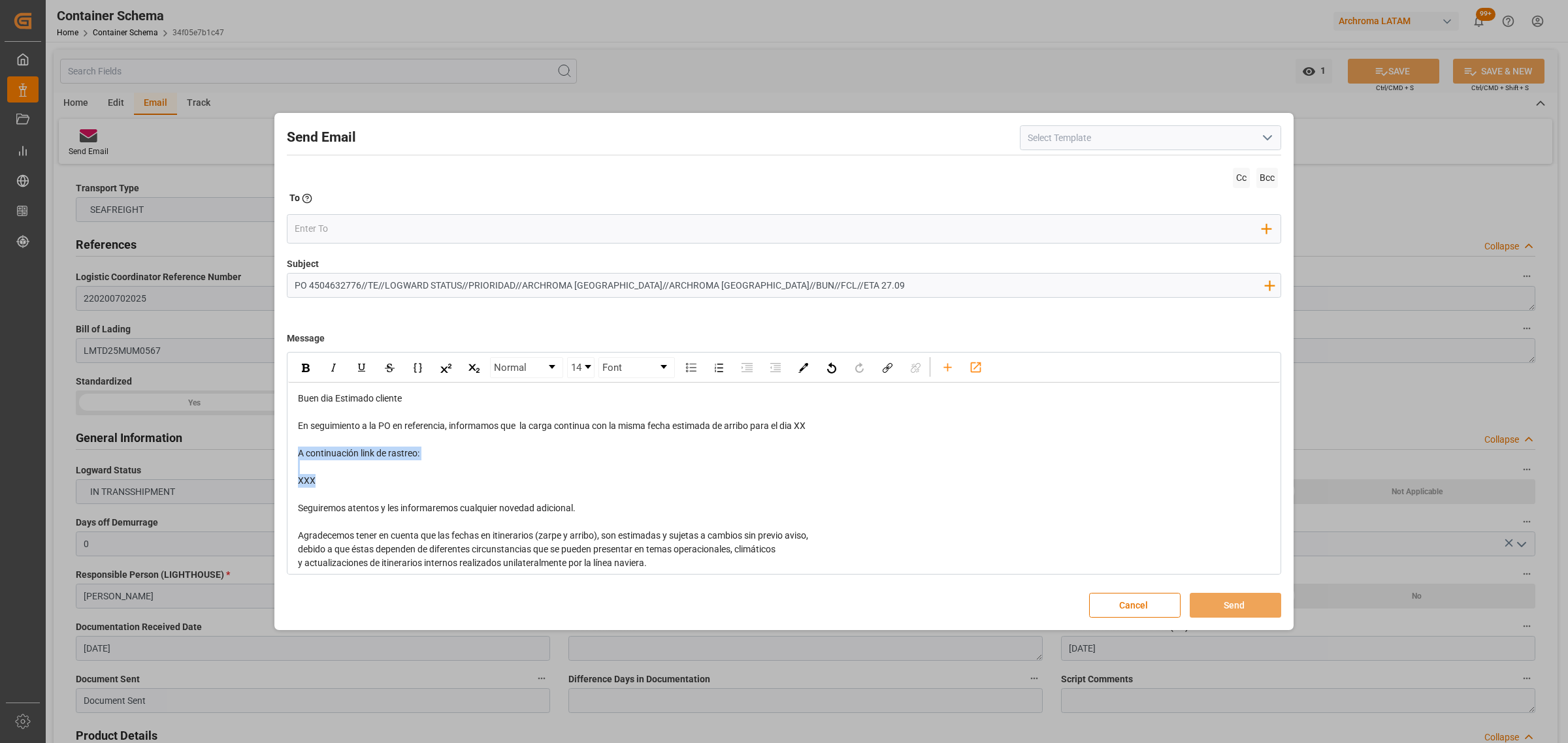
drag, startPoint x: 367, startPoint y: 487, endPoint x: 285, endPoint y: 456, distance: 87.7
click at [285, 456] on div "Send Email Cc Bcc To Enter the TO Email address Add Field to To Subject PO 4504…" at bounding box center [784, 372] width 1012 height 512
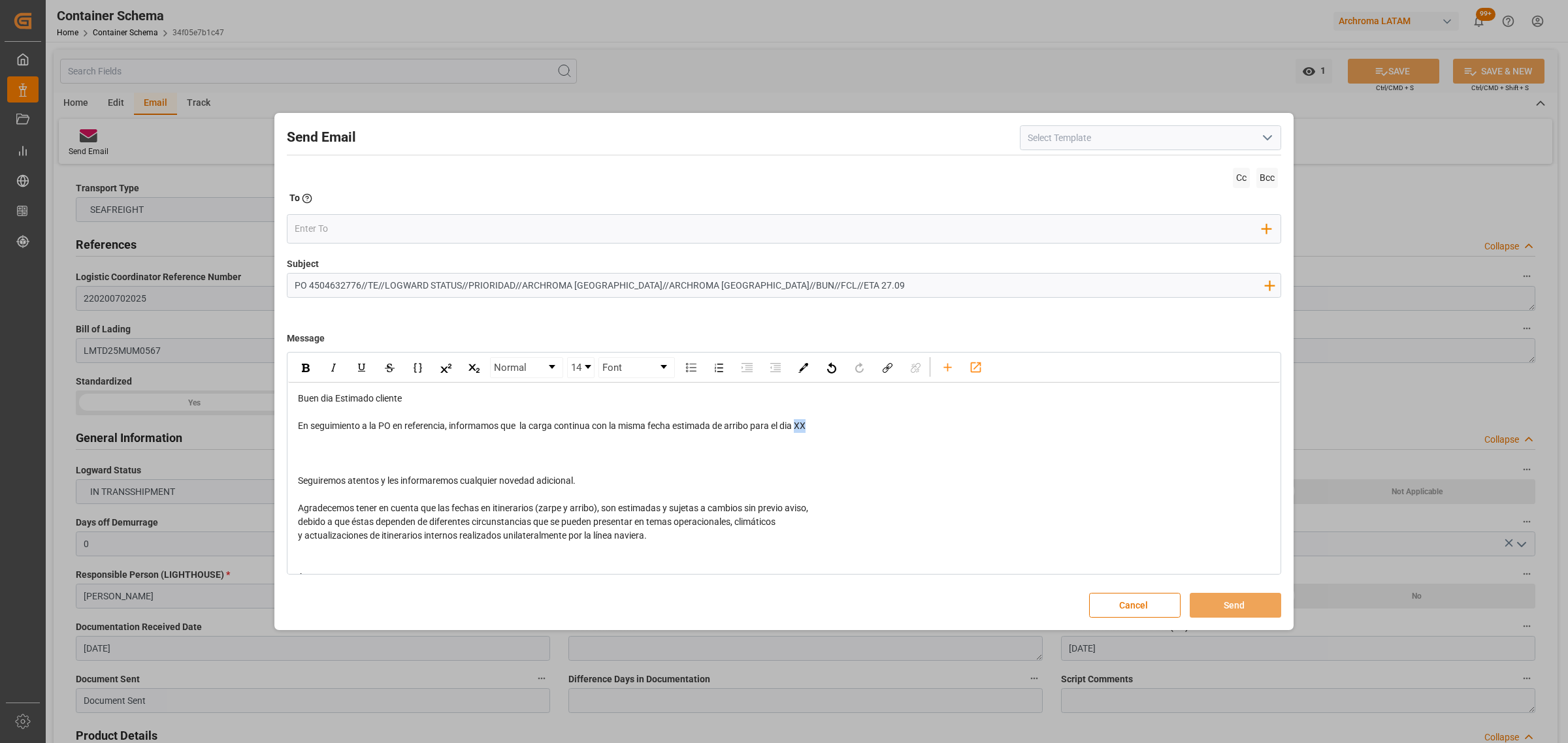
drag, startPoint x: 812, startPoint y: 434, endPoint x: 801, endPoint y: 431, distance: 11.4
click at [801, 432] on div "Buen dia Estimado cliente En seguimiento a la PO en referencia, informamos que …" at bounding box center [784, 501] width 973 height 220
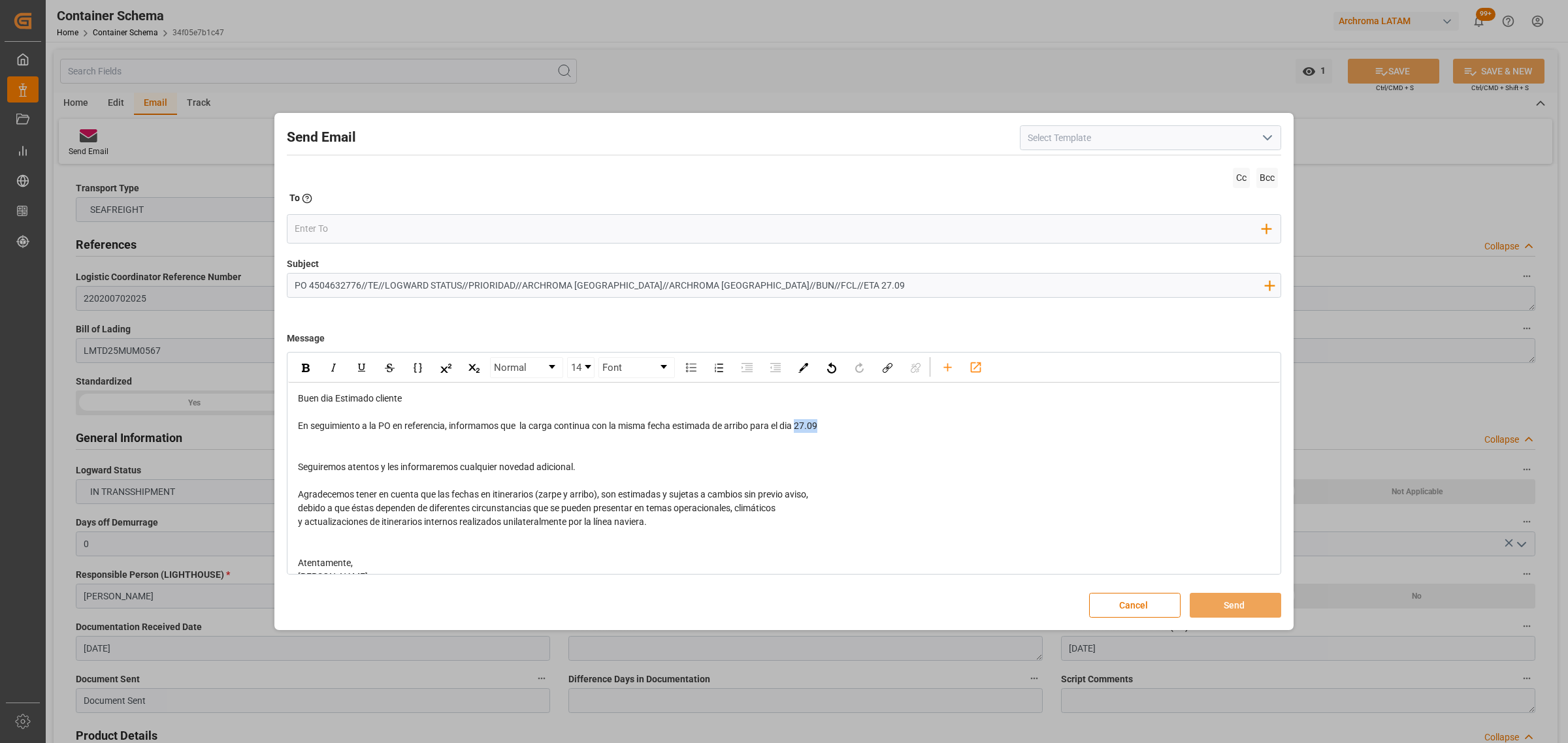
drag, startPoint x: 827, startPoint y: 432, endPoint x: 801, endPoint y: 433, distance: 26.0
click at [801, 433] on div "En seguimiento a la PO en referencia, informamos que la carga continua con la m…" at bounding box center [784, 426] width 973 height 13
click at [306, 365] on img "rdw-inline-control" at bounding box center [306, 368] width 8 height 9
click at [356, 225] on input "email" at bounding box center [778, 228] width 968 height 20
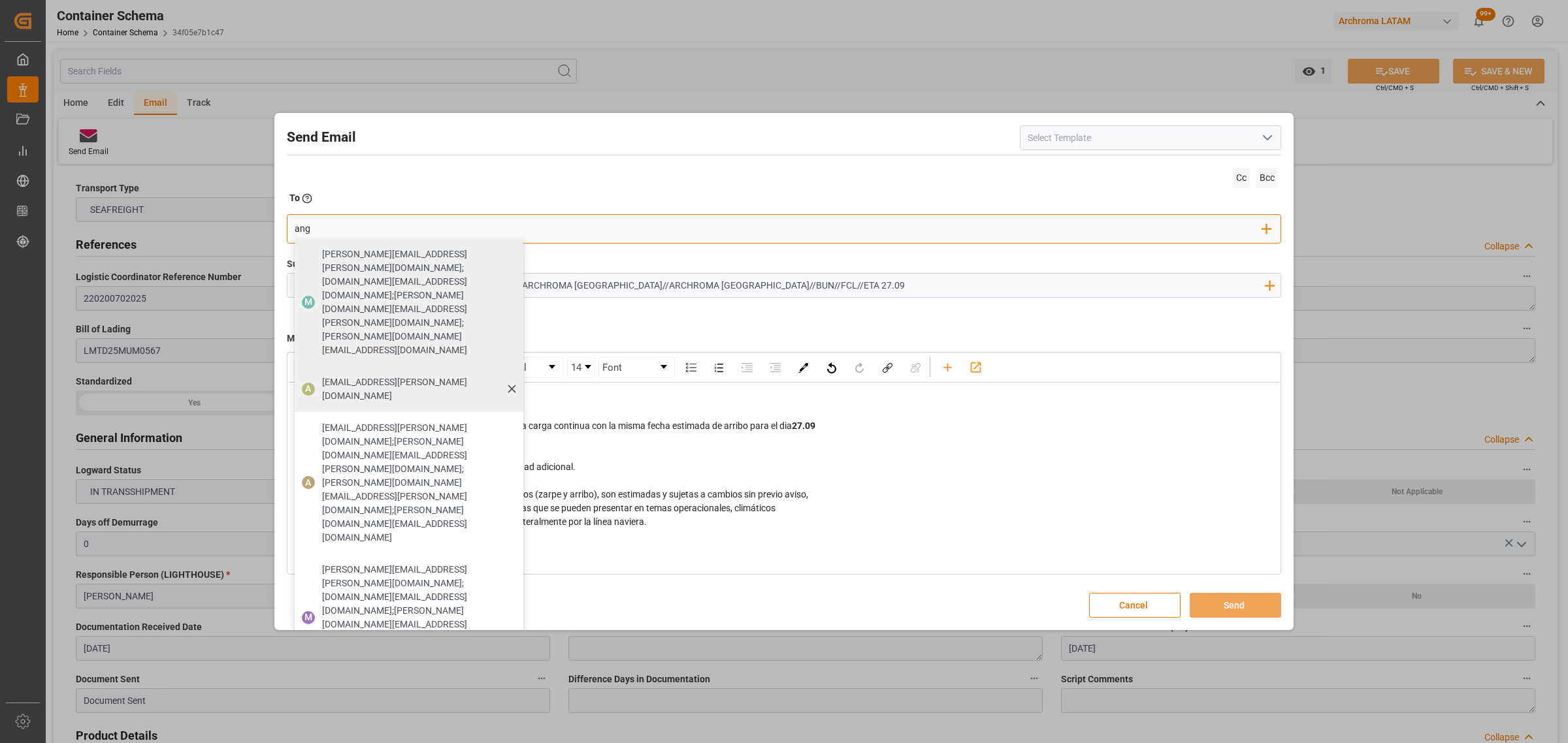
type input "ang"
click at [356, 376] on span "[EMAIL_ADDRESS][PERSON_NAME][DOMAIN_NAME]" at bounding box center [418, 389] width 192 height 28
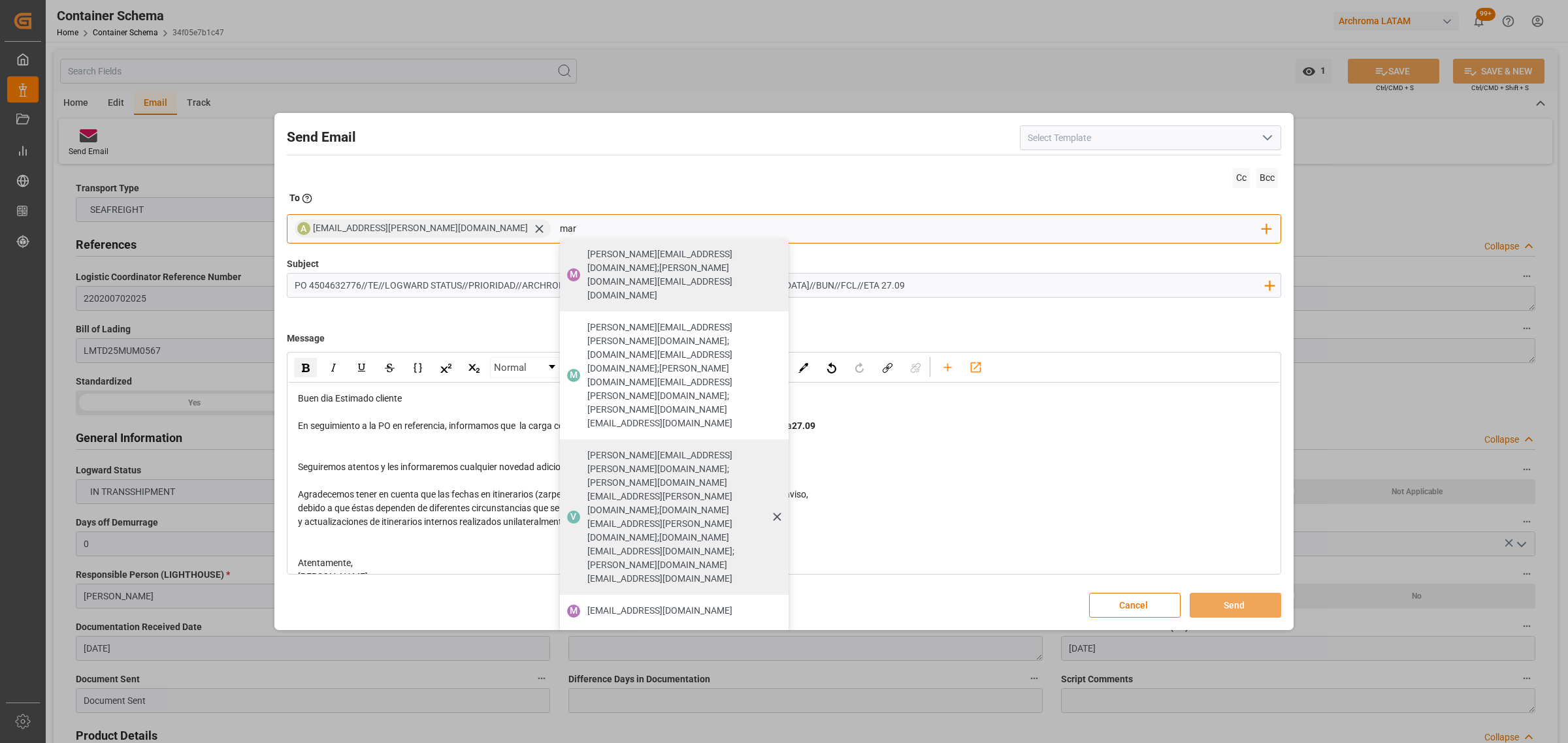
type input "maria"
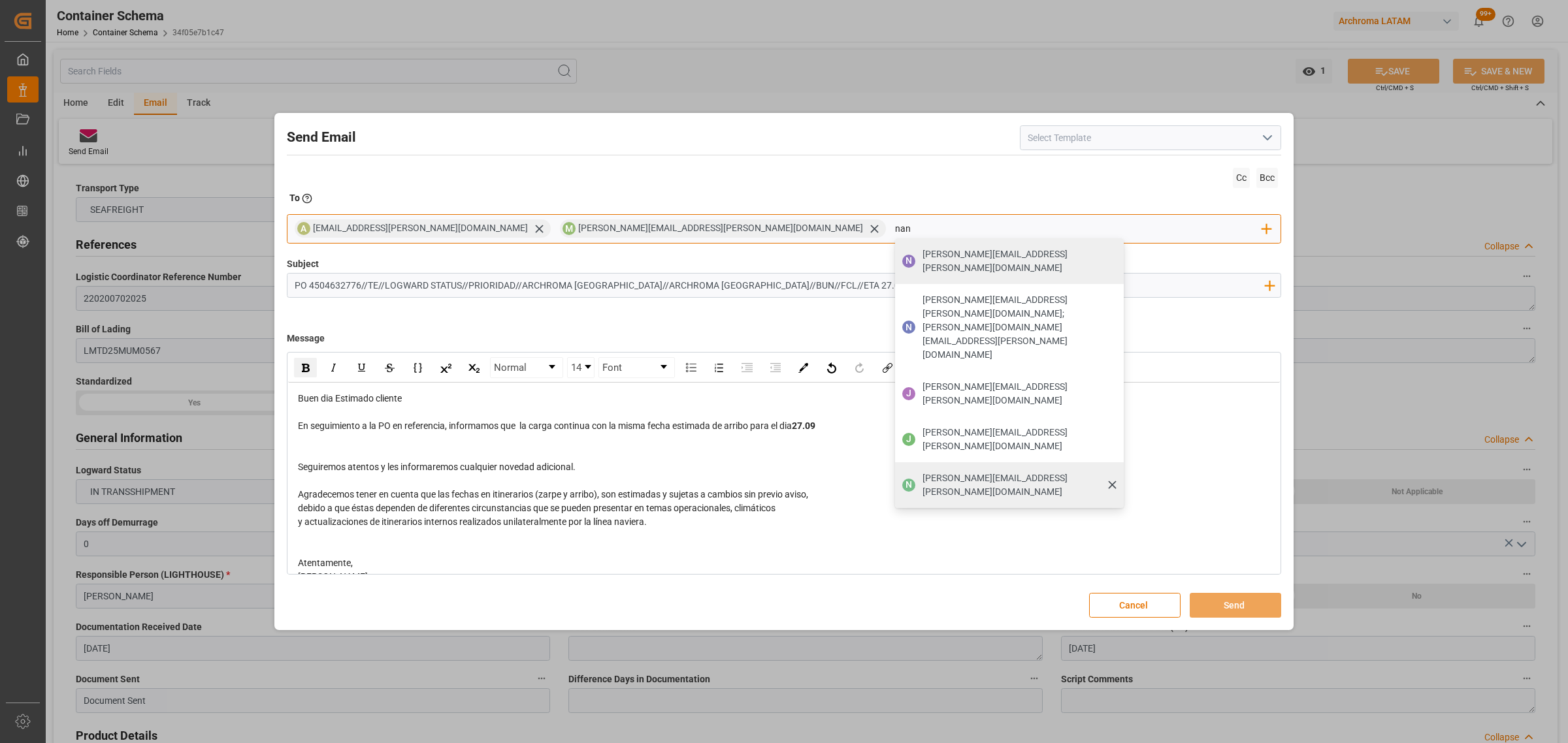
type input "nan"
click at [922, 471] on span "[PERSON_NAME][EMAIL_ADDRESS][PERSON_NAME][DOMAIN_NAME]" at bounding box center [1018, 485] width 192 height 28
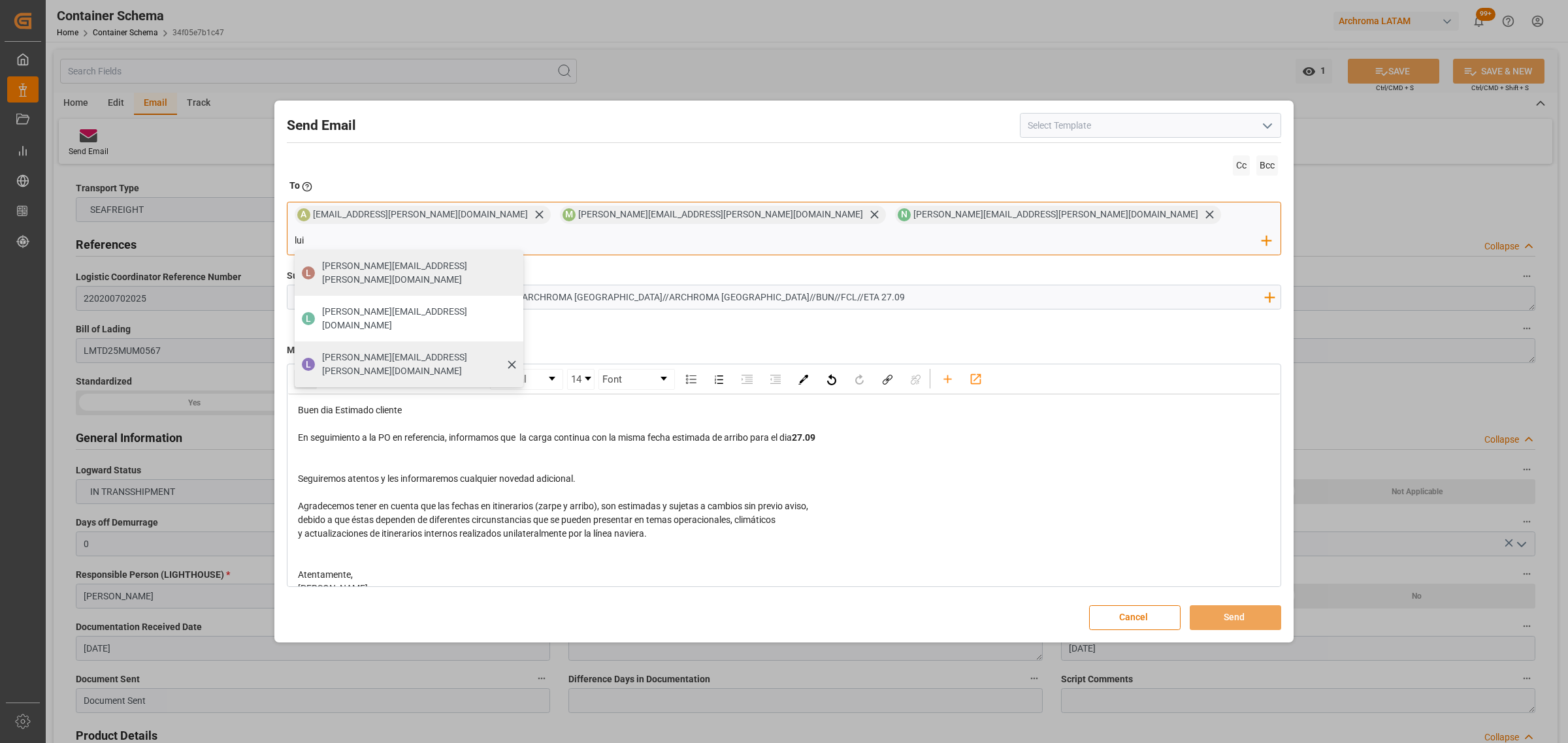
type input "lui"
click at [514, 351] on span "[PERSON_NAME][EMAIL_ADDRESS][PERSON_NAME][DOMAIN_NAME]" at bounding box center [418, 364] width 192 height 28
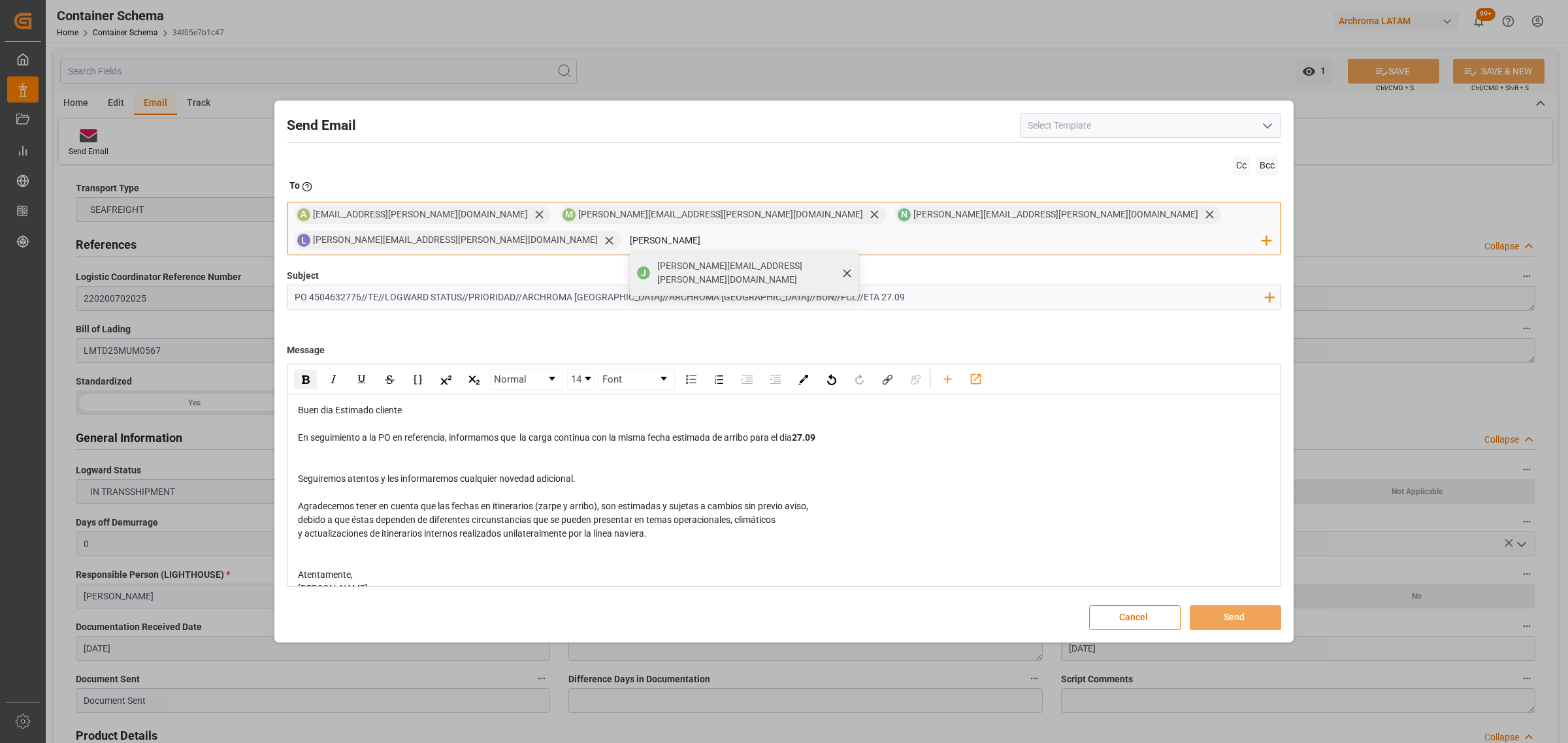
type input "jon"
click at [853, 263] on div "[PERSON_NAME][EMAIL_ADDRESS][PERSON_NAME][DOMAIN_NAME]" at bounding box center [752, 273] width 201 height 36
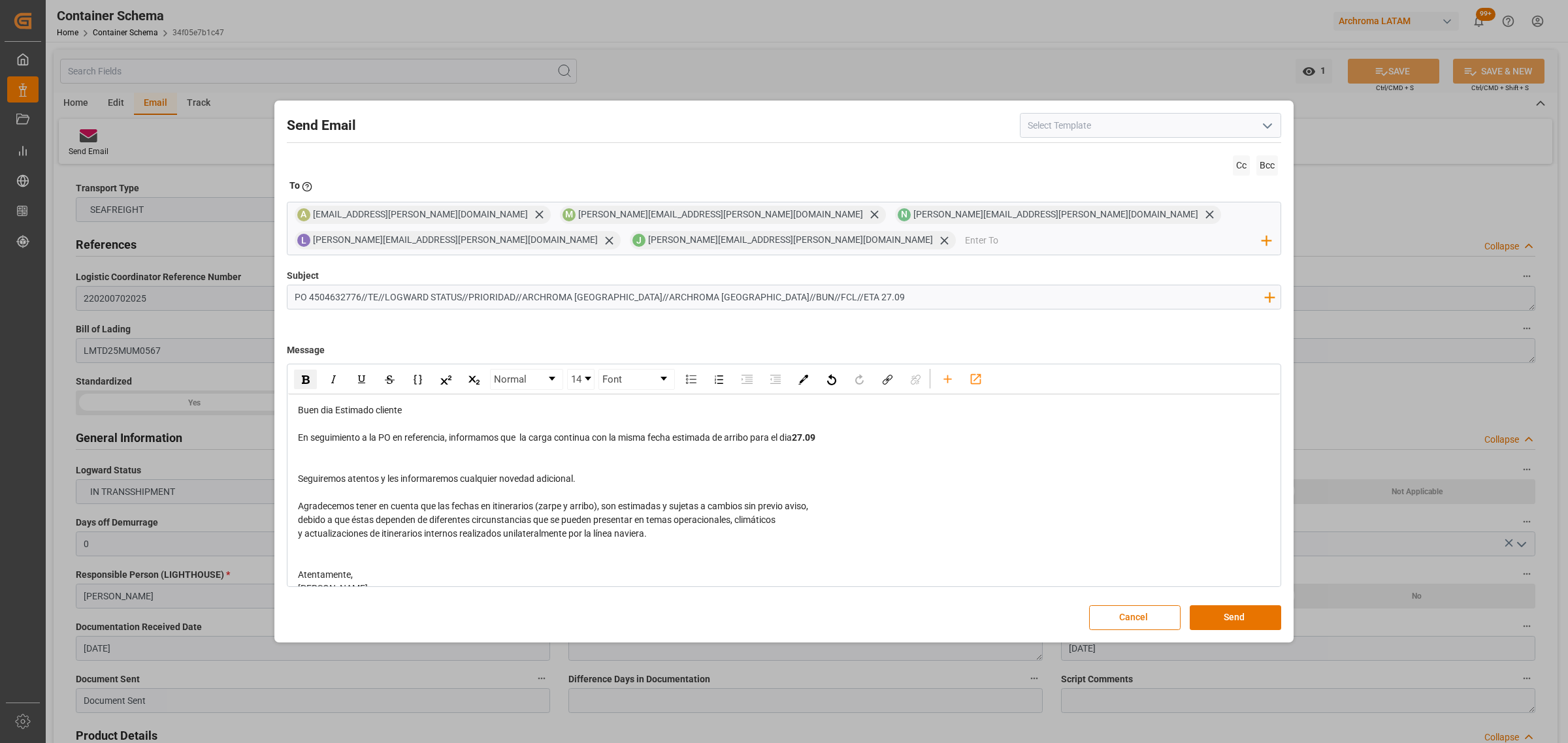
click at [312, 463] on div "rdw-editor" at bounding box center [784, 465] width 973 height 13
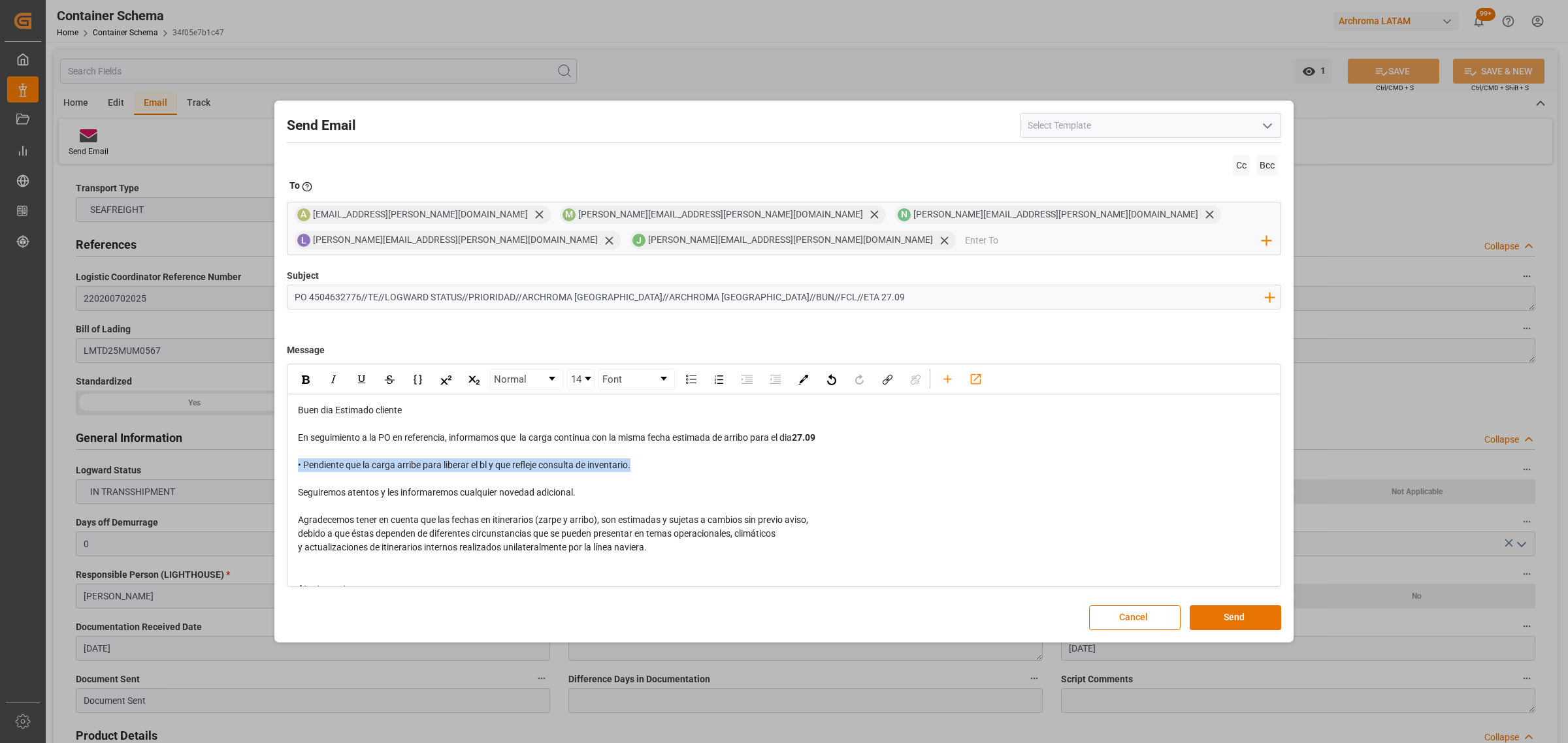
drag, startPoint x: 668, startPoint y: 463, endPoint x: 289, endPoint y: 467, distance: 379.0
click at [289, 467] on div "Buen dia Estimado cliente En seguimiento a la PO en referencia, informamos que …" at bounding box center [784, 513] width 992 height 238
click at [305, 385] on div "rdw-inline-control" at bounding box center [305, 379] width 23 height 20
click at [876, 530] on div "debido a que éstas dependen de diferentes circunstancias que se pueden presenta…" at bounding box center [784, 534] width 973 height 13
click at [1215, 615] on button "Send" at bounding box center [1236, 617] width 92 height 24
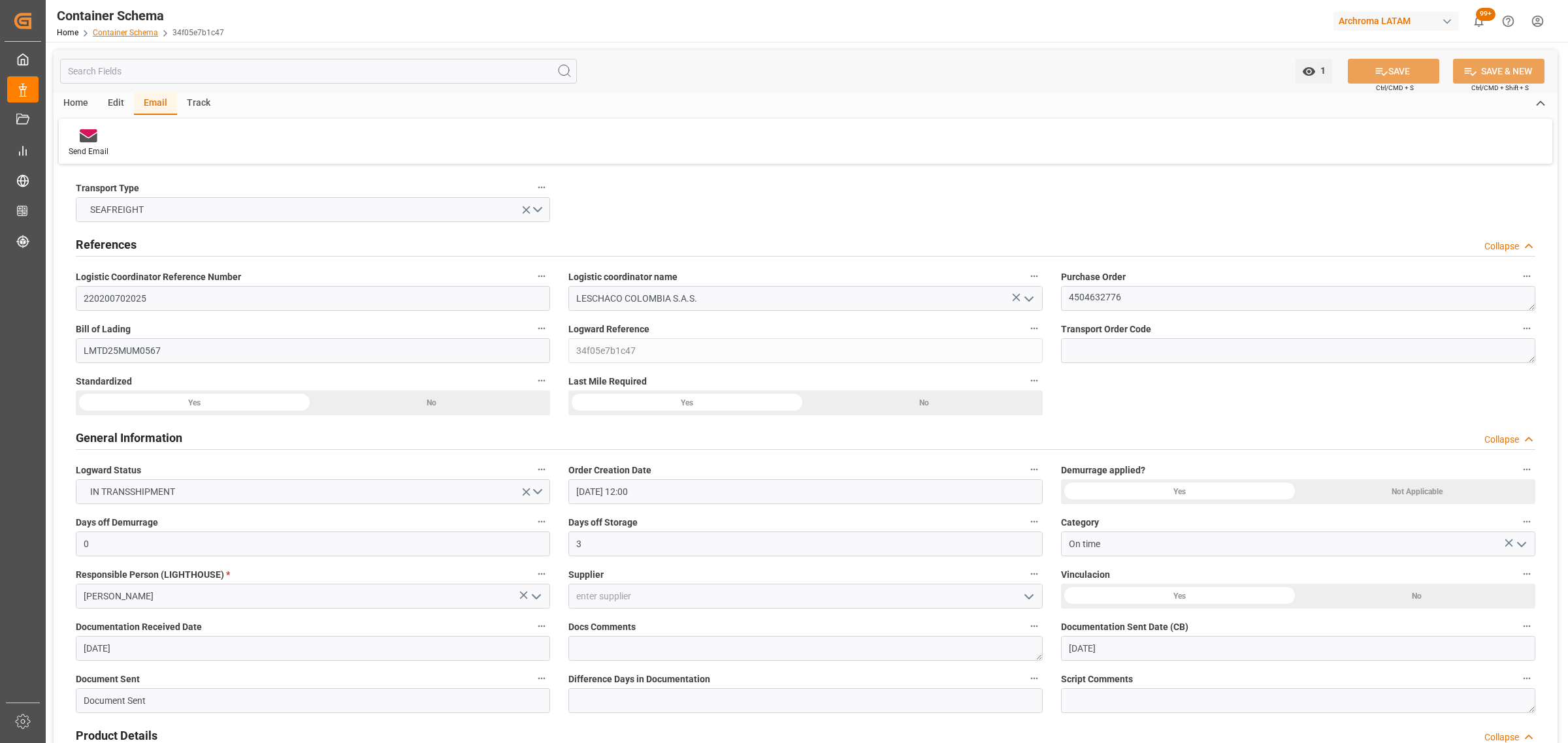
click at [129, 35] on link "Container Schema" at bounding box center [125, 33] width 66 height 9
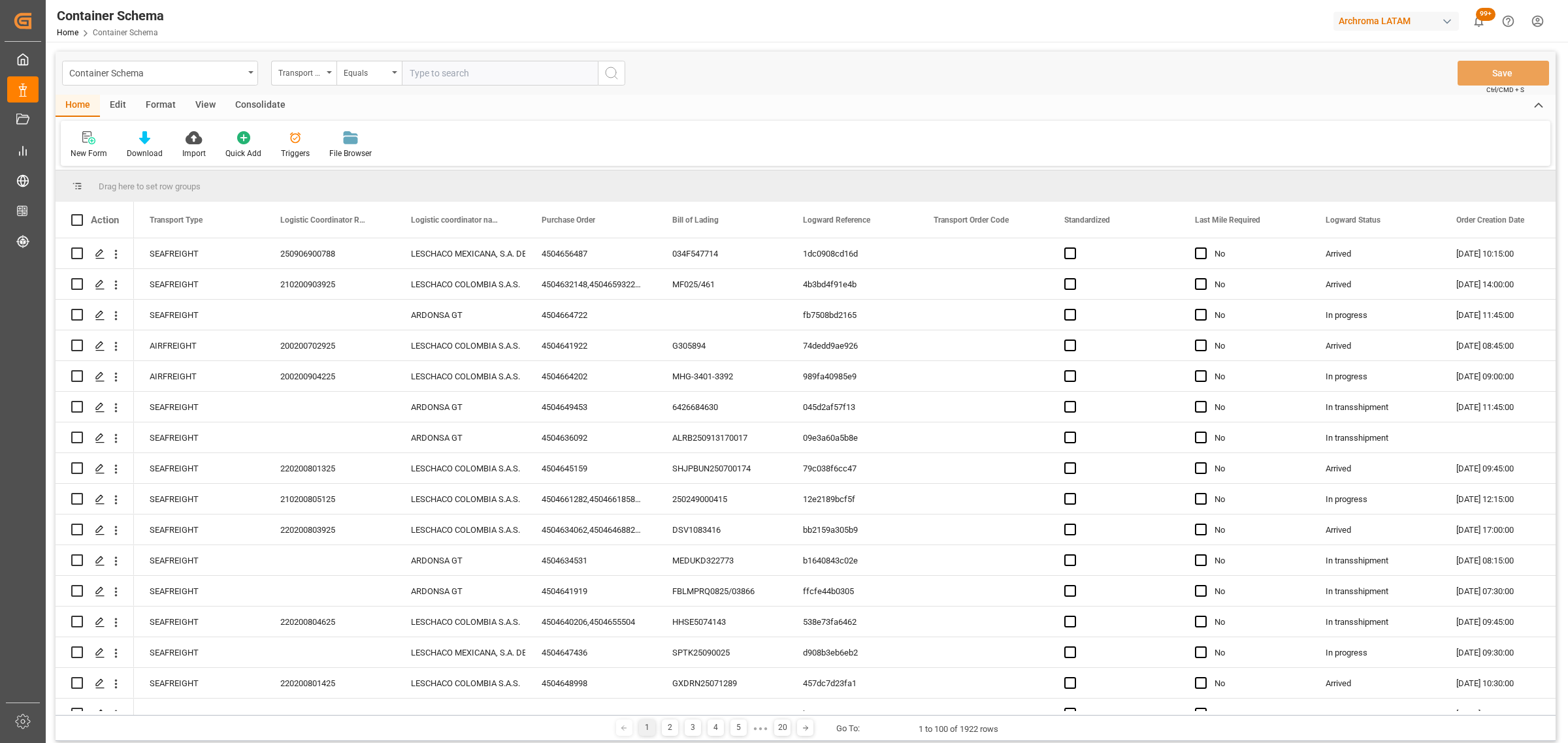
click at [297, 58] on div "Container Schema Transport Type Equals Save Ctrl/CMD + S" at bounding box center [805, 73] width 1499 height 43
click at [301, 80] on div "Transport Type" at bounding box center [303, 73] width 66 height 24
drag, startPoint x: 324, startPoint y: 216, endPoint x: 328, endPoint y: 201, distance: 15.5
click at [324, 216] on div "Purchase Order" at bounding box center [369, 216] width 195 height 28
click at [351, 81] on div "Equals" at bounding box center [369, 73] width 66 height 24
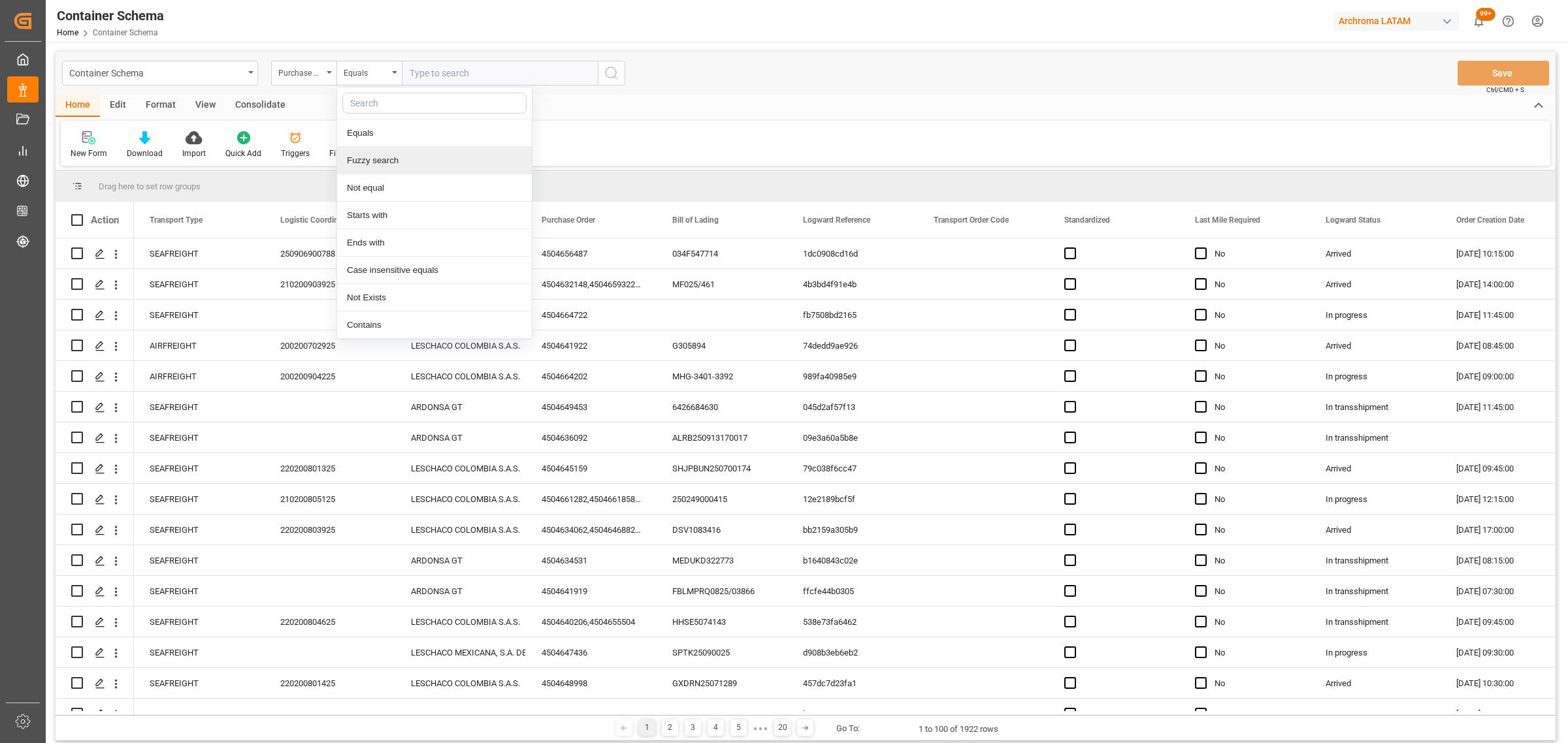
click at [369, 159] on div "Fuzzy search" at bounding box center [434, 160] width 195 height 28
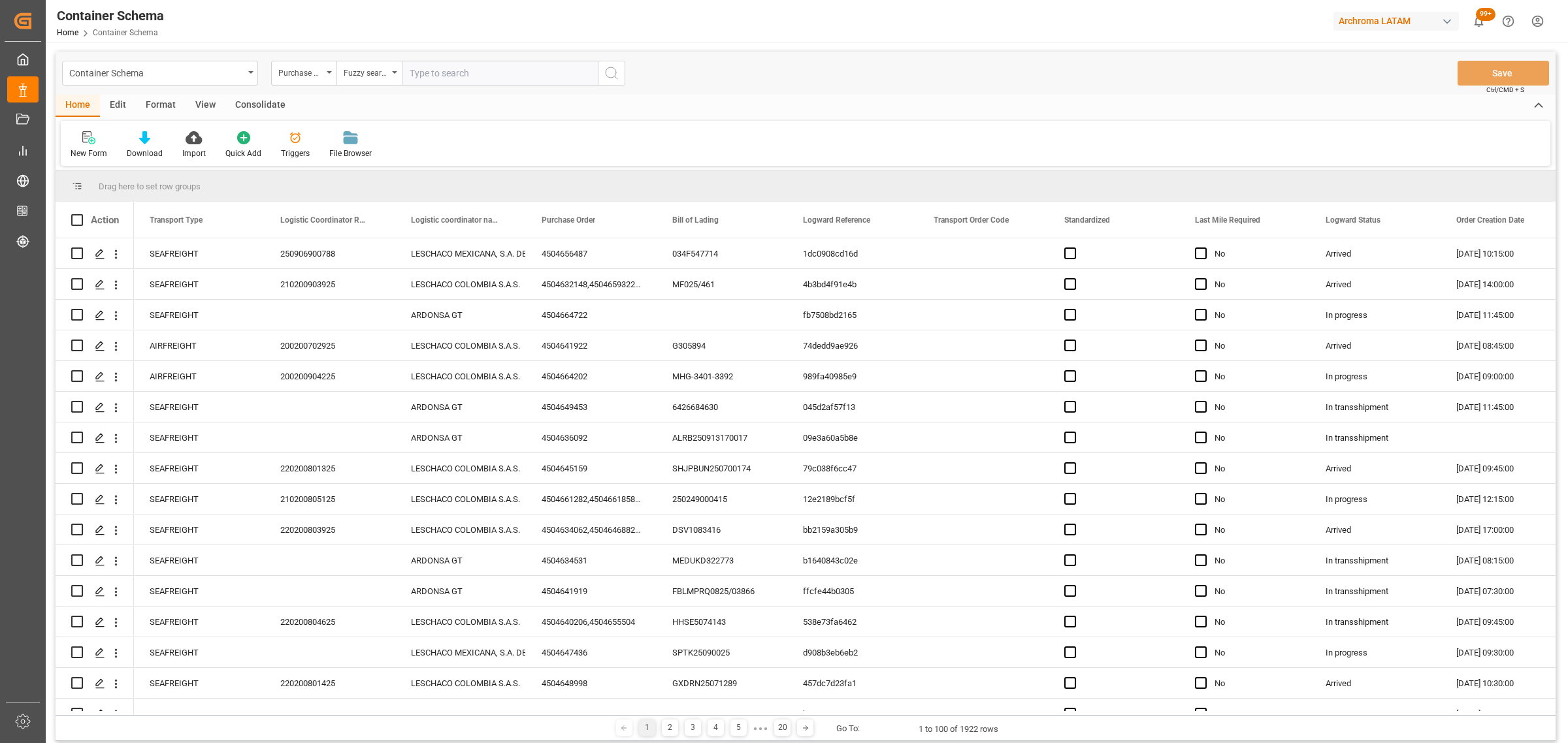
click at [461, 73] on input "text" at bounding box center [500, 73] width 196 height 24
paste input "4504620737"
type input "4504620737"
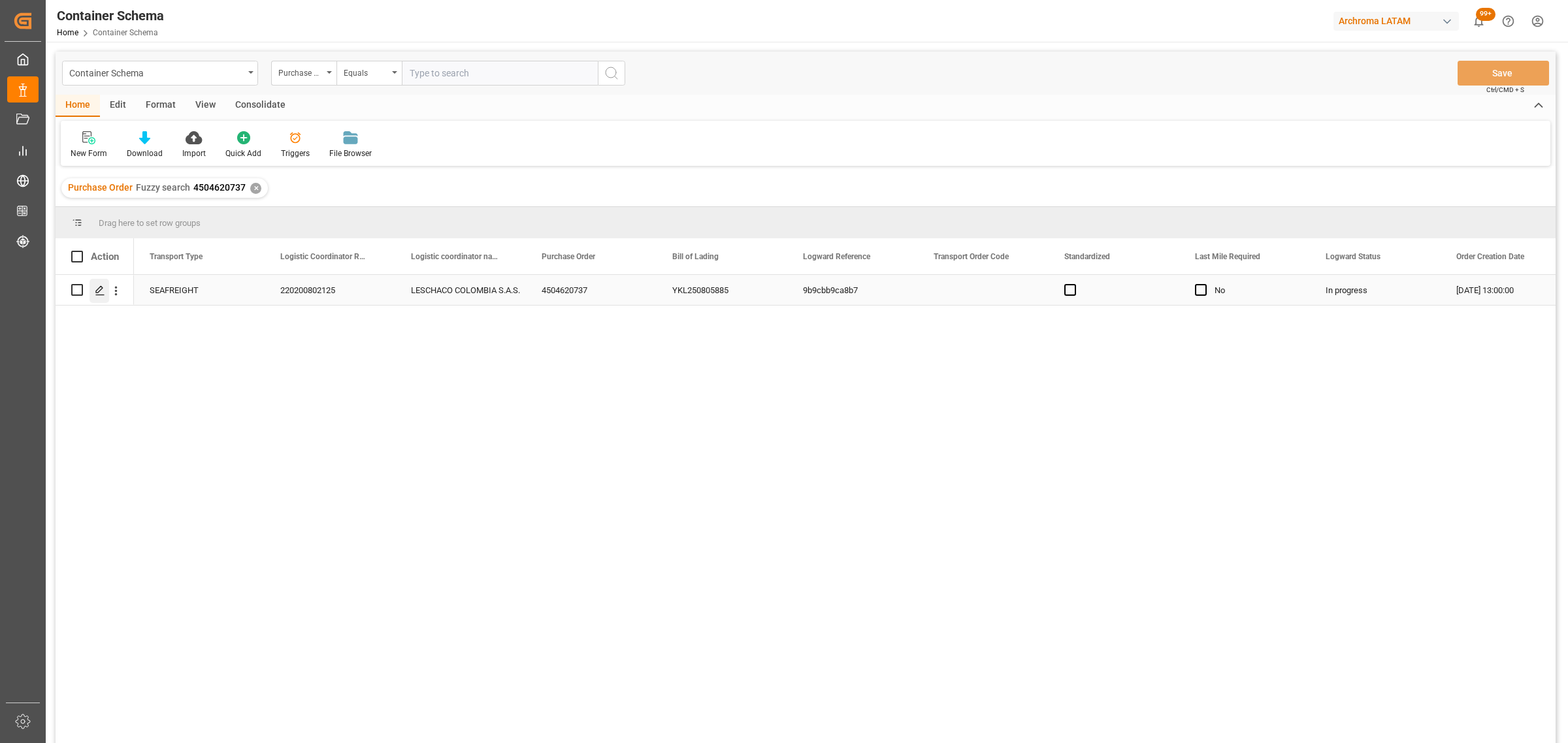
click at [98, 292] on polygon "Press SPACE to select this row." at bounding box center [99, 289] width 6 height 6
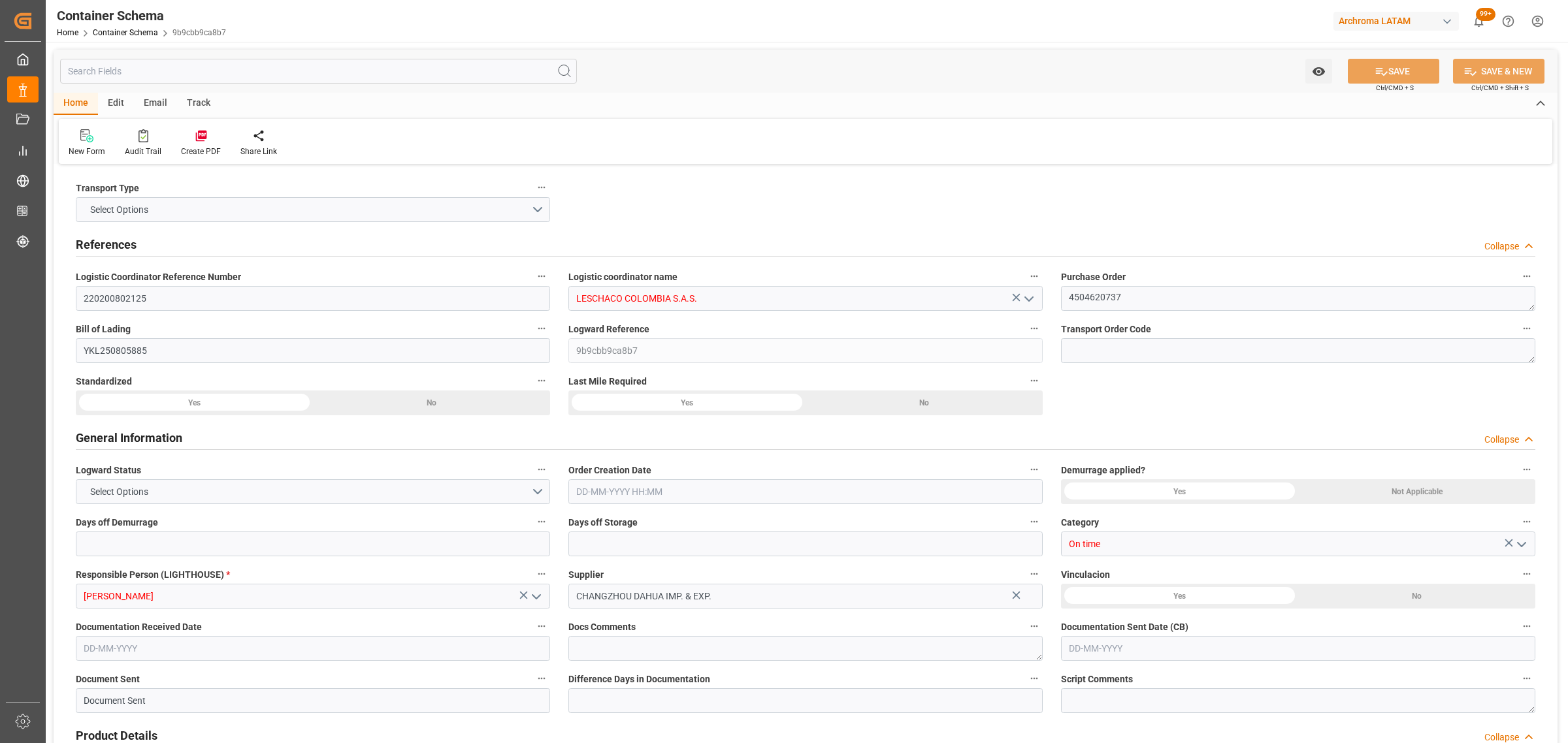
type input "0"
type input "3"
type input "1"
type input "4"
type input "4000"
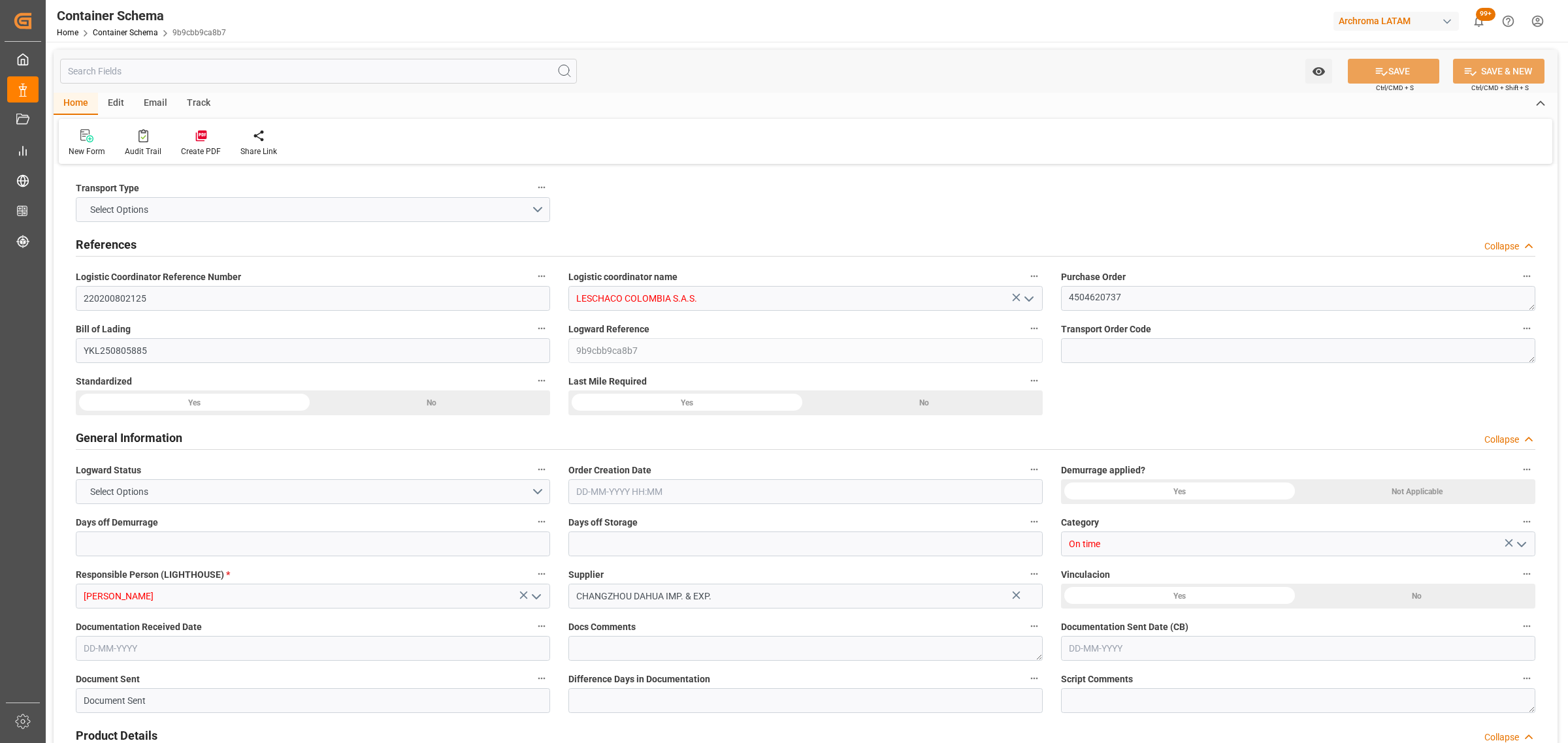
type input "4160"
type input "Maersk"
type input "Maersk Line AS"
type input "CNSGH"
type input "CNSHA"
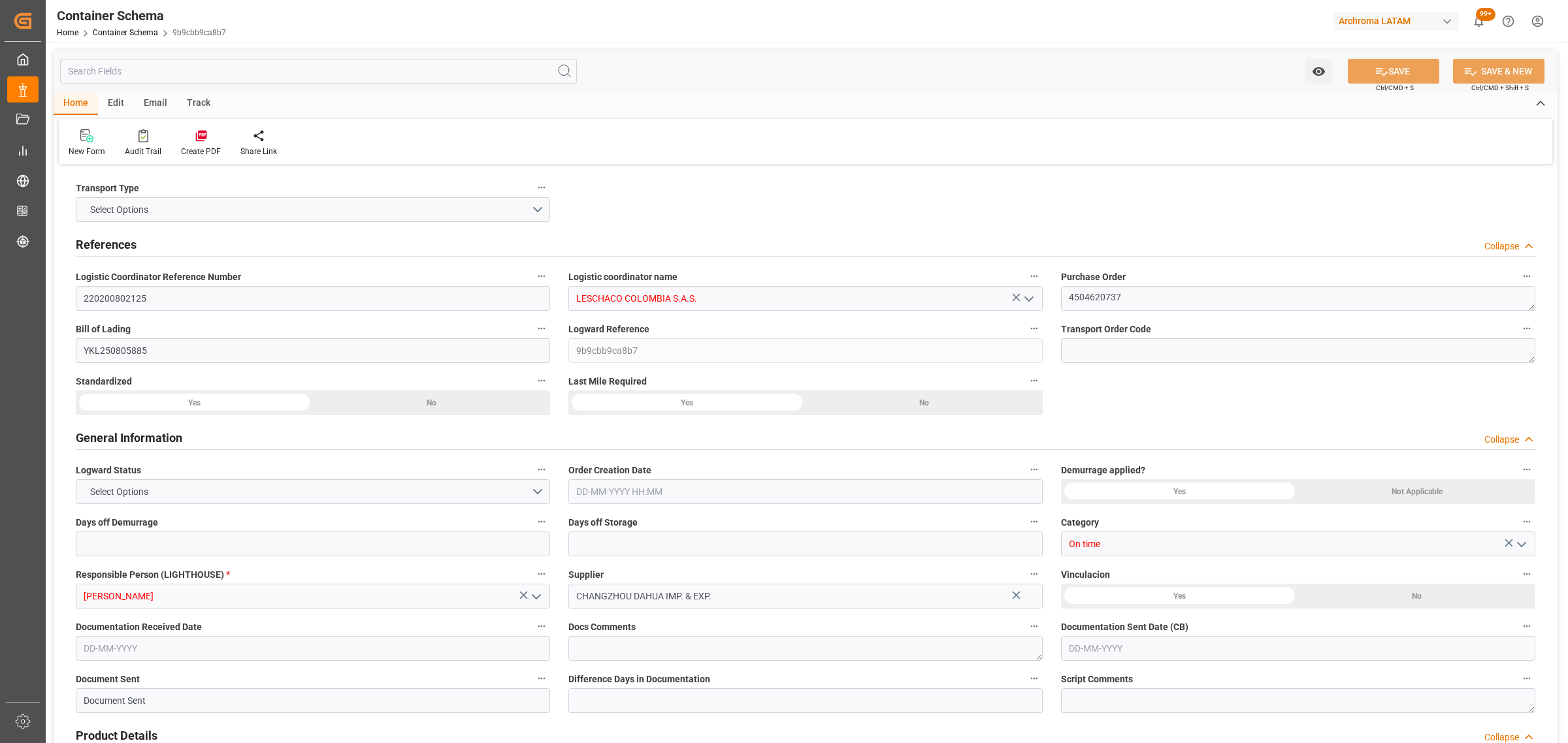
type input "COBUN"
type input "9166792"
type input "09-09-2025 13:00"
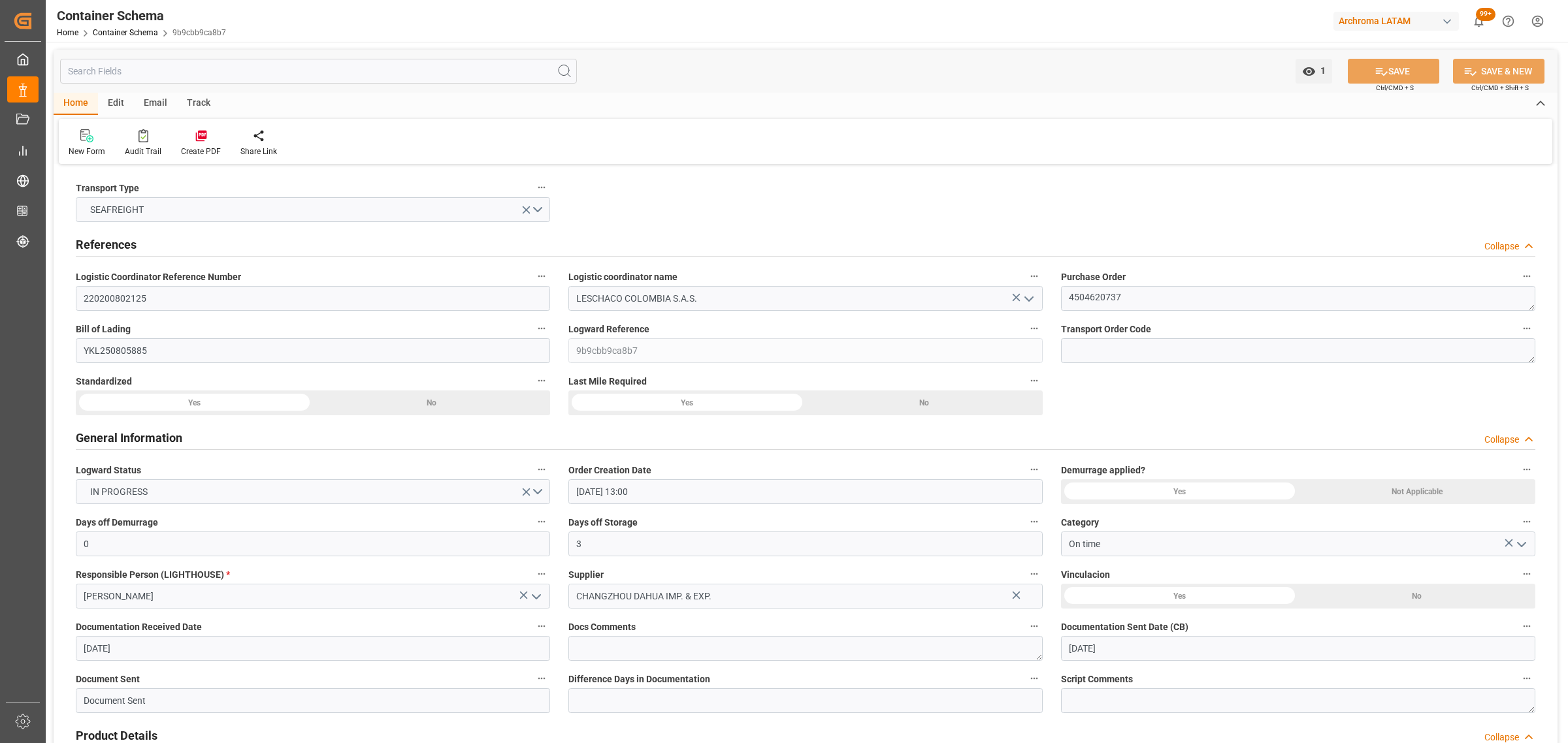
type input "[DATE]"
type input "[DATE] 00:00"
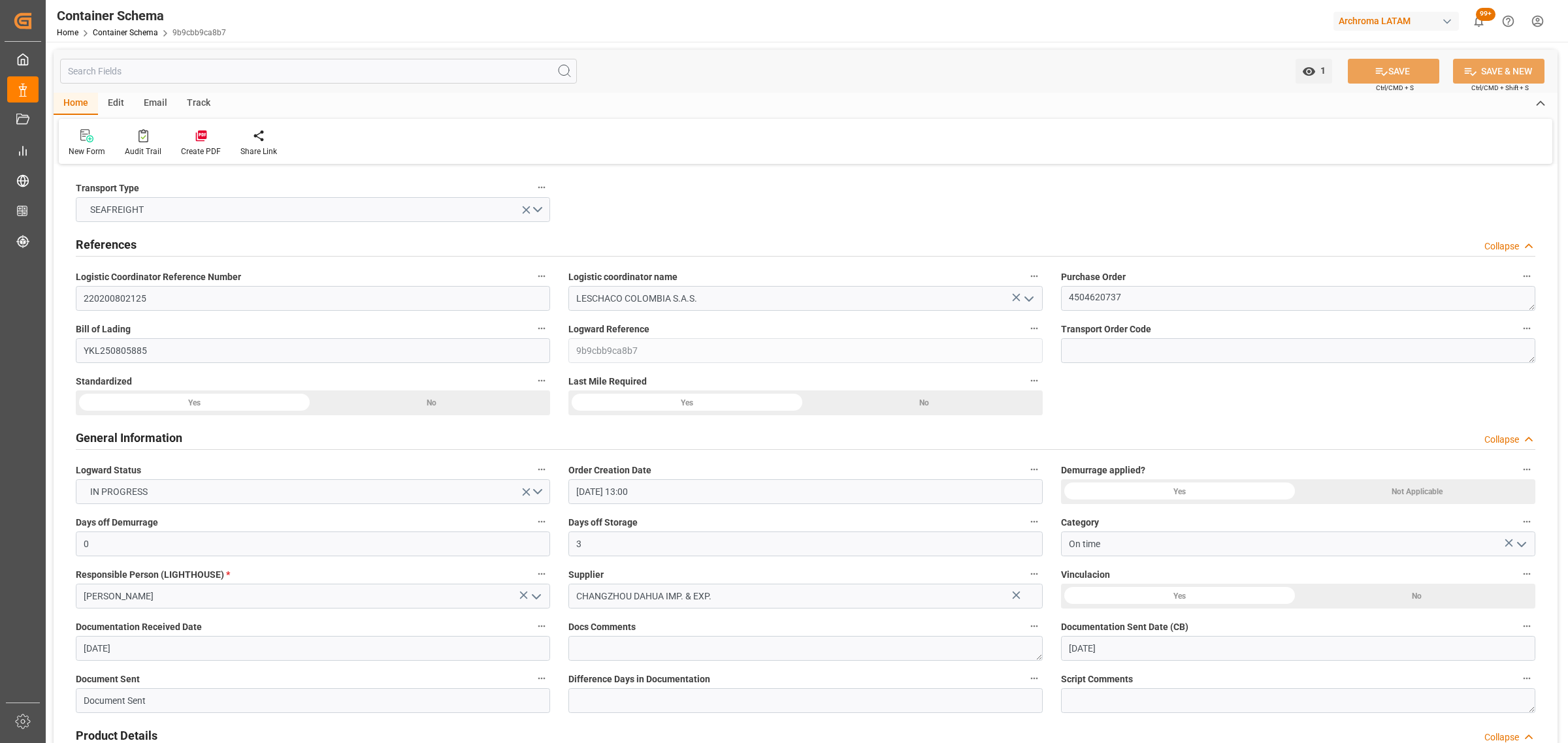
type input "[DATE] 00:00"
type input "24-09-2025 00:00"
click at [204, 96] on div "Track" at bounding box center [198, 103] width 43 height 22
click at [73, 139] on div at bounding box center [84, 135] width 31 height 13
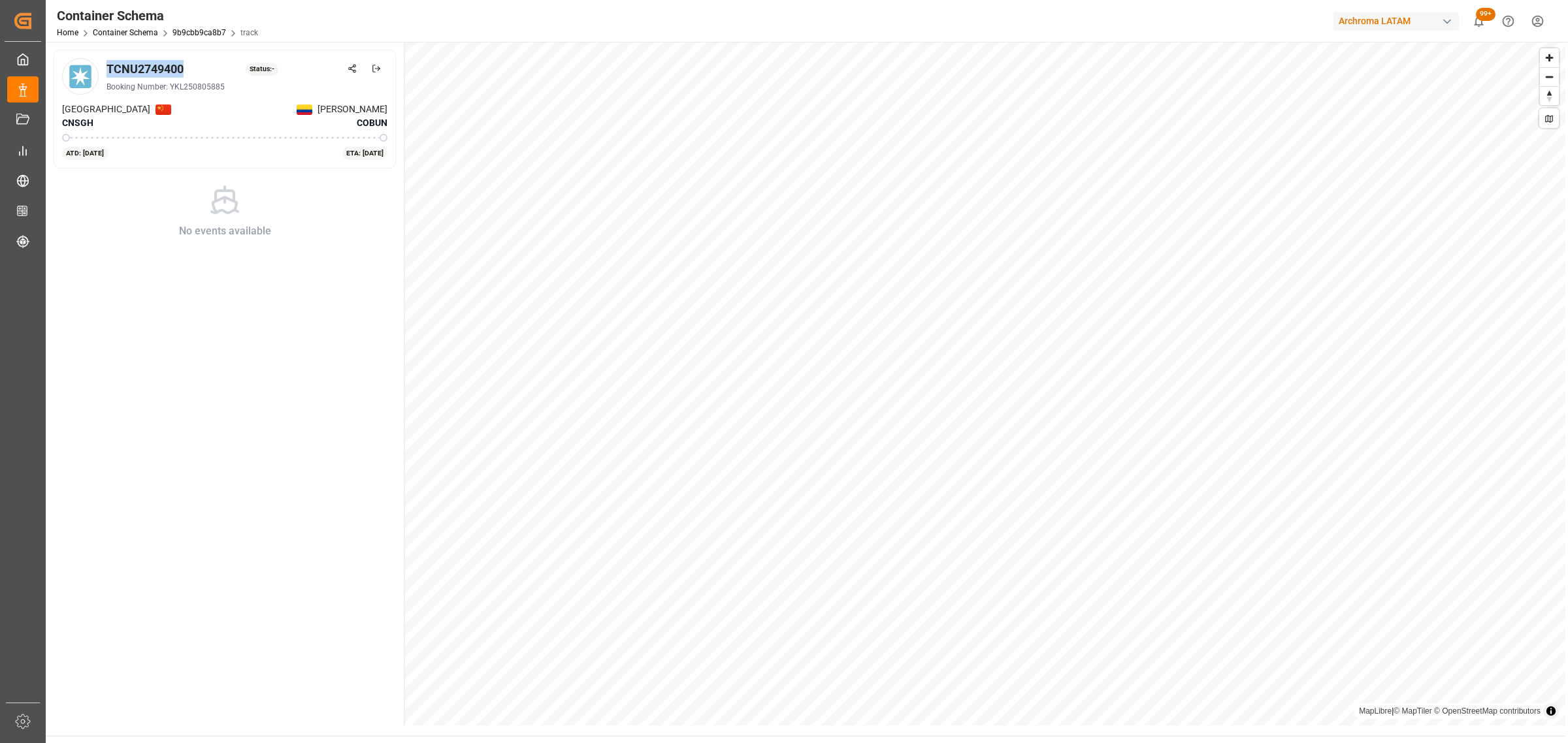
drag, startPoint x: 164, startPoint y: 73, endPoint x: 103, endPoint y: 76, distance: 61.1
click at [103, 76] on div "TCNU2749400 Status: - Booking Number: YKL250805885" at bounding box center [225, 77] width 325 height 36
copy div "TCNU2749400"
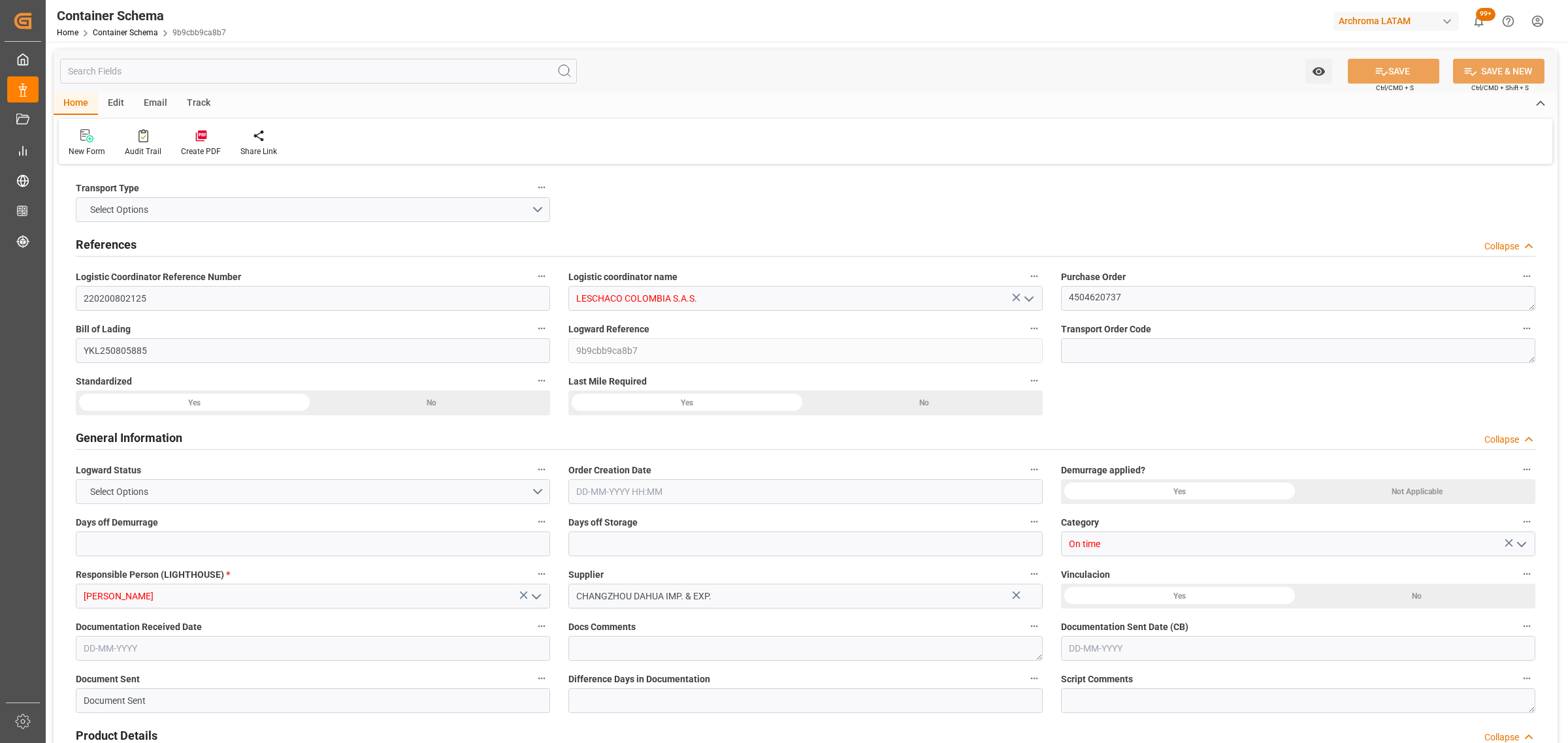
type input "0"
type input "3"
type input "1"
type input "4"
type input "4000"
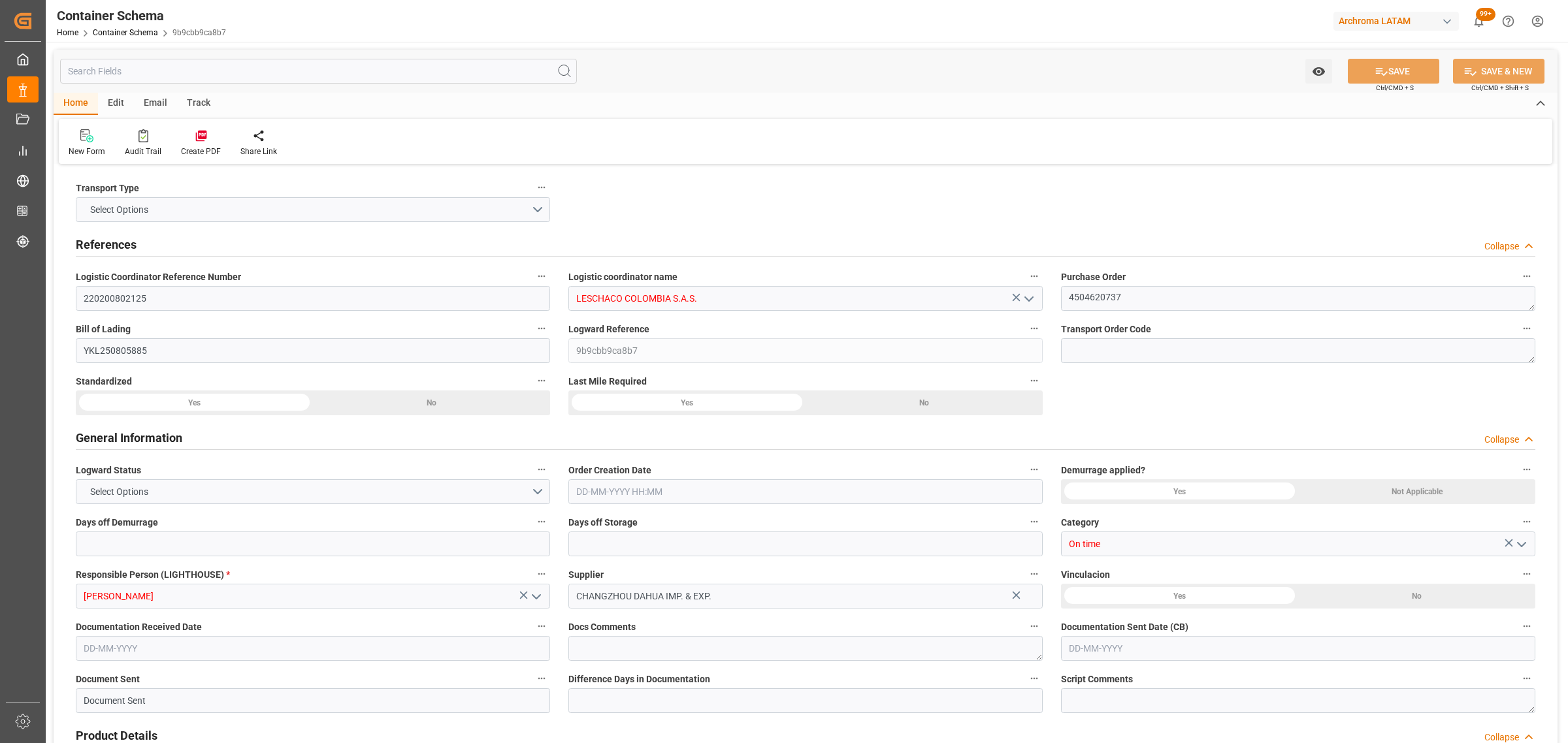
type input "4160"
type input "Maersk"
type input "Maersk Line AS"
type input "CNSGH"
type input "CNSHA"
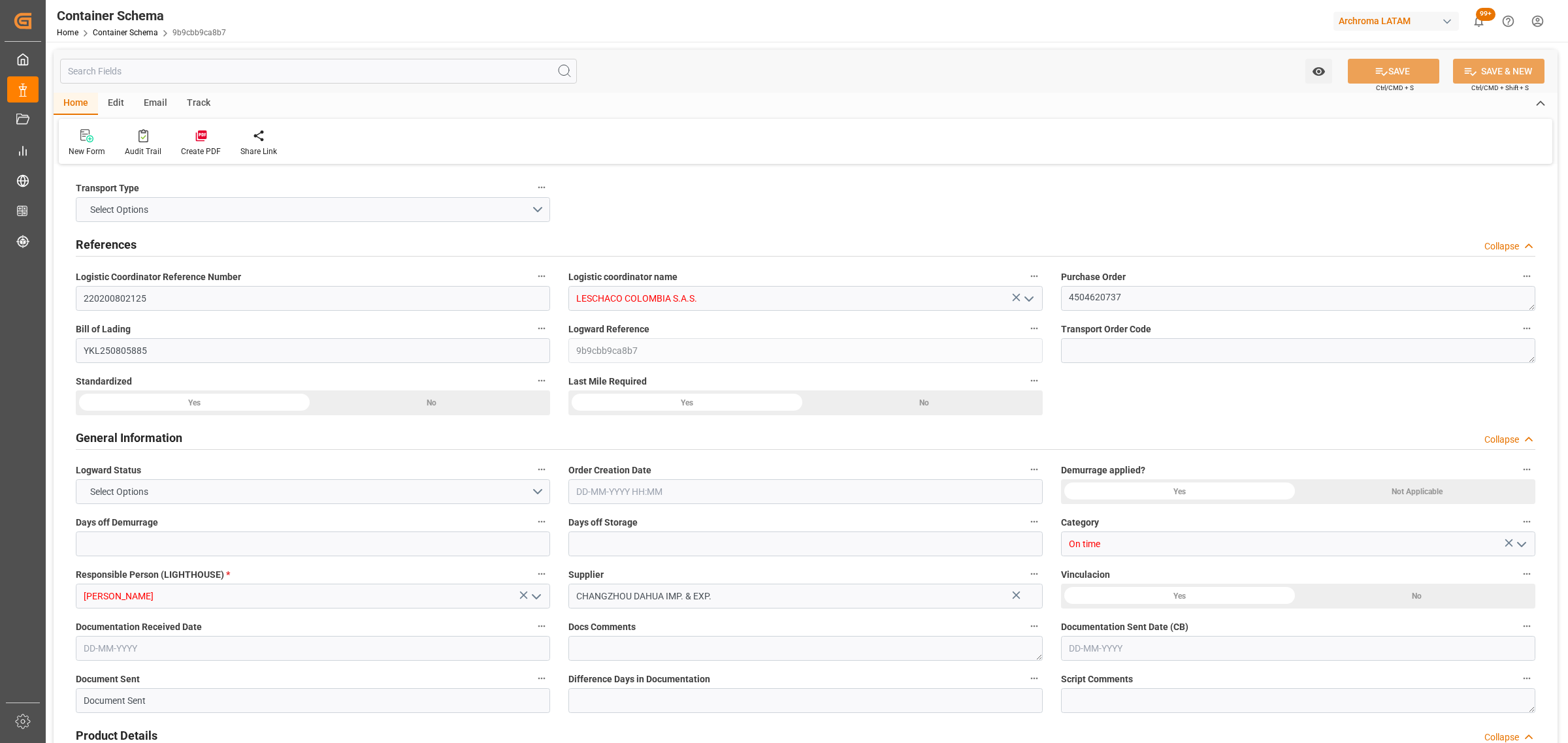
type input "COBUN"
type input "9166792"
type input "09-09-2025 13:00"
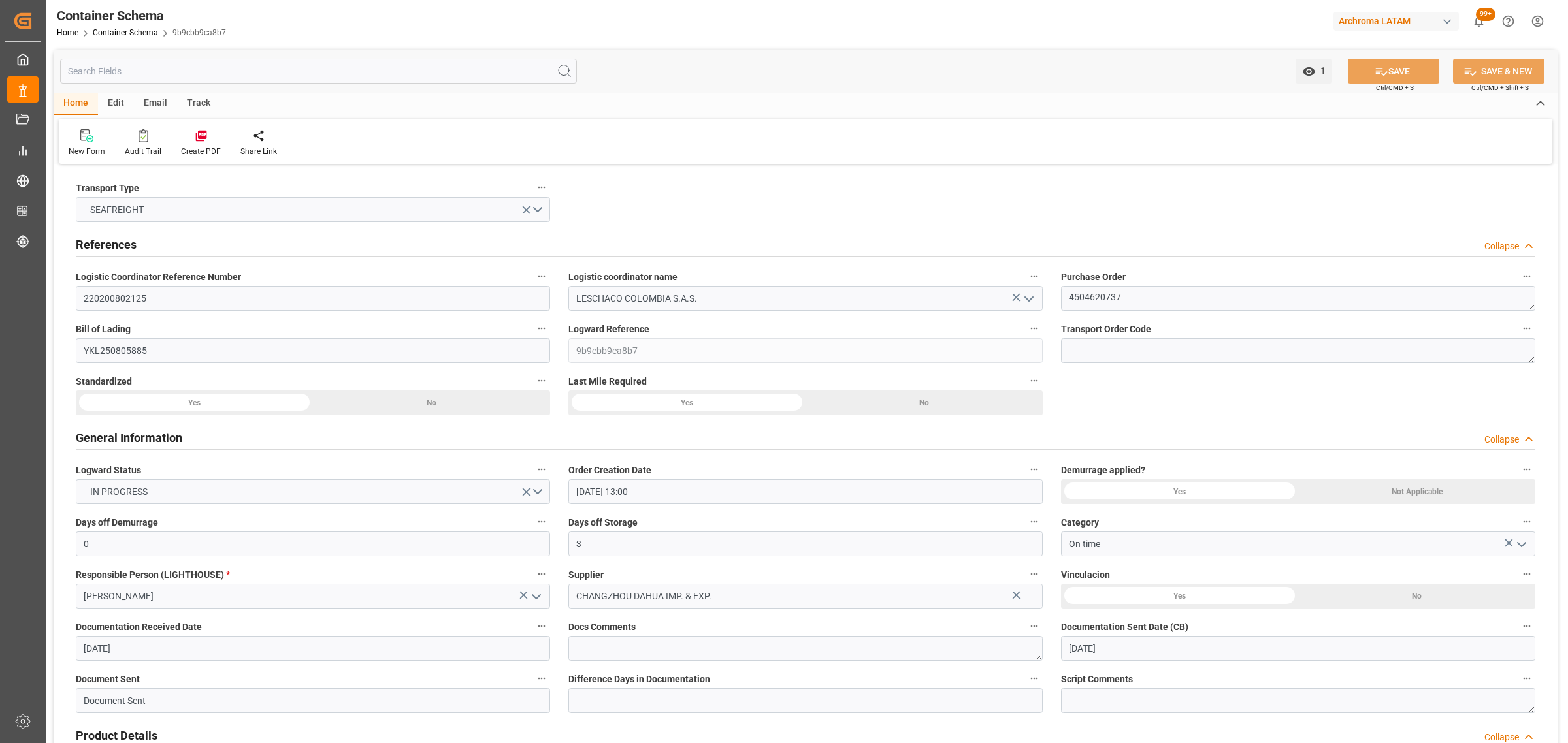
type input "[DATE]"
type input "[DATE] 00:00"
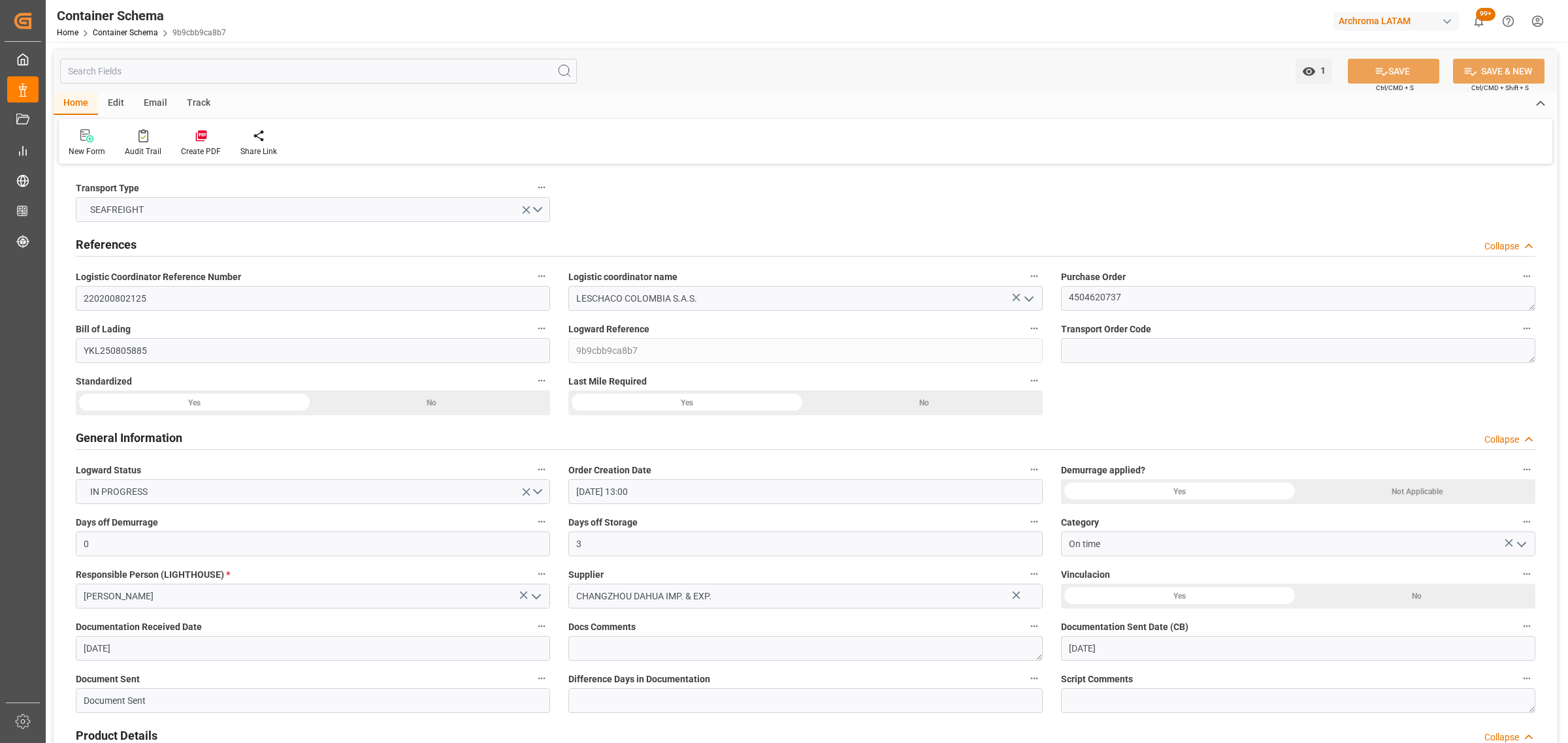
type input "[DATE] 00:00"
type input "24-09-2025 00:00"
click at [156, 102] on div "Email" at bounding box center [156, 103] width 43 height 22
click at [92, 138] on icon at bounding box center [88, 138] width 17 height 9
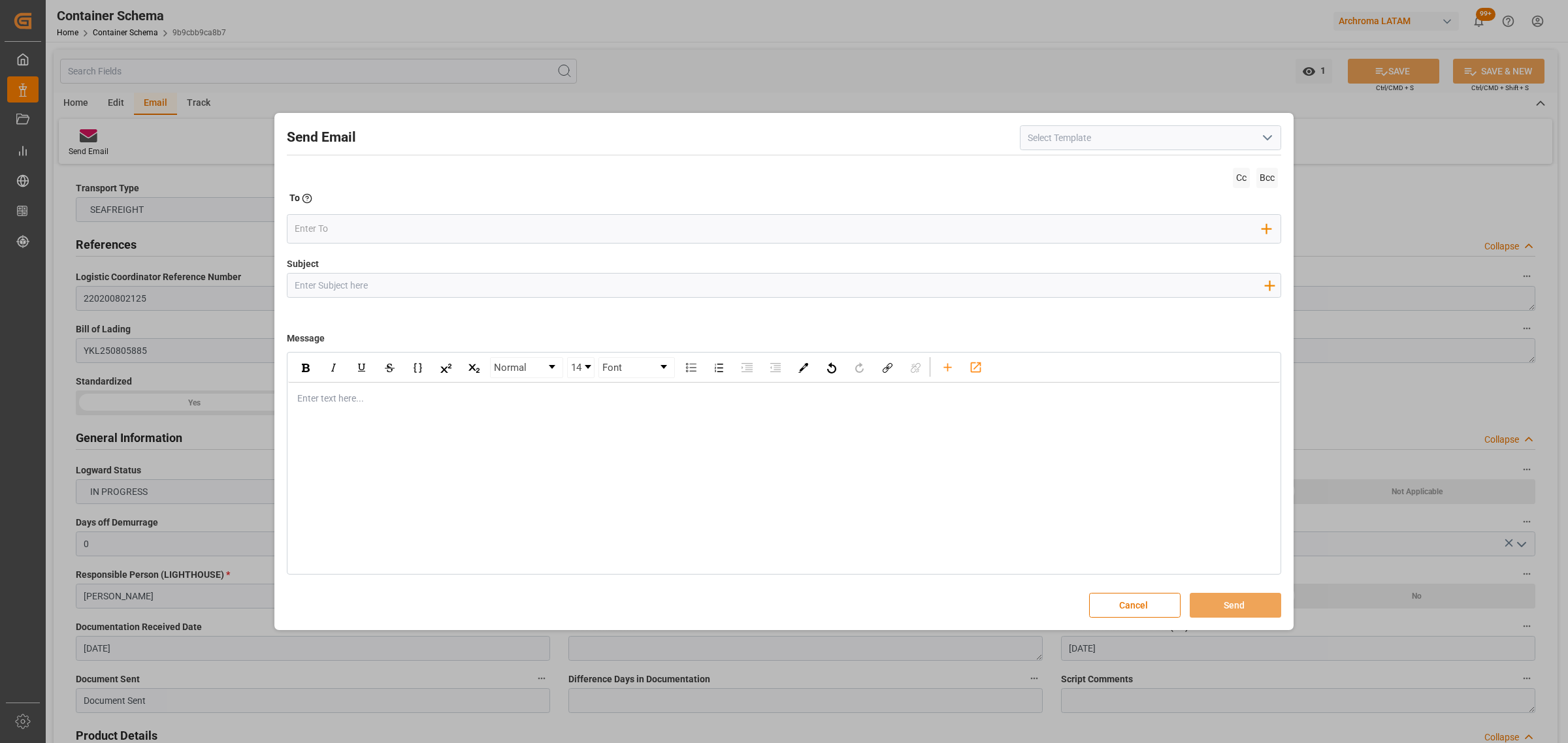
click at [639, 279] on input "Subject" at bounding box center [778, 285] width 983 height 23
paste input "PO 4504620737 // TE // LOGWARD STATUS// Changzhou Dahua Imp. And Exp. (Group) C…"
type input "PO 4504620737 // TE // LOGWARD STATUS// Changzhou Dahua Imp. And Exp. (Group) C…"
click at [359, 403] on div "rdw-editor" at bounding box center [784, 398] width 973 height 13
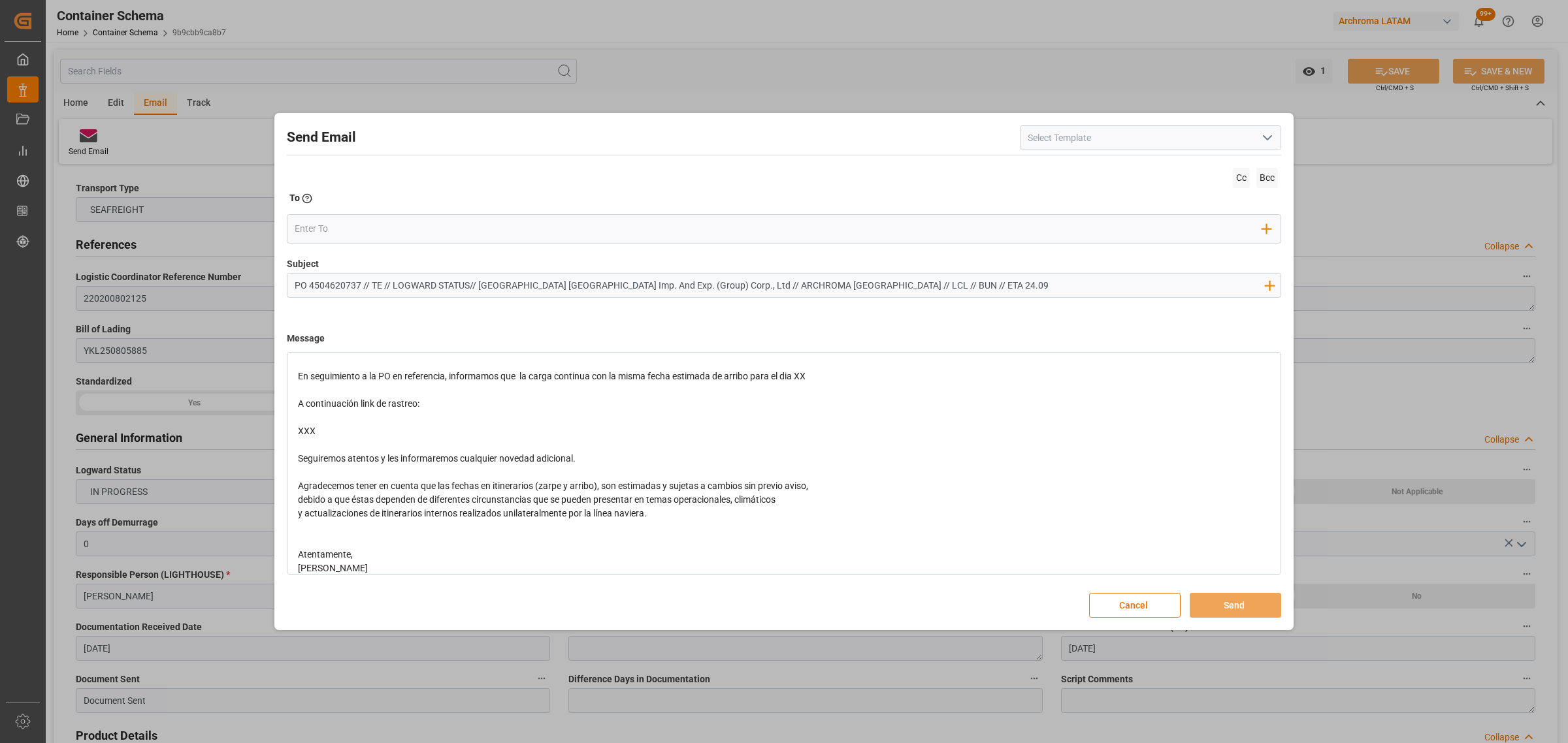
scroll to position [75, 0]
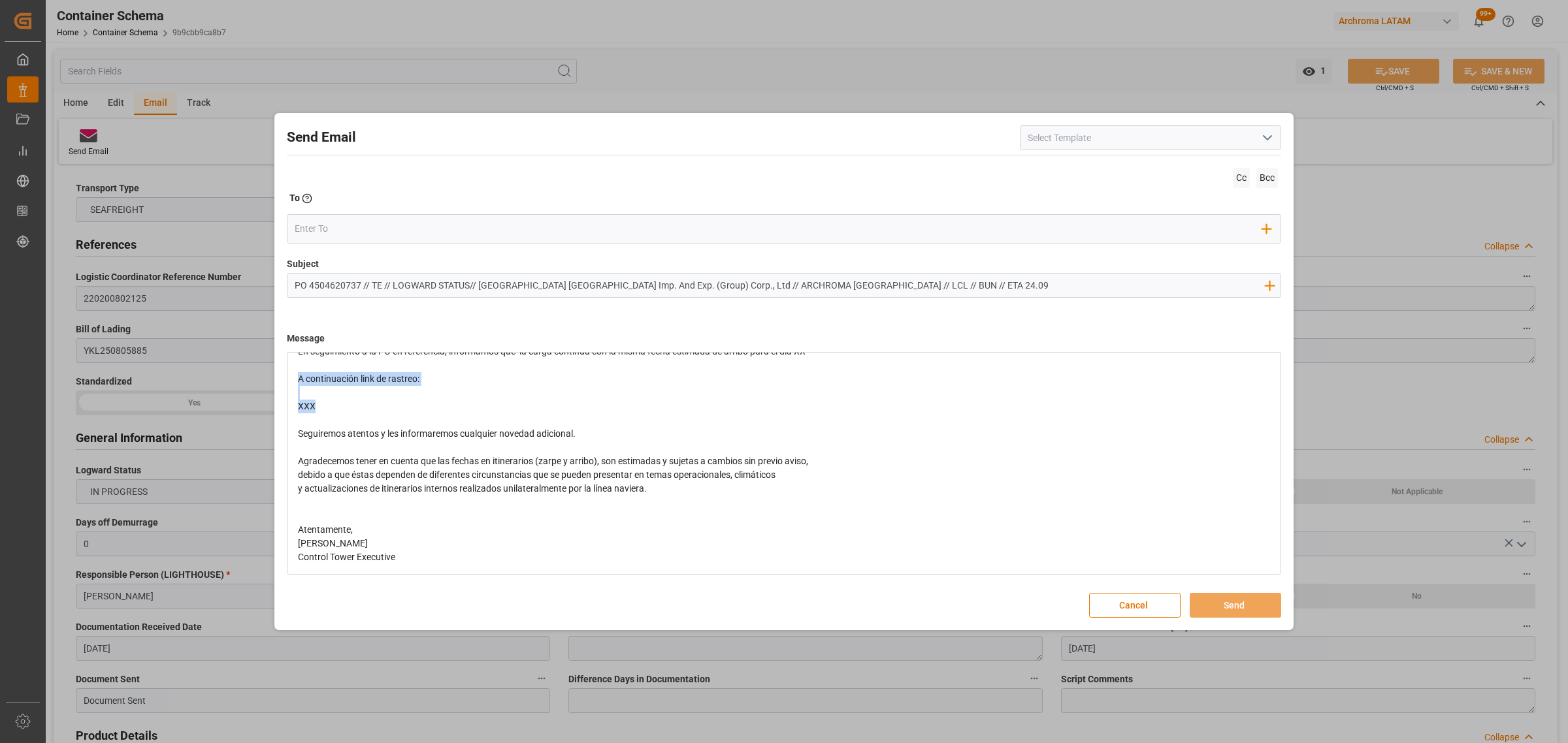
drag, startPoint x: 336, startPoint y: 423, endPoint x: 274, endPoint y: 382, distance: 74.3
click at [274, 382] on div "Send Email Cc Bcc To Enter the TO Email address Add Field to To Subject PO 4504…" at bounding box center [783, 372] width 1019 height 518
drag, startPoint x: 822, startPoint y: 388, endPoint x: 800, endPoint y: 396, distance: 23.4
click at [800, 396] on div "En seguimiento a la PO en referencia, informamos que la carga continua con la m…" at bounding box center [784, 392] width 973 height 13
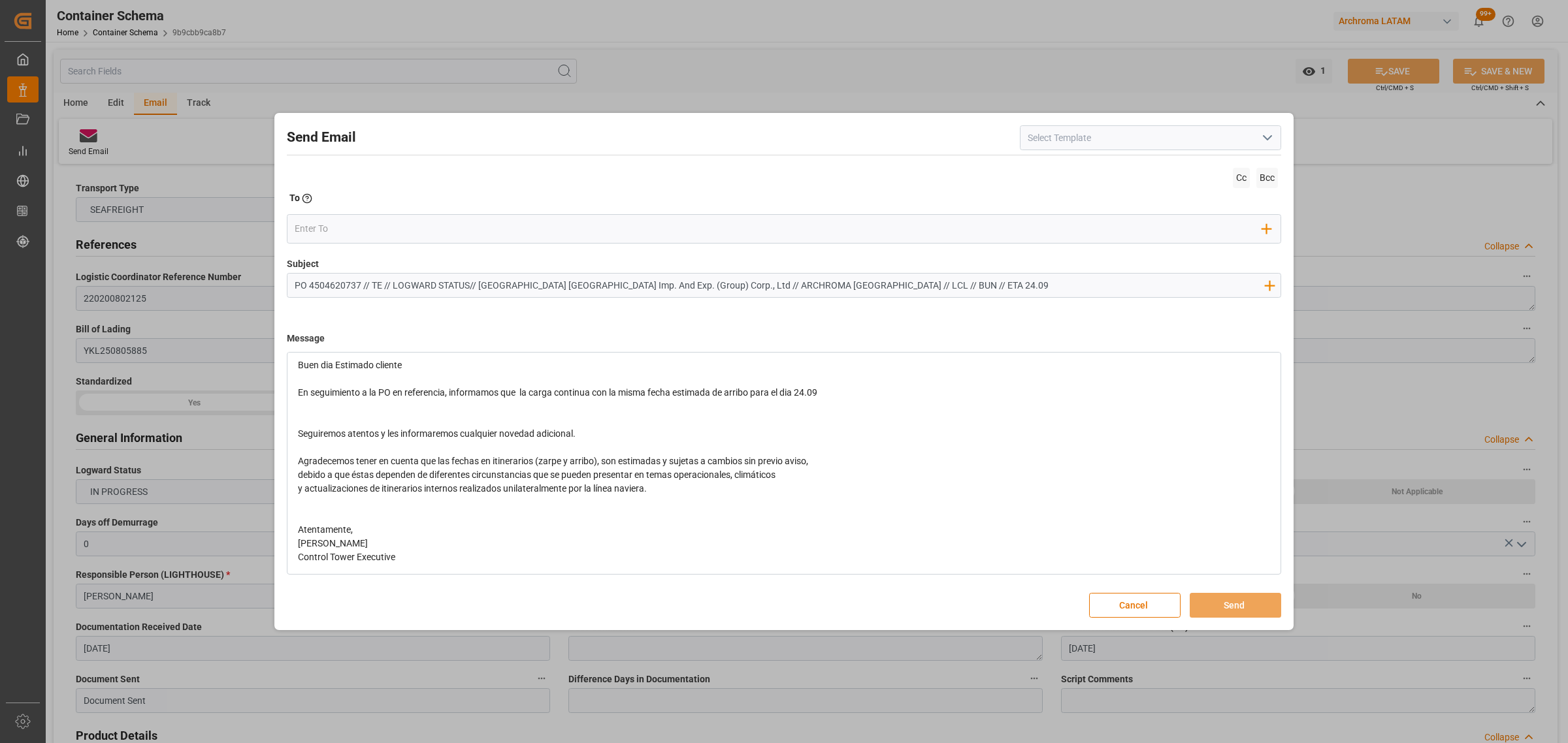
drag, startPoint x: 612, startPoint y: 425, endPoint x: 491, endPoint y: 411, distance: 121.8
click at [523, 416] on div "rdw-editor" at bounding box center [784, 420] width 973 height 13
click at [426, 415] on div "rdw-editor" at bounding box center [784, 420] width 973 height 13
click at [423, 411] on div "rdw-editor" at bounding box center [784, 406] width 973 height 13
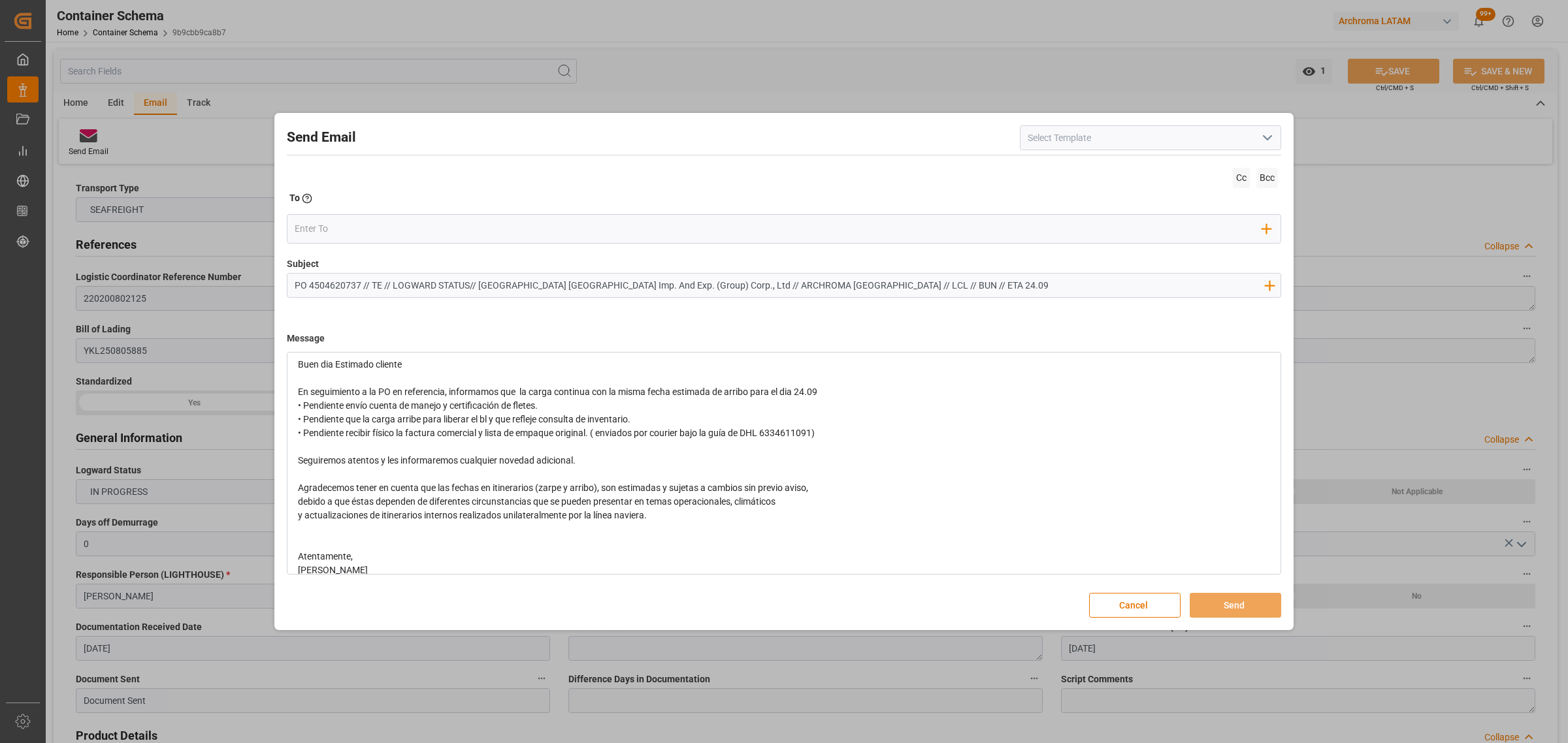
click at [868, 388] on div "En seguimiento a la PO en referencia, informamos que la carga continua con la m…" at bounding box center [784, 392] width 973 height 13
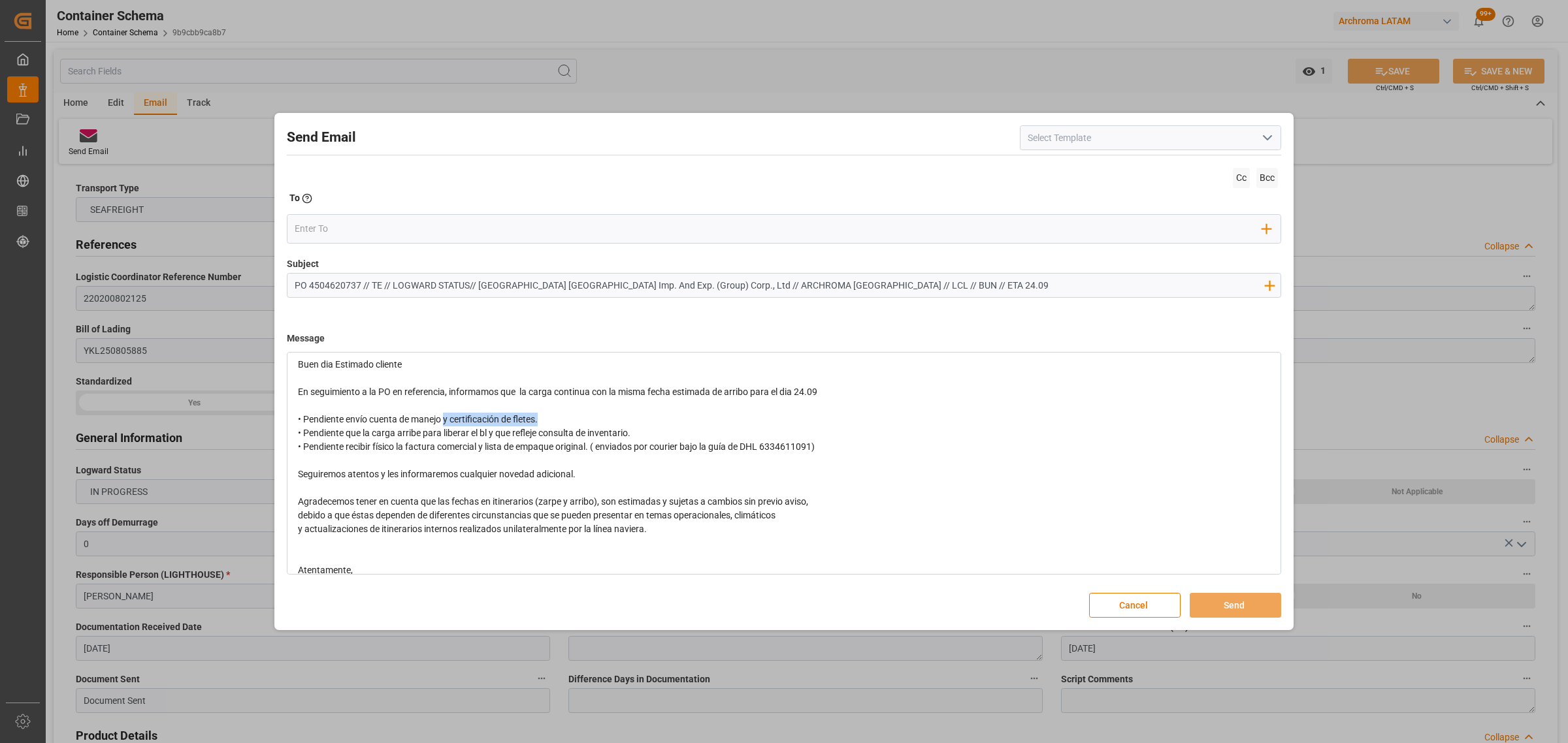
drag, startPoint x: 467, startPoint y: 418, endPoint x: 445, endPoint y: 422, distance: 22.4
click at [445, 422] on div "• Pendiente envío cuenta de manejo y certificación de fletes. • Pendiente que l…" at bounding box center [784, 433] width 973 height 41
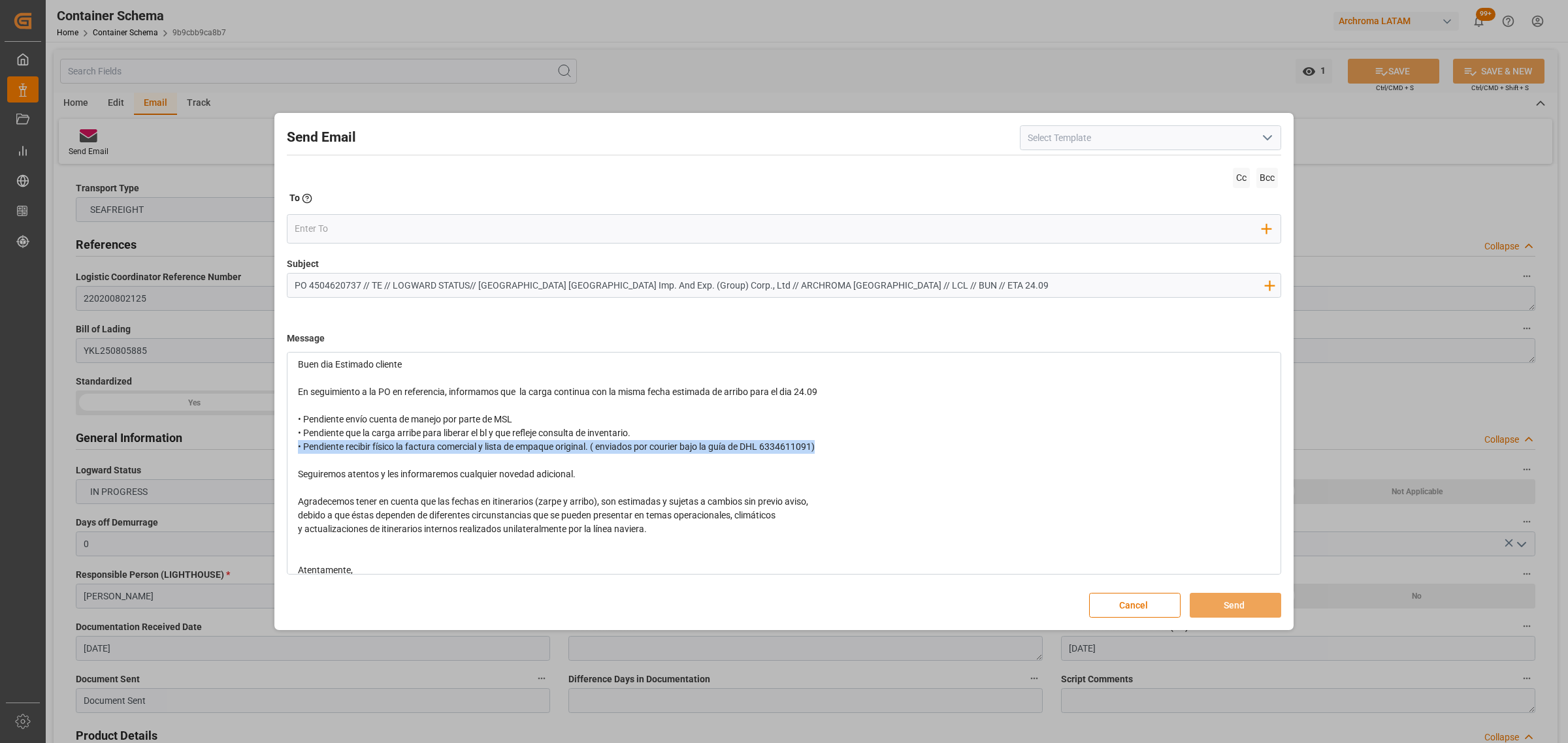
drag, startPoint x: 768, startPoint y: 448, endPoint x: 259, endPoint y: 445, distance: 509.0
click at [259, 445] on div "Send Email Cc Bcc To Enter the TO Email address Add Field to To Subject PO 4504…" at bounding box center [784, 371] width 1568 height 743
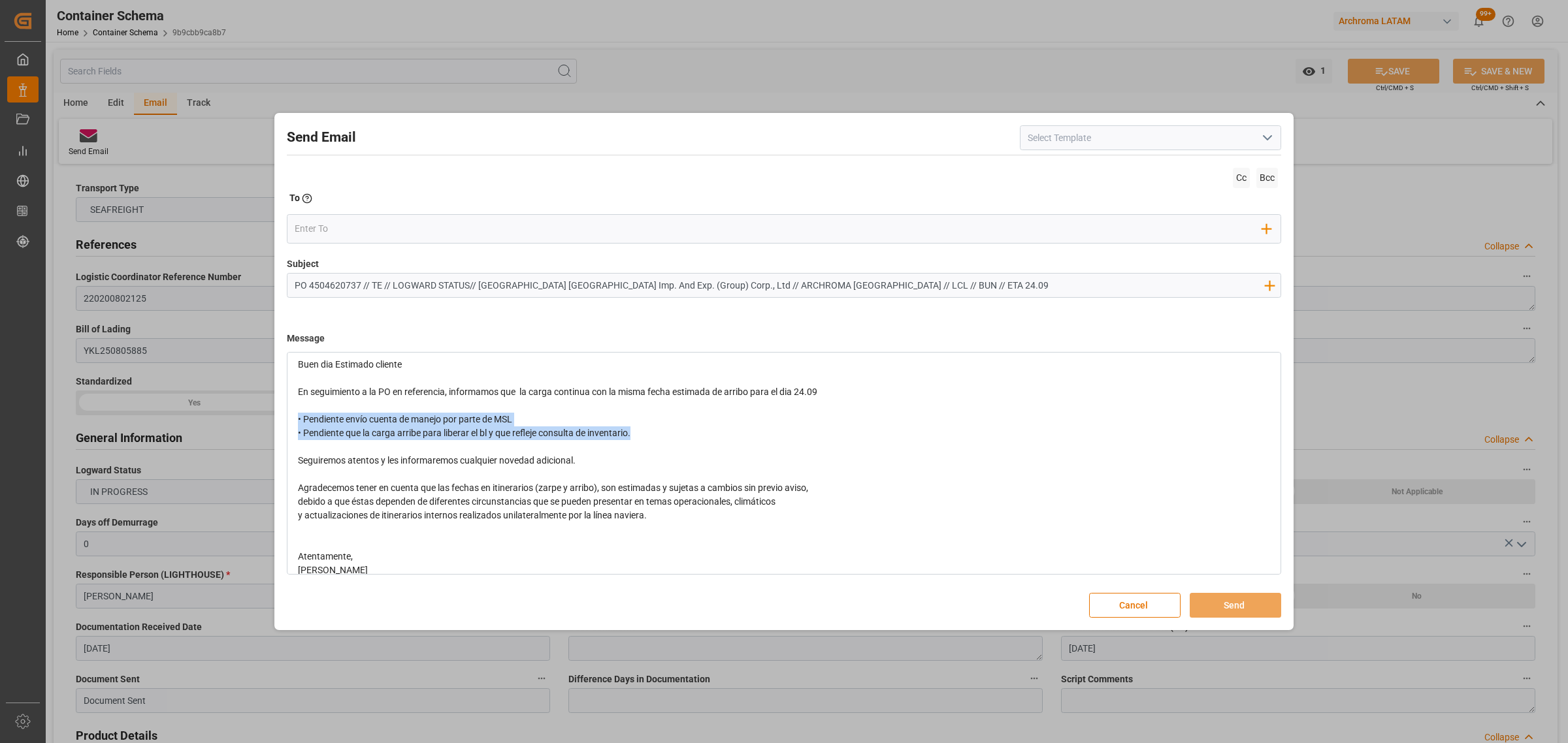
drag, startPoint x: 540, startPoint y: 430, endPoint x: 266, endPoint y: 419, distance: 274.2
click at [266, 419] on div "Send Email Cc Bcc To Enter the TO Email address Add Field to To Subject PO 4504…" at bounding box center [784, 371] width 1568 height 743
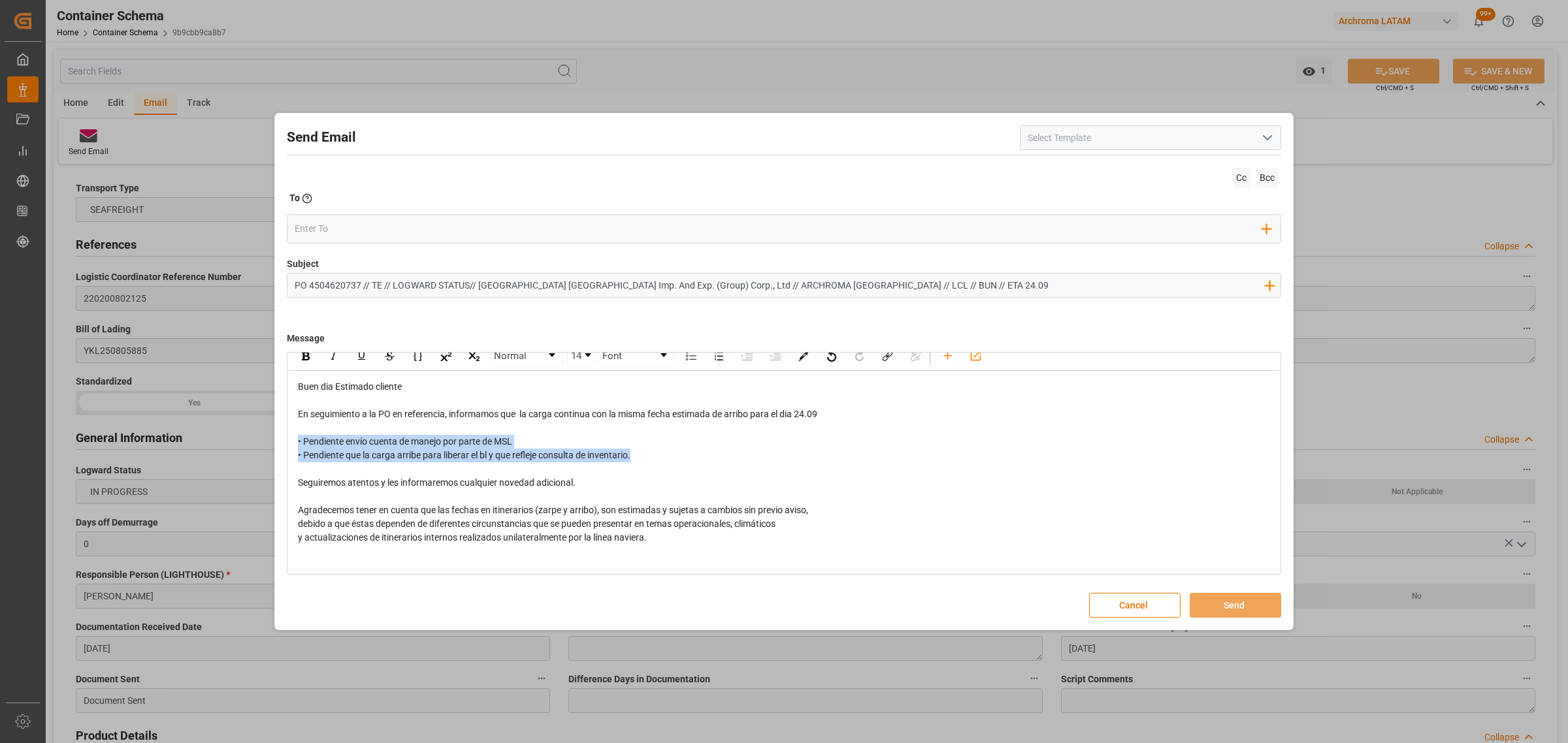
scroll to position [0, 0]
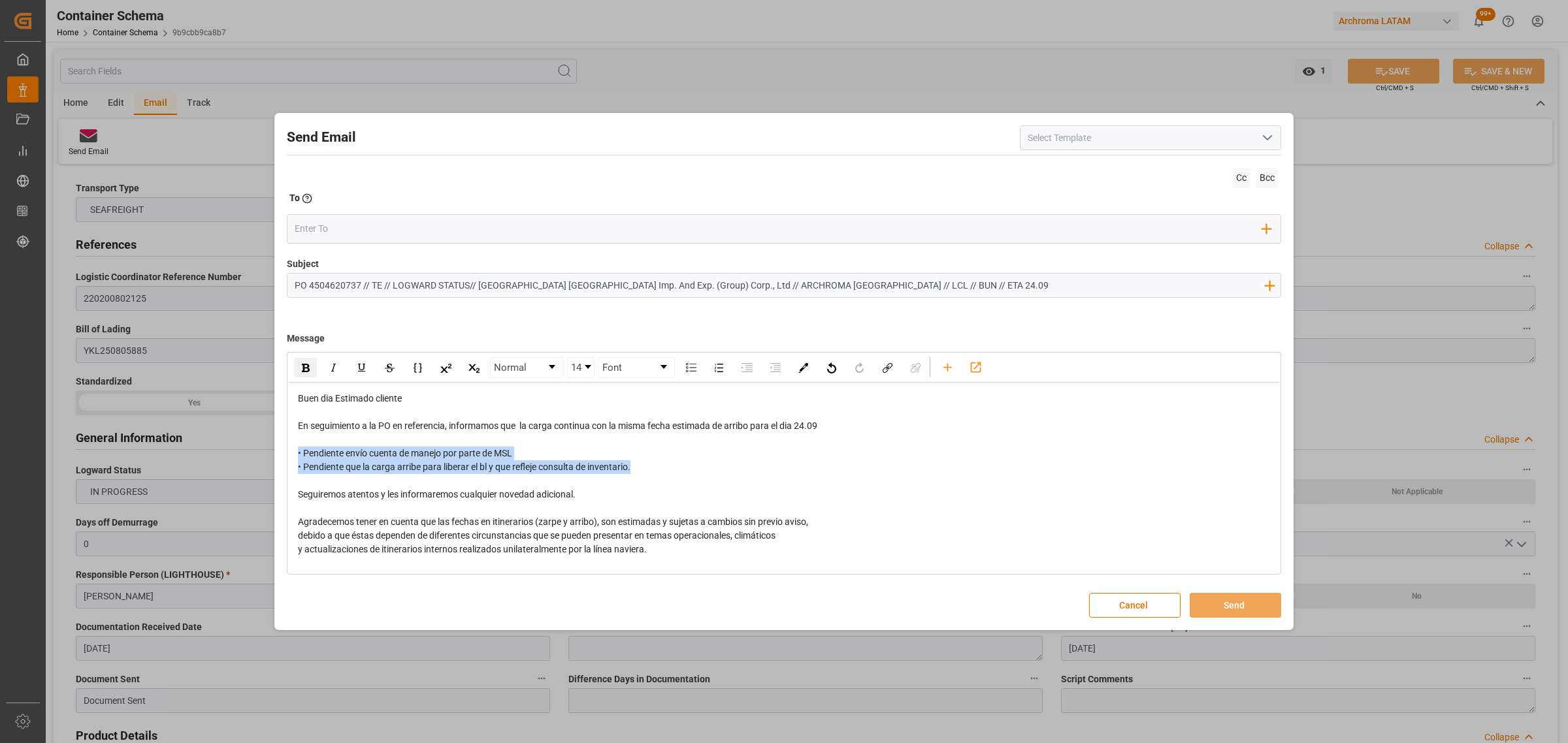
click at [306, 370] on img "rdw-inline-control" at bounding box center [306, 368] width 8 height 9
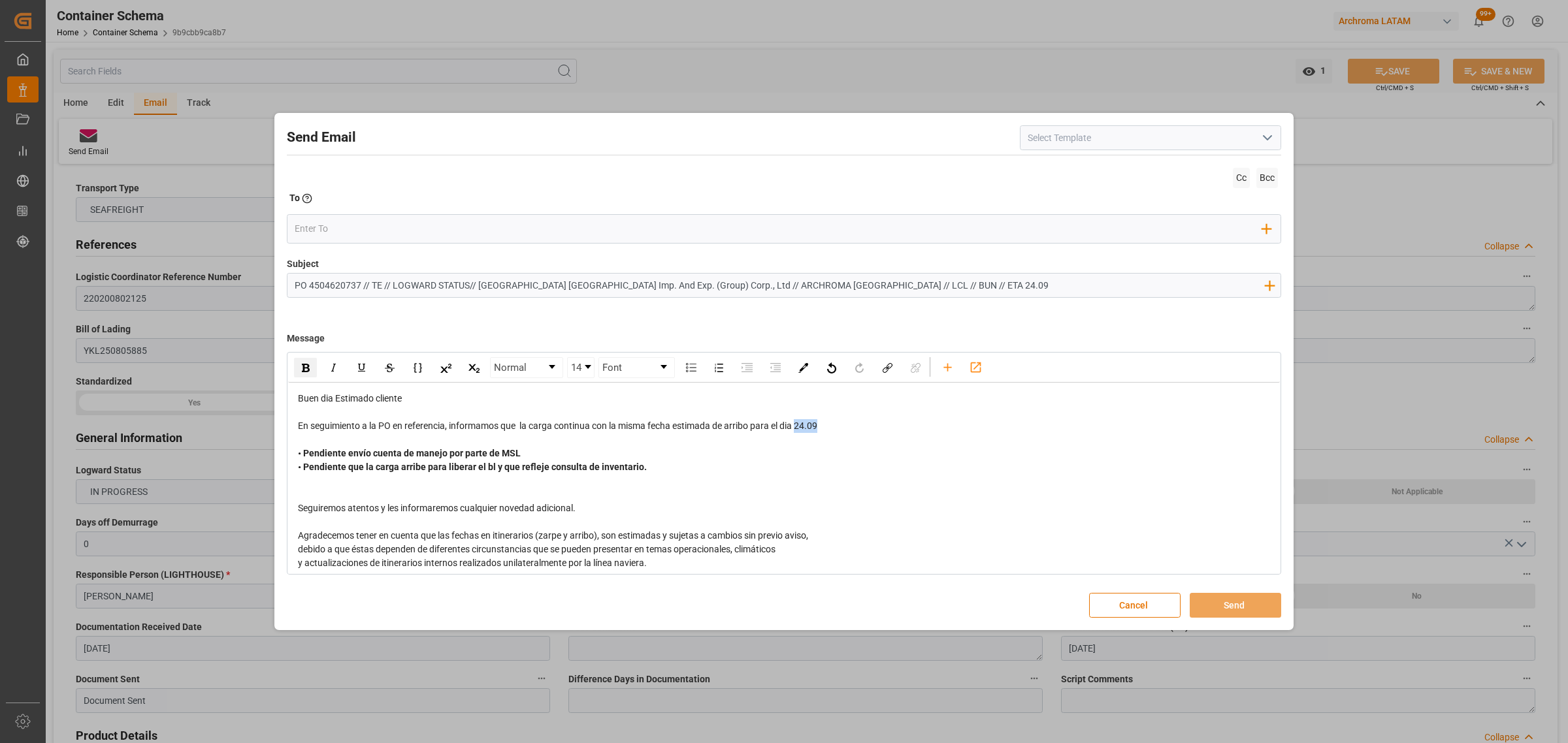
drag, startPoint x: 833, startPoint y: 426, endPoint x: 800, endPoint y: 431, distance: 33.4
click at [800, 431] on div "En seguimiento a la PO en referencia, informamos que la carga continua con la m…" at bounding box center [784, 426] width 973 height 13
click at [302, 366] on img "rdw-inline-control" at bounding box center [306, 368] width 8 height 9
click at [339, 223] on input "email" at bounding box center [778, 228] width 968 height 20
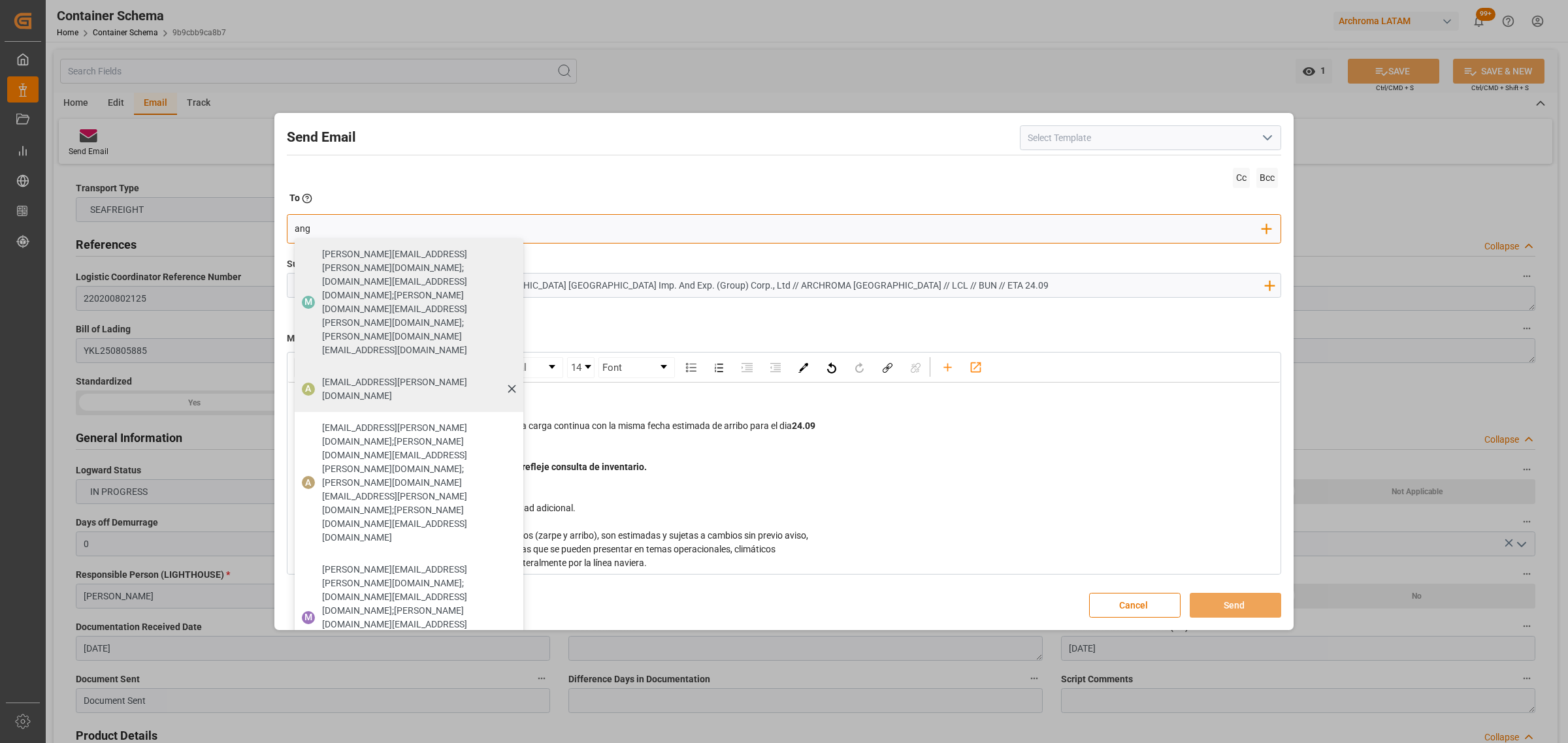
type input "ang"
click at [350, 376] on span "[EMAIL_ADDRESS][PERSON_NAME][DOMAIN_NAME]" at bounding box center [418, 389] width 192 height 28
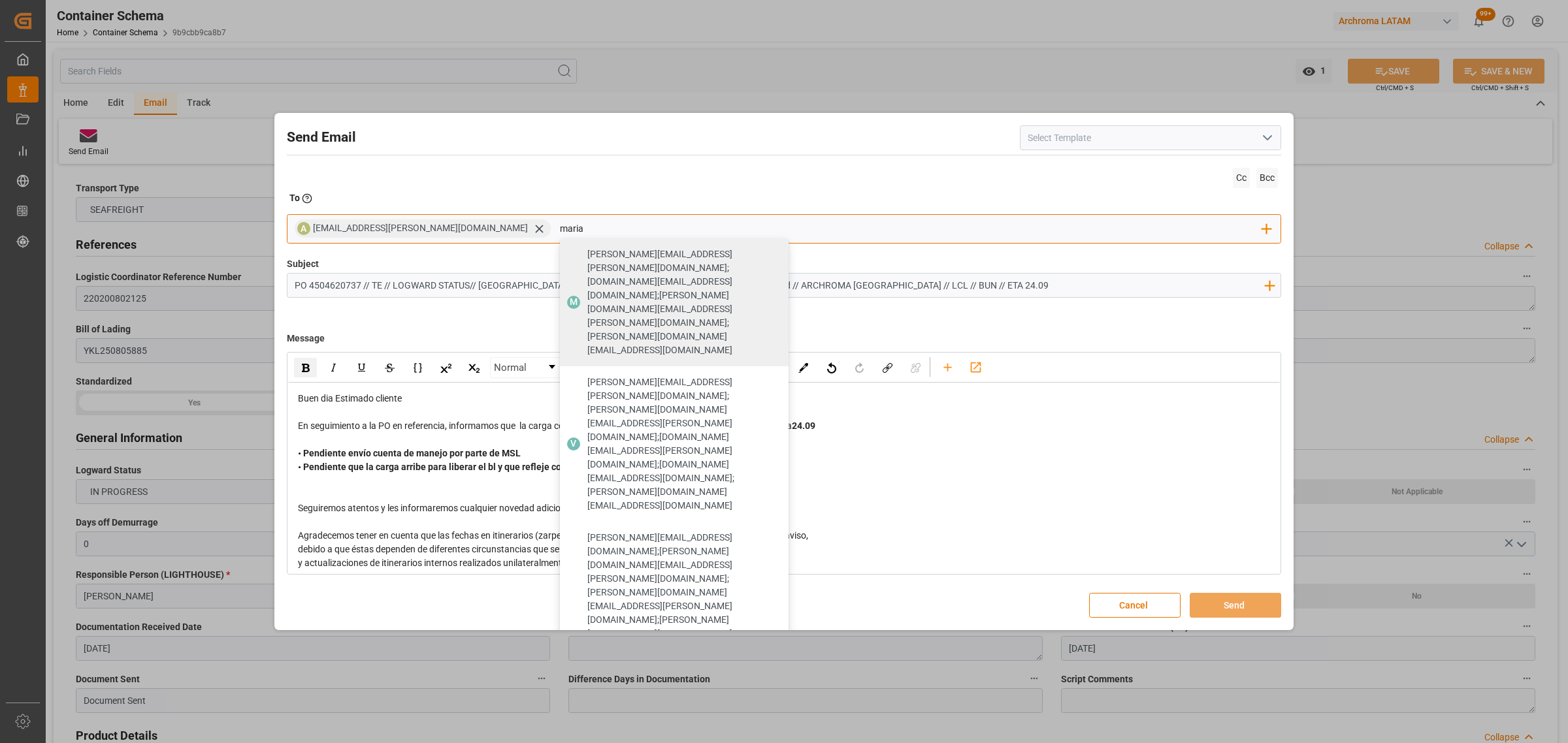
type input "maria"
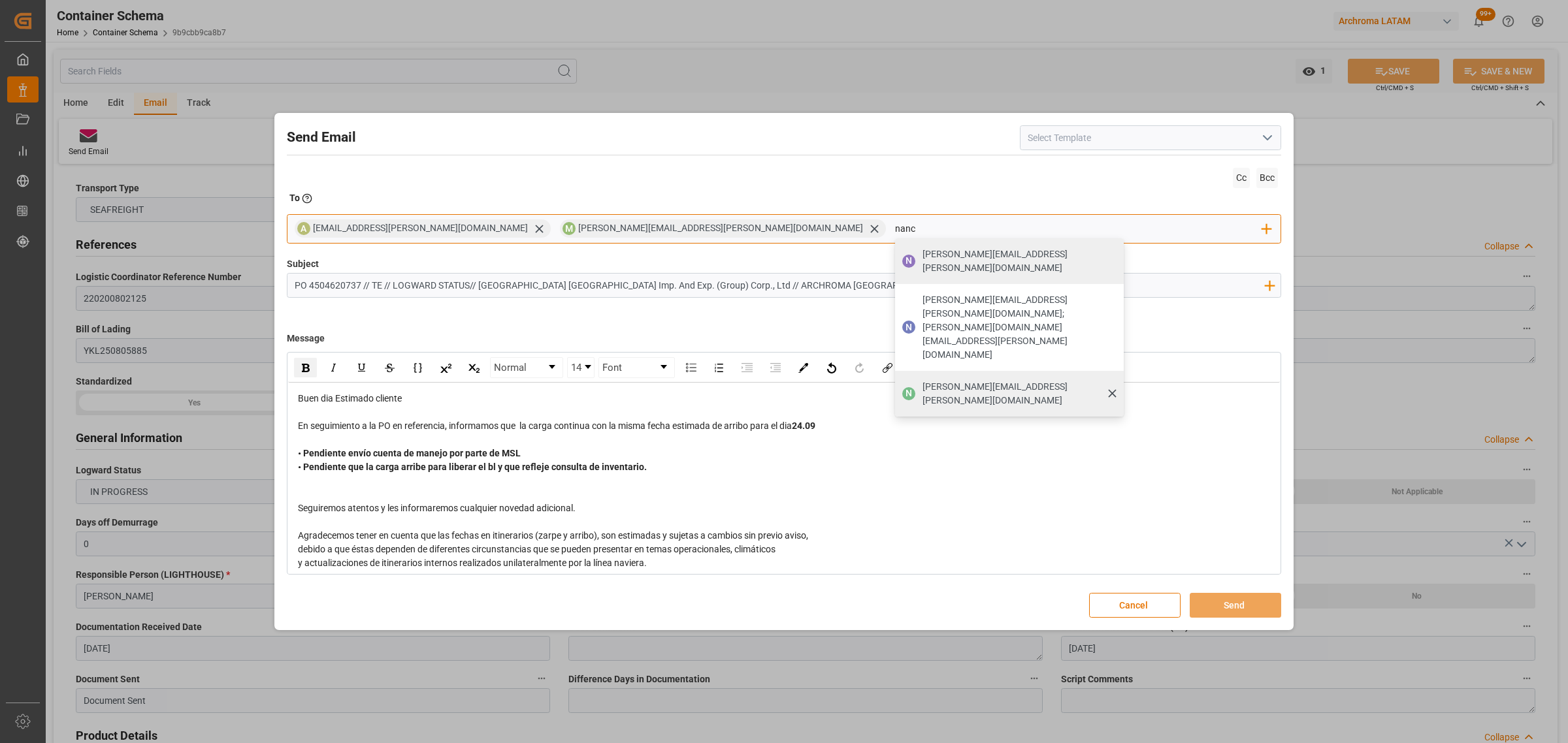
type input "nanc"
click at [922, 380] on span "[PERSON_NAME][EMAIL_ADDRESS][PERSON_NAME][DOMAIN_NAME]" at bounding box center [1018, 393] width 192 height 28
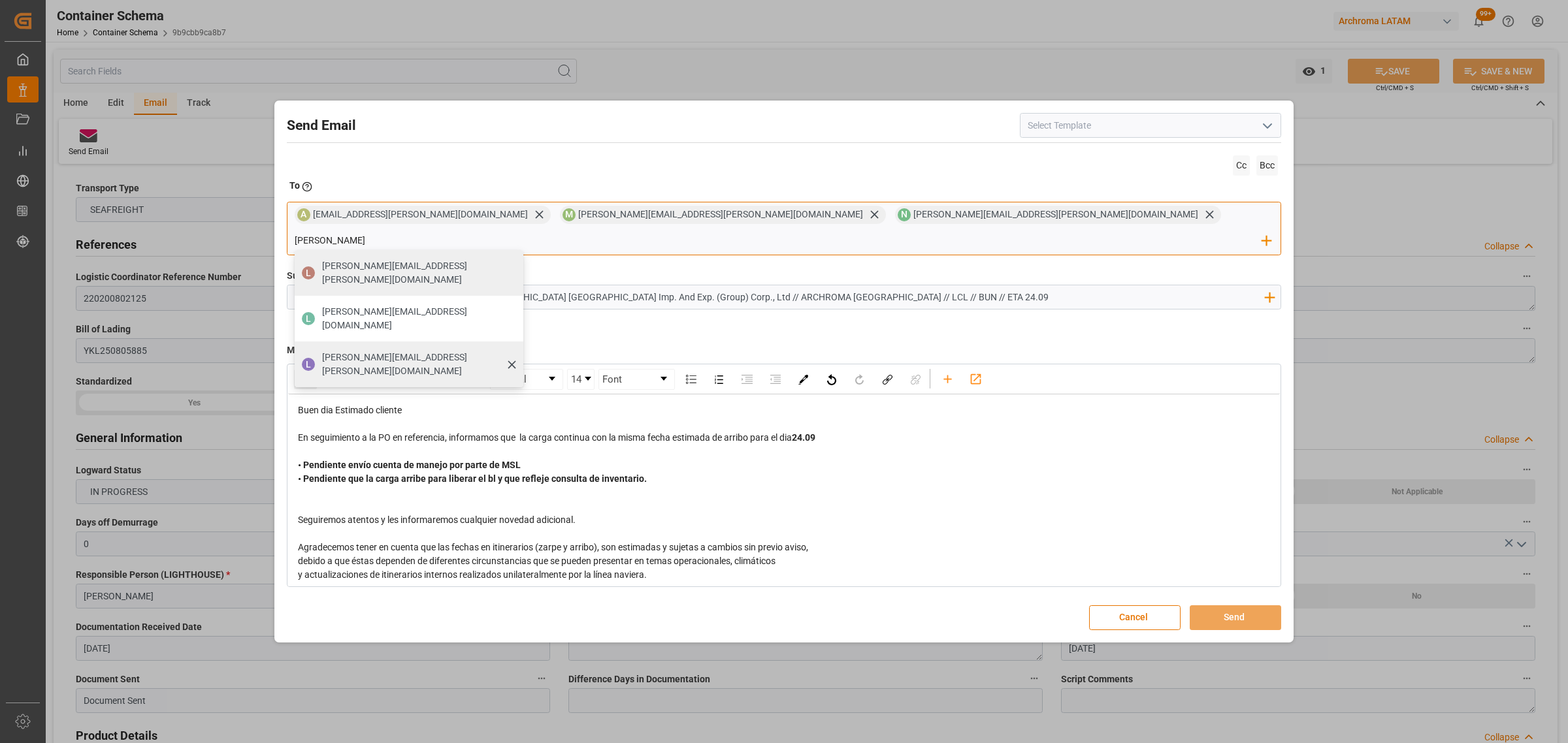
type input "luis"
click at [514, 351] on span "[PERSON_NAME][EMAIL_ADDRESS][PERSON_NAME][DOMAIN_NAME]" at bounding box center [418, 364] width 192 height 28
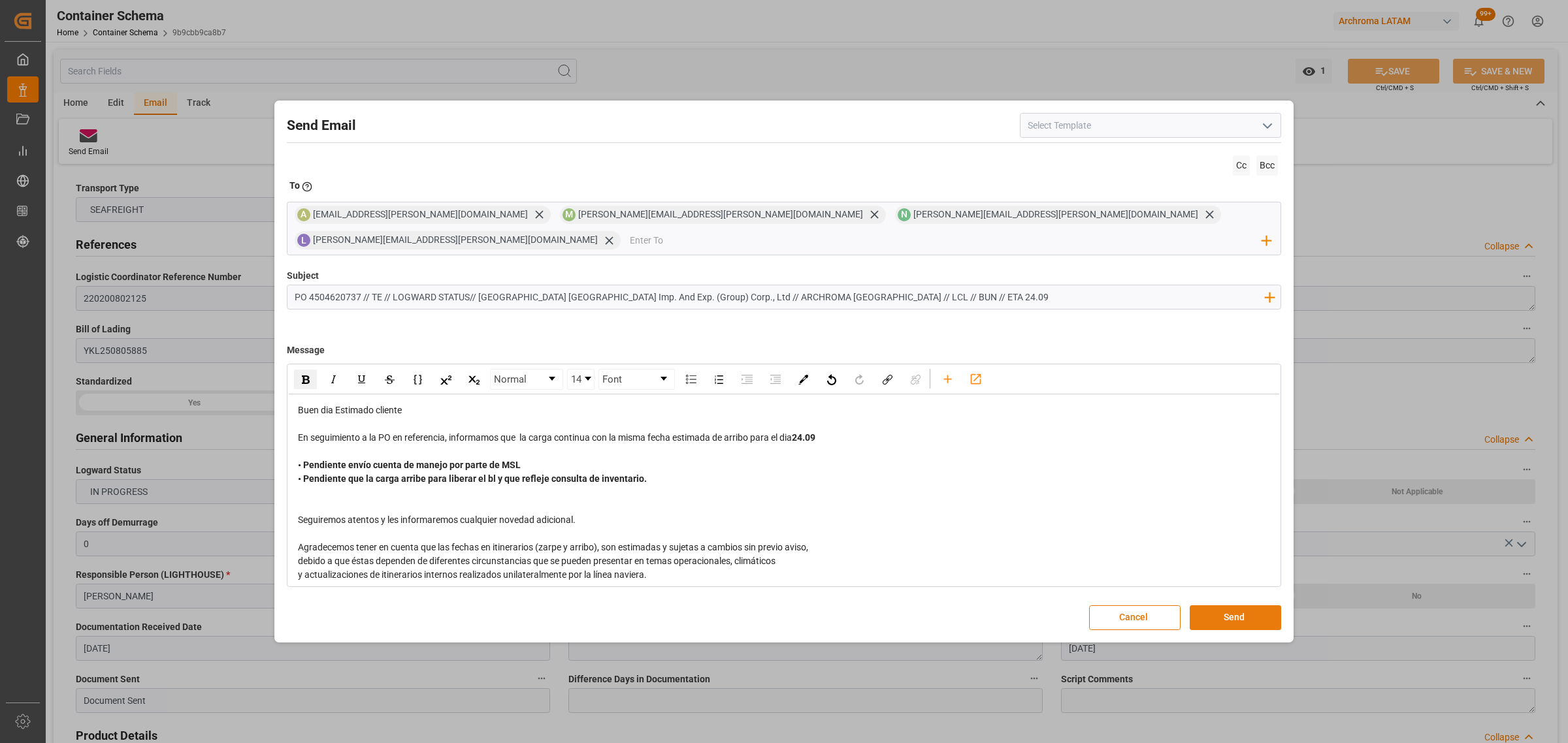
click at [1225, 606] on button "Send" at bounding box center [1236, 617] width 92 height 24
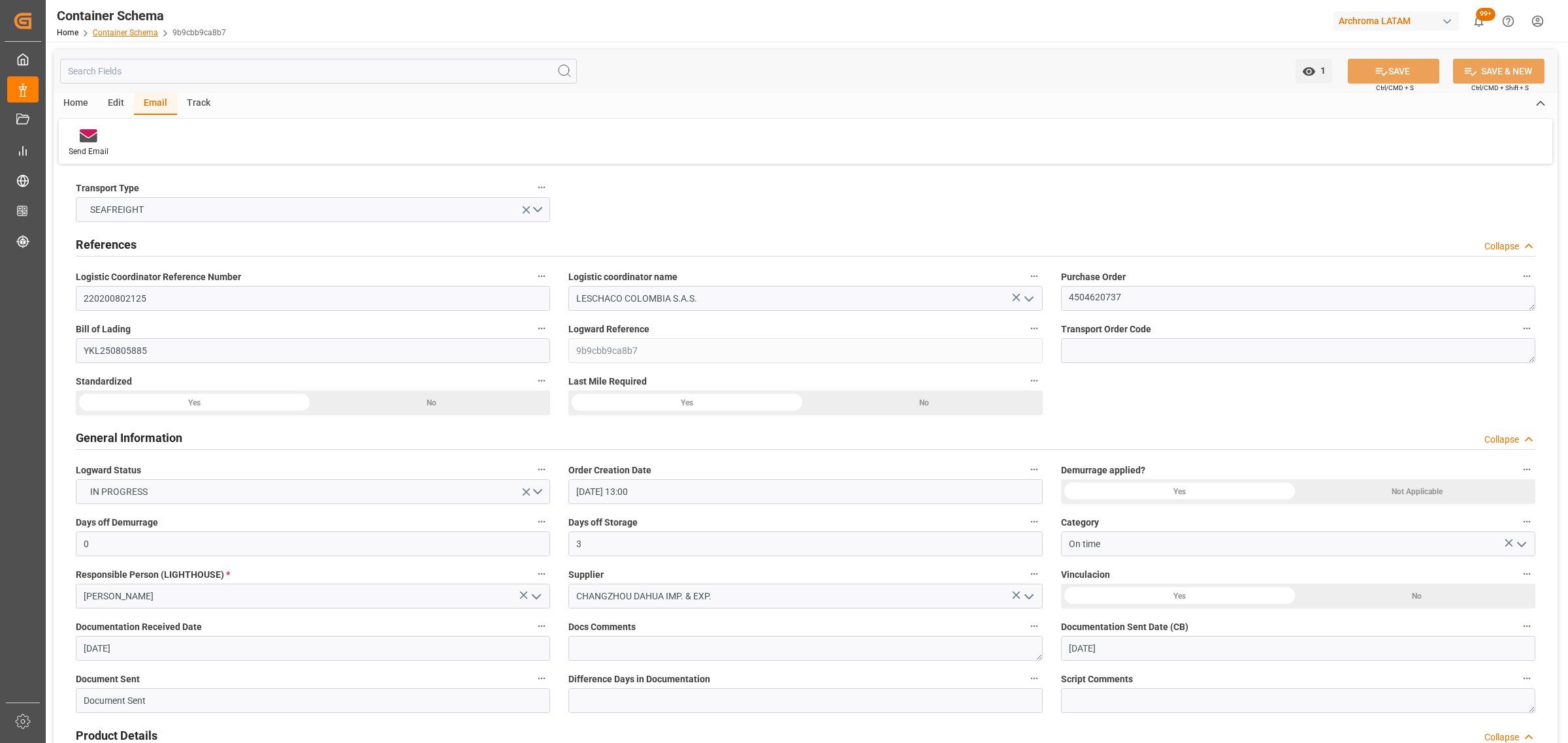
click at [129, 36] on div "Home Container Schema 9b9cbb9ca8b7" at bounding box center [141, 32] width 169 height 13
click at [130, 34] on link "Container Schema" at bounding box center [125, 33] width 66 height 9
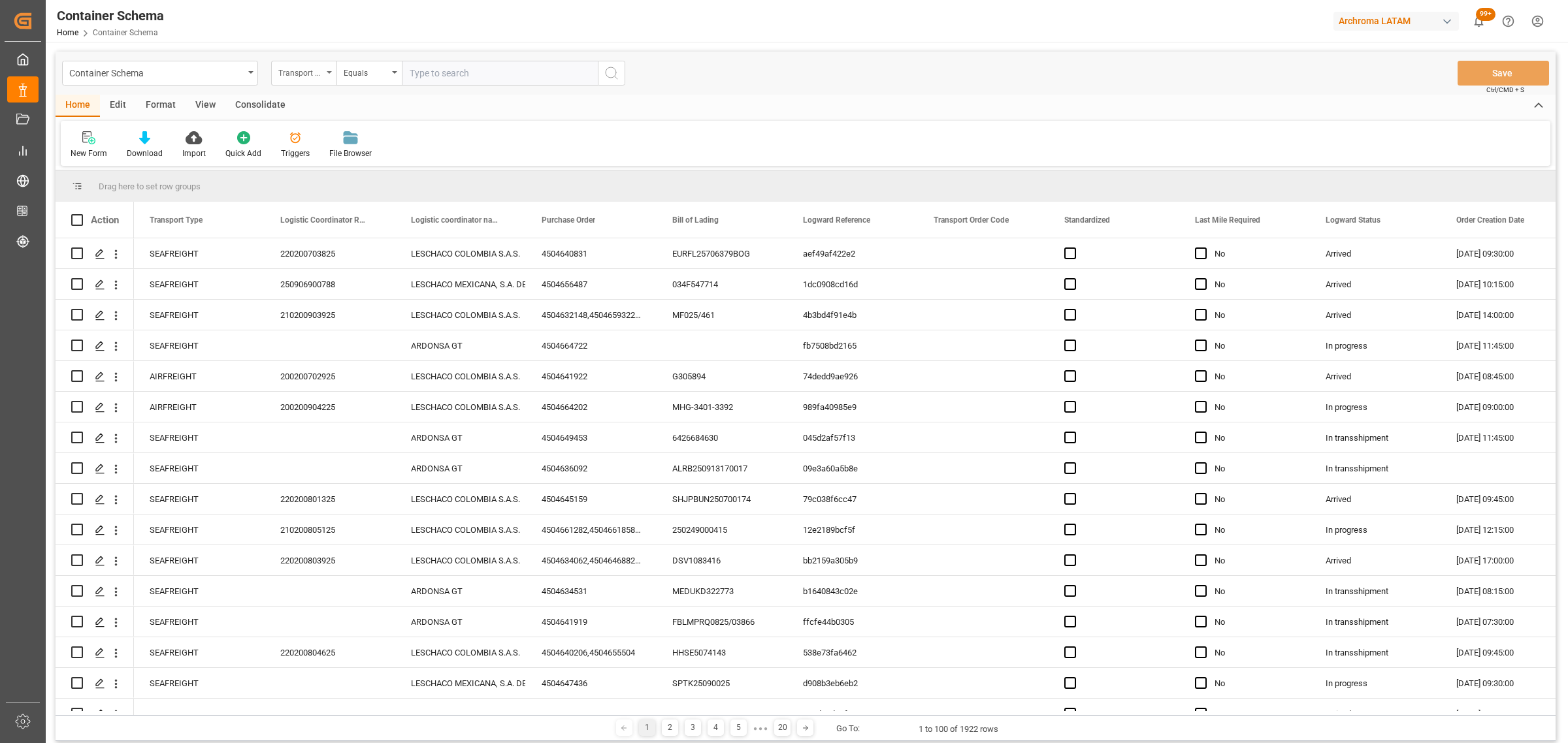
click at [324, 66] on div "Transport Type" at bounding box center [303, 73] width 66 height 24
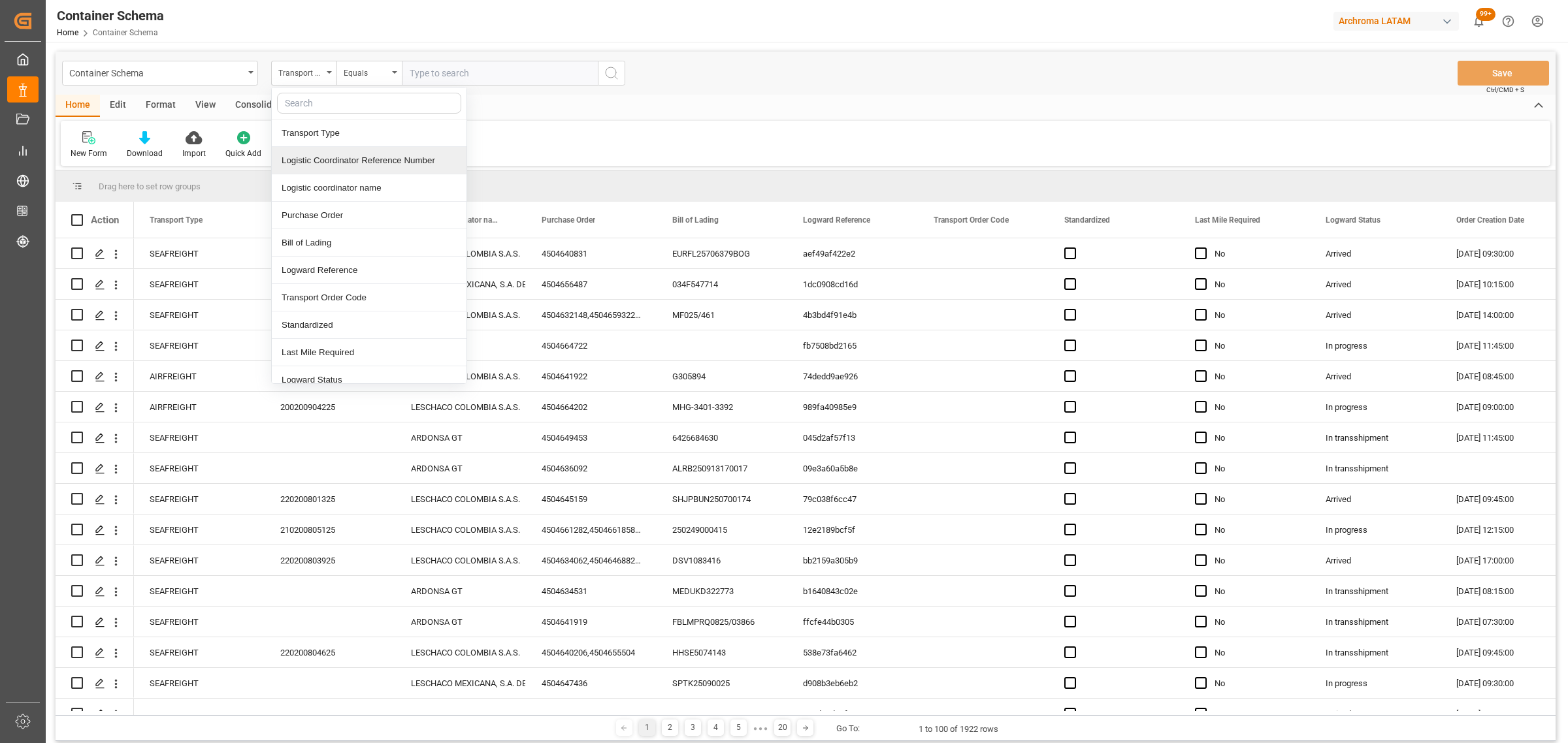
click at [347, 161] on div "Logistic Coordinator Reference Number" at bounding box center [369, 160] width 195 height 28
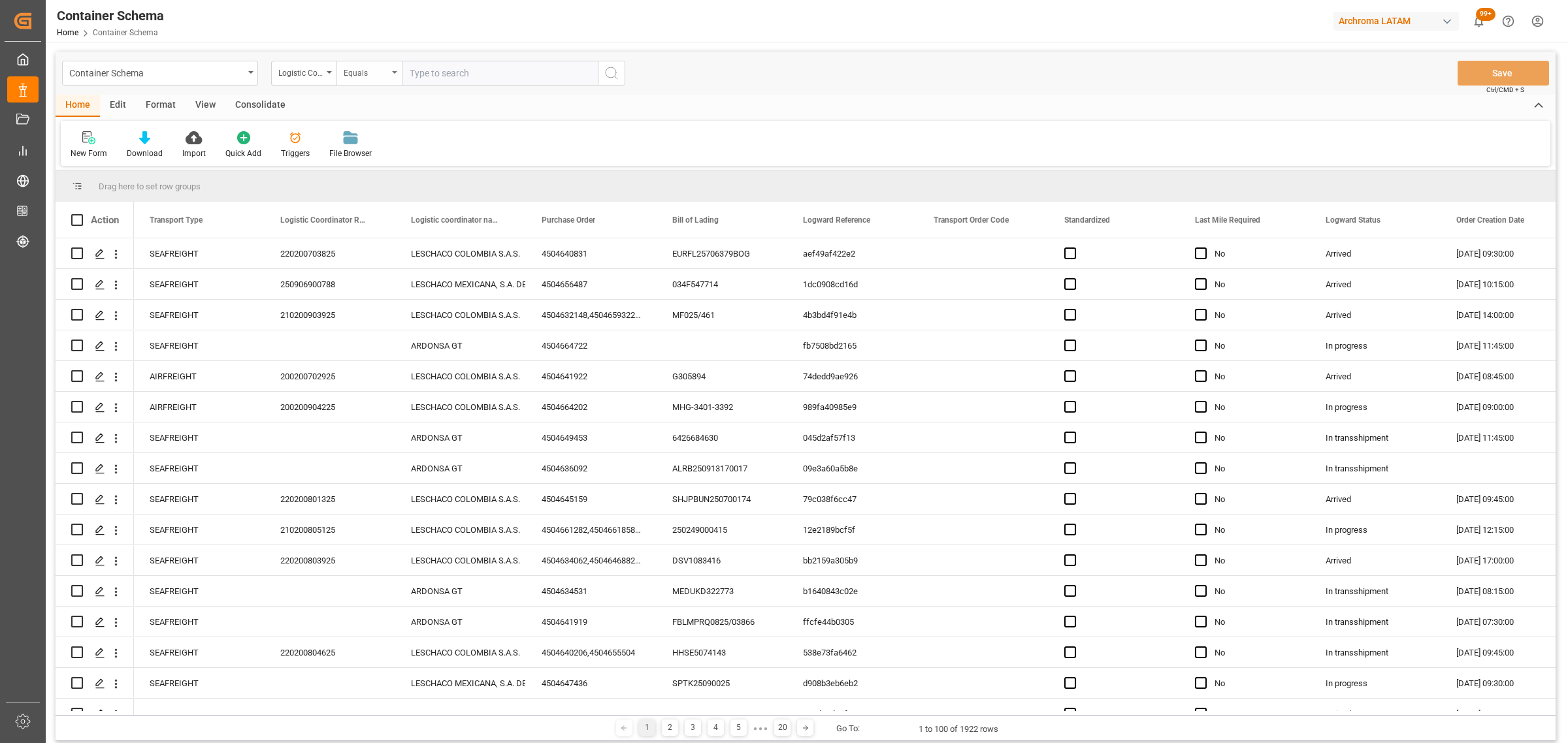
click at [346, 72] on div "Equals" at bounding box center [366, 71] width 44 height 15
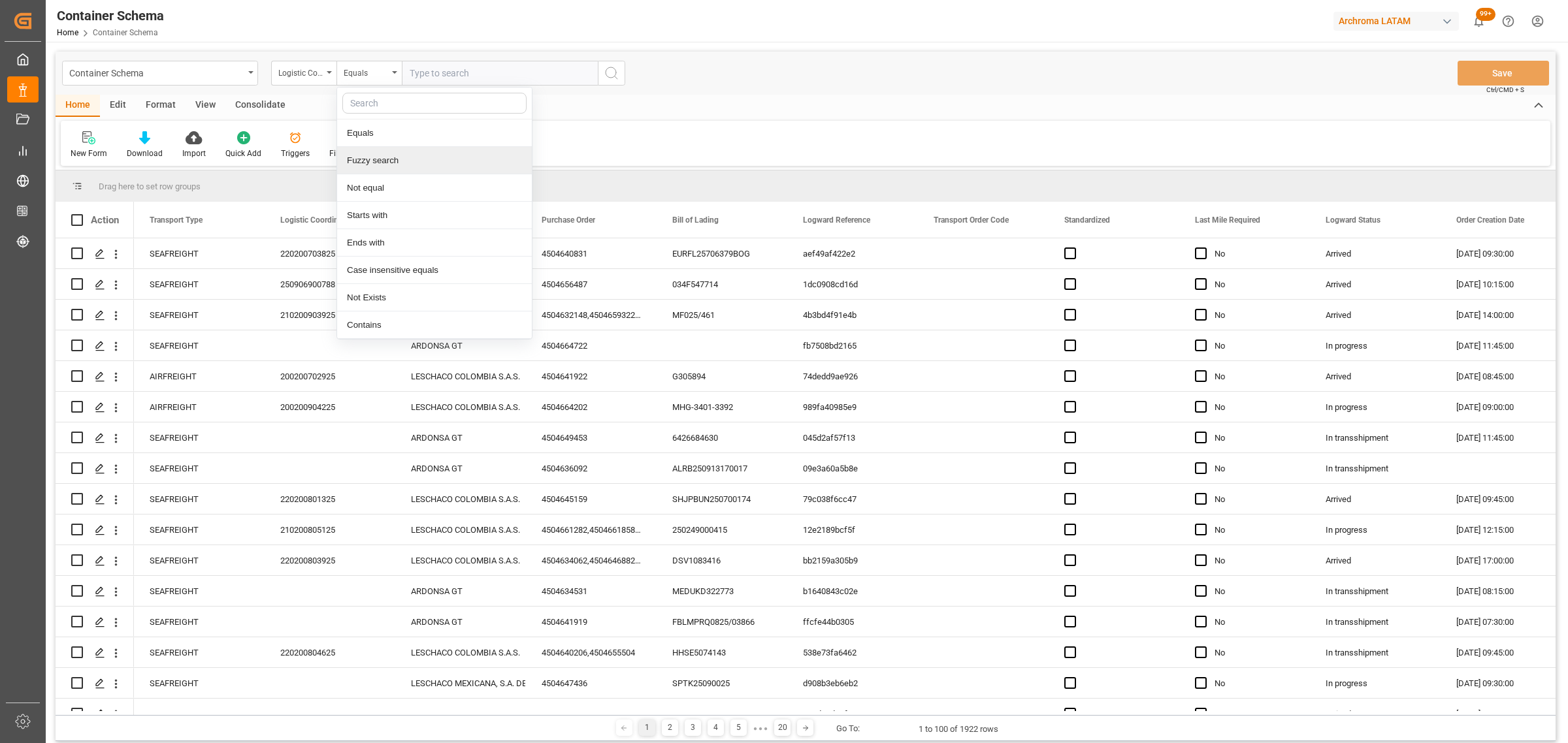
click at [382, 157] on div "Fuzzy search" at bounding box center [434, 160] width 195 height 28
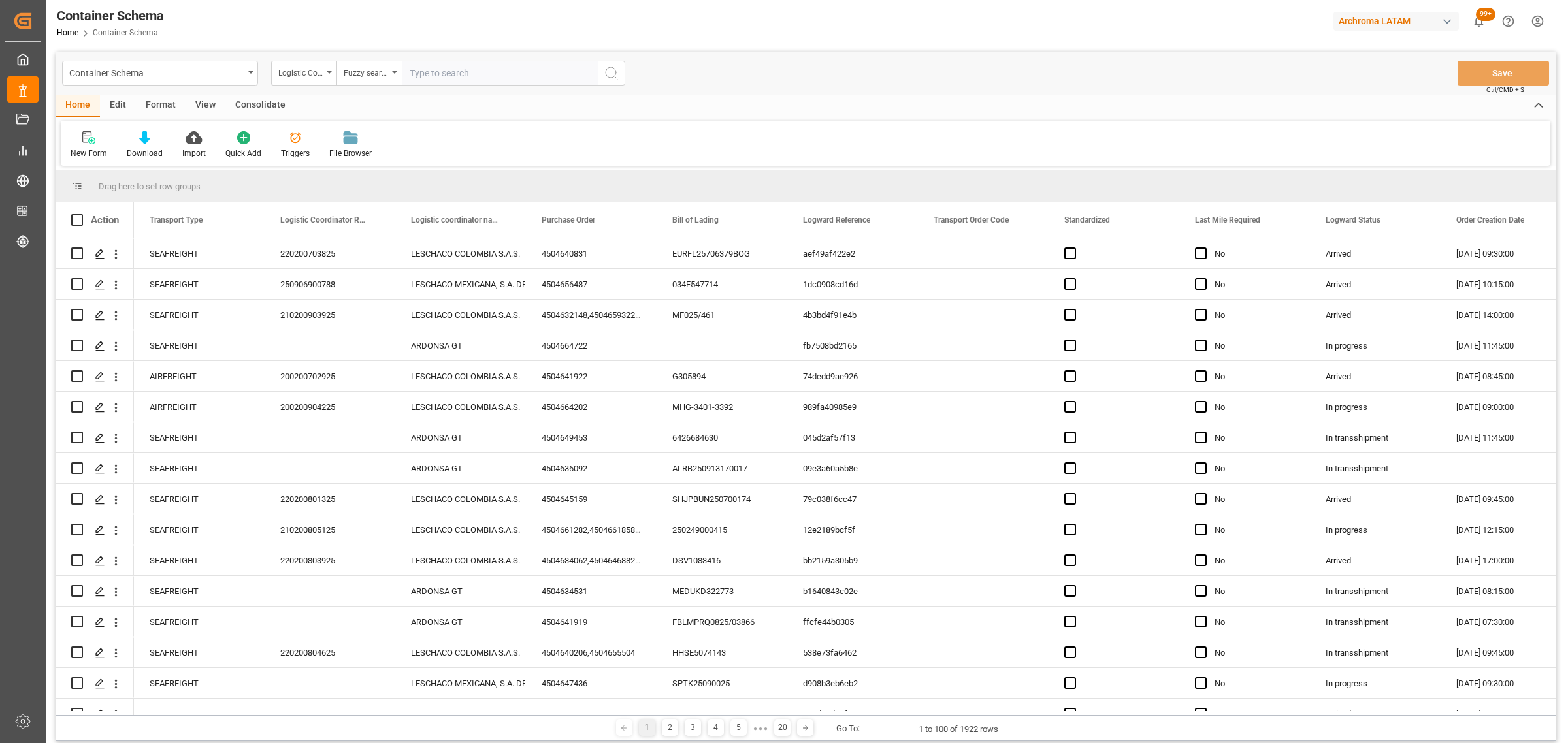
click at [437, 76] on input "text" at bounding box center [500, 73] width 196 height 24
paste input "210200809525"
type input "210200809525"
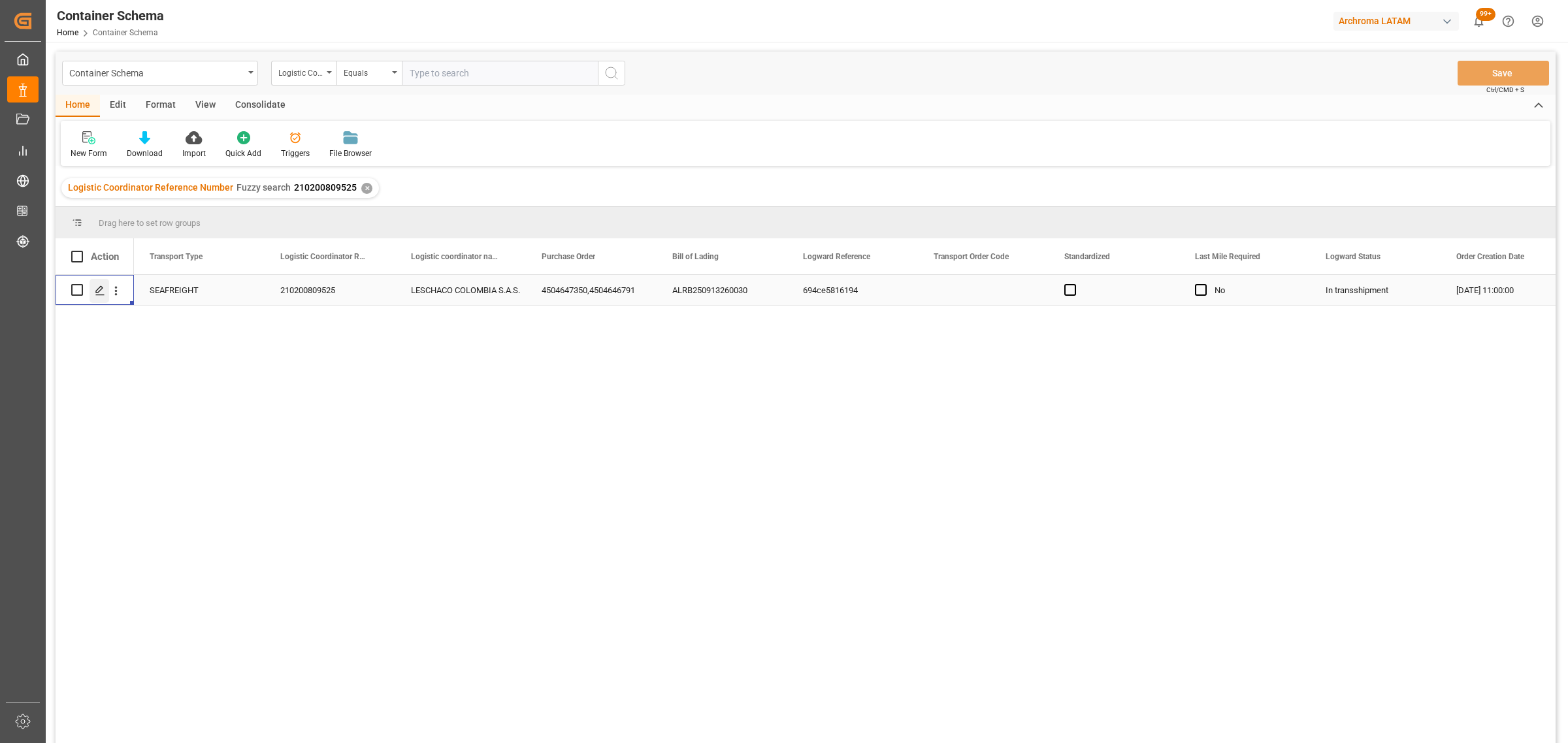
click at [106, 291] on div "Press SPACE to select this row." at bounding box center [99, 291] width 20 height 24
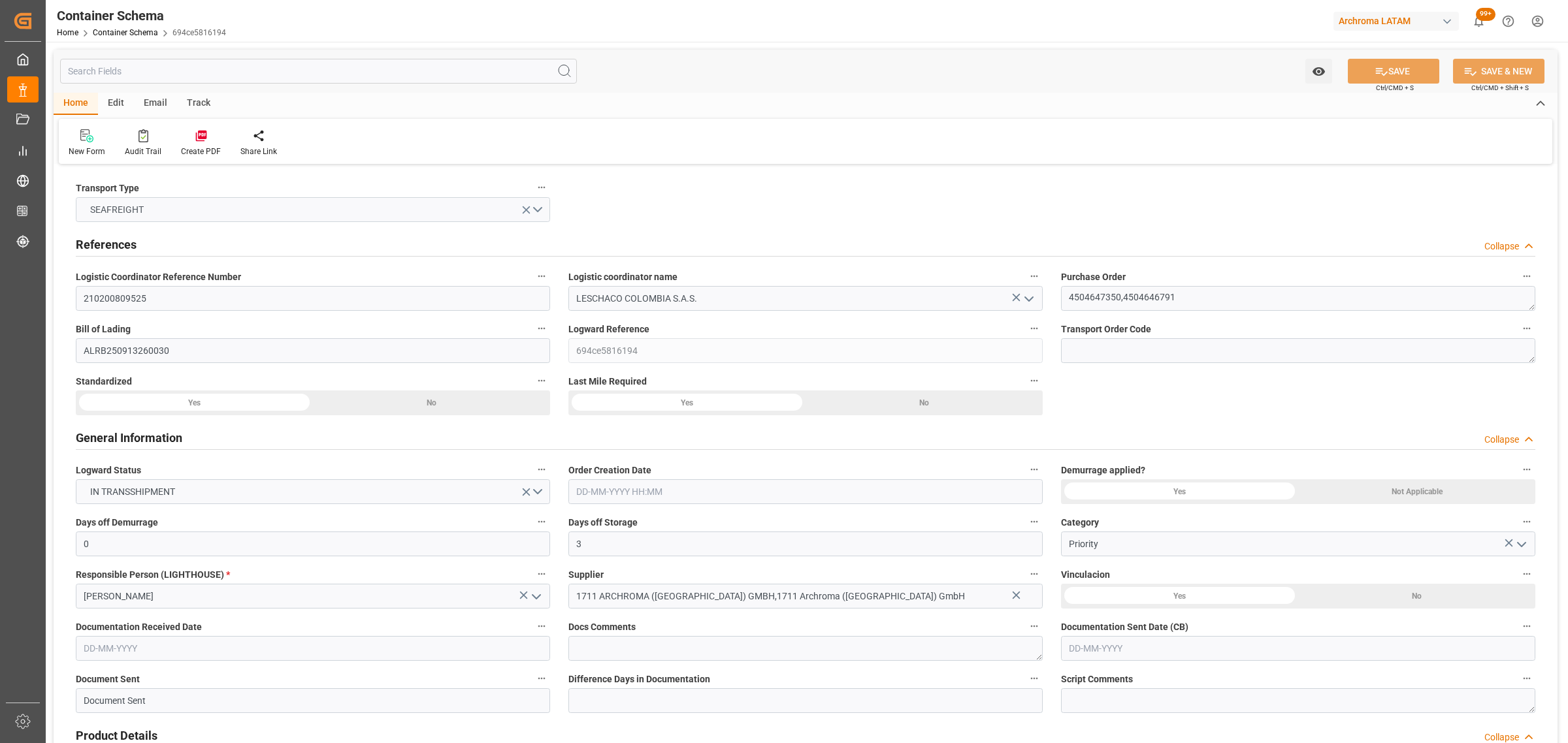
type input "0"
type input "3"
type input "10"
type input "1840"
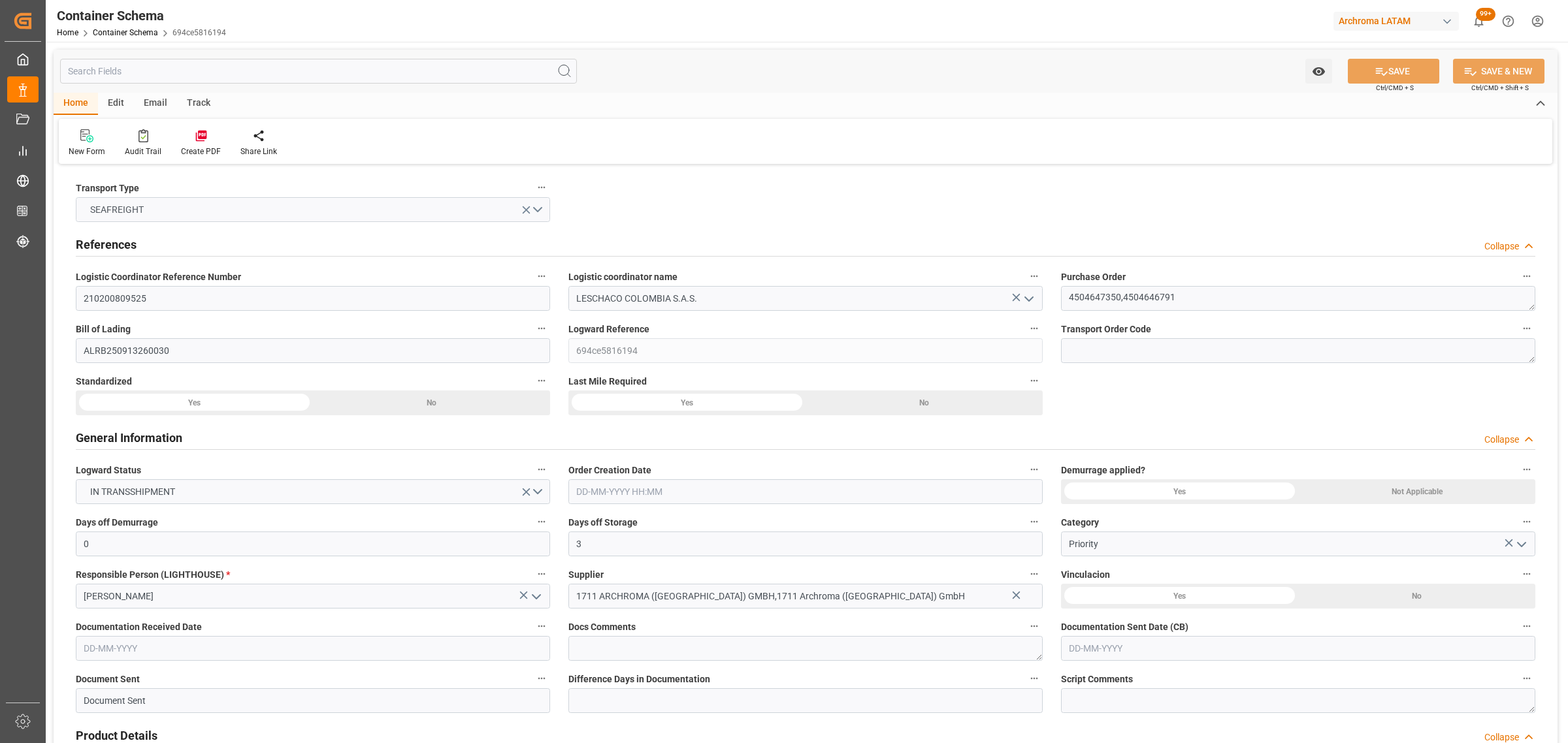
type input "2138877.96"
type input "MSC"
type input "Mediterranean Shipping Company"
type input "DEBRV"
type input "DEBRE"
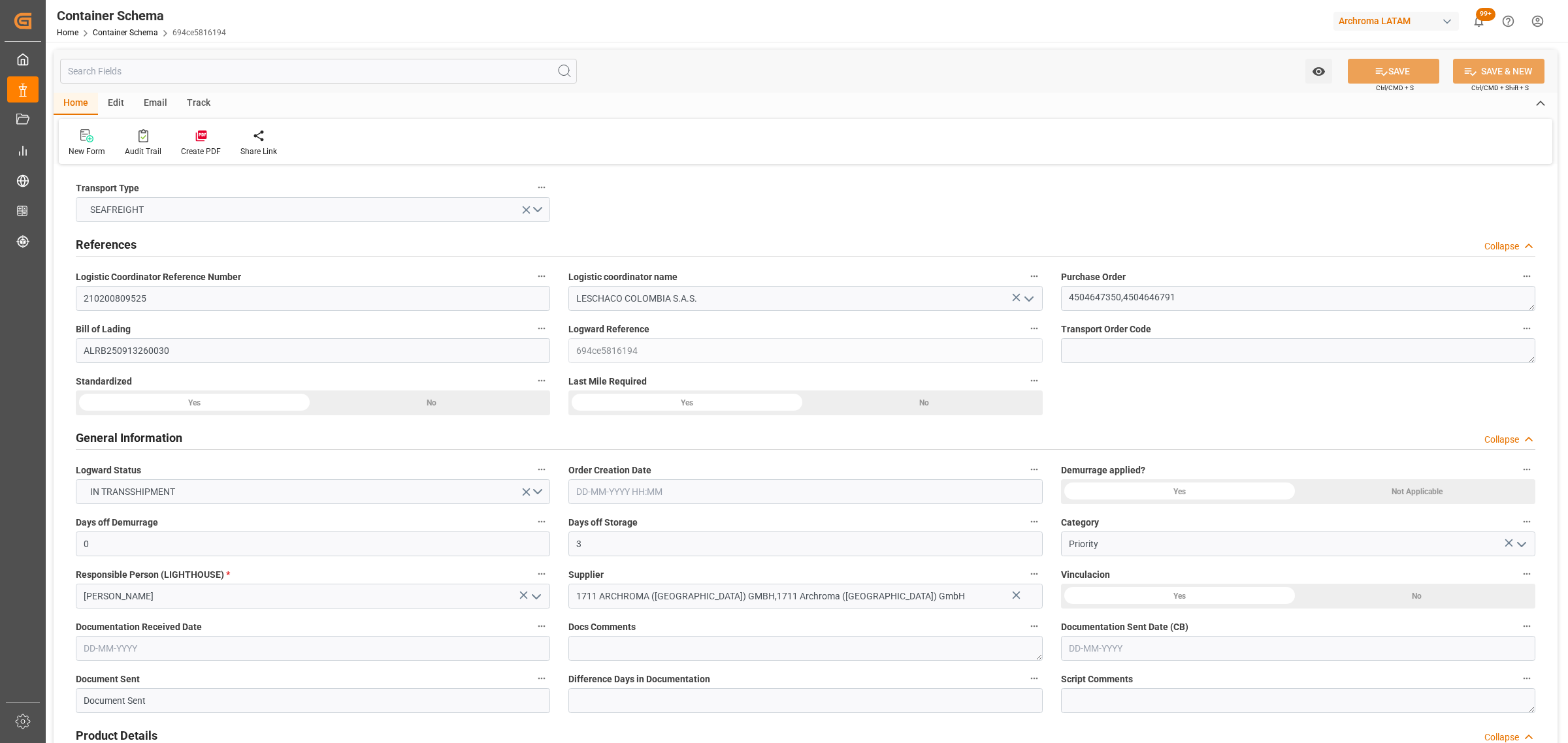
type input "COCTG"
type input "9227314"
type input "9785469"
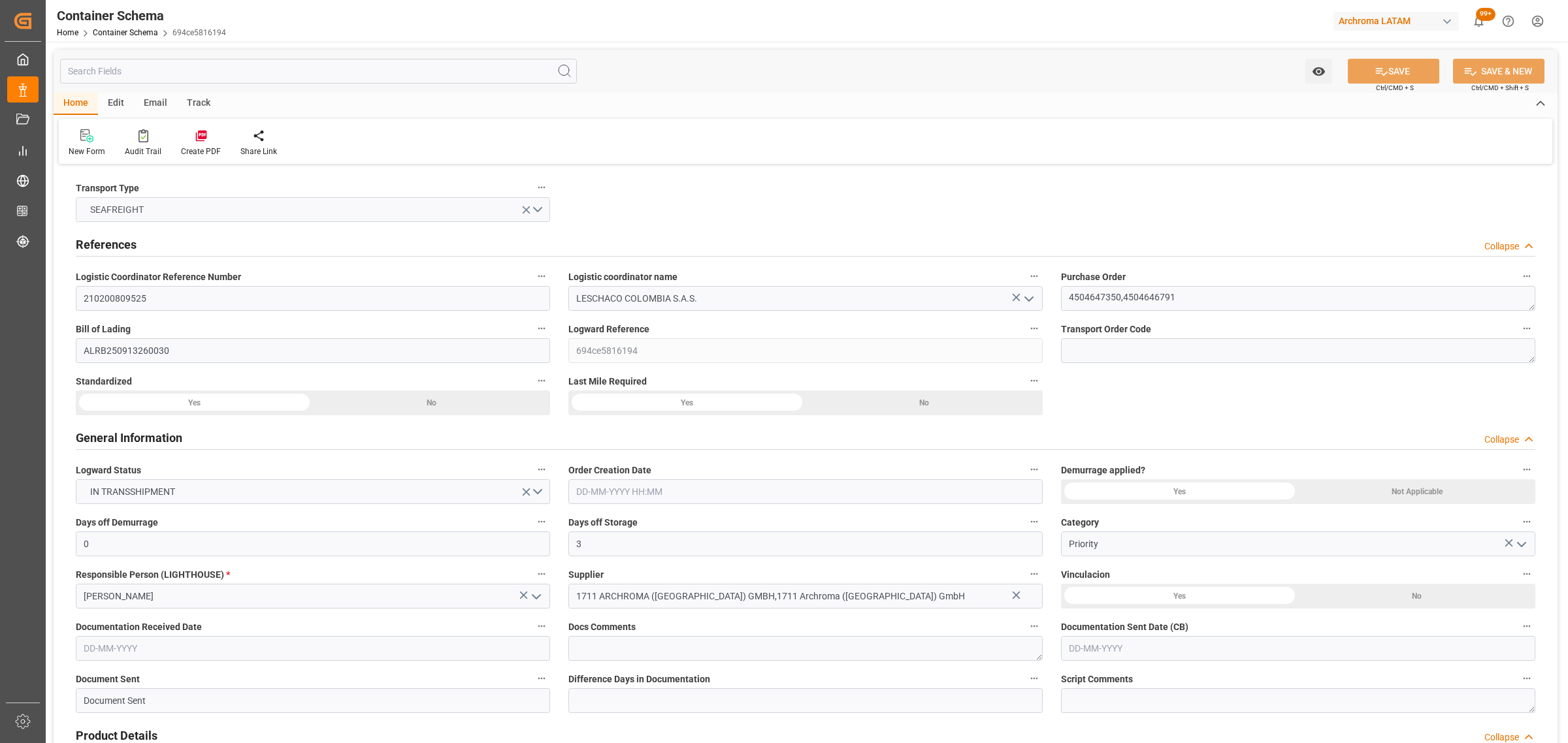
type input "01-09-2025 11:00"
type input "[DATE]"
type input "02-09-2025 00:00"
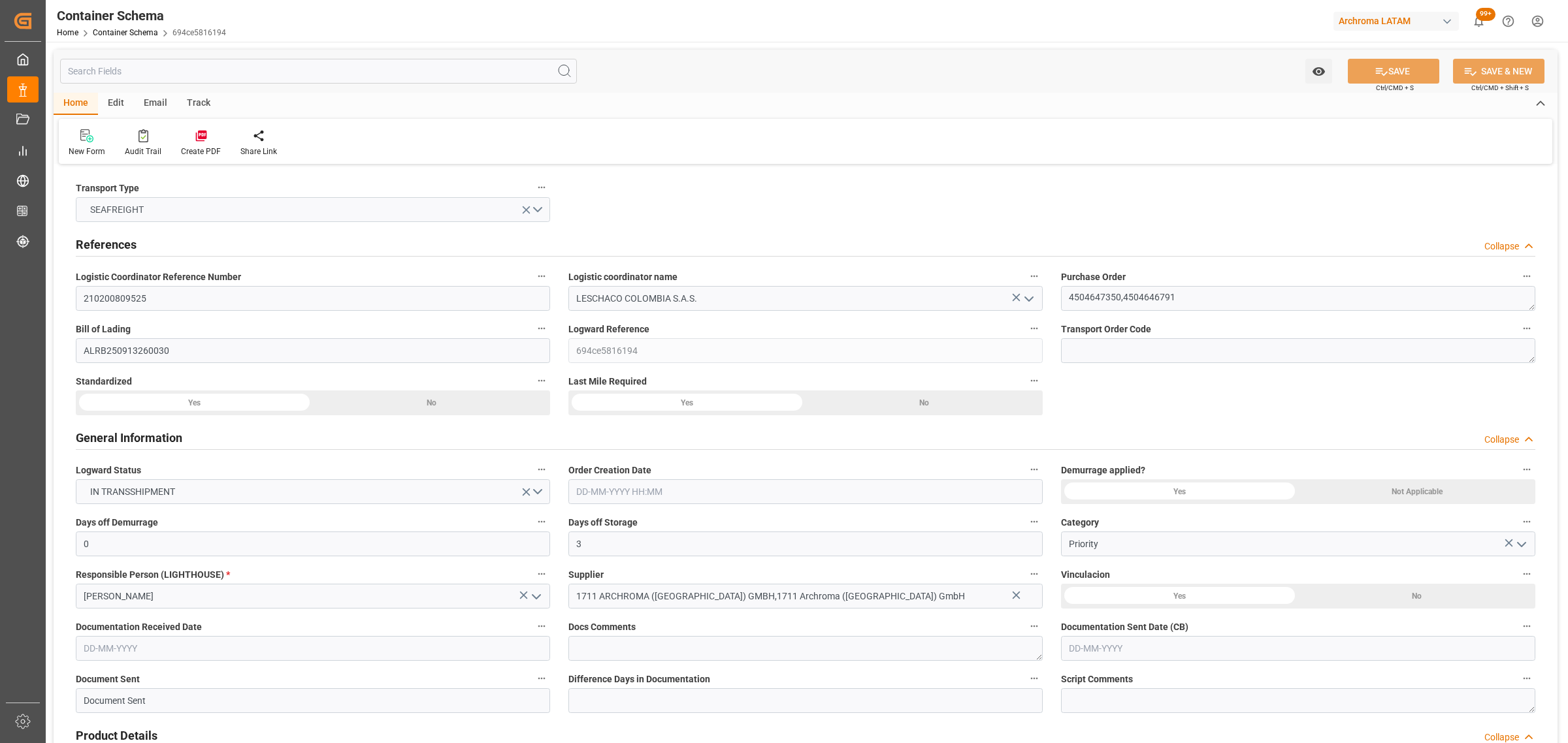
type input "04-09-2025 00:00"
type input "[DATE] 00:00"
type input "24-09-2025 00:00"
type input "[DATE] 00:00"
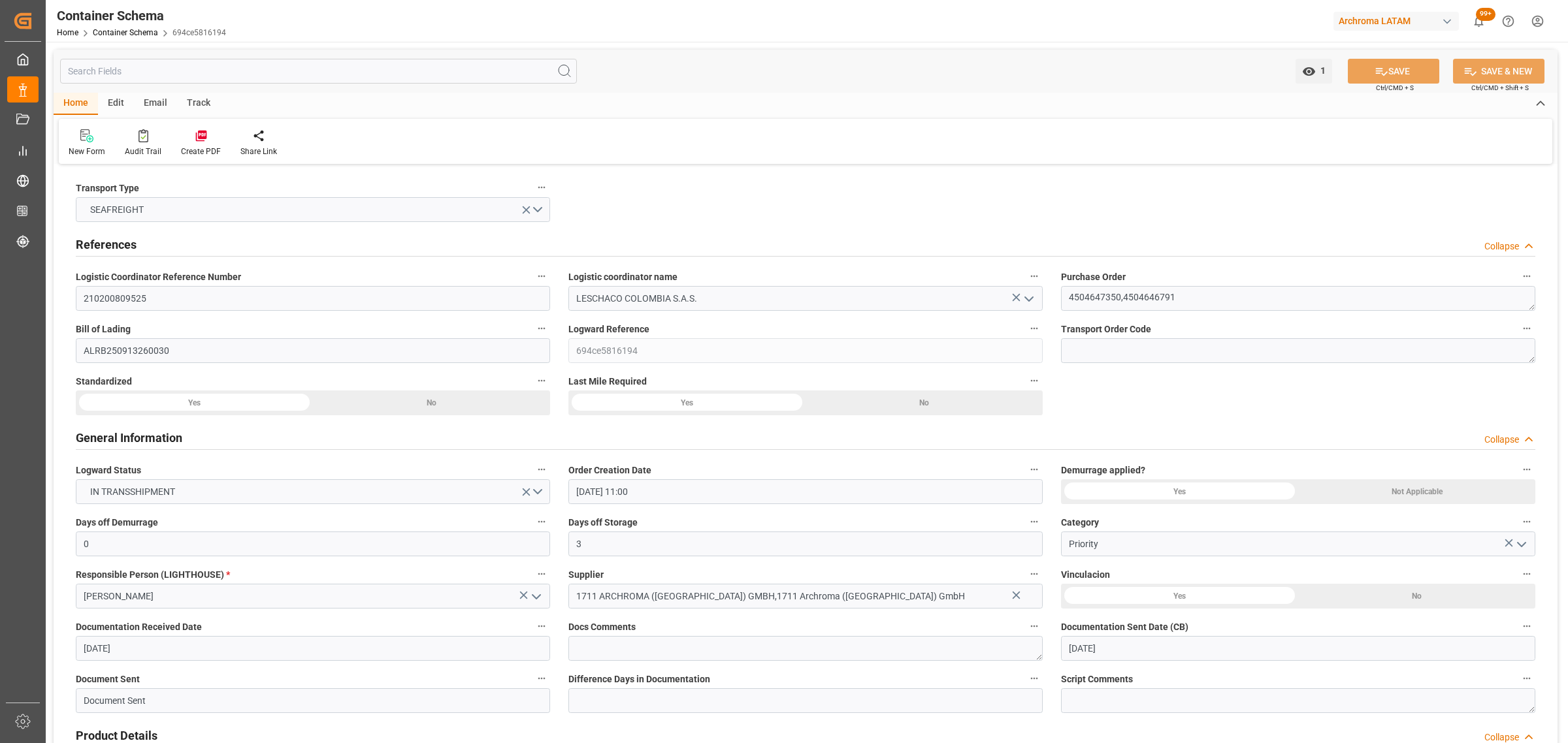
click at [193, 96] on div "Track" at bounding box center [198, 103] width 43 height 22
click at [96, 142] on div at bounding box center [84, 135] width 31 height 13
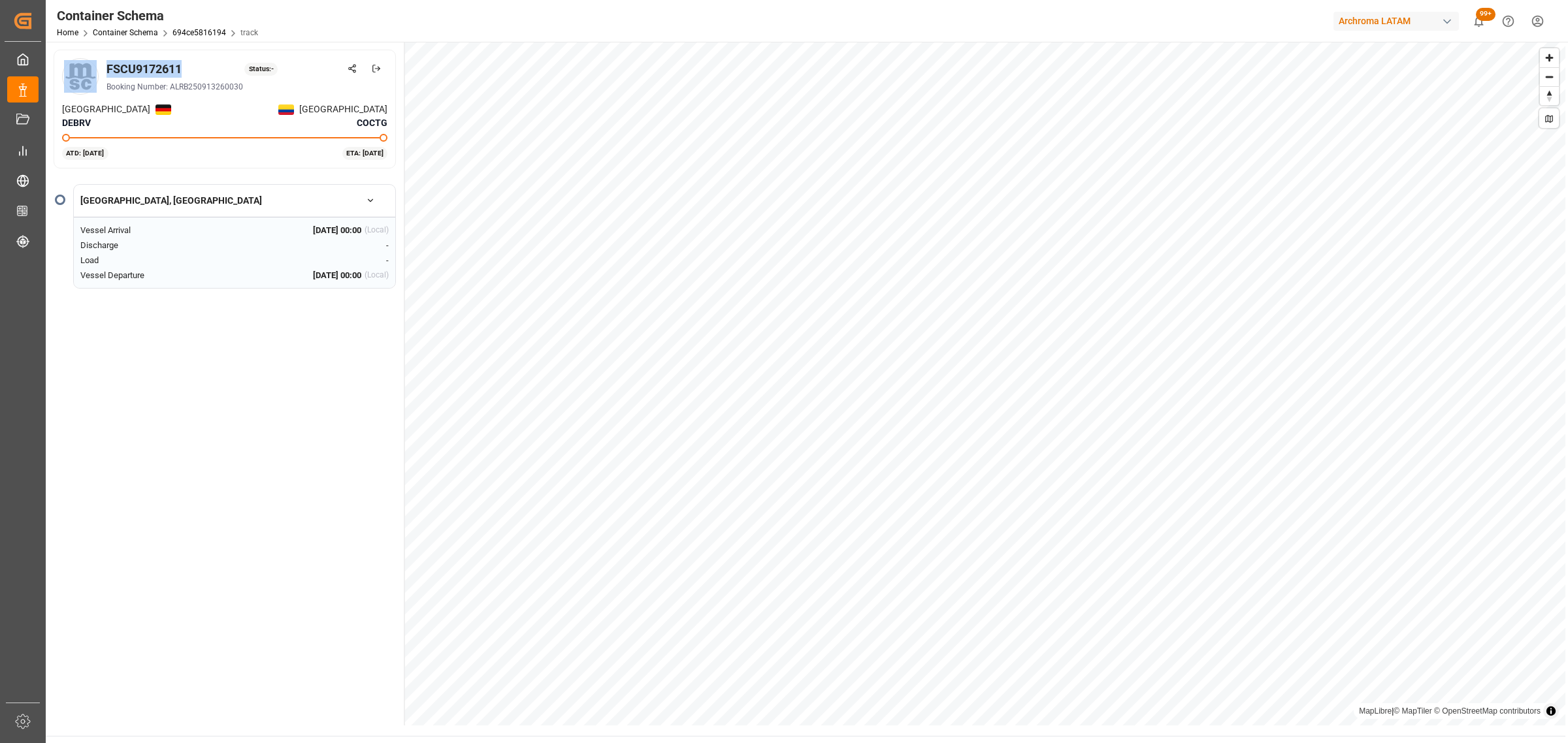
drag, startPoint x: 182, startPoint y: 63, endPoint x: 88, endPoint y: 66, distance: 94.0
click at [88, 66] on div "FSCU9172611 Status: - Booking Number: ALRB250913260030" at bounding box center [225, 77] width 325 height 36
copy div "FSCU9172611"
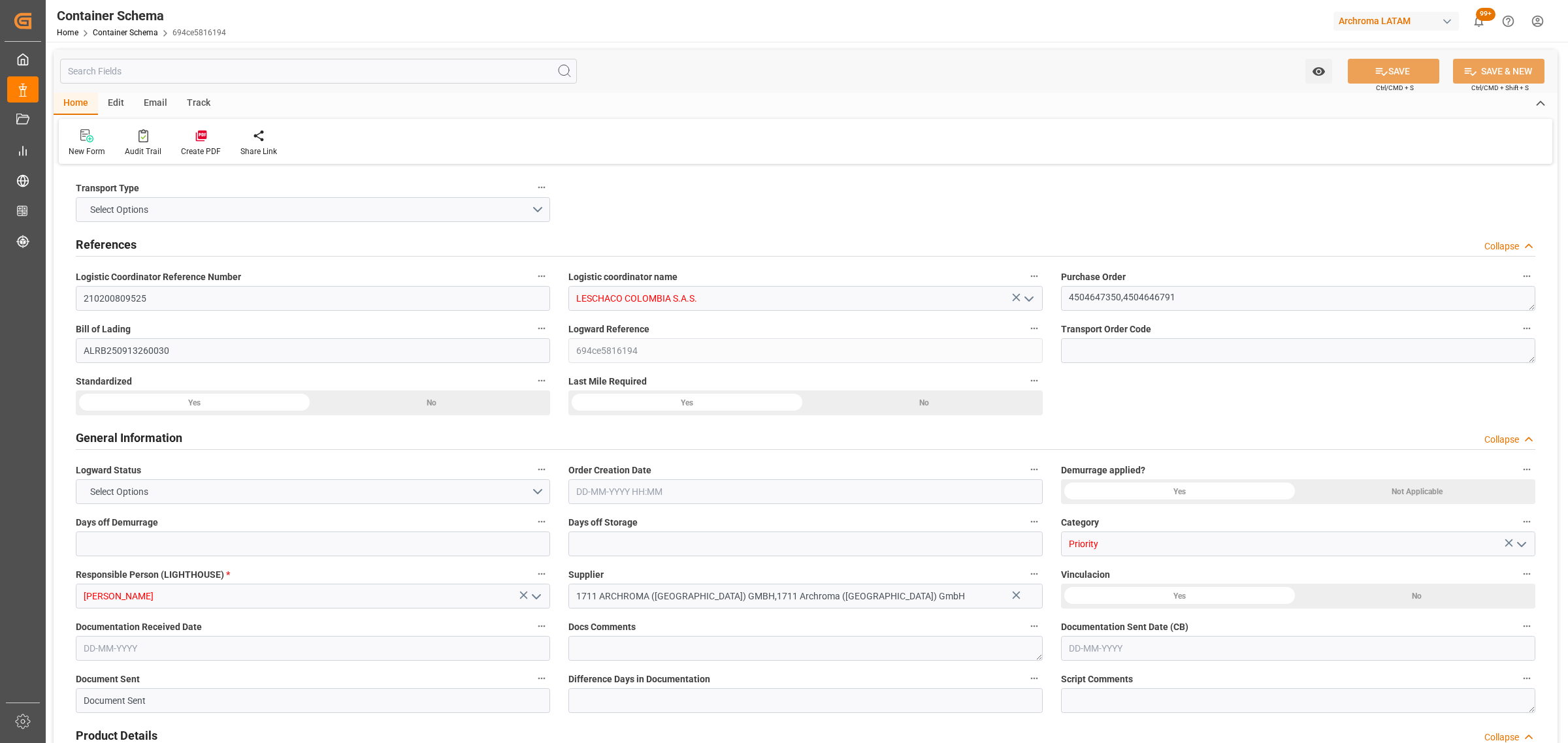
type input "0"
type input "3"
type input "10"
type input "1840"
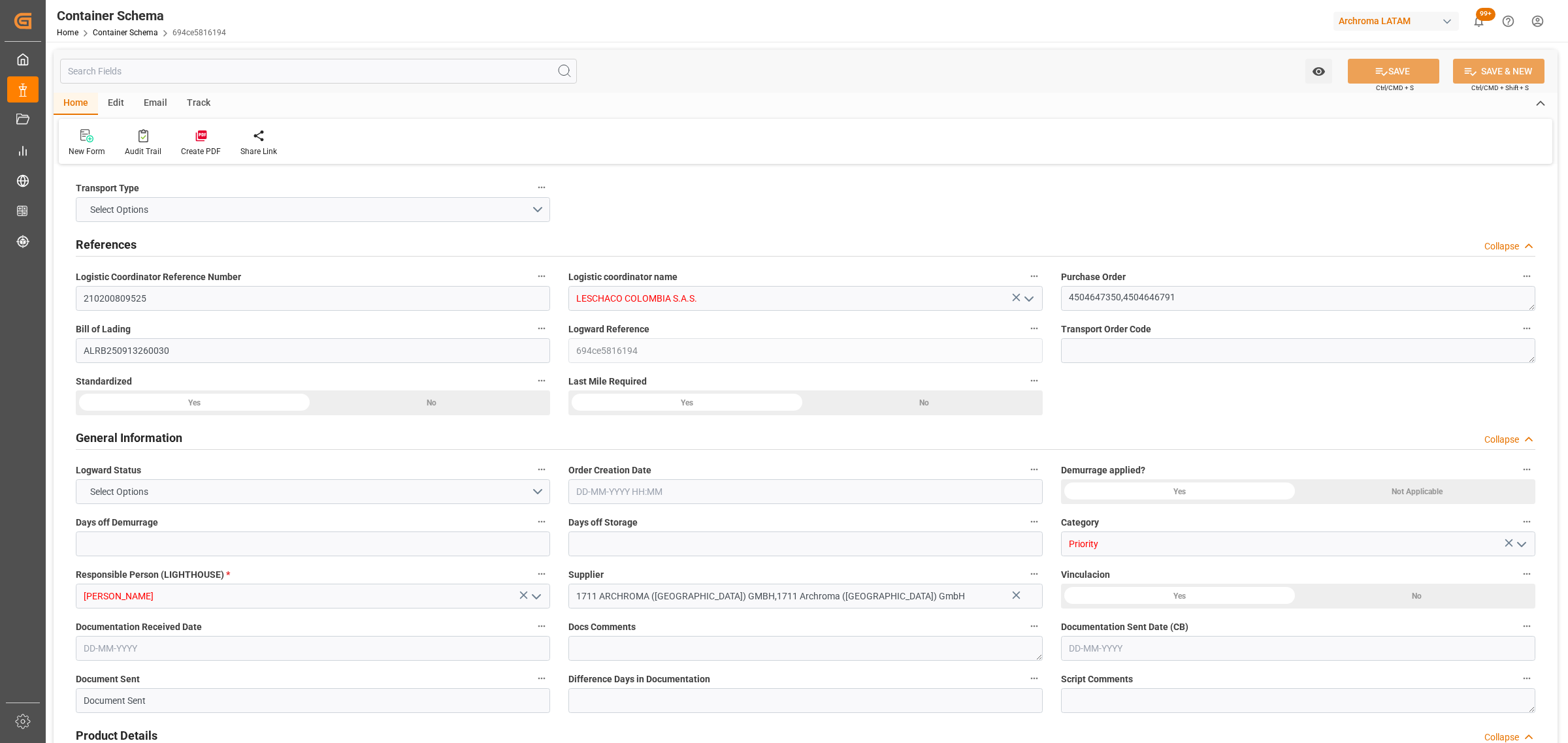
type input "2138877.96"
type input "MSC"
type input "Mediterranean Shipping Company"
type input "DEBRV"
type input "DEBRE"
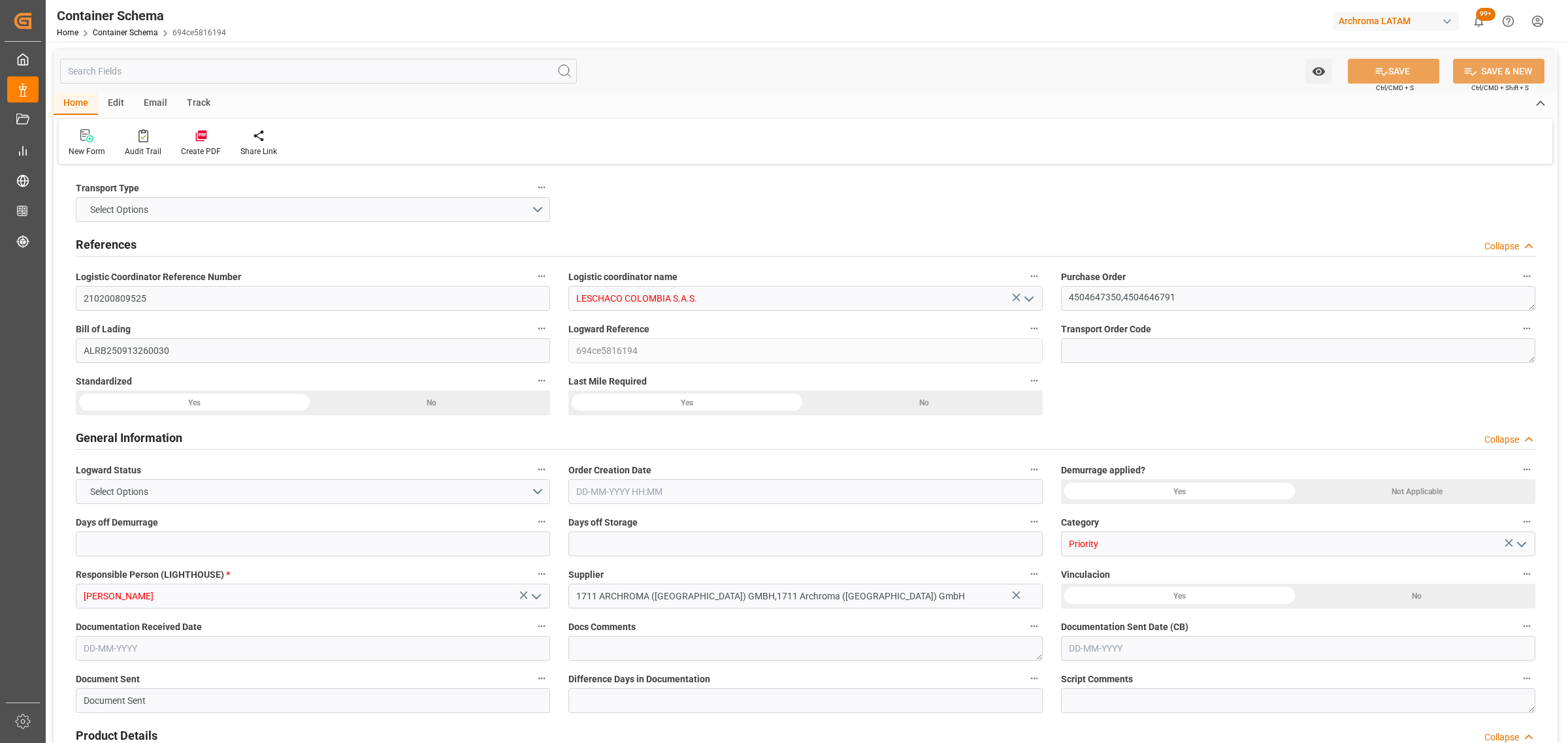
type input "COCTG"
type input "9227314"
type input "9785469"
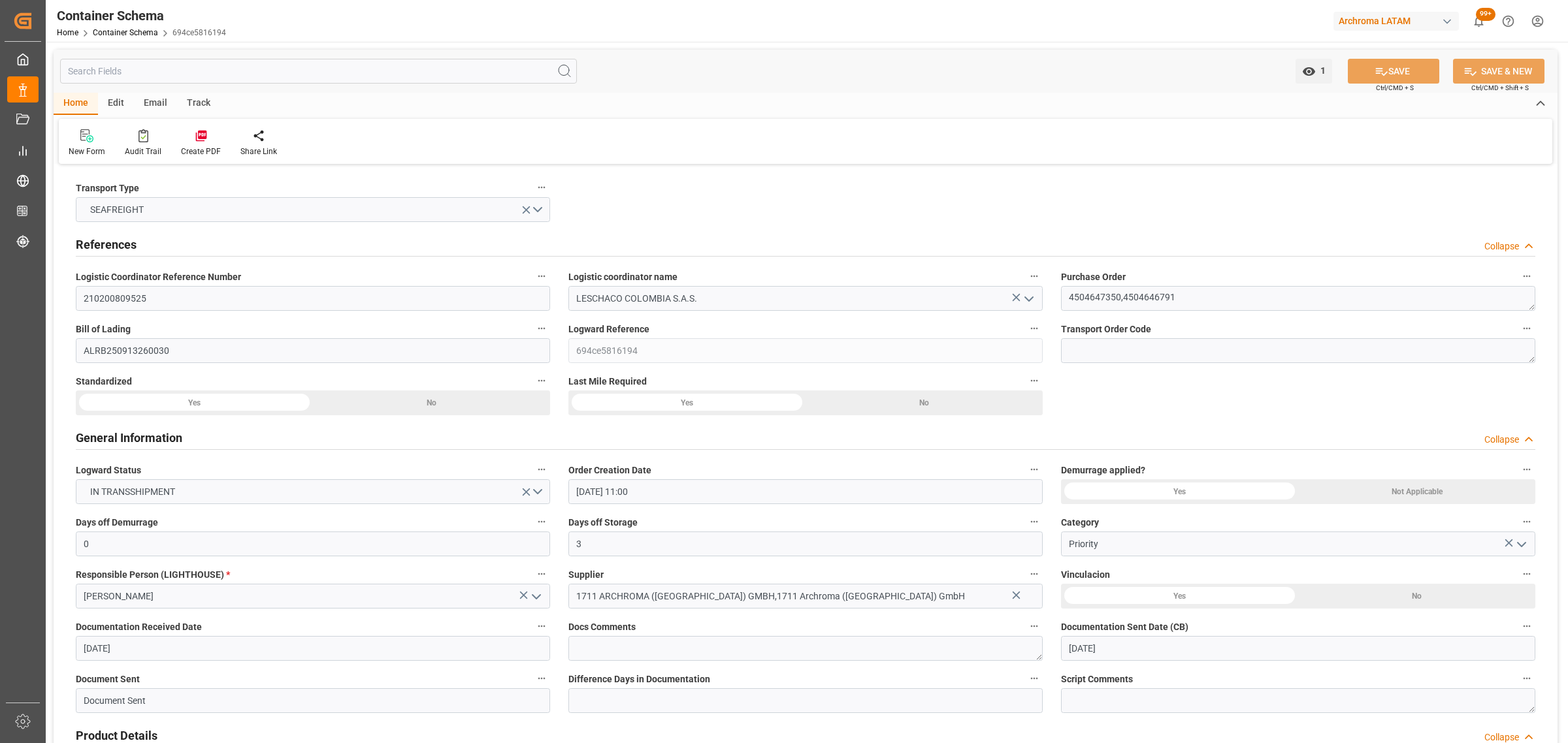
type input "01-09-2025 11:00"
type input "[DATE]"
type input "02-09-2025 00:00"
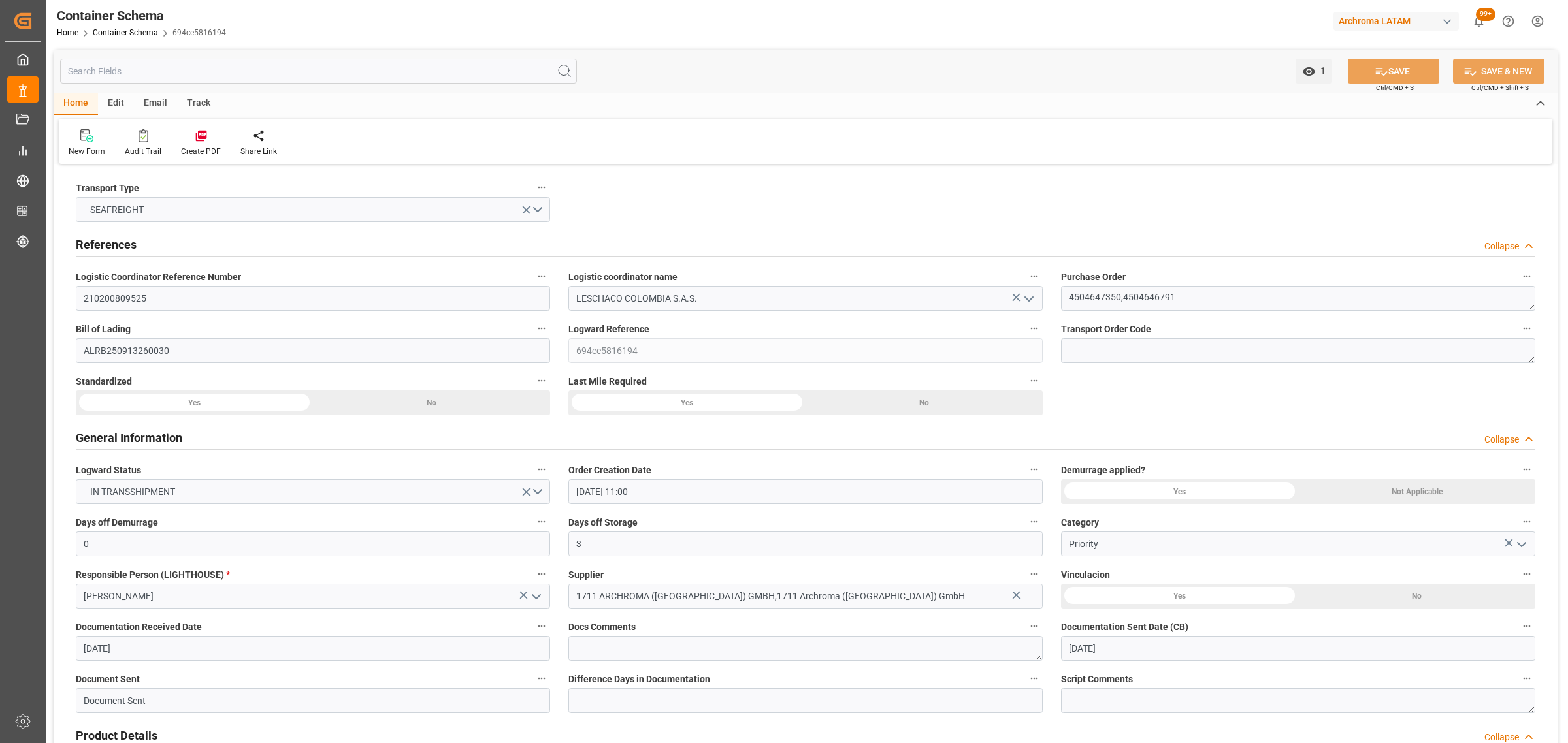
type input "04-09-2025 00:00"
type input "[DATE] 00:00"
type input "24-09-2025 00:00"
type input "[DATE] 00:00"
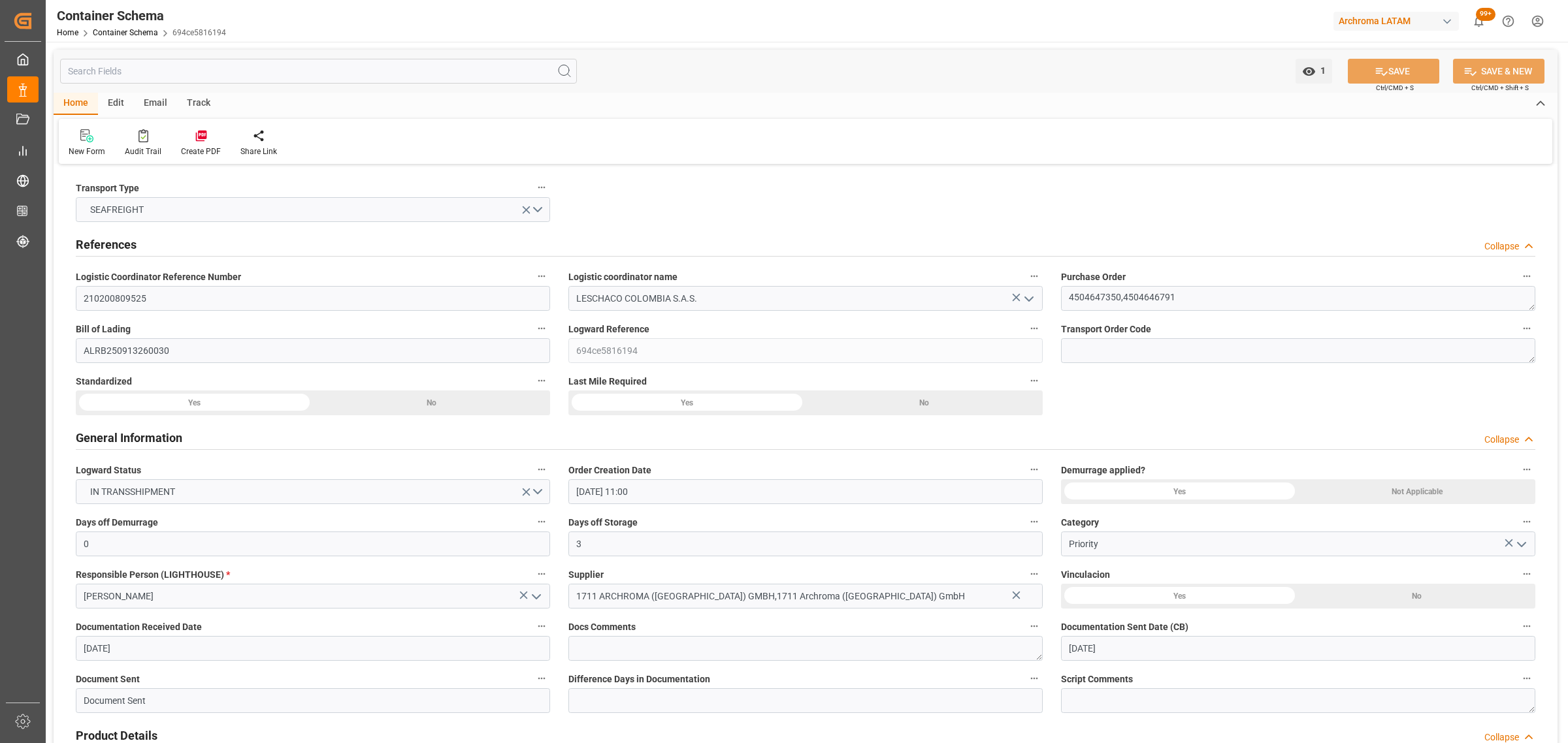
click at [157, 100] on div "Email" at bounding box center [156, 103] width 43 height 22
click at [81, 147] on div "Send Email" at bounding box center [88, 151] width 39 height 12
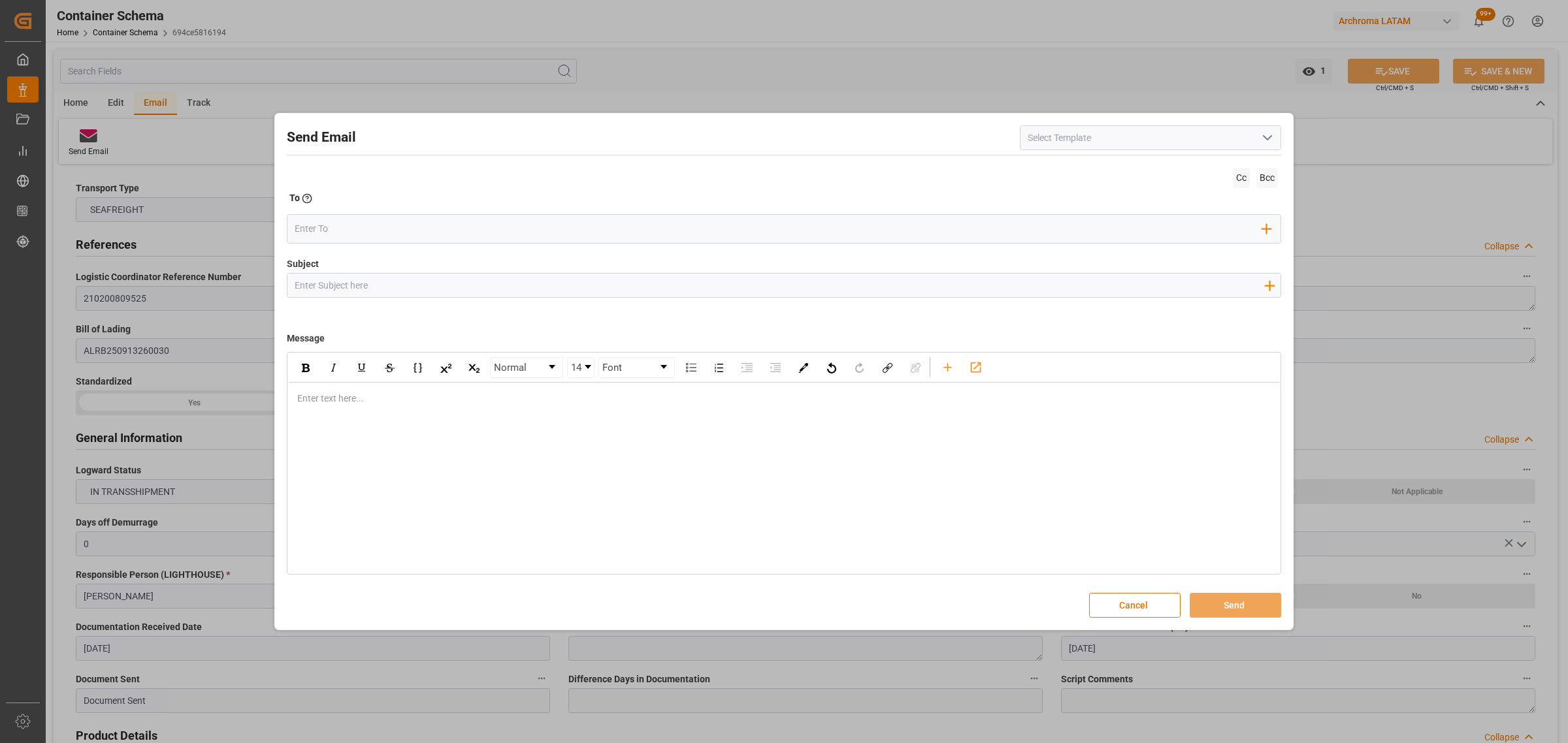
click at [430, 291] on input "Subject" at bounding box center [778, 285] width 983 height 23
paste input "PO 4504646791 10,20,30,4504647350//TE//LOGWARD STATUS/ ARCHROMA SWITZERLAND GMB…"
type input "PO 4504646791 10,20,30,4504647350//TE//LOGWARD STATUS/ ARCHROMA SWITZERLAND GMB…"
click at [367, 399] on div "rdw-editor" at bounding box center [784, 398] width 973 height 13
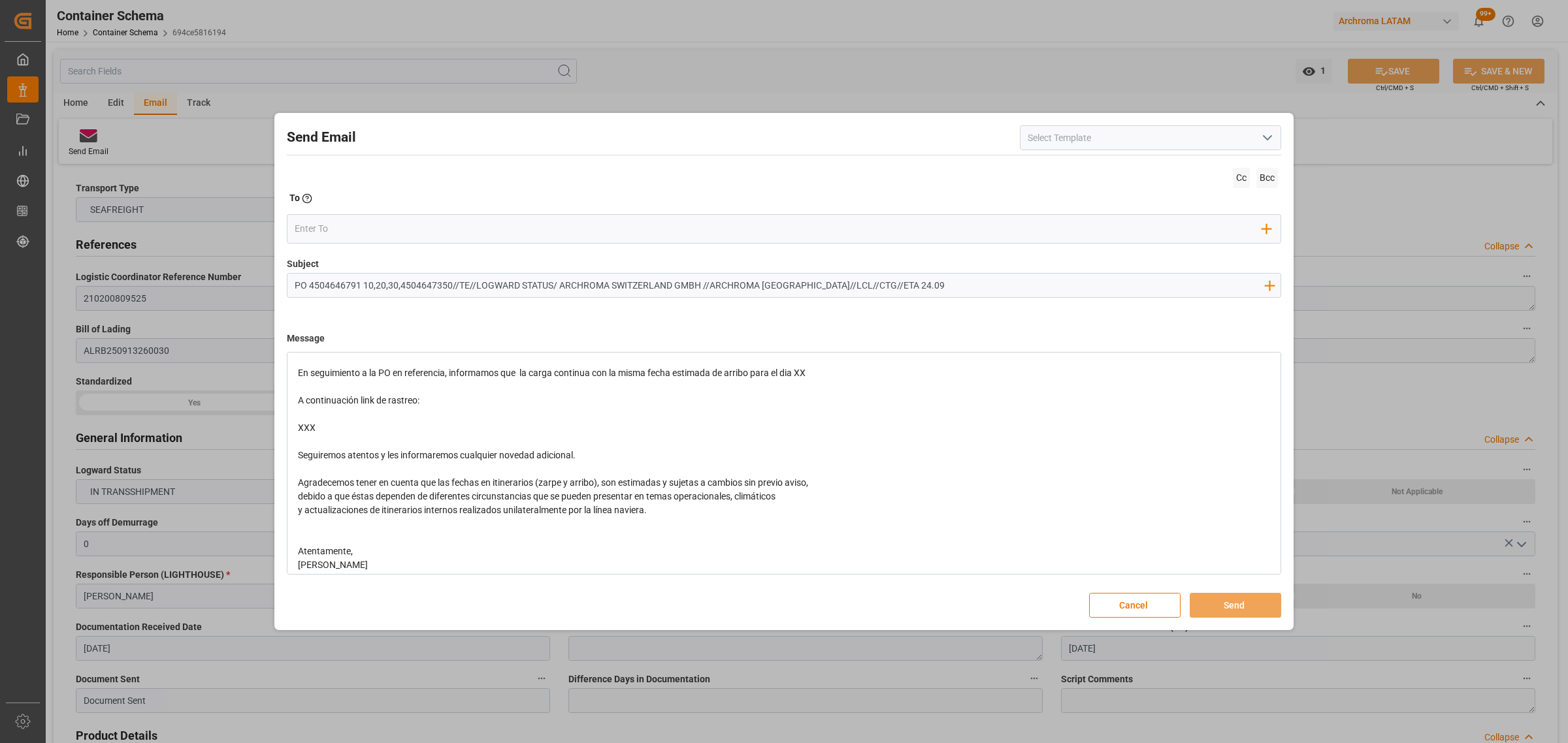
scroll to position [75, 0]
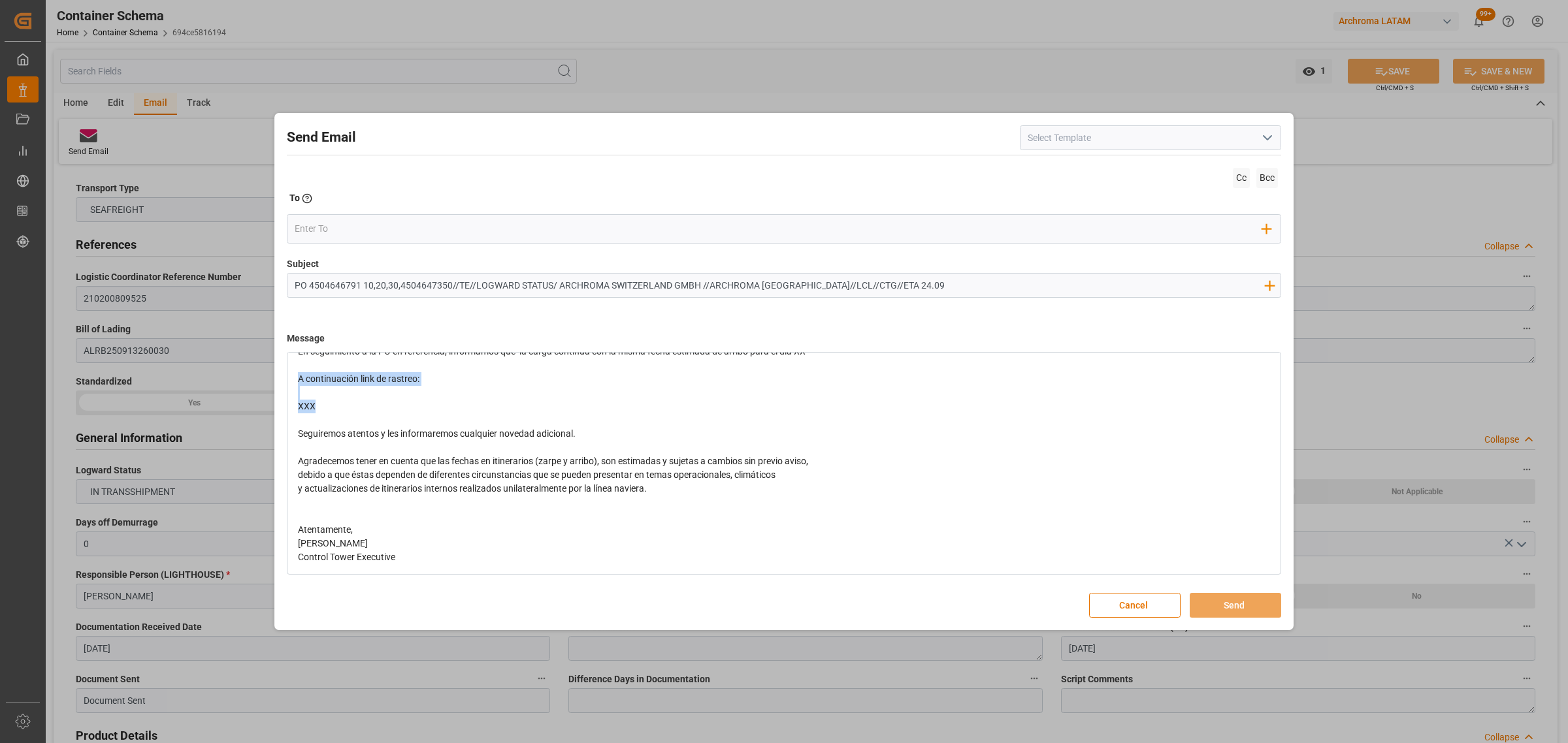
drag, startPoint x: 328, startPoint y: 407, endPoint x: 287, endPoint y: 376, distance: 51.4
click at [288, 376] on div "Buen dia Estimado cliente En seguimiento a la PO en referencia, informamos que …" at bounding box center [784, 441] width 992 height 265
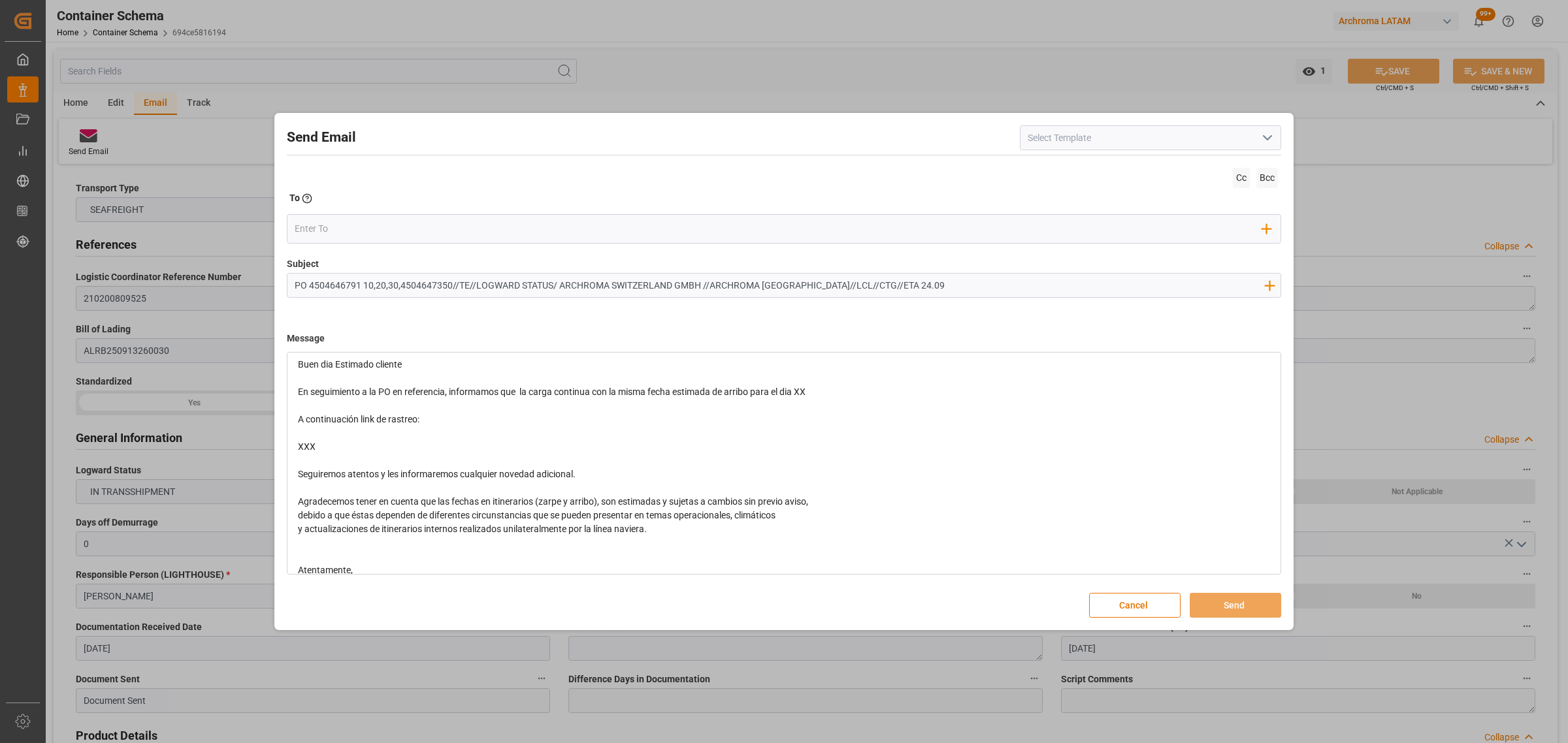
scroll to position [0, 0]
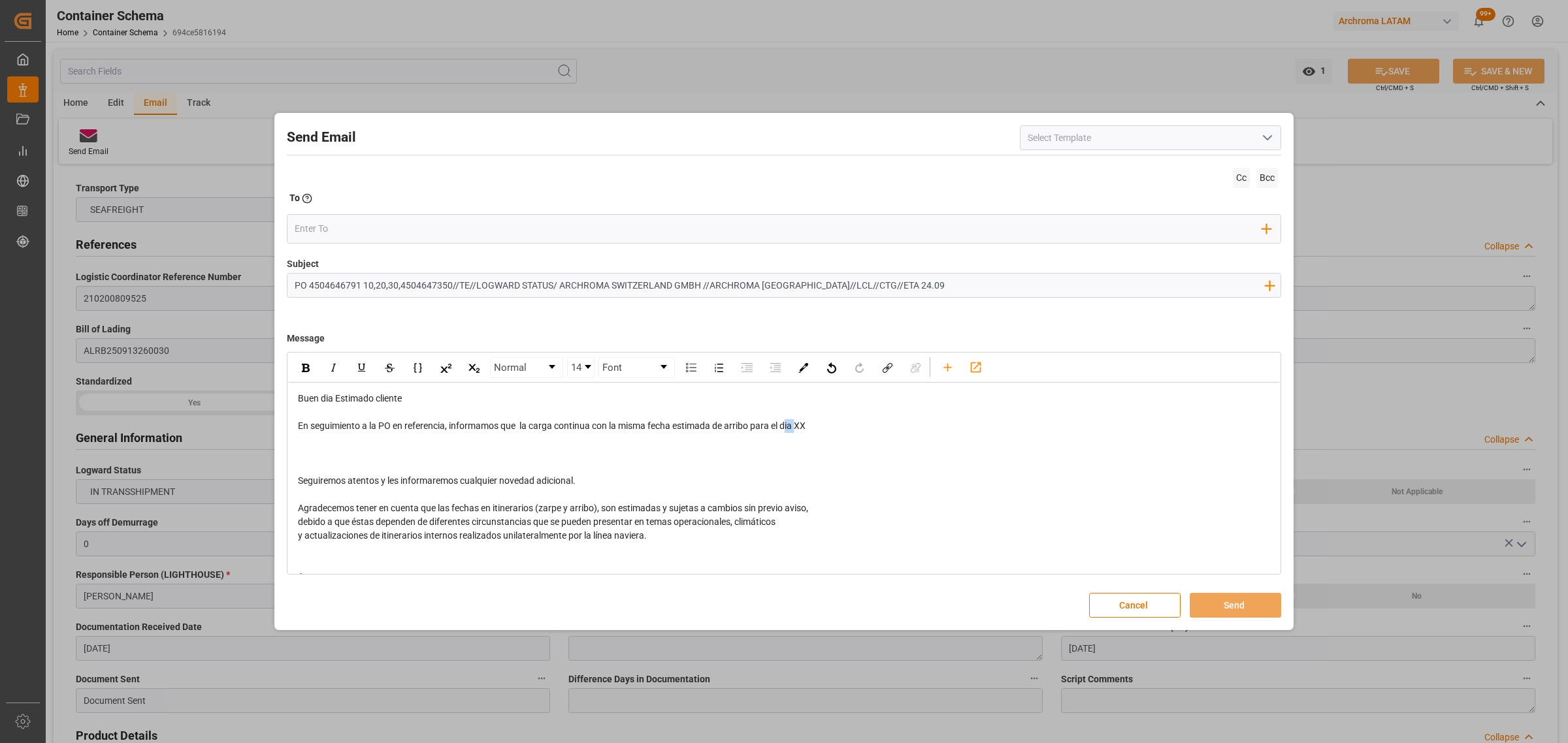
drag, startPoint x: 785, startPoint y: 423, endPoint x: 797, endPoint y: 426, distance: 12.4
click at [789, 423] on span "En seguimiento a la PO en referencia, informamos que la carga continua con la m…" at bounding box center [551, 426] width 508 height 10
drag, startPoint x: 808, startPoint y: 429, endPoint x: 801, endPoint y: 431, distance: 7.3
click at [801, 431] on span "En seguimiento a la PO en referencia, informamos que la carga continua con la m…" at bounding box center [551, 426] width 508 height 10
drag, startPoint x: 501, startPoint y: 457, endPoint x: 459, endPoint y: 462, distance: 42.3
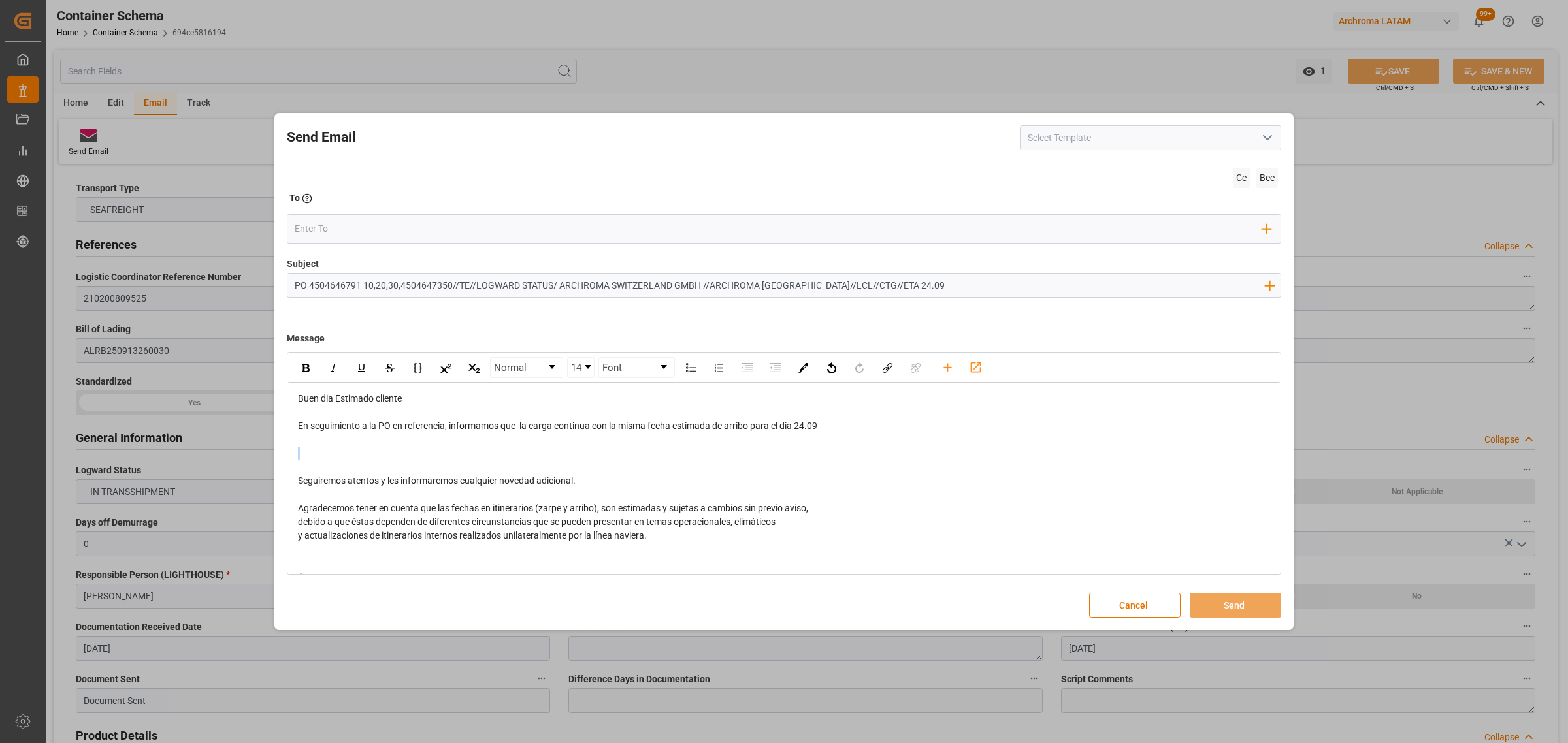
click at [459, 462] on div "Buen dia Estimado cliente En seguimiento a la PO en referencia, informamos que …" at bounding box center [784, 501] width 973 height 220
click at [458, 461] on div "rdw-editor" at bounding box center [784, 467] width 973 height 13
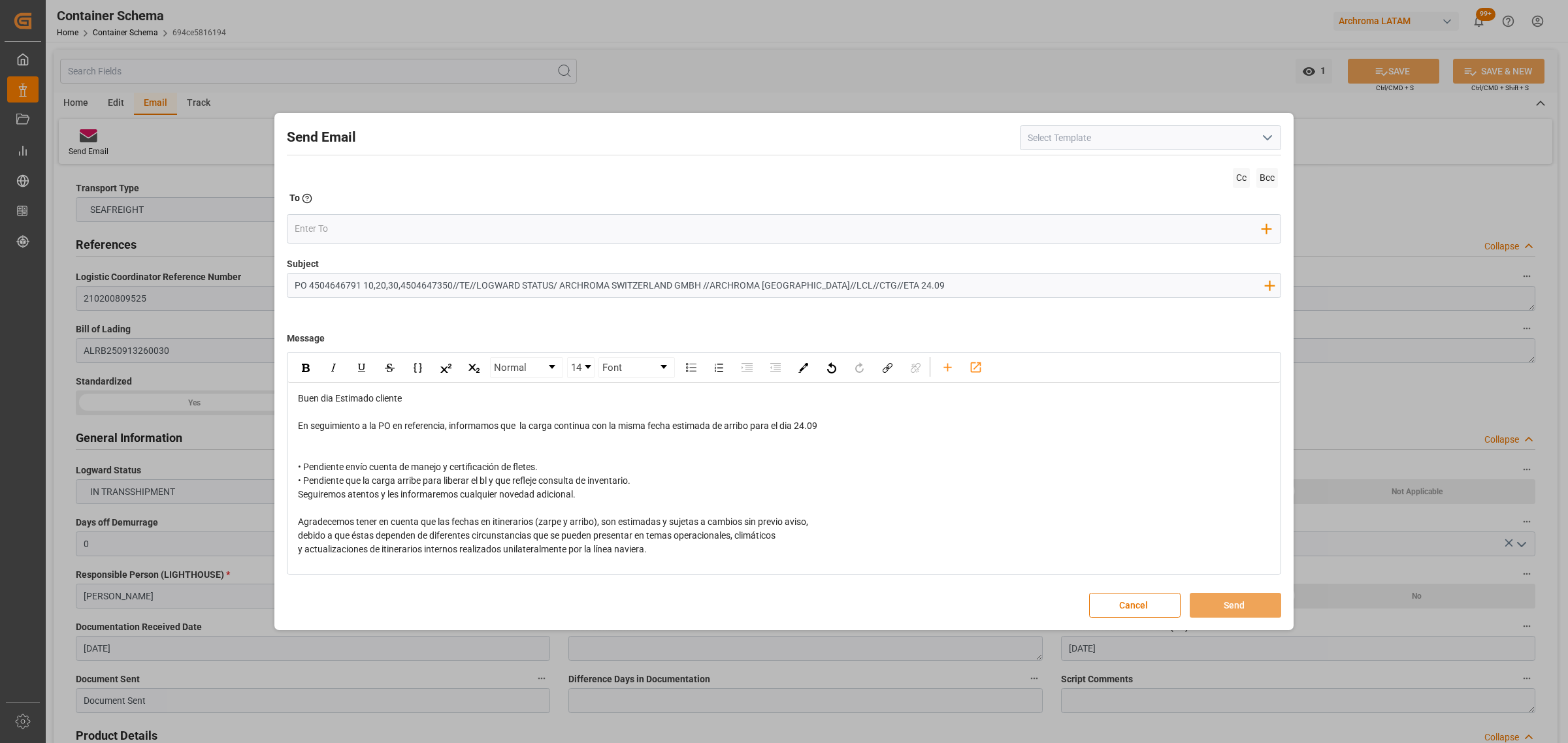
click at [452, 445] on div "rdw-editor" at bounding box center [784, 440] width 973 height 13
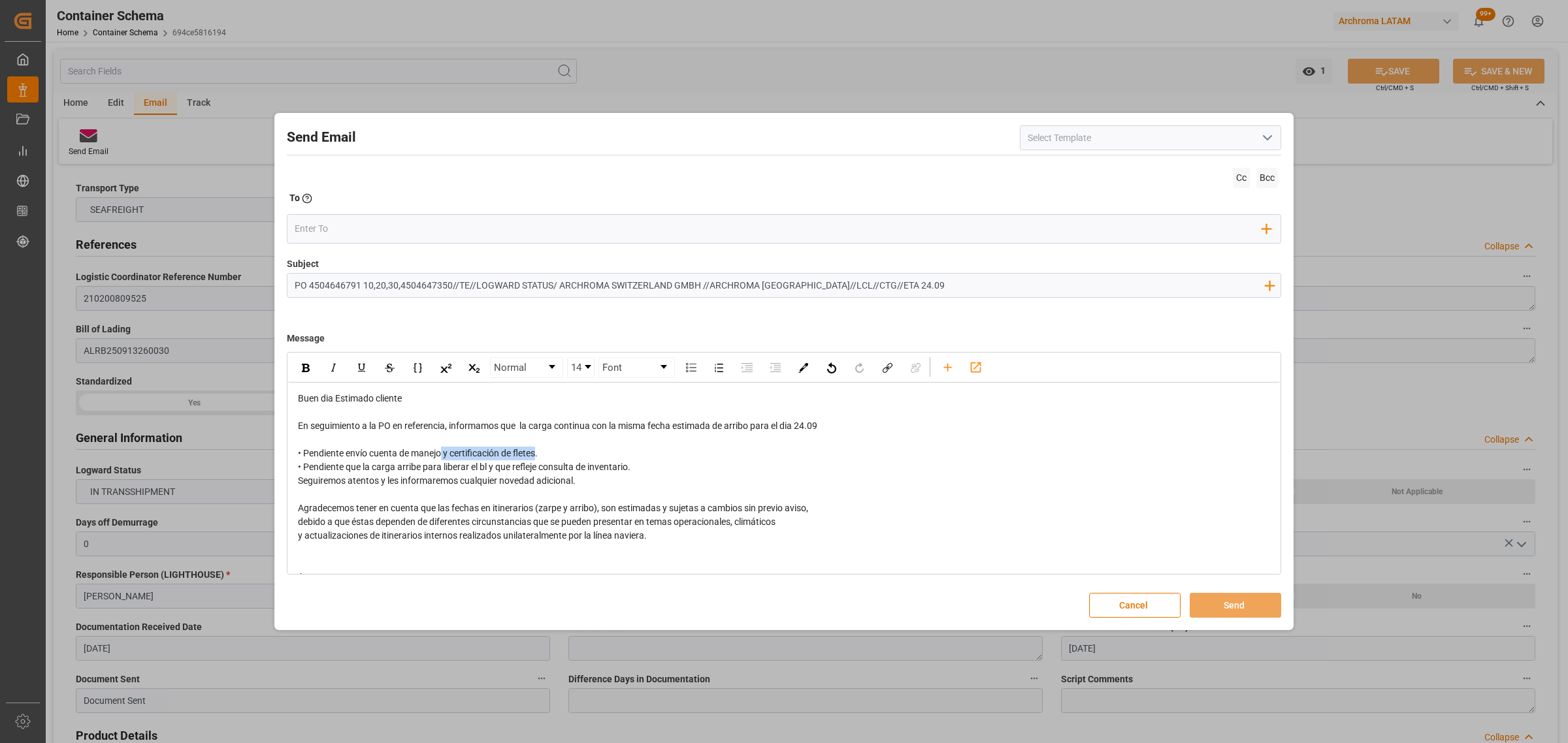
drag, startPoint x: 532, startPoint y: 452, endPoint x: 443, endPoint y: 456, distance: 89.1
click at [443, 456] on span "• Pendiente envío cuenta de manejo y certificación de fletes. • Pendiente que l…" at bounding box center [463, 460] width 332 height 24
drag, startPoint x: 634, startPoint y: 467, endPoint x: 292, endPoint y: 448, distance: 342.5
click at [292, 448] on div "Buen dia Estimado cliente En seguimiento a la PO en referencia, informamos que …" at bounding box center [784, 501] width 992 height 238
click at [302, 373] on div "rdw-inline-control" at bounding box center [305, 367] width 23 height 20
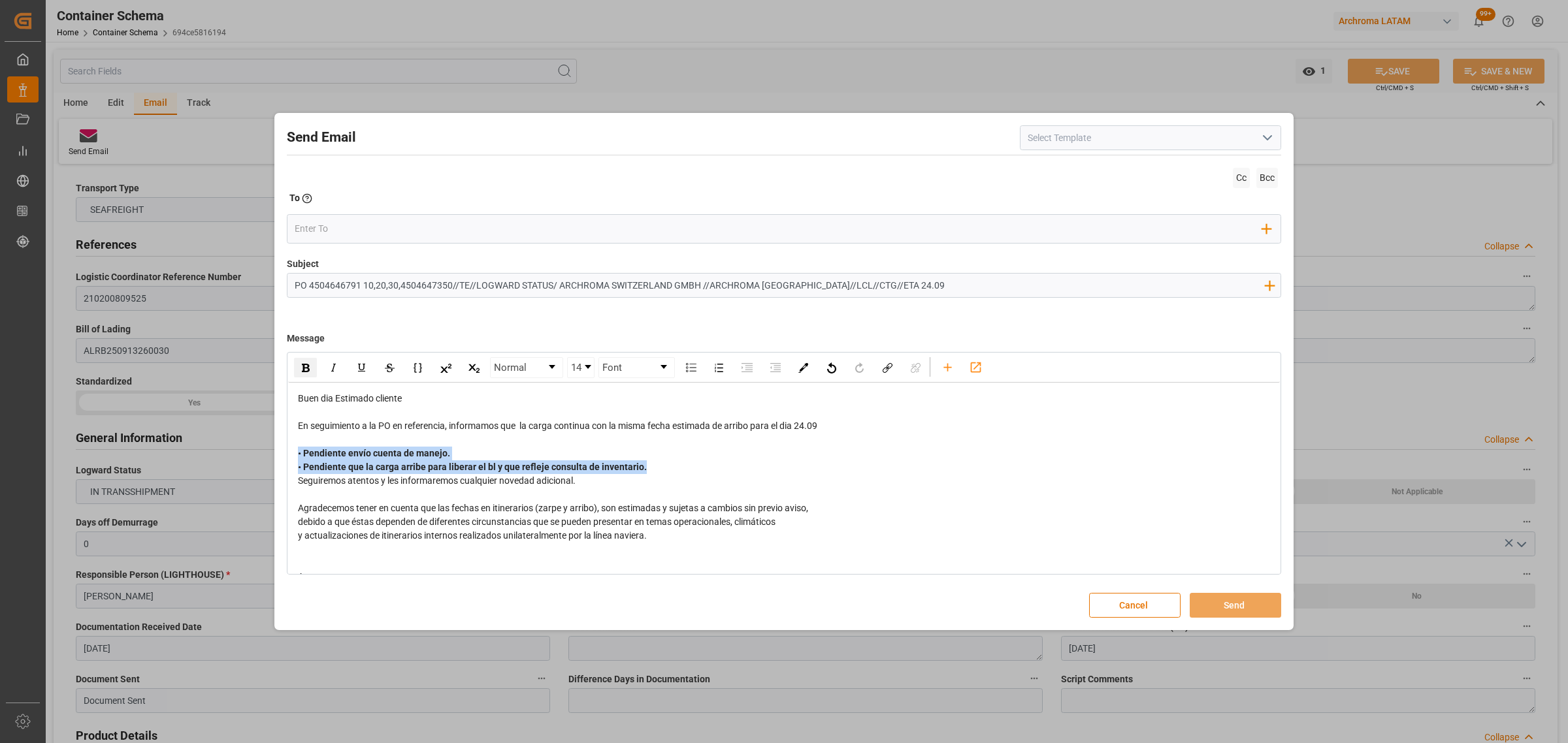
click at [637, 466] on span "• Pendiente envío cuenta de manejo. • Pendiente que la carga arribe para libera…" at bounding box center [472, 460] width 349 height 24
click at [732, 466] on div "• Pendiente envío cuenta de manejo. • Pendiente que la carga arribe para libera…" at bounding box center [784, 460] width 973 height 28
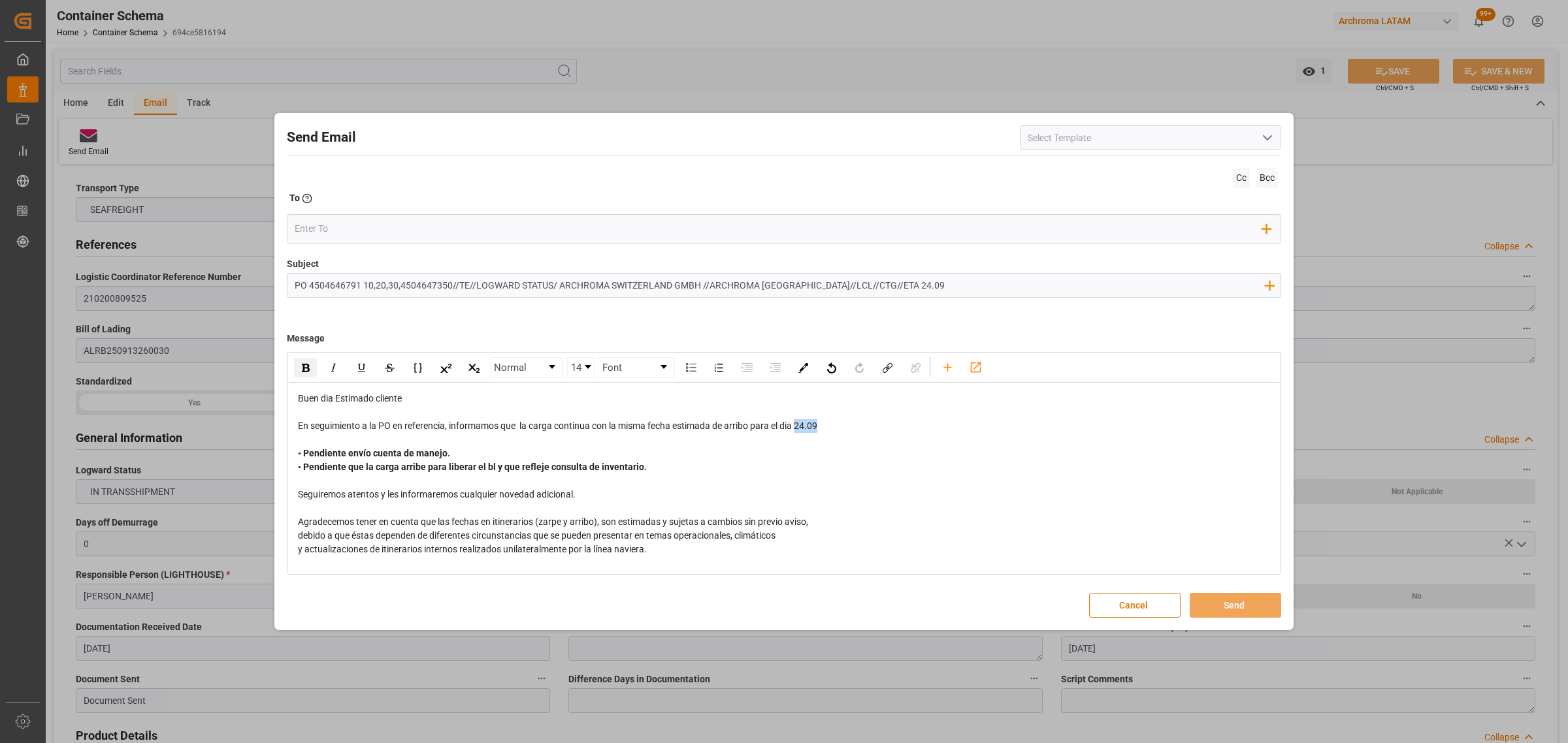
drag, startPoint x: 831, startPoint y: 431, endPoint x: 798, endPoint y: 430, distance: 33.0
click at [798, 430] on div "En seguimiento a la PO en referencia, informamos que la carga continua con la m…" at bounding box center [784, 426] width 973 height 13
click at [308, 361] on div "rdw-inline-control" at bounding box center [305, 367] width 23 height 20
click at [371, 222] on input "email" at bounding box center [778, 228] width 968 height 20
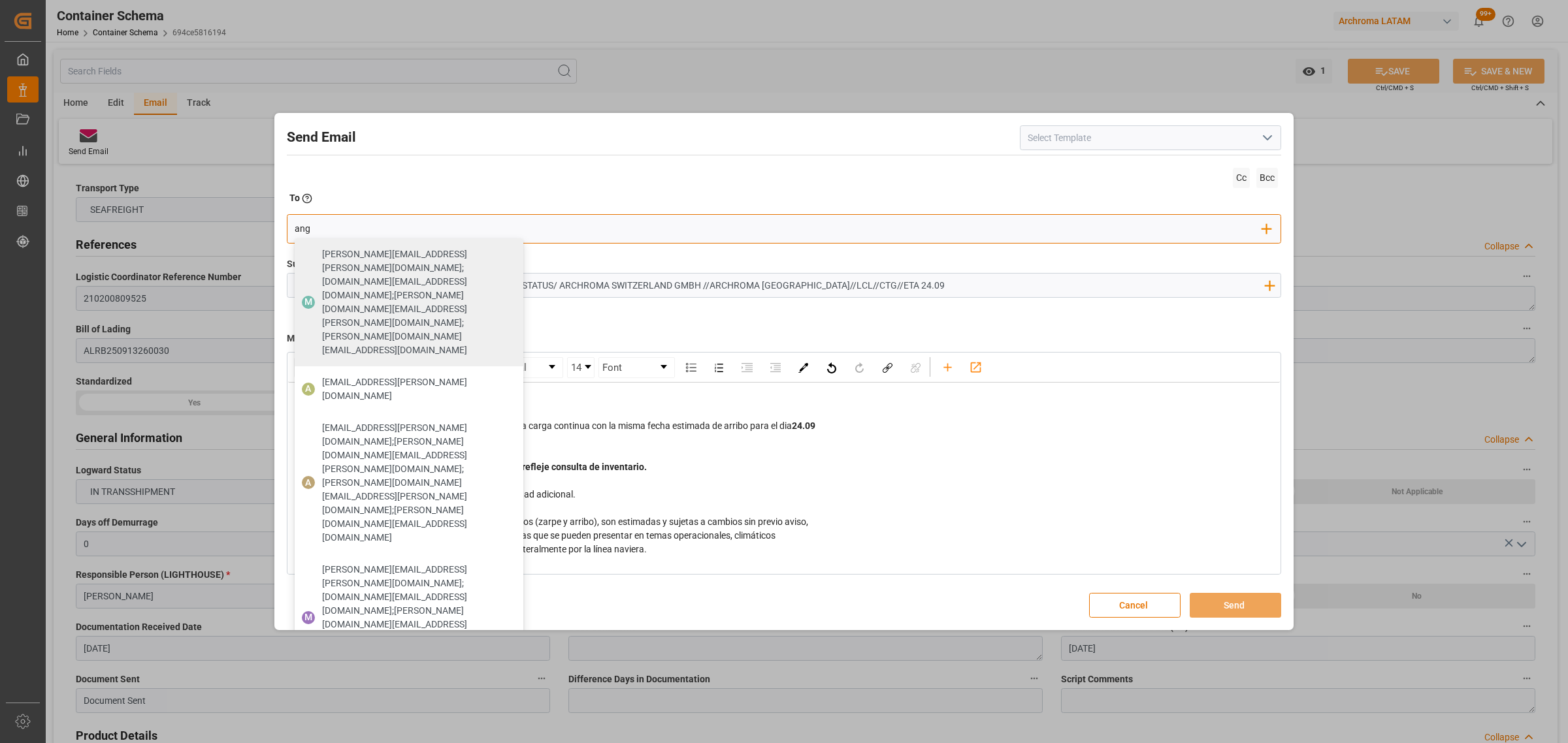
type input "[PERSON_NAME]"
click at [397, 376] on span "[EMAIL_ADDRESS][PERSON_NAME][DOMAIN_NAME]" at bounding box center [418, 389] width 192 height 28
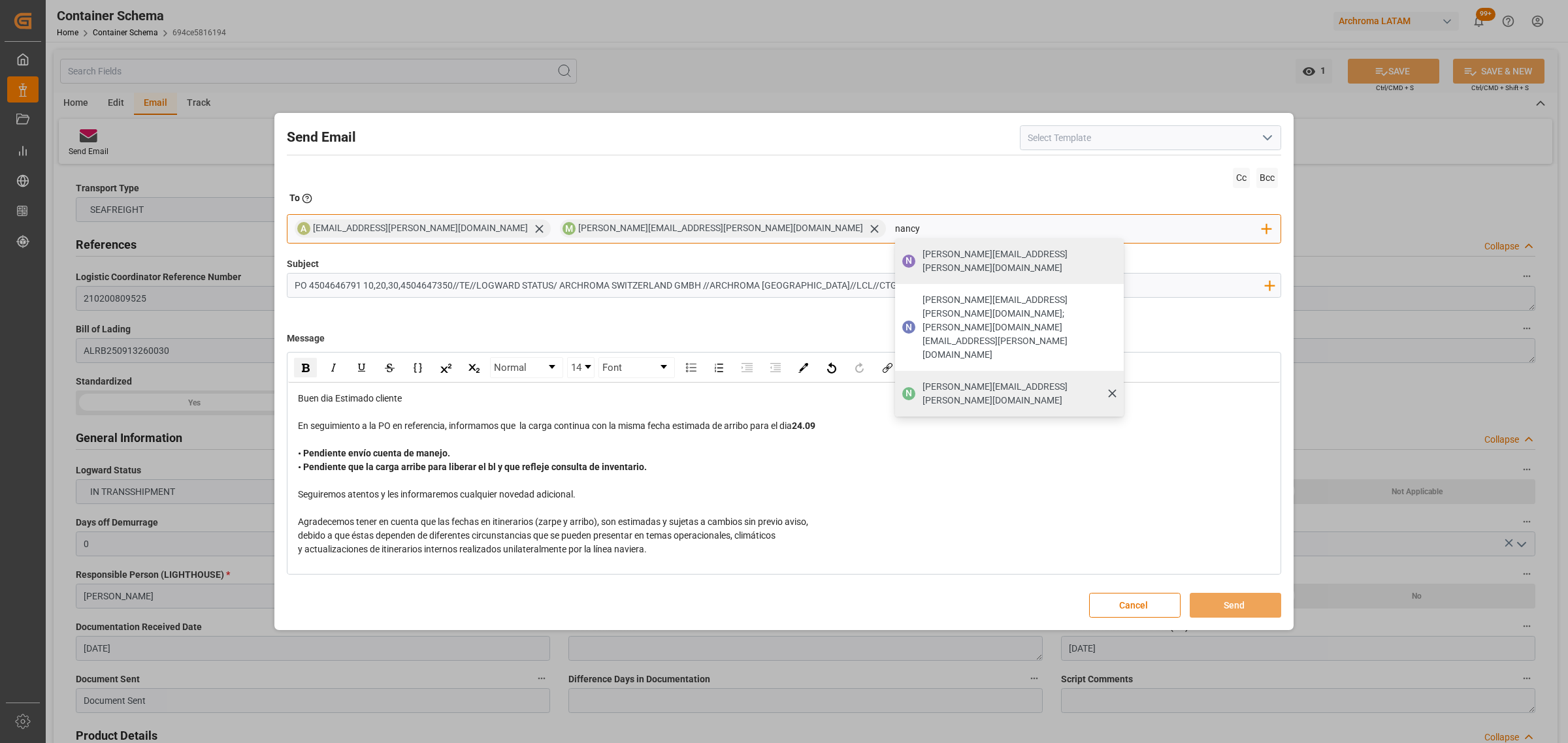
click at [922, 380] on span "[PERSON_NAME][EMAIL_ADDRESS][PERSON_NAME][DOMAIN_NAME]" at bounding box center [1018, 393] width 192 height 28
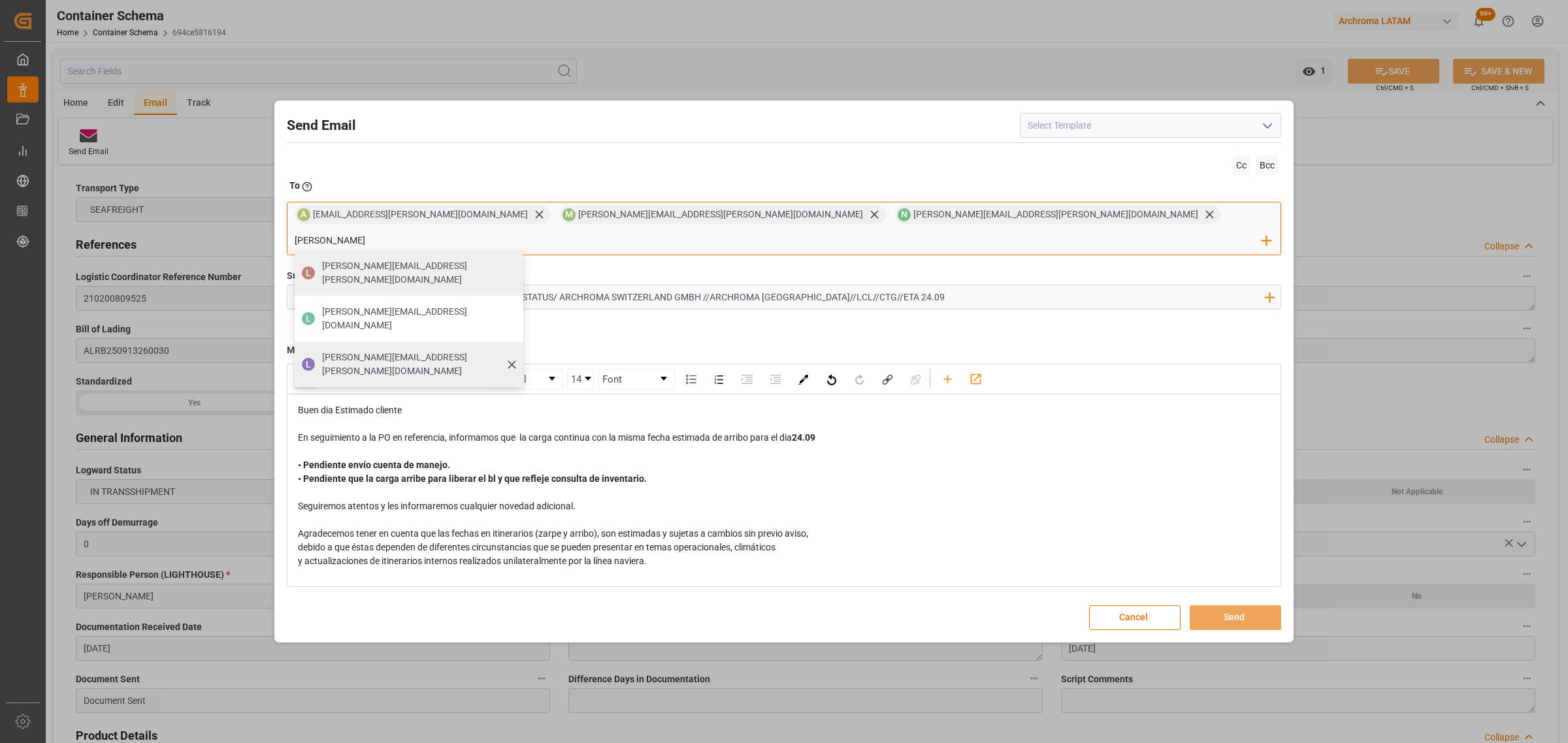
click at [514, 351] on span "[PERSON_NAME][EMAIL_ADDRESS][PERSON_NAME][DOMAIN_NAME]" at bounding box center [418, 364] width 192 height 28
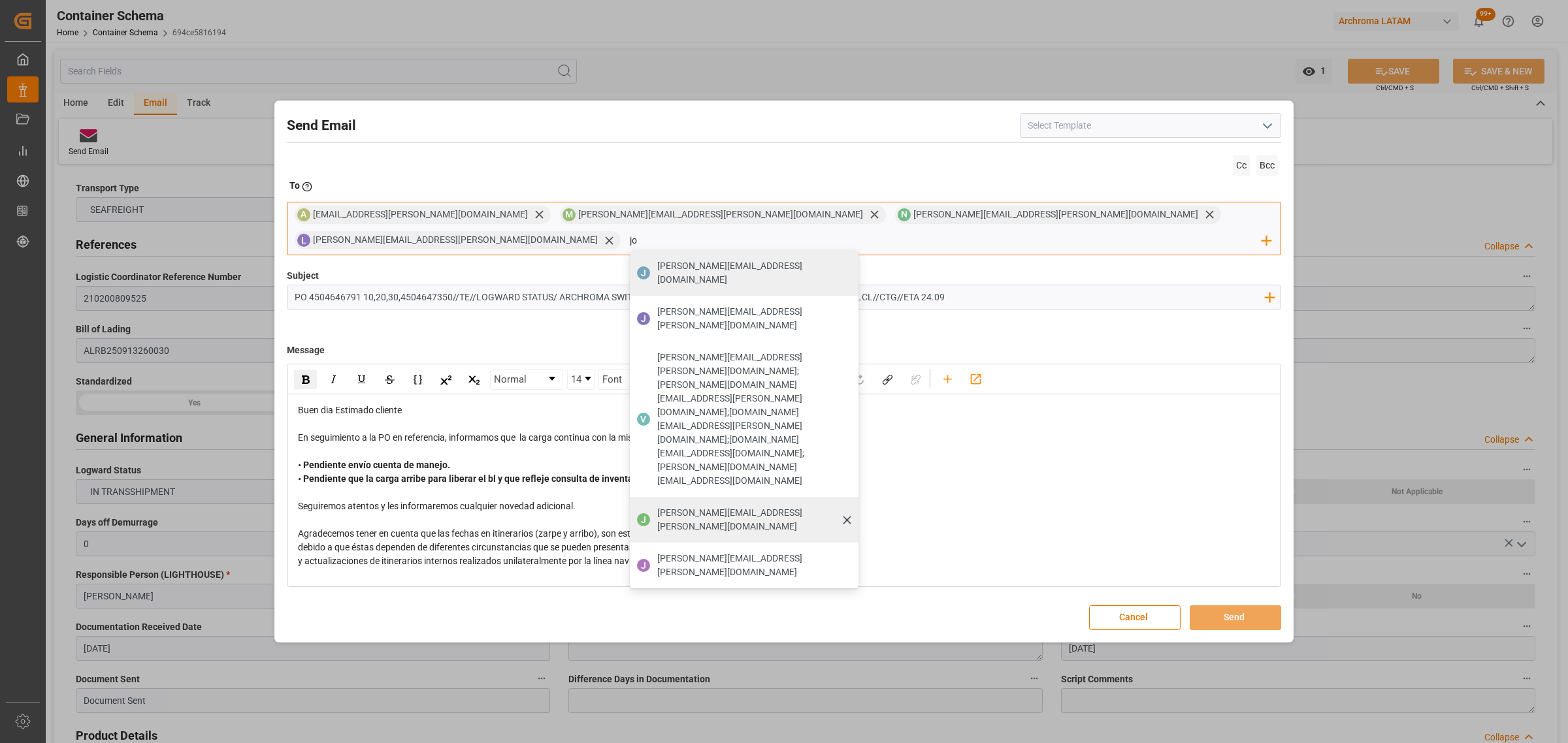
click at [849, 506] on span "[PERSON_NAME][EMAIL_ADDRESS][PERSON_NAME][DOMAIN_NAME]" at bounding box center [752, 520] width 192 height 28
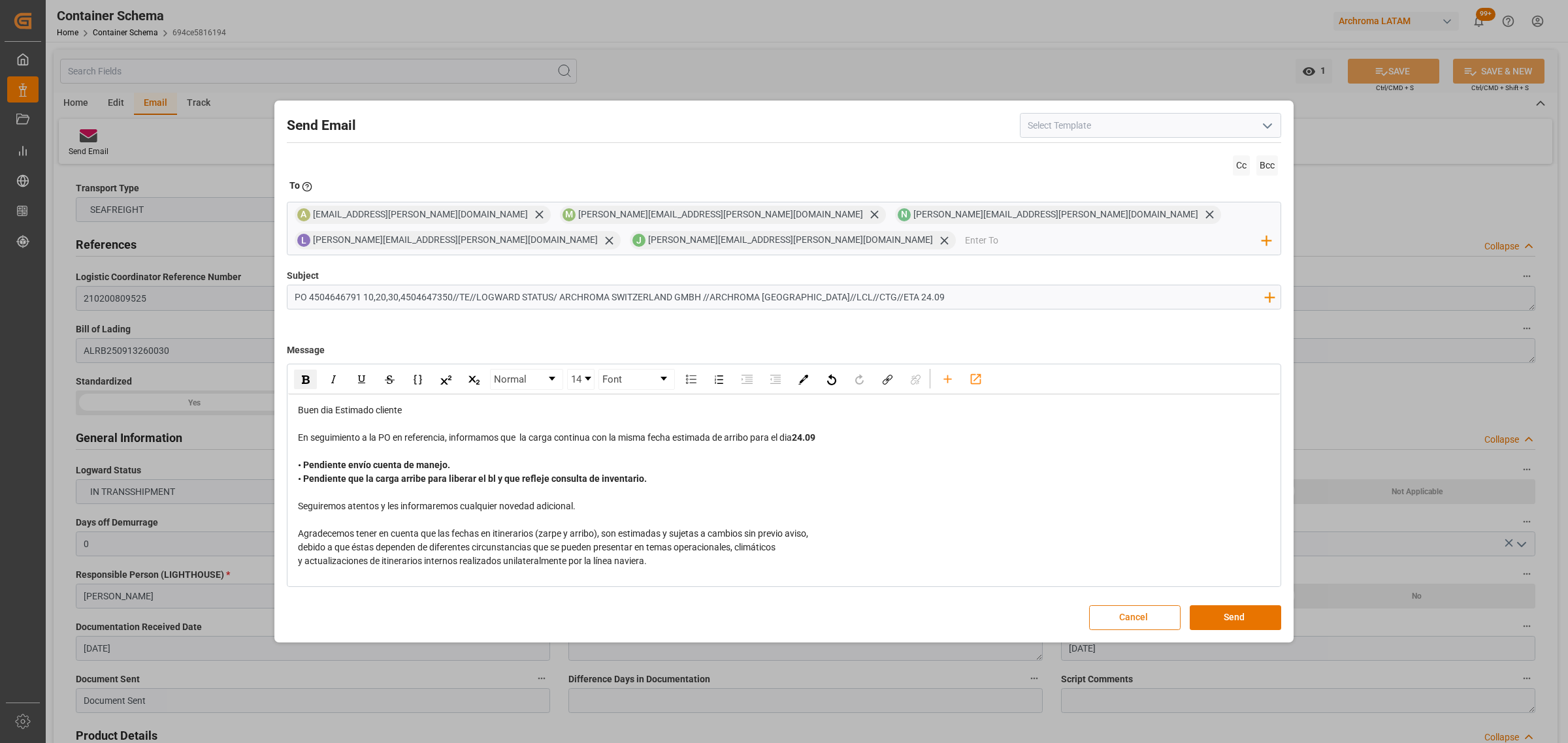
click at [1138, 615] on button "Cancel" at bounding box center [1135, 617] width 92 height 24
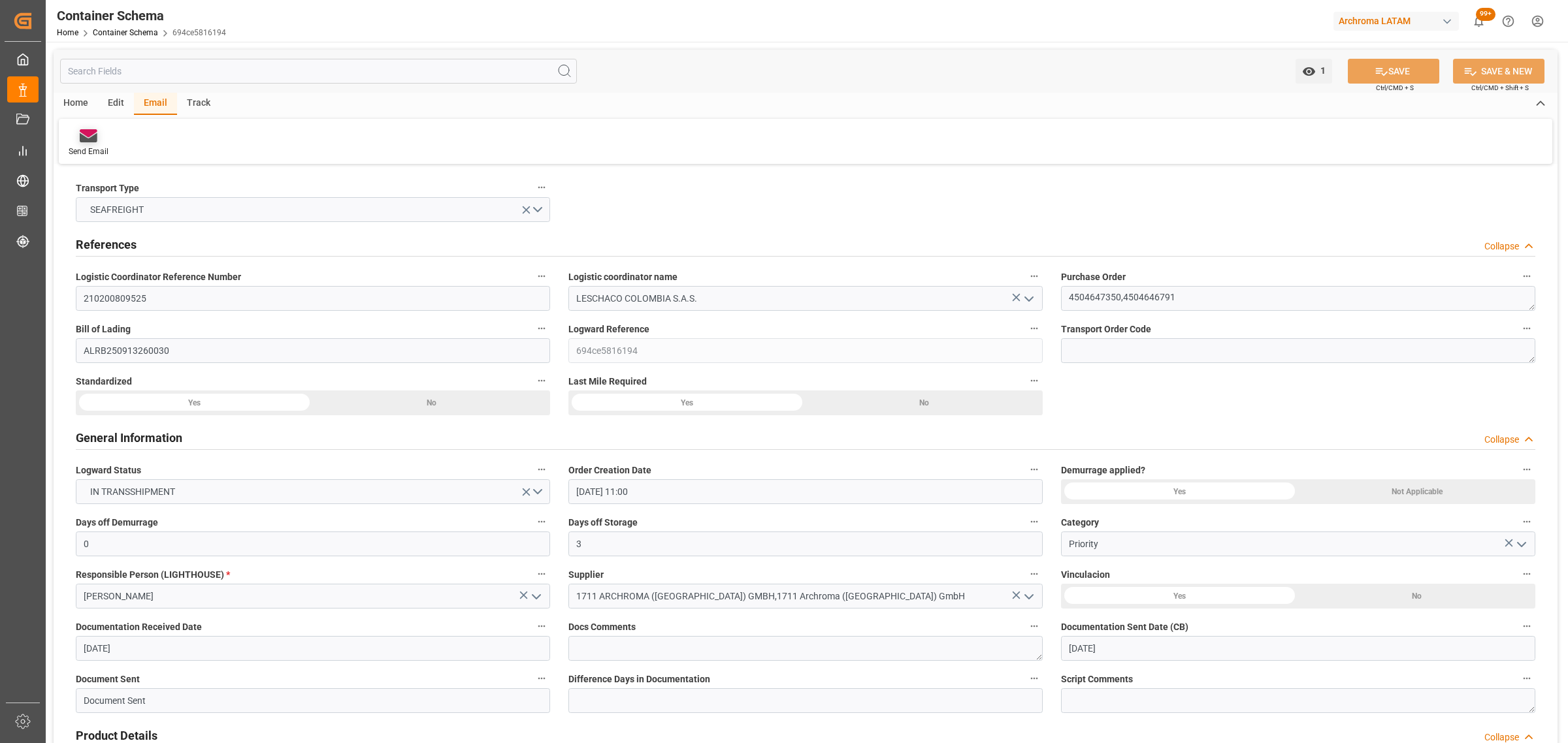
click at [80, 133] on icon at bounding box center [88, 136] width 17 height 13
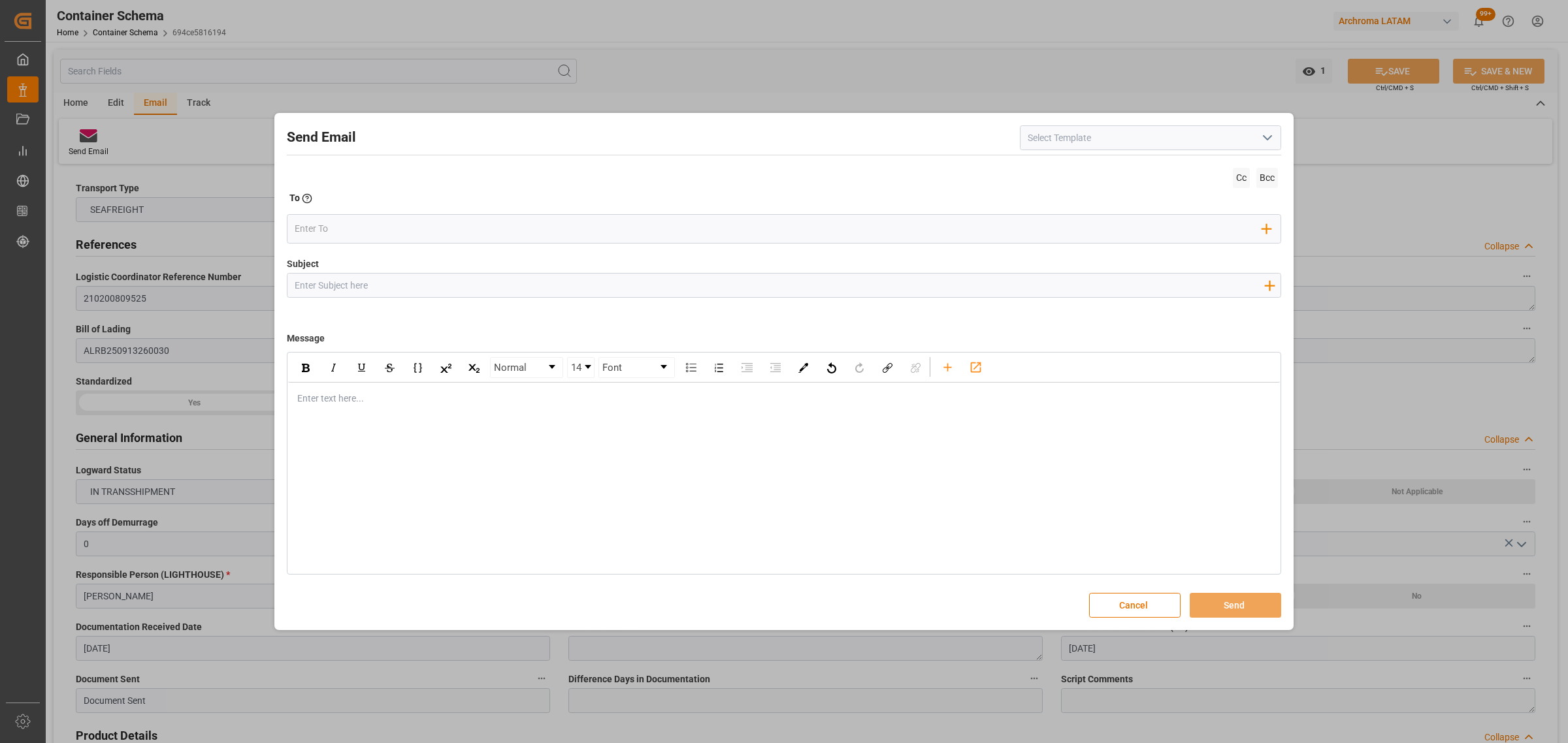
click at [377, 281] on input "Subject" at bounding box center [778, 285] width 983 height 23
click at [322, 405] on div "rdw-editor" at bounding box center [784, 398] width 973 height 13
click at [294, 400] on div "• Pendiente envío cuenta de manejo y certificación de fletes. • Pendiente que l…" at bounding box center [784, 406] width 992 height 46
click at [364, 397] on div "rdw-editor" at bounding box center [784, 398] width 973 height 13
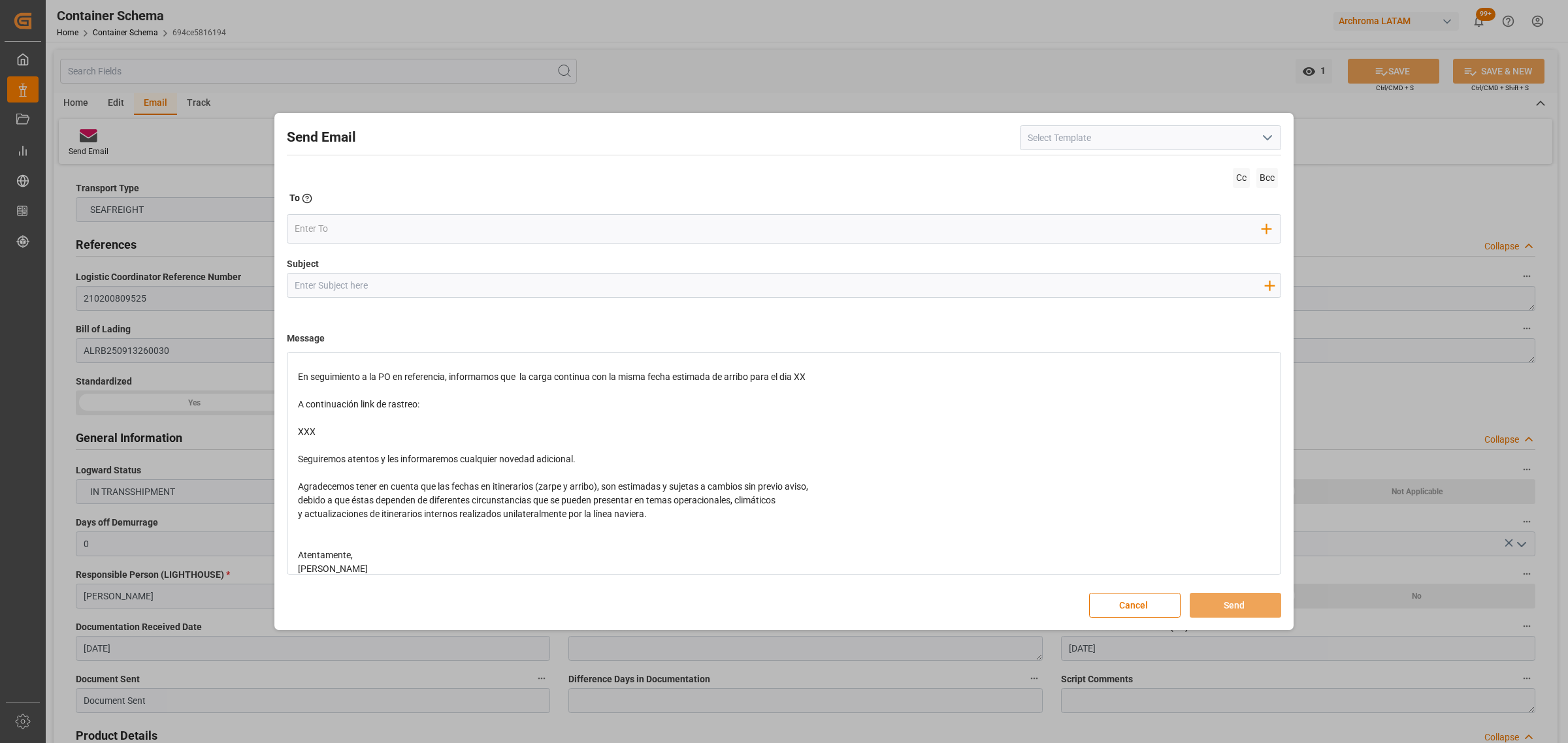
scroll to position [129, 0]
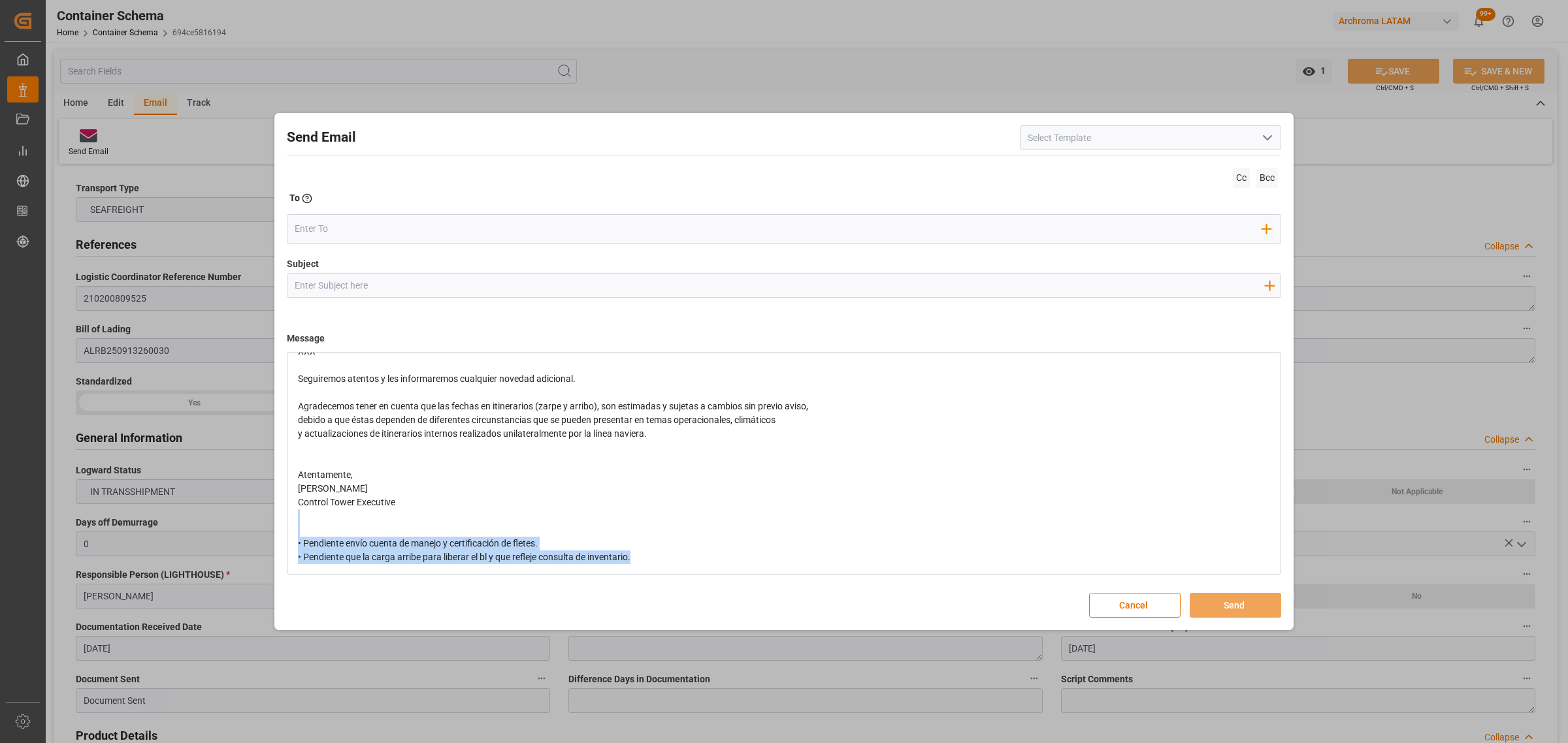
drag, startPoint x: 657, startPoint y: 562, endPoint x: 279, endPoint y: 520, distance: 380.3
click at [279, 520] on div "Send Email Cc Bcc To Enter the TO Email address Add Field to To Subject Add fie…" at bounding box center [784, 372] width 1012 height 512
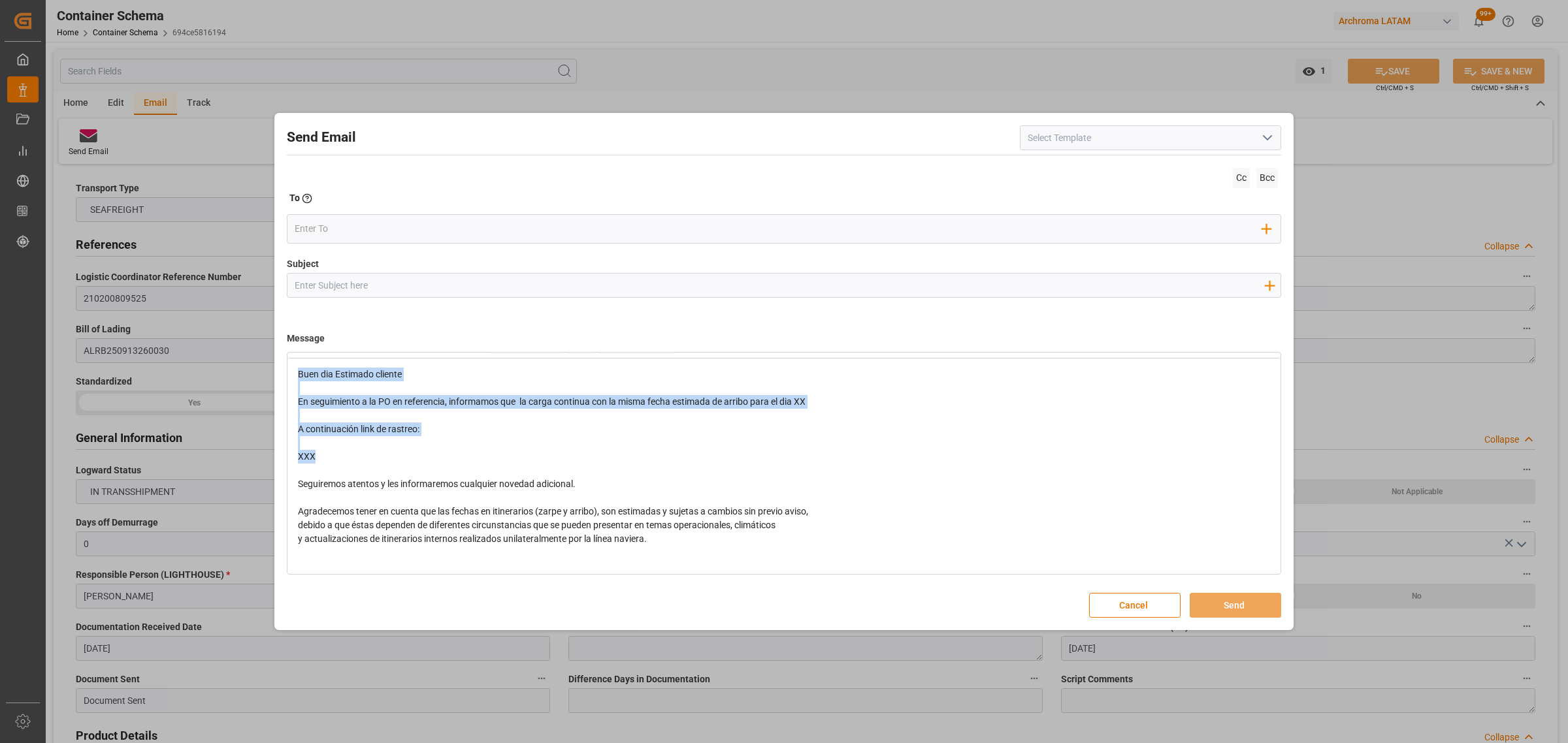
scroll to position [0, 0]
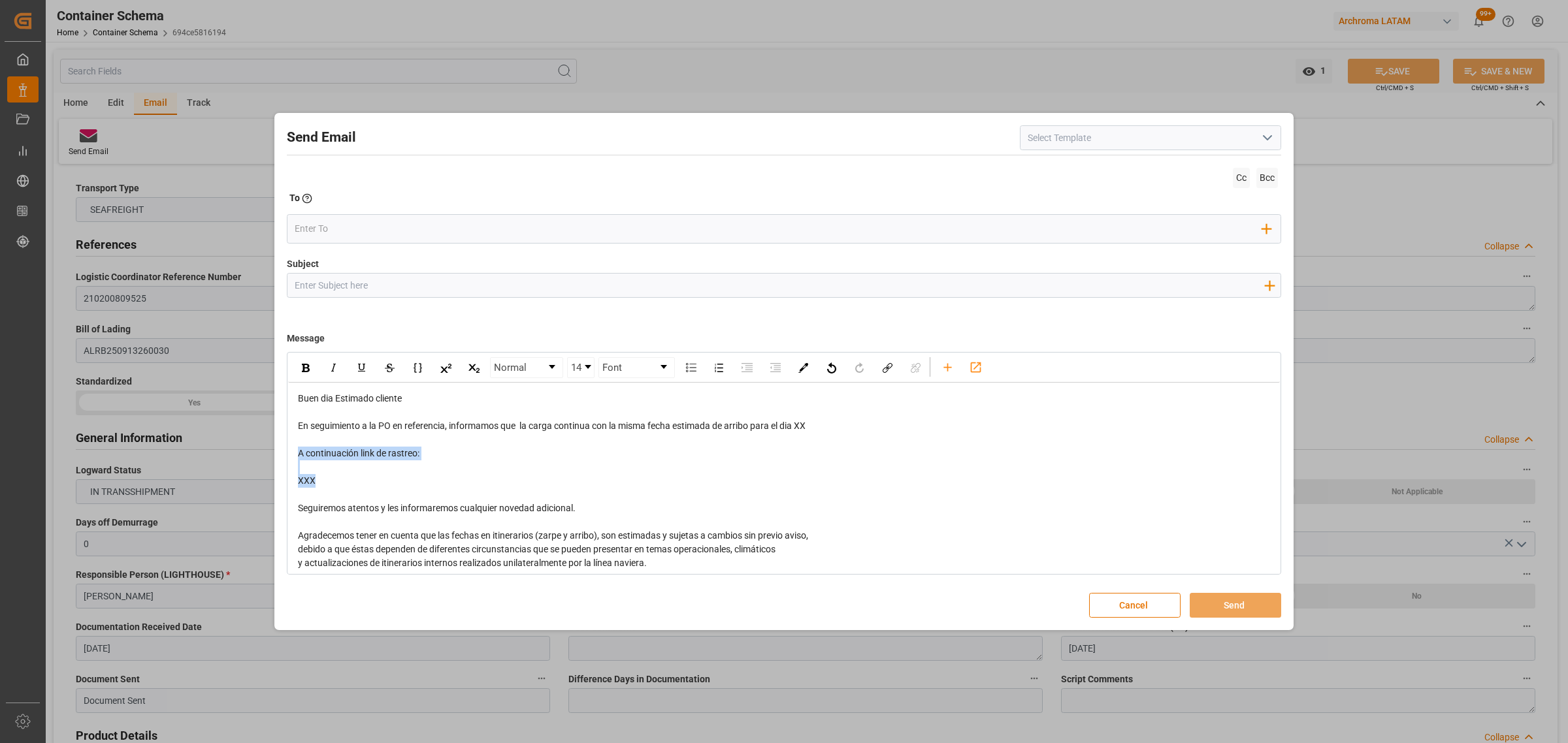
drag, startPoint x: 354, startPoint y: 397, endPoint x: 256, endPoint y: 452, distance: 112.4
click at [256, 452] on div "Send Email Cc Bcc To Enter the TO Email address Add Field to To Subject Add fie…" at bounding box center [784, 371] width 1568 height 743
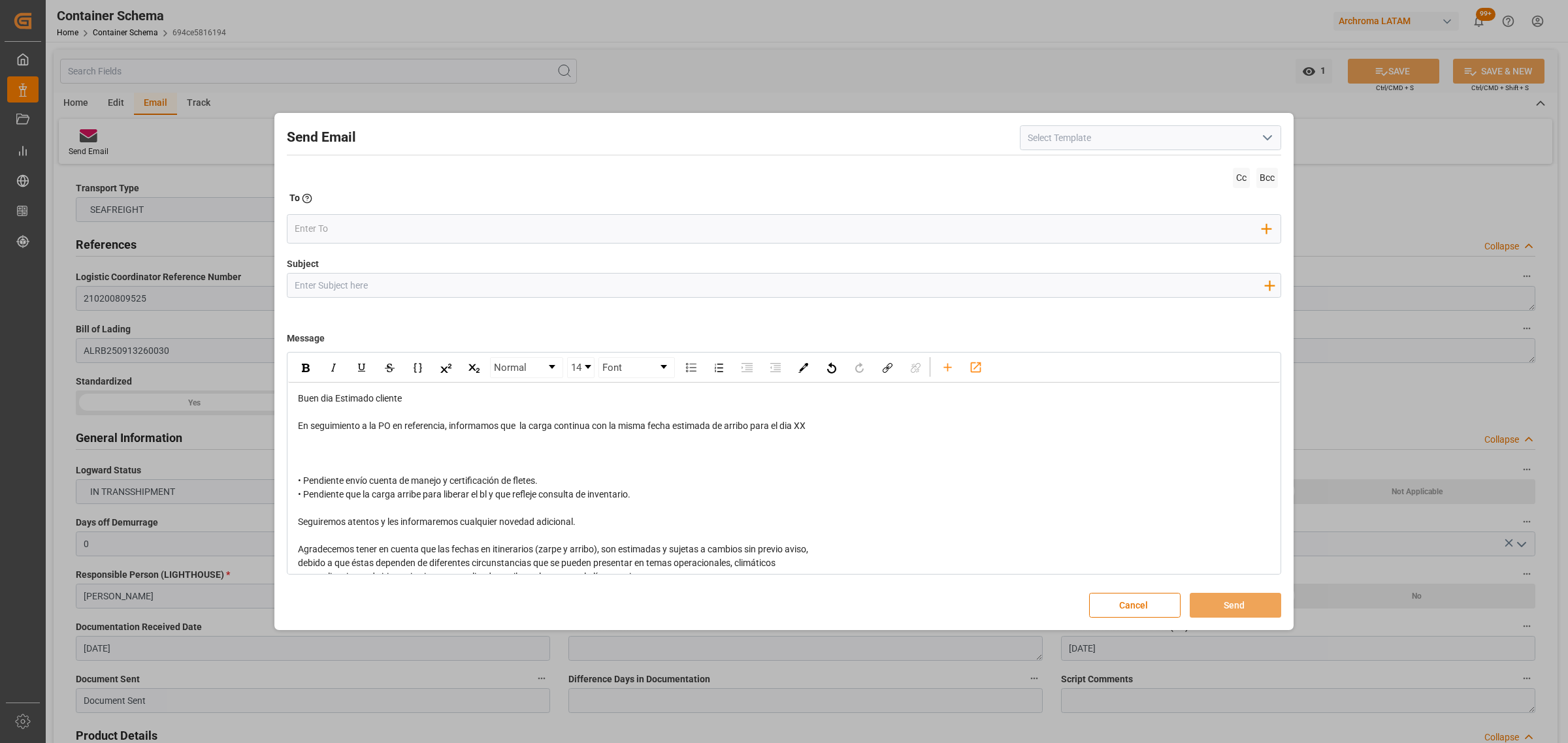
click at [520, 456] on div "rdw-editor" at bounding box center [784, 453] width 973 height 13
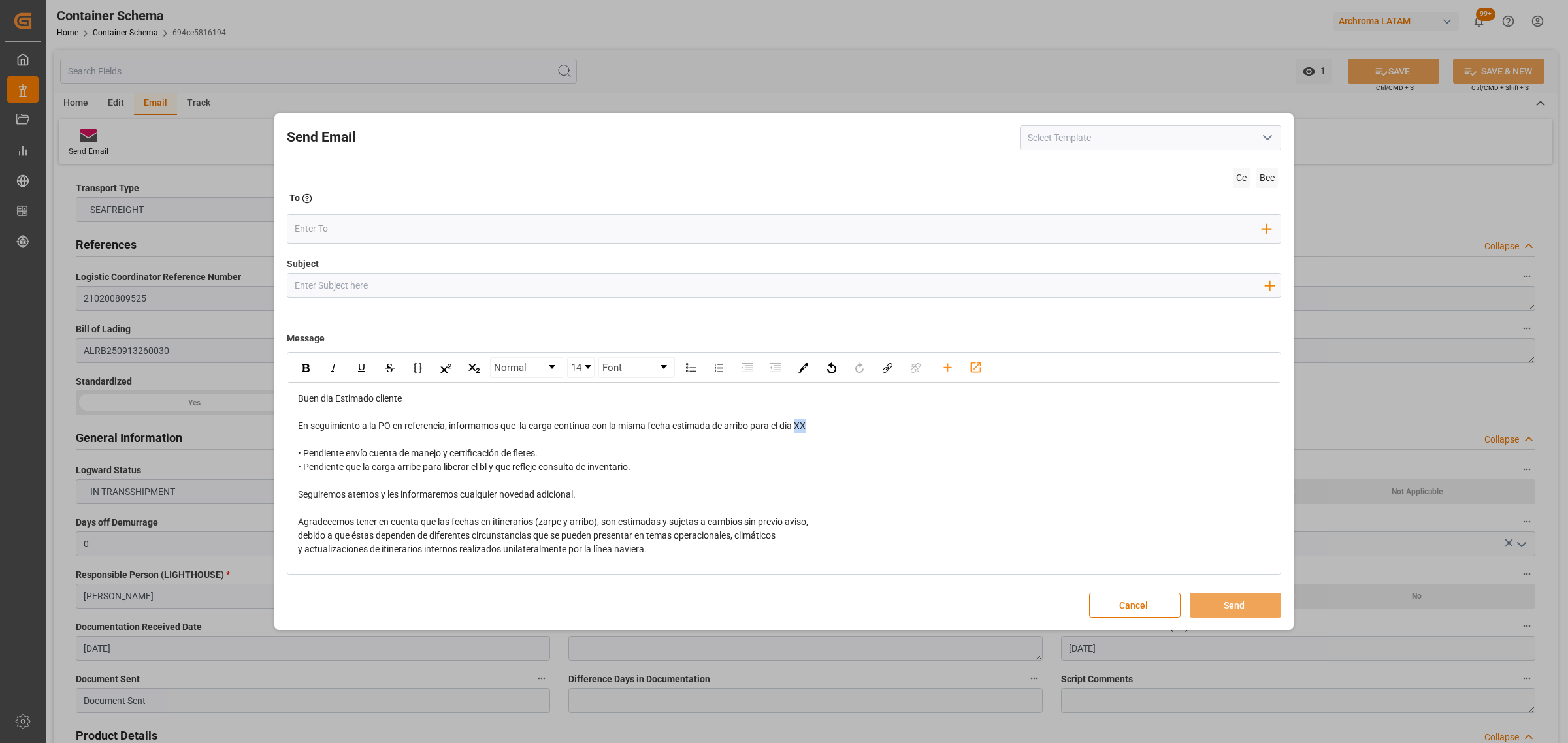
drag, startPoint x: 822, startPoint y: 430, endPoint x: 798, endPoint y: 428, distance: 24.1
click at [798, 428] on div "En seguimiento a la PO en referencia, informamos que la carga continua con la m…" at bounding box center [784, 426] width 973 height 13
drag, startPoint x: 825, startPoint y: 426, endPoint x: 798, endPoint y: 430, distance: 27.3
click at [798, 430] on div "En seguimiento a la PO en referencia, informamos que la carga continua con la m…" at bounding box center [784, 426] width 973 height 13
click at [302, 366] on img "rdw-inline-control" at bounding box center [306, 368] width 8 height 9
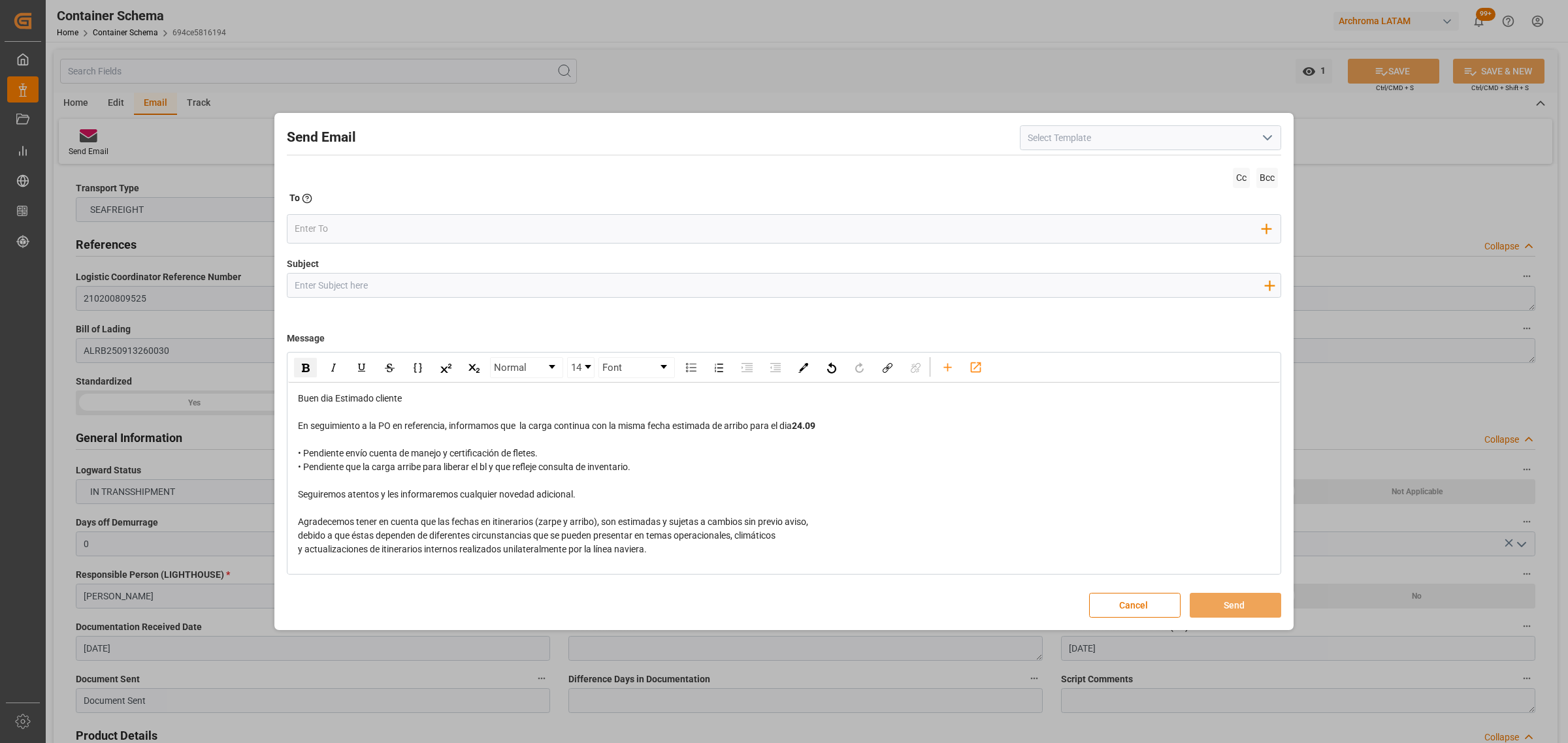
click at [529, 285] on input "Subject" at bounding box center [778, 285] width 983 height 23
paste input "PO 4504646791 10,20,30,4504647350//TE//LOGWARD STATUS/ ARCHROMA SWITZERLAND GMB…"
click at [305, 219] on input "email" at bounding box center [778, 228] width 968 height 20
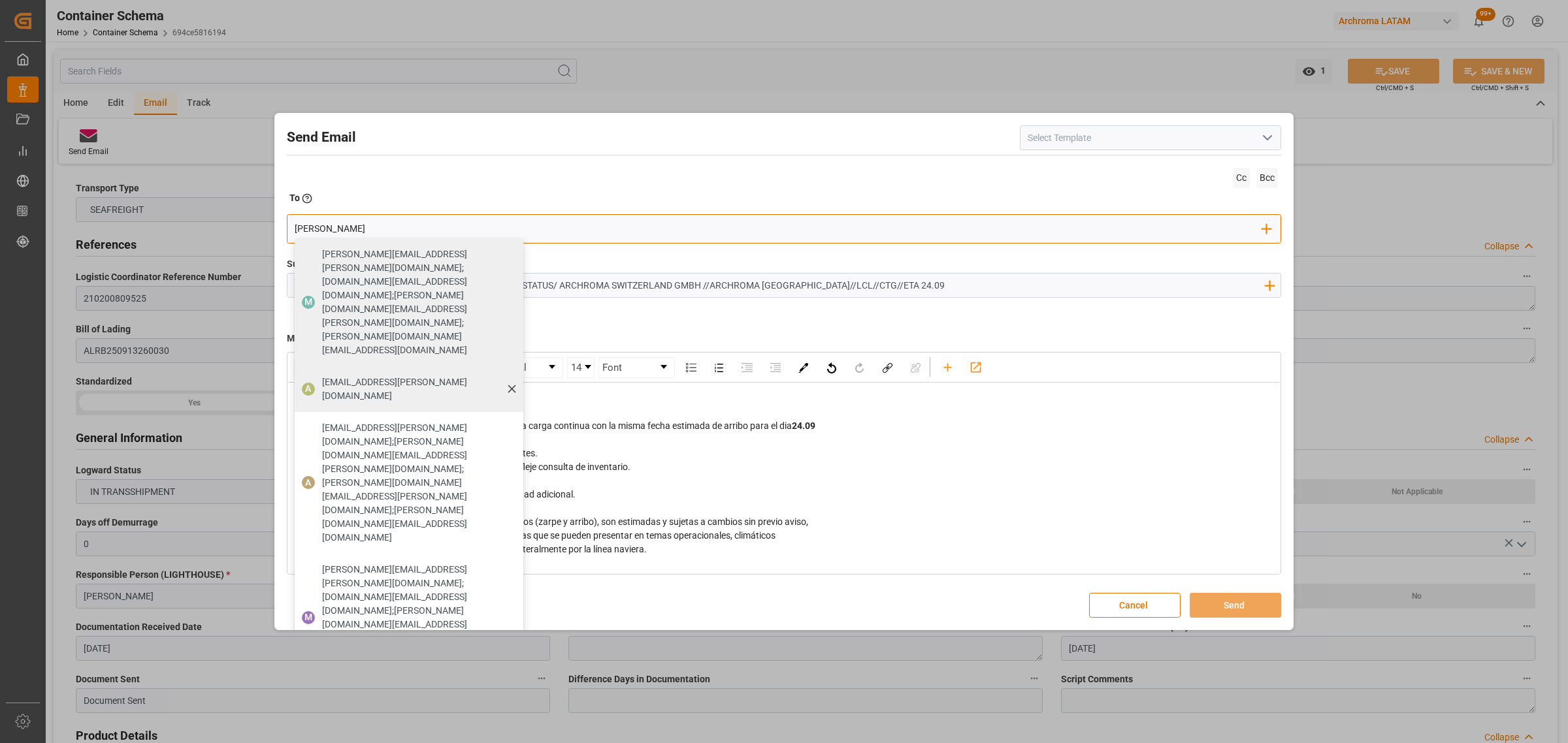
click at [391, 376] on span "[EMAIL_ADDRESS][PERSON_NAME][DOMAIN_NAME]" at bounding box center [418, 389] width 192 height 28
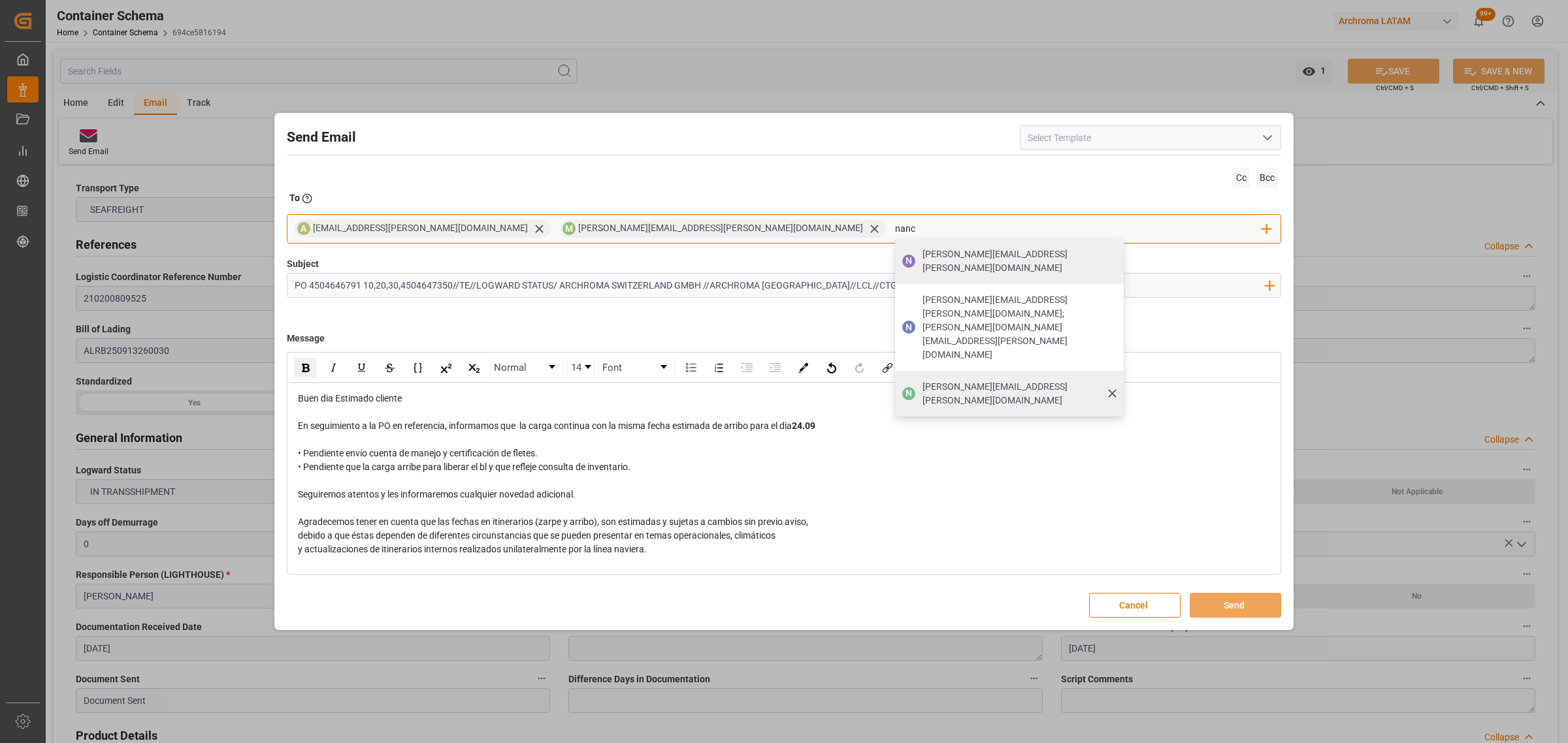
click at [922, 380] on span "[PERSON_NAME][EMAIL_ADDRESS][PERSON_NAME][DOMAIN_NAME]" at bounding box center [1018, 393] width 192 height 28
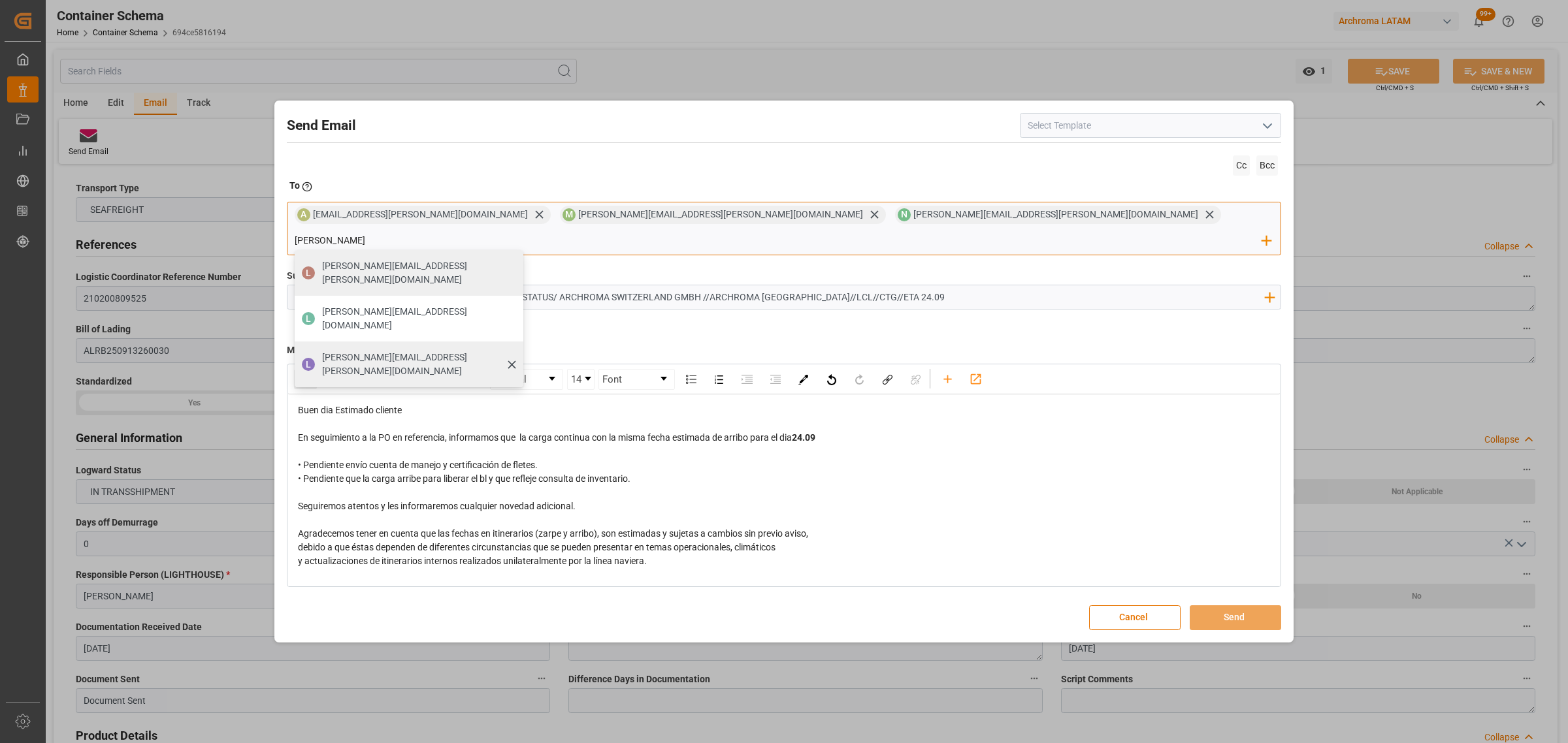
click at [514, 351] on span "[PERSON_NAME][EMAIL_ADDRESS][PERSON_NAME][DOMAIN_NAME]" at bounding box center [418, 364] width 192 height 28
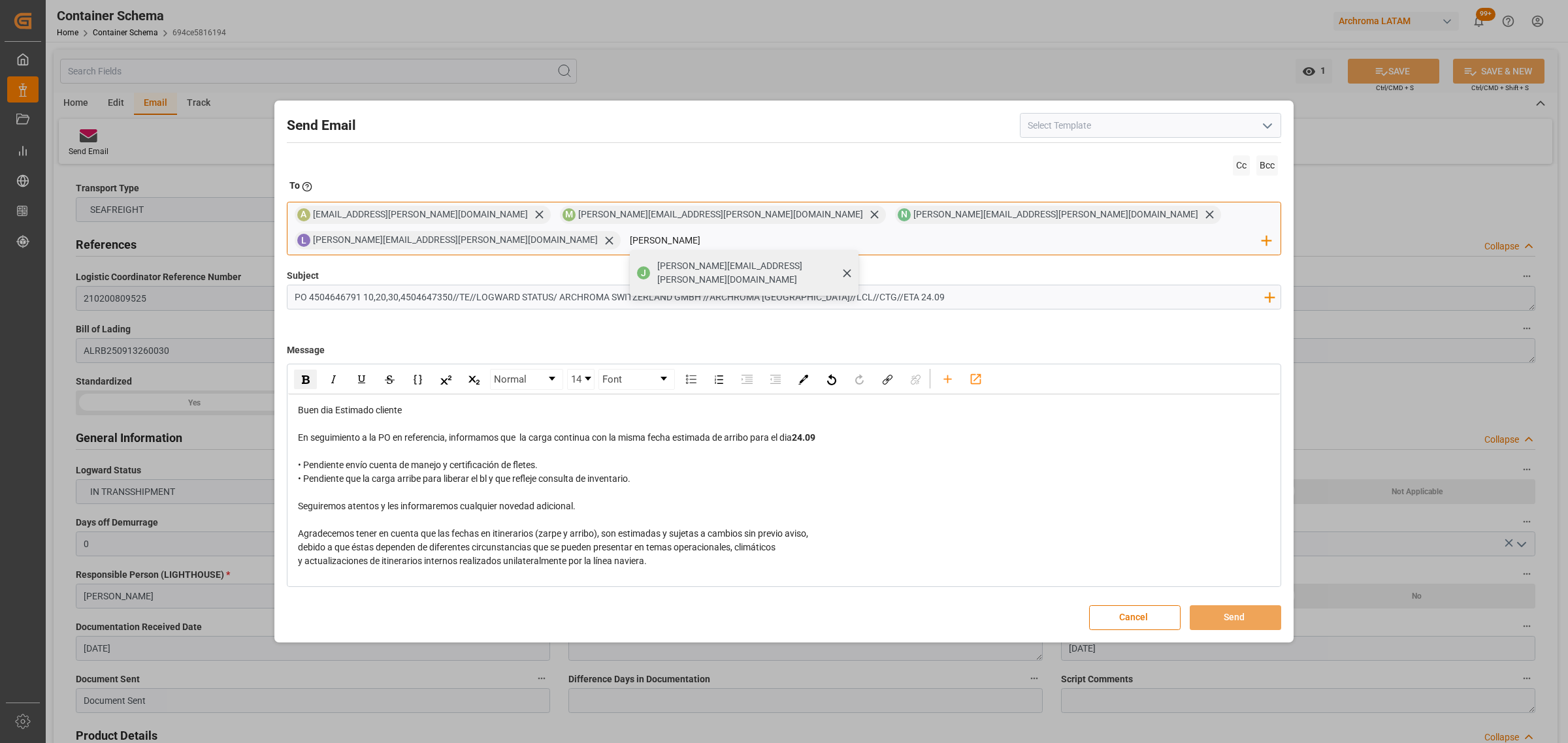
click at [849, 259] on span "[PERSON_NAME][EMAIL_ADDRESS][PERSON_NAME][DOMAIN_NAME]" at bounding box center [752, 272] width 192 height 28
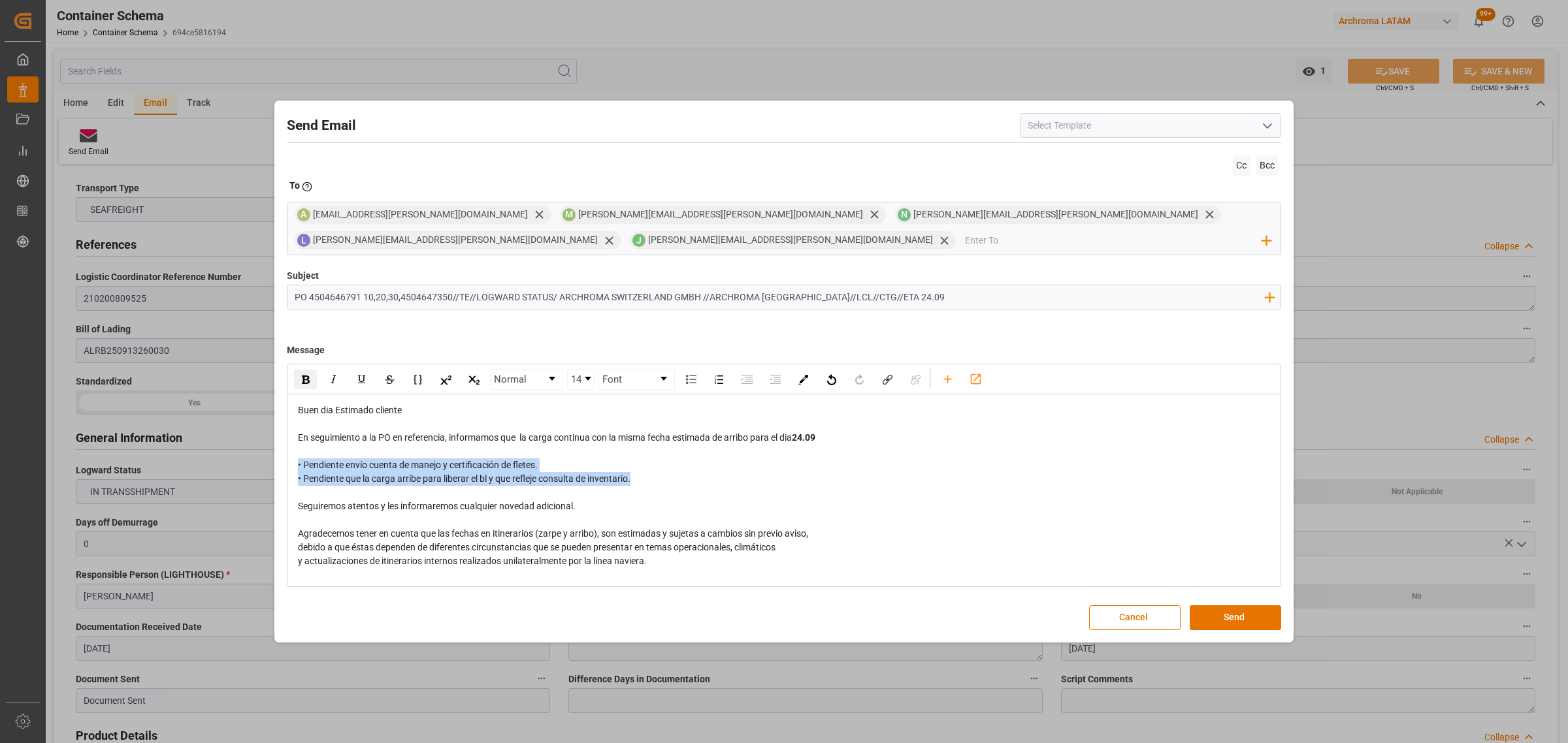
drag, startPoint x: 710, startPoint y: 483, endPoint x: 298, endPoint y: 468, distance: 412.3
click at [298, 468] on div "• Pendiente envío cuenta de manejo y certificación de fletes. • Pendiente que l…" at bounding box center [784, 472] width 973 height 28
click at [306, 380] on img "rdw-inline-control" at bounding box center [306, 380] width 8 height 9
click at [1071, 535] on div "Agradecemos tener en cuenta que las fechas en itinerarios (zarpe y arribo), son…" at bounding box center [784, 534] width 973 height 13
click at [1254, 617] on button "Send" at bounding box center [1236, 617] width 92 height 24
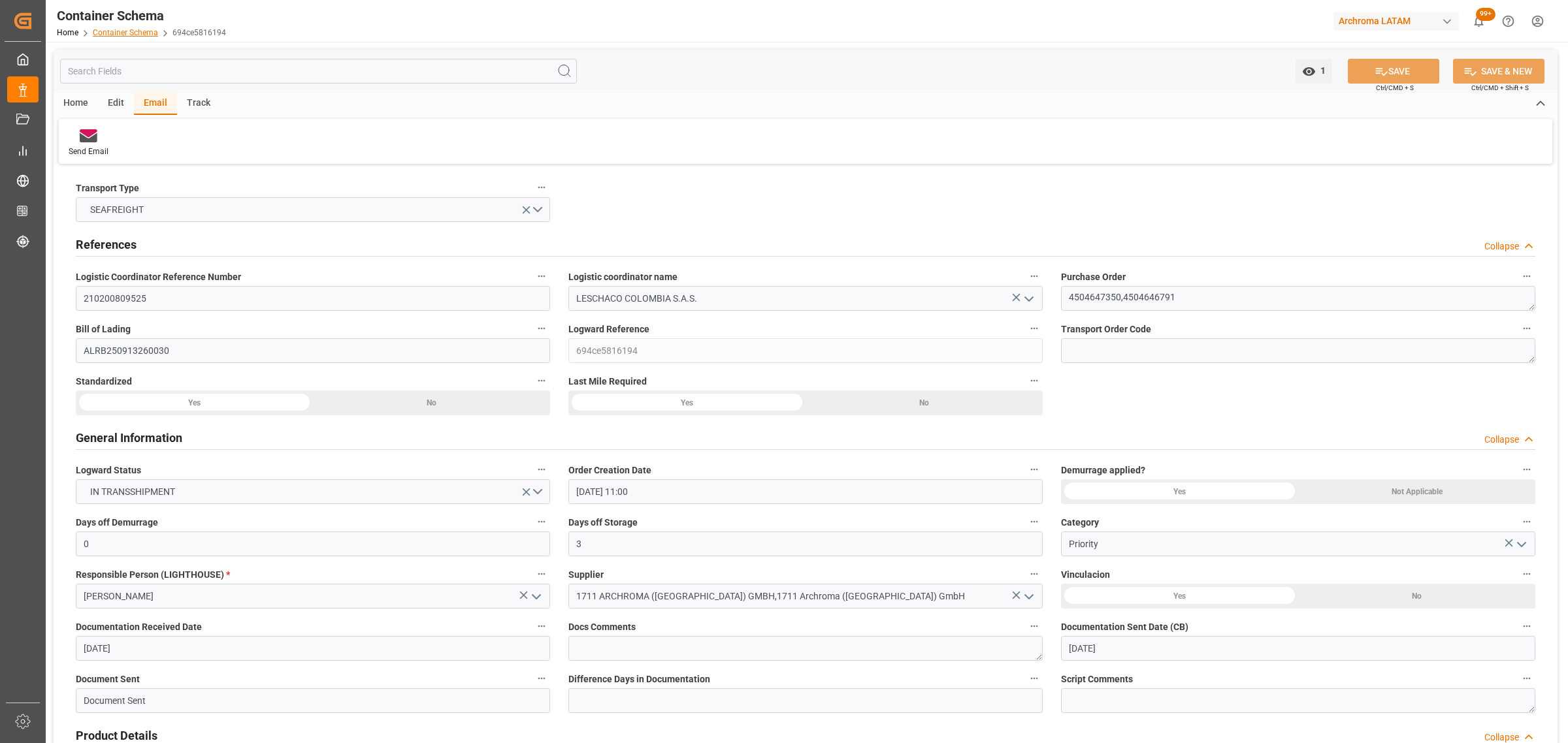
click at [122, 31] on link "Container Schema" at bounding box center [125, 33] width 66 height 9
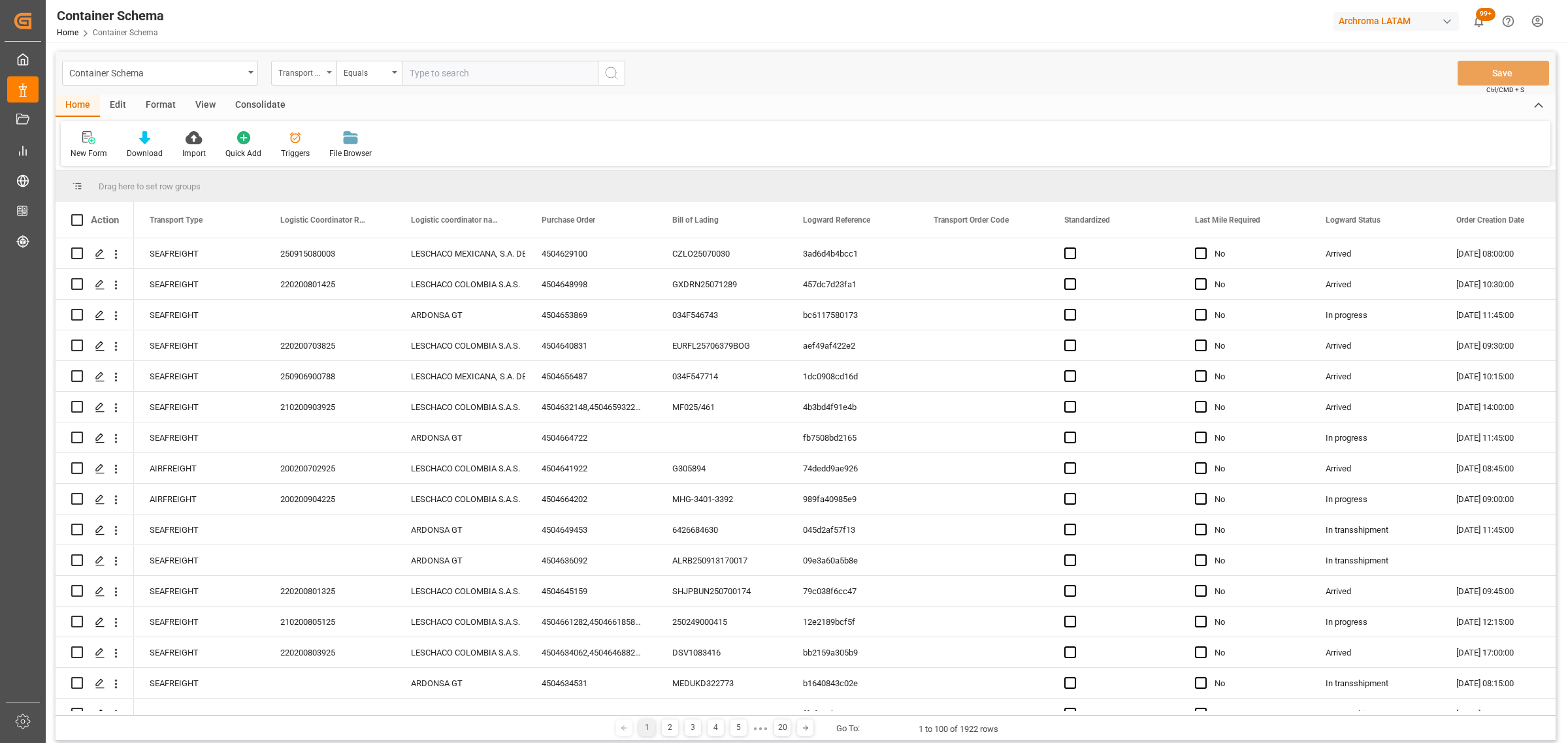
click at [295, 70] on div "Transport Type" at bounding box center [300, 71] width 44 height 15
click at [354, 206] on div "Purchase Order" at bounding box center [369, 216] width 195 height 28
click at [382, 76] on div "Equals" at bounding box center [366, 71] width 44 height 15
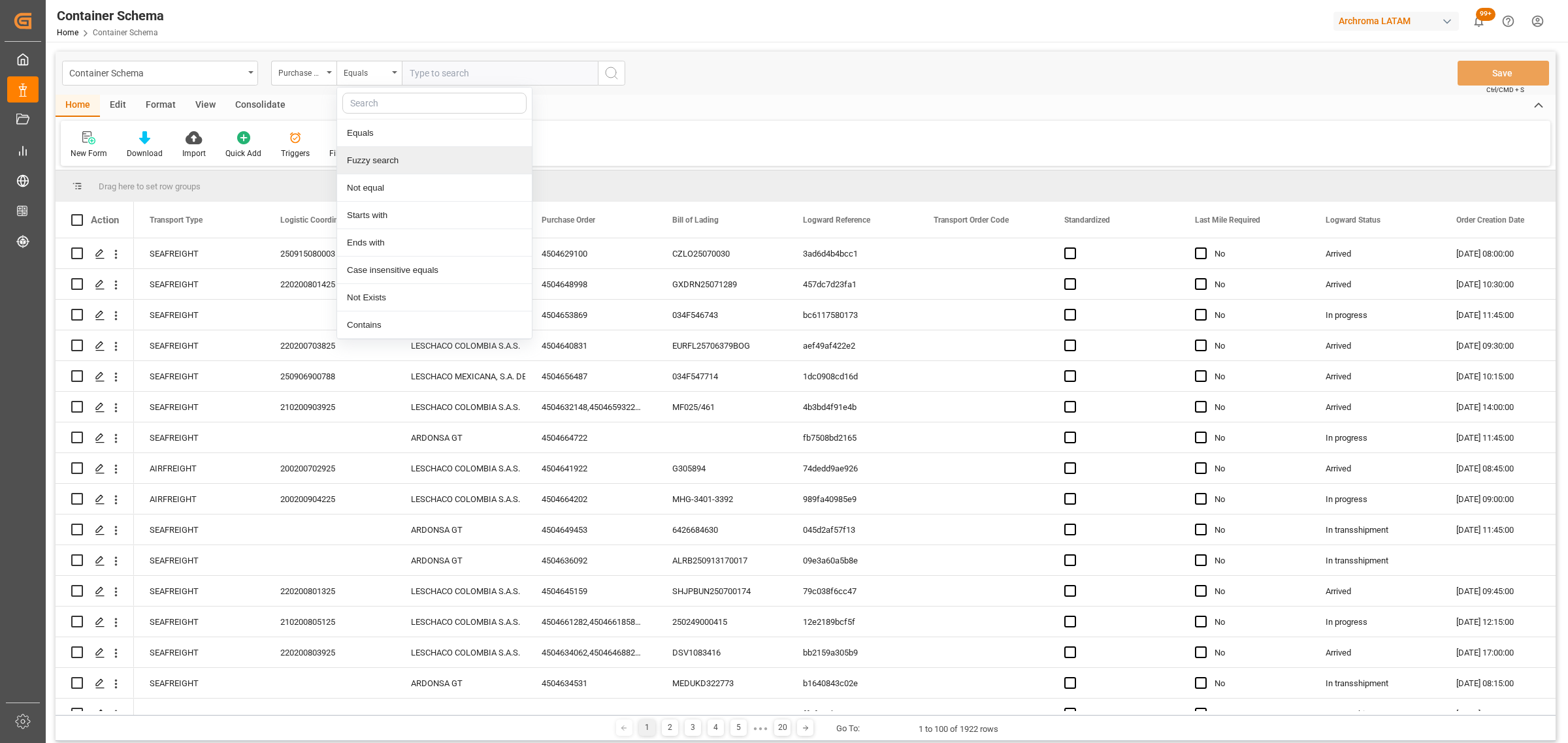
click at [422, 156] on div "Fuzzy search" at bounding box center [434, 160] width 195 height 28
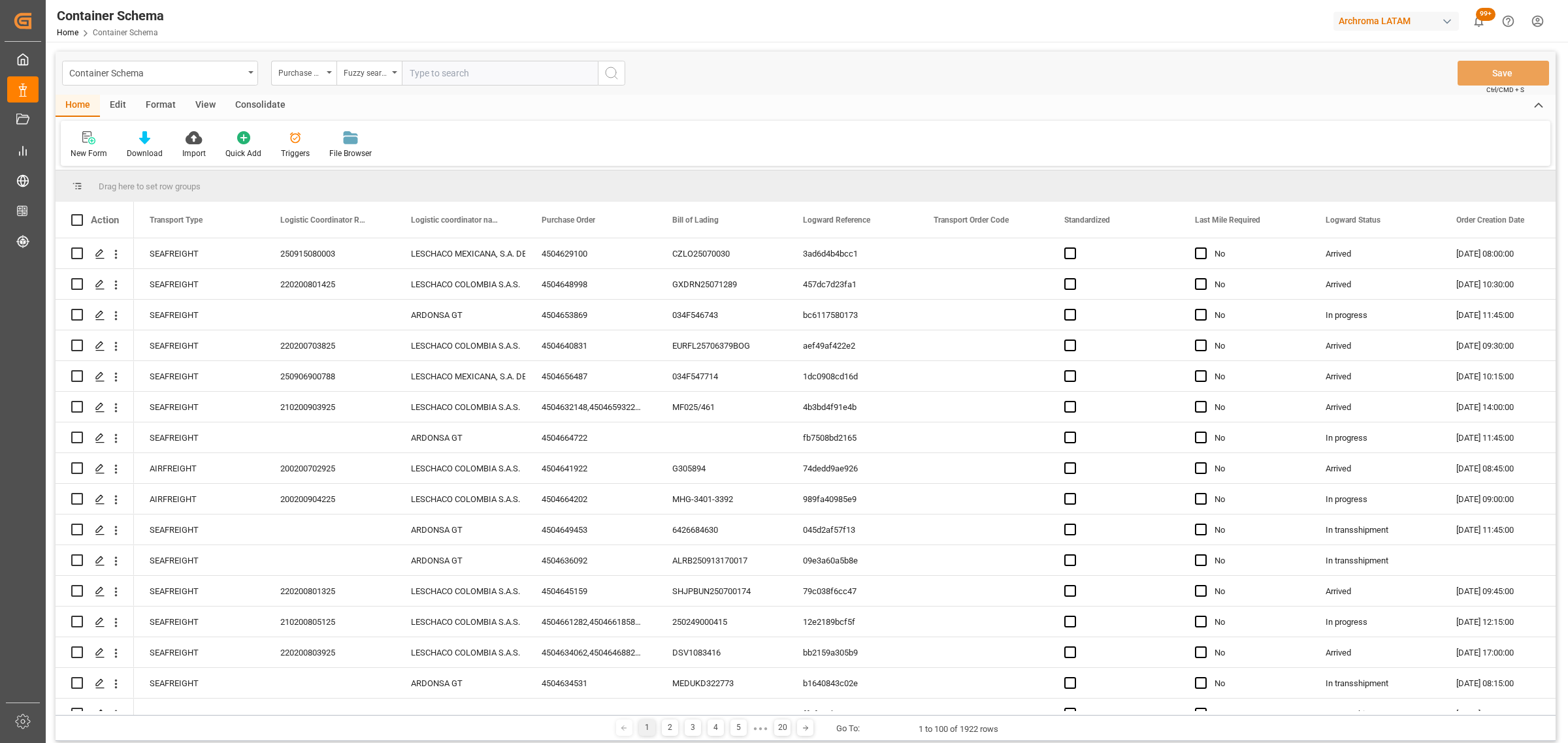
click at [460, 77] on input "text" at bounding box center [500, 73] width 196 height 24
paste input "4504621167"
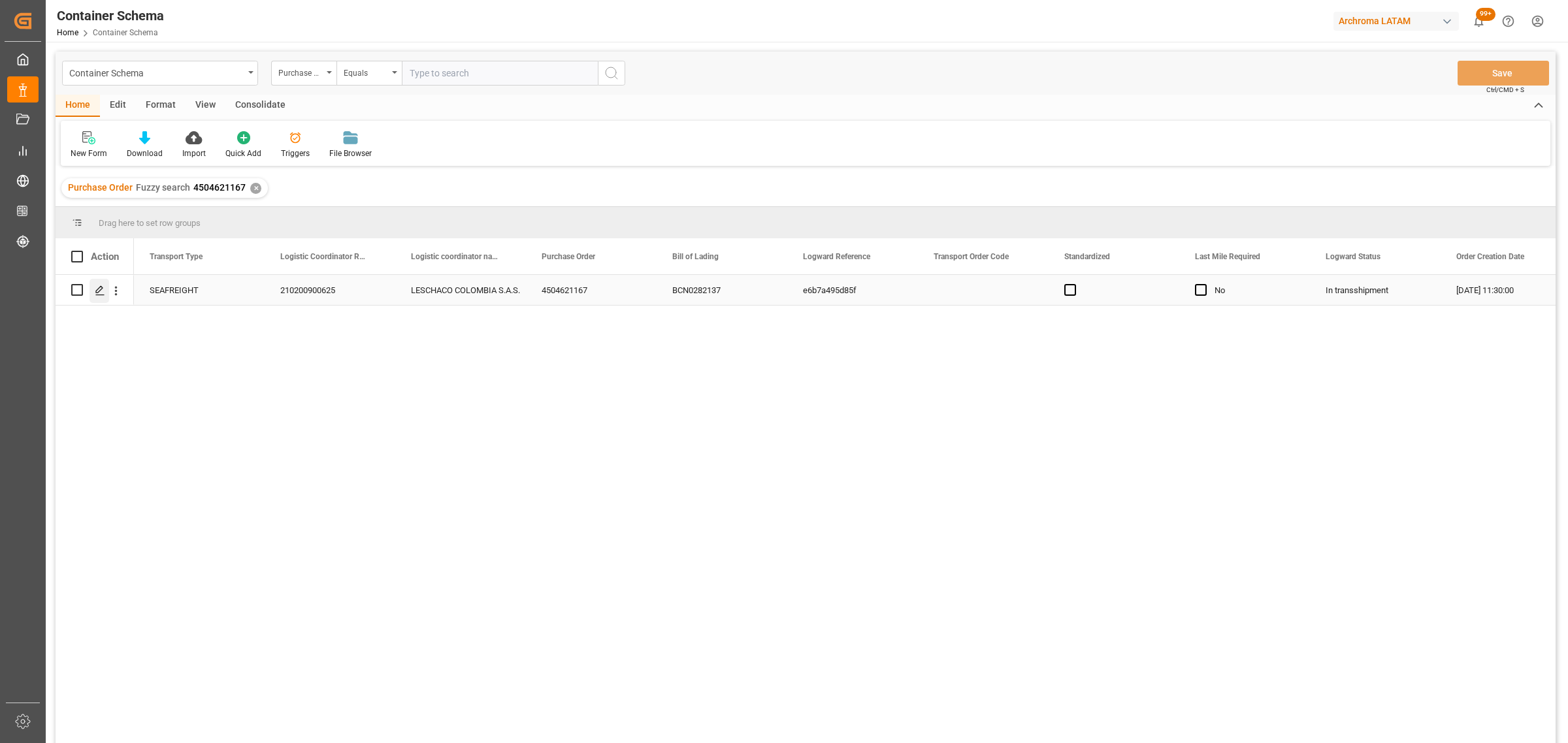
click at [108, 289] on div "Press SPACE to select this row." at bounding box center [99, 291] width 20 height 24
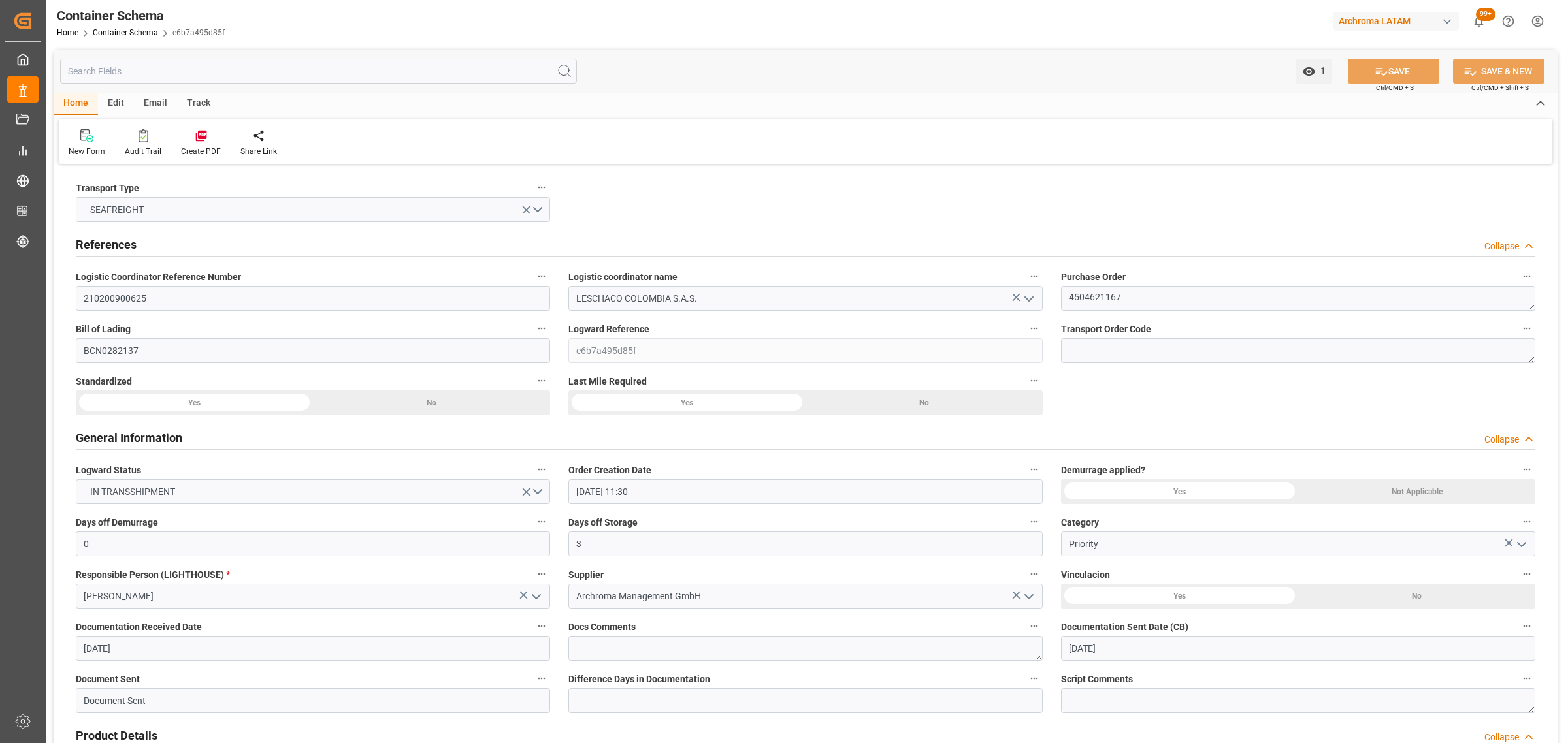
click at [197, 103] on div "Track" at bounding box center [198, 103] width 43 height 22
click at [84, 144] on div "Tracking" at bounding box center [84, 143] width 51 height 28
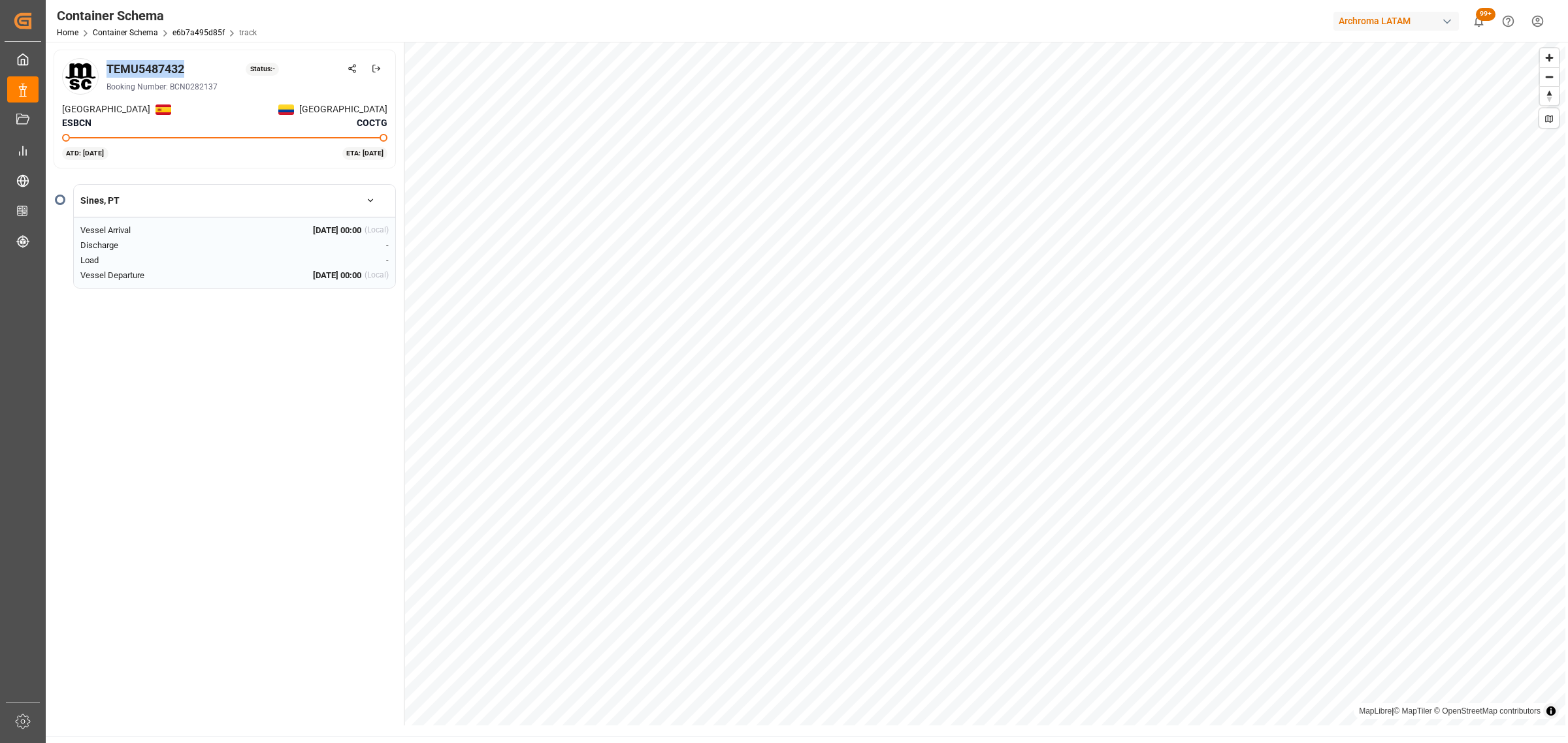
drag, startPoint x: 191, startPoint y: 67, endPoint x: 103, endPoint y: 70, distance: 88.1
click at [103, 70] on div "TEMU5487432 Status: - Booking Number: BCN0282137" at bounding box center [225, 77] width 325 height 36
click at [141, 67] on div "TEMU5487432" at bounding box center [145, 69] width 77 height 17
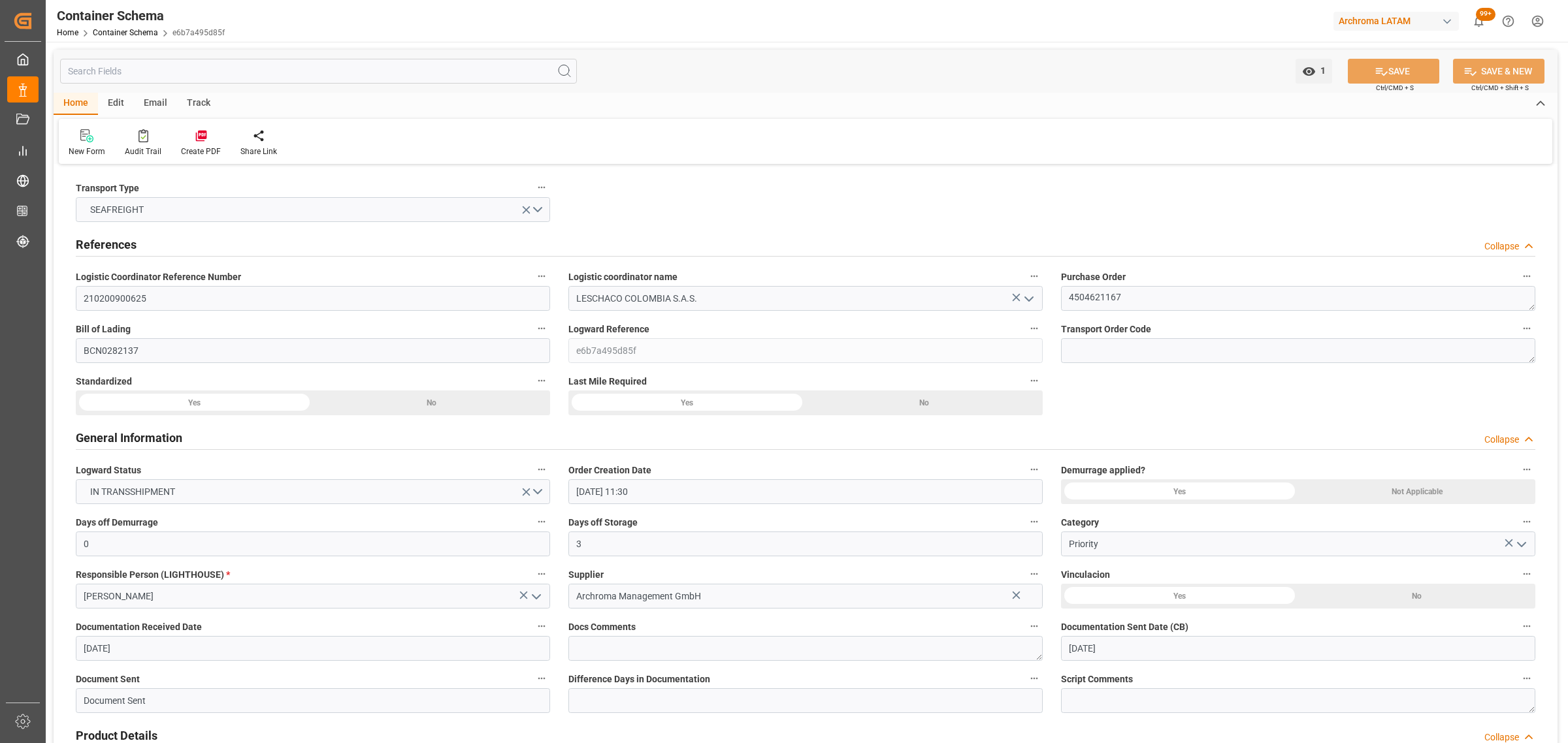
click at [155, 101] on div "Email" at bounding box center [156, 103] width 43 height 22
click at [98, 141] on div at bounding box center [88, 135] width 39 height 13
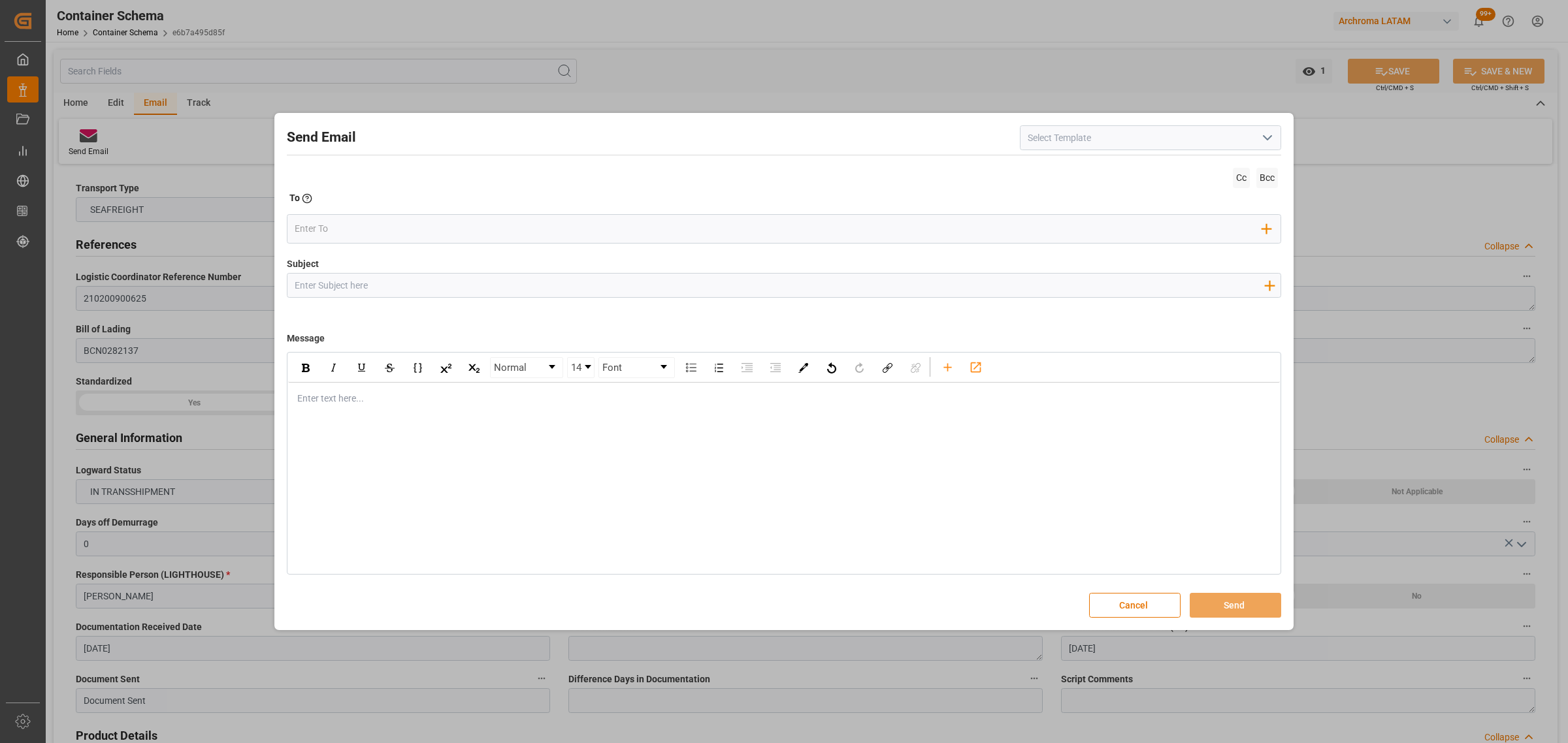
click at [445, 286] on input "Subject" at bounding box center [778, 285] width 983 height 23
paste input "PO 4504621167 //TE//LOGWARD STATUS //PRIORIDAD//ARCHROMA MANAGEMENT//ARCHROMA C…"
click at [350, 399] on div "rdw-editor" at bounding box center [784, 398] width 973 height 13
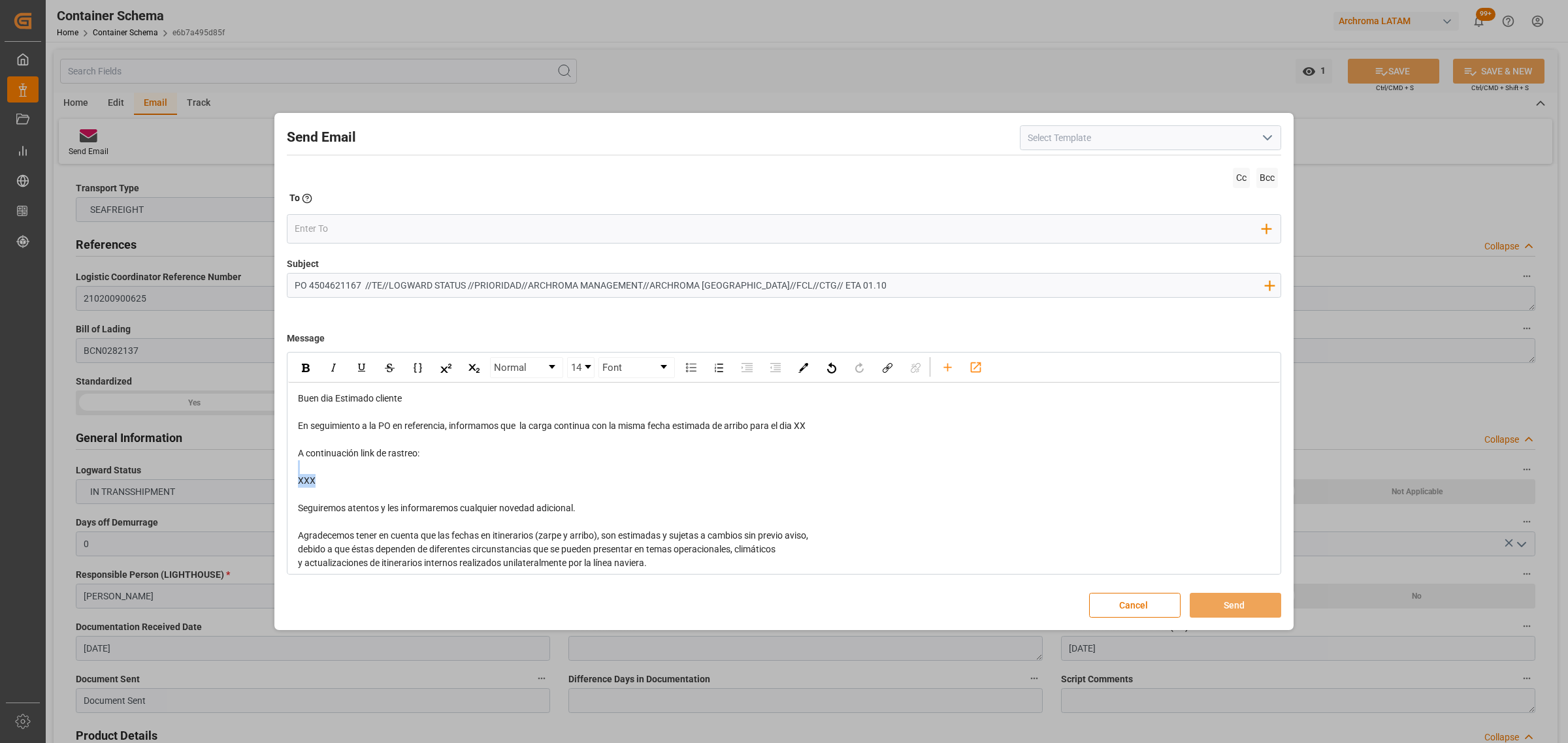
drag, startPoint x: 366, startPoint y: 478, endPoint x: 282, endPoint y: 462, distance: 85.5
click at [282, 462] on div "Send Email Cc Bcc To Enter the TO Email address Add Field to To Subject PO 4504…" at bounding box center [784, 372] width 1012 height 512
click at [336, 472] on div "rdw-editor" at bounding box center [784, 467] width 973 height 13
drag, startPoint x: 335, startPoint y: 480, endPoint x: 288, endPoint y: 452, distance: 54.7
click at [288, 452] on div "Buen dia Estimado cliente En seguimiento a la PO en referencia, informamos que …" at bounding box center [784, 516] width 992 height 265
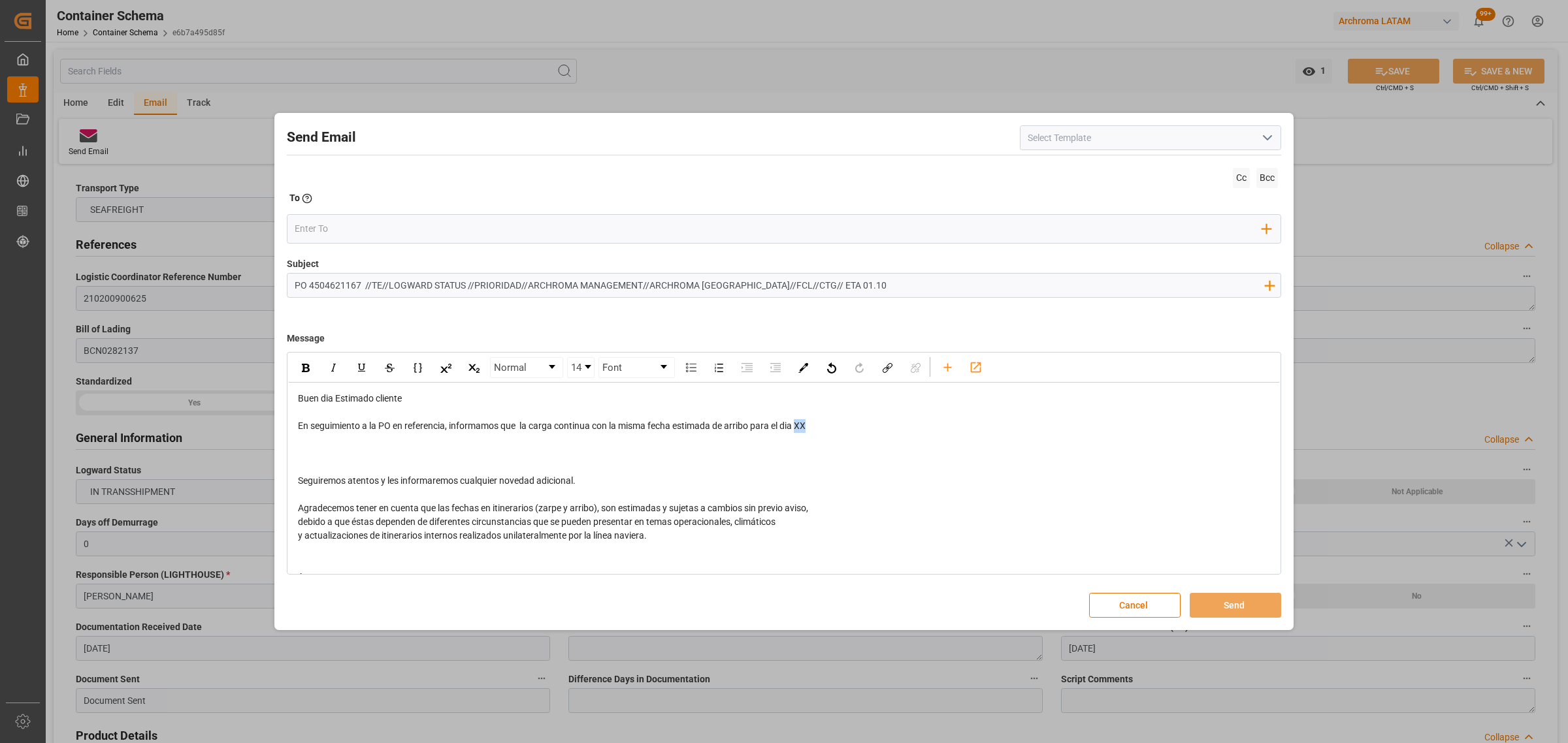
drag, startPoint x: 831, startPoint y: 426, endPoint x: 801, endPoint y: 426, distance: 30.0
click at [801, 426] on div "En seguimiento a la PO en referencia, informamos que la carga continua con la m…" at bounding box center [784, 426] width 973 height 13
drag, startPoint x: 412, startPoint y: 448, endPoint x: 409, endPoint y: 456, distance: 8.5
click at [411, 448] on div "rdw-editor" at bounding box center [784, 453] width 973 height 13
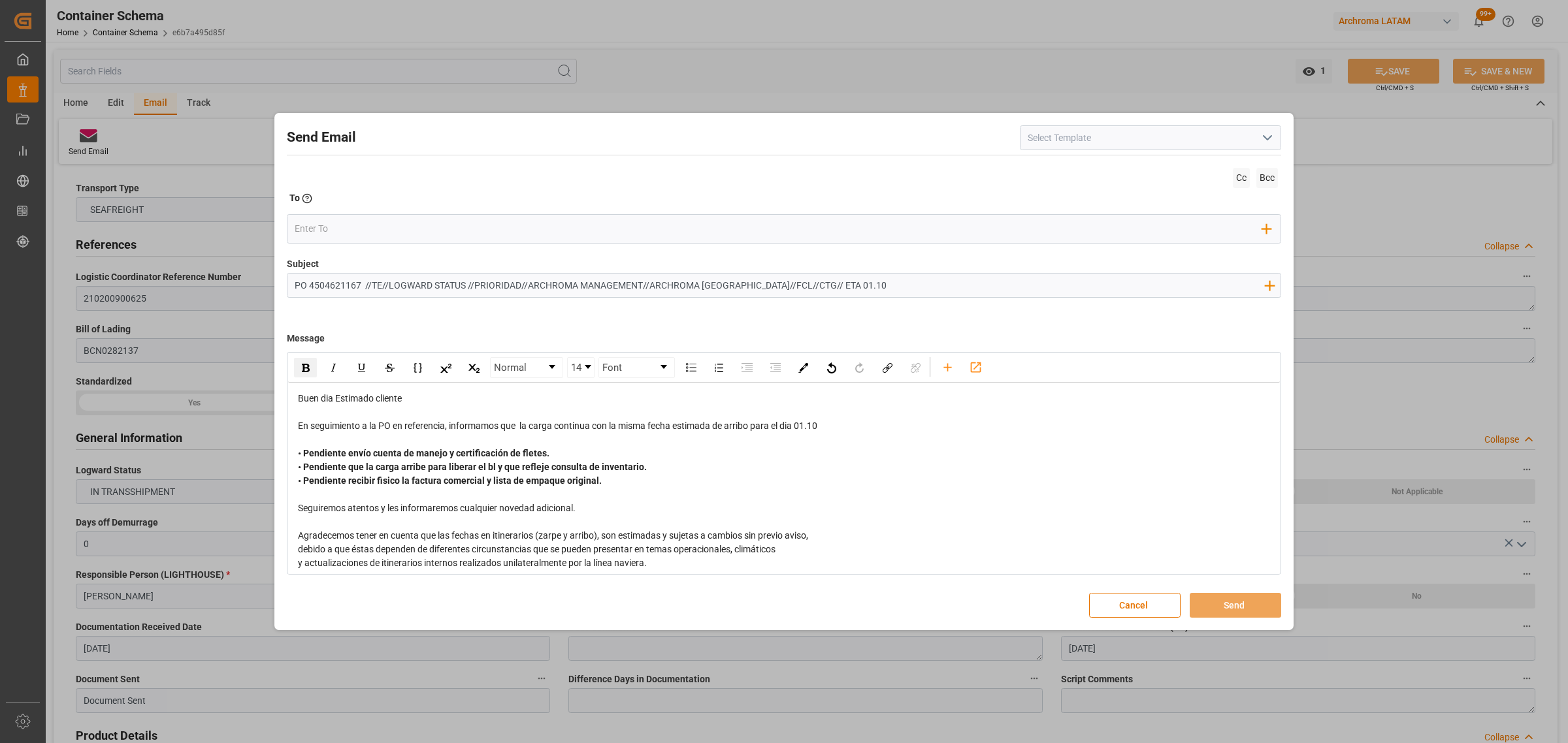
click at [648, 468] on div "• Pendiente que la carga arribe para liberar el bl y que refleje consulta de in…" at bounding box center [784, 467] width 973 height 13
drag, startPoint x: 615, startPoint y: 478, endPoint x: 208, endPoint y: 477, distance: 407.0
click at [208, 477] on div "Send Email Cc Bcc To Enter the TO Email address Add Field to To Subject PO 4504…" at bounding box center [784, 371] width 1568 height 743
drag, startPoint x: 825, startPoint y: 430, endPoint x: 800, endPoint y: 428, distance: 25.1
click at [800, 428] on div "En seguimiento a la PO en referencia, informamos que la carga continua con la m…" at bounding box center [784, 426] width 973 height 13
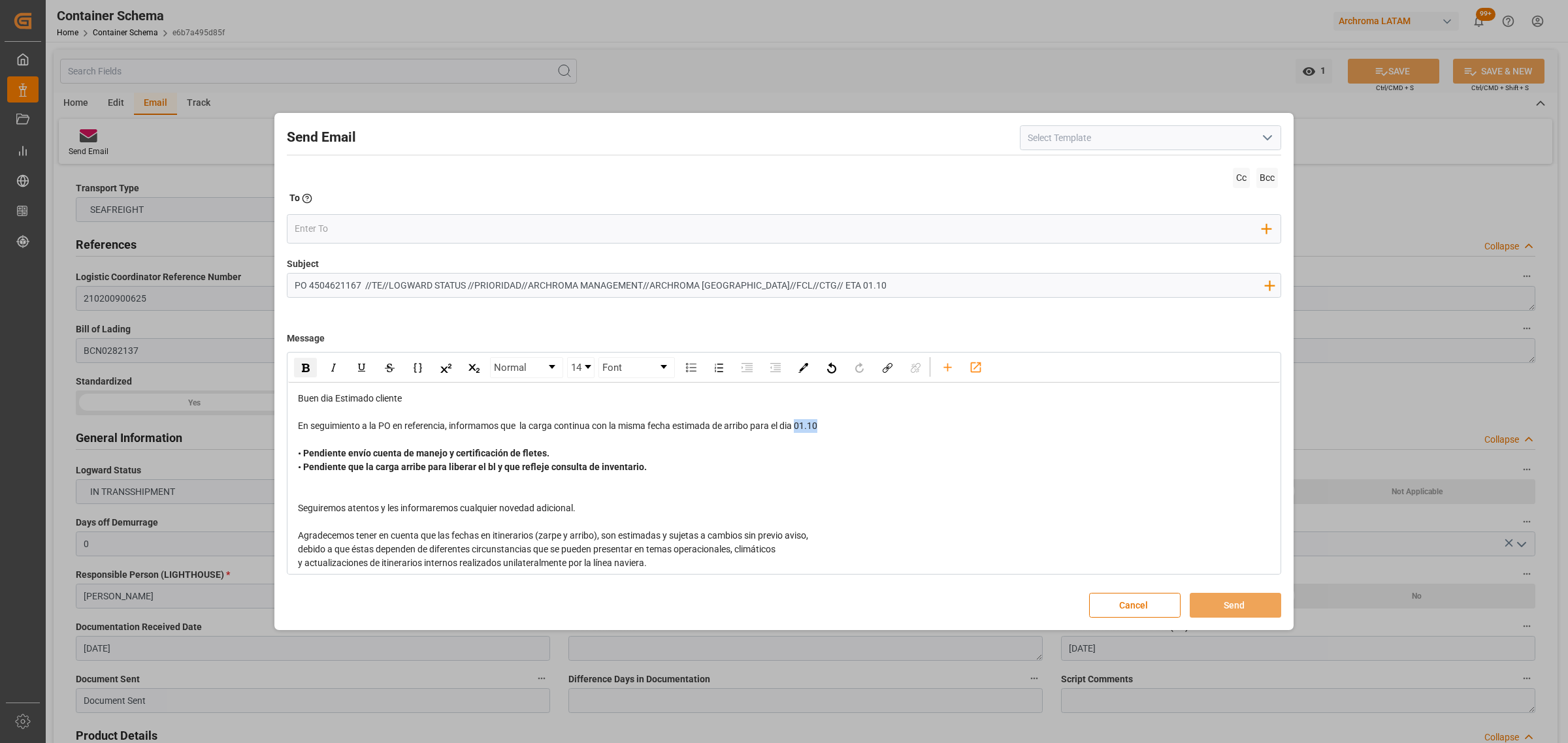
click at [299, 363] on div "rdw-inline-control" at bounding box center [305, 367] width 23 height 20
click at [559, 229] on input "email" at bounding box center [778, 228] width 968 height 20
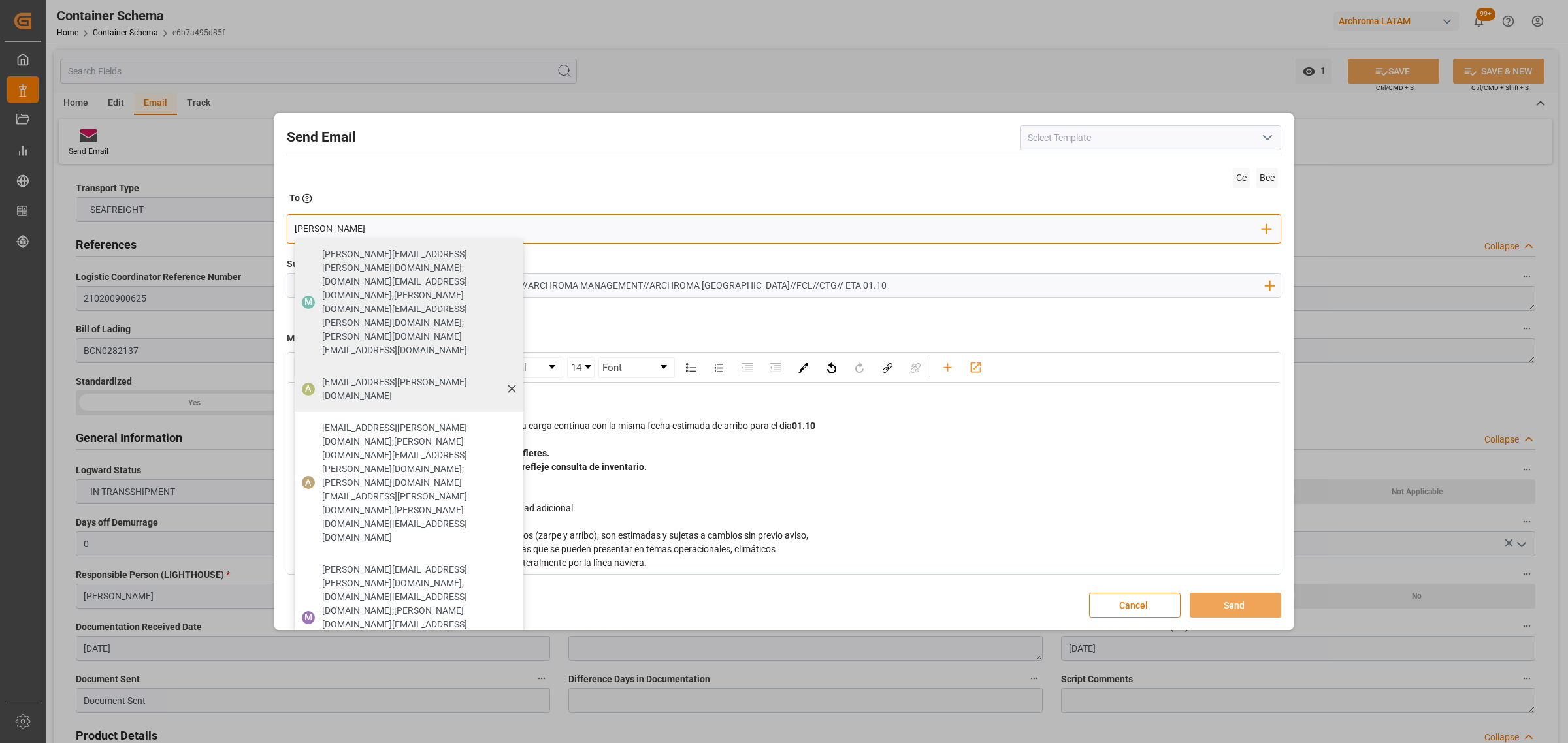
click at [400, 376] on span "[EMAIL_ADDRESS][PERSON_NAME][DOMAIN_NAME]" at bounding box center [418, 389] width 192 height 28
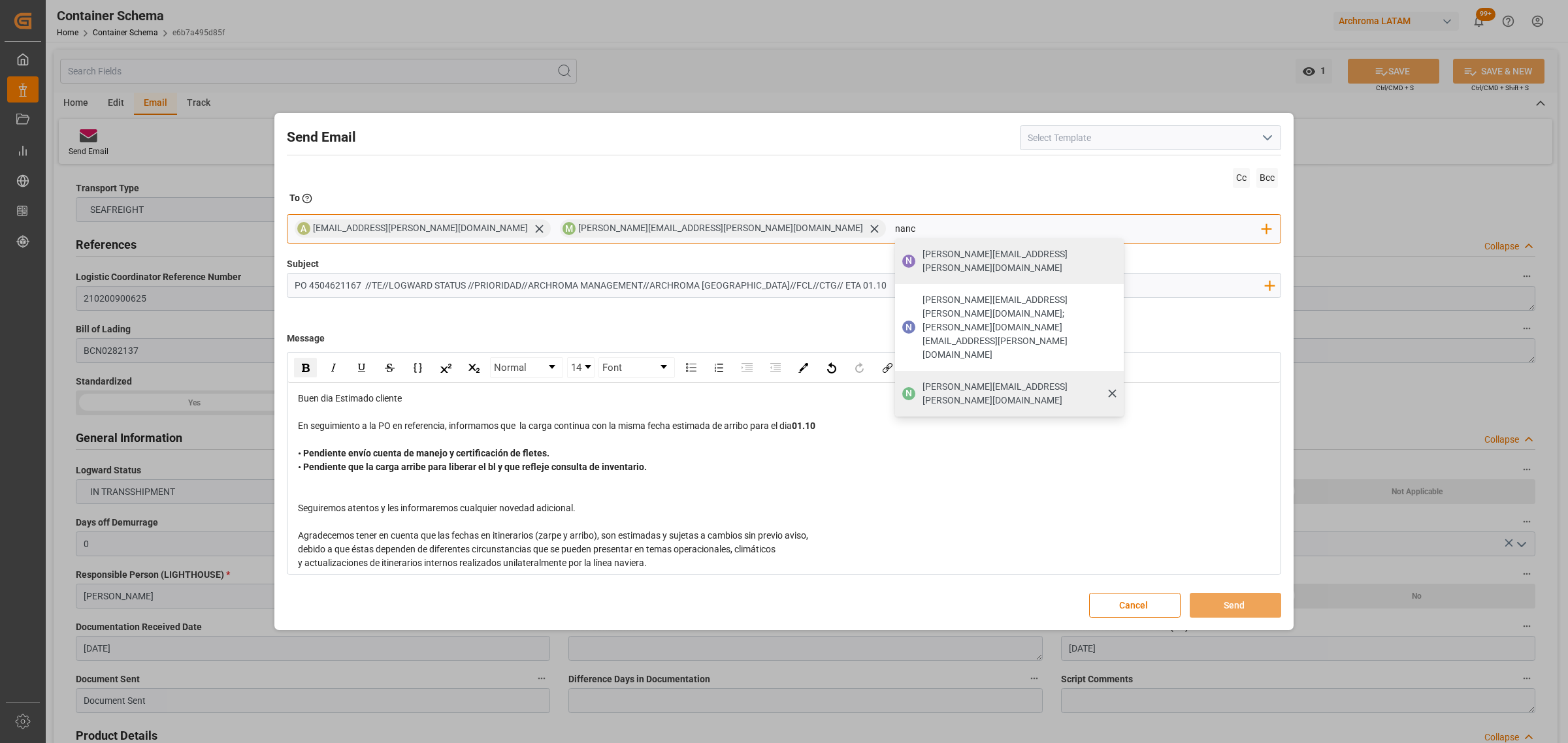
click at [917, 376] on div "[PERSON_NAME][EMAIL_ADDRESS][PERSON_NAME][DOMAIN_NAME]" at bounding box center [1018, 394] width 201 height 36
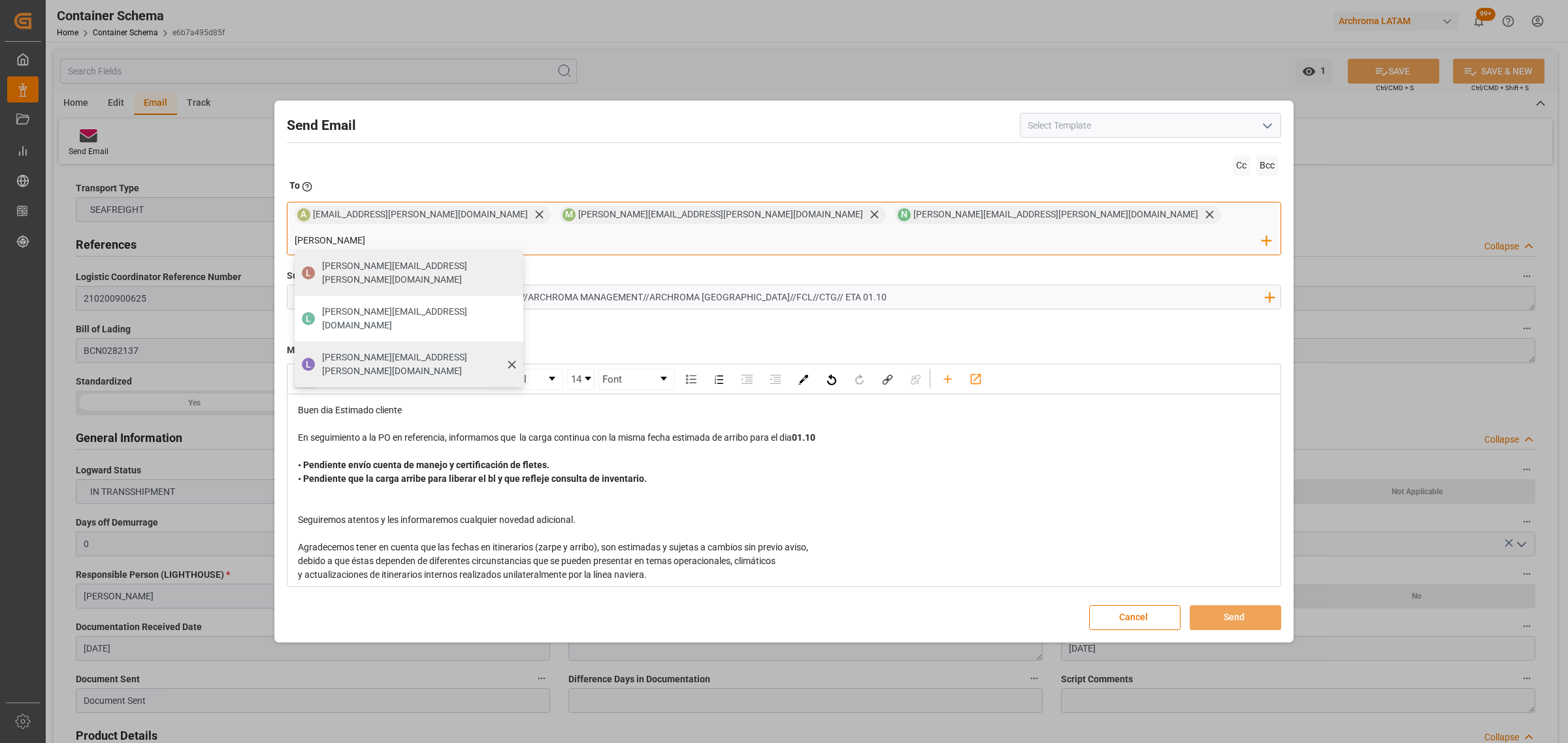
click at [514, 351] on span "[PERSON_NAME][EMAIL_ADDRESS][PERSON_NAME][DOMAIN_NAME]" at bounding box center [418, 364] width 192 height 28
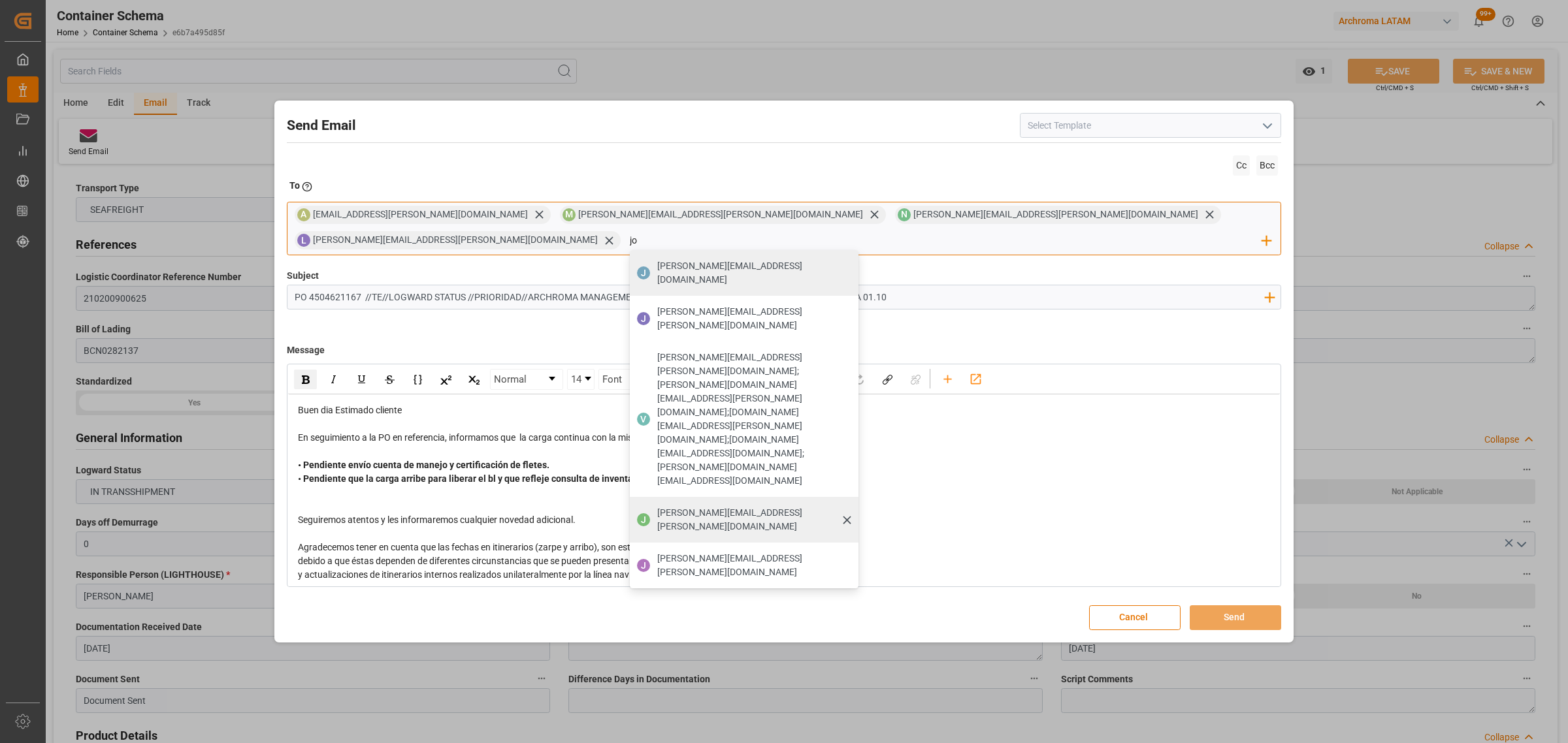
click at [849, 506] on span "[PERSON_NAME][EMAIL_ADDRESS][PERSON_NAME][DOMAIN_NAME]" at bounding box center [752, 520] width 192 height 28
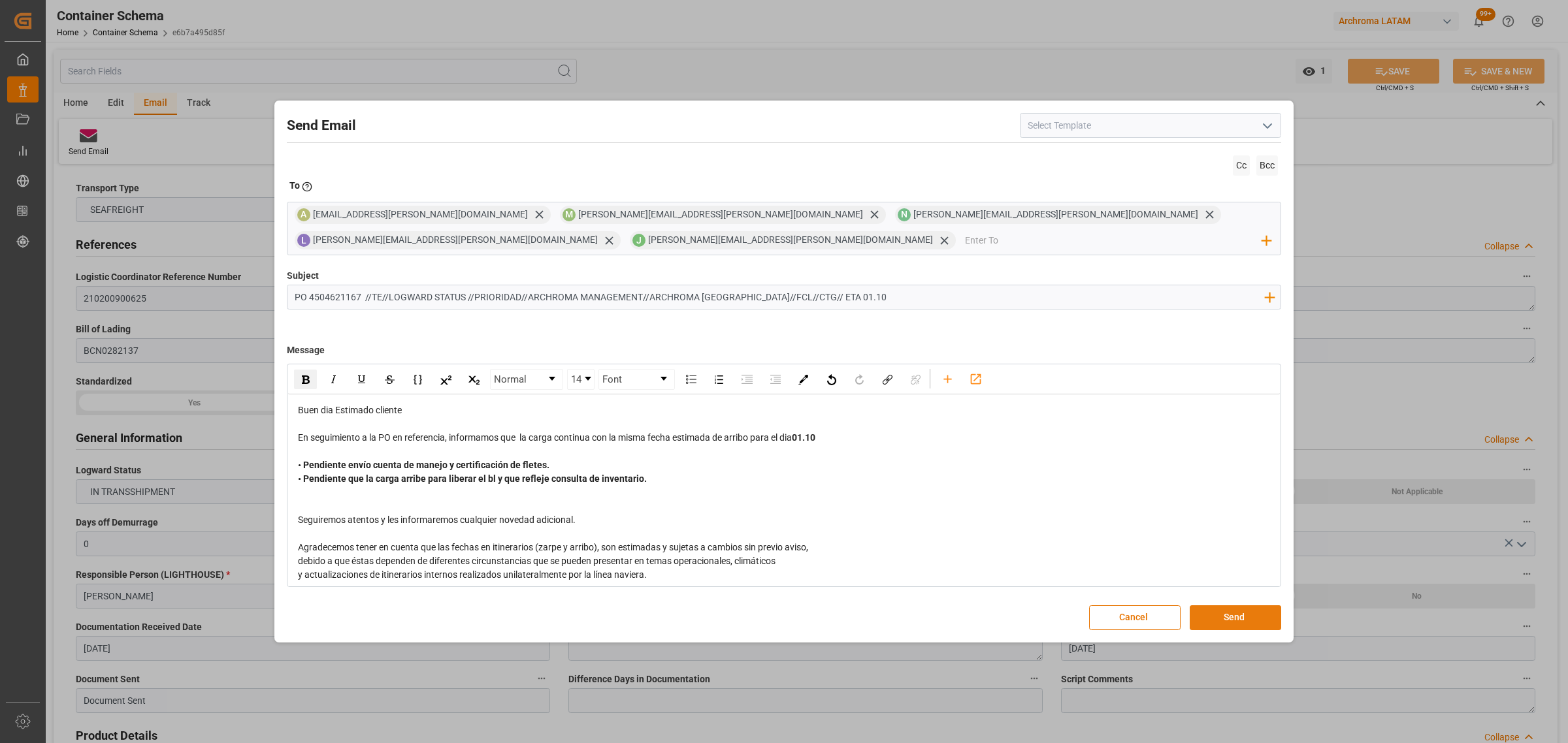
click at [1232, 614] on button "Send" at bounding box center [1236, 617] width 92 height 24
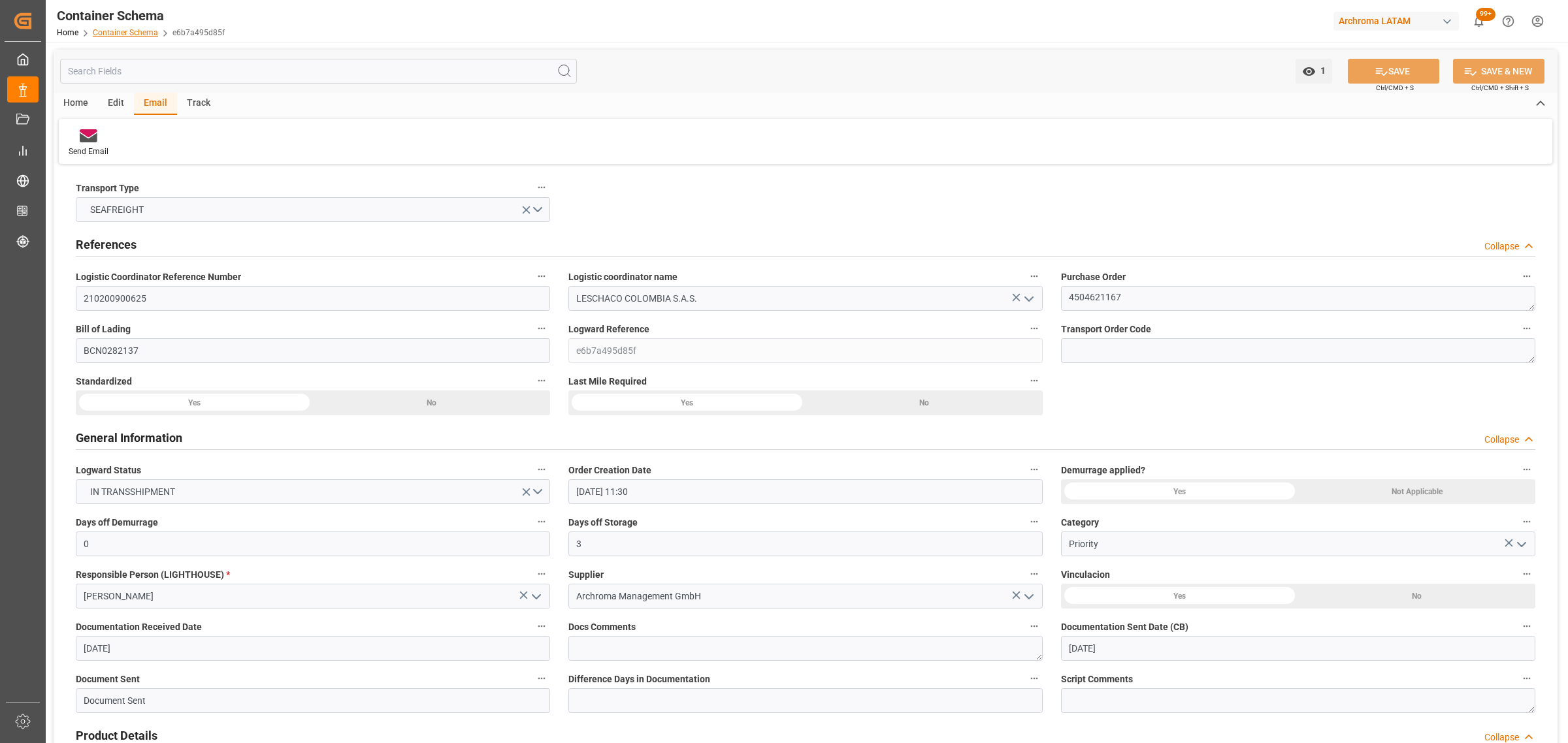
click at [129, 34] on link "Container Schema" at bounding box center [125, 33] width 66 height 9
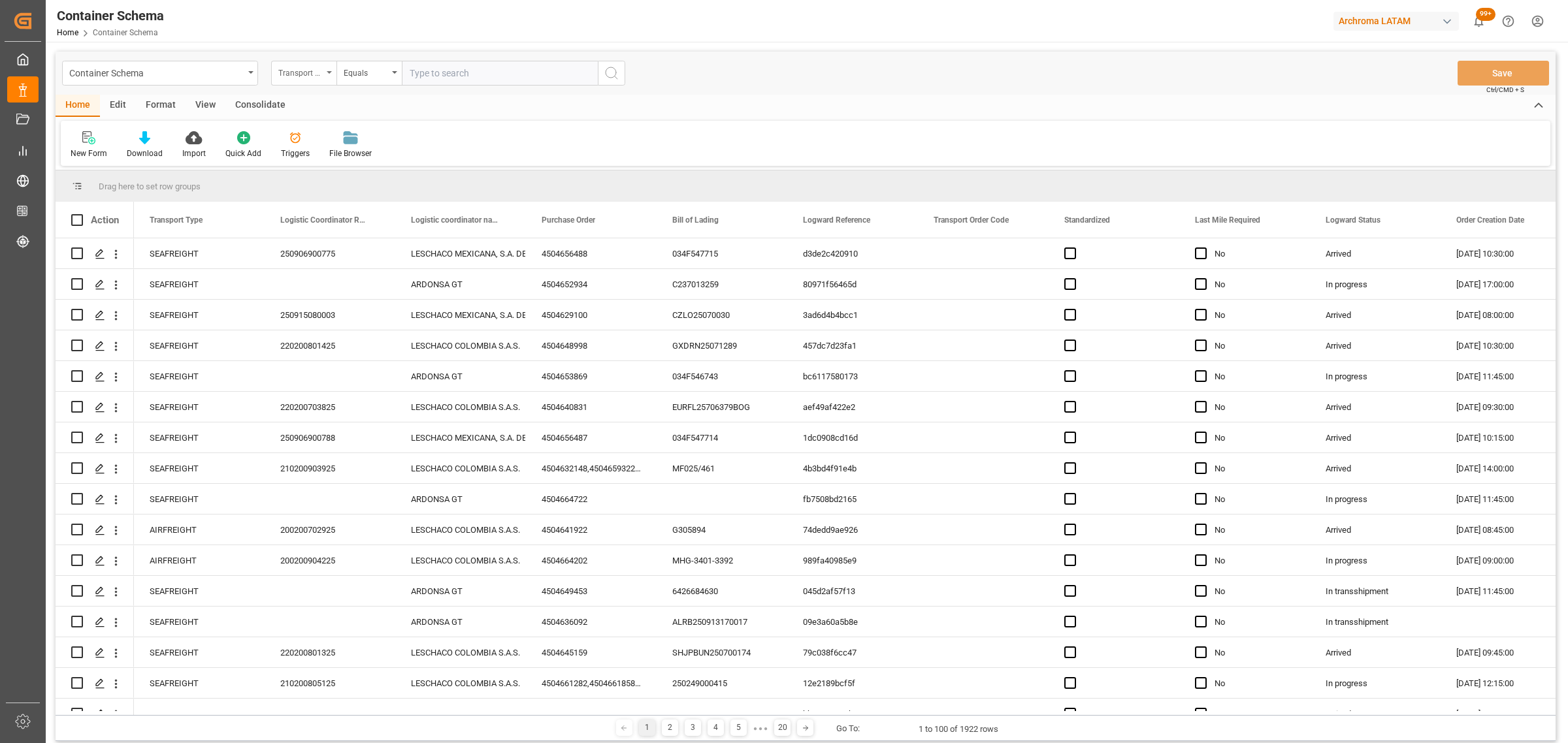
click at [295, 77] on div "Transport Type" at bounding box center [300, 71] width 44 height 15
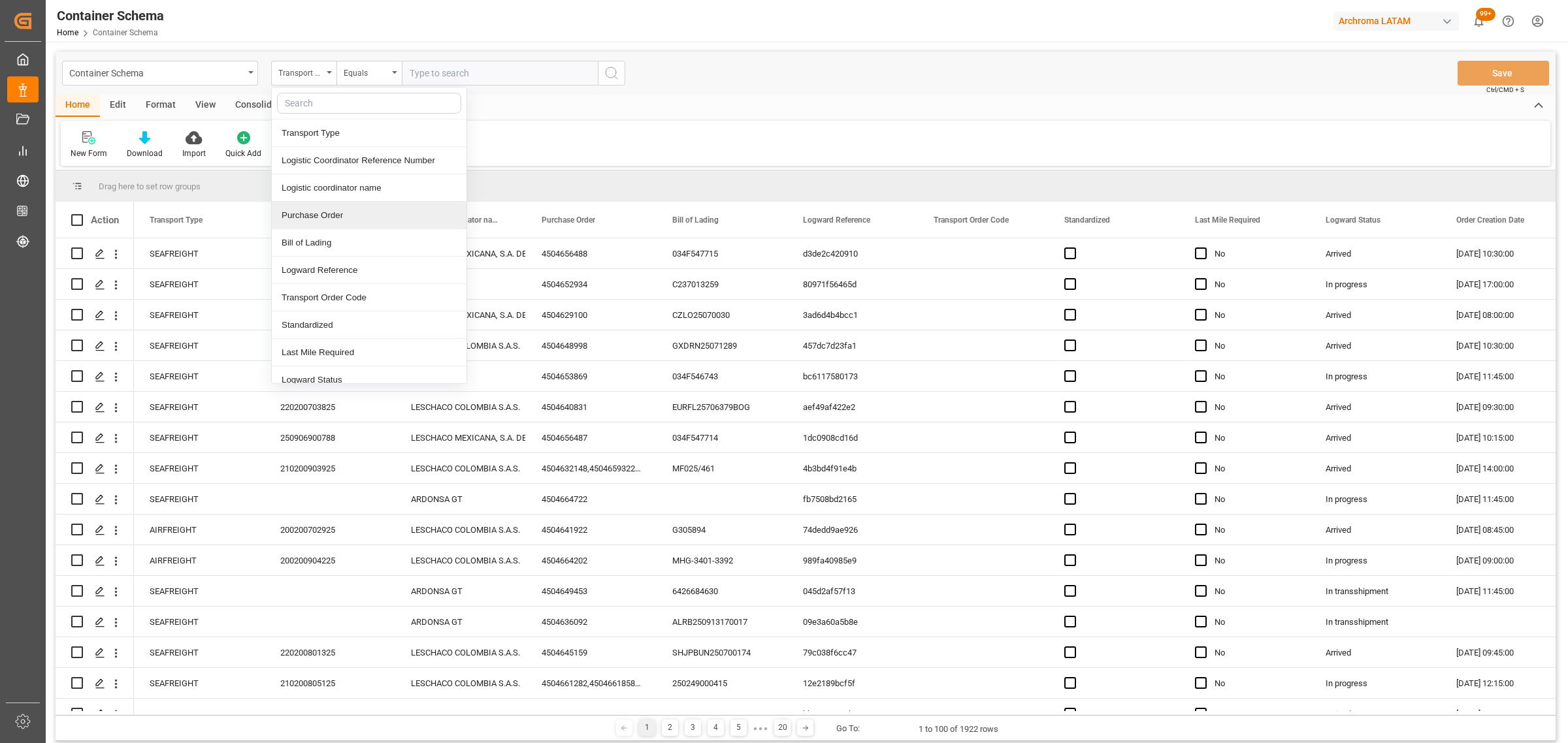
drag, startPoint x: 339, startPoint y: 214, endPoint x: 358, endPoint y: 167, distance: 50.7
click at [340, 212] on div "Purchase Order" at bounding box center [369, 216] width 195 height 28
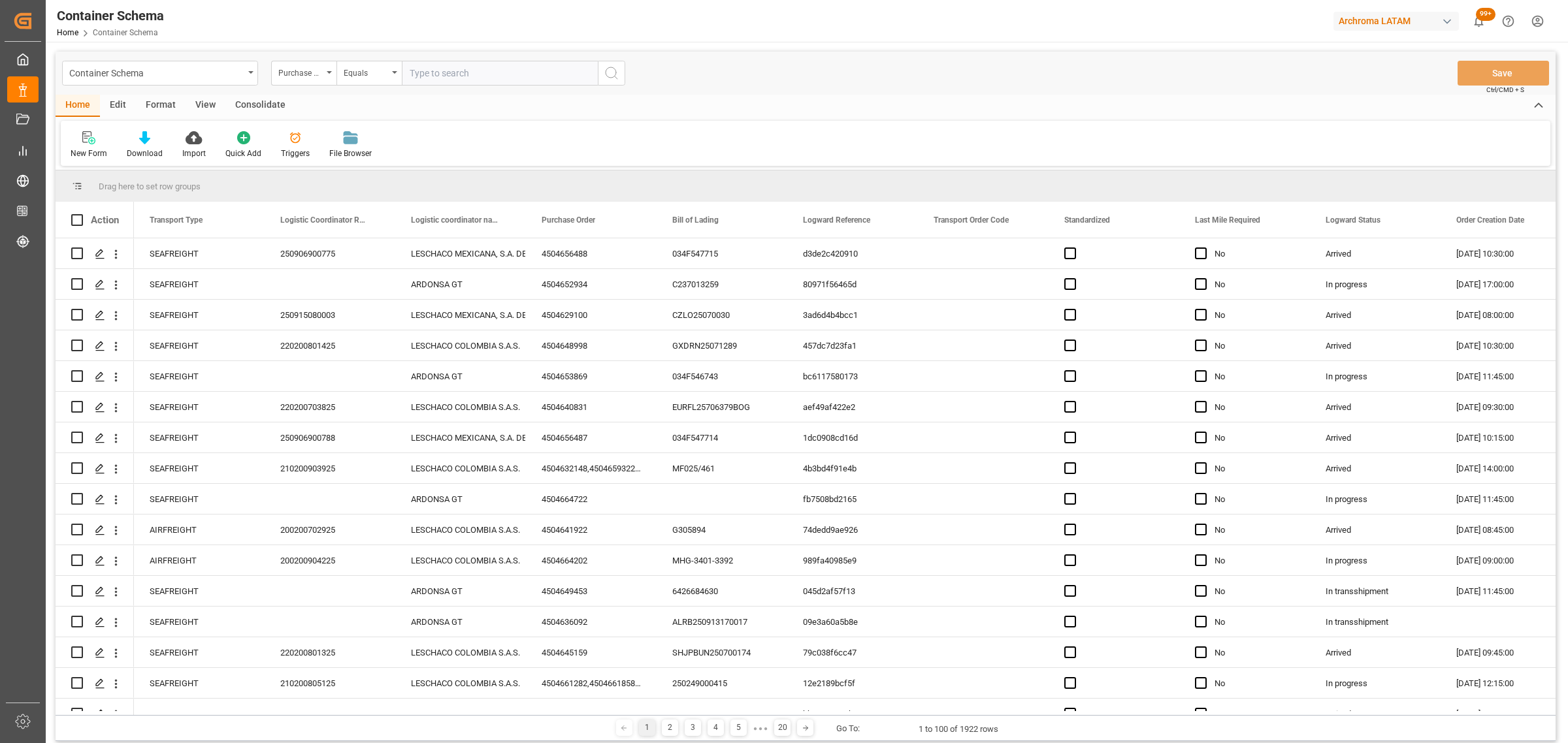
click at [366, 86] on div "Container Schema Purchase Order Equals Save Ctrl/CMD + S" at bounding box center [805, 73] width 1499 height 43
click at [373, 77] on div "Equals" at bounding box center [366, 71] width 44 height 15
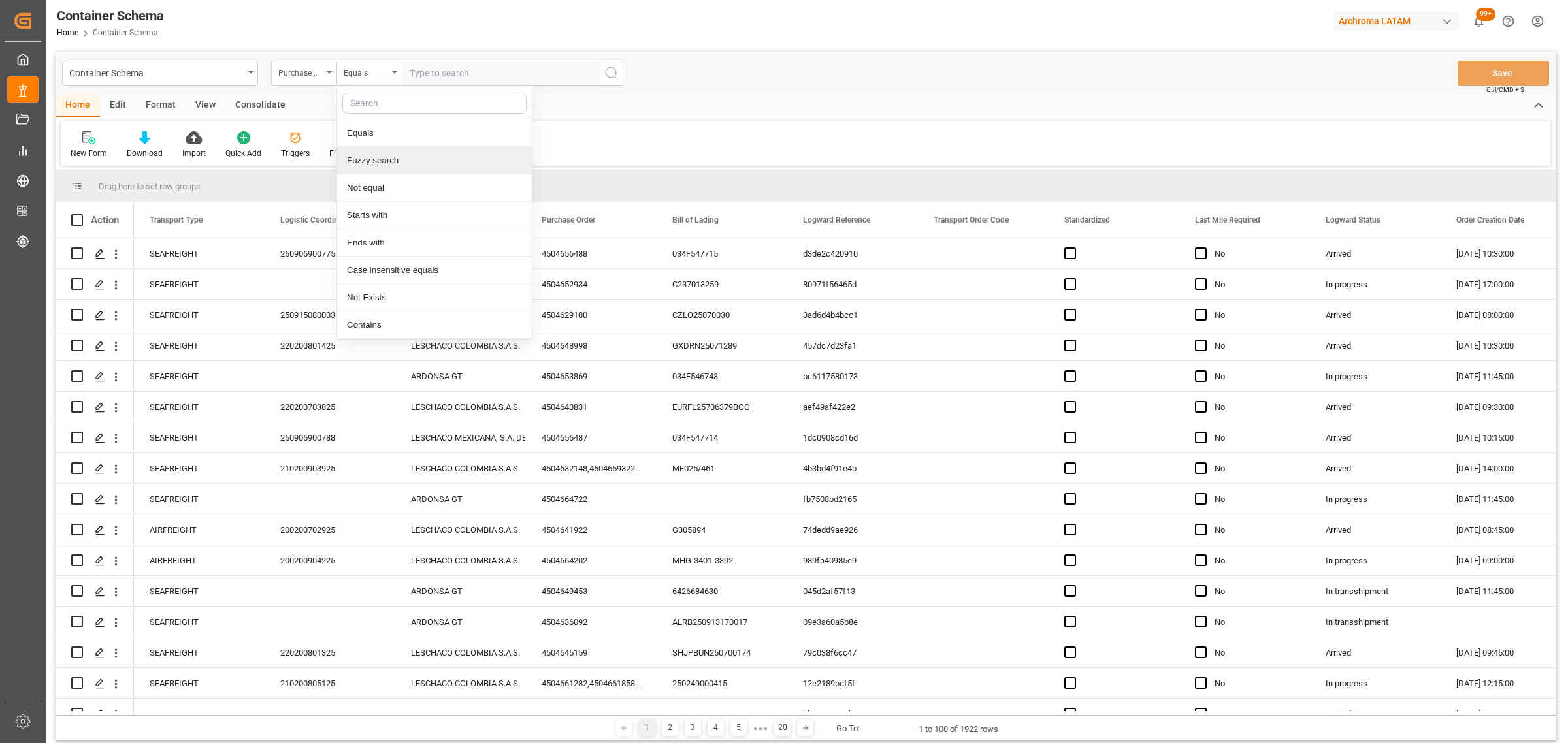
click at [405, 159] on div "Fuzzy search" at bounding box center [434, 160] width 195 height 28
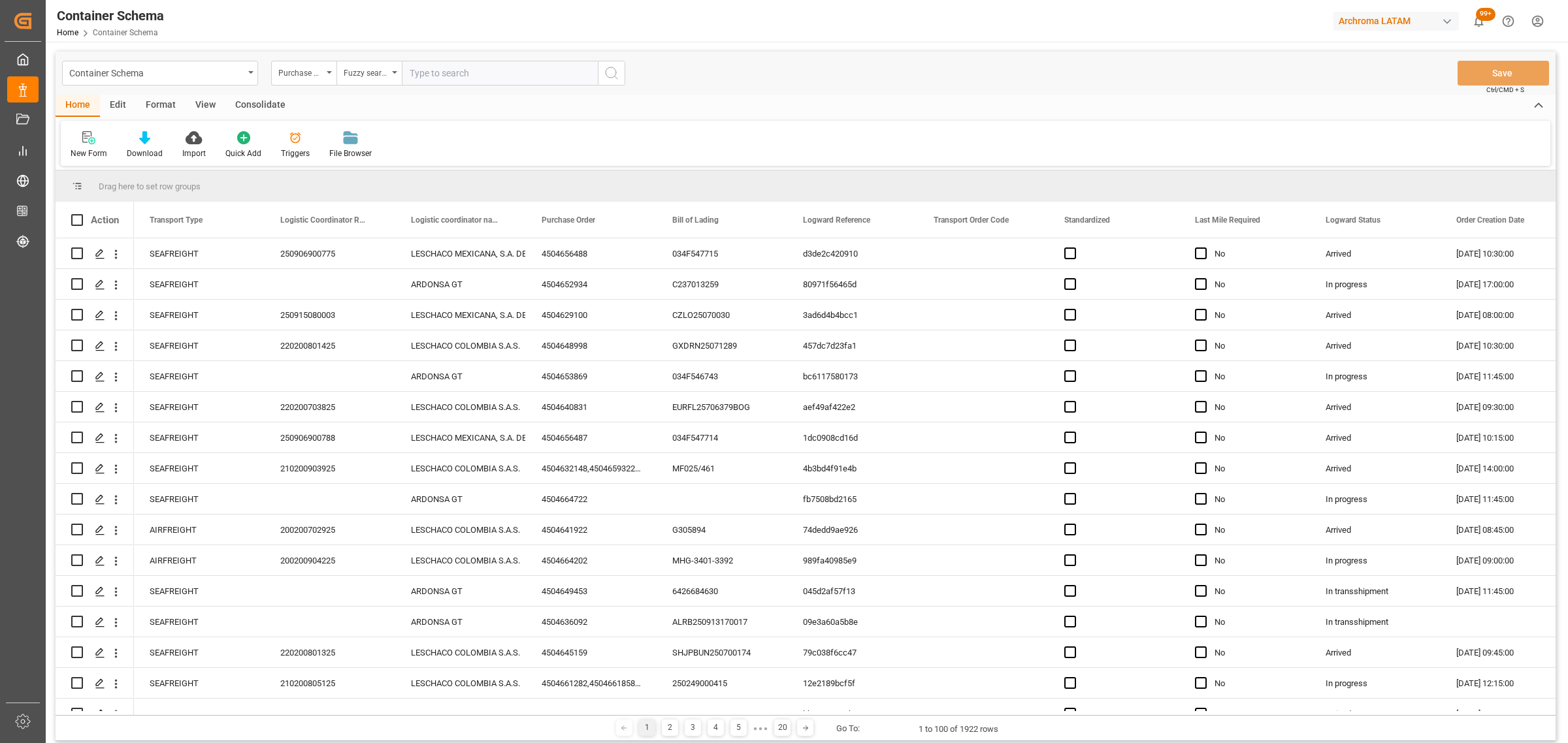
click at [451, 67] on input "text" at bounding box center [500, 73] width 196 height 24
paste input "4504640206,4504655504"
drag, startPoint x: 438, startPoint y: 63, endPoint x: 460, endPoint y: 73, distance: 24.2
click at [460, 73] on input "4504640206,4504655504" at bounding box center [500, 73] width 196 height 24
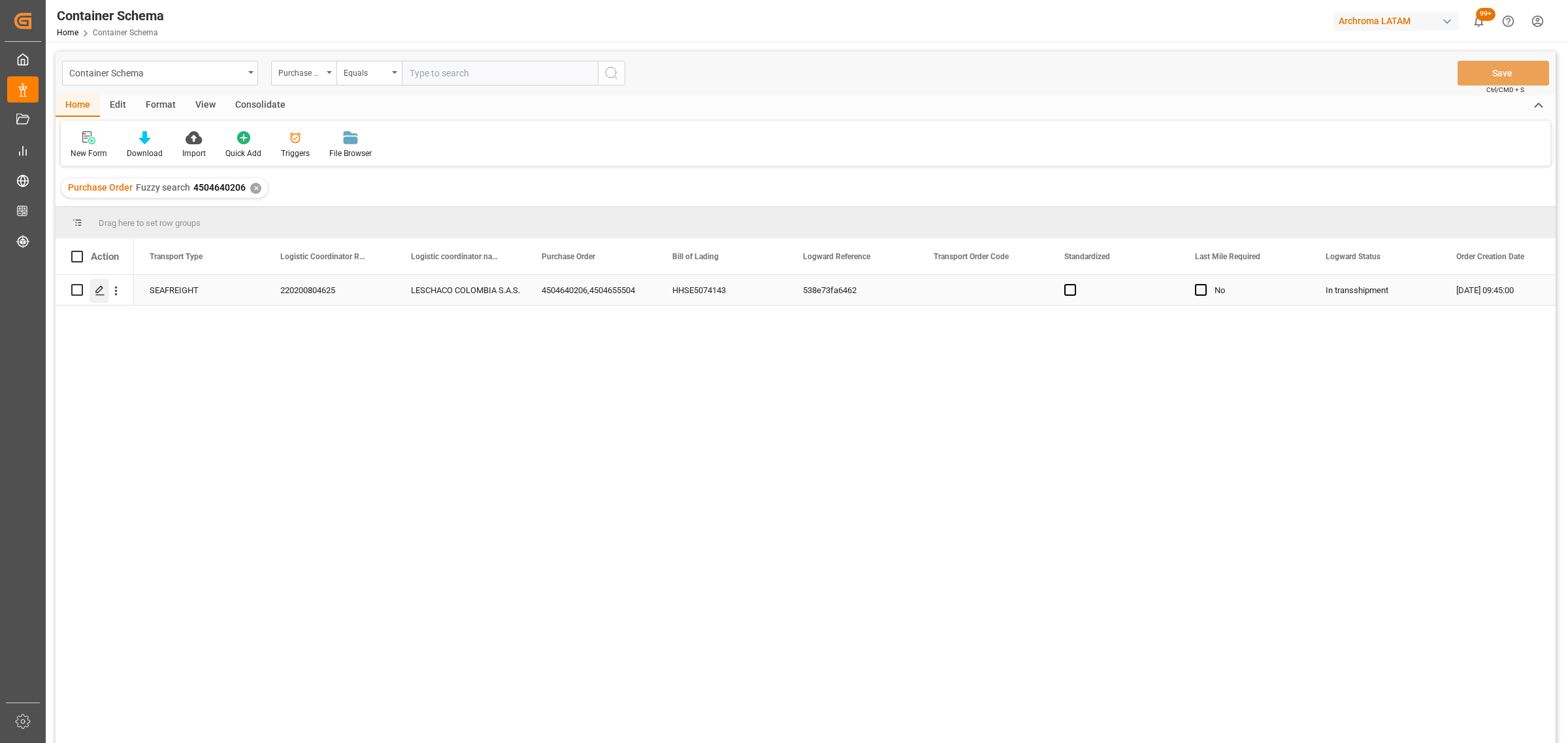
click at [96, 291] on icon "Press SPACE to select this row." at bounding box center [99, 291] width 10 height 10
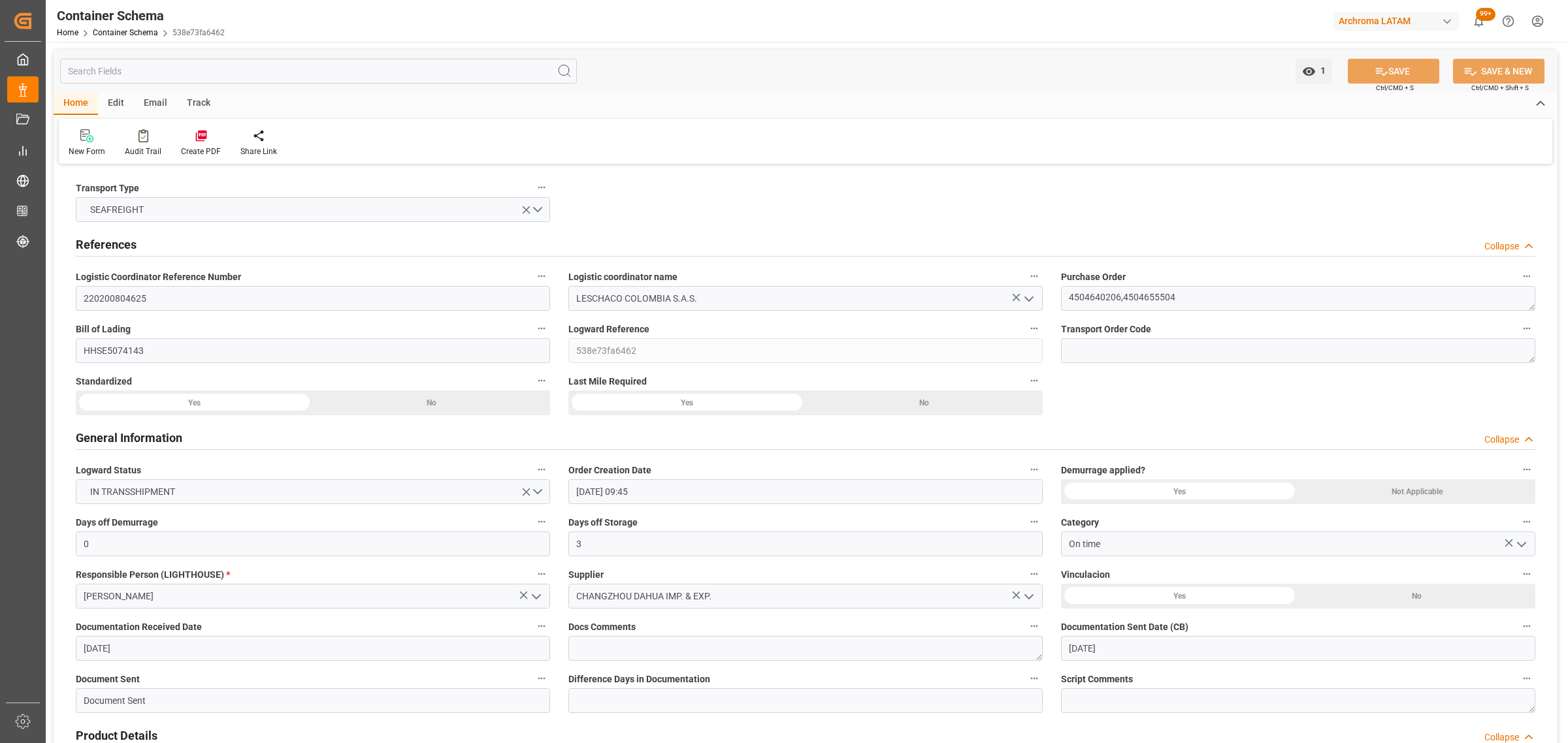
click at [191, 105] on div "Track" at bounding box center [198, 103] width 43 height 22
click at [89, 144] on div "Tracking" at bounding box center [84, 143] width 51 height 28
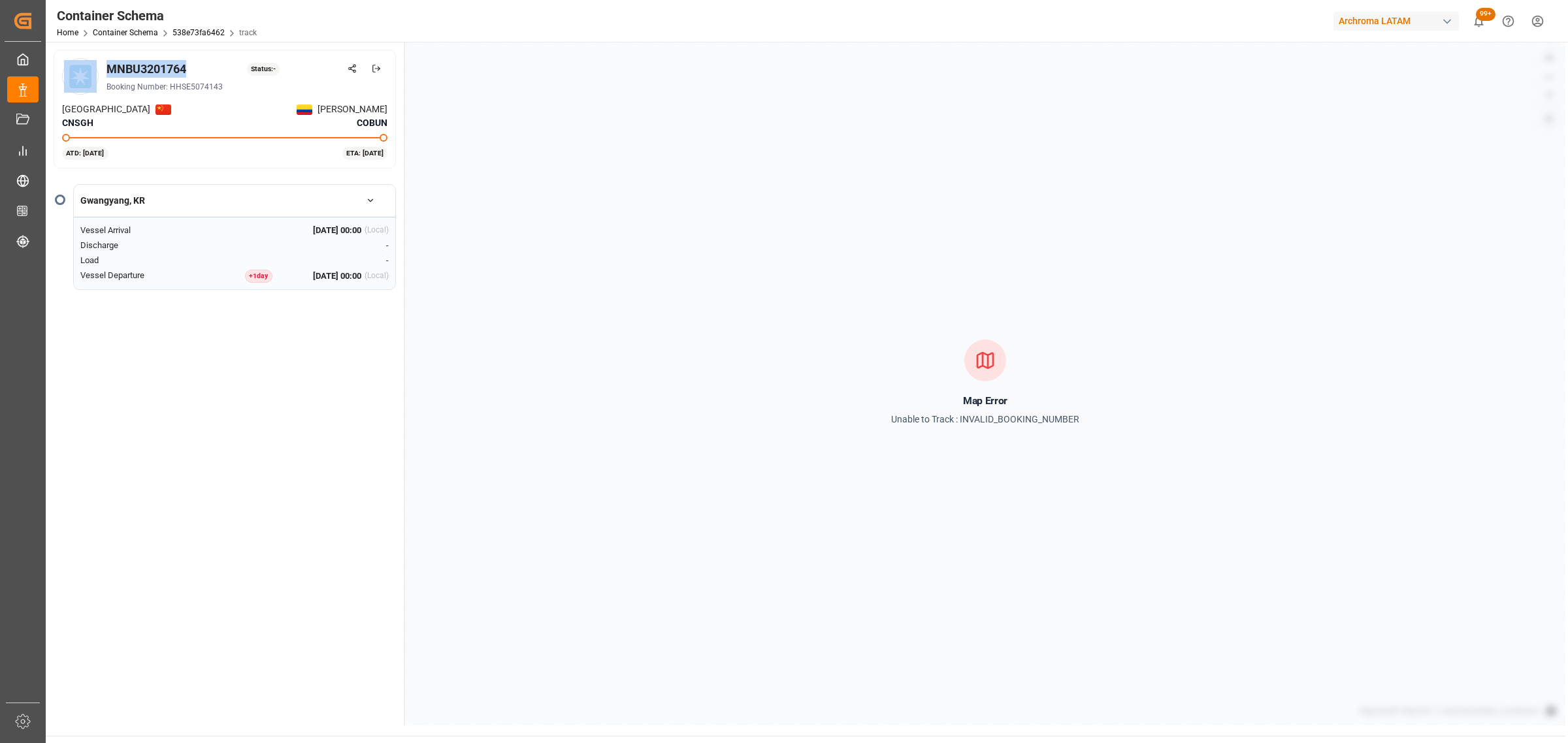
drag, startPoint x: 196, startPoint y: 66, endPoint x: 100, endPoint y: 70, distance: 96.1
click at [100, 70] on div "MNBU3201764 Status: - Booking Number: HHSE5074143" at bounding box center [225, 77] width 325 height 36
copy div "MNBU3201764"
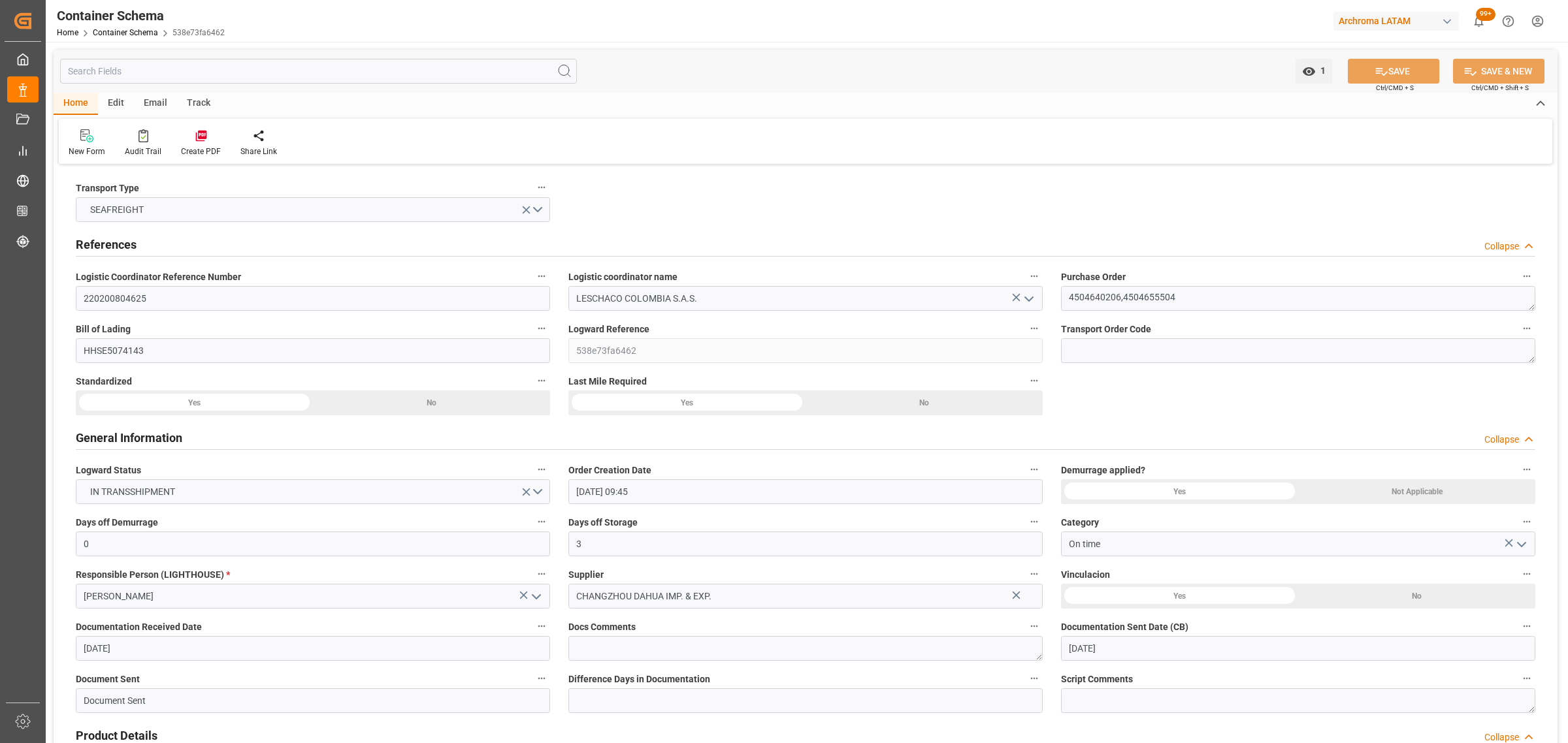
click at [159, 104] on div "Email" at bounding box center [156, 103] width 43 height 22
click at [96, 139] on icon at bounding box center [88, 138] width 17 height 9
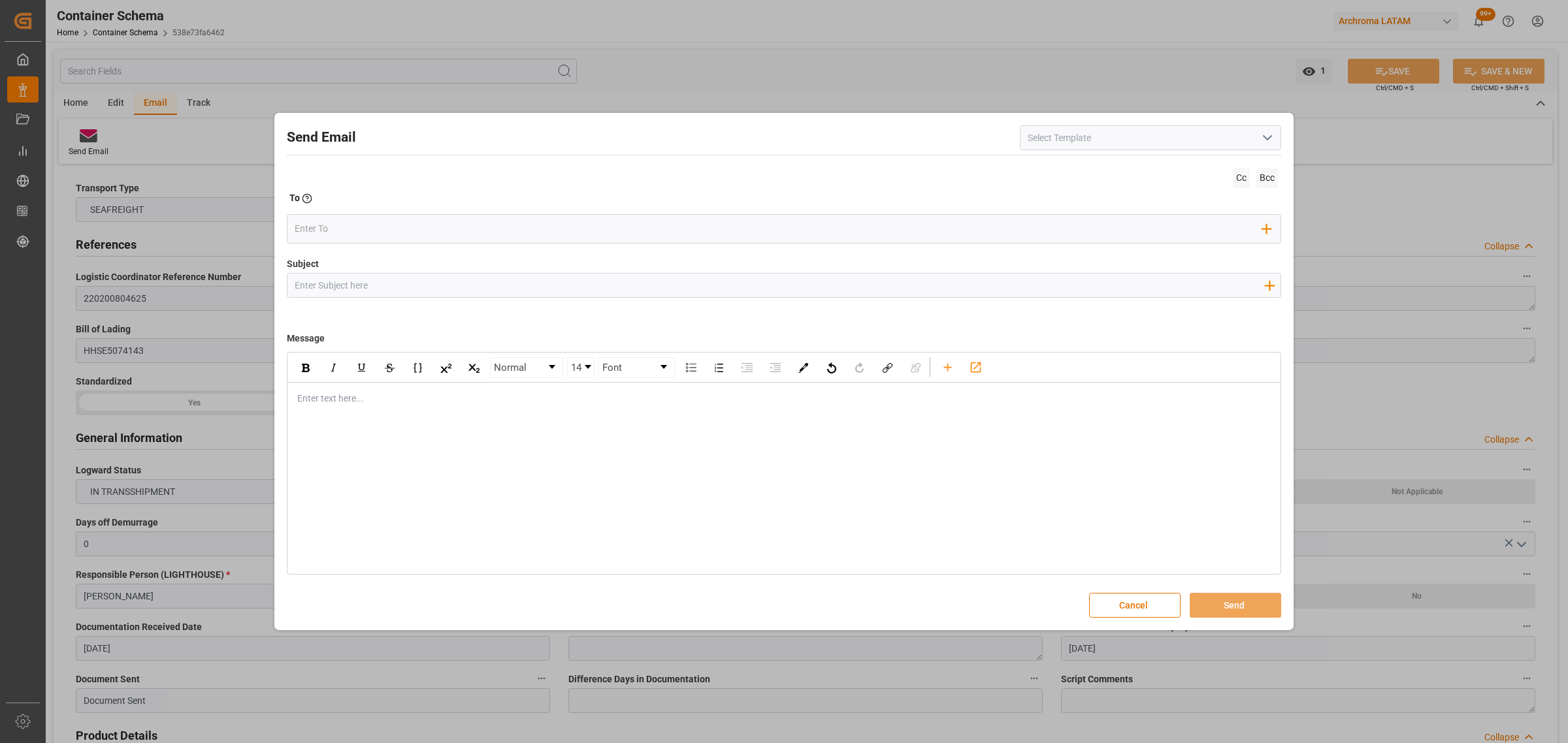
click at [422, 280] on input "Subject" at bounding box center [778, 285] width 983 height 23
click at [434, 280] on input "Subject" at bounding box center [778, 285] width 983 height 23
paste input "PO 4504640206,4504655504 //TE//VARIACION ETA//CHANGZHOU DAHUA IMP & EXP//ARCHRO…"
click at [331, 416] on div "Normal 14 Font Enter text here..." at bounding box center [783, 463] width 994 height 223
click at [475, 405] on div "rdw-editor" at bounding box center [784, 398] width 973 height 13
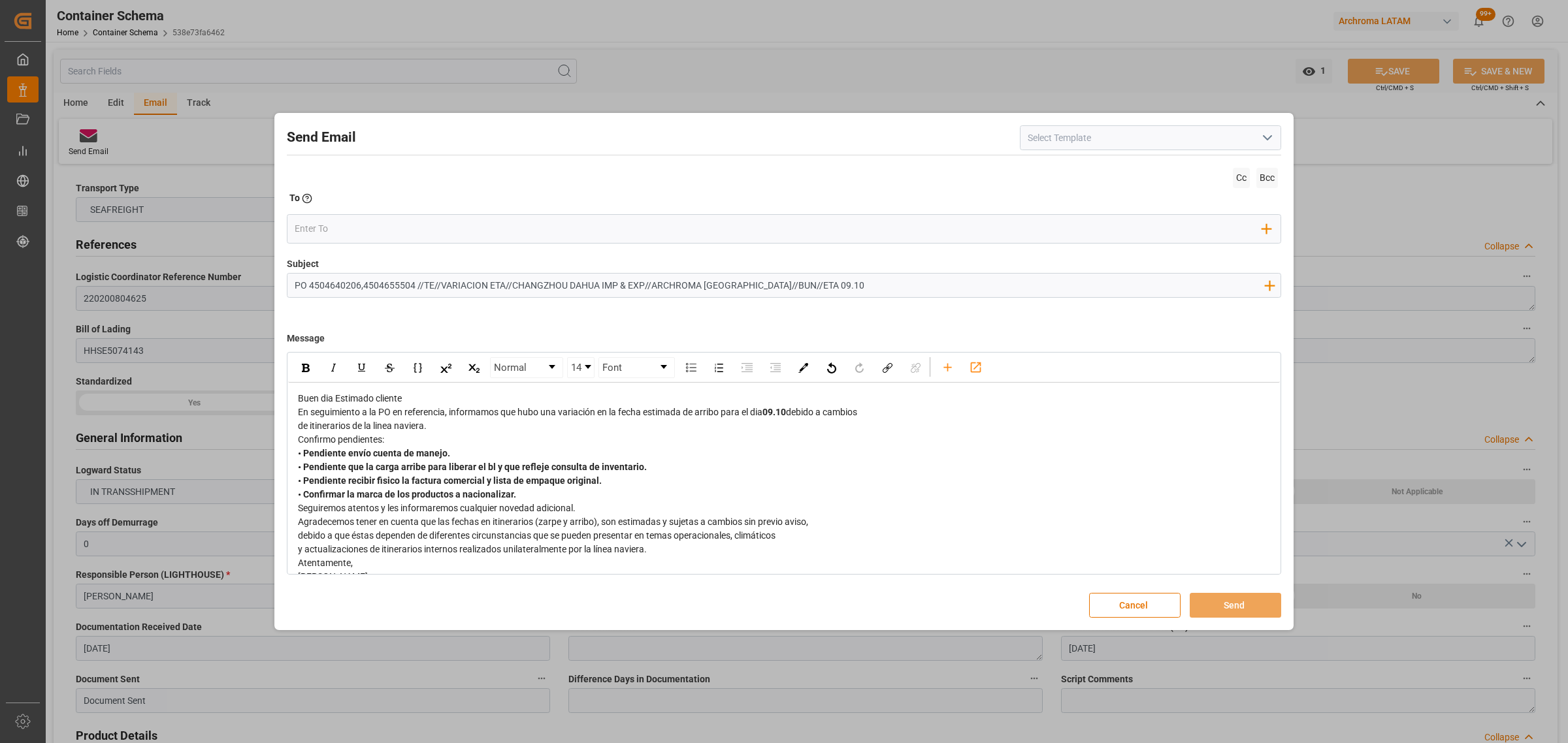
click at [448, 396] on div "Buen dia Estimado cliente" at bounding box center [784, 398] width 973 height 13
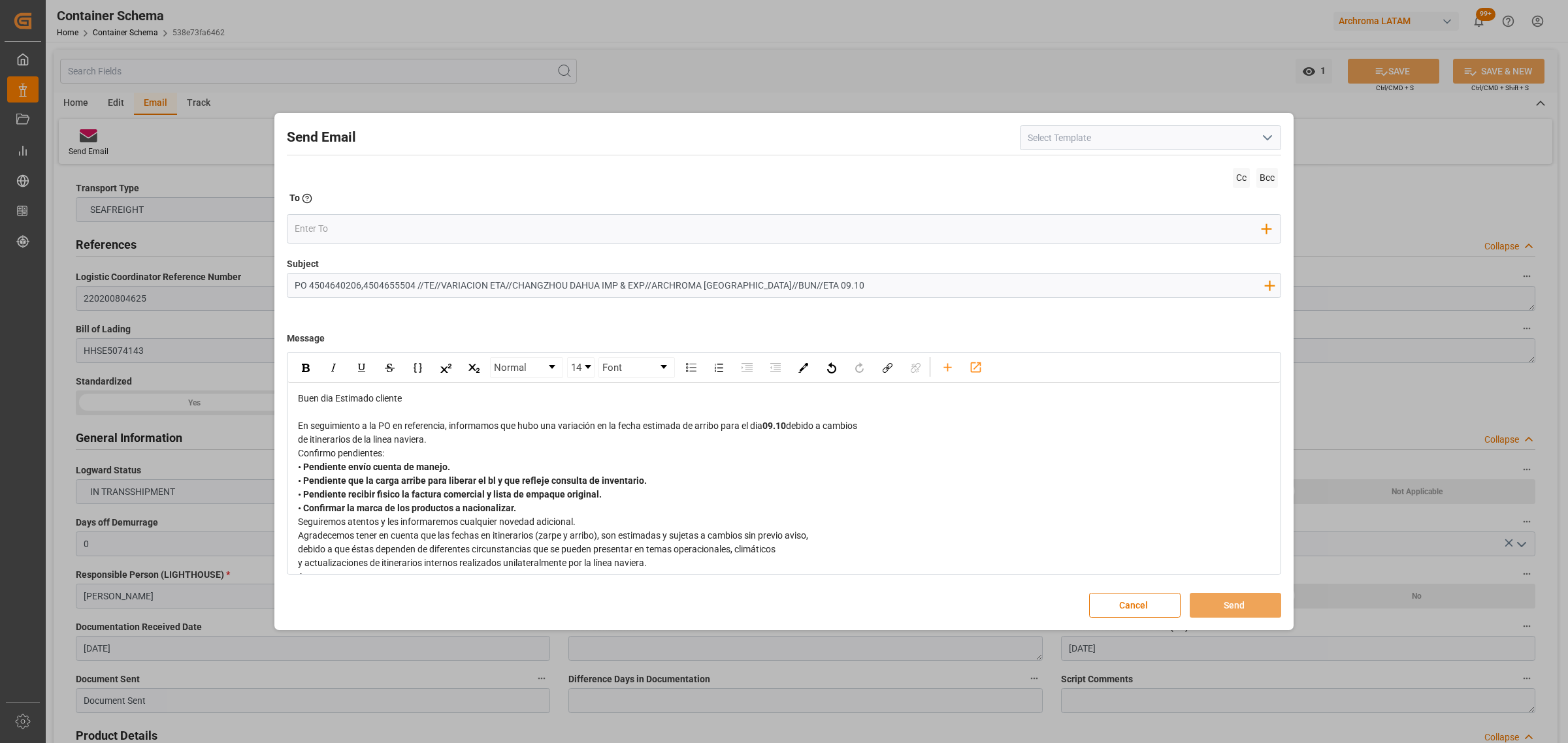
click at [909, 426] on div "En seguimiento a la PO en referencia, informamos que hubo una variación en la f…" at bounding box center [784, 426] width 973 height 13
click at [466, 439] on div "de itinerarios de la linea naviera." at bounding box center [784, 440] width 973 height 13
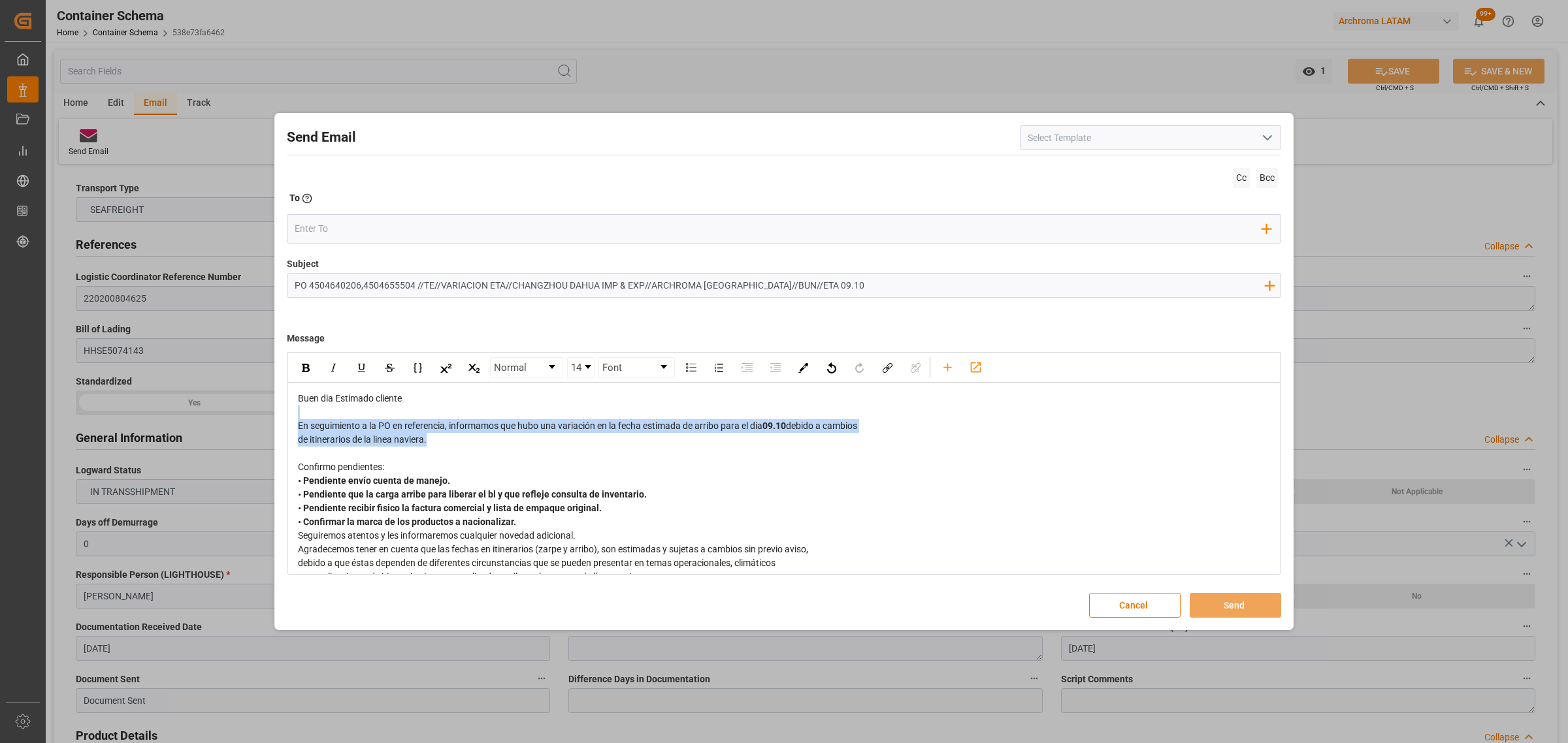
drag, startPoint x: 463, startPoint y: 451, endPoint x: 272, endPoint y: 418, distance: 193.8
click at [272, 418] on div "Send Email Cc Bcc To Enter the TO Email address Add Field to To Subject PO 4504…" at bounding box center [784, 371] width 1568 height 743
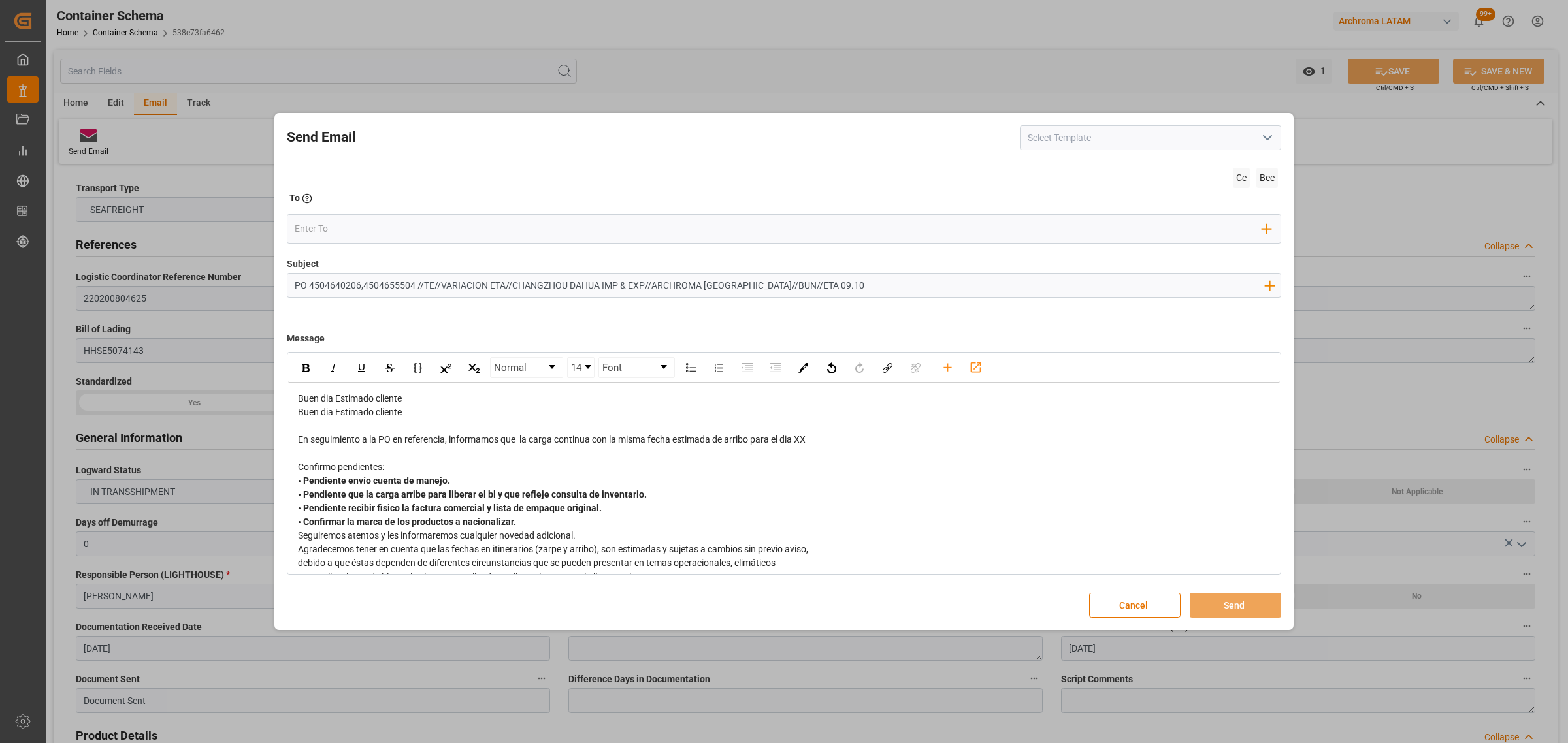
click at [435, 397] on div "Buen dia Estimado cliente" at bounding box center [784, 398] width 973 height 13
drag, startPoint x: 422, startPoint y: 409, endPoint x: 294, endPoint y: 412, distance: 128.0
click at [294, 412] on div "Buen dia Estimado cliente Buen dia Estimado cliente En seguimiento a la PO en r…" at bounding box center [784, 508] width 992 height 252
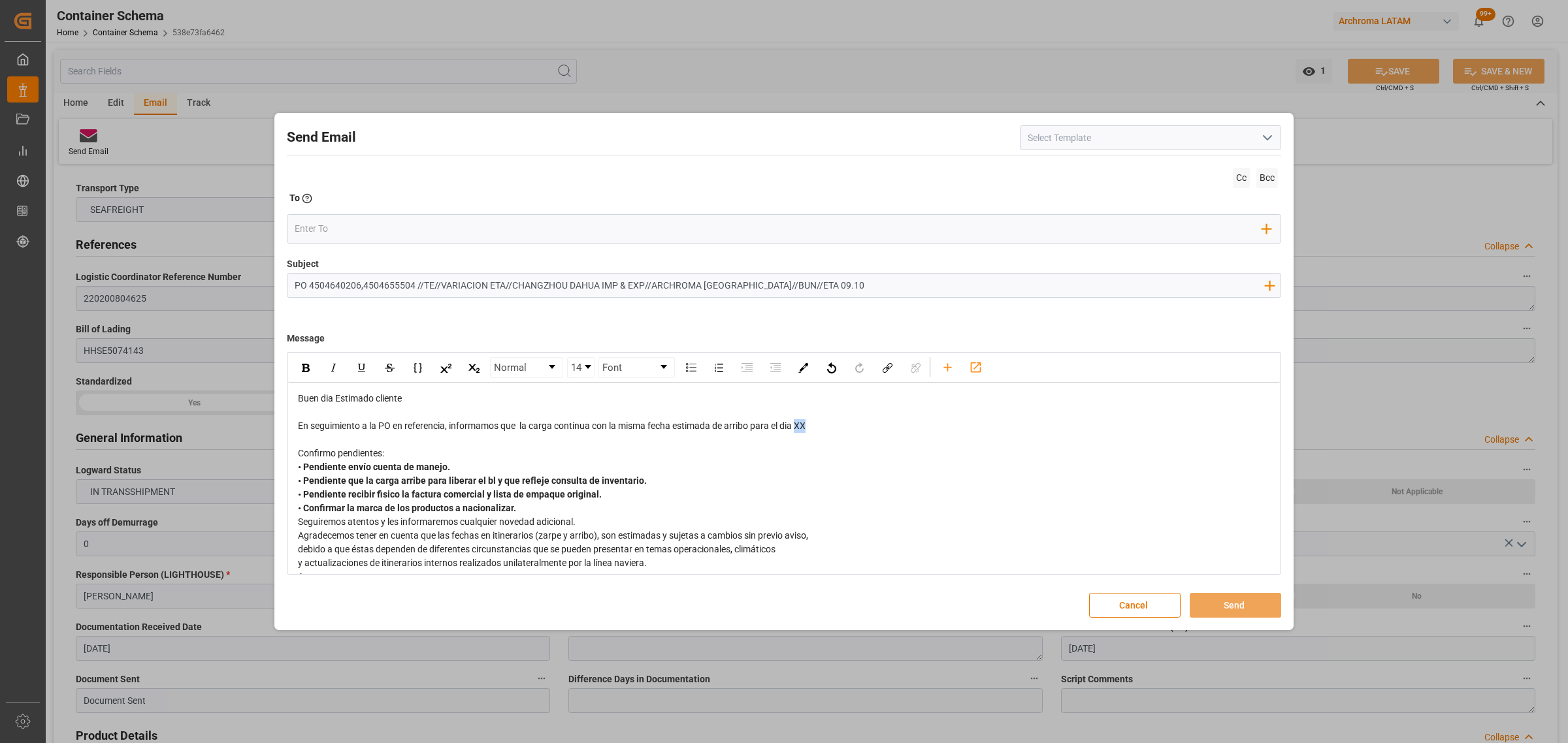
drag, startPoint x: 813, startPoint y: 425, endPoint x: 799, endPoint y: 429, distance: 14.6
click at [799, 429] on div "En seguimiento a la PO en referencia, informamos que la carga continua con la m…" at bounding box center [784, 426] width 973 height 13
click at [536, 501] on span "• Pendiente envío cuenta de manejo. • Pendiente que la carga arribe para libera…" at bounding box center [472, 487] width 349 height 51
click at [527, 511] on div "• Pendiente envío cuenta de manejo. • Pendiente que la carga arribe para libera…" at bounding box center [784, 487] width 973 height 54
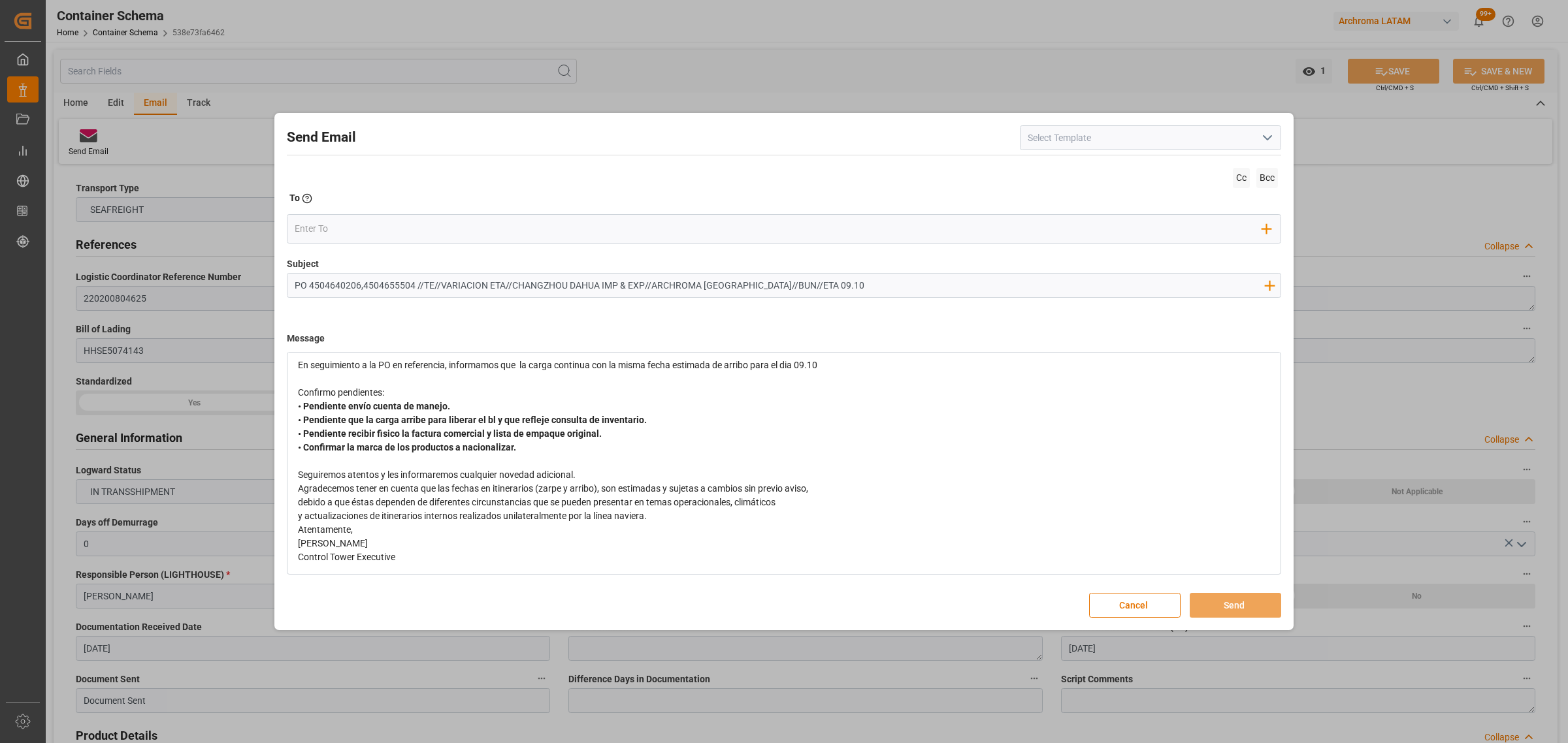
click at [699, 531] on div "Atentamente," at bounding box center [784, 530] width 973 height 13
click at [696, 523] on div "y actualizaciones de itinerarios internos realizados unilateralmente por la lín…" at bounding box center [784, 516] width 973 height 13
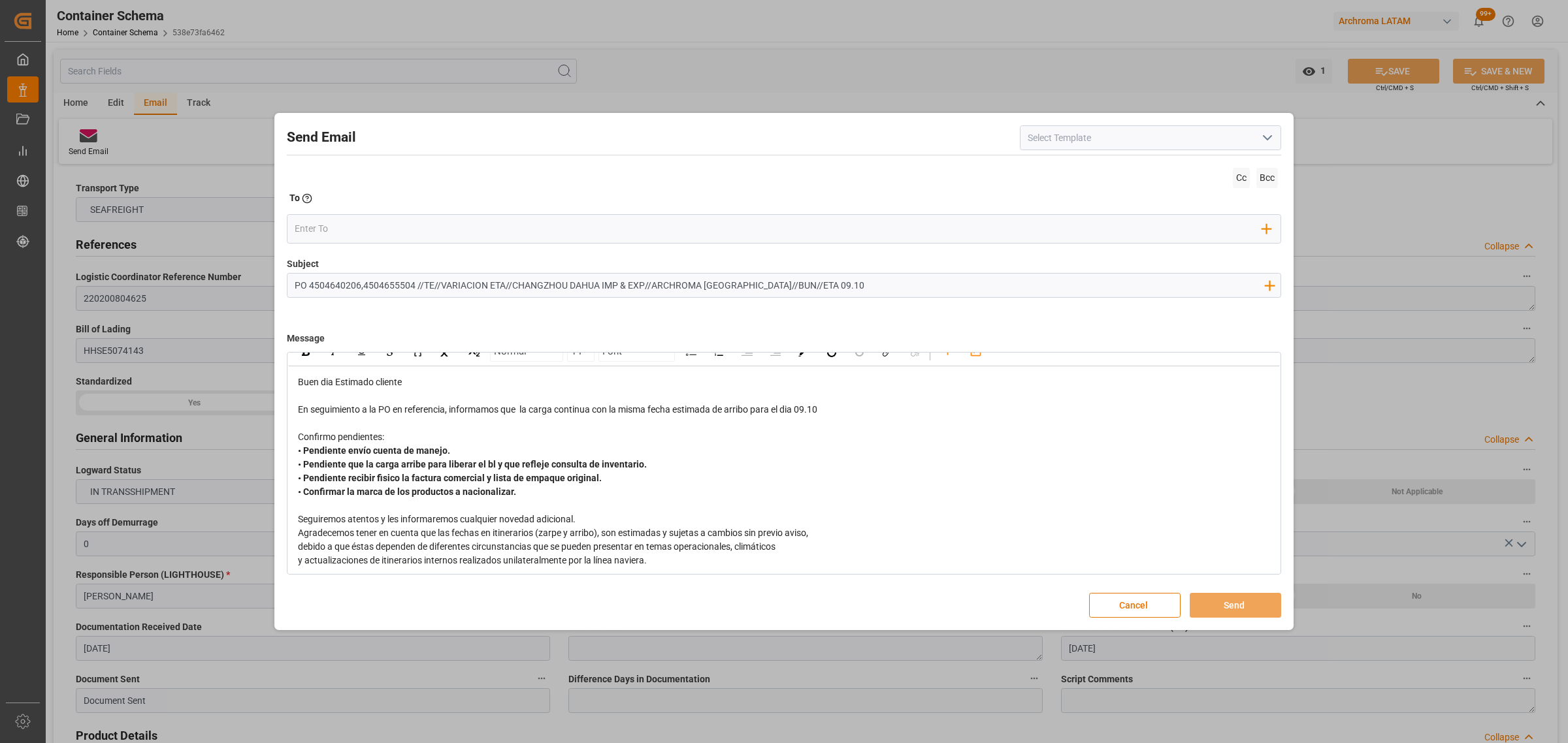
scroll to position [0, 0]
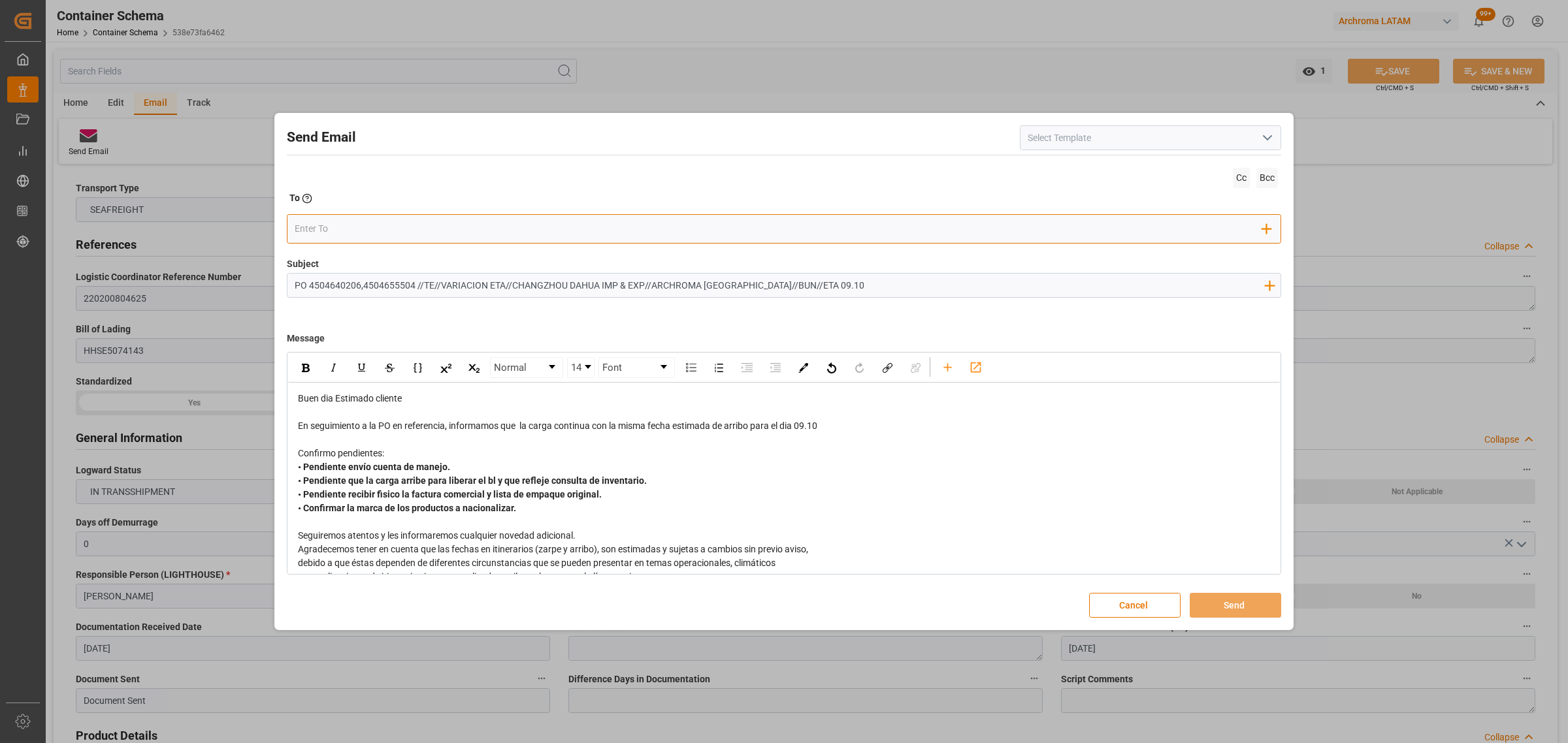
click at [360, 223] on input "email" at bounding box center [778, 228] width 968 height 20
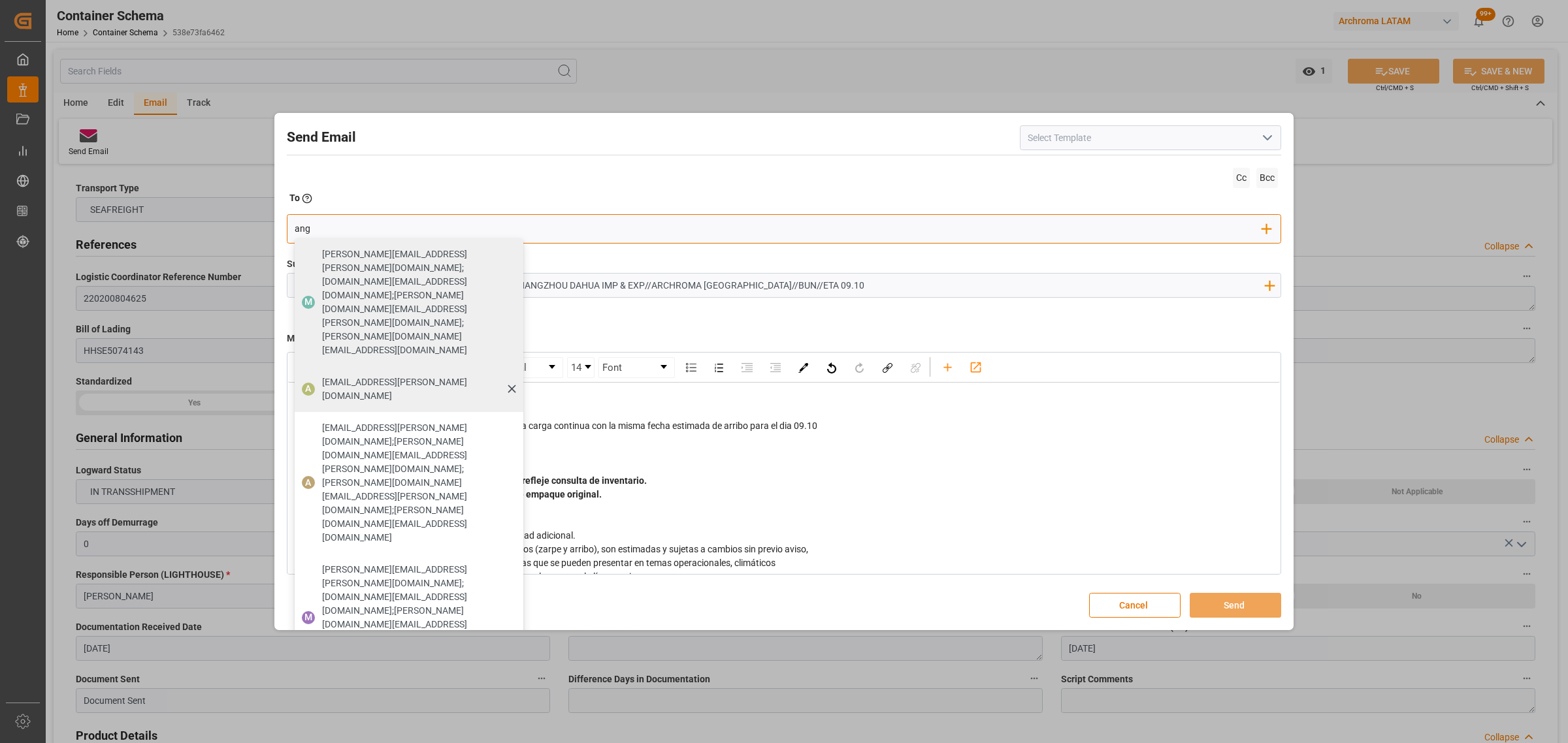
click at [341, 376] on span "[EMAIL_ADDRESS][PERSON_NAME][DOMAIN_NAME]" at bounding box center [418, 389] width 192 height 28
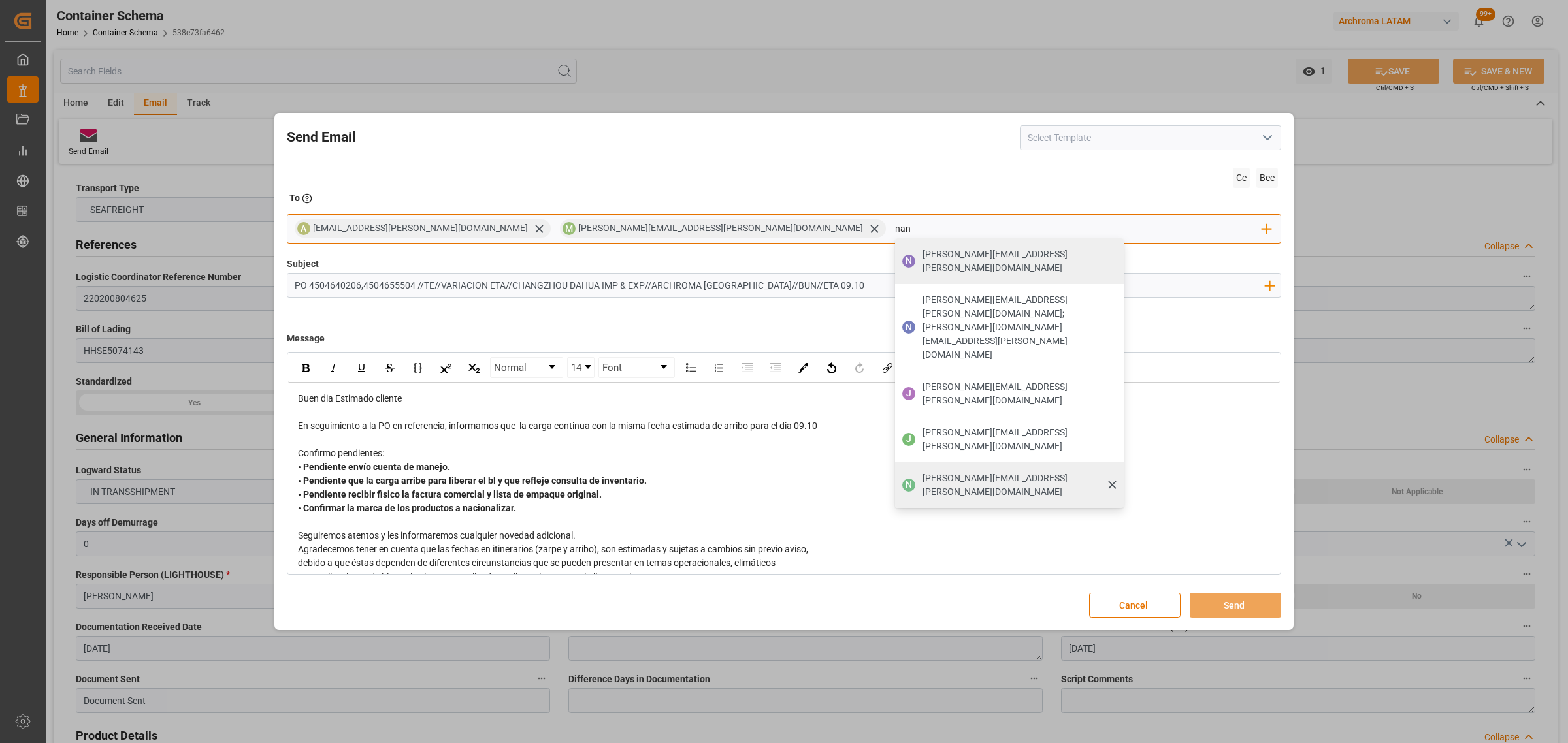
click at [922, 471] on span "[PERSON_NAME][EMAIL_ADDRESS][PERSON_NAME][DOMAIN_NAME]" at bounding box center [1018, 485] width 192 height 28
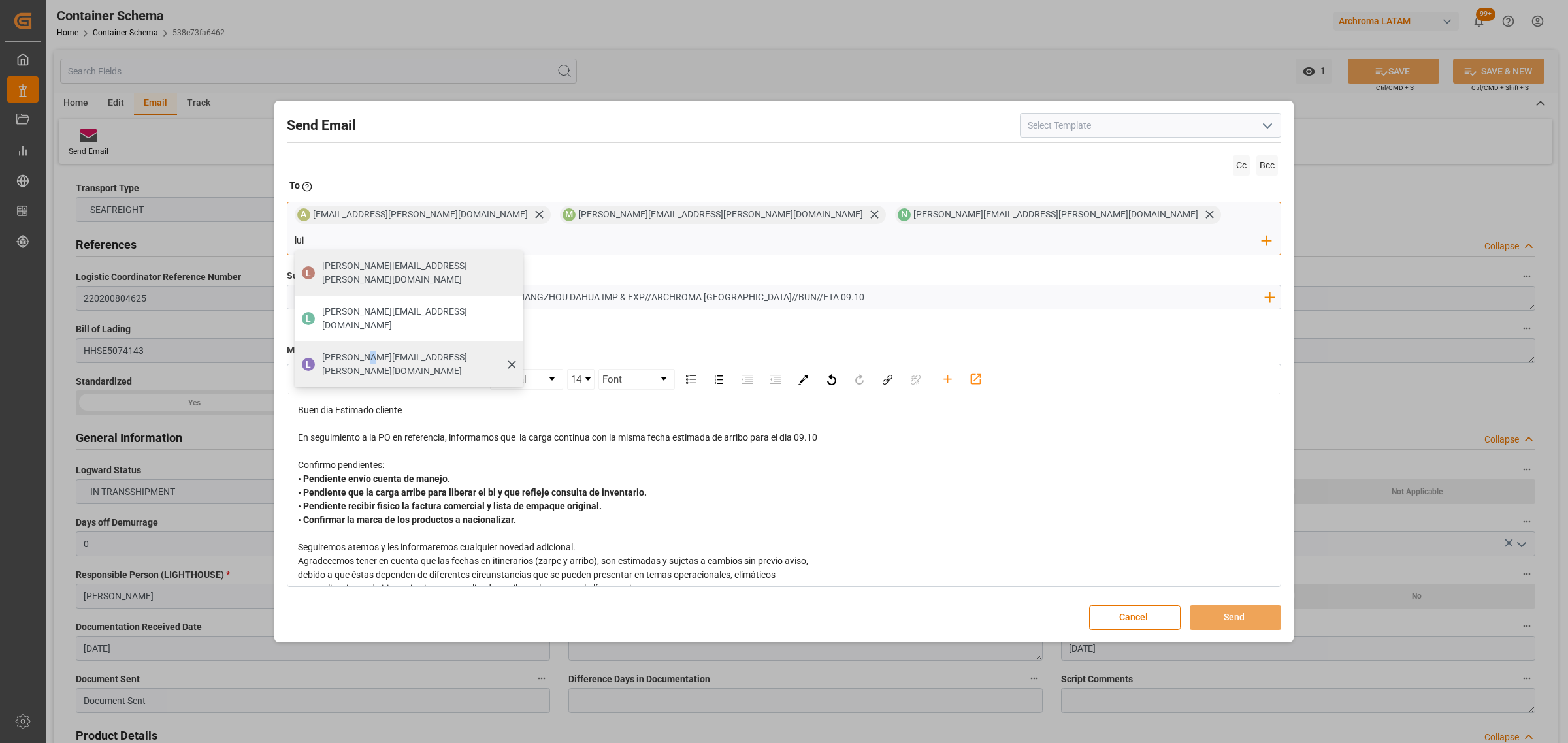
click at [514, 351] on span "[PERSON_NAME][EMAIL_ADDRESS][PERSON_NAME][DOMAIN_NAME]" at bounding box center [418, 364] width 192 height 28
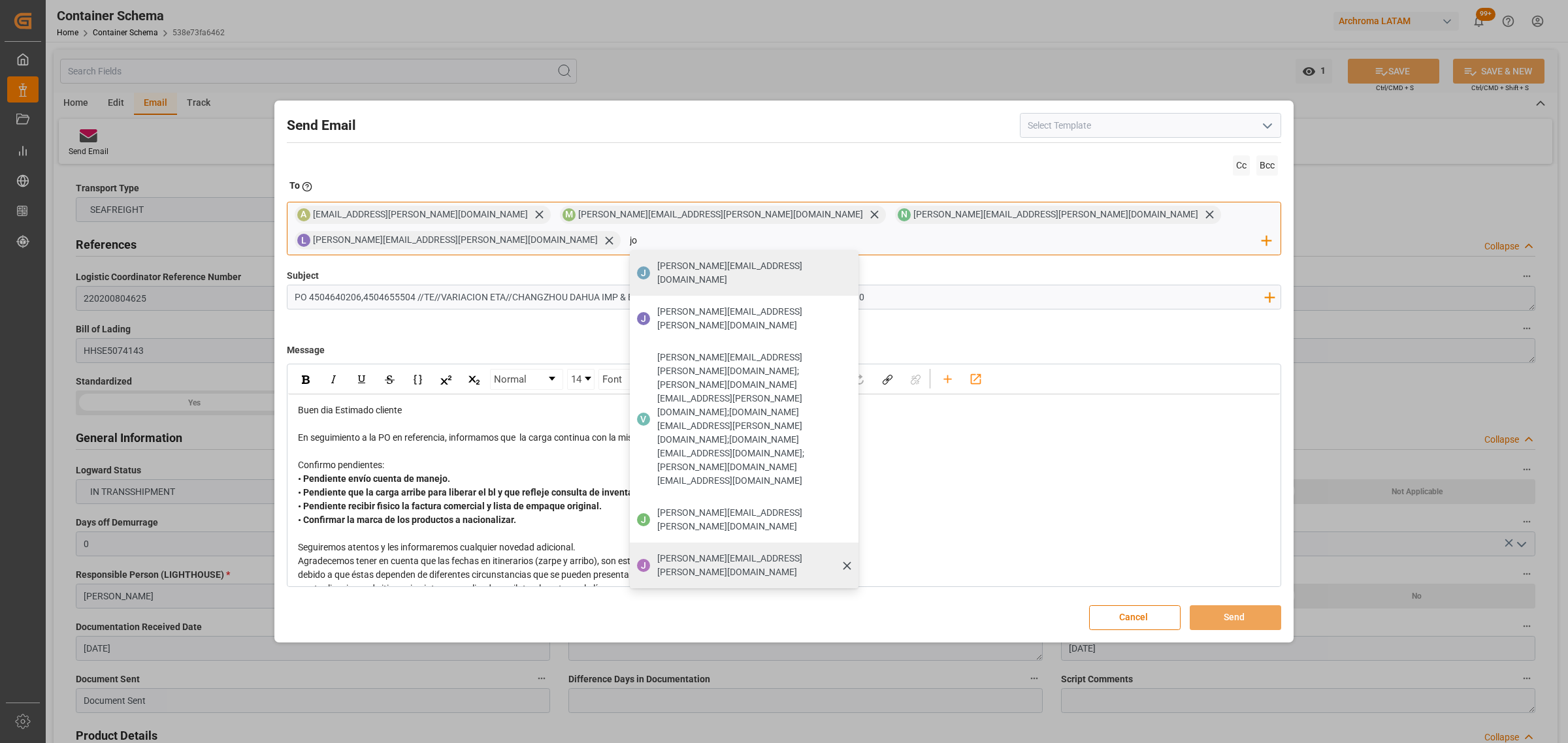
click at [849, 552] on span "[PERSON_NAME][EMAIL_ADDRESS][PERSON_NAME][DOMAIN_NAME]" at bounding box center [752, 565] width 192 height 28
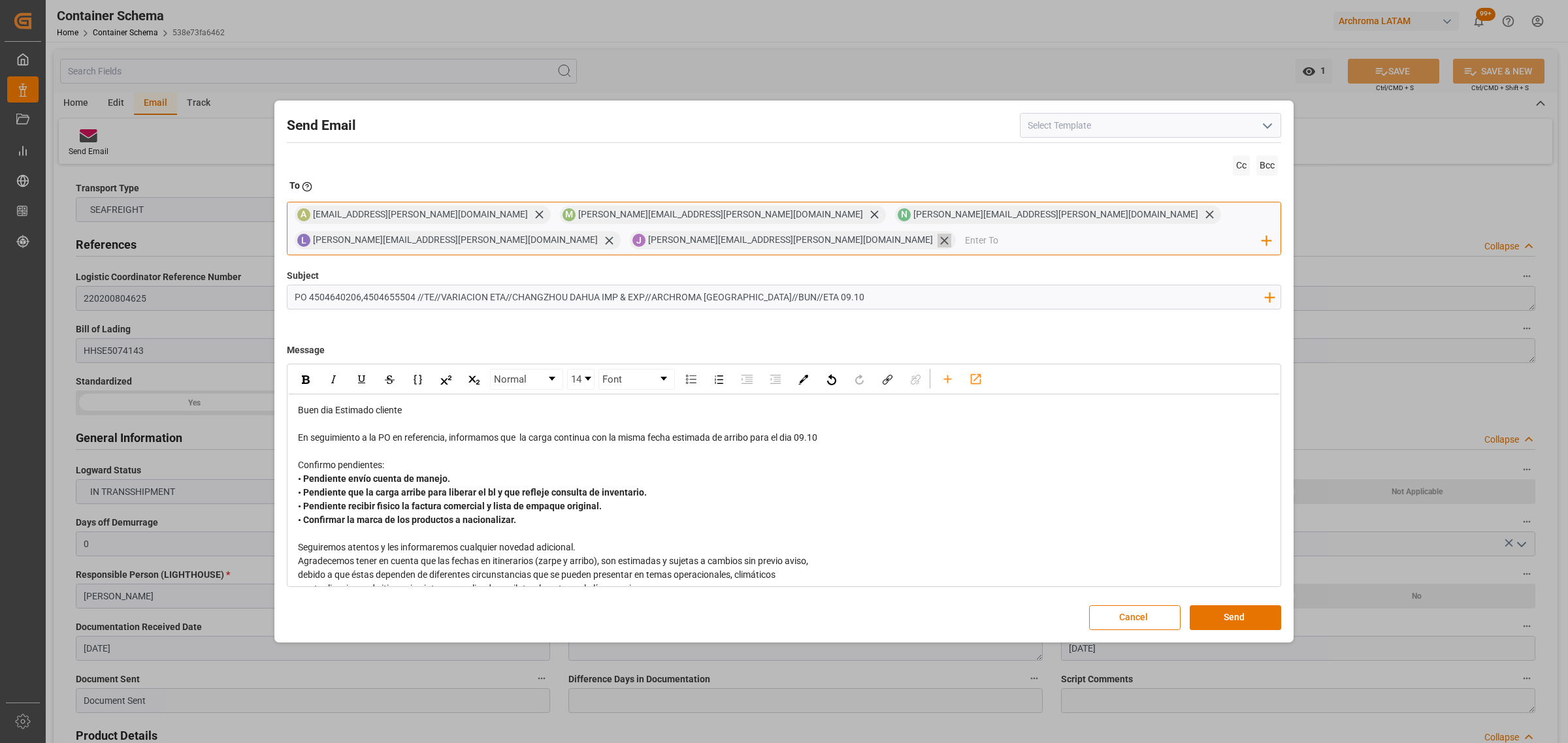
click at [951, 234] on icon at bounding box center [943, 240] width 13 height 13
click at [1167, 231] on input "email" at bounding box center [947, 240] width 633 height 20
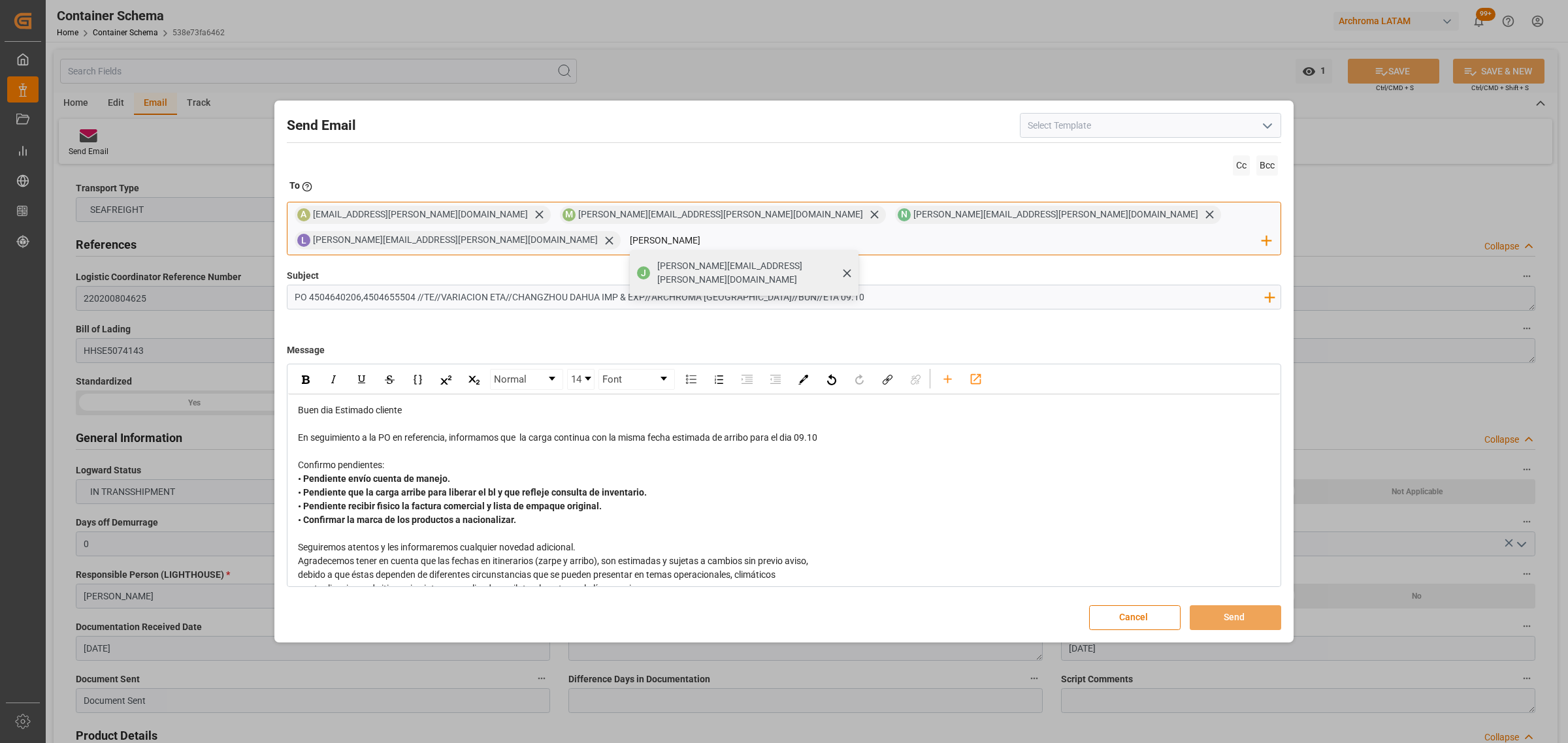
click at [849, 260] on span "[PERSON_NAME][EMAIL_ADDRESS][PERSON_NAME][DOMAIN_NAME]" at bounding box center [752, 272] width 192 height 28
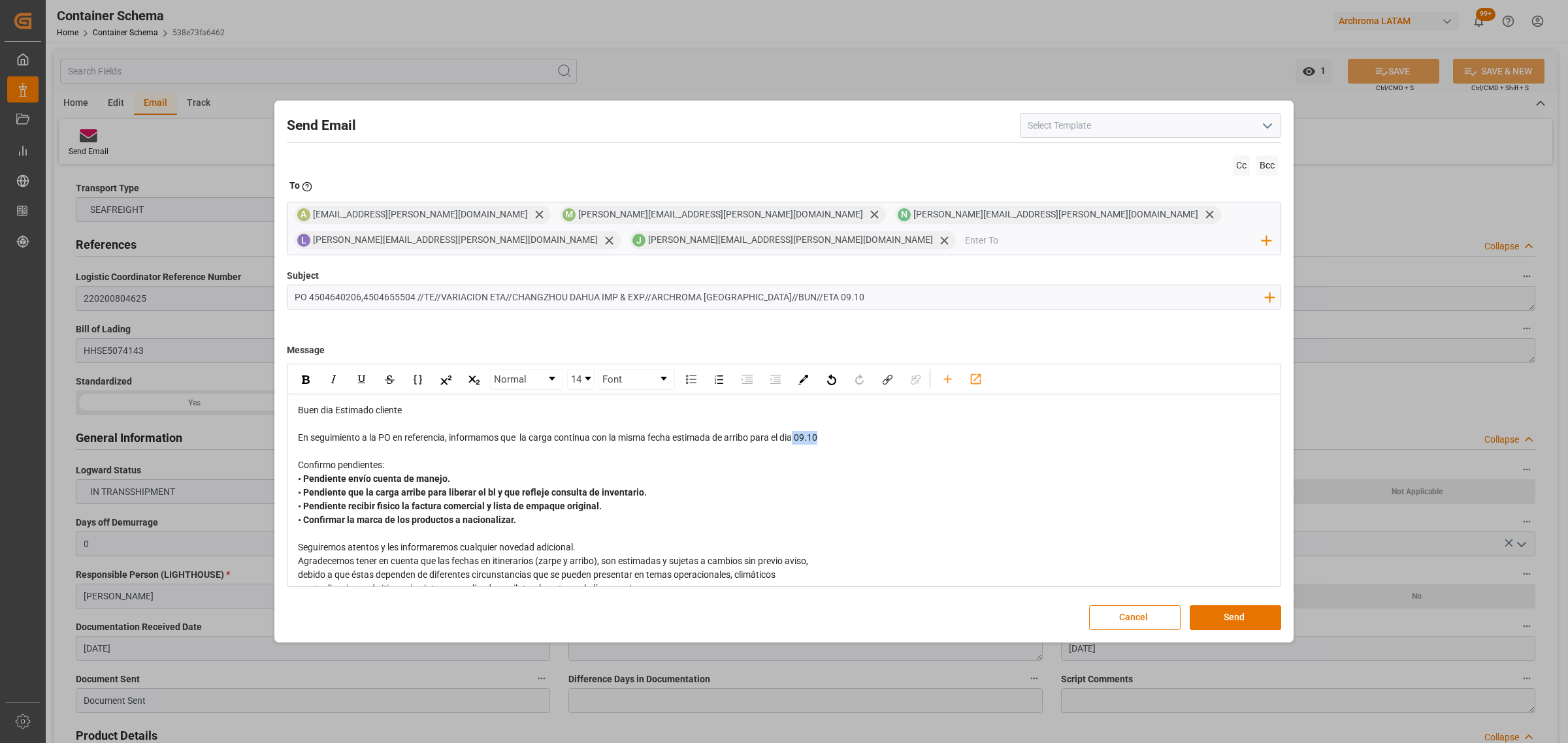
drag, startPoint x: 820, startPoint y: 439, endPoint x: 797, endPoint y: 442, distance: 23.2
click at [797, 442] on span "En seguimiento a la PO en referencia, informamos que la carga continua con la m…" at bounding box center [557, 437] width 520 height 10
click at [316, 384] on div "rdw-inline-control" at bounding box center [305, 379] width 23 height 20
click at [1082, 527] on div "• Pendiente envío cuenta de manejo. • Pendiente que la carga arribe para libera…" at bounding box center [784, 499] width 973 height 54
click at [1246, 616] on button "Send" at bounding box center [1236, 617] width 92 height 24
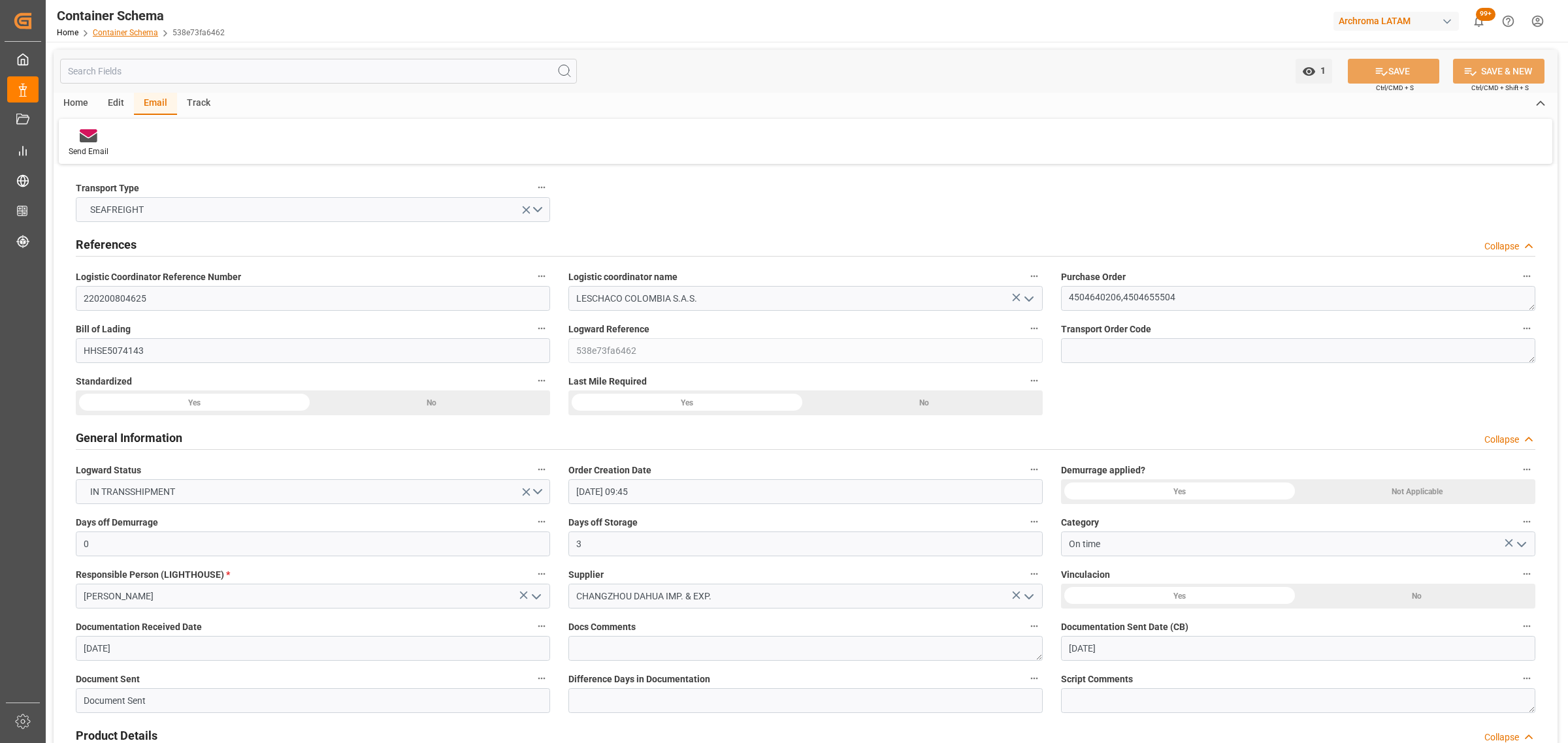
click at [119, 32] on link "Container Schema" at bounding box center [125, 33] width 66 height 9
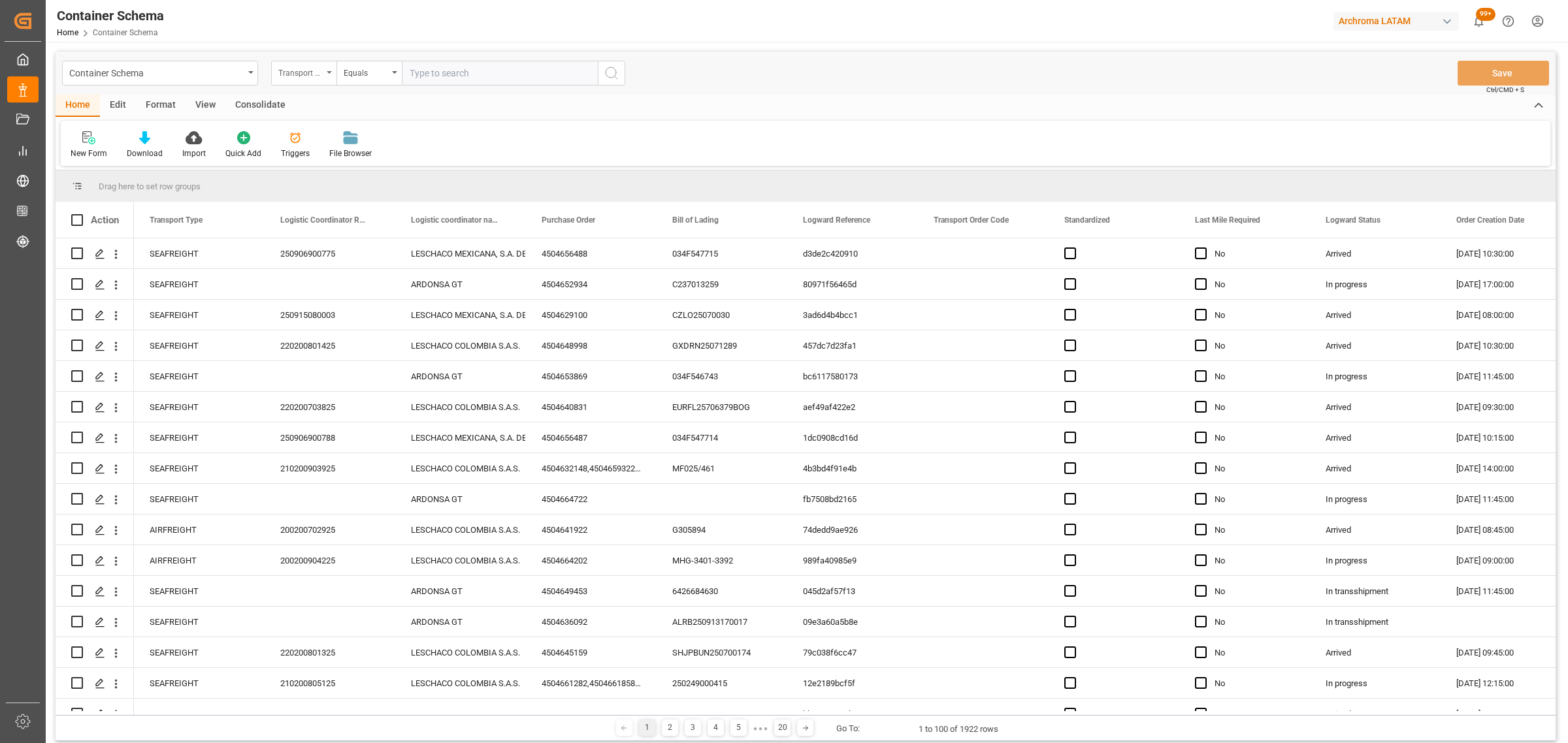
click at [305, 75] on div "Transport Type" at bounding box center [300, 71] width 44 height 15
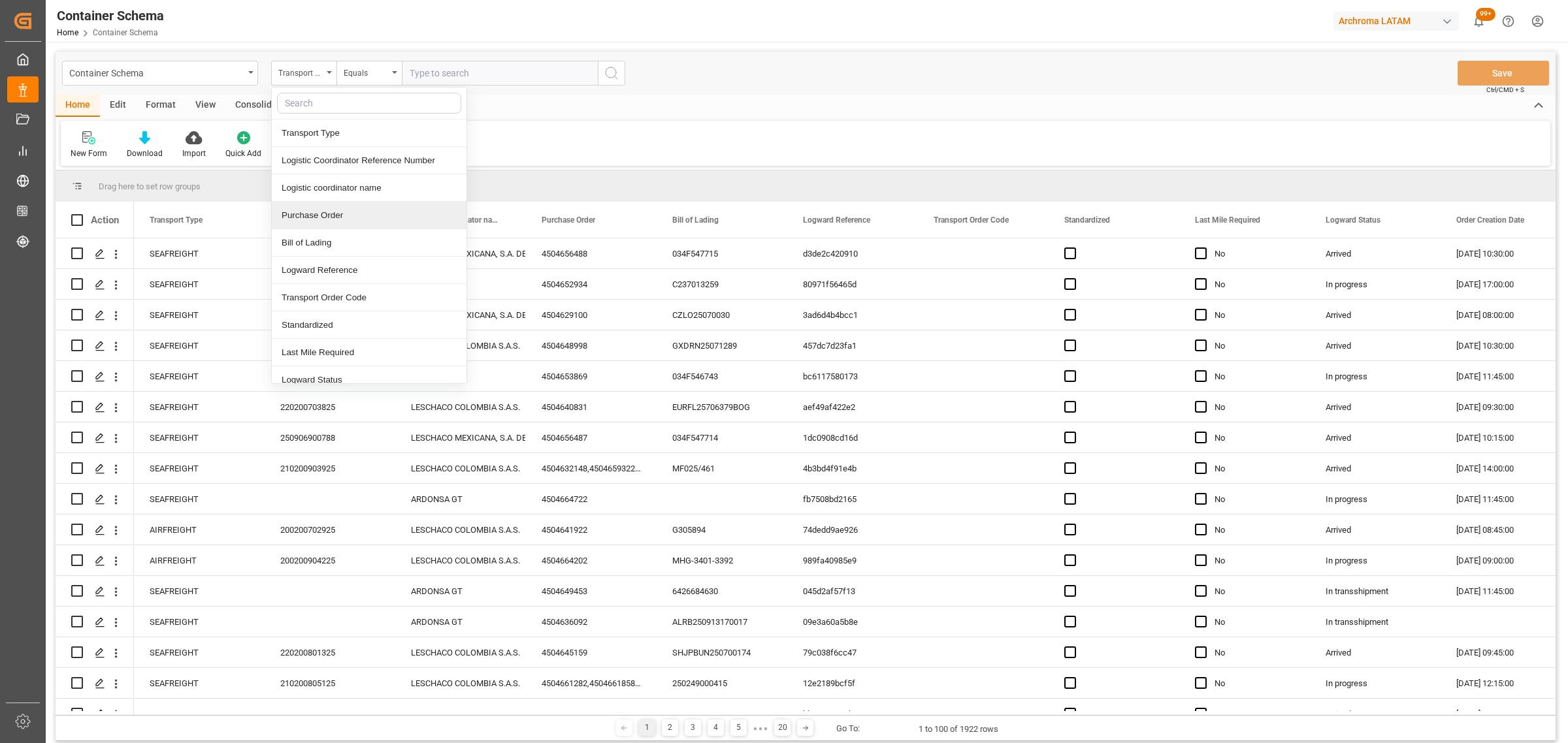
click at [345, 216] on div "Purchase Order" at bounding box center [369, 216] width 195 height 28
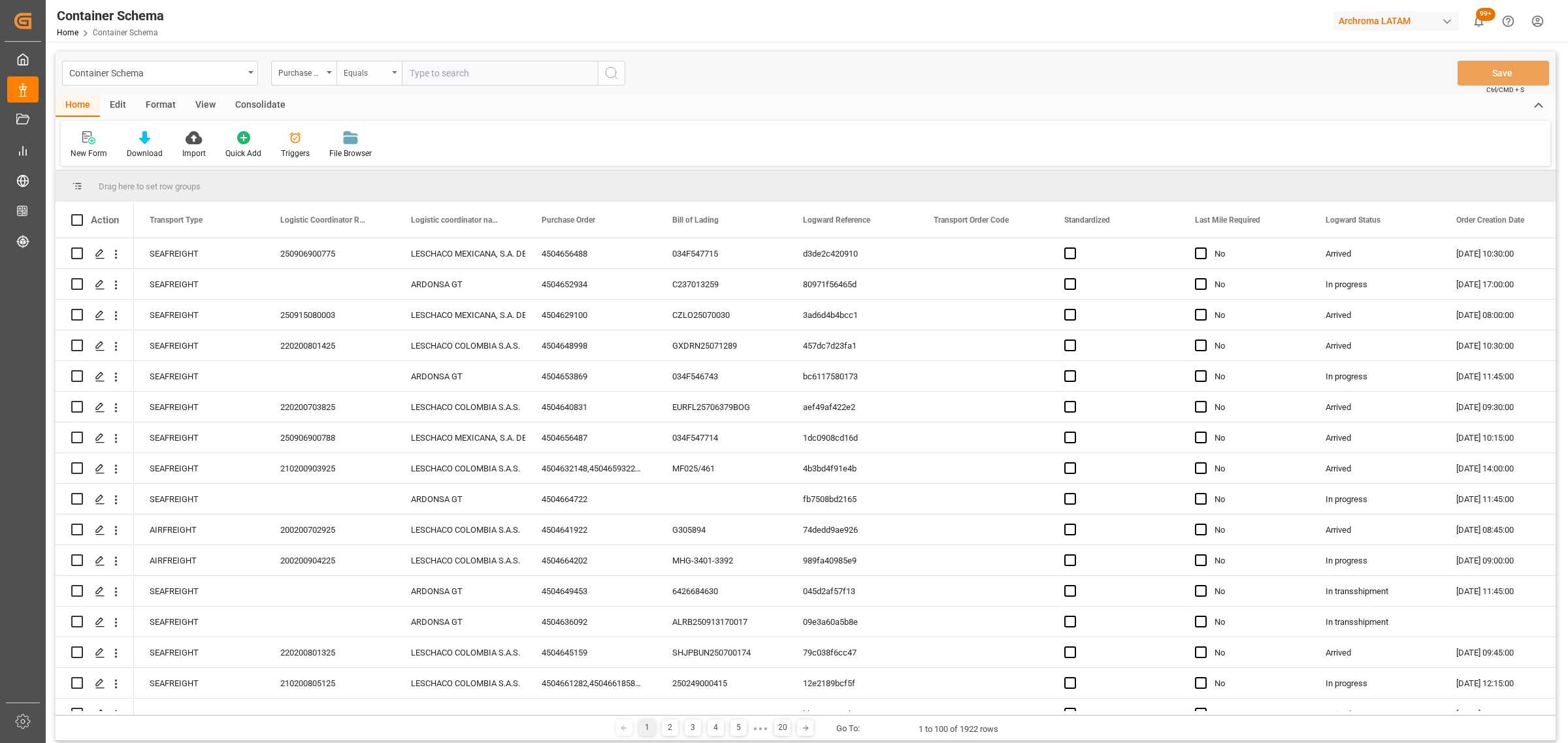
click at [377, 69] on div "Equals" at bounding box center [366, 71] width 44 height 15
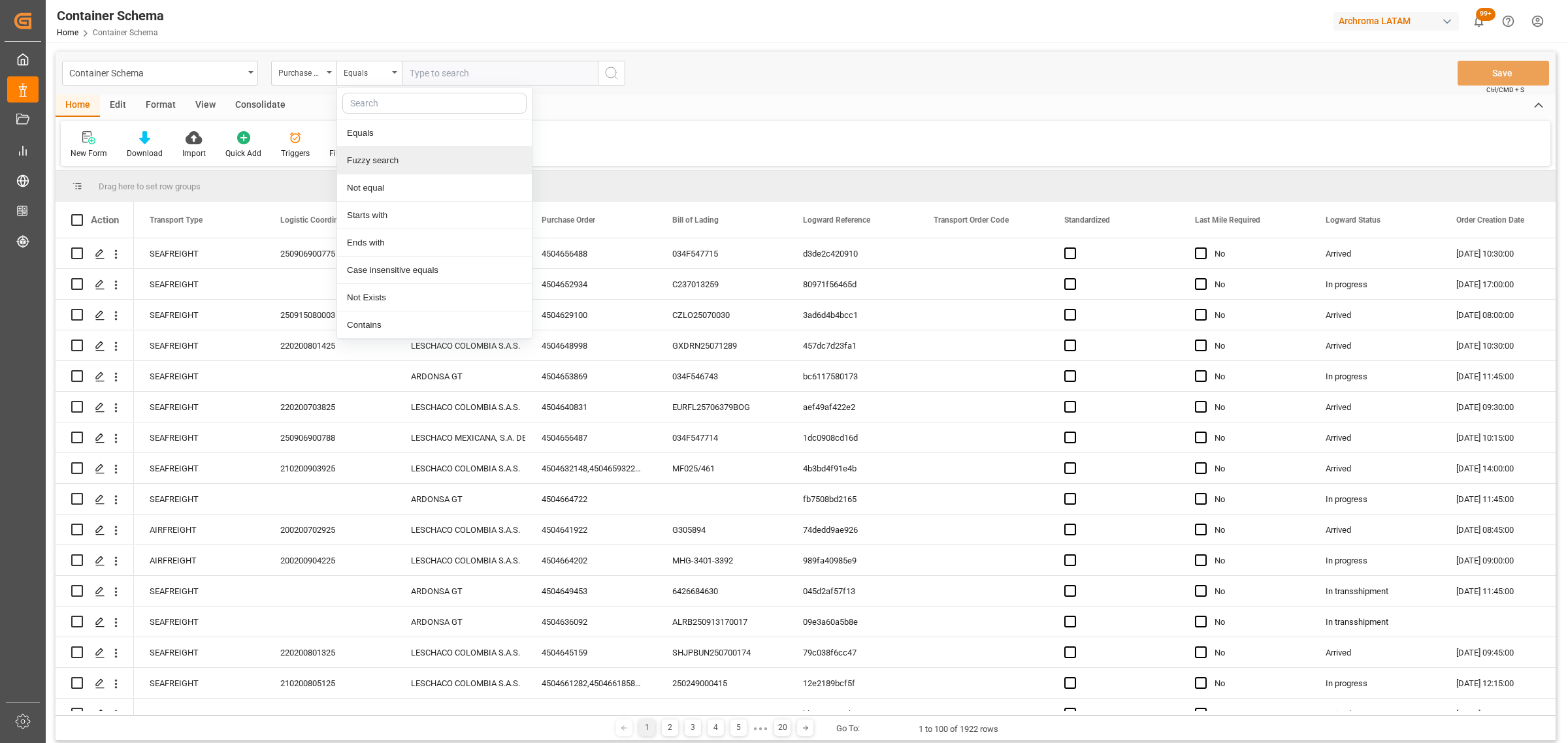
click at [399, 164] on div "Fuzzy search" at bounding box center [434, 160] width 195 height 28
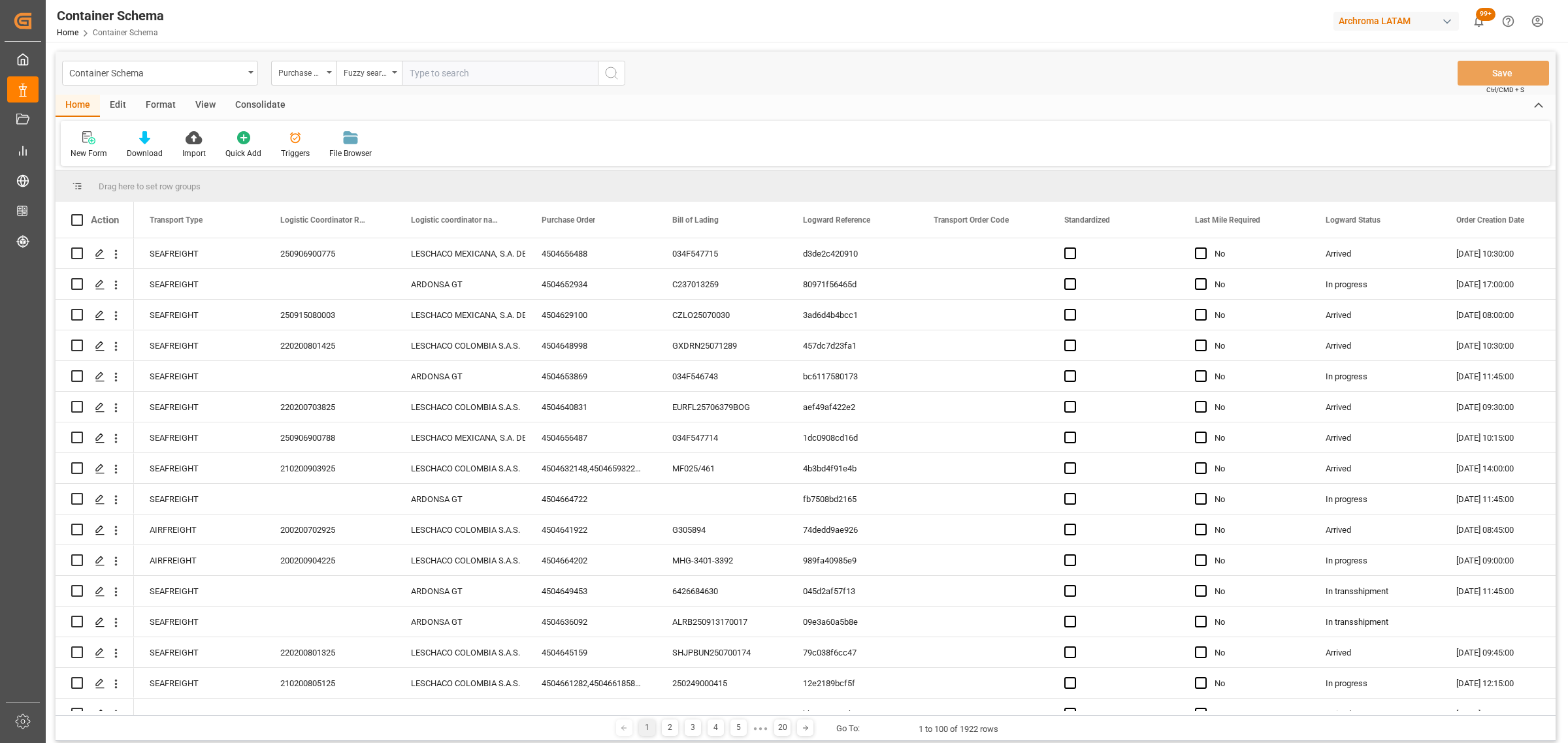
click at [433, 70] on input "text" at bounding box center [500, 73] width 196 height 24
paste input "4504655399"
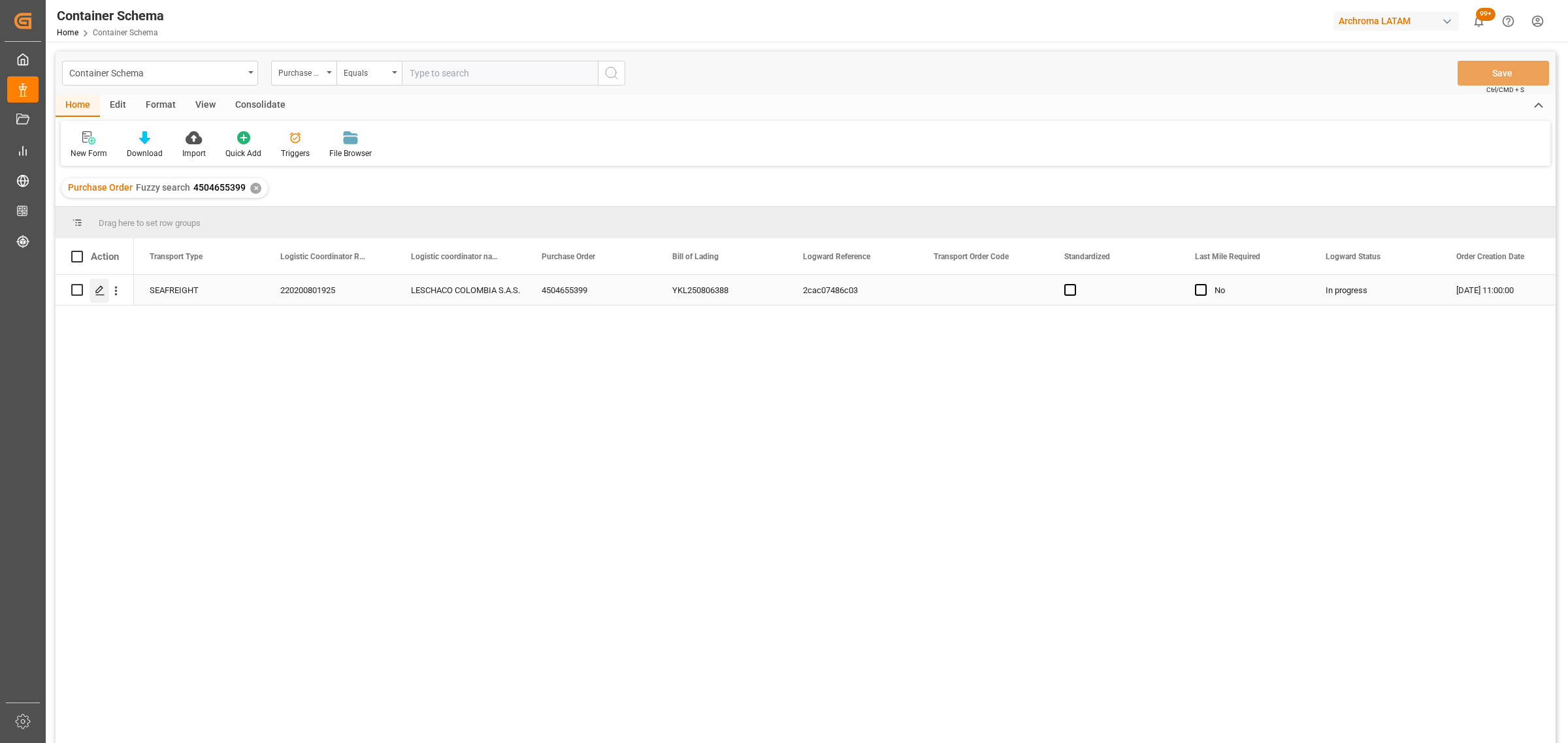
click at [98, 294] on icon "Press SPACE to select this row." at bounding box center [99, 291] width 10 height 10
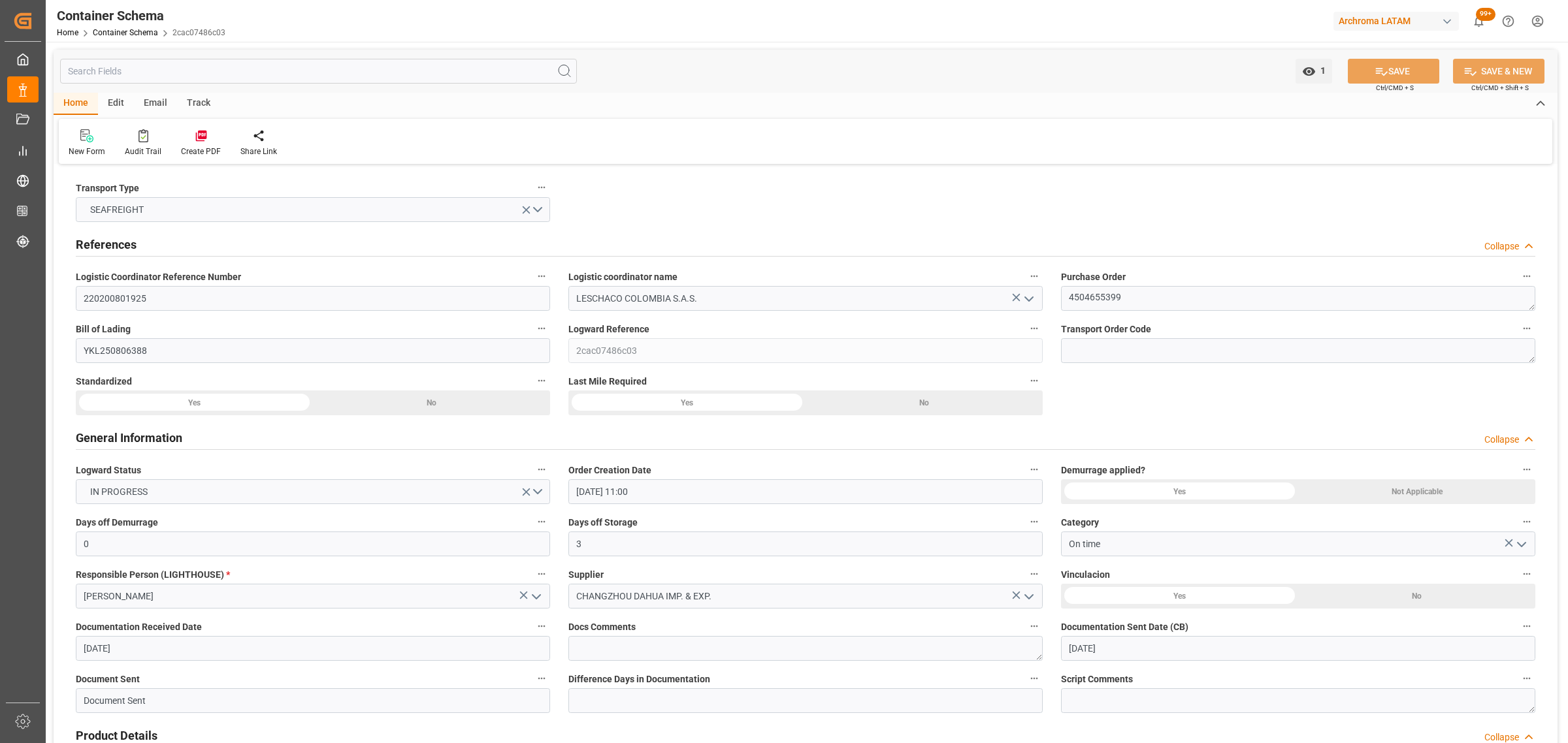
click at [183, 105] on div "Track" at bounding box center [198, 103] width 43 height 22
click at [95, 157] on div "Tracking" at bounding box center [84, 151] width 31 height 12
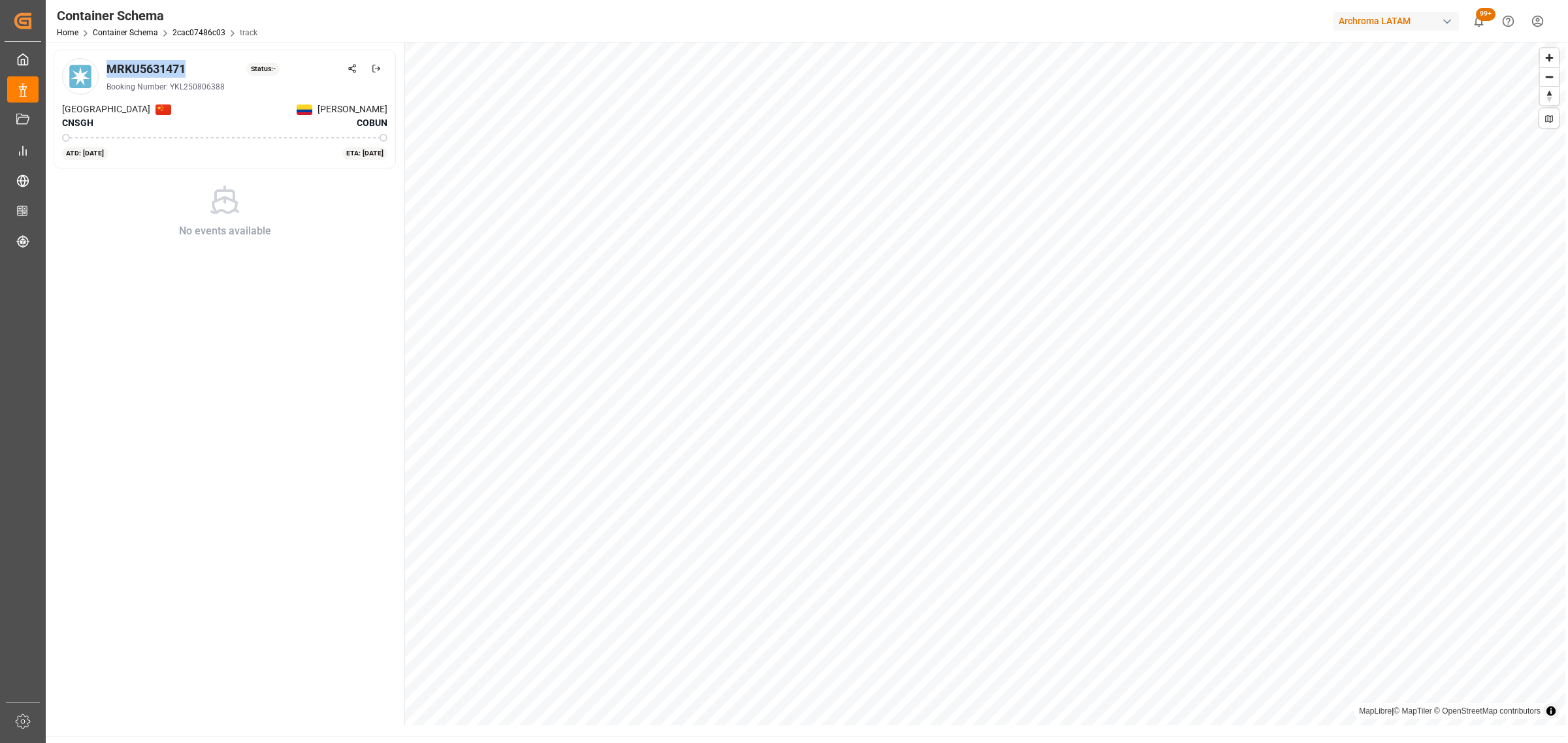
drag, startPoint x: 134, startPoint y: 66, endPoint x: 107, endPoint y: 70, distance: 27.3
click at [107, 70] on div "MRKU5631471 Status: -" at bounding box center [247, 69] width 281 height 17
copy div "MRKU5631471"
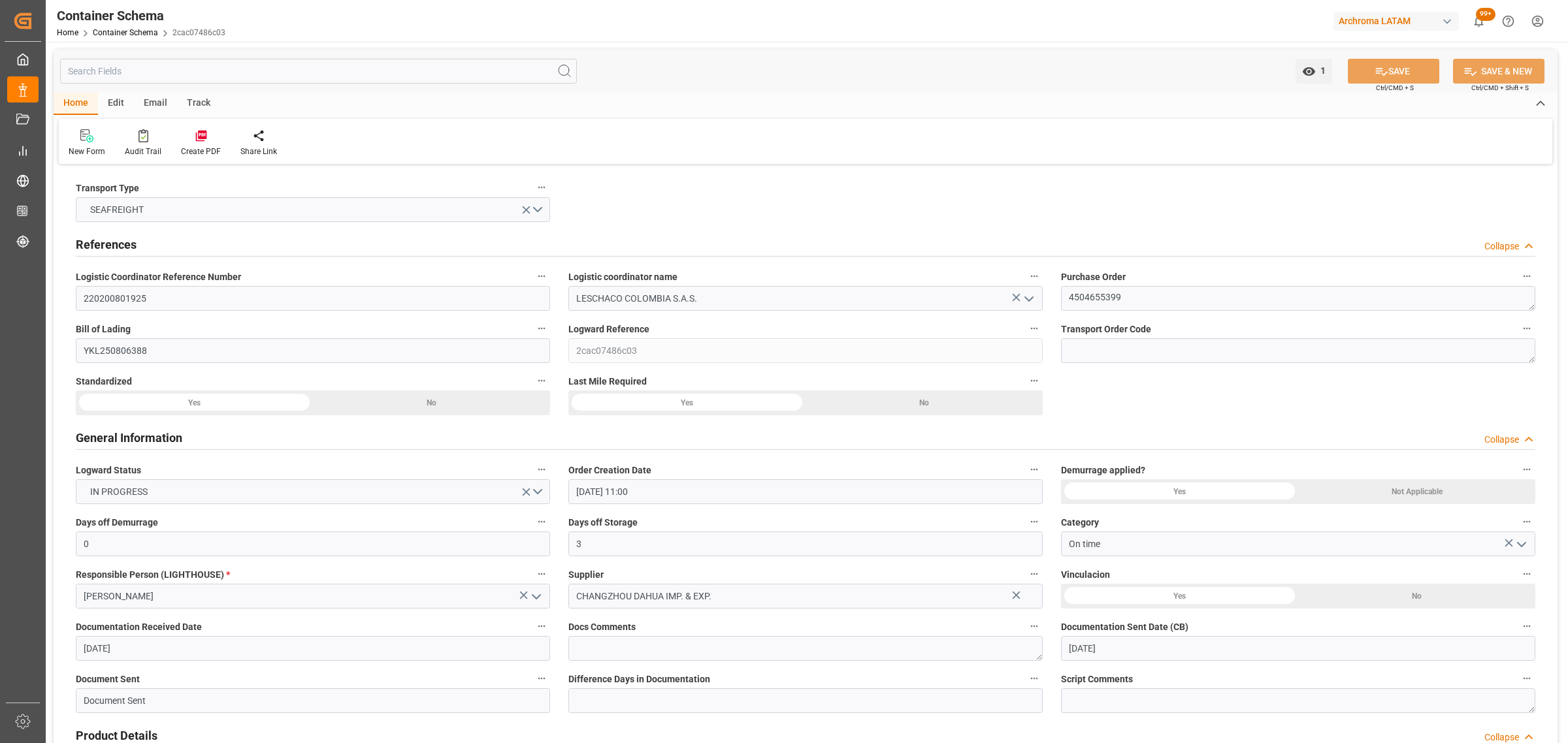
click at [164, 103] on div "Email" at bounding box center [156, 103] width 43 height 22
click at [99, 148] on div "Send Email" at bounding box center [88, 151] width 39 height 12
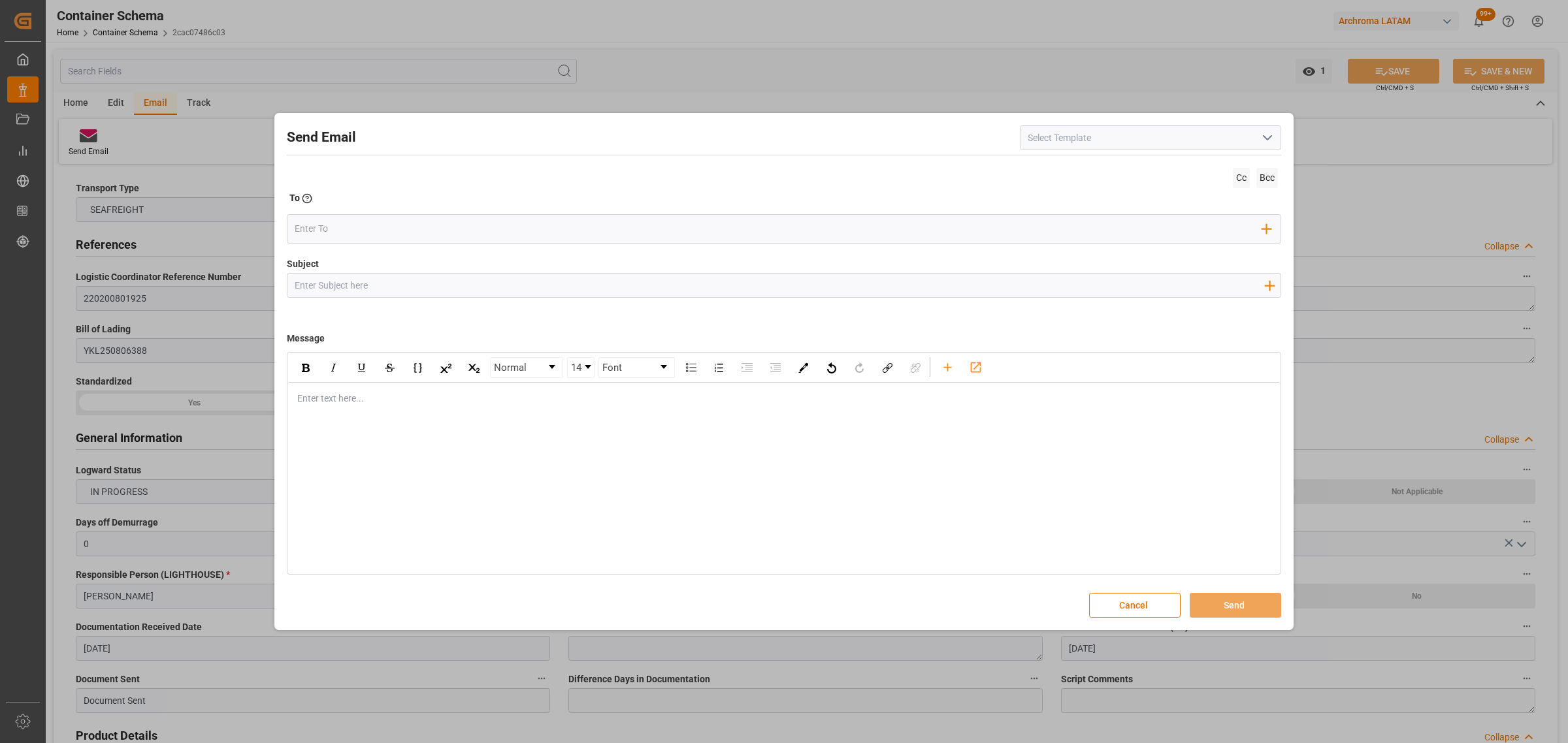
click at [353, 296] on div at bounding box center [778, 286] width 983 height 24
click at [353, 293] on input "Subject" at bounding box center [778, 285] width 983 height 23
click at [553, 288] on input "Subject" at bounding box center [778, 285] width 983 height 23
paste input "PO 4504655399 //TE//LOGWARD STATUS//CHANGZHOU DAHUA IMP & EXP//ARCHROMA COLOMBI…"
type input "PO 4504655399 //TE//LOGWARD STATUS//CHANGZHOU DAHUA IMP & EXP//ARCHROMA COLOMBI…"
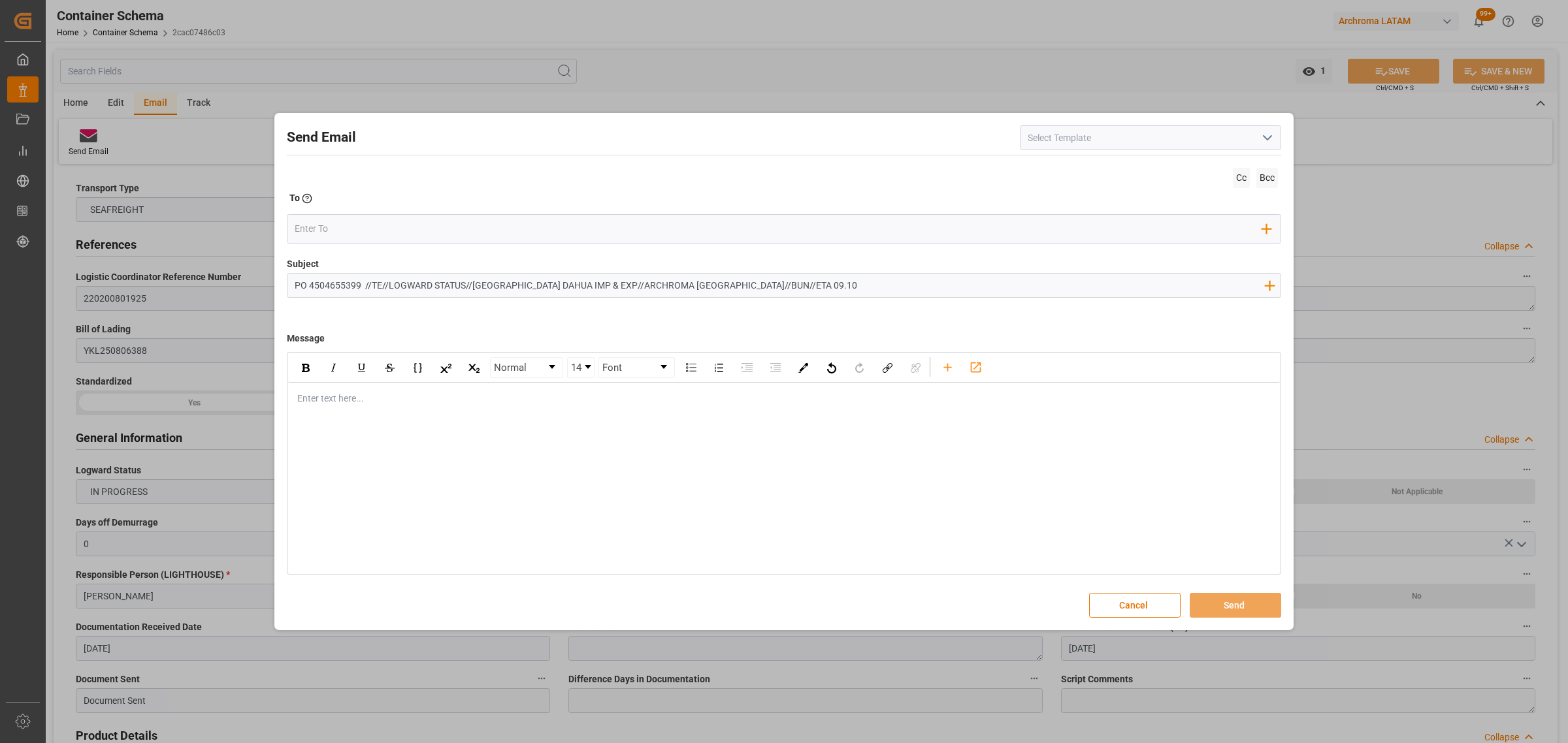
drag, startPoint x: 297, startPoint y: 388, endPoint x: 296, endPoint y: 399, distance: 11.0
click at [297, 388] on div "Enter text here..." at bounding box center [784, 399] width 992 height 32
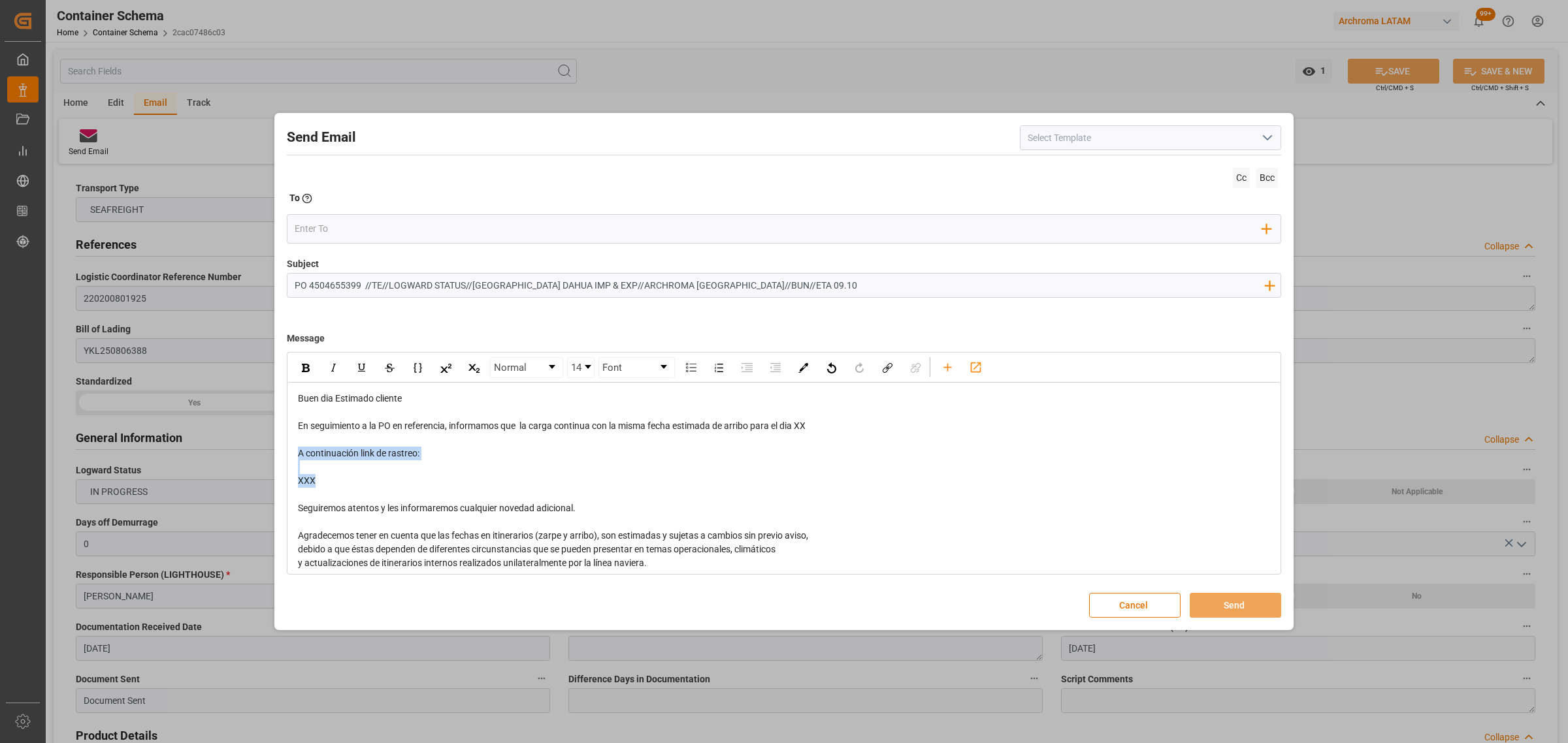
drag, startPoint x: 249, startPoint y: 459, endPoint x: 248, endPoint y: 452, distance: 7.1
click at [248, 452] on div "Send Email Cc Bcc To Enter the TO Email address Add Field to To Subject PO 4504…" at bounding box center [784, 371] width 1568 height 743
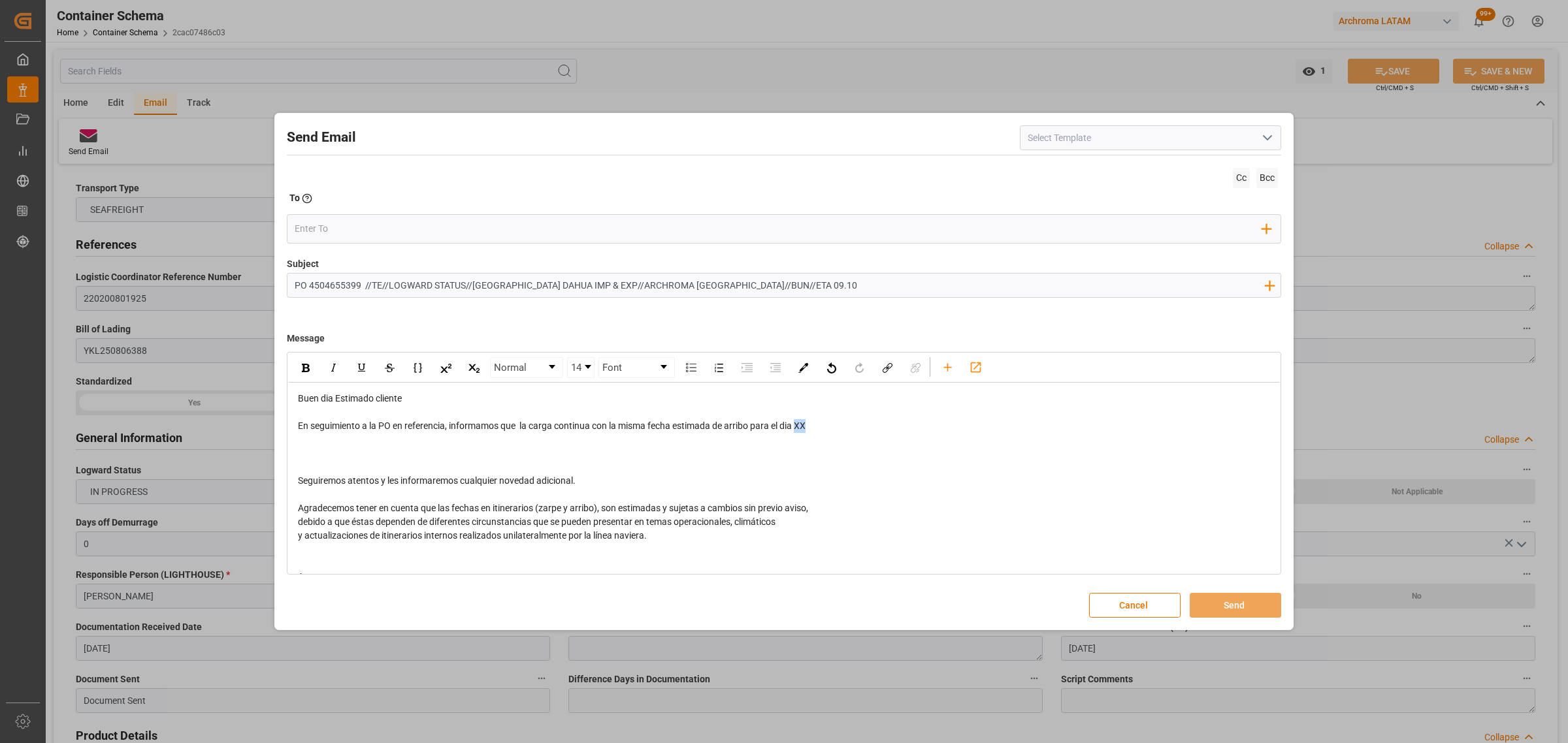
drag, startPoint x: 812, startPoint y: 426, endPoint x: 801, endPoint y: 428, distance: 11.2
click at [801, 428] on div "En seguimiento a la PO en referencia, informamos que la carga continua con la m…" at bounding box center [784, 426] width 973 height 13
click at [448, 460] on div "rdw-editor" at bounding box center [784, 453] width 973 height 13
click at [834, 429] on div "En seguimiento a la PO en referencia, informamos que la carga continua con la m…" at bounding box center [784, 426] width 973 height 13
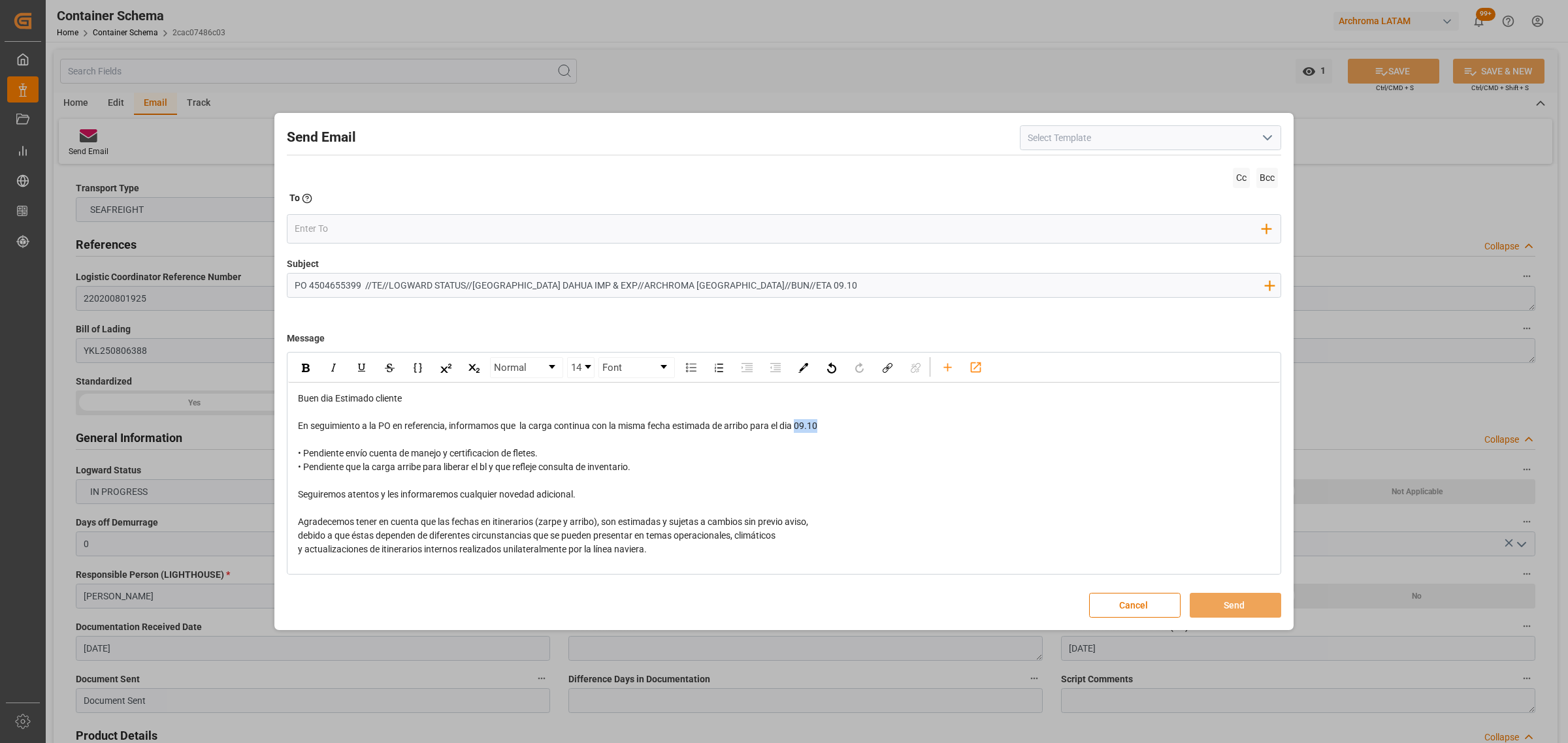
drag, startPoint x: 836, startPoint y: 426, endPoint x: 800, endPoint y: 426, distance: 36.0
click at [800, 426] on div "En seguimiento a la PO en referencia, informamos que la carga continua con la m…" at bounding box center [784, 426] width 973 height 13
click at [302, 371] on img "rdw-inline-control" at bounding box center [306, 368] width 8 height 9
drag, startPoint x: 662, startPoint y: 471, endPoint x: 294, endPoint y: 452, distance: 368.5
click at [294, 452] on div "Buen dia Estimado cliente En seguimiento a la PO en referencia, informamos que …" at bounding box center [784, 508] width 992 height 252
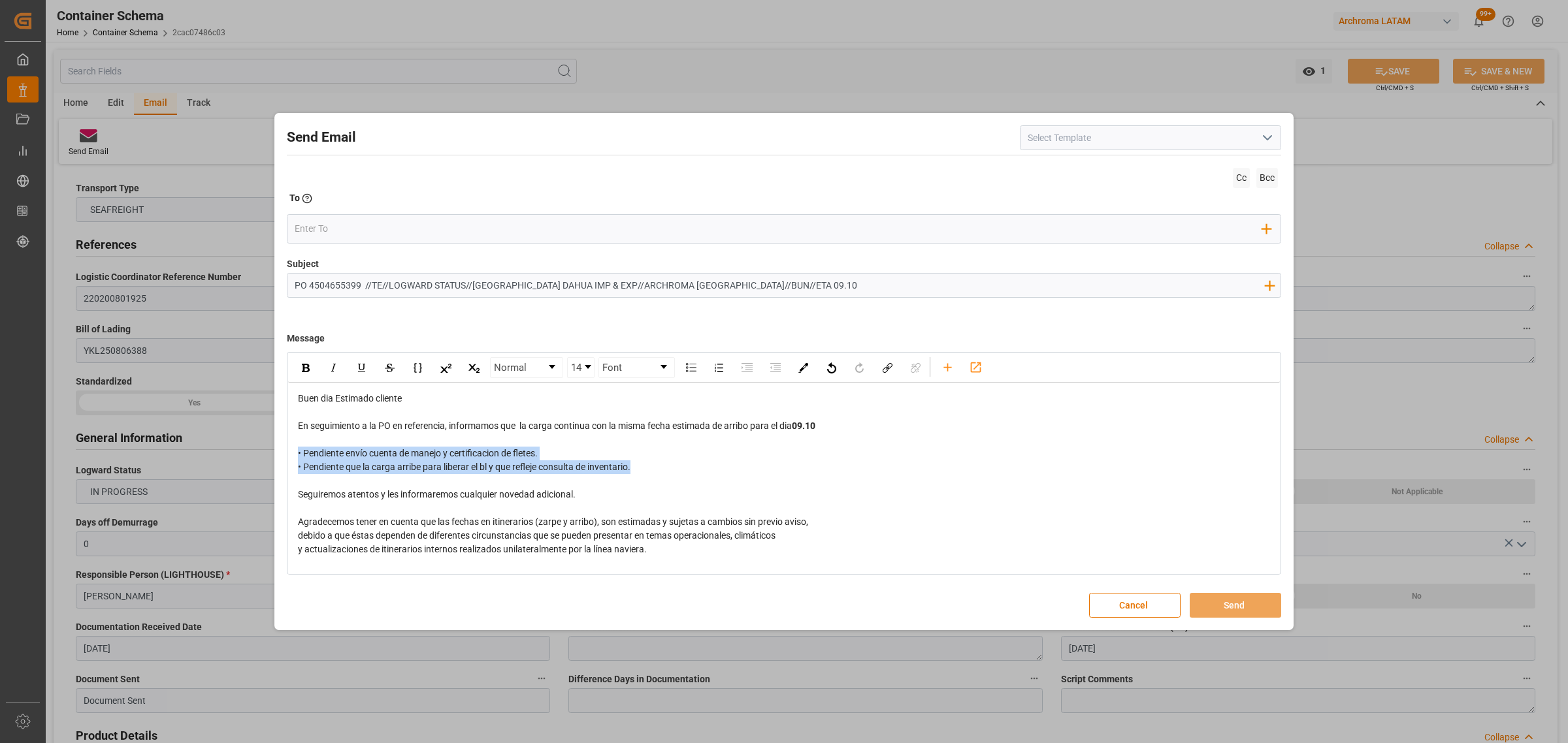
click at [299, 355] on div "Normal 14 Font" at bounding box center [784, 368] width 992 height 29
click at [299, 364] on div "rdw-inline-control" at bounding box center [305, 367] width 23 height 20
click at [335, 233] on input "email" at bounding box center [778, 228] width 968 height 20
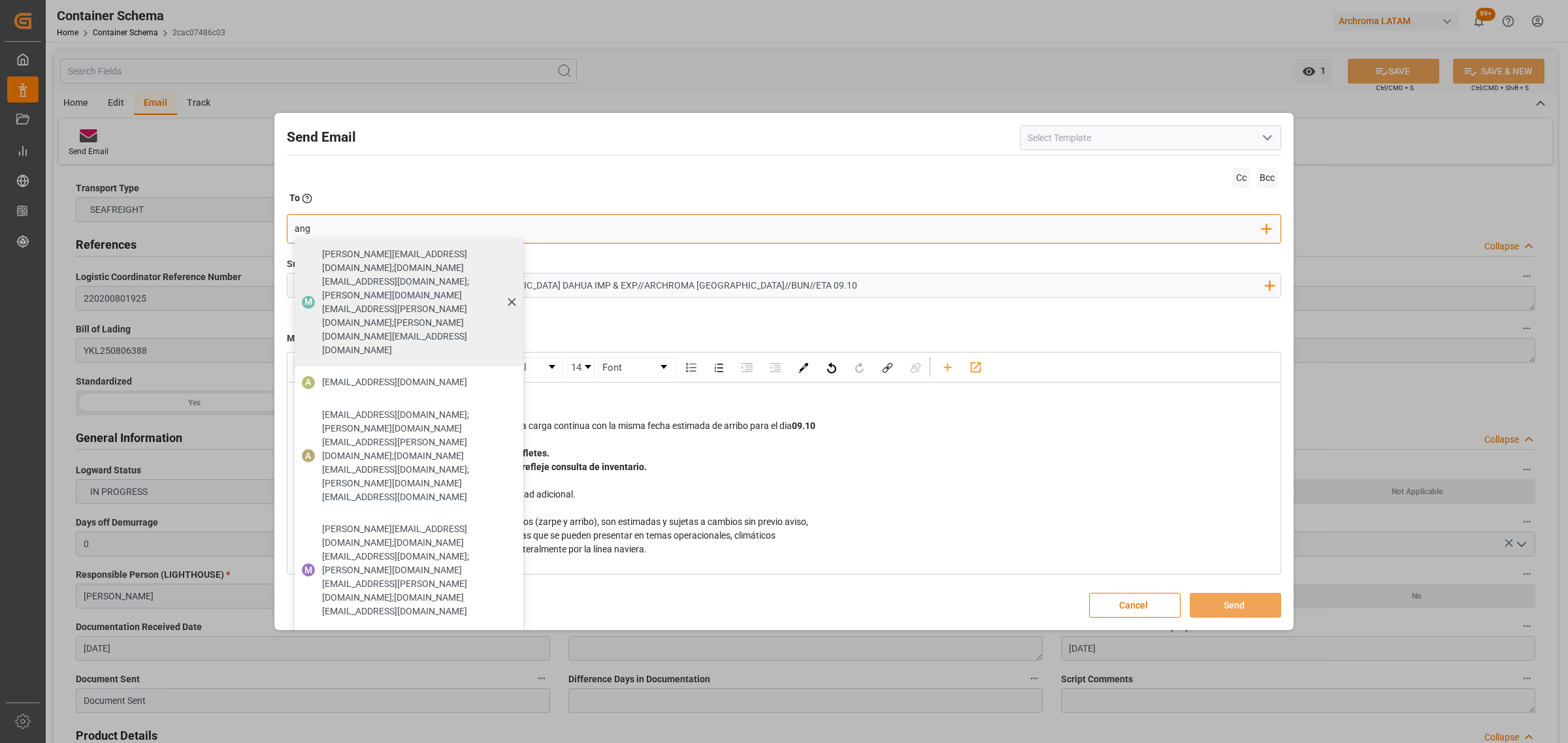
type input "[PERSON_NAME]"
click at [374, 376] on span "[EMAIL_ADDRESS][PERSON_NAME][DOMAIN_NAME]" at bounding box center [395, 382] width 145 height 13
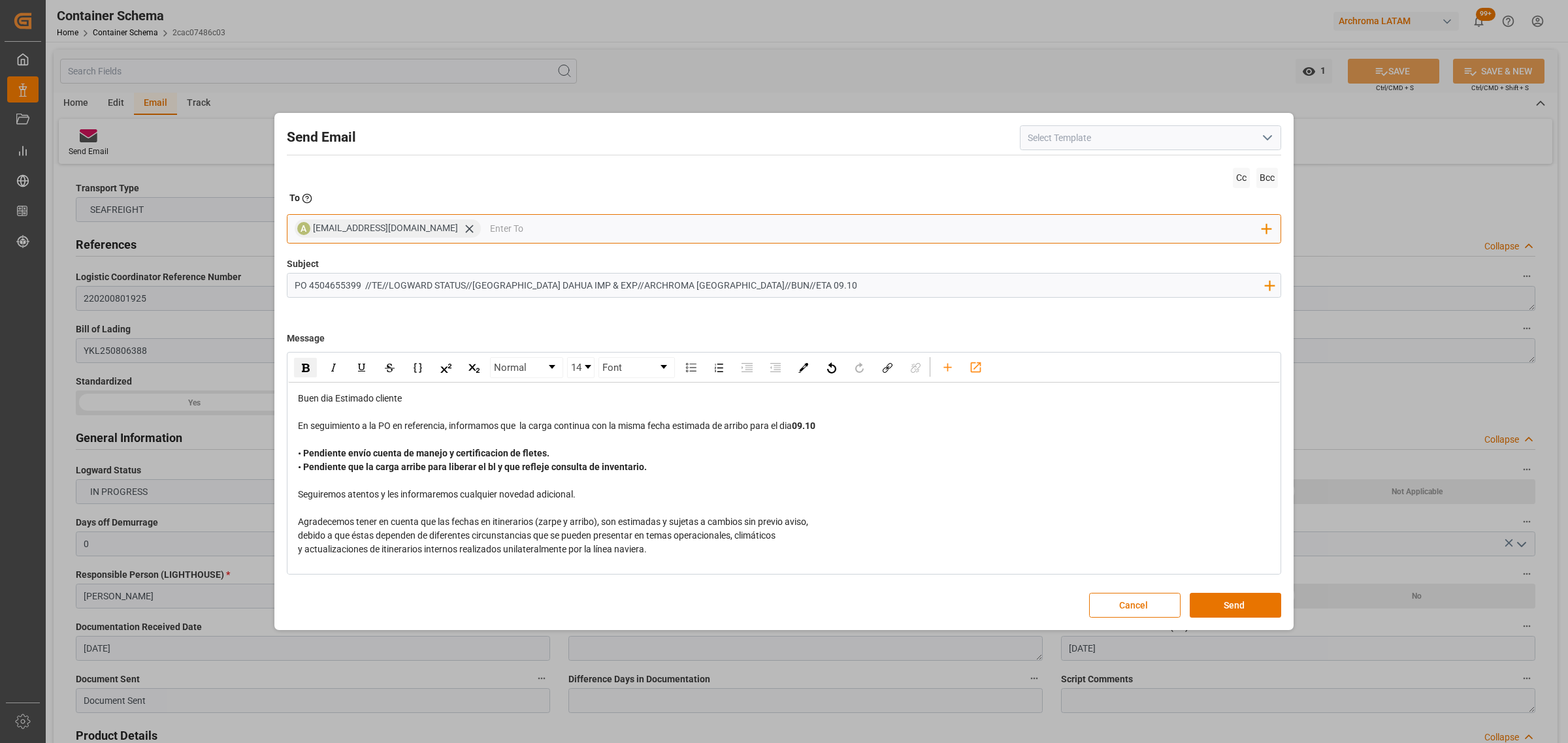
click at [606, 222] on input "email" at bounding box center [876, 228] width 773 height 20
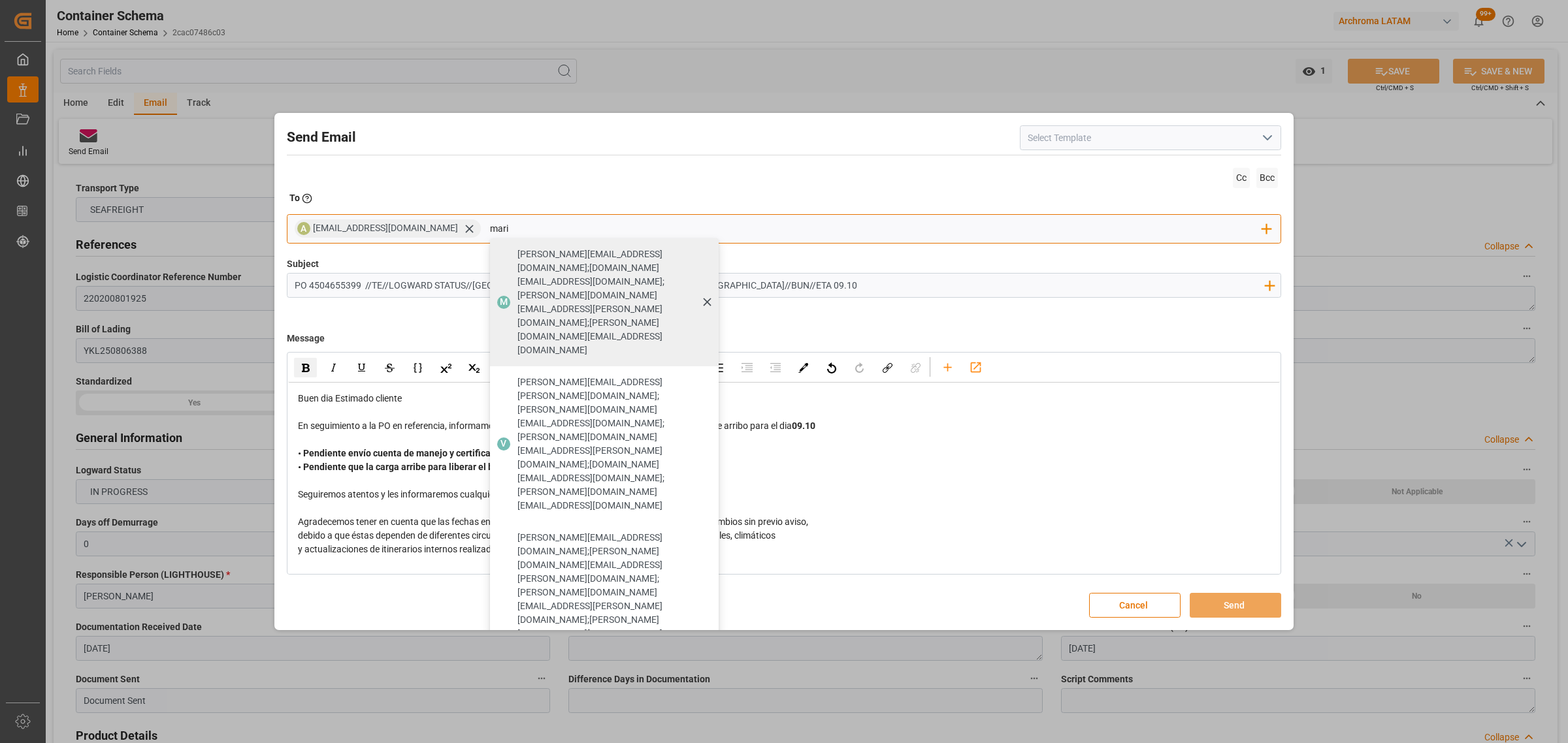
type input "maria"
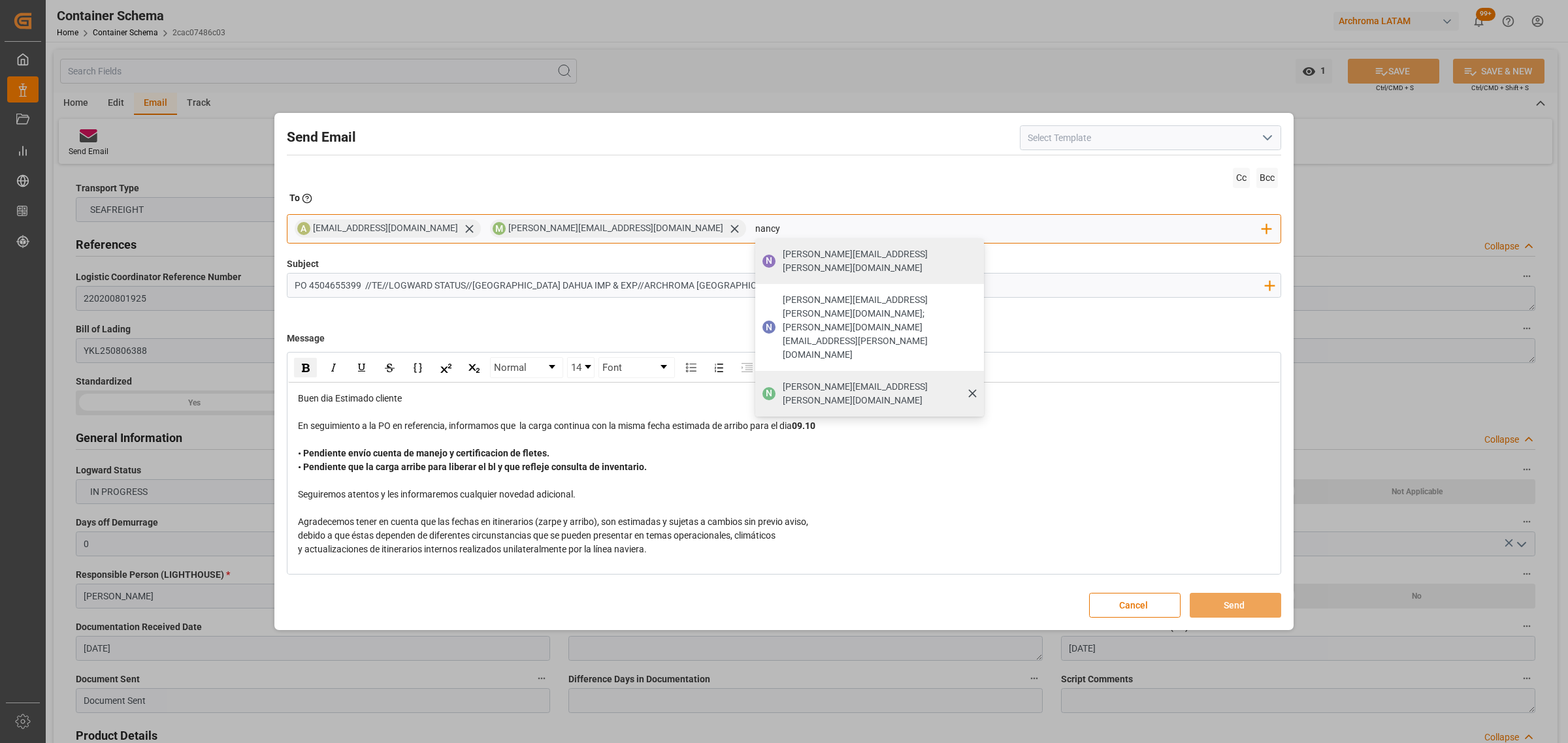
type input "nancy"
click at [782, 380] on span "[PERSON_NAME][EMAIL_ADDRESS][PERSON_NAME][DOMAIN_NAME]" at bounding box center [878, 393] width 192 height 28
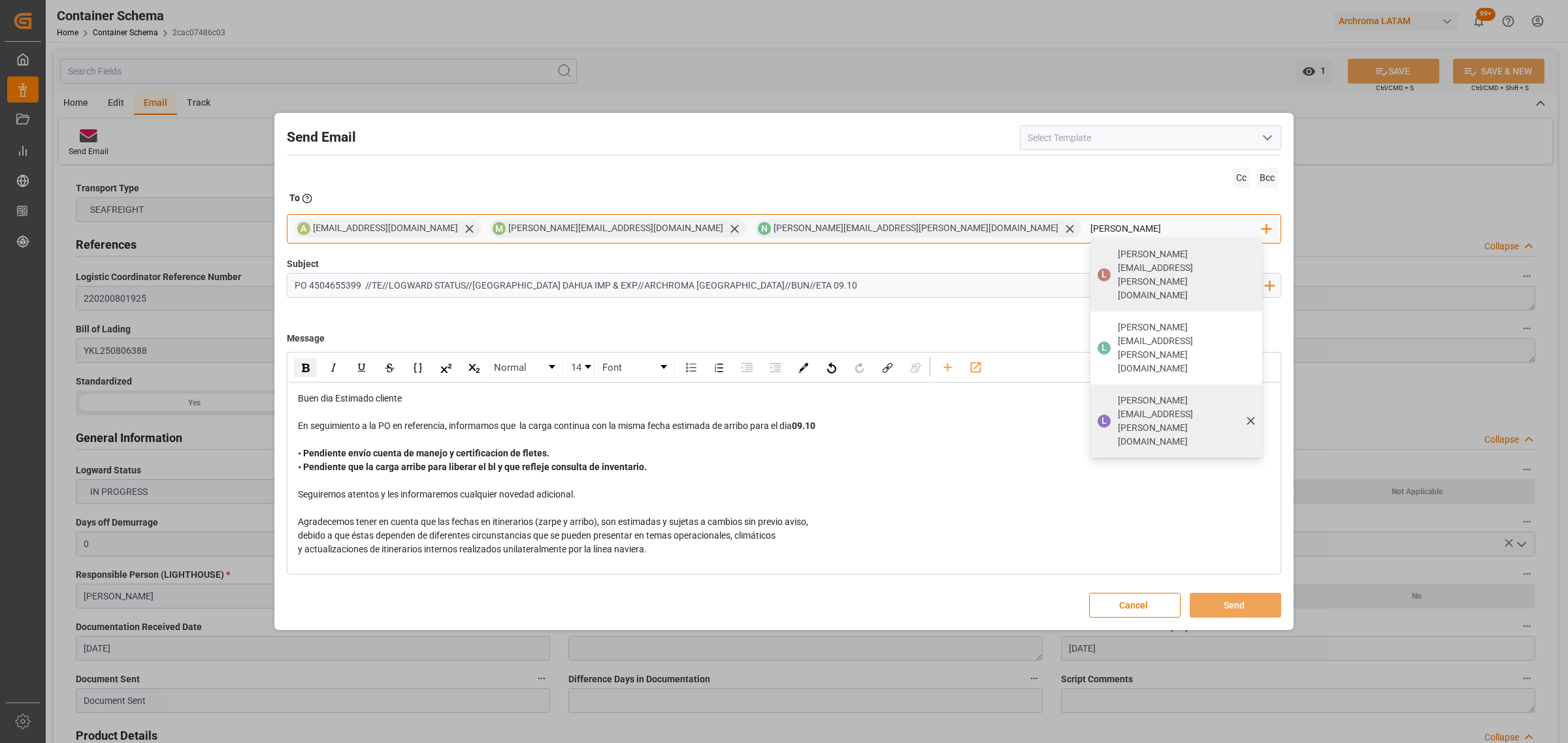
type input "luis"
click at [1113, 389] on div "[PERSON_NAME][EMAIL_ADDRESS][PERSON_NAME][DOMAIN_NAME]" at bounding box center [1186, 421] width 145 height 64
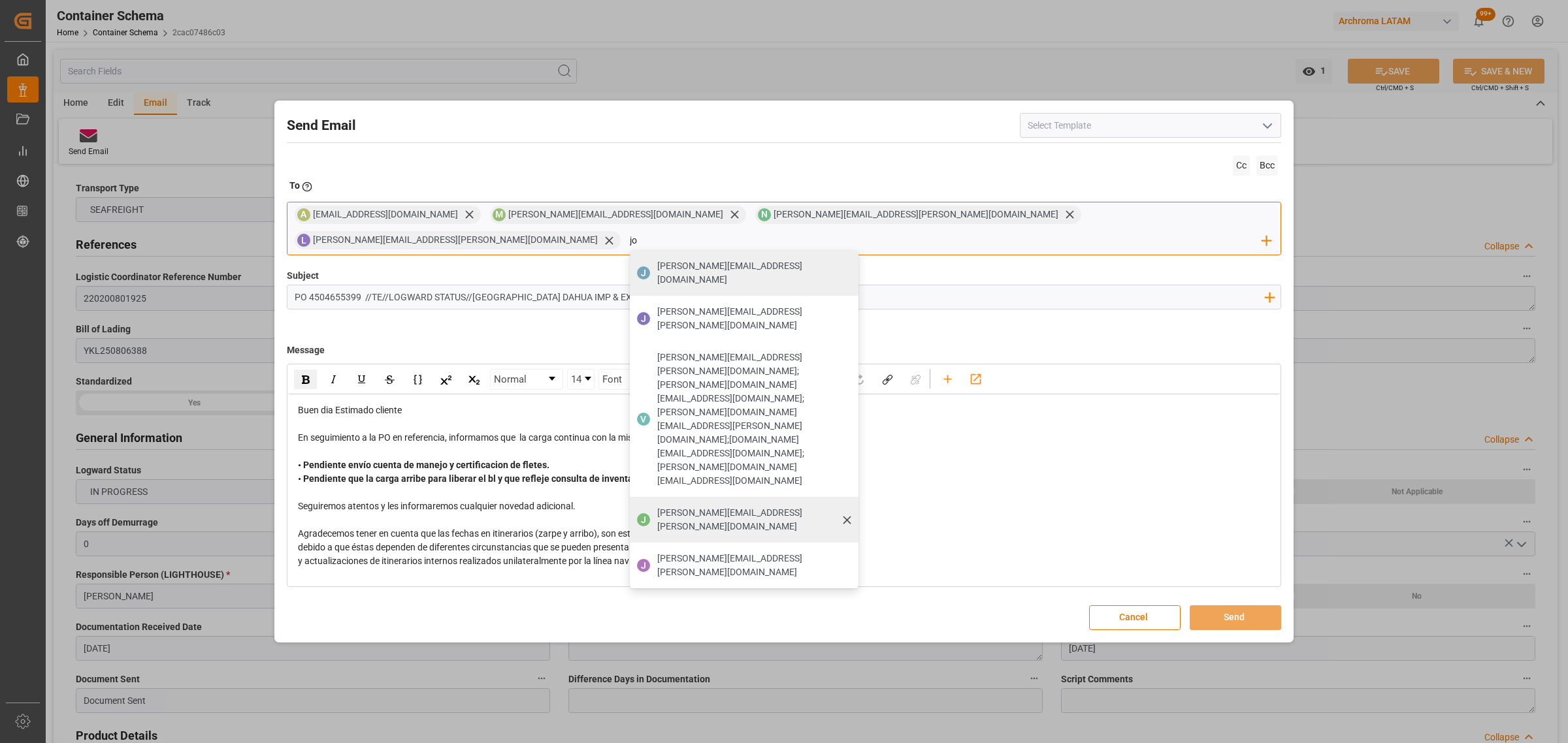
type input "jo"
click at [849, 506] on span "[PERSON_NAME][EMAIL_ADDRESS][PERSON_NAME][DOMAIN_NAME]" at bounding box center [752, 520] width 192 height 28
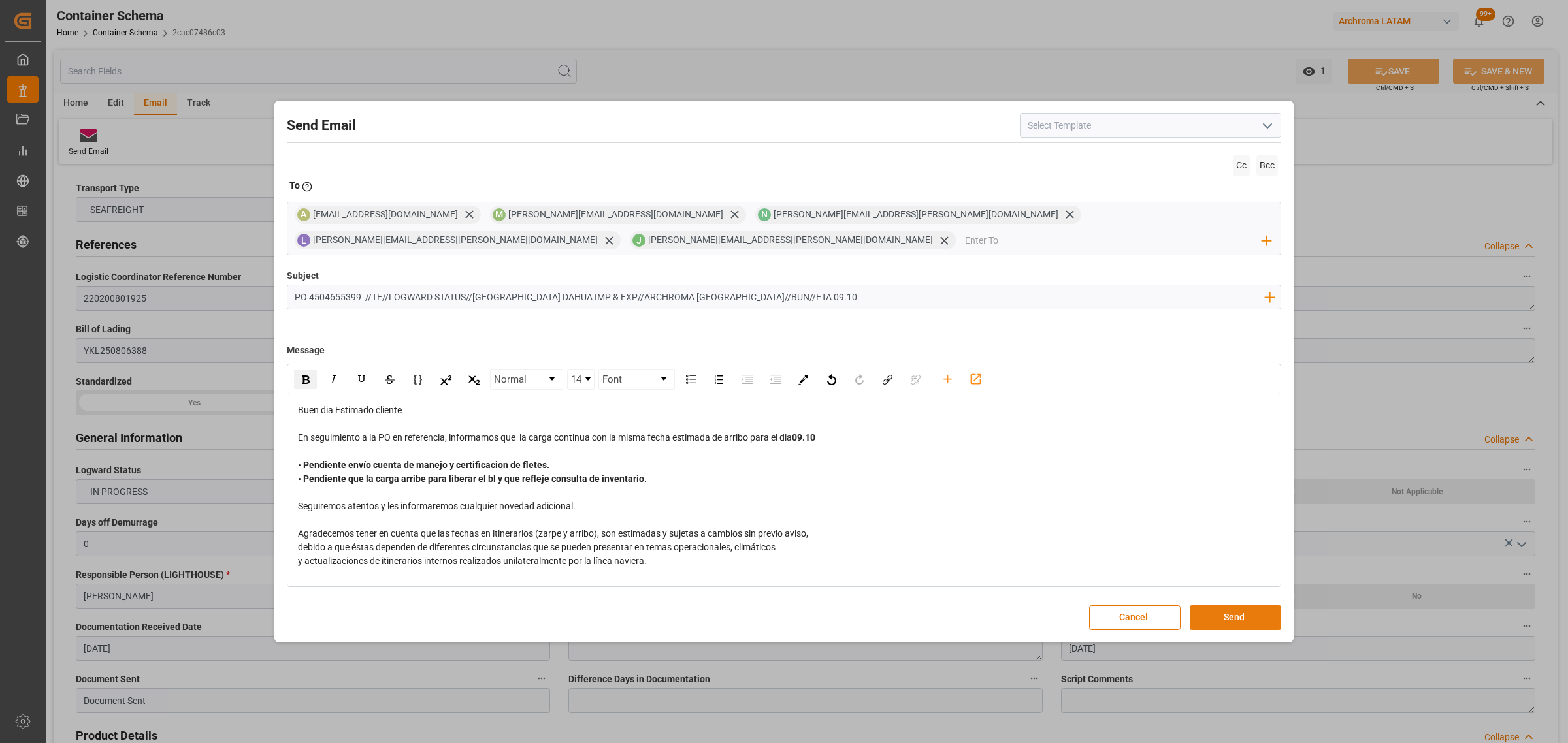
click at [1252, 621] on button "Send" at bounding box center [1236, 617] width 92 height 24
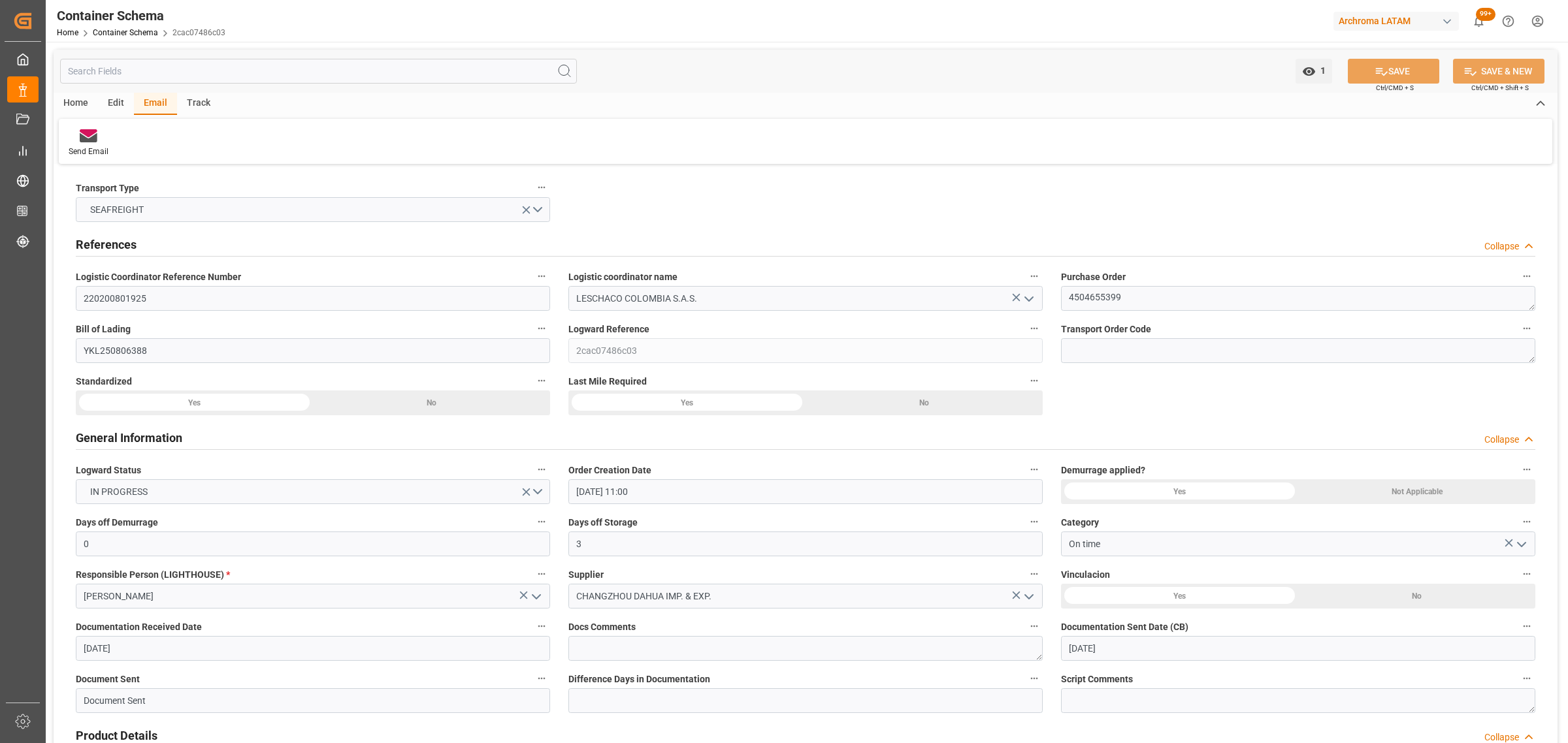
click at [126, 37] on div "Home Container Schema 2cac07486c03" at bounding box center [141, 32] width 168 height 13
click at [129, 34] on link "Container Schema" at bounding box center [125, 33] width 66 height 9
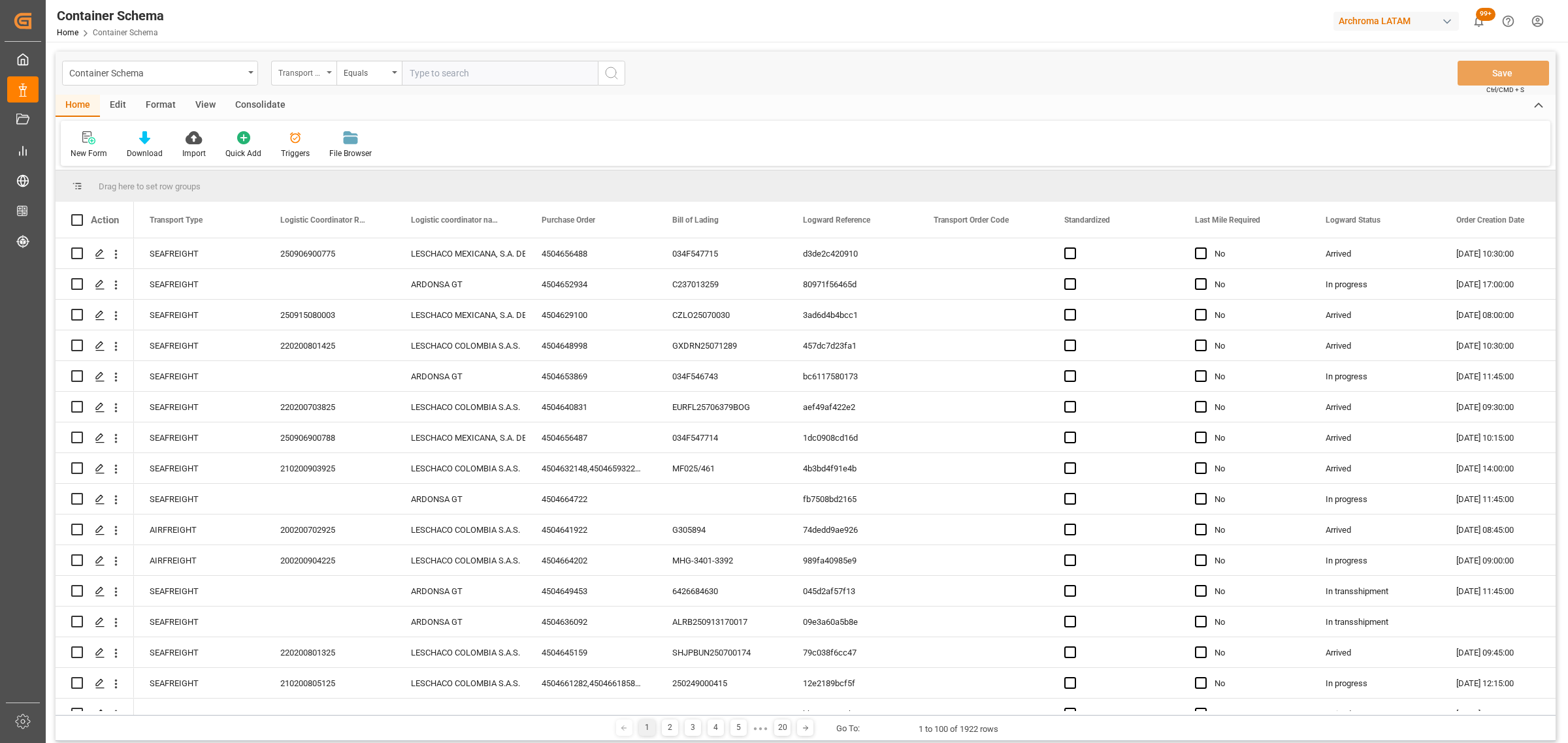
click at [310, 70] on div "Transport Type" at bounding box center [300, 71] width 44 height 15
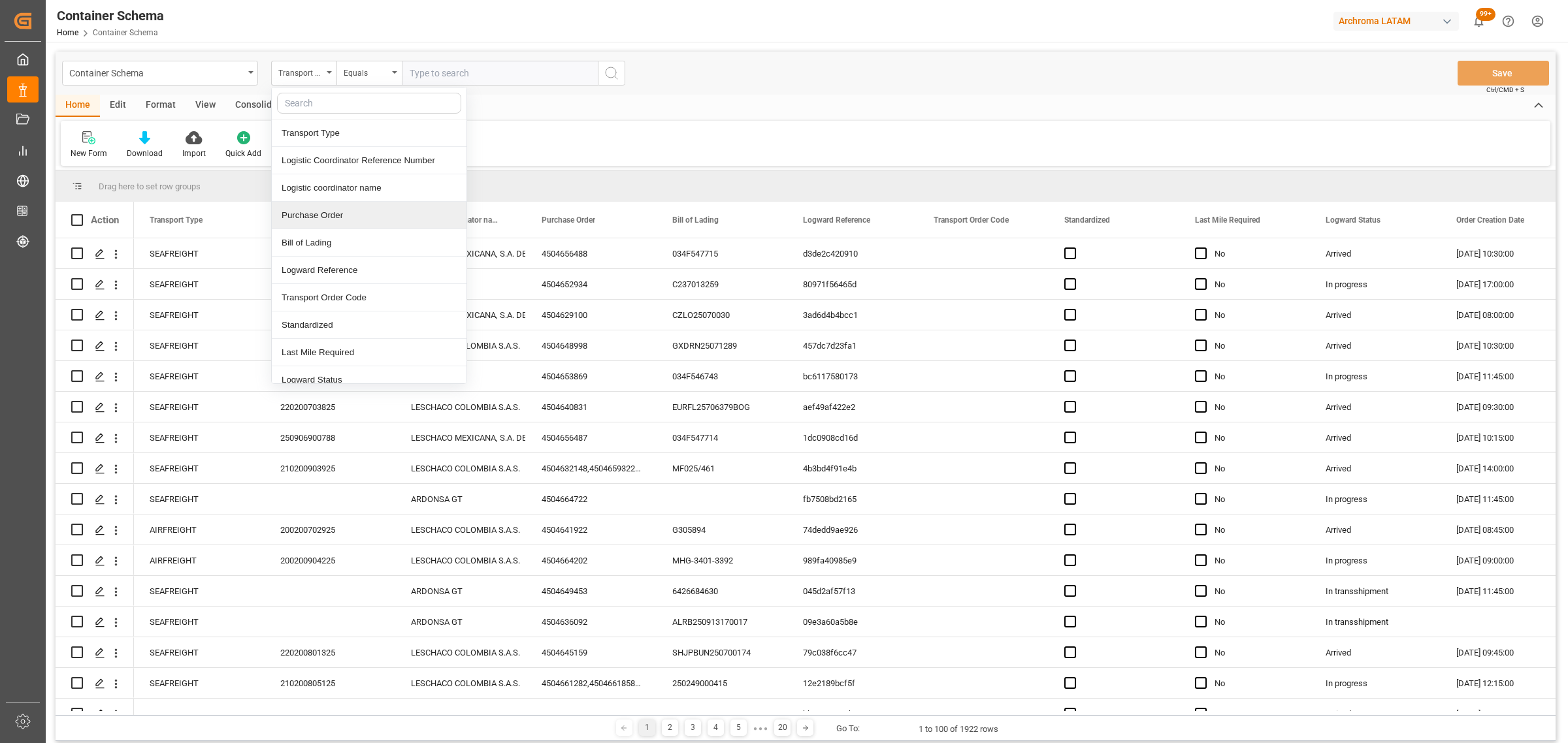
drag, startPoint x: 339, startPoint y: 220, endPoint x: 354, endPoint y: 118, distance: 103.1
click at [339, 219] on div "Purchase Order" at bounding box center [369, 216] width 195 height 28
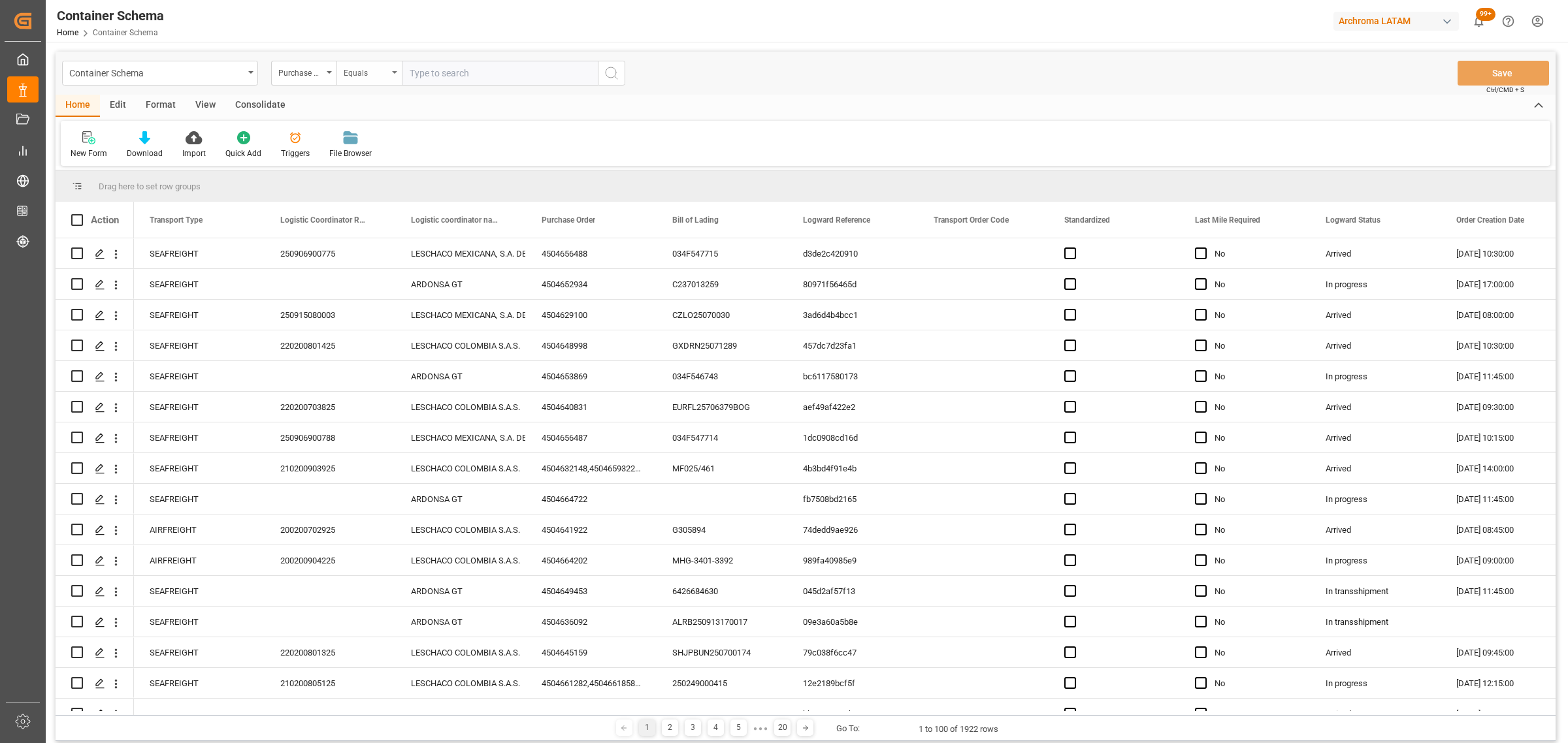
click at [368, 73] on div "Equals" at bounding box center [366, 71] width 44 height 15
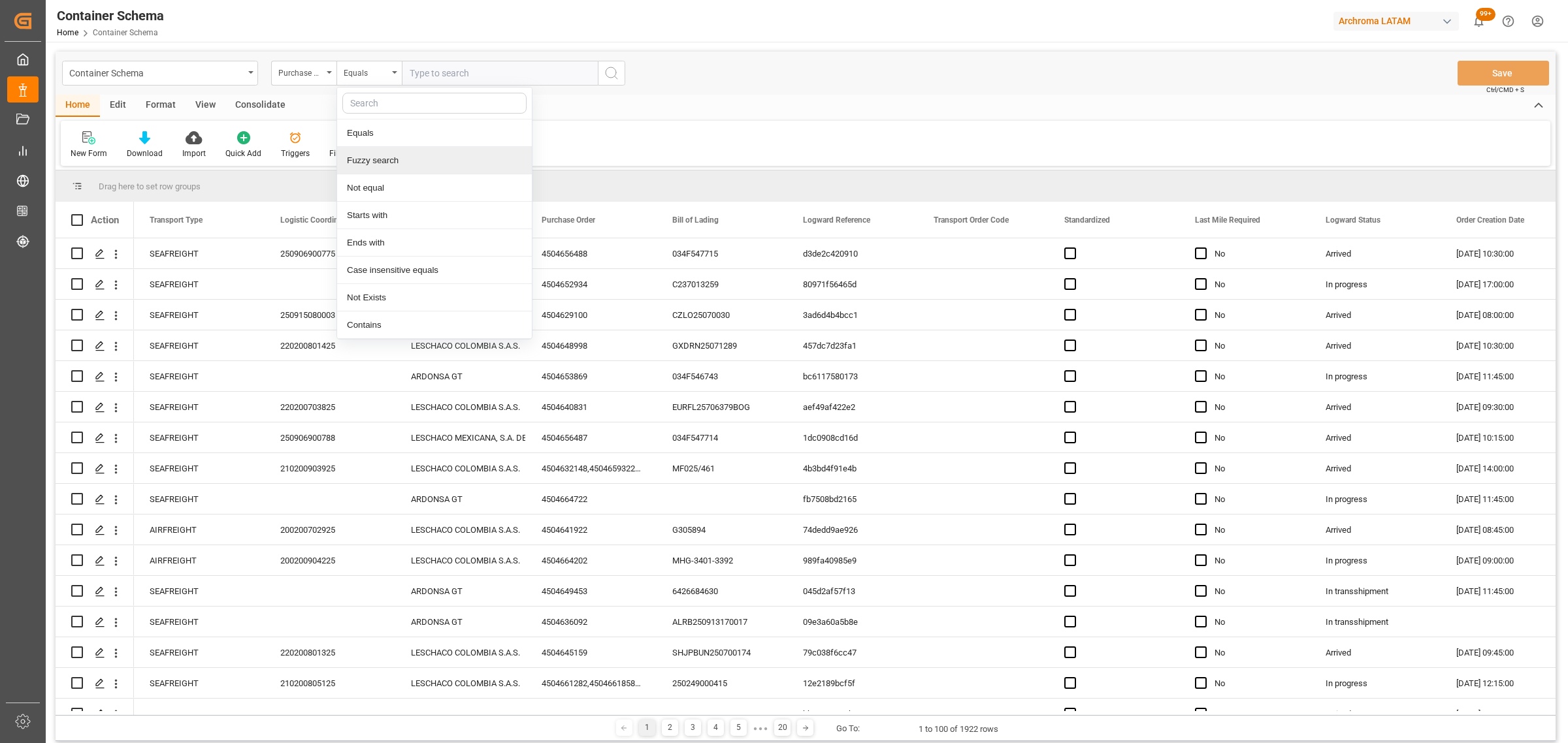
click at [397, 168] on div "Fuzzy search" at bounding box center [434, 160] width 195 height 28
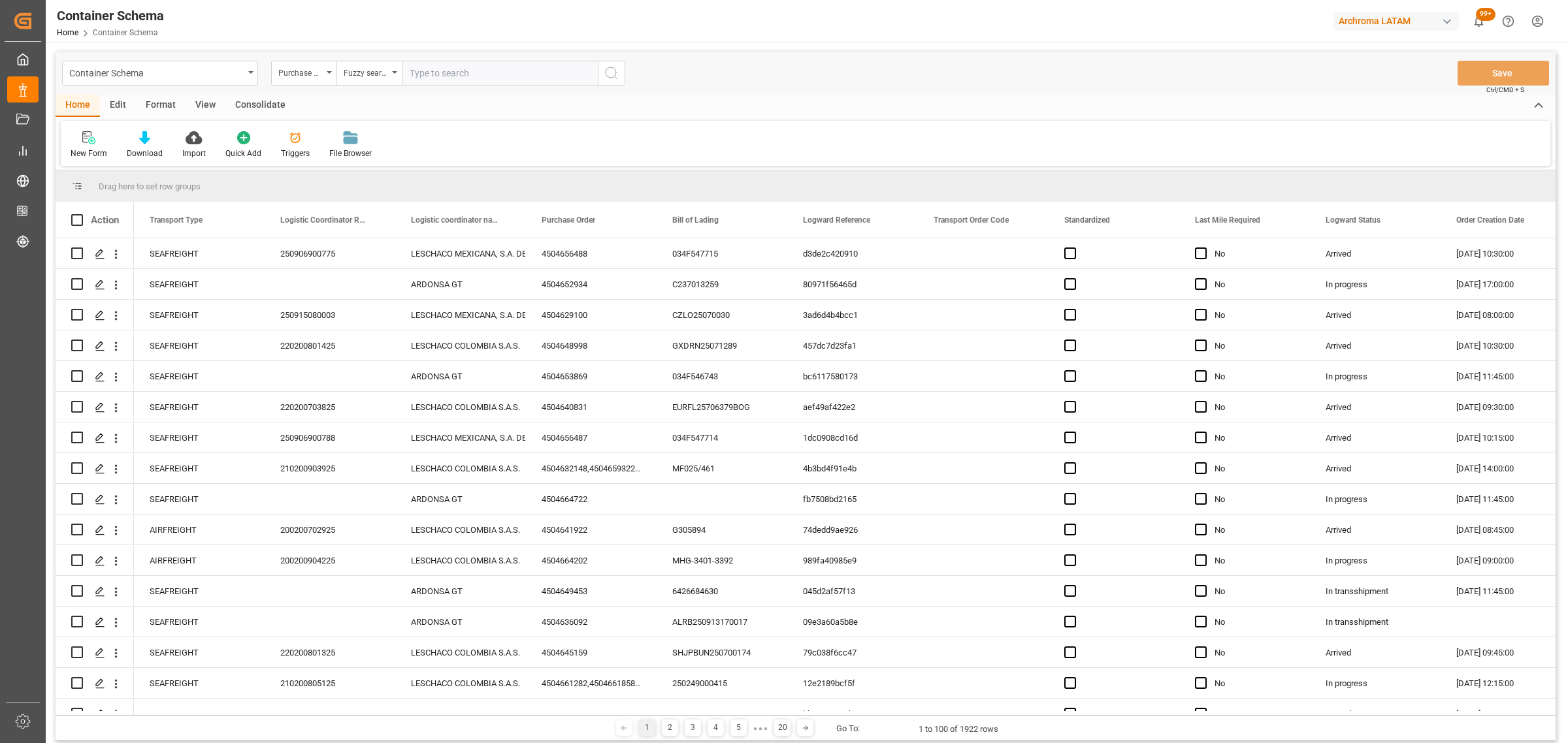
click at [488, 66] on input "text" at bounding box center [500, 73] width 196 height 24
paste input "4504650963"
type input "4504650963"
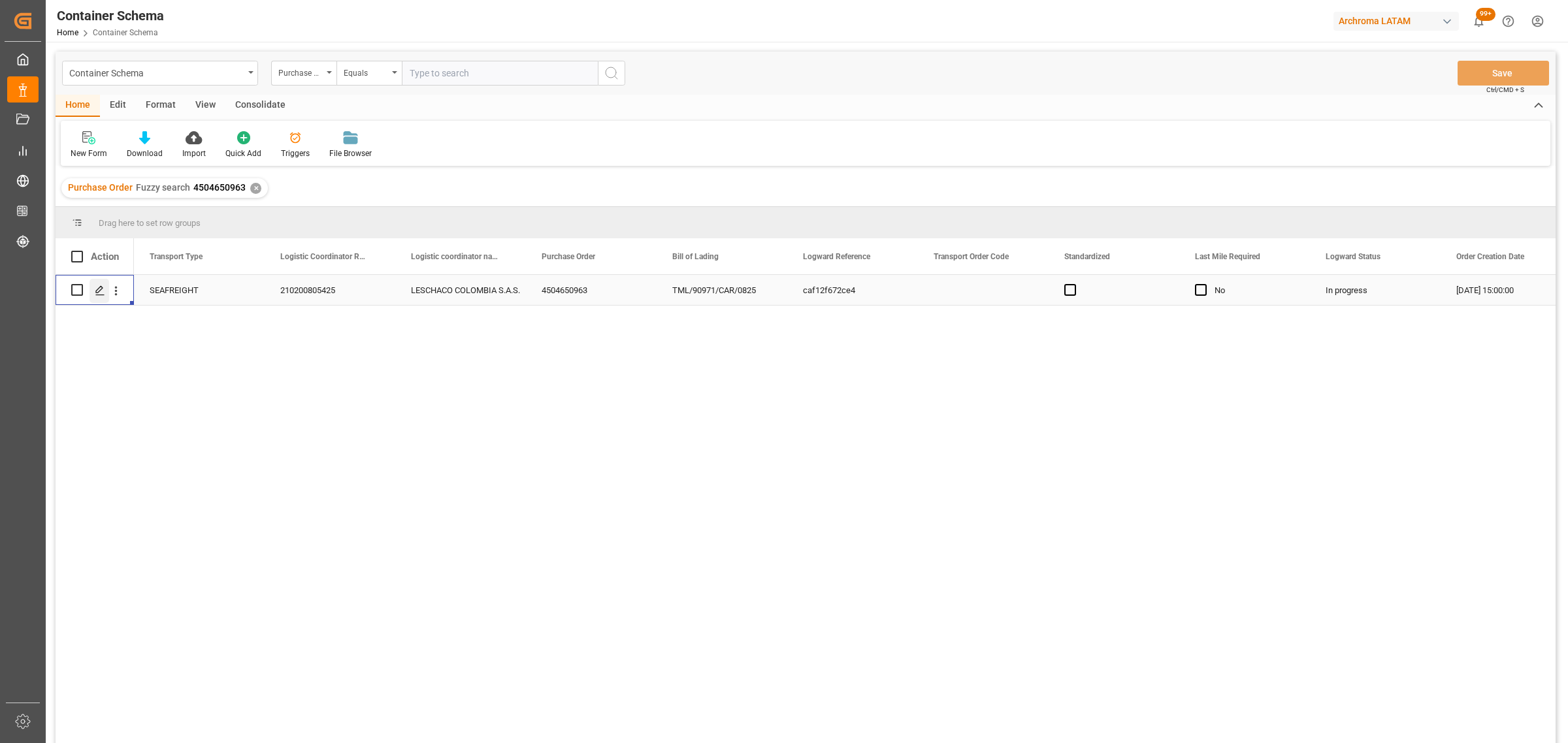
click at [98, 286] on icon "Press SPACE to select this row." at bounding box center [99, 291] width 10 height 10
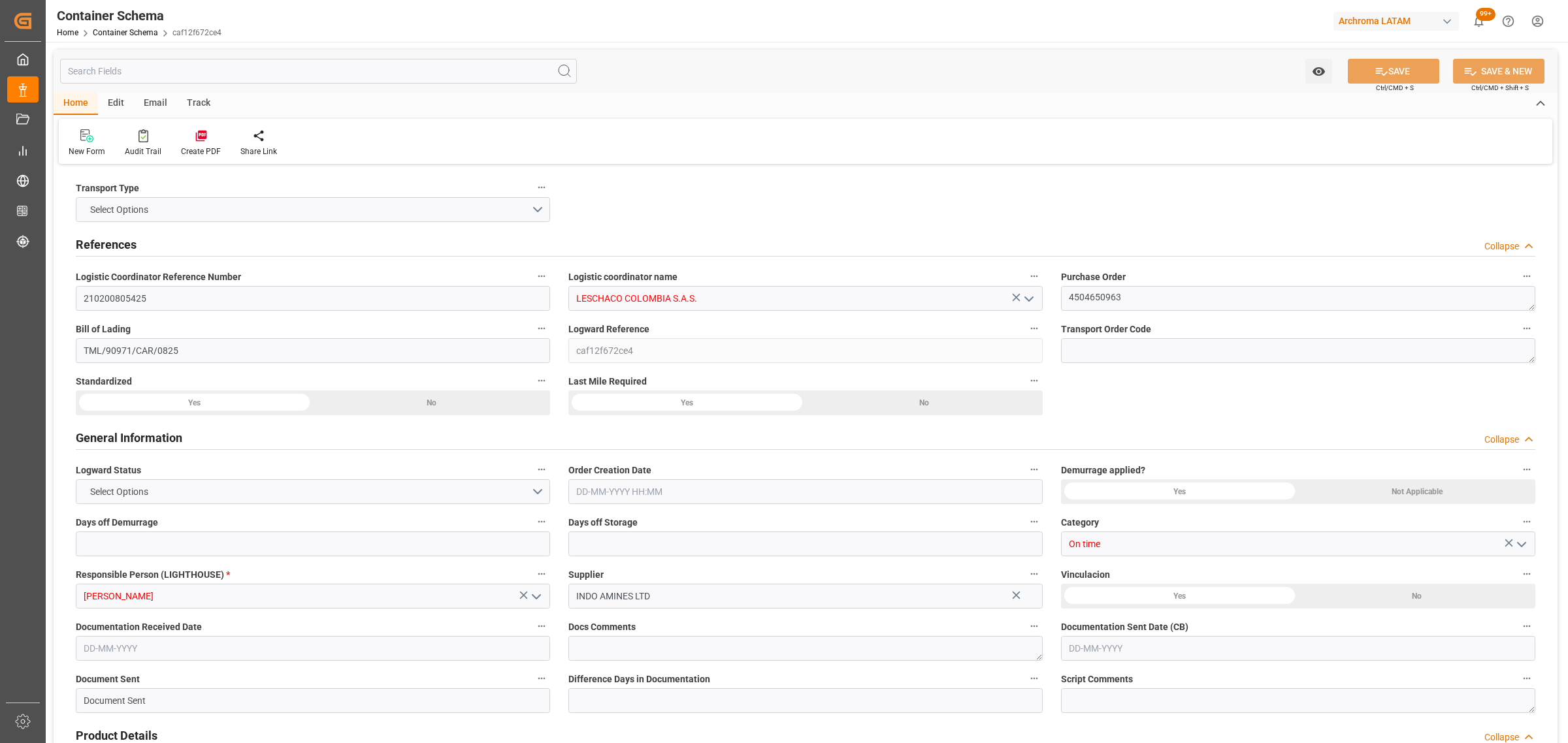
type input "0"
type input "1"
type input "3"
type input "3000"
type input "3166.5"
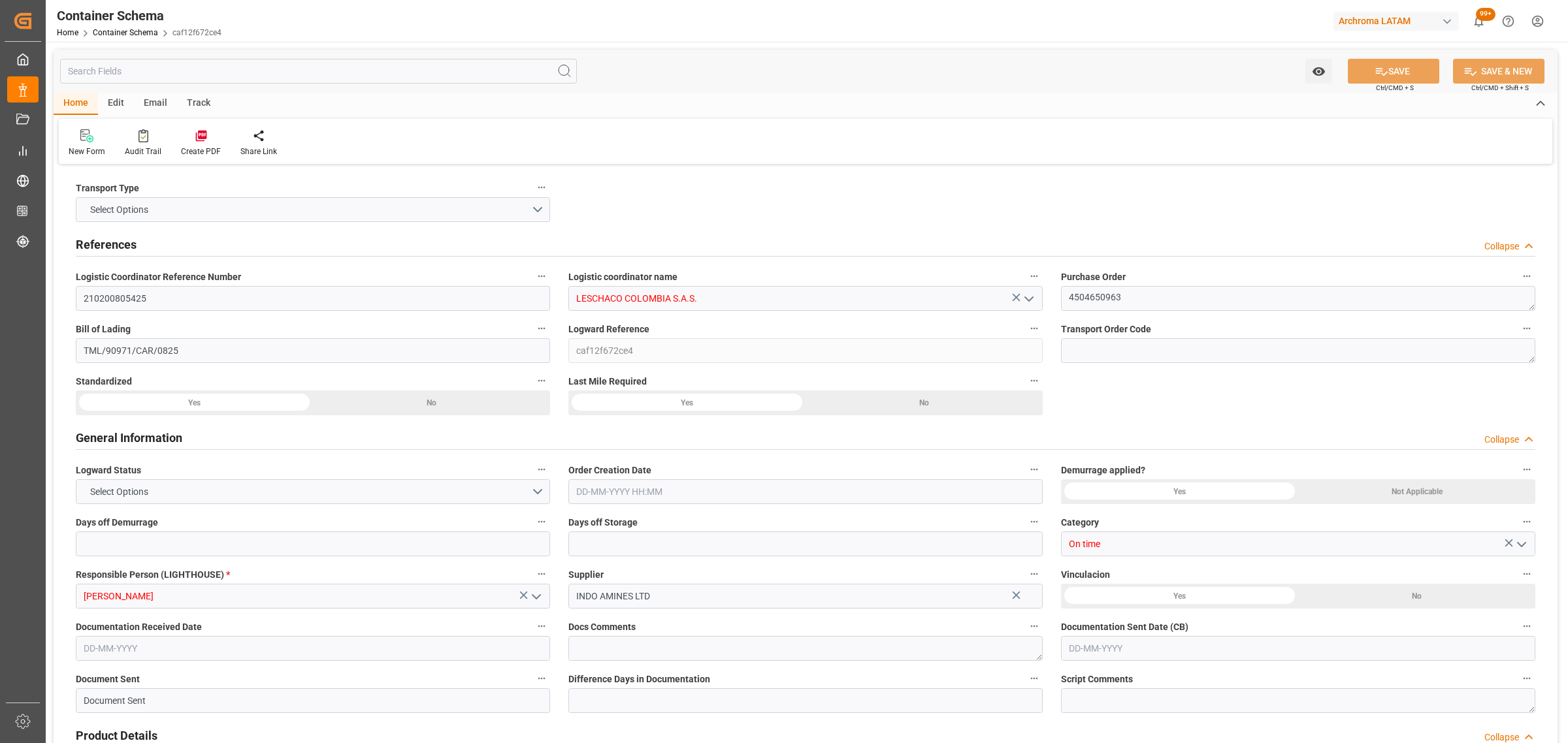
type input "Hyundai"
type input "Hyundai Merchant Marine Co.Ltd."
type input "INNSA"
type input "COCTG"
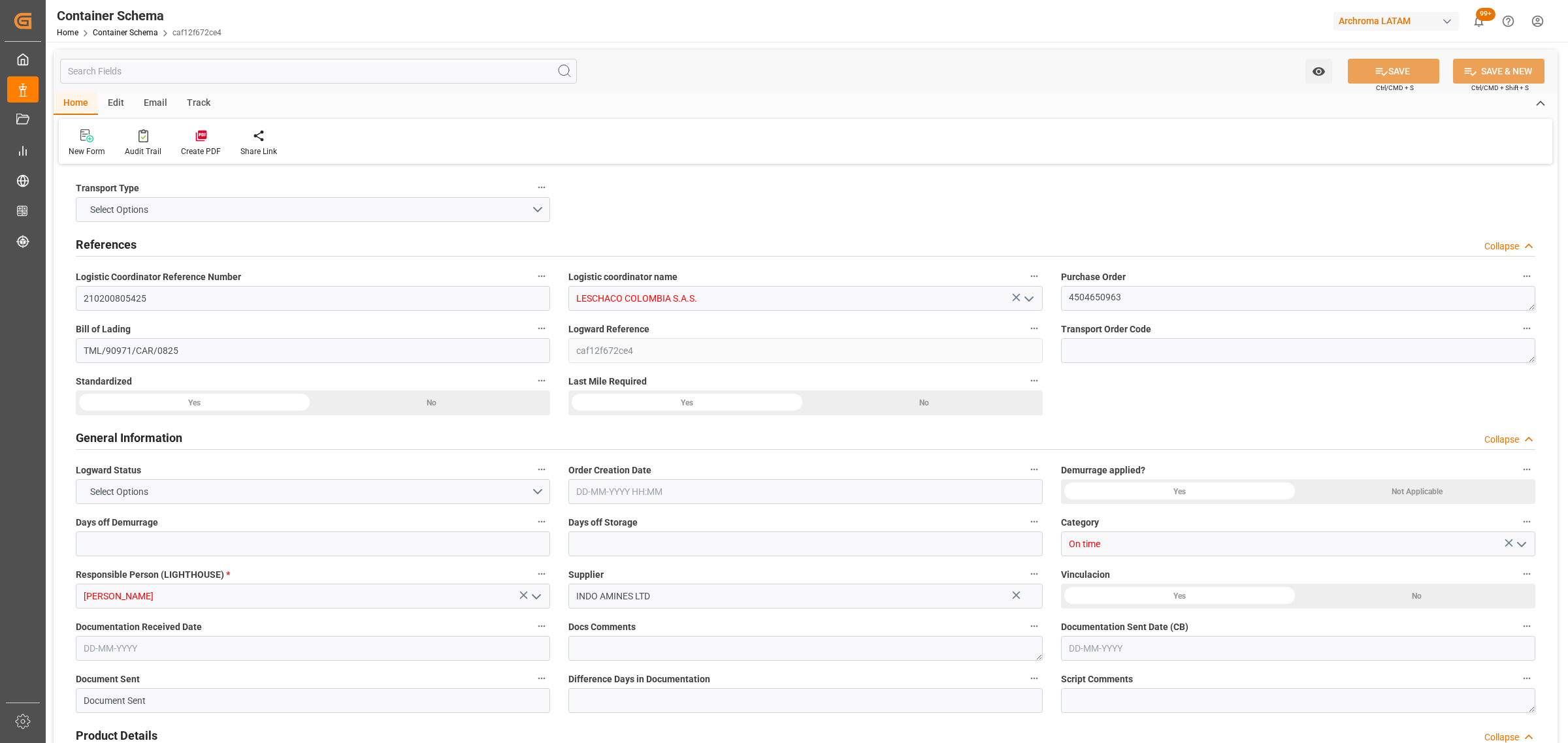
type input "9685358"
type input "25-08-2025 15:00"
type input "[DATE]"
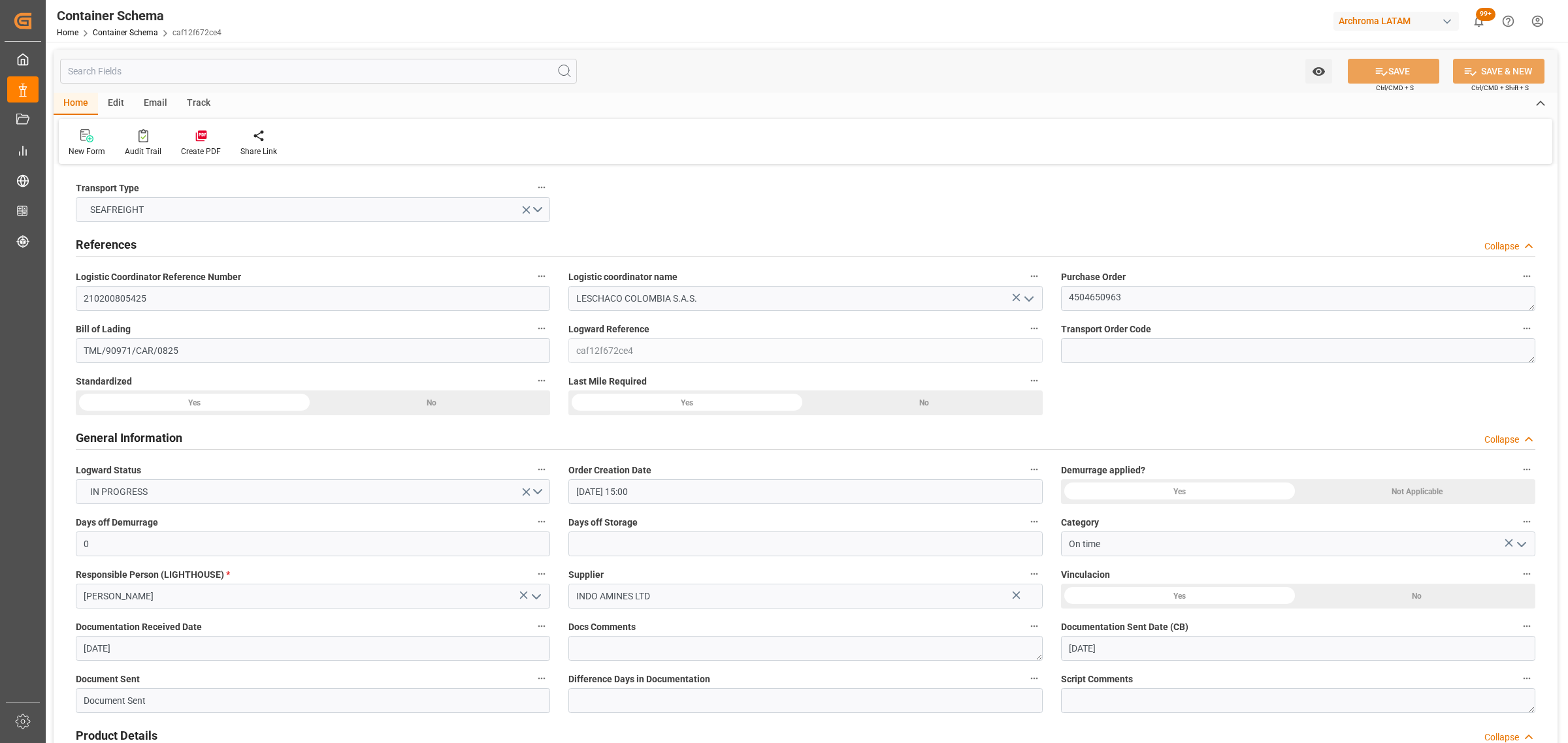
type input "22-08-2025 00:00"
type input "25-08-2025 00:00"
type input "26-08-2025 00:00"
type input "26-09-2025 00:00"
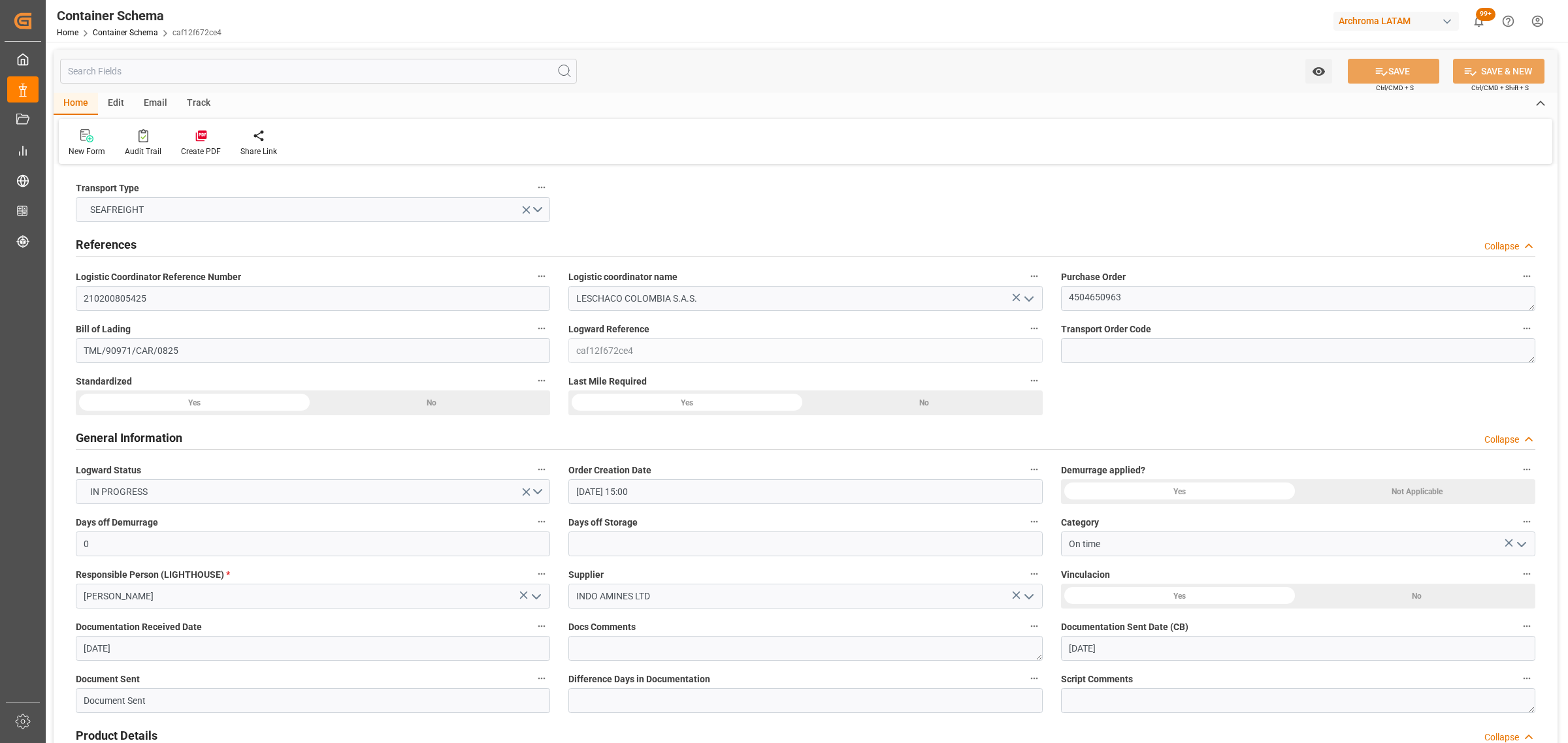
click at [208, 99] on div "Track" at bounding box center [198, 103] width 43 height 22
click at [88, 145] on div "Tracking" at bounding box center [84, 151] width 31 height 12
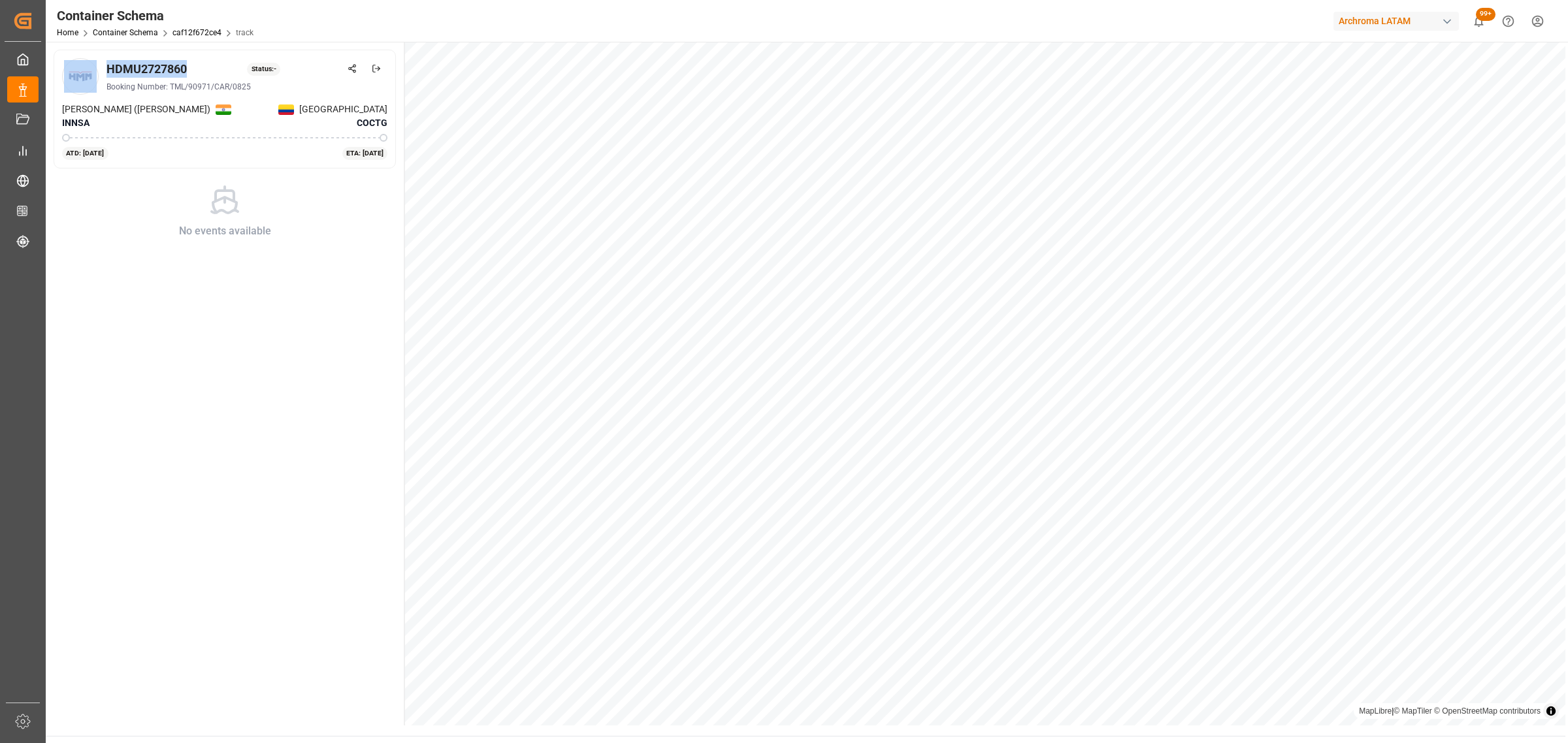
drag, startPoint x: 193, startPoint y: 66, endPoint x: 76, endPoint y: 62, distance: 117.1
click at [76, 62] on div "HDMU2727860 Status: - Booking Number: TML/90971/CAR/0825" at bounding box center [225, 77] width 325 height 36
click at [182, 66] on div "HDMU2727860" at bounding box center [147, 69] width 81 height 17
click at [198, 66] on div "HDMU2727860 Status: -" at bounding box center [247, 69] width 281 height 17
drag, startPoint x: 193, startPoint y: 66, endPoint x: 106, endPoint y: 66, distance: 87.0
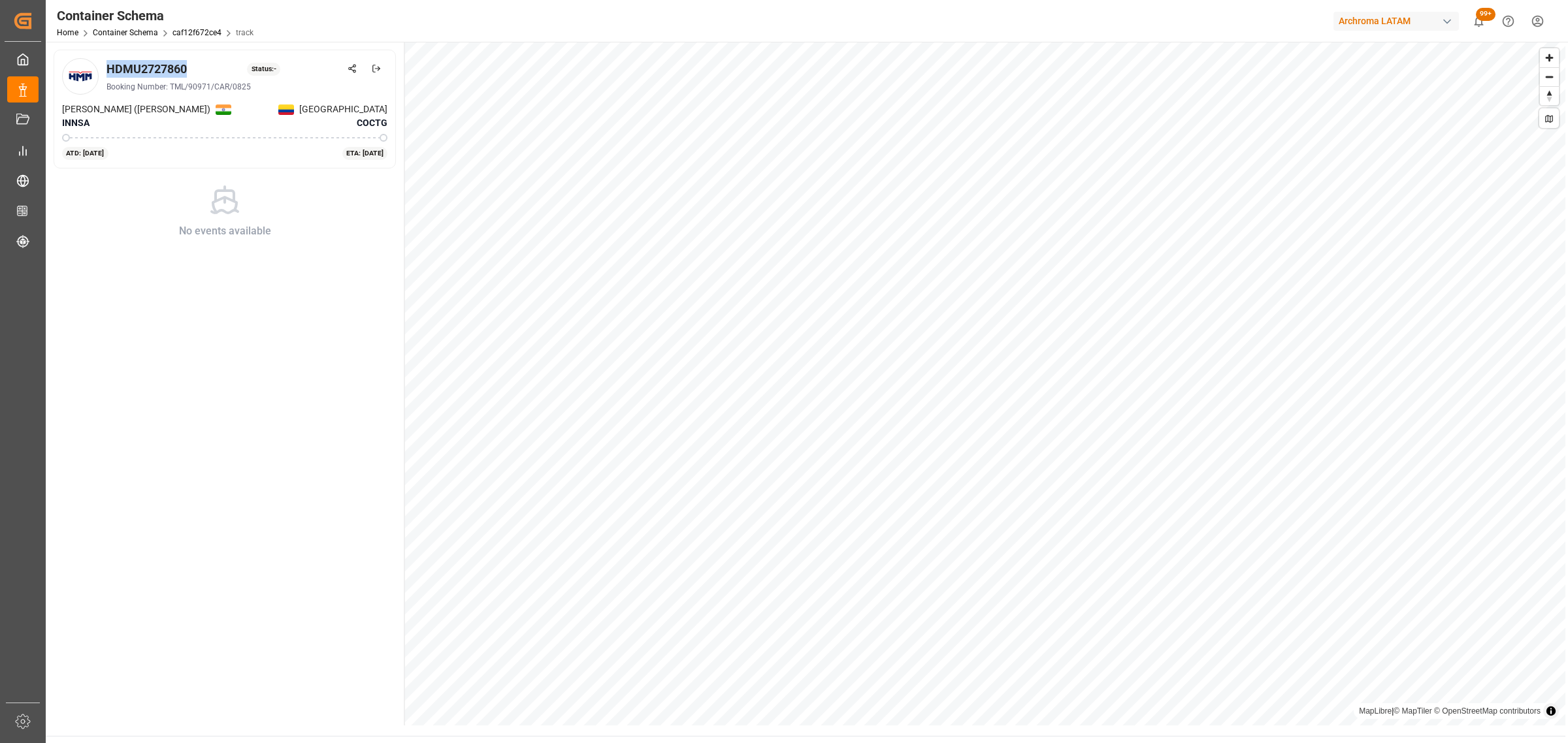
click at [107, 66] on div "HDMU2727860 Status: -" at bounding box center [247, 69] width 281 height 17
copy div "HDMU2727860"
